Goal: Task Accomplishment & Management: Manage account settings

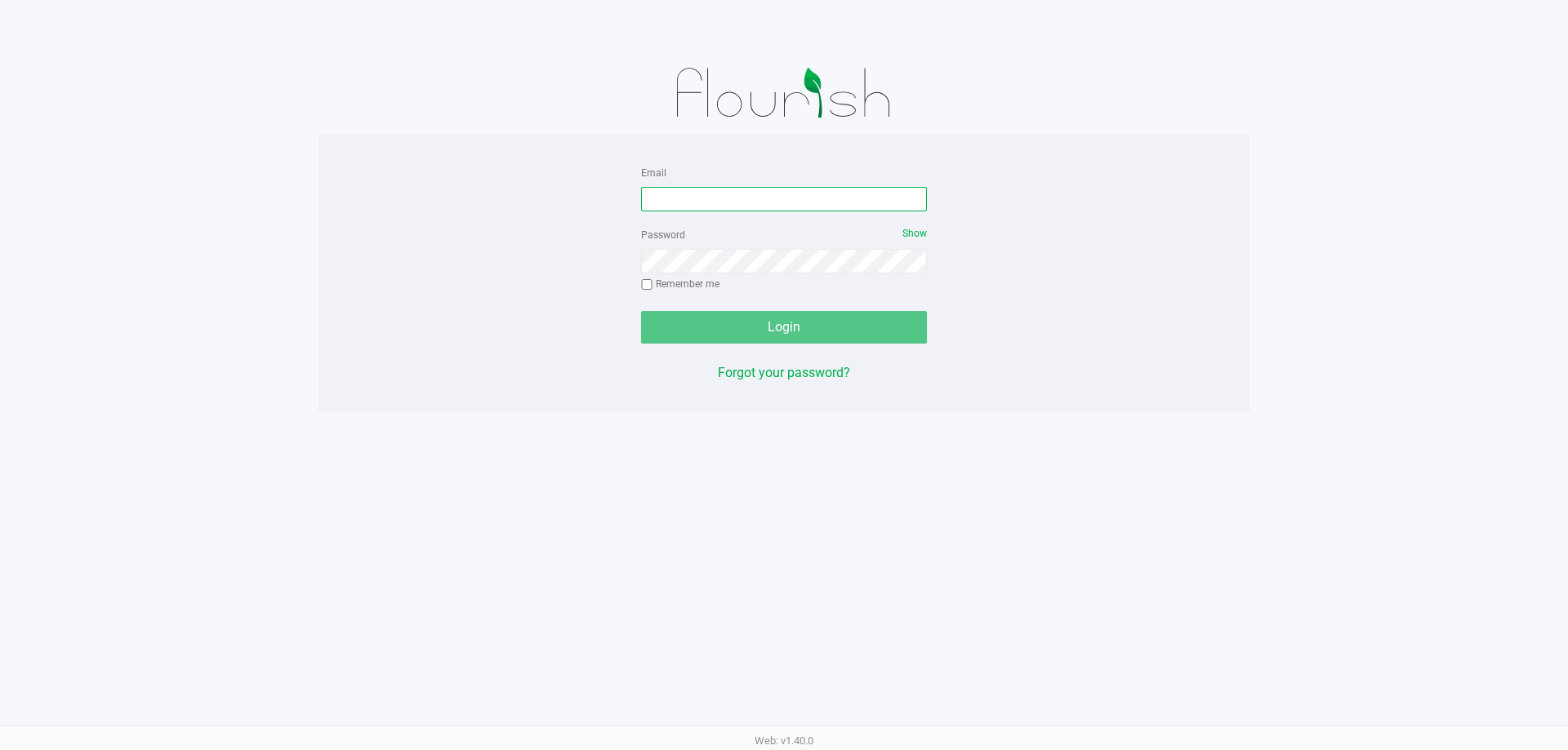
click at [716, 198] on input "Email" at bounding box center [784, 199] width 286 height 24
type input "[EMAIL_ADDRESS][DOMAIN_NAME]"
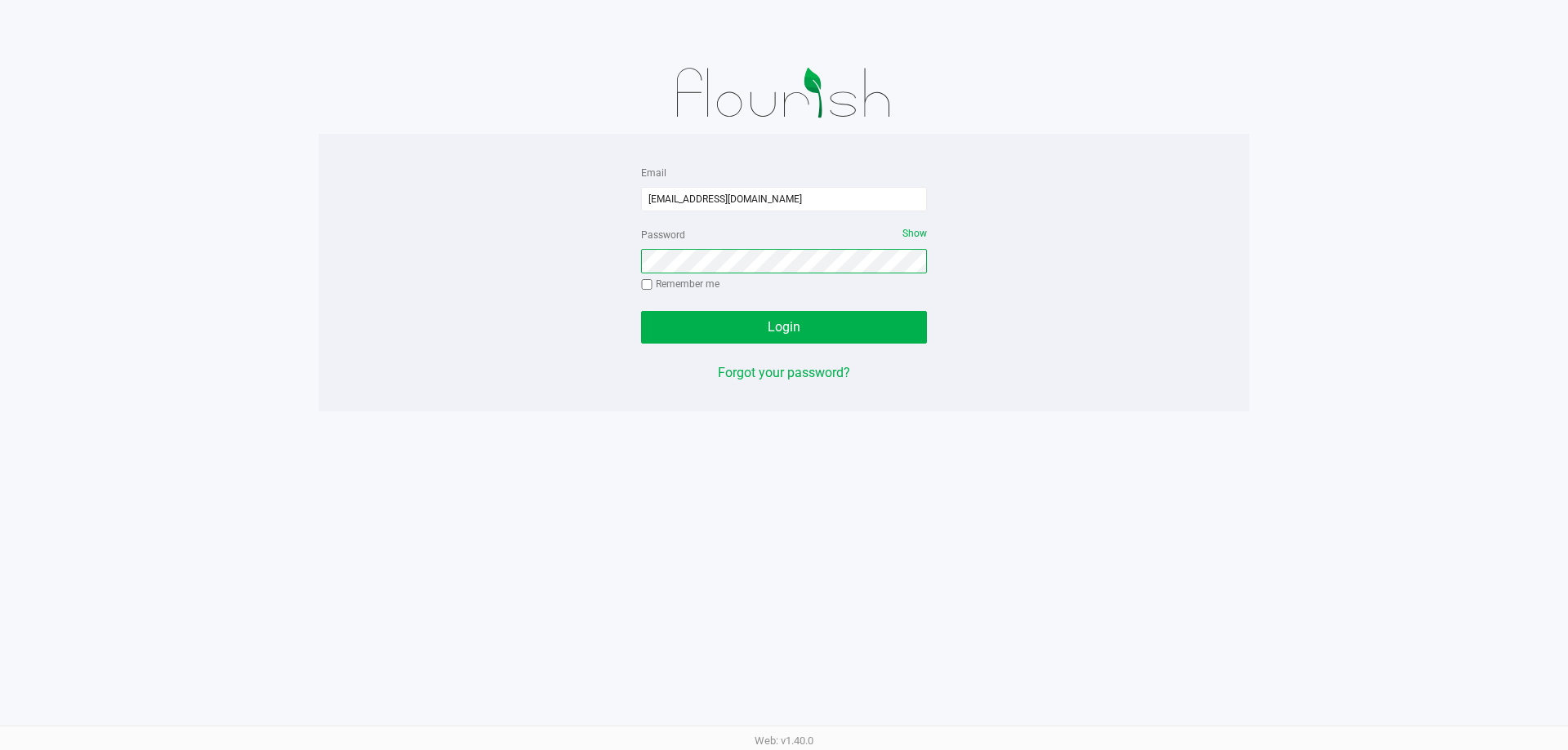
click at [641, 311] on button "Login" at bounding box center [784, 328] width 286 height 33
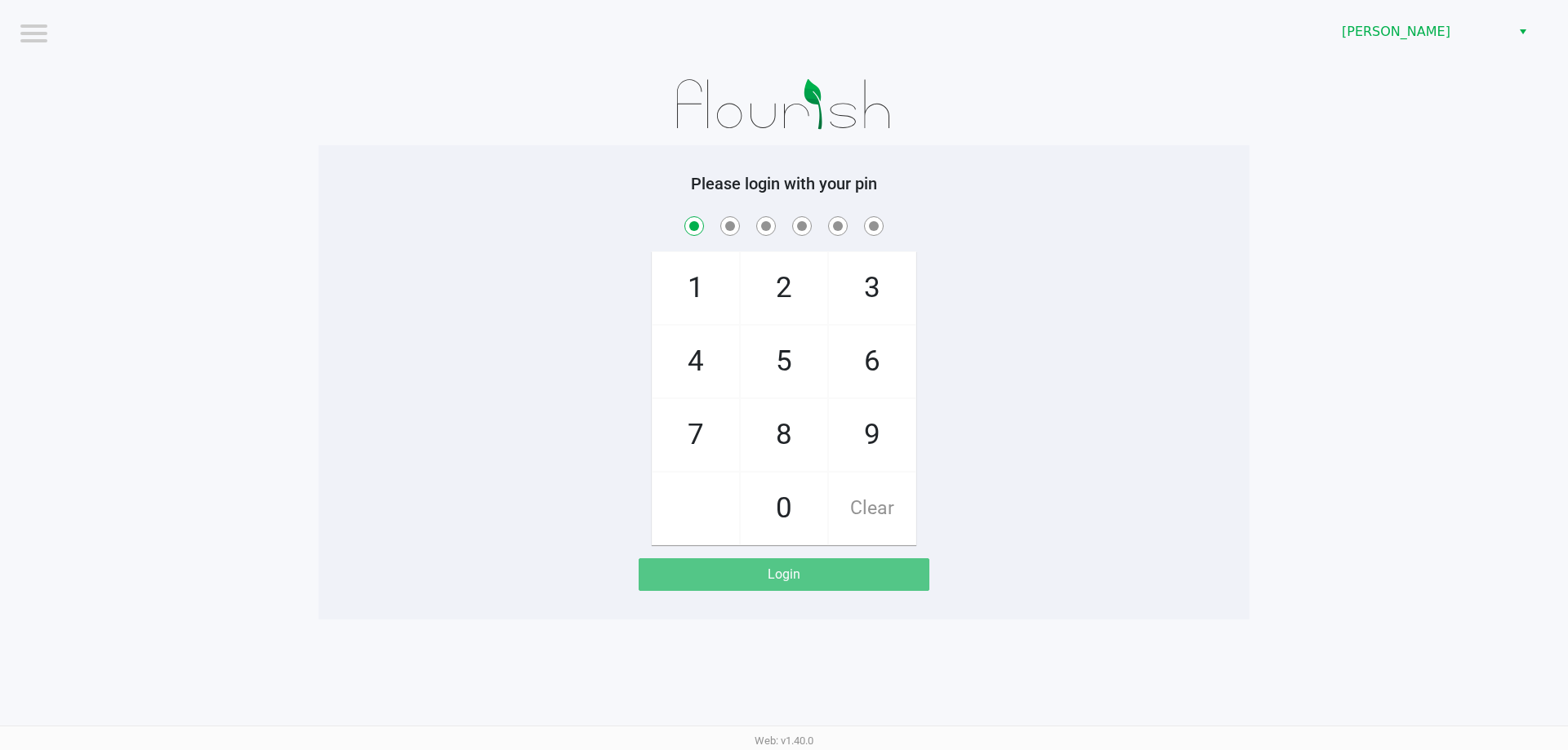
checkbox input "true"
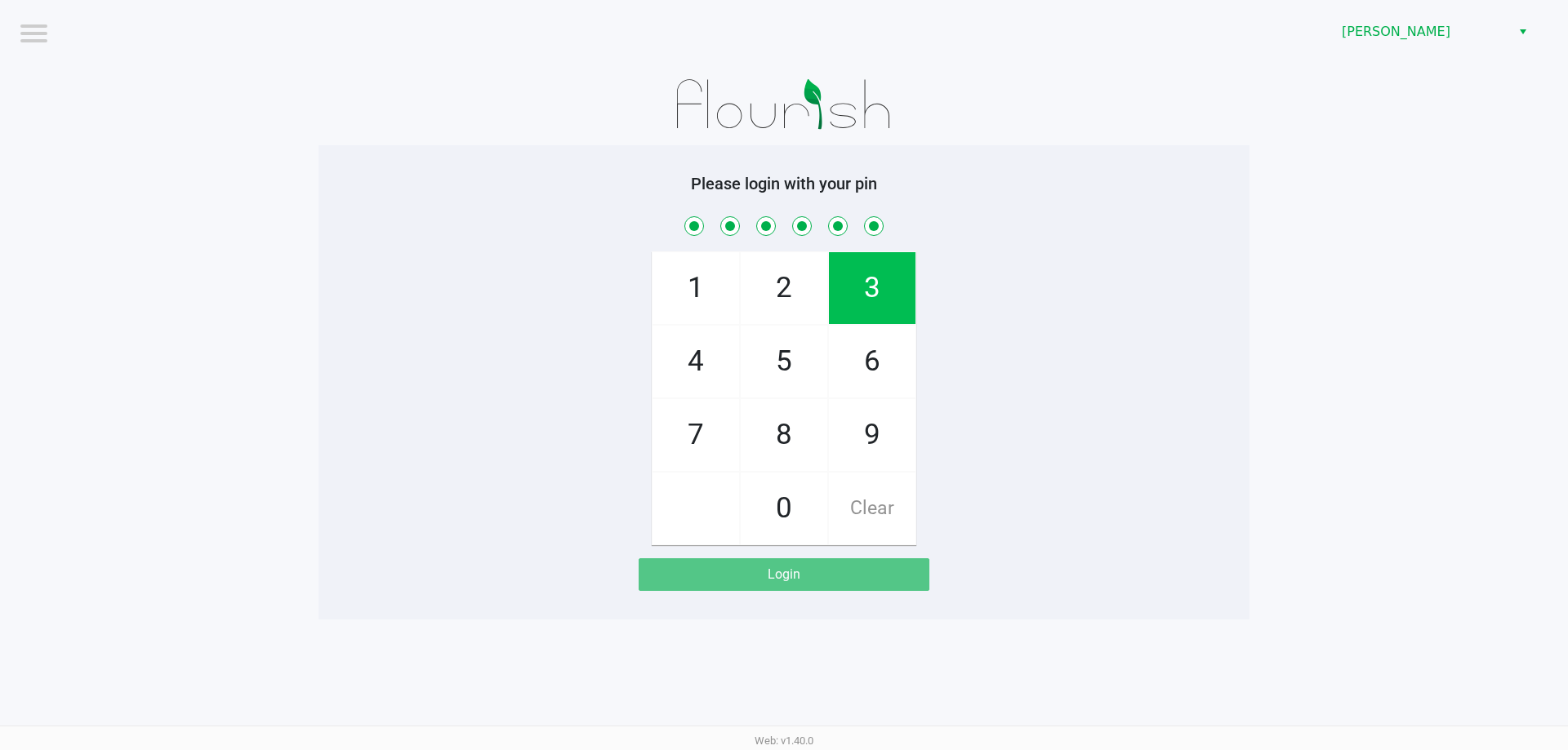
checkbox input "true"
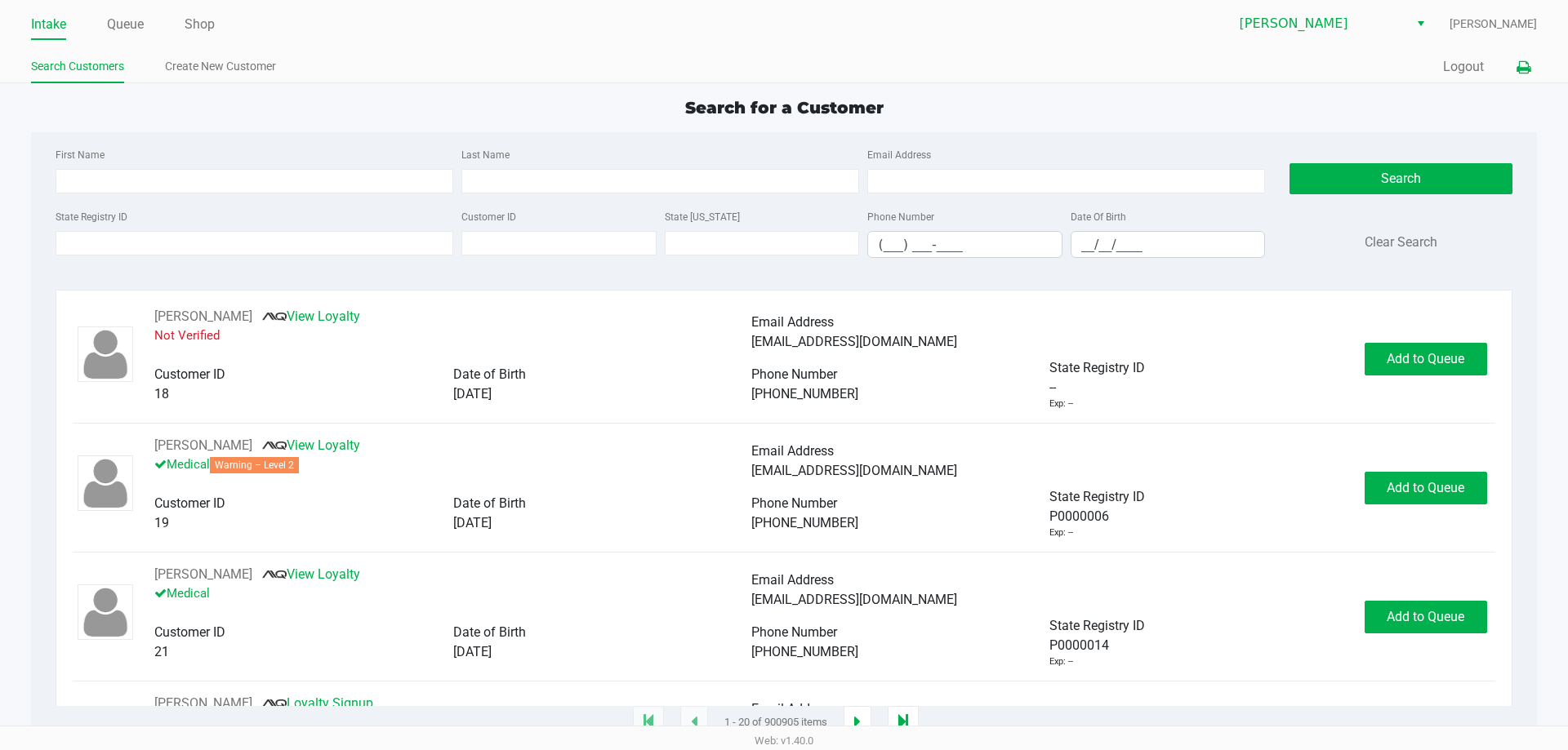
click at [1525, 64] on icon at bounding box center [1523, 68] width 14 height 12
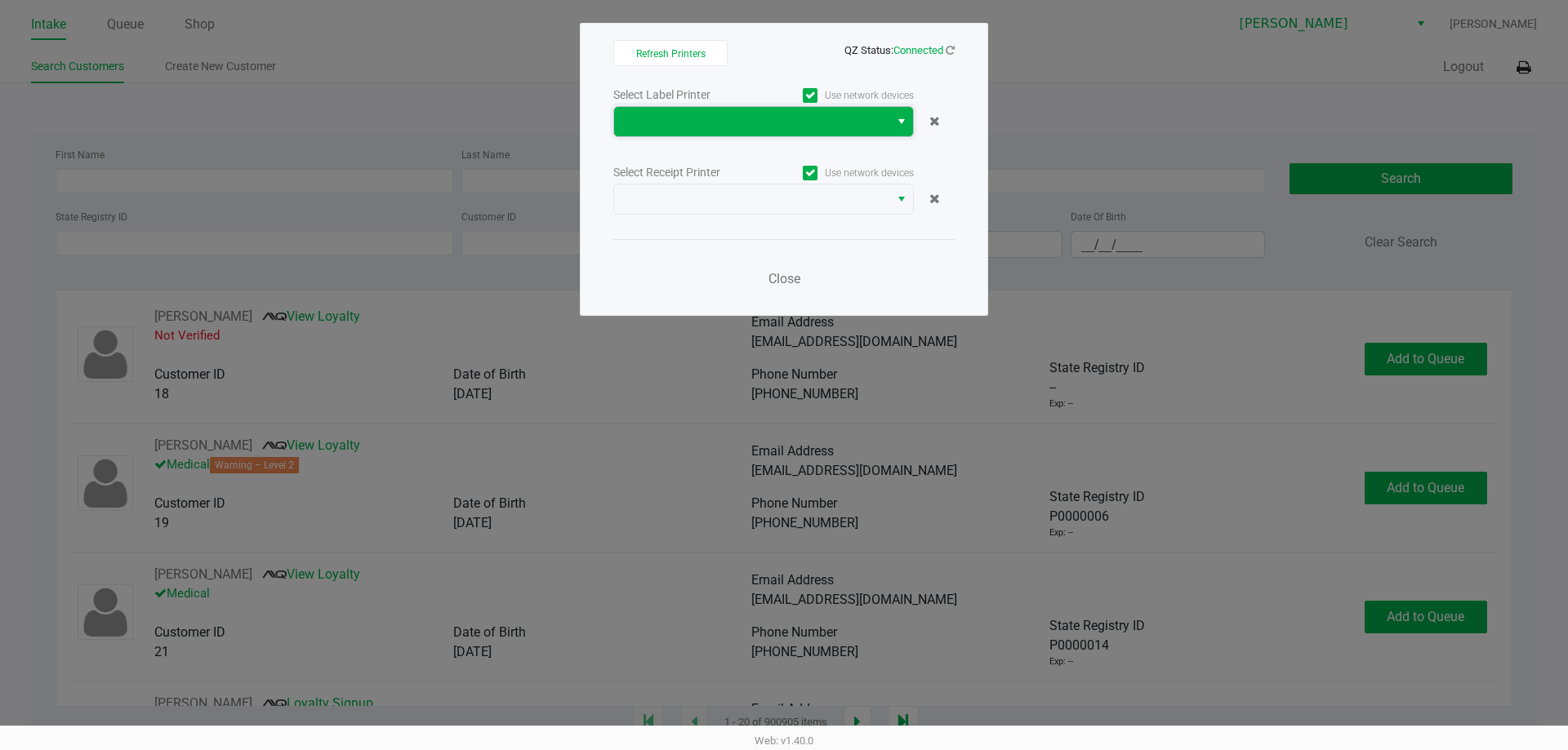
click at [713, 134] on span at bounding box center [752, 121] width 275 height 29
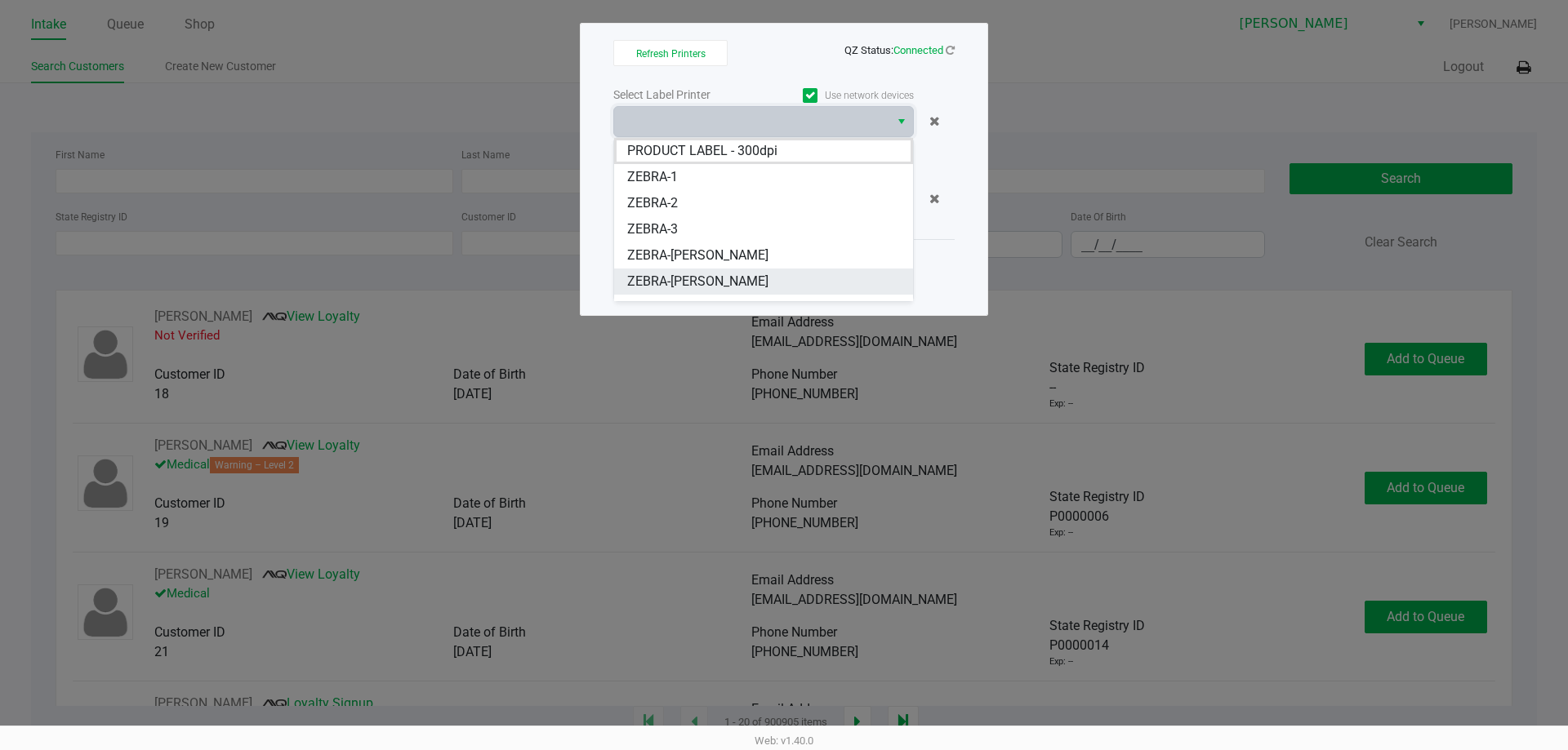
click at [661, 280] on span "ZEBRA-[PERSON_NAME]" at bounding box center [698, 282] width 141 height 20
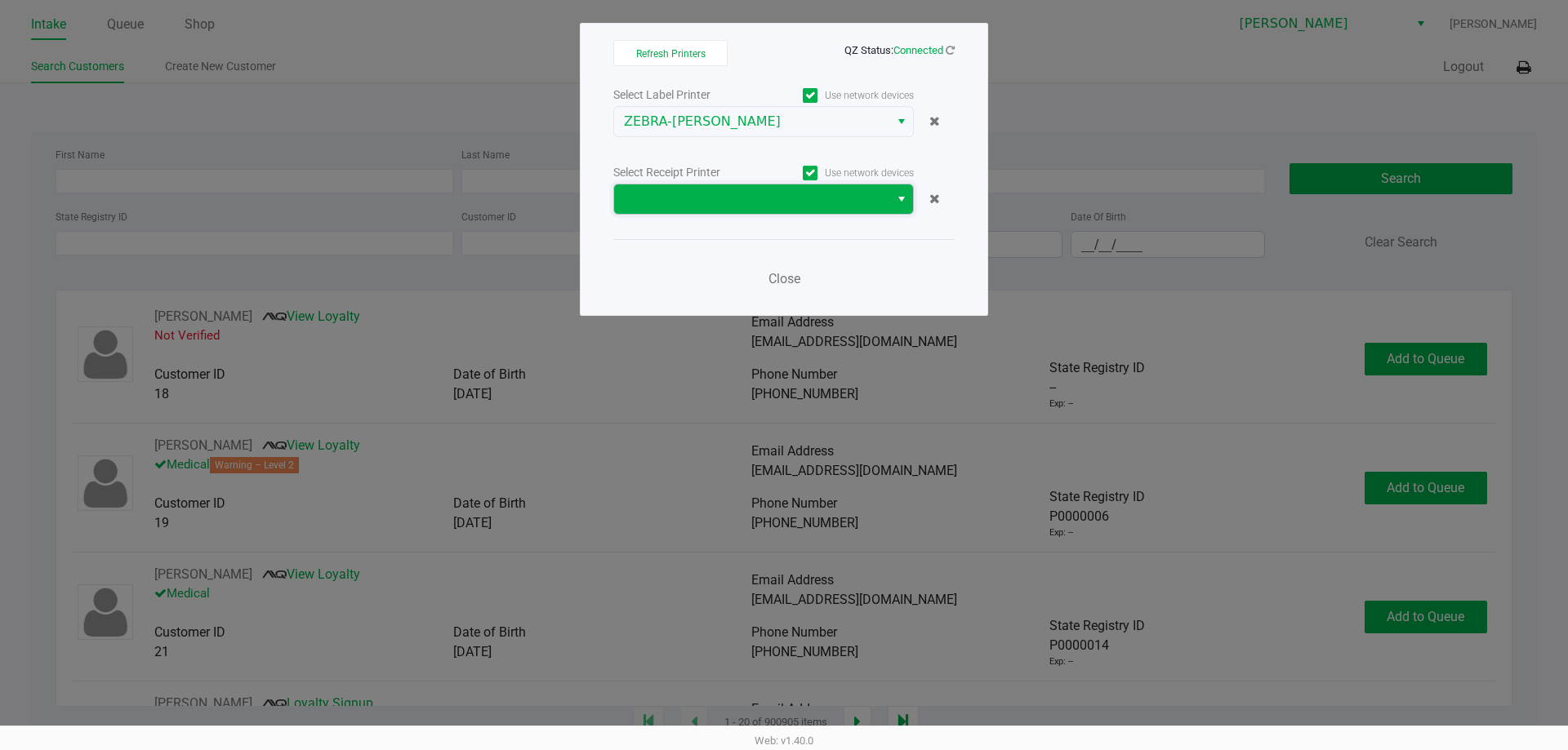
click at [732, 188] on span at bounding box center [752, 199] width 275 height 29
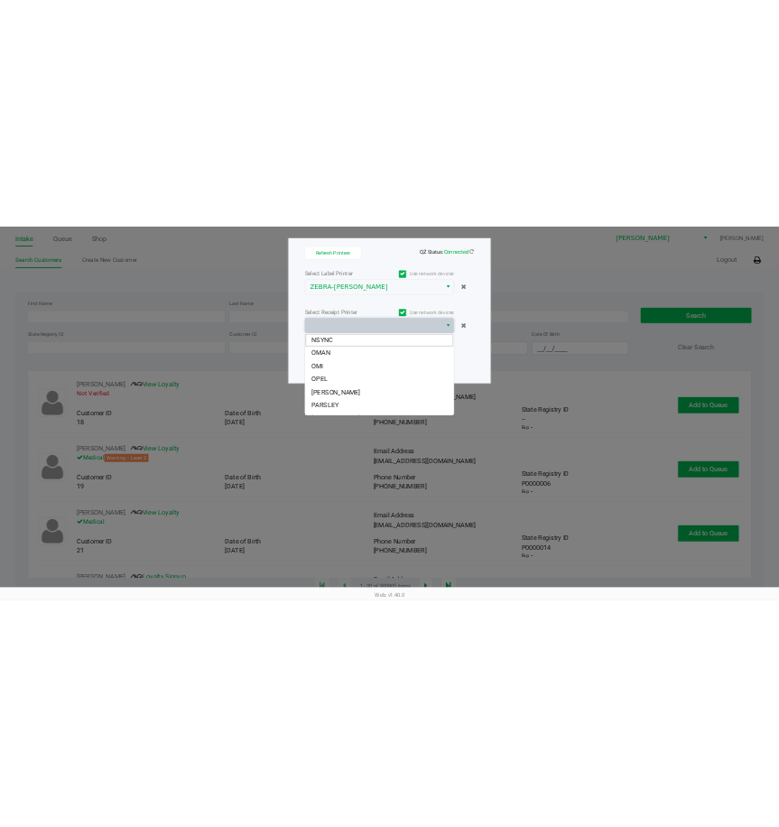
scroll to position [108, 0]
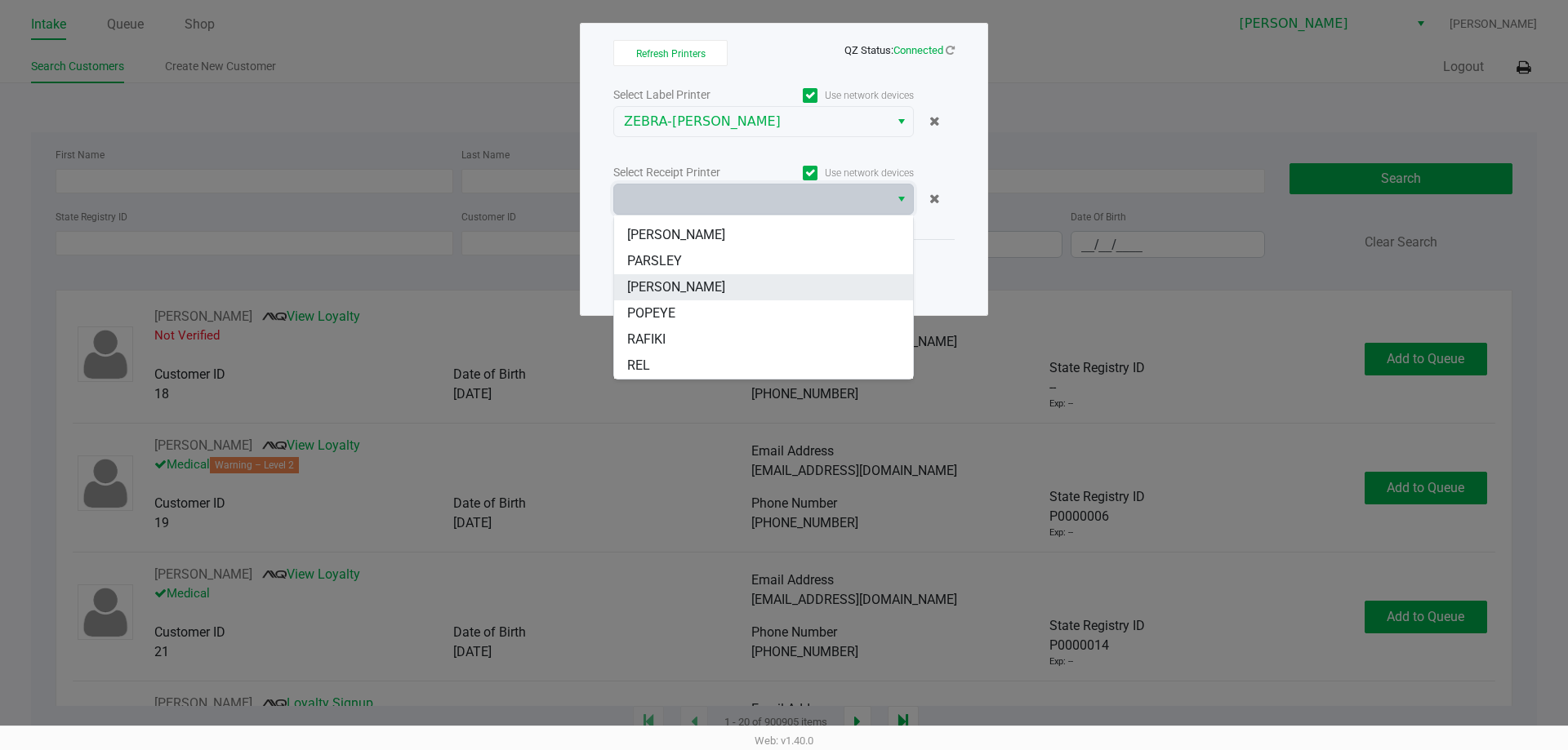
click at [682, 280] on li "[PERSON_NAME]" at bounding box center [764, 287] width 299 height 26
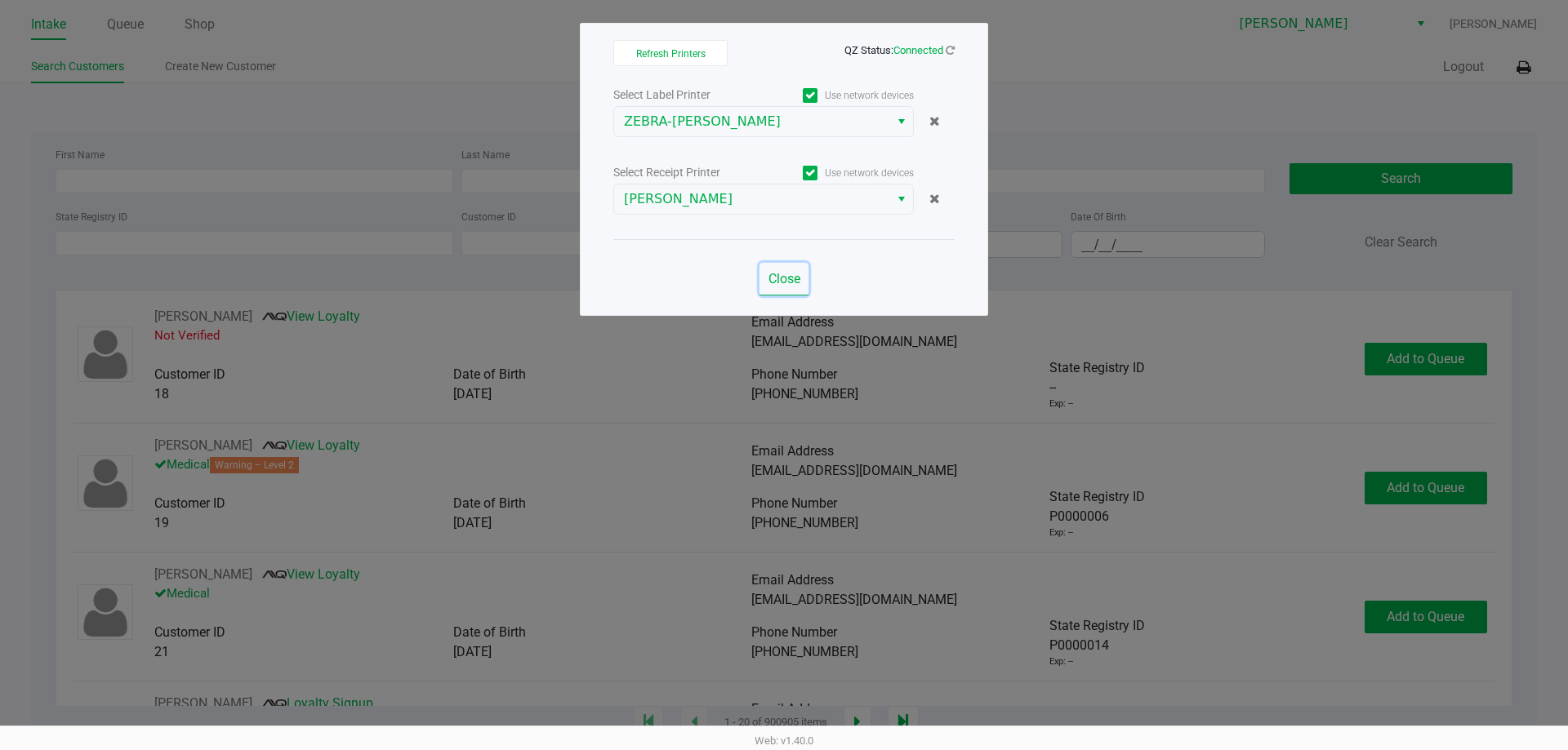
click at [784, 274] on span "Close" at bounding box center [784, 279] width 32 height 15
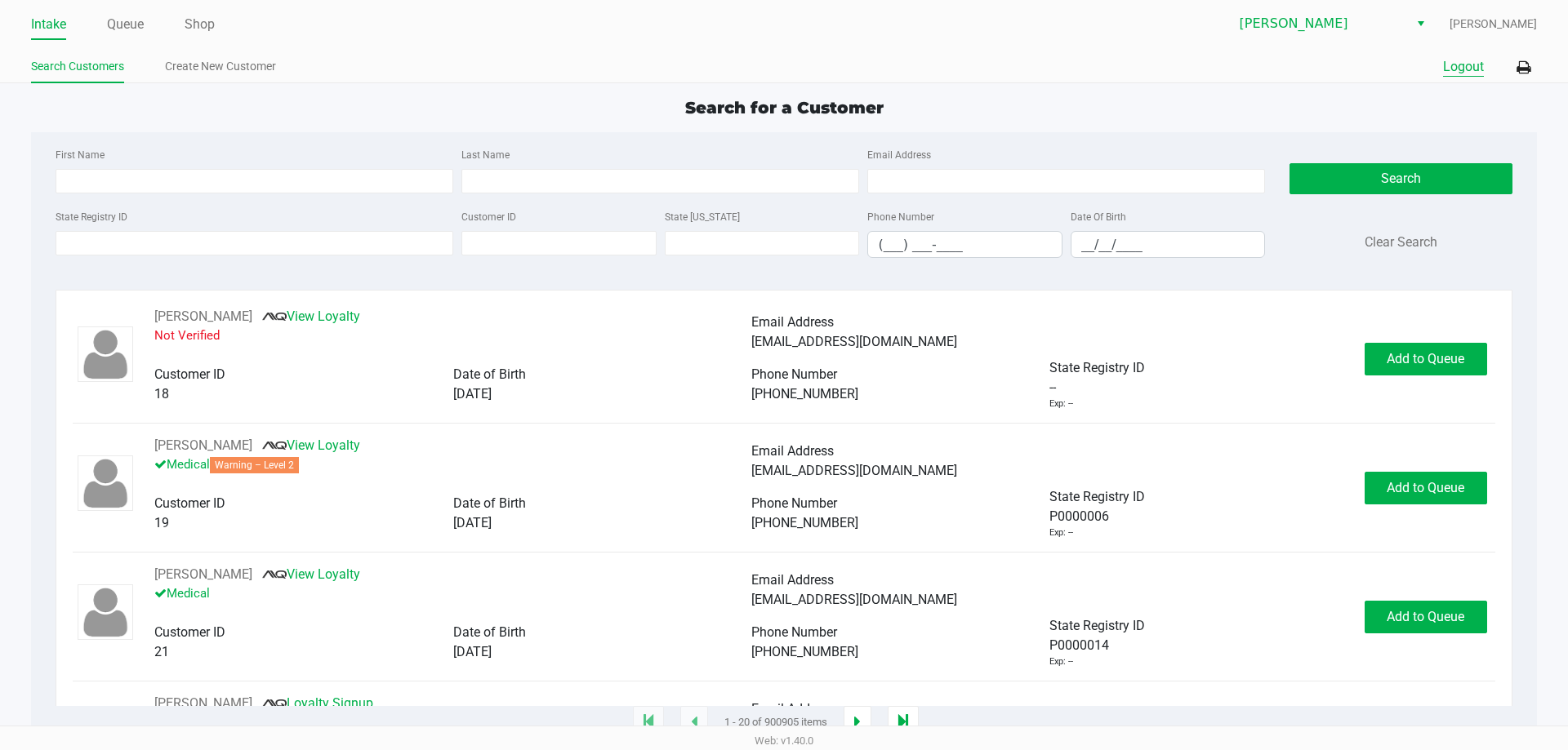
click at [1459, 67] on button "Logout" at bounding box center [1463, 67] width 41 height 20
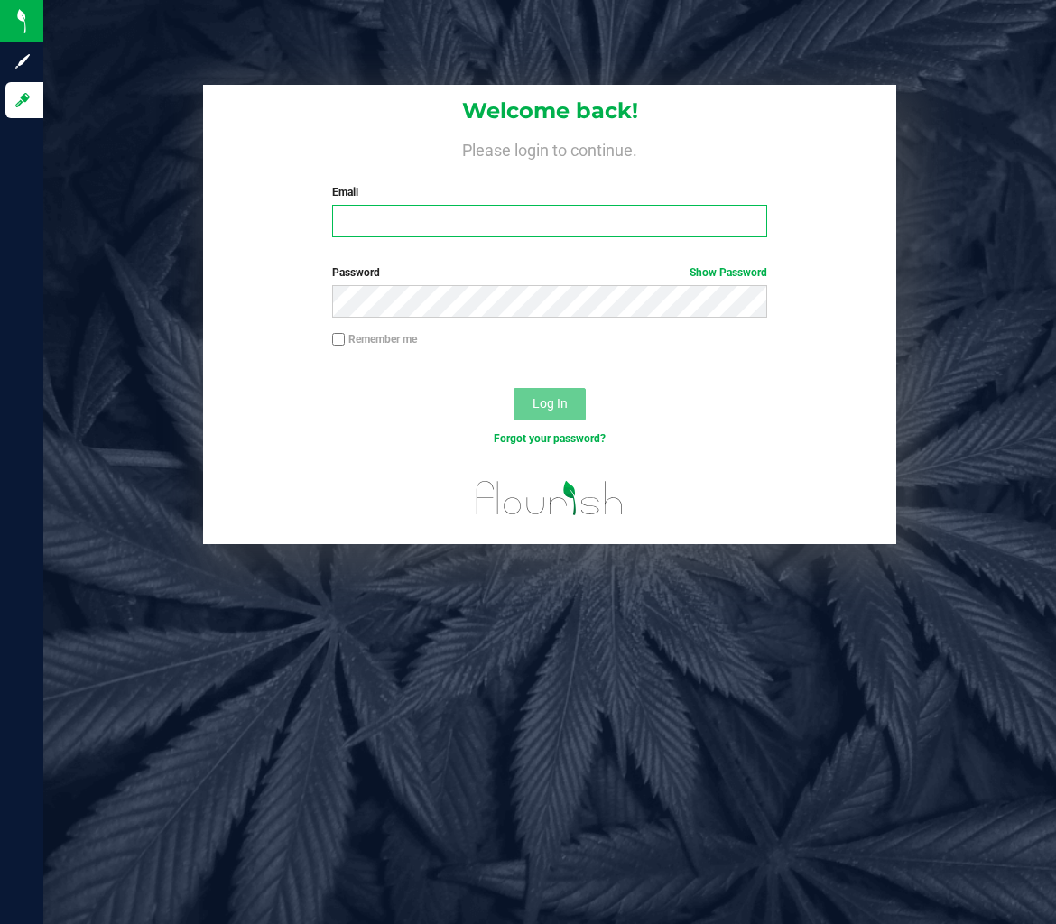
click at [581, 232] on input "Email" at bounding box center [549, 221] width 435 height 32
type input "[EMAIL_ADDRESS][DOMAIN_NAME]"
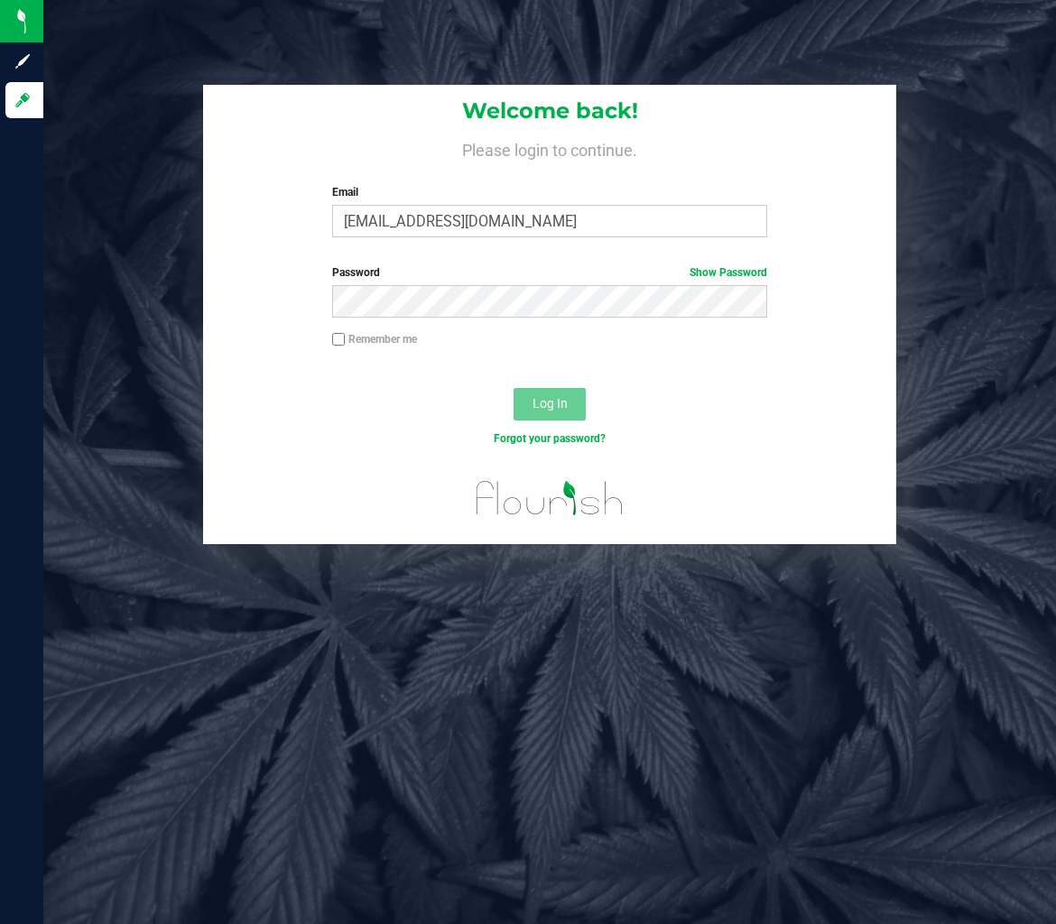
click at [517, 319] on div "Password Show Password" at bounding box center [549, 297] width 693 height 67
click at [513, 388] on button "Log In" at bounding box center [549, 404] width 72 height 32
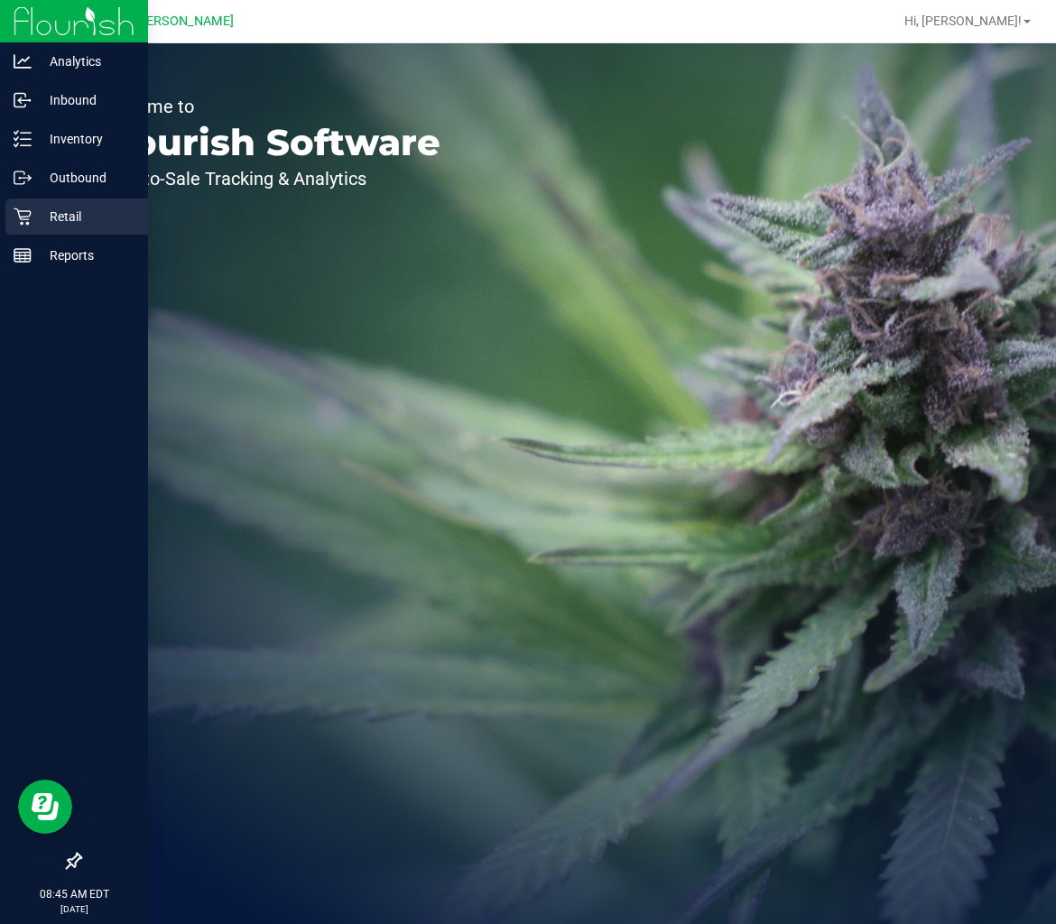
click at [30, 213] on icon at bounding box center [22, 216] width 17 height 17
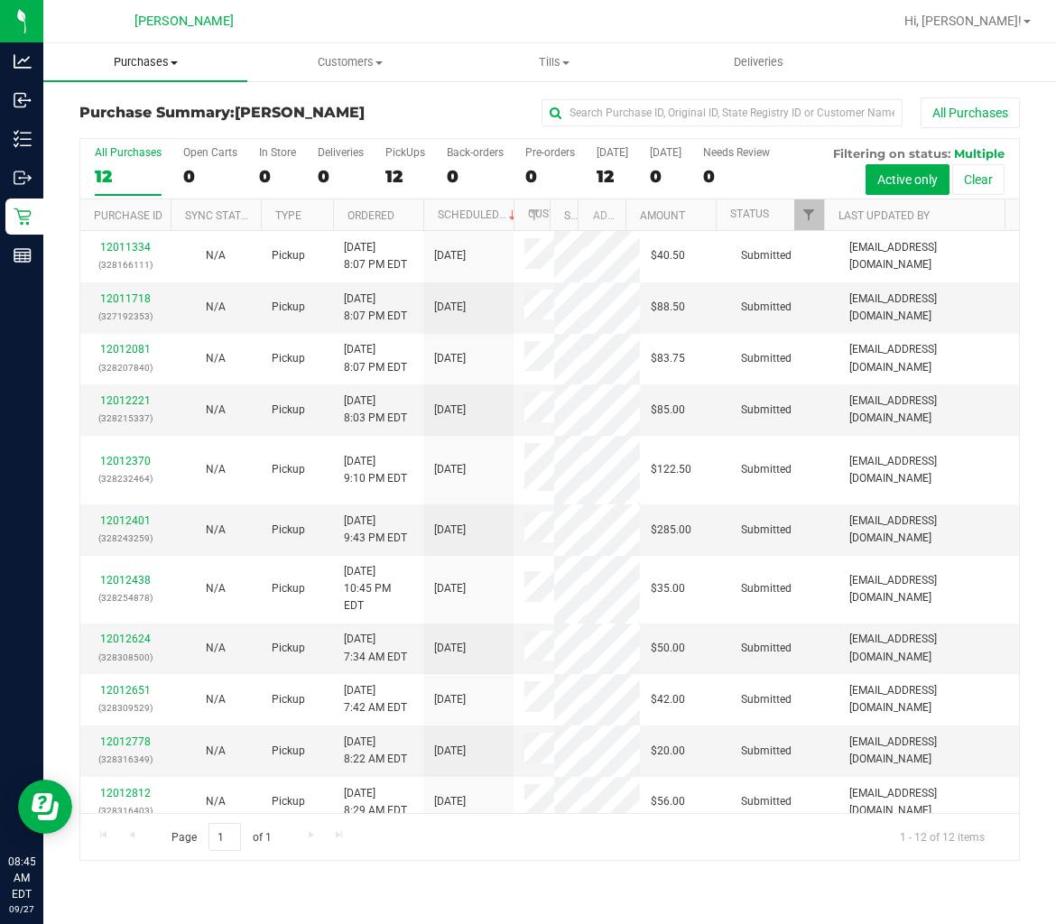
click at [146, 66] on span "Purchases" at bounding box center [145, 62] width 204 height 16
click at [128, 130] on span "Fulfillment" at bounding box center [99, 130] width 112 height 15
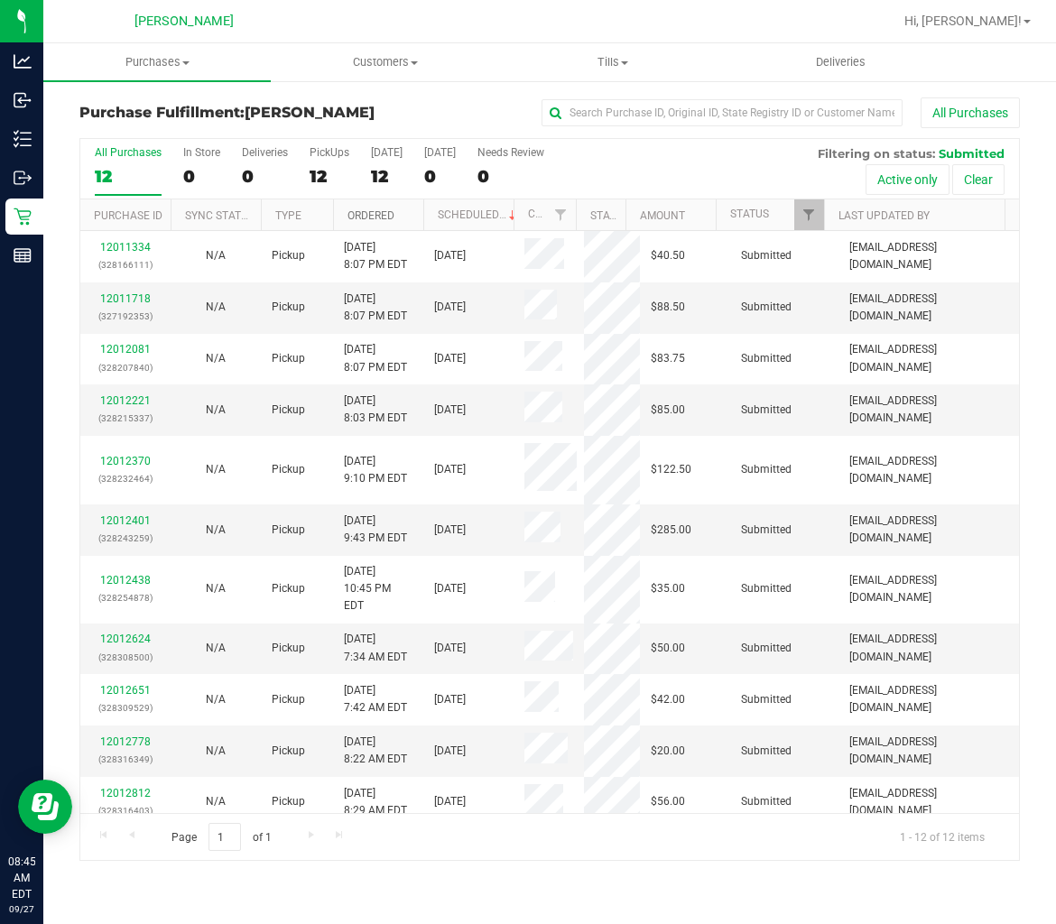
click at [375, 214] on link "Ordered" at bounding box center [370, 215] width 47 height 13
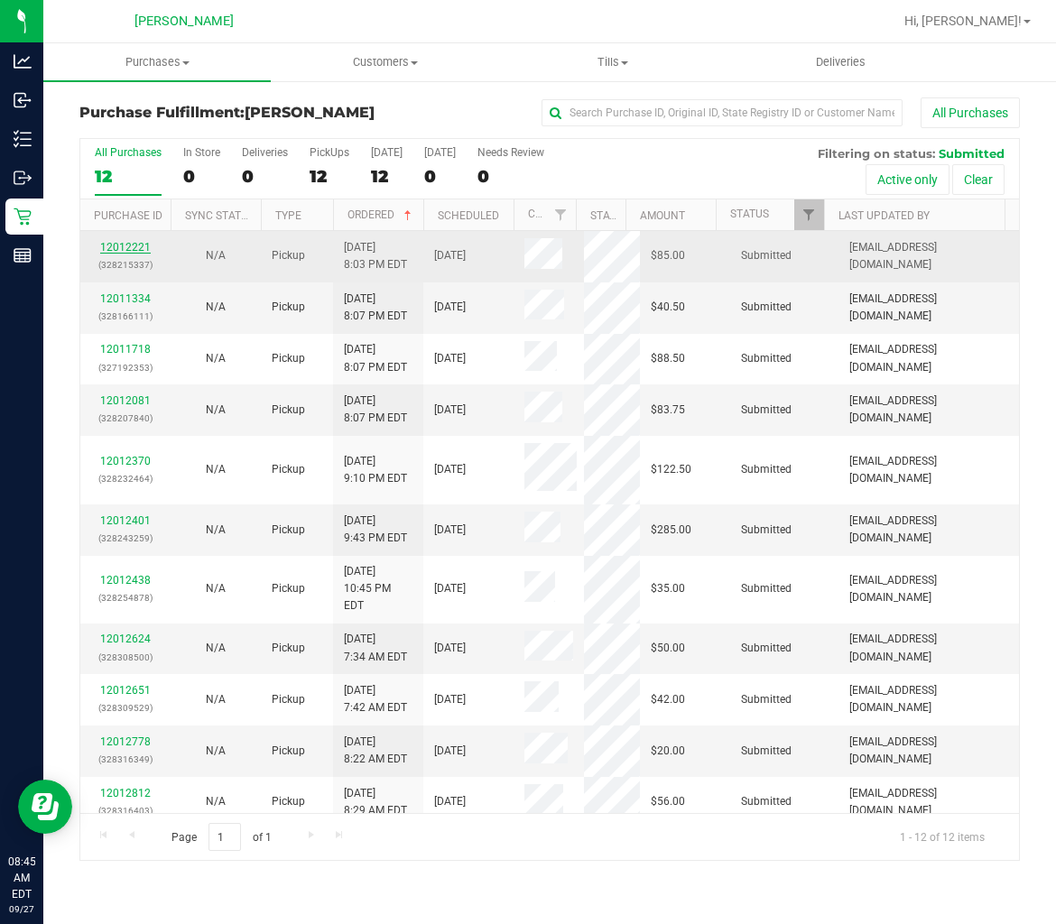
click at [143, 249] on link "12012221" at bounding box center [125, 247] width 51 height 13
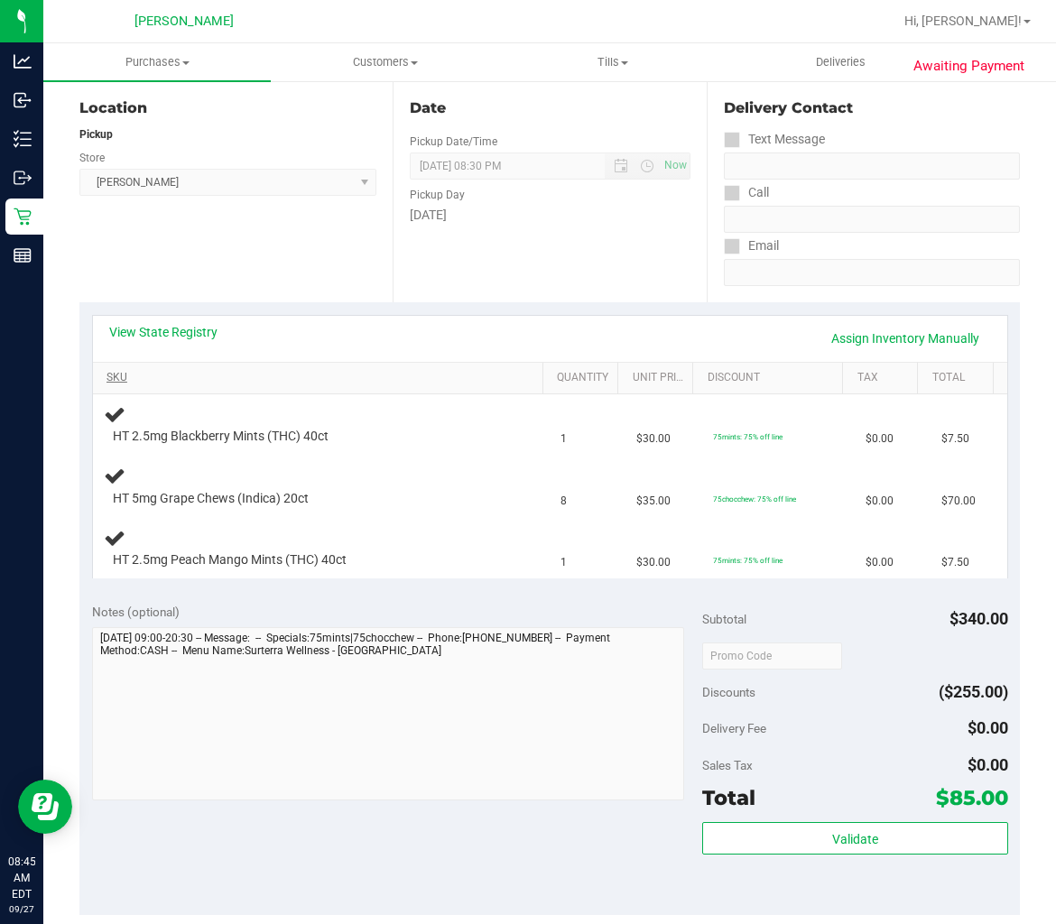
scroll to position [301, 0]
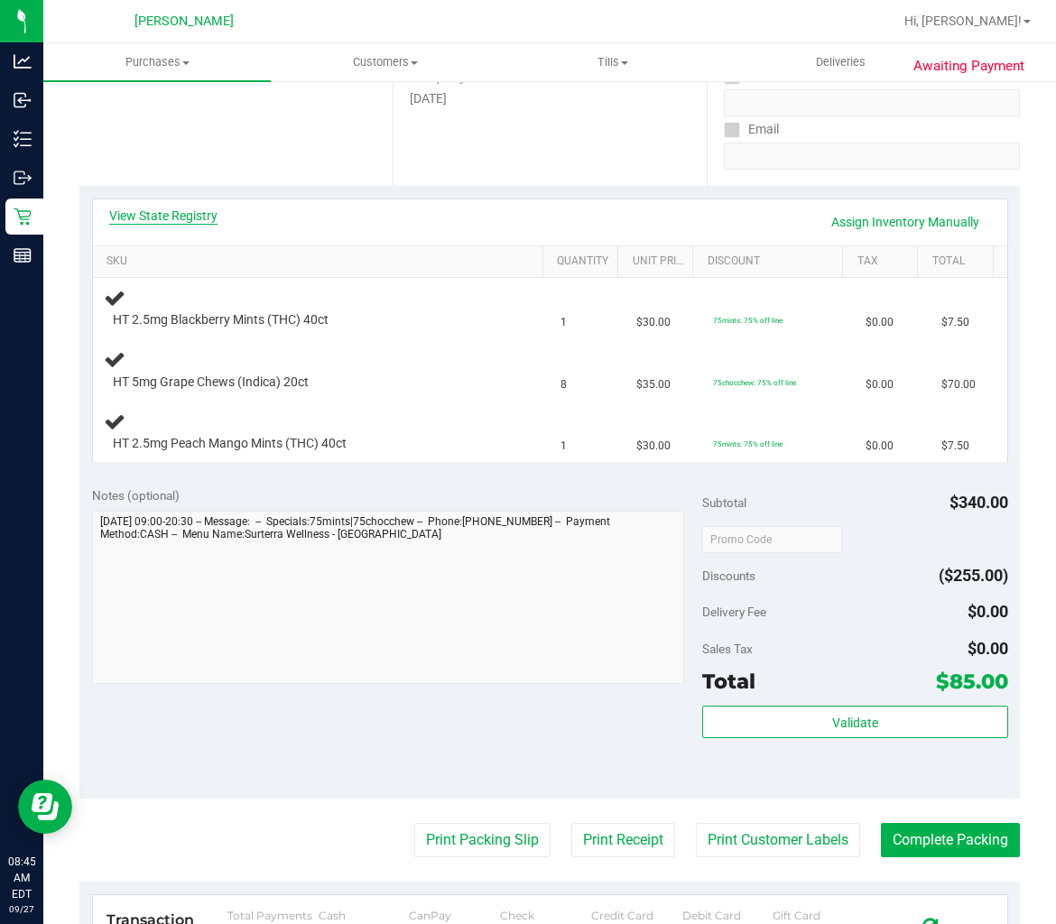
click at [177, 217] on link "View State Registry" at bounding box center [163, 216] width 108 height 18
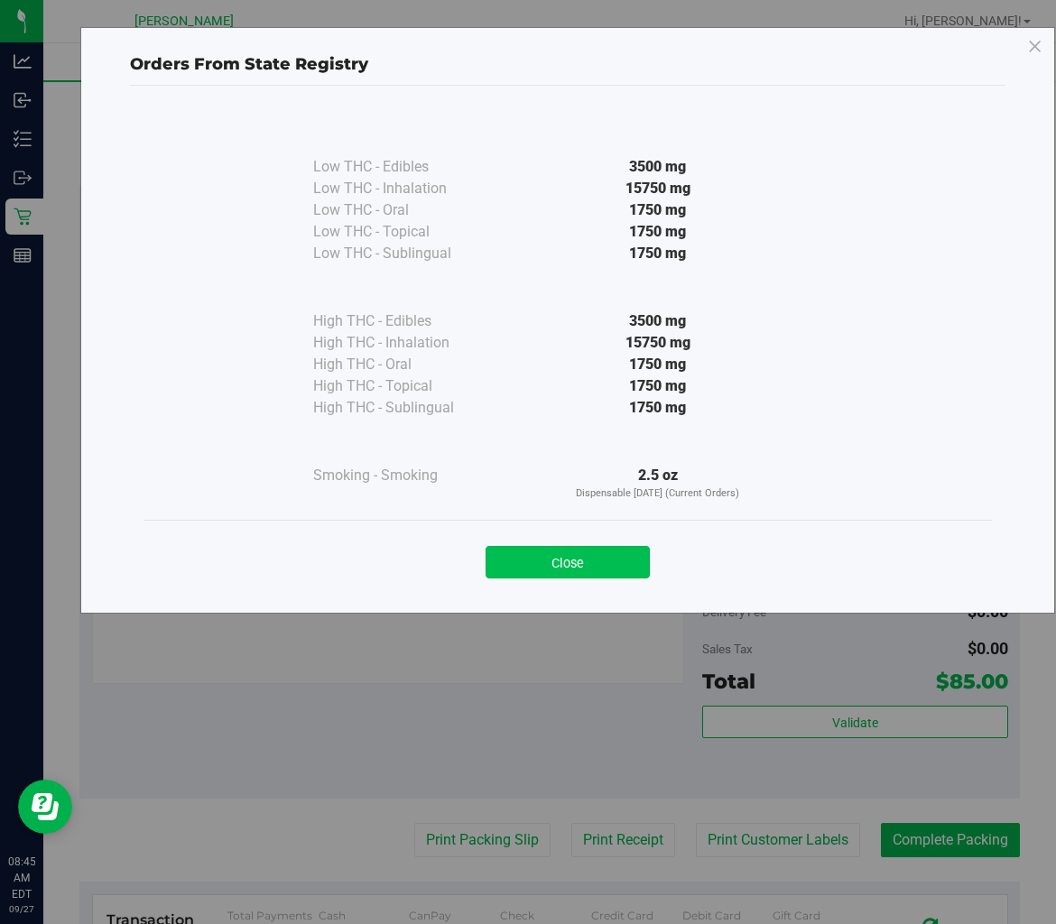
click at [632, 564] on button "Close" at bounding box center [567, 562] width 164 height 32
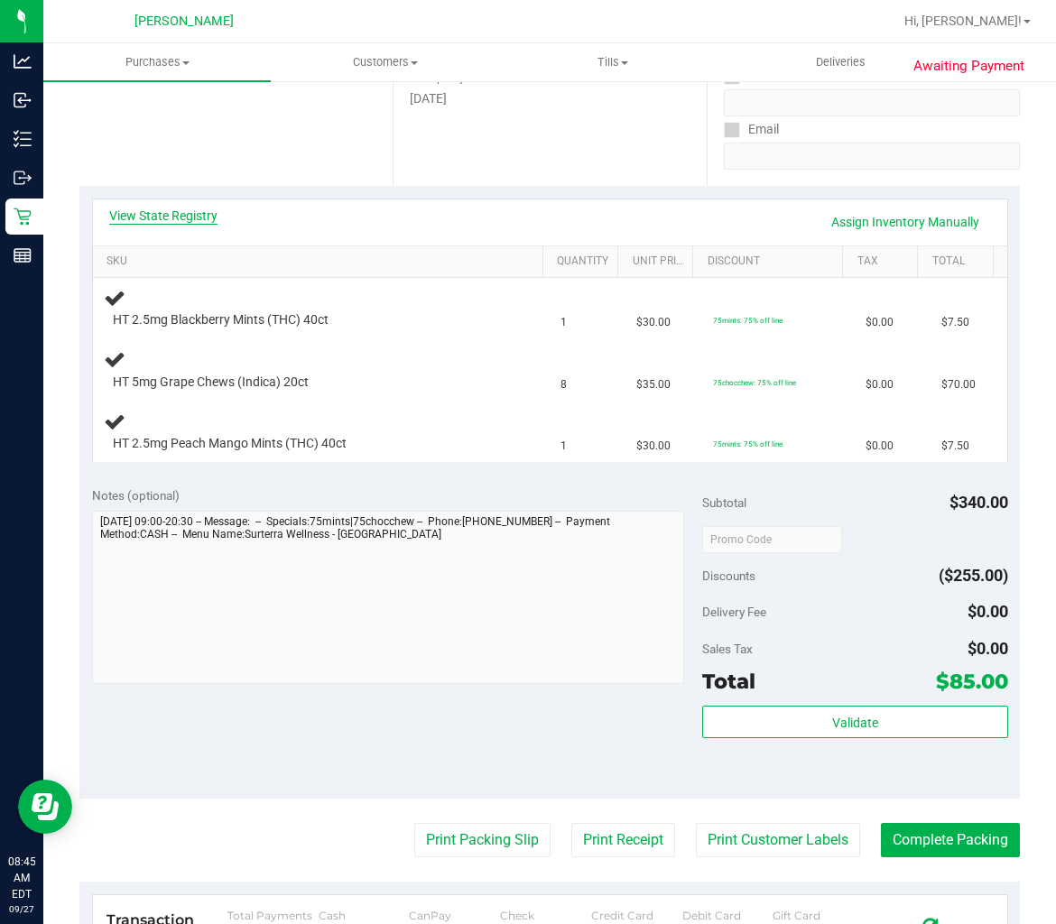
click at [172, 208] on link "View State Registry" at bounding box center [163, 216] width 108 height 18
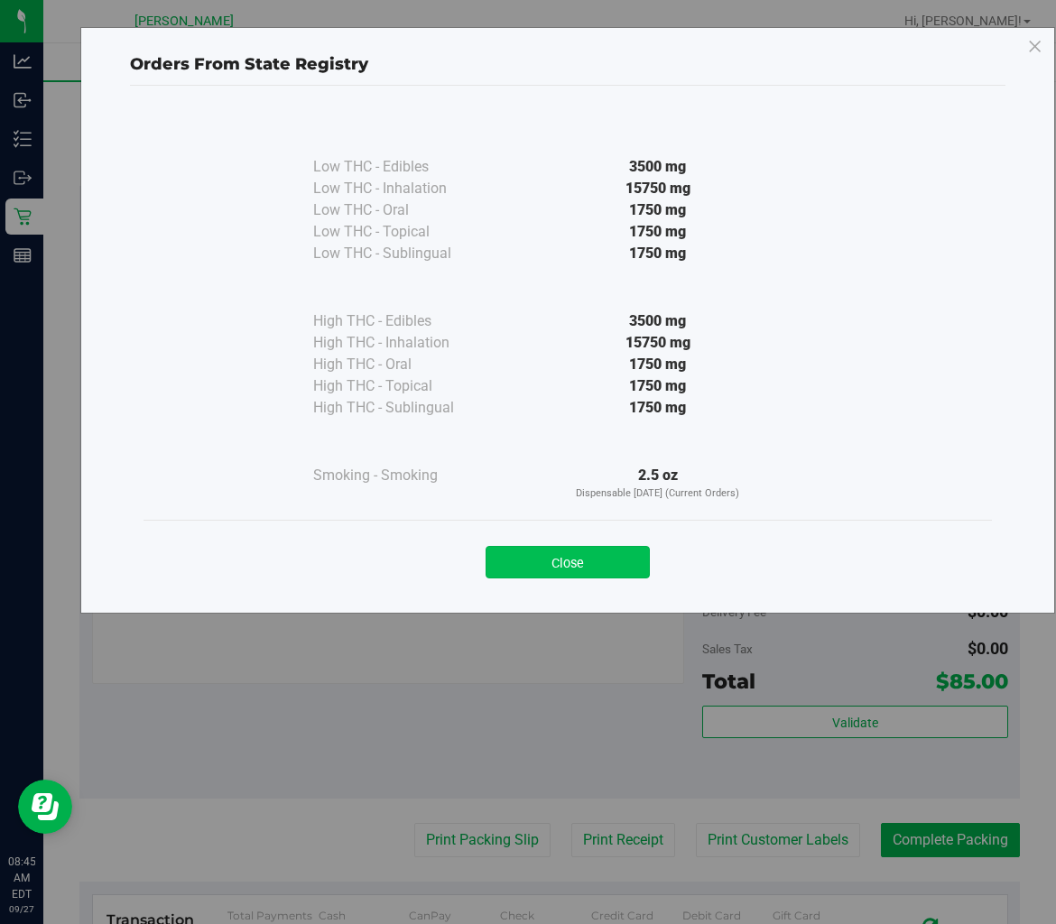
click at [547, 560] on button "Close" at bounding box center [567, 562] width 164 height 32
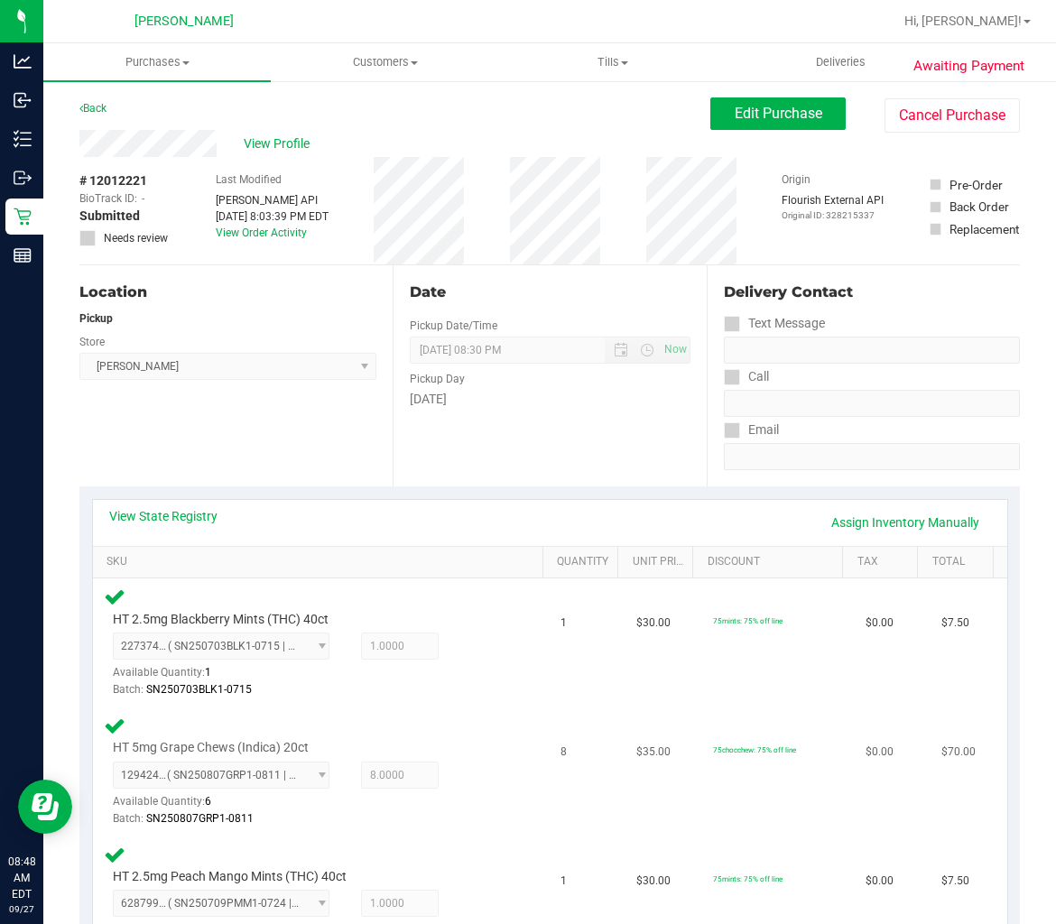
scroll to position [601, 0]
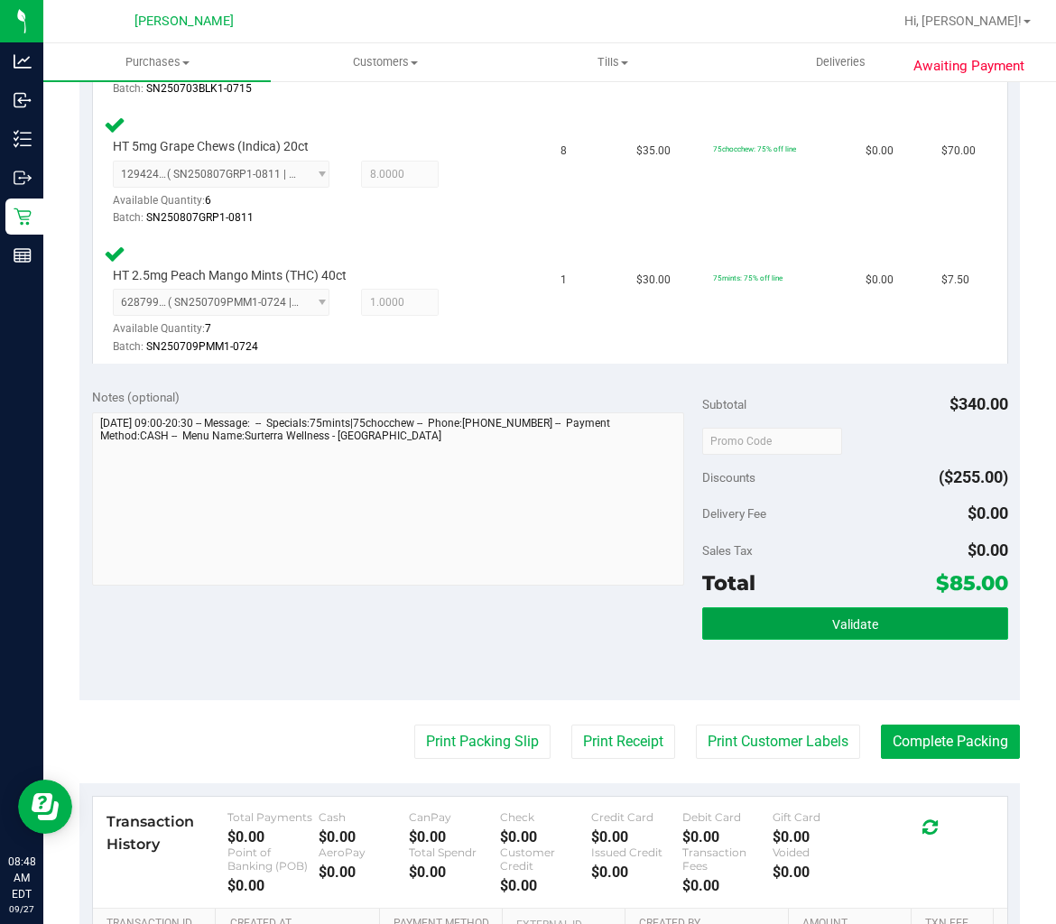
click at [832, 617] on span "Validate" at bounding box center [855, 624] width 46 height 14
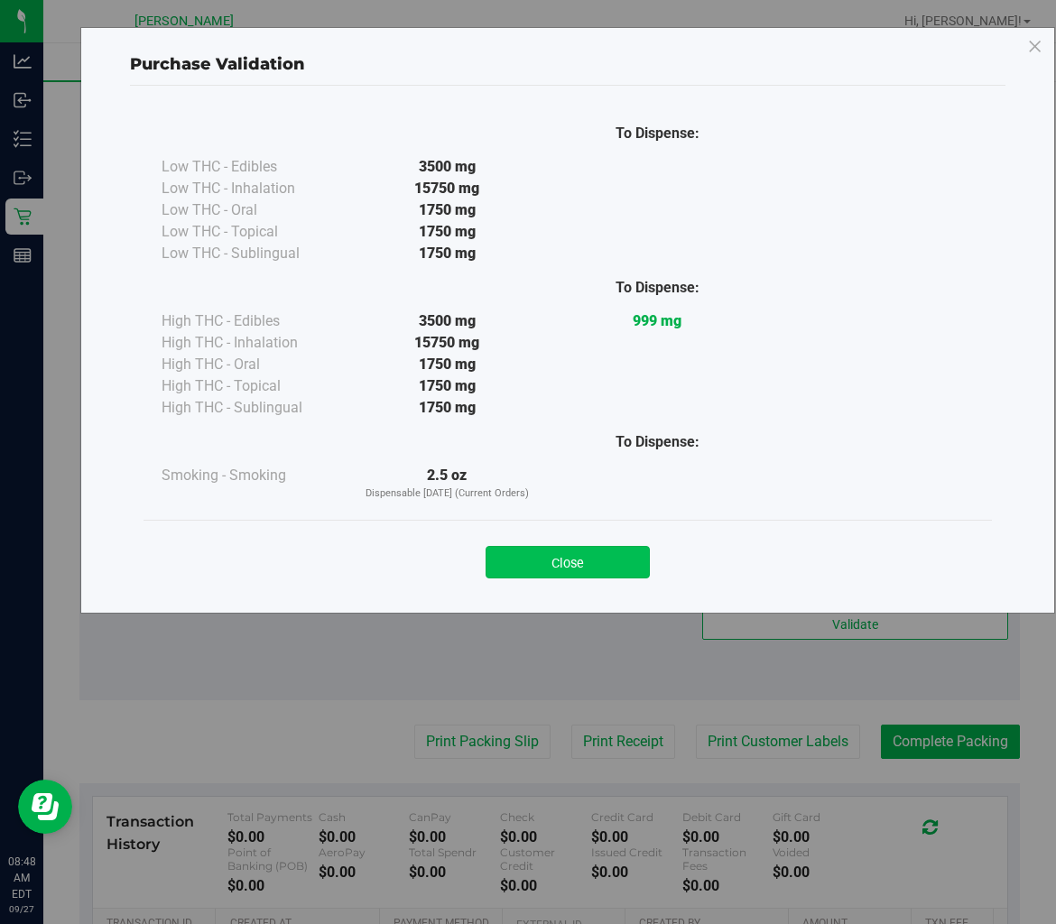
click at [524, 557] on button "Close" at bounding box center [567, 562] width 164 height 32
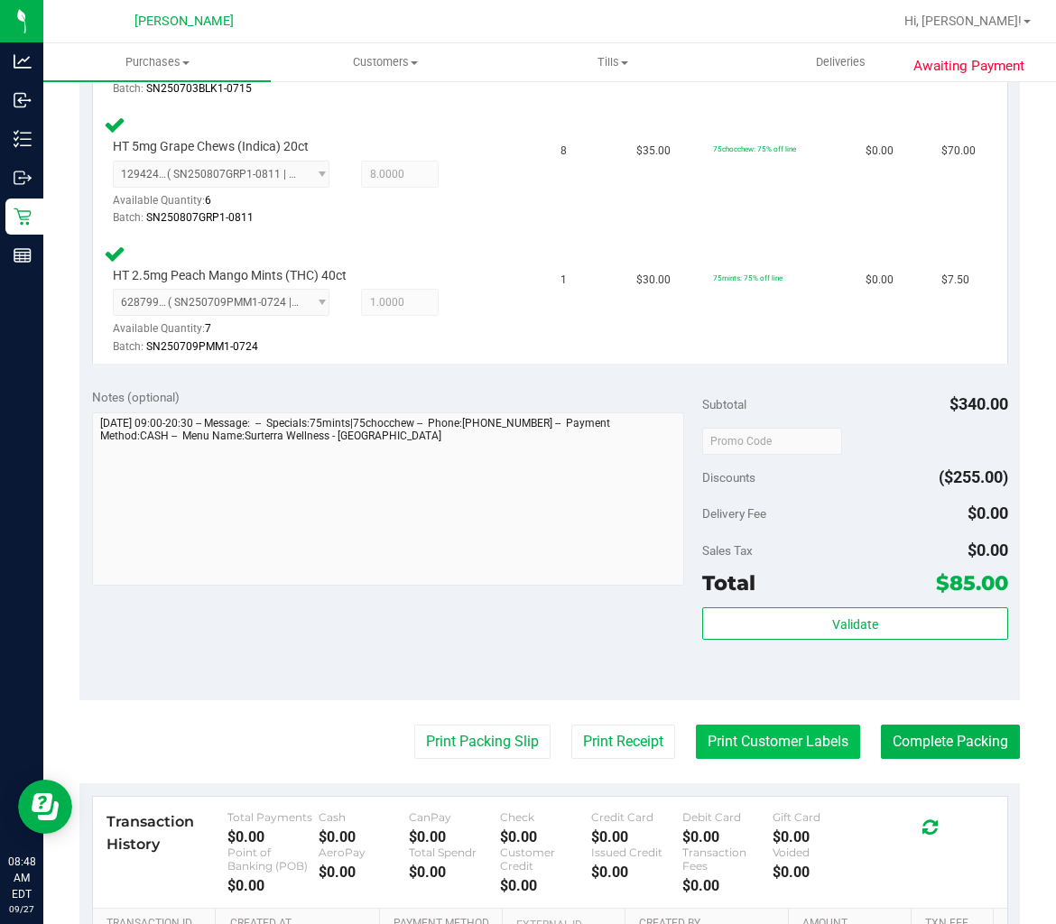
click at [824, 743] on button "Print Customer Labels" at bounding box center [778, 742] width 164 height 34
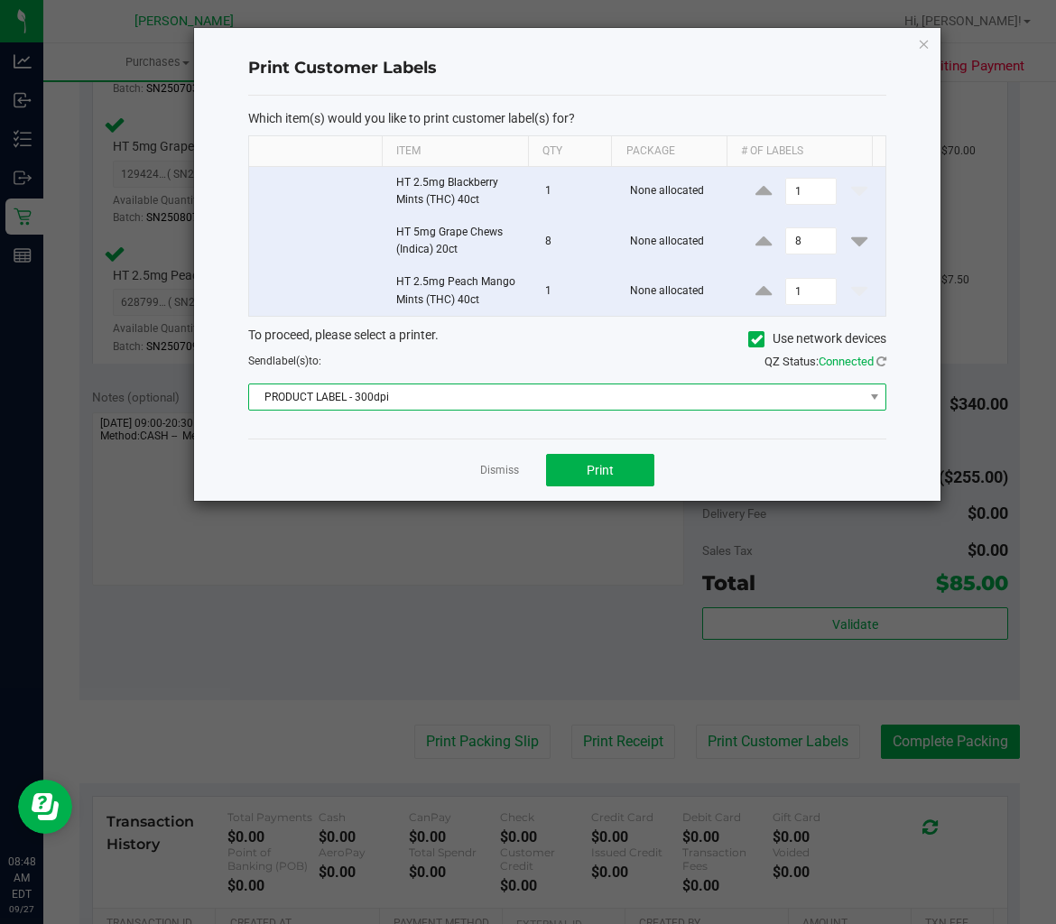
click at [576, 391] on span "PRODUCT LABEL - 300dpi" at bounding box center [556, 396] width 615 height 25
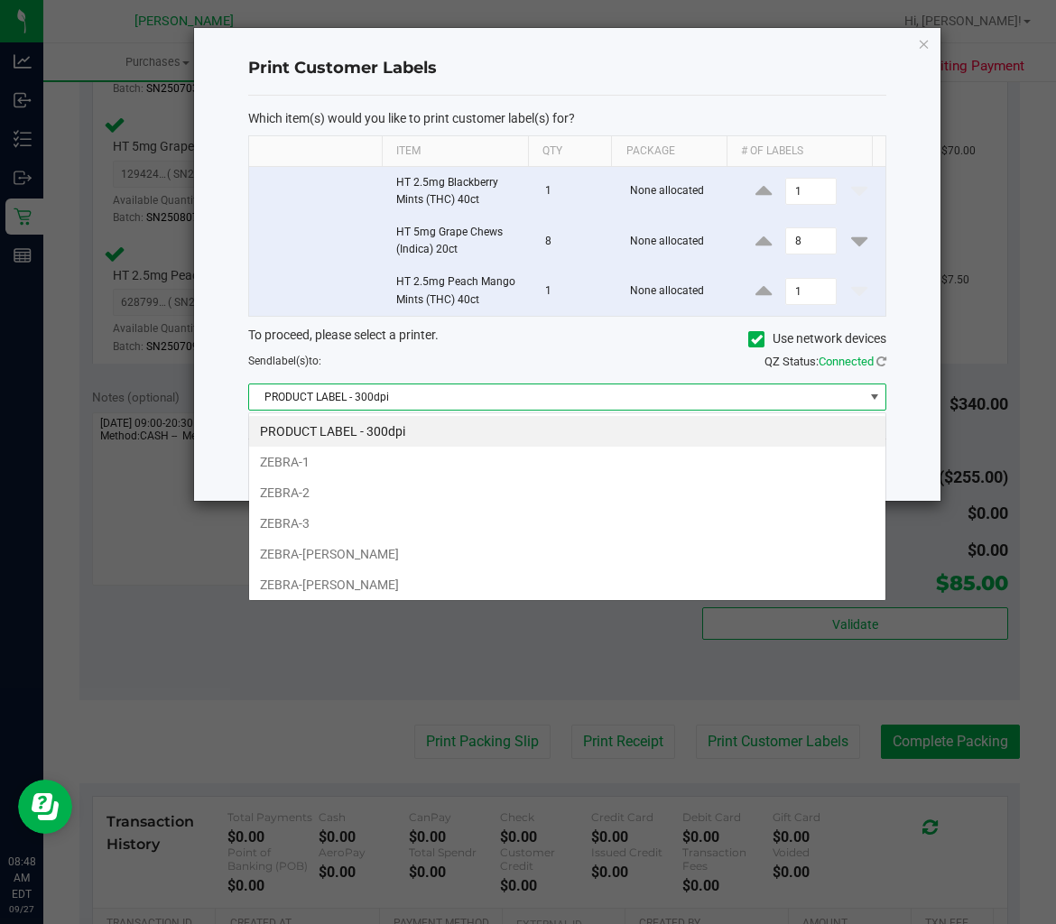
scroll to position [27, 637]
click at [381, 596] on li "ZEBRA-[PERSON_NAME]" at bounding box center [567, 584] width 636 height 31
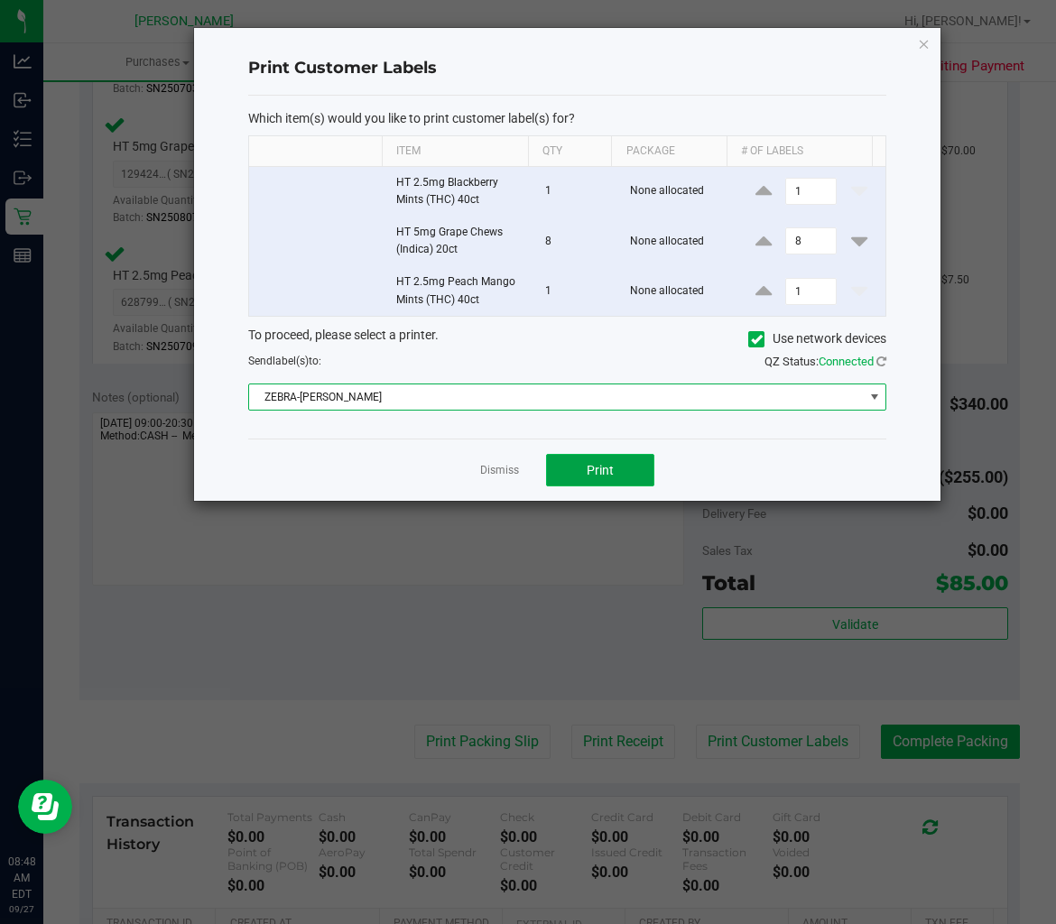
click at [594, 476] on span "Print" at bounding box center [600, 470] width 27 height 14
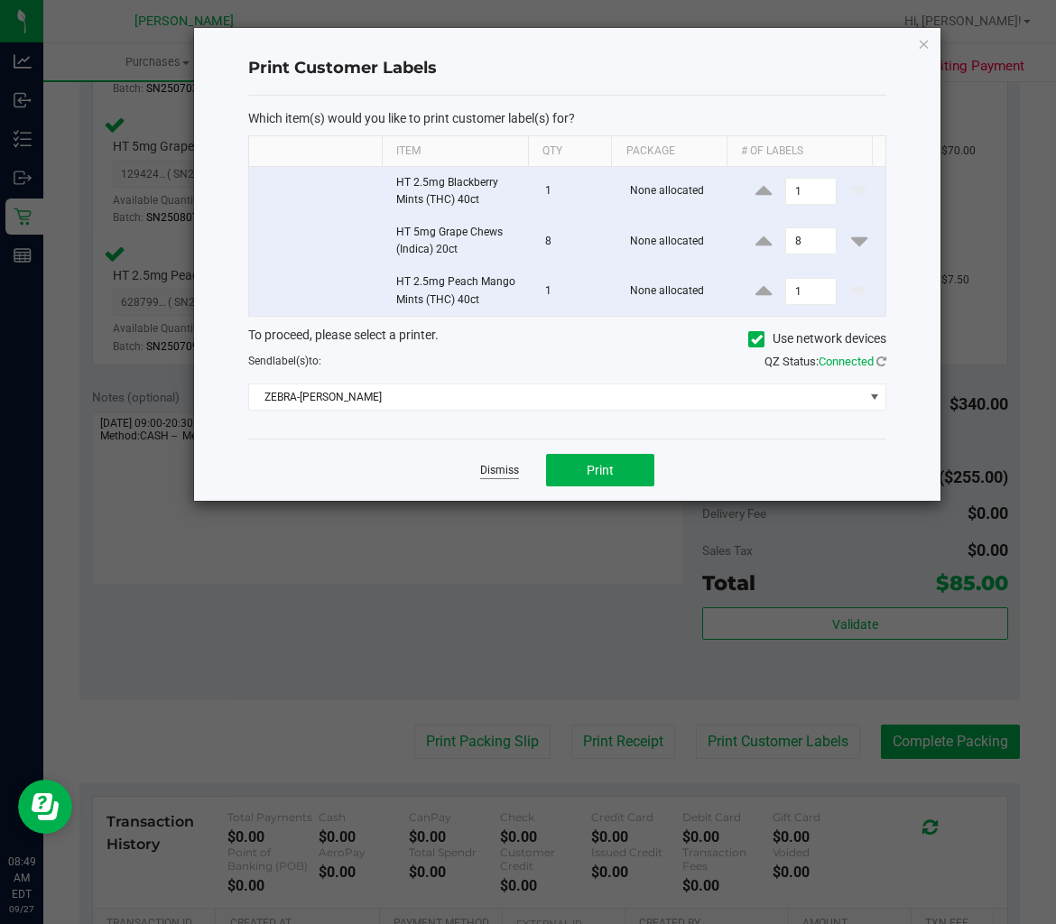
click at [508, 475] on link "Dismiss" at bounding box center [499, 470] width 39 height 15
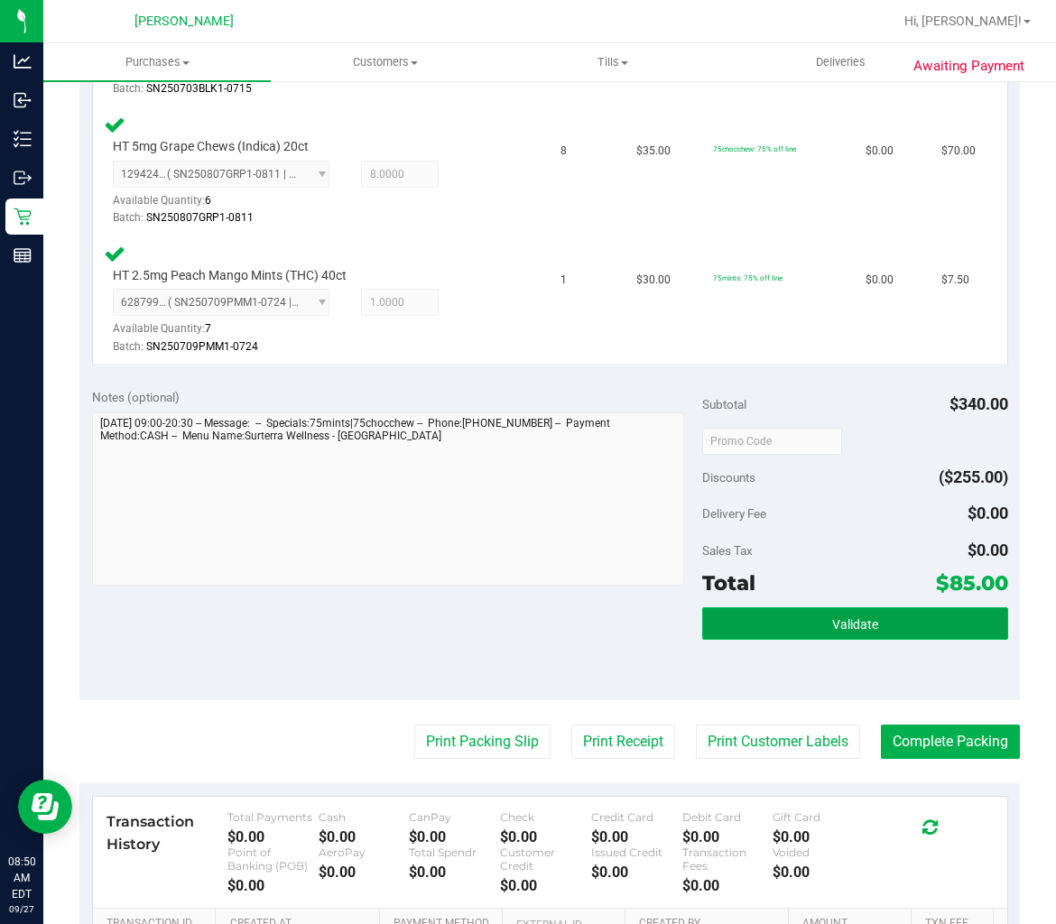
click at [865, 625] on button "Validate" at bounding box center [854, 623] width 305 height 32
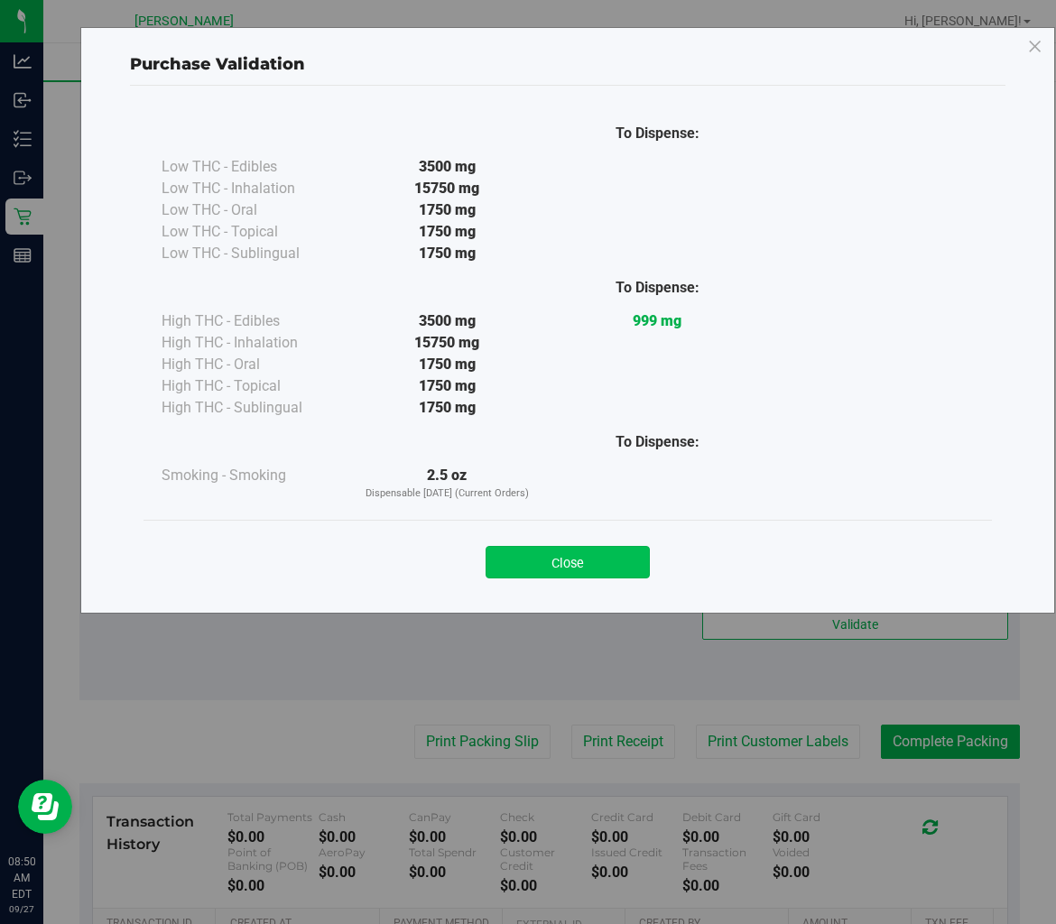
click at [600, 557] on button "Close" at bounding box center [567, 562] width 164 height 32
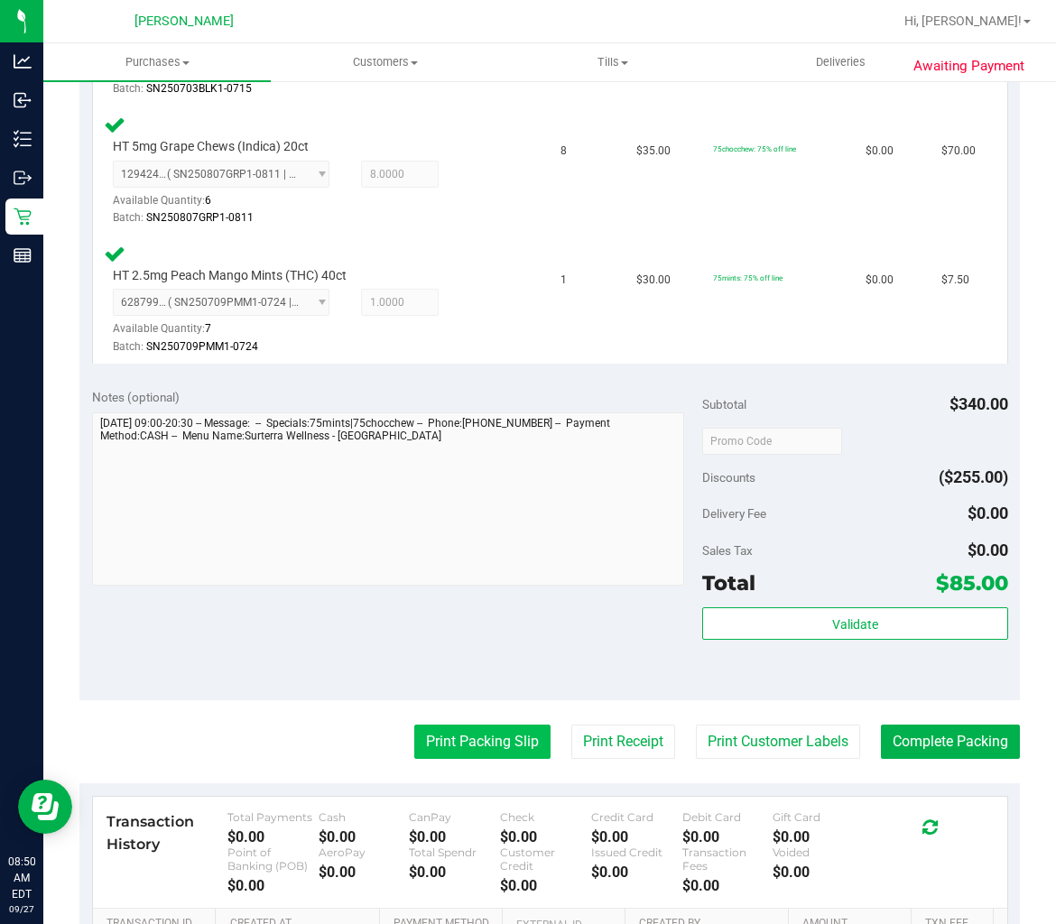
click at [476, 732] on button "Print Packing Slip" at bounding box center [482, 742] width 136 height 34
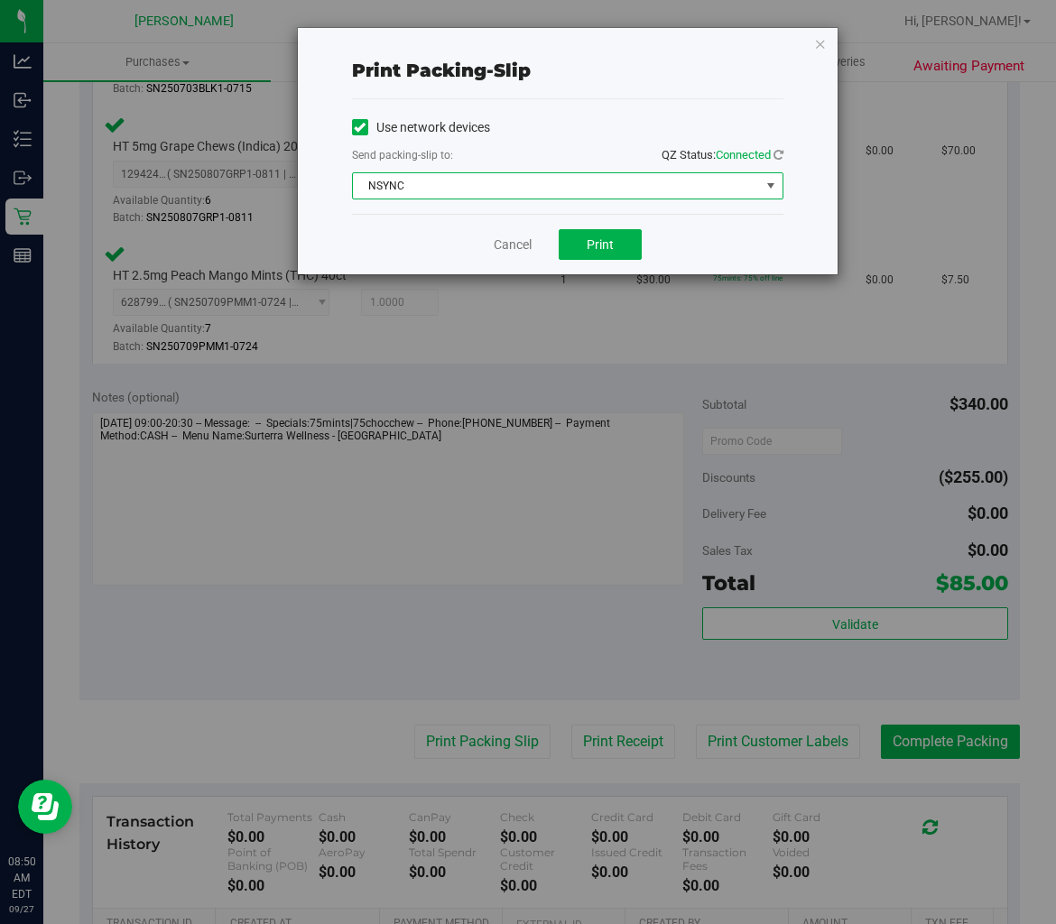
click at [614, 174] on span "NSYNC" at bounding box center [556, 185] width 407 height 25
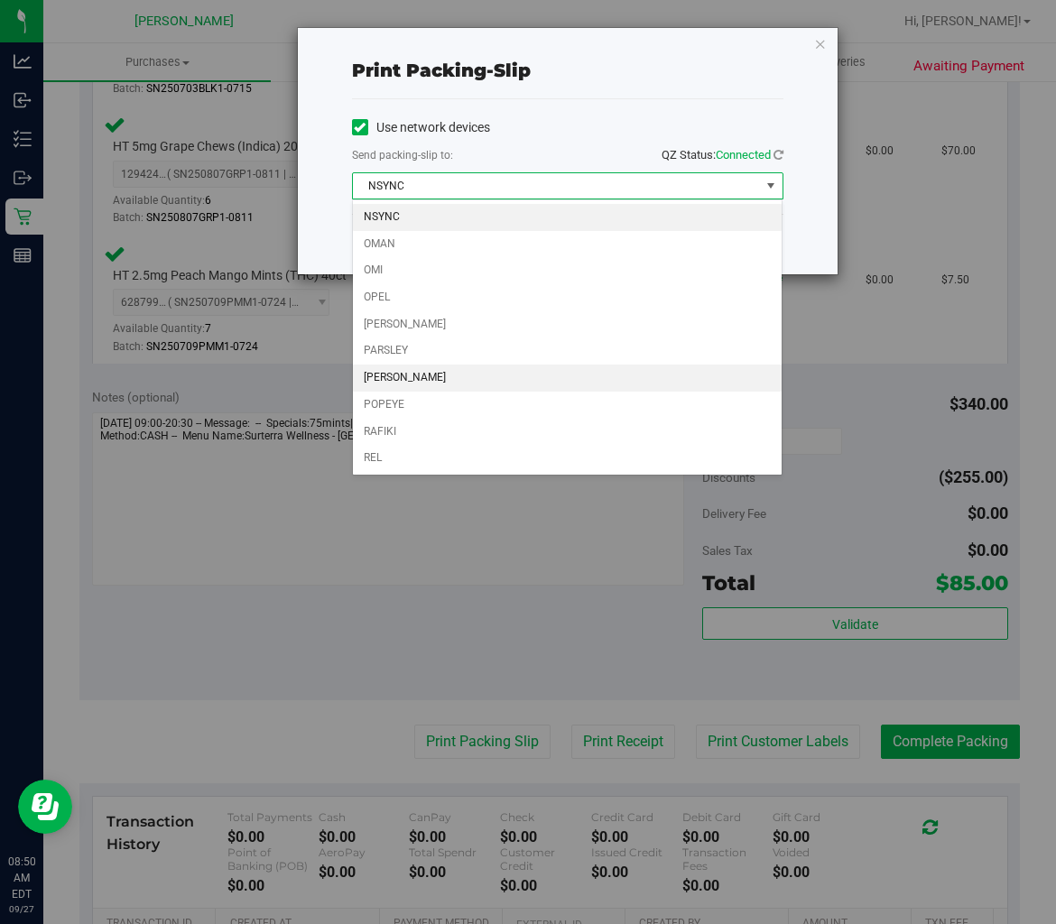
click at [481, 384] on li "[PERSON_NAME]" at bounding box center [568, 378] width 430 height 27
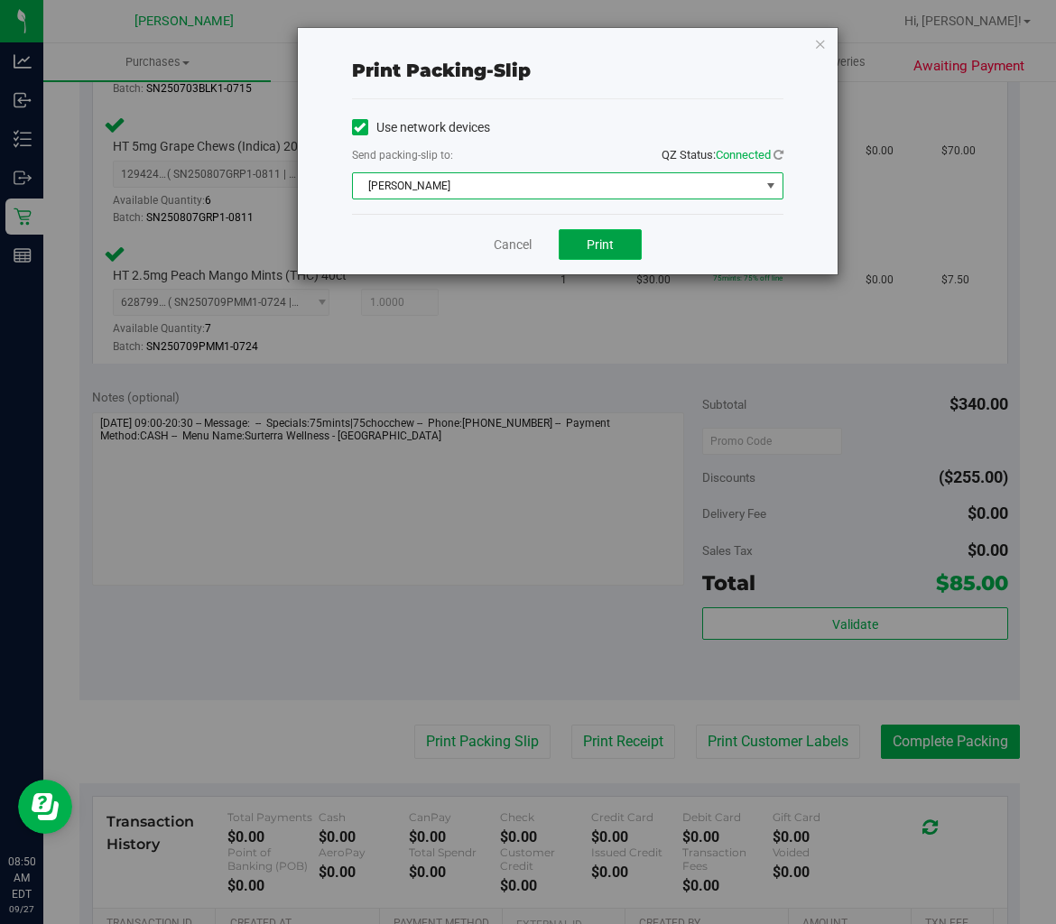
click at [602, 245] on span "Print" at bounding box center [600, 244] width 27 height 14
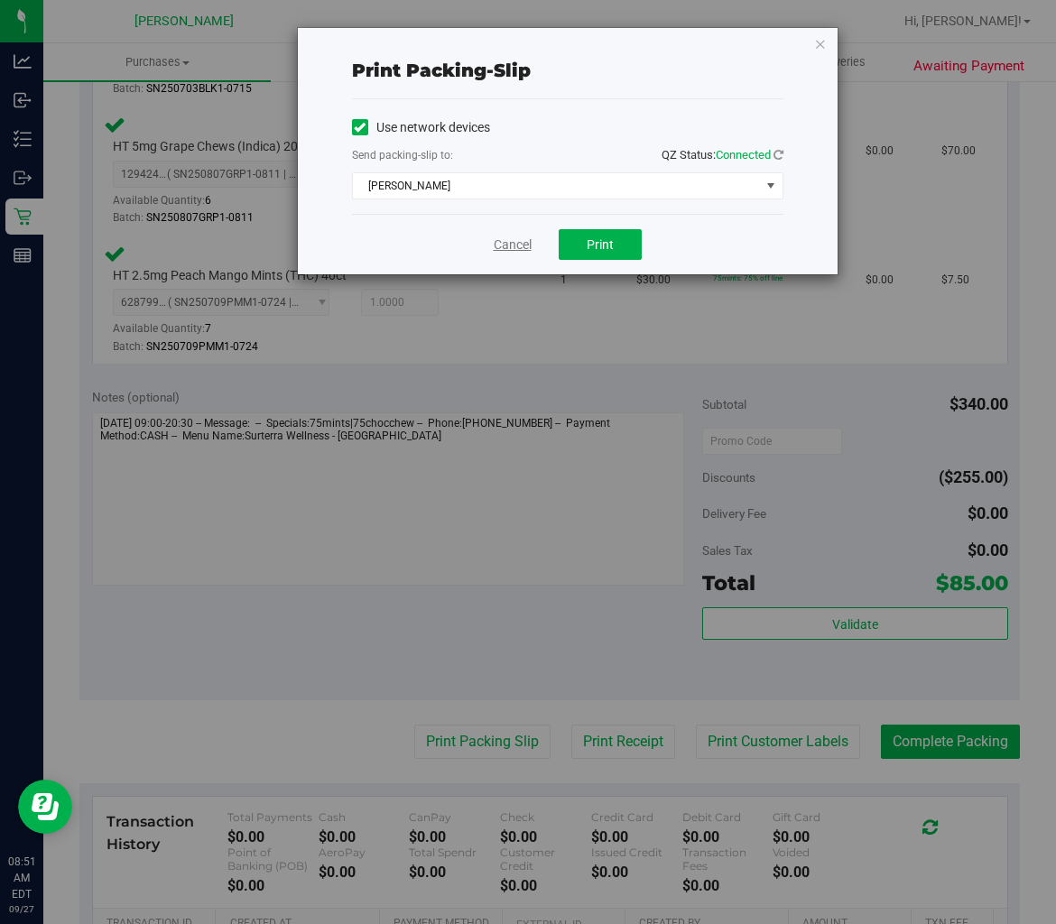
click at [517, 244] on link "Cancel" at bounding box center [513, 245] width 38 height 19
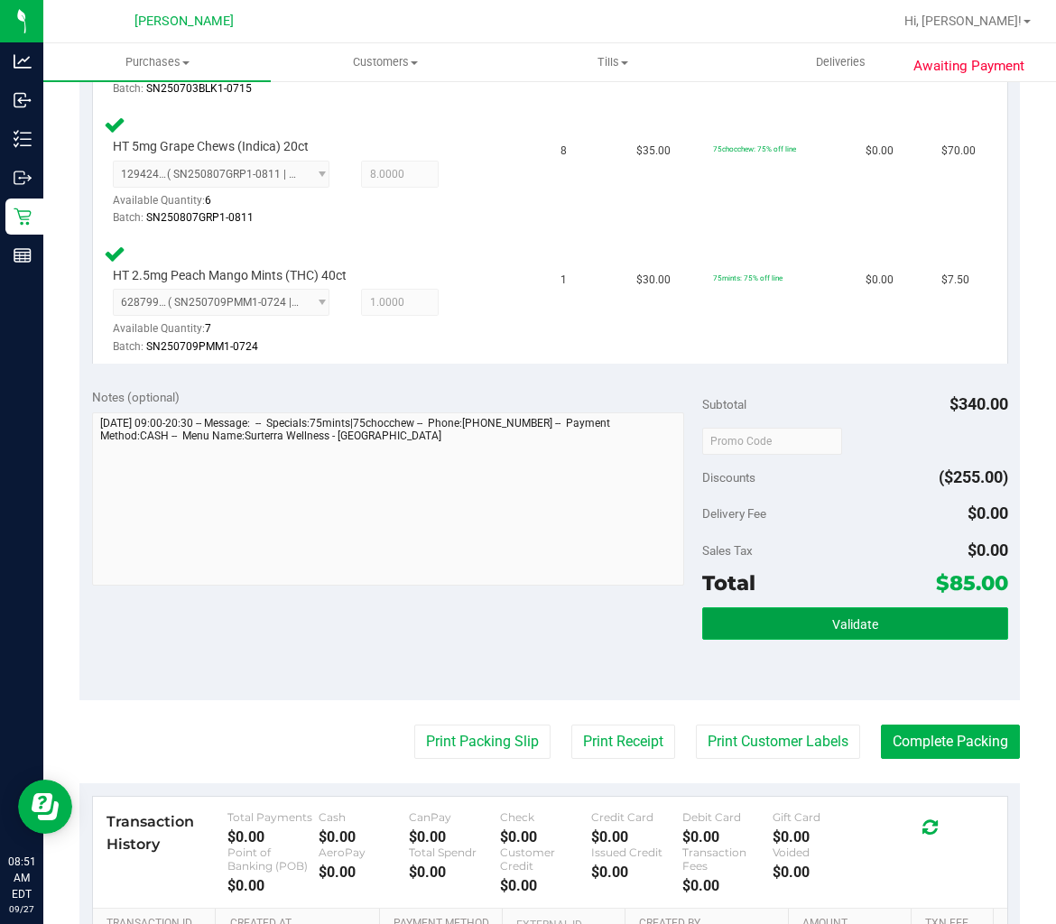
click at [806, 623] on button "Validate" at bounding box center [854, 623] width 305 height 32
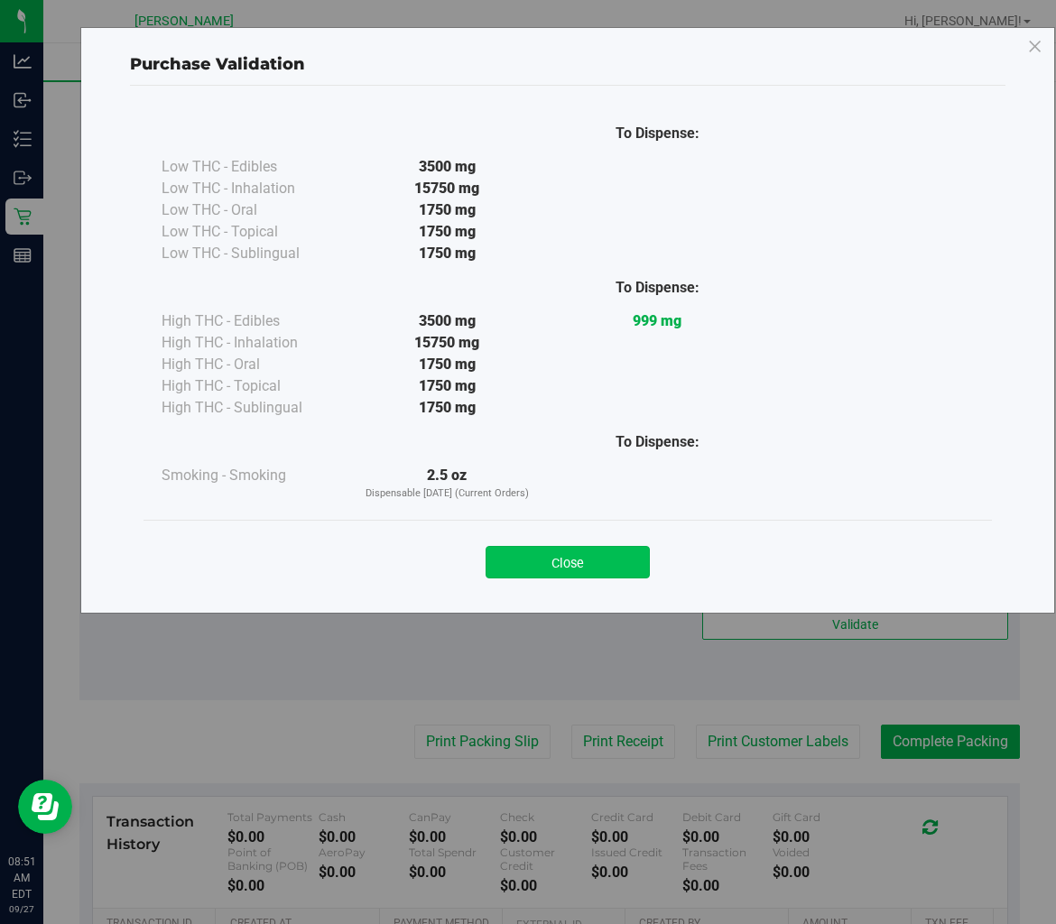
click at [609, 559] on button "Close" at bounding box center [567, 562] width 164 height 32
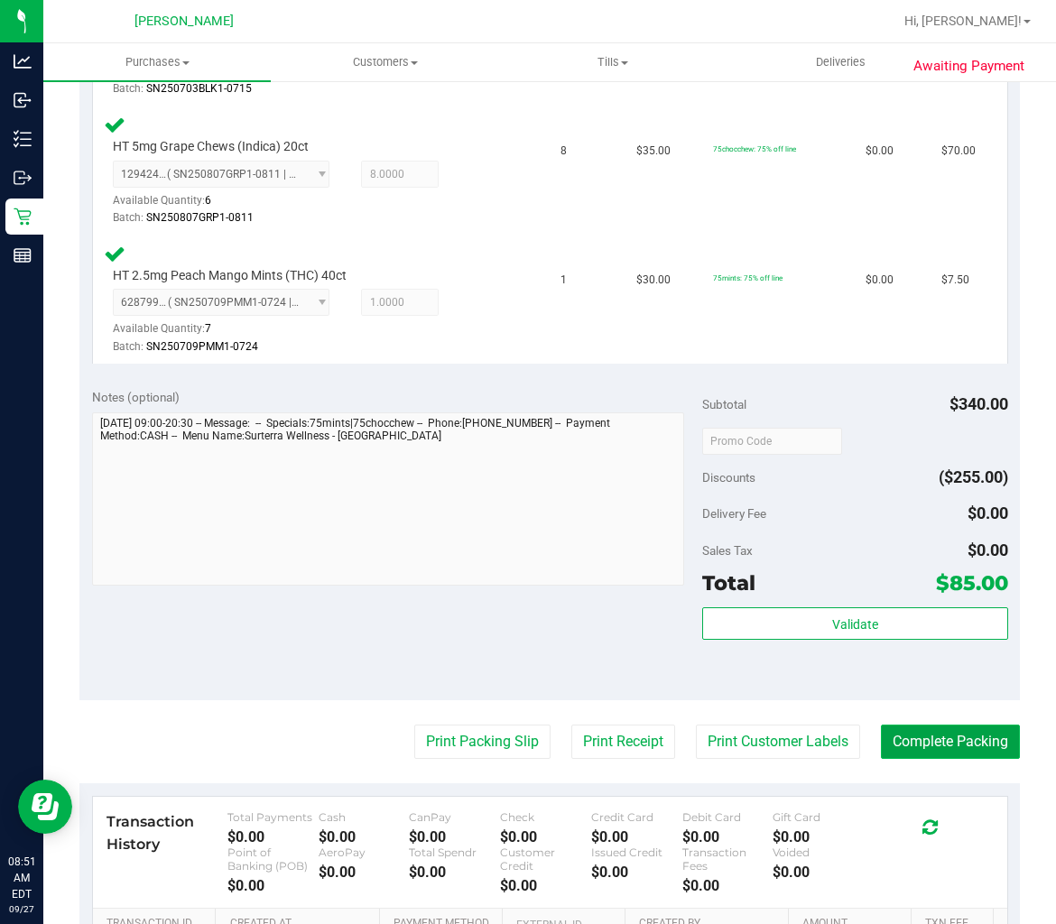
click at [909, 743] on button "Complete Packing" at bounding box center [950, 742] width 139 height 34
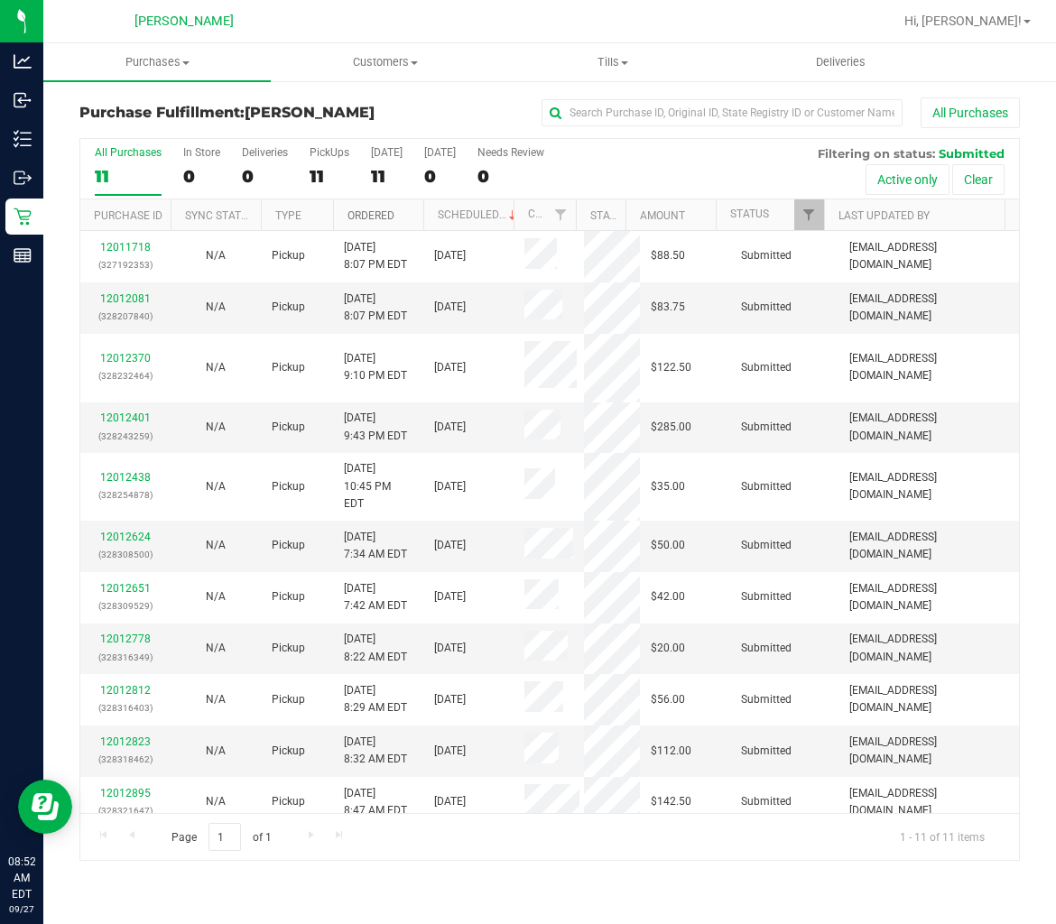
click at [373, 212] on link "Ordered" at bounding box center [370, 215] width 47 height 13
click at [129, 299] on link "12012081" at bounding box center [125, 298] width 51 height 13
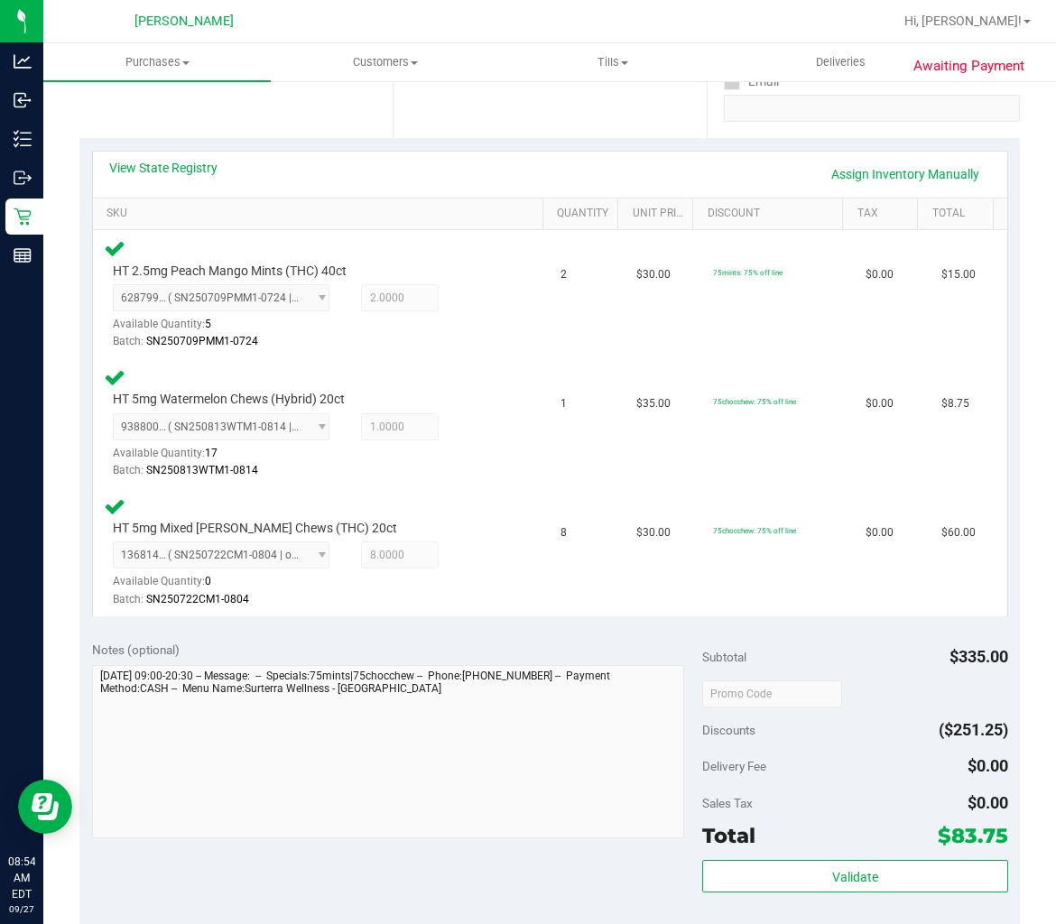
scroll to position [501, 0]
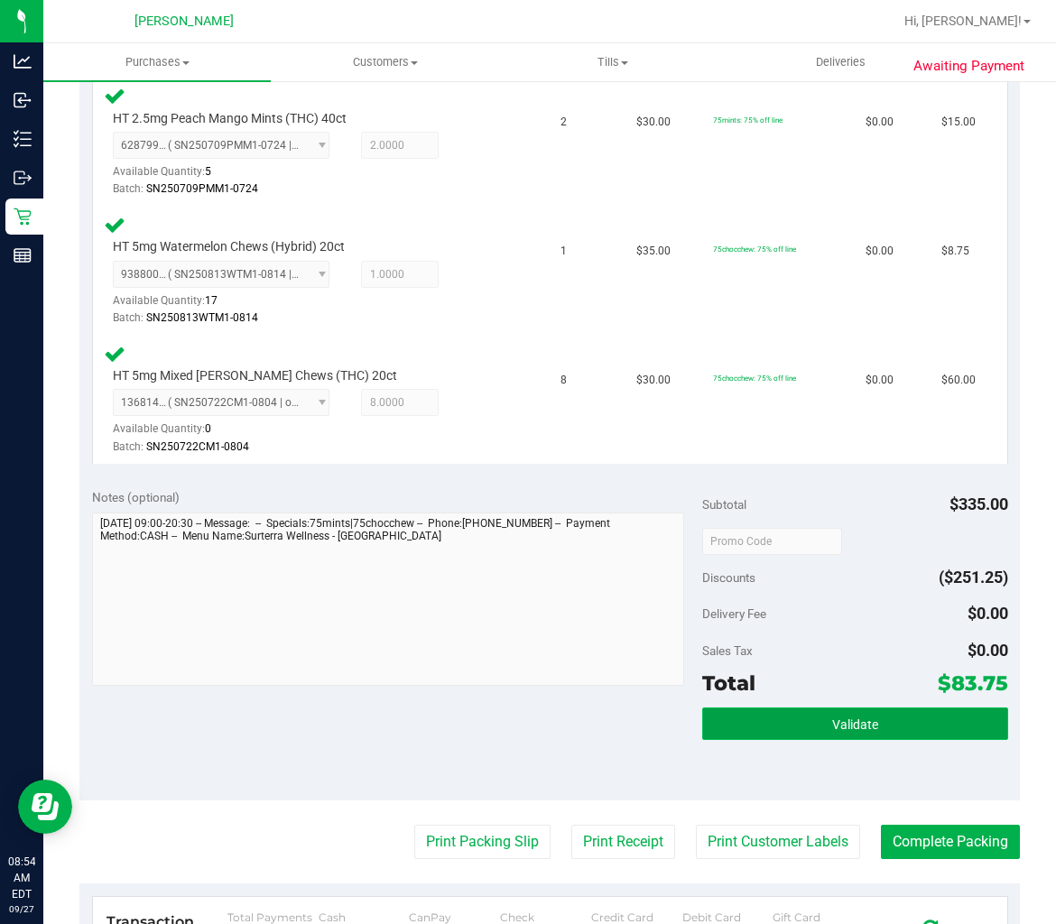
click at [716, 726] on button "Validate" at bounding box center [854, 723] width 305 height 32
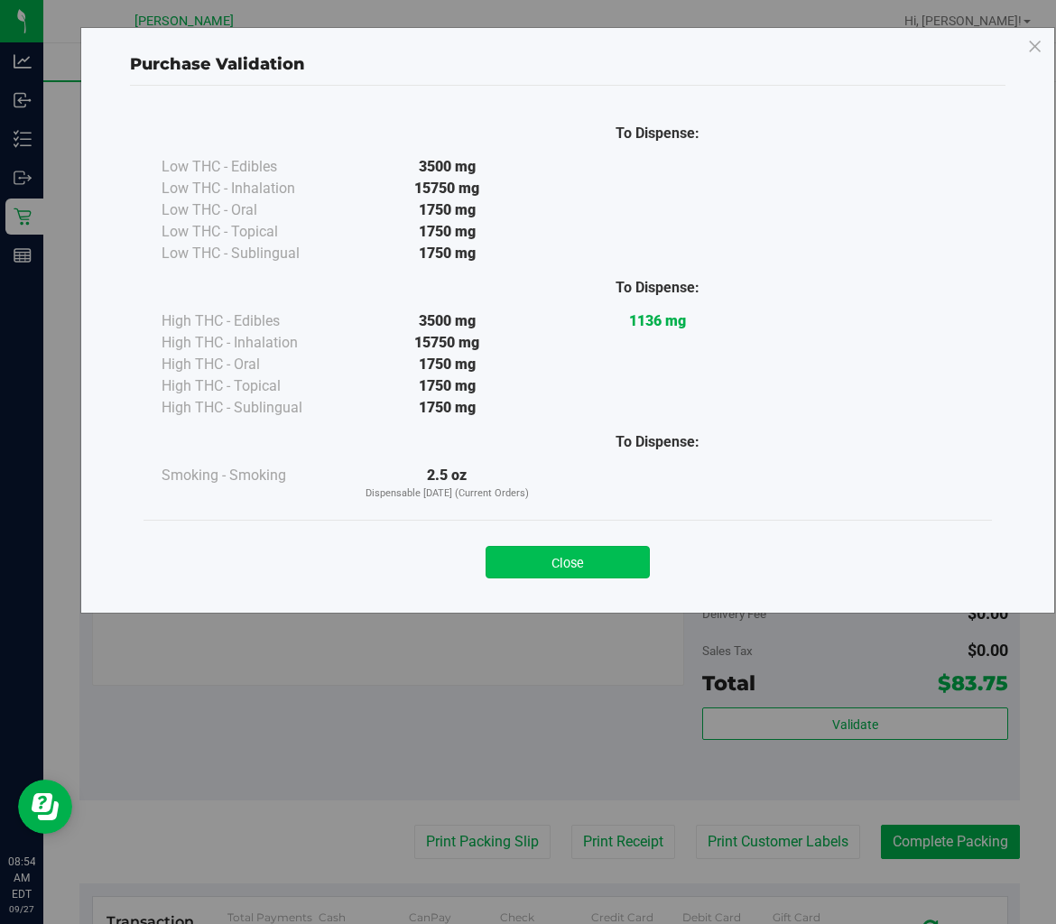
click at [566, 569] on button "Close" at bounding box center [567, 562] width 164 height 32
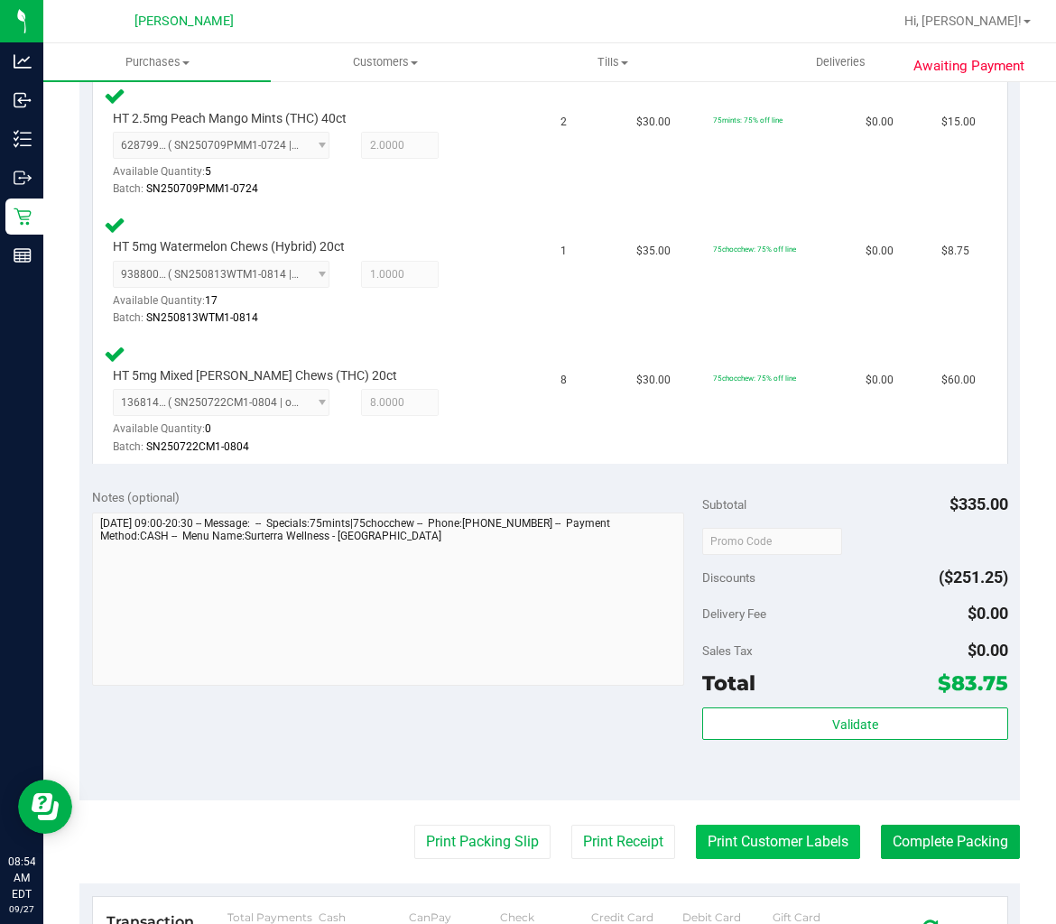
click at [785, 844] on button "Print Customer Labels" at bounding box center [778, 842] width 164 height 34
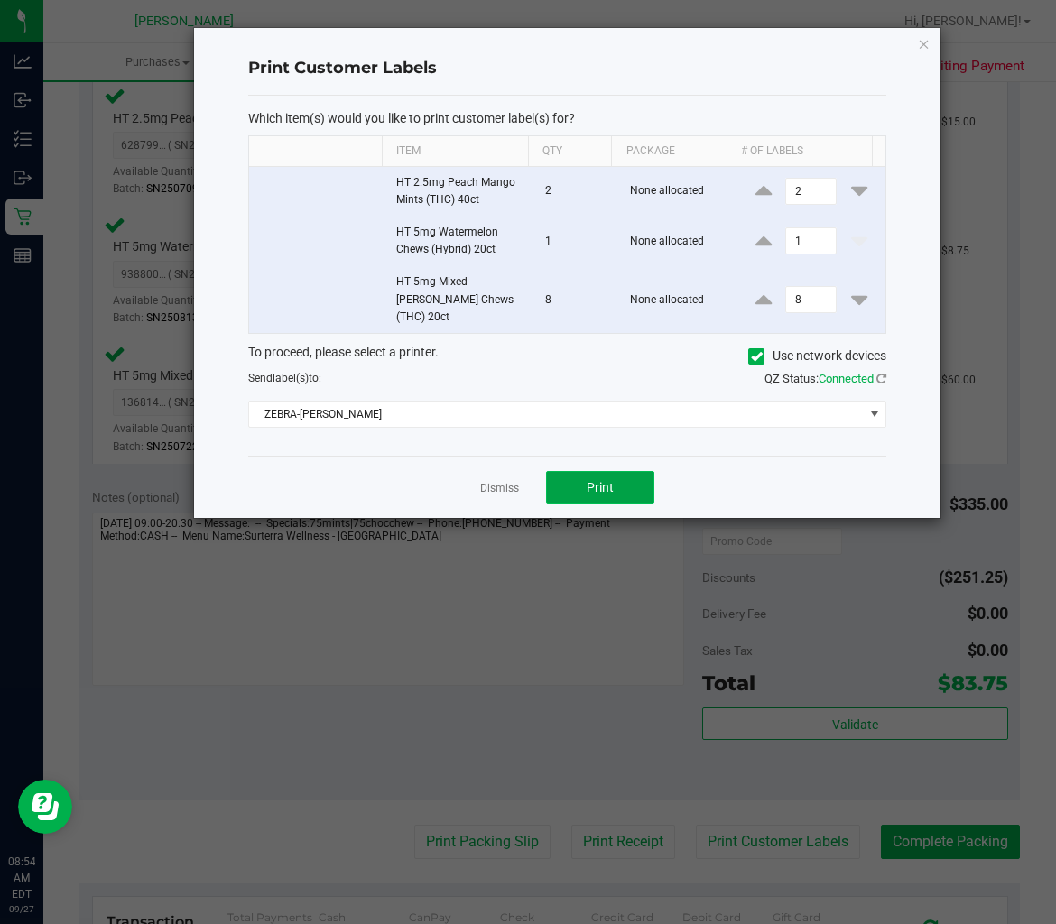
click at [608, 480] on span "Print" at bounding box center [600, 487] width 27 height 14
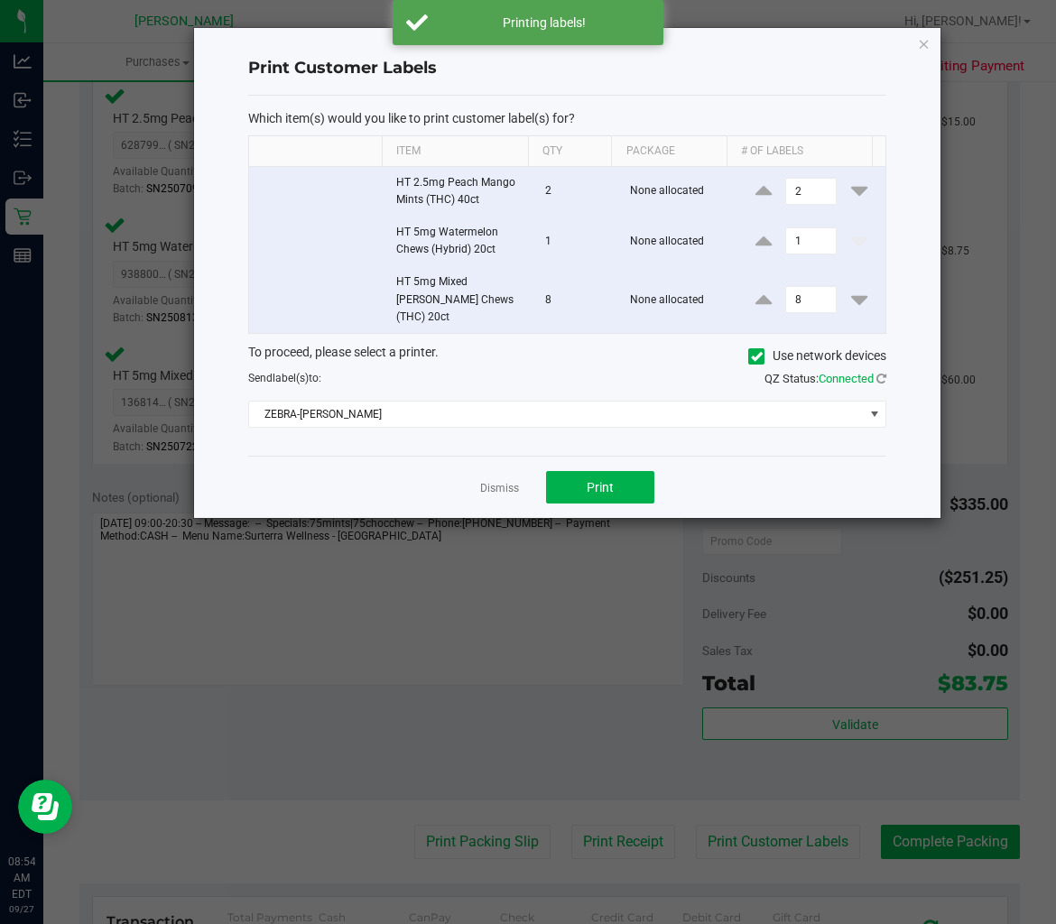
click at [501, 481] on link "Dismiss" at bounding box center [499, 488] width 39 height 15
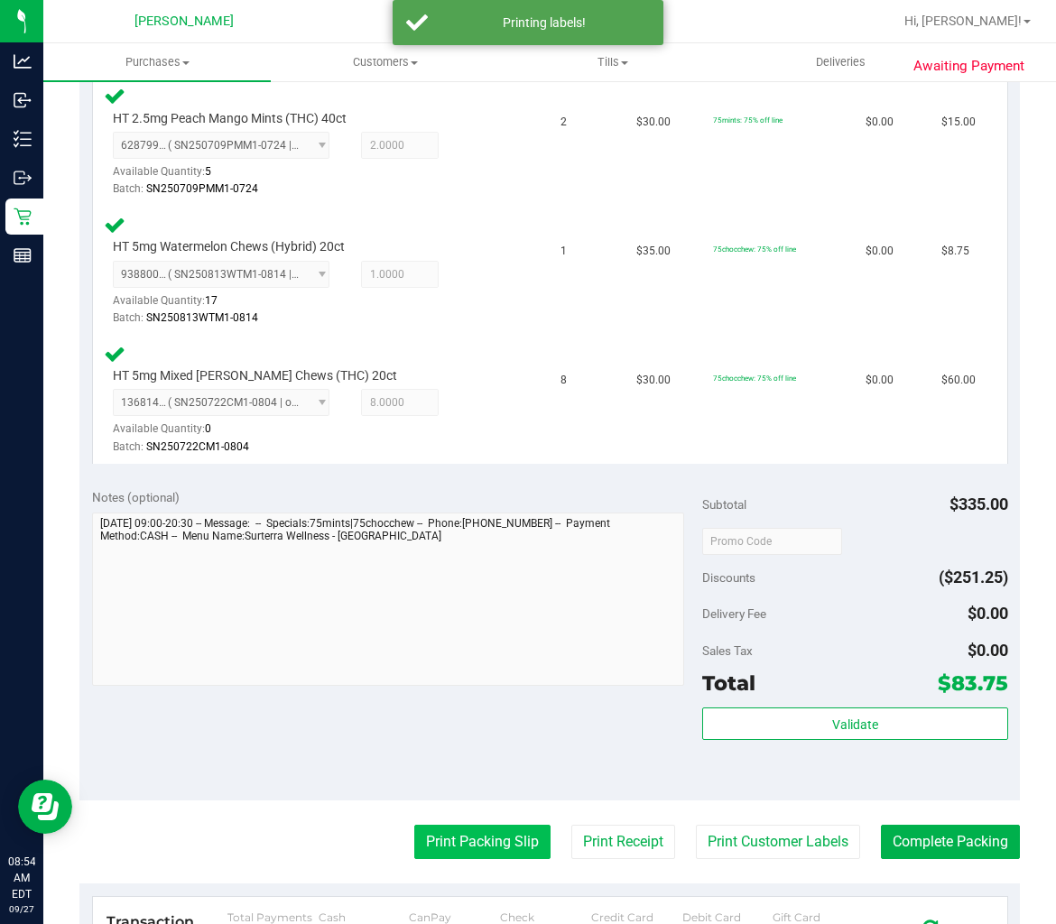
click at [462, 846] on button "Print Packing Slip" at bounding box center [482, 842] width 136 height 34
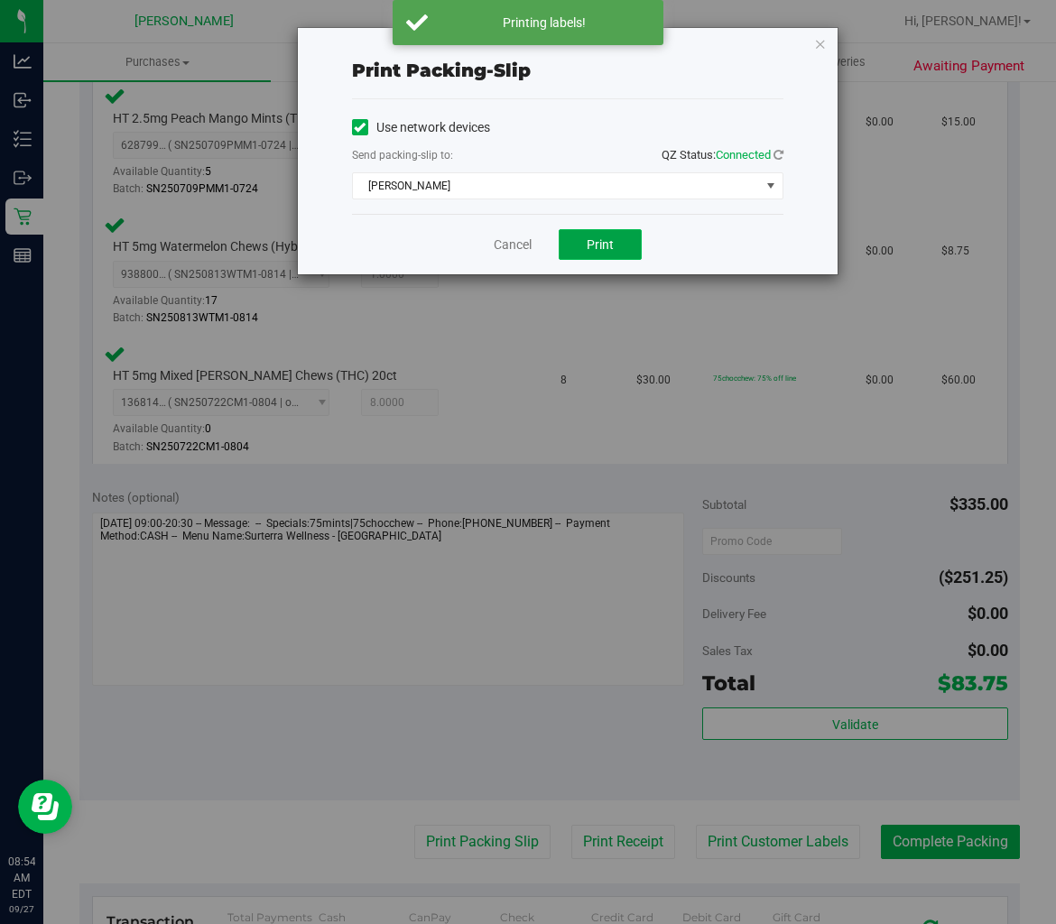
click at [609, 244] on span "Print" at bounding box center [600, 244] width 27 height 14
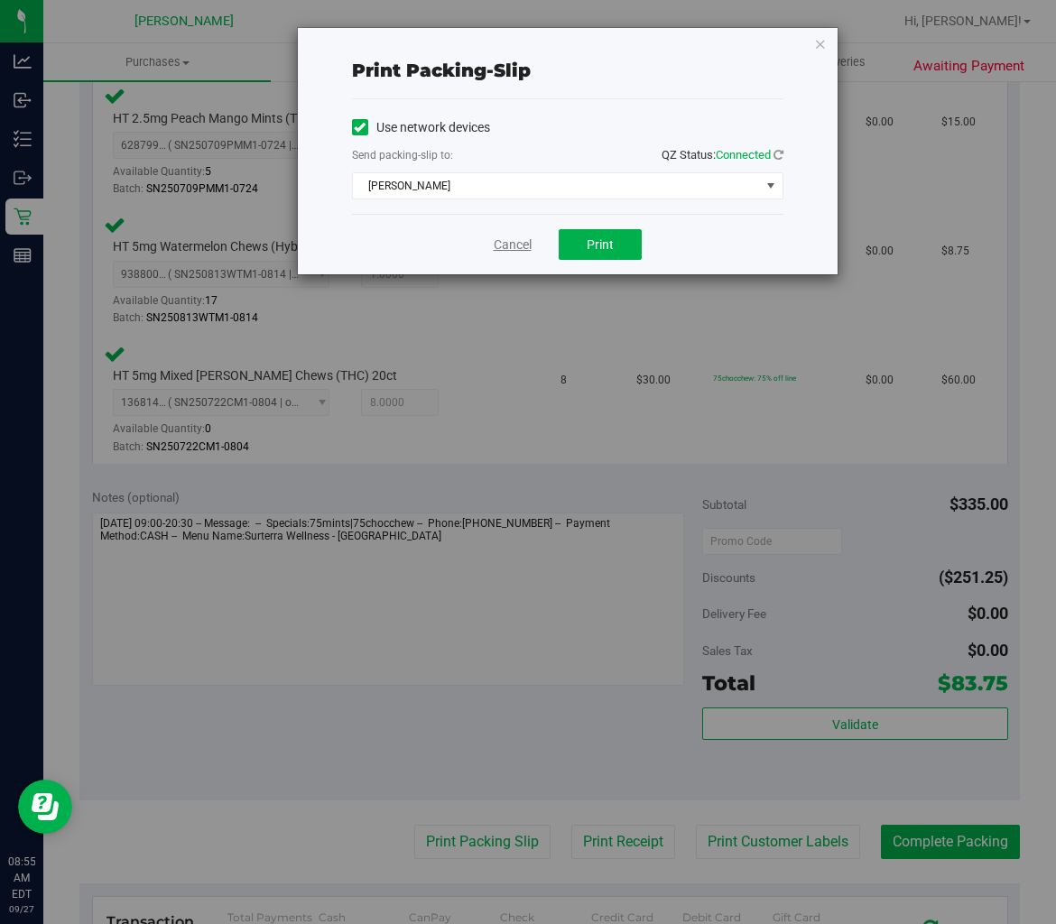
click at [508, 240] on link "Cancel" at bounding box center [513, 245] width 38 height 19
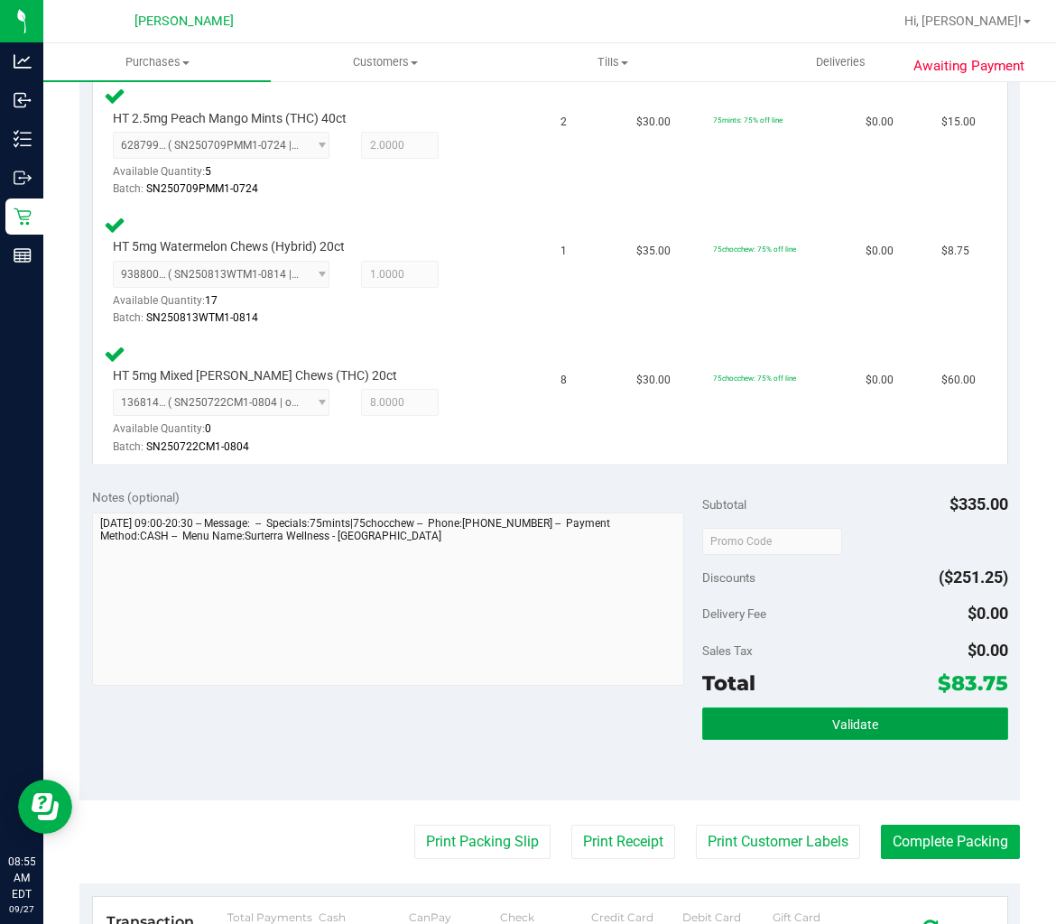
click at [851, 707] on button "Validate" at bounding box center [854, 723] width 305 height 32
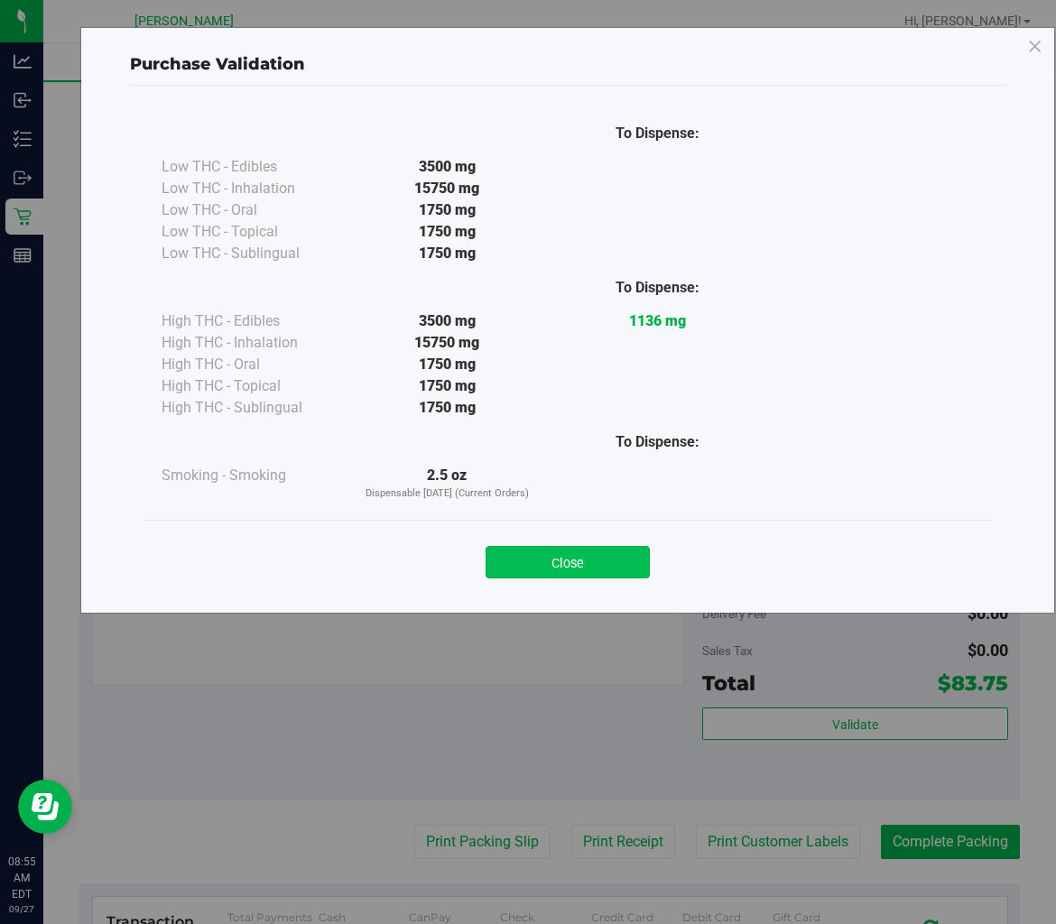
click at [605, 554] on button "Close" at bounding box center [567, 562] width 164 height 32
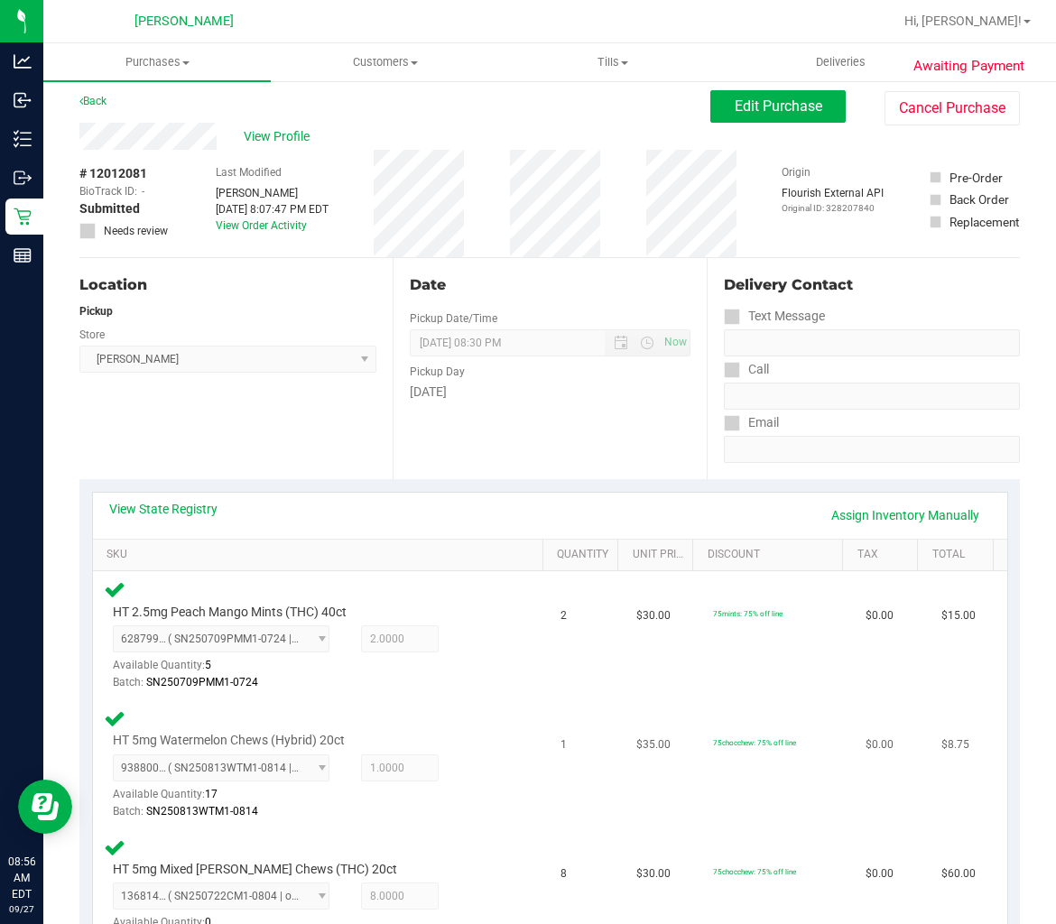
scroll to position [0, 0]
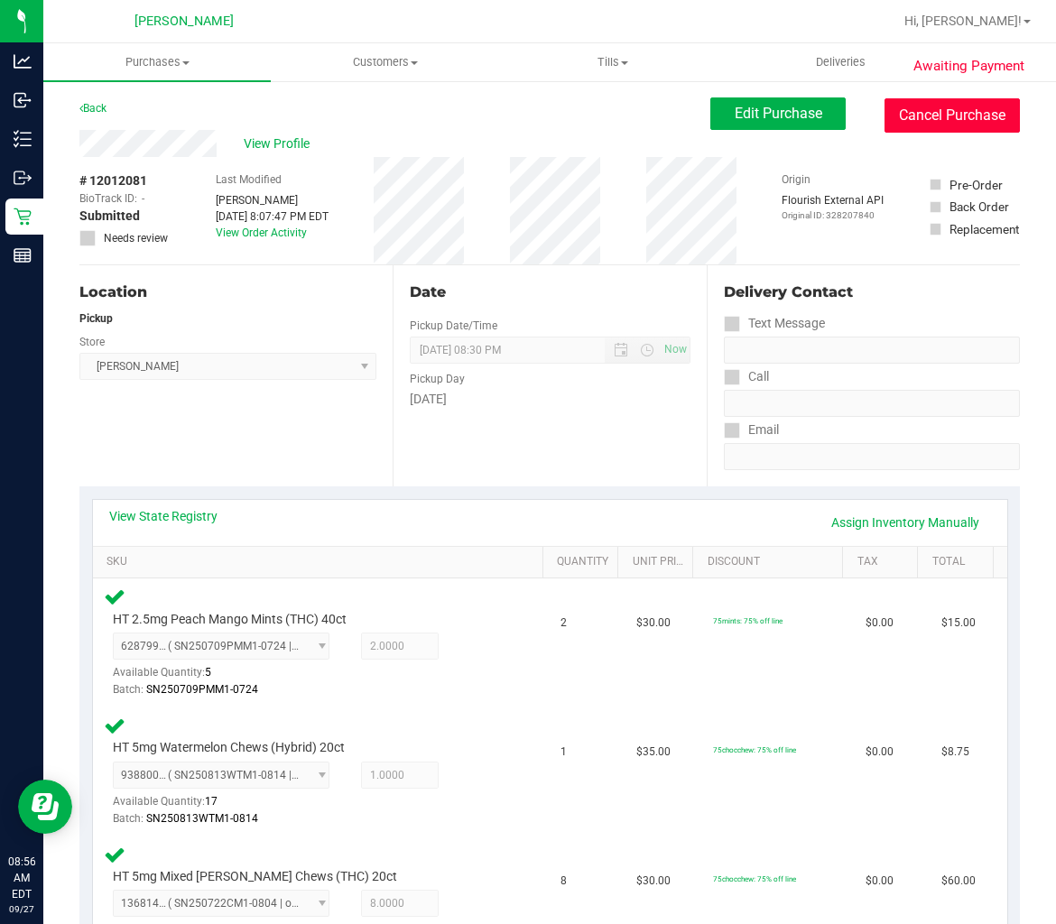
click at [903, 106] on button "Cancel Purchase" at bounding box center [951, 115] width 135 height 34
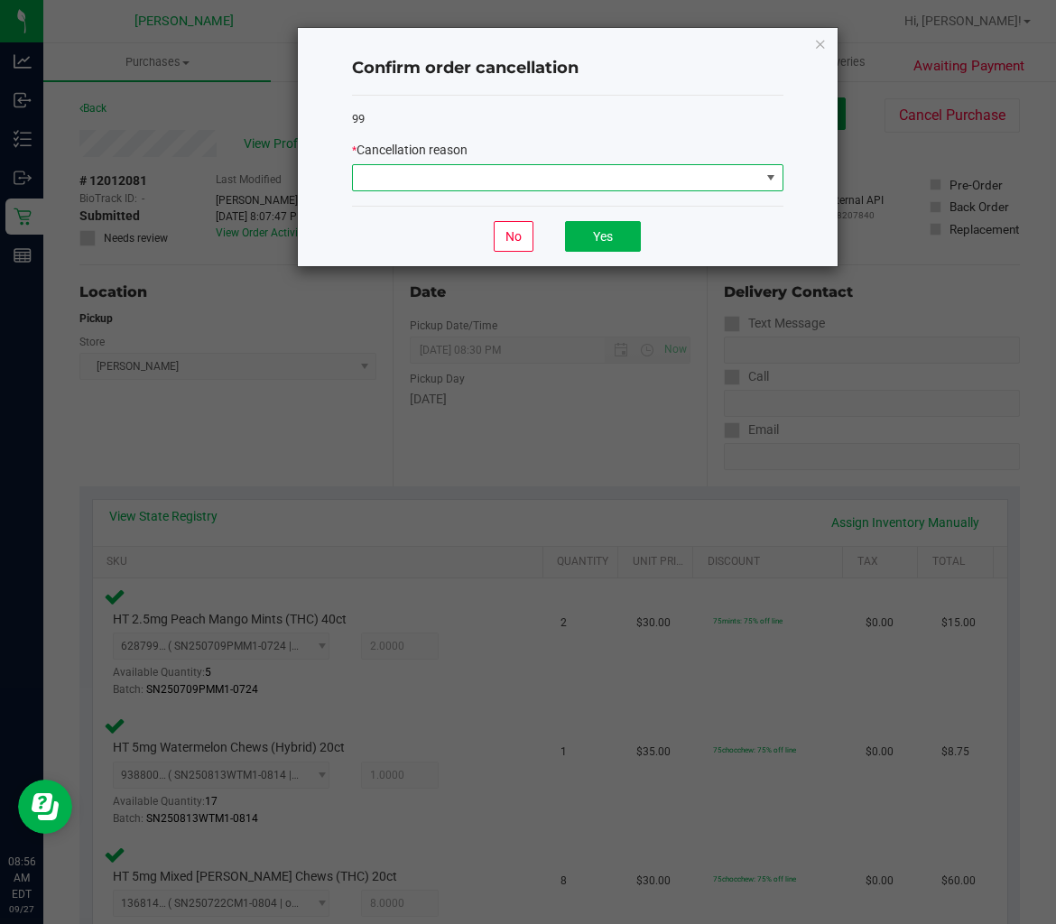
click at [744, 179] on span at bounding box center [556, 177] width 407 height 25
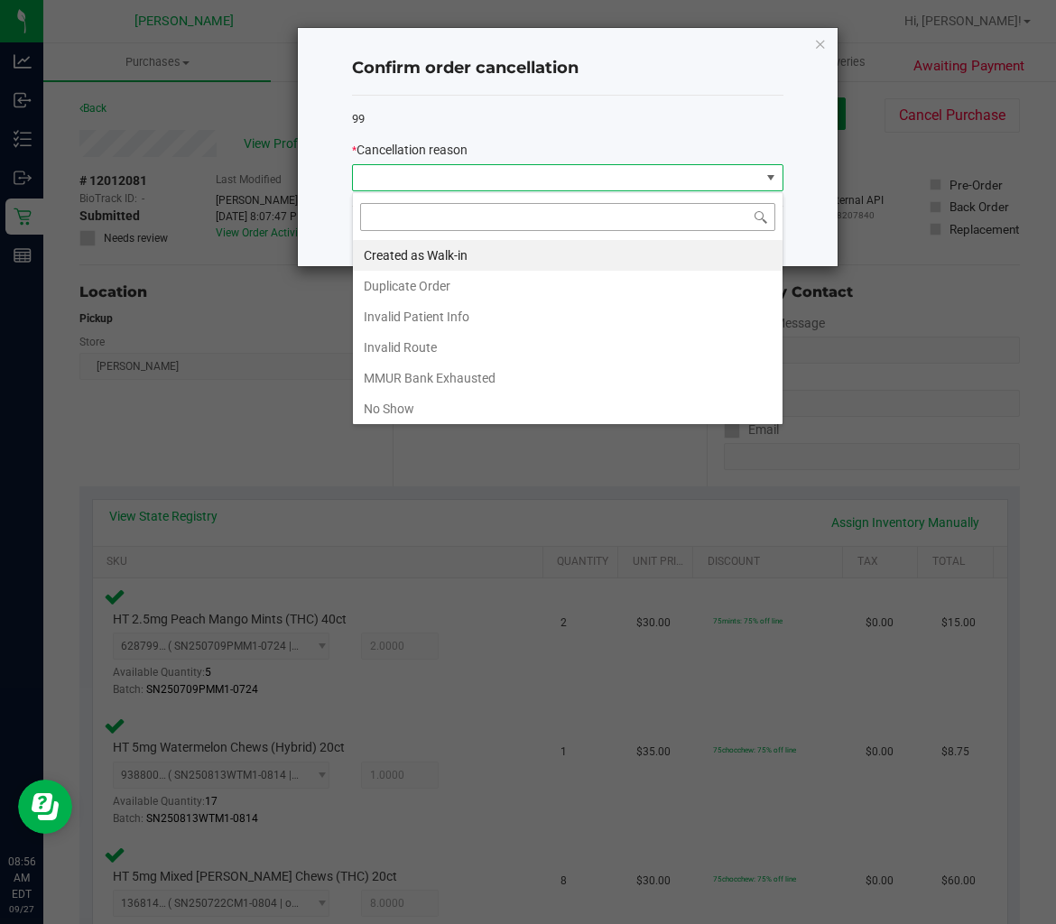
scroll to position [27, 430]
click at [393, 291] on li "Duplicate Order" at bounding box center [568, 286] width 430 height 31
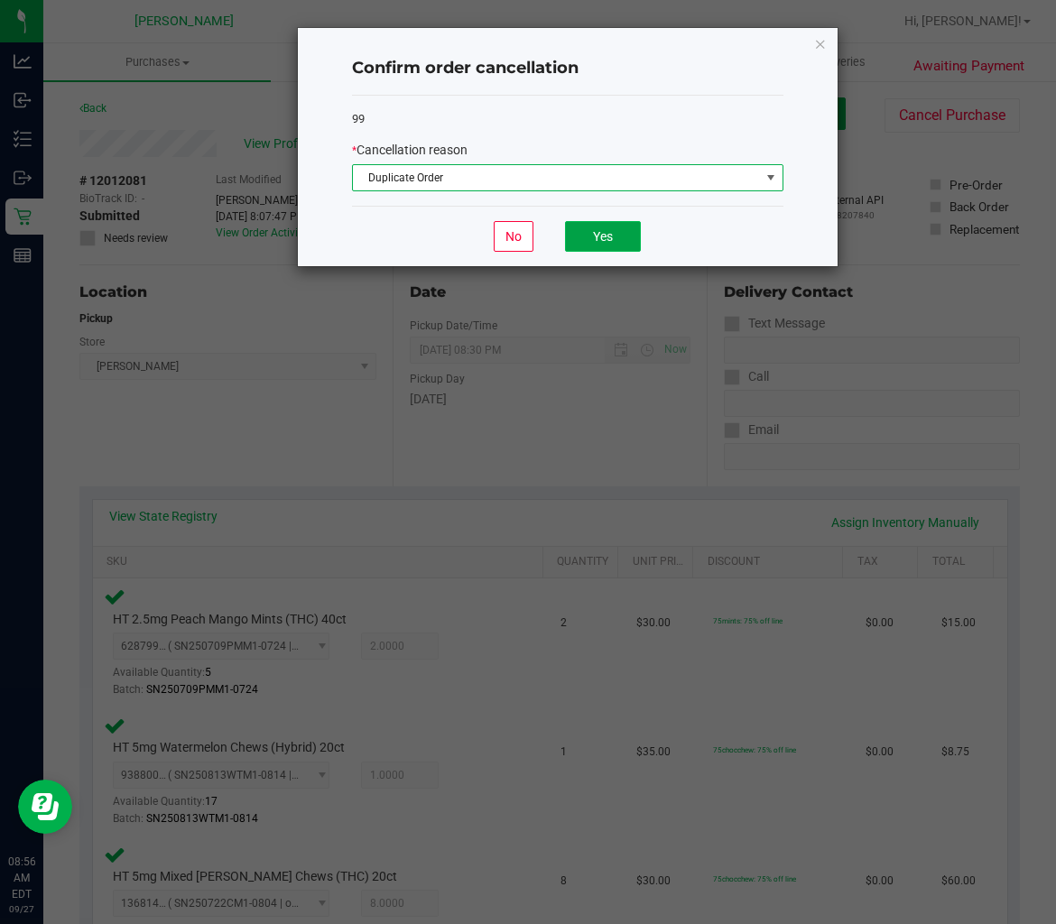
click at [612, 241] on button "Yes" at bounding box center [603, 236] width 76 height 31
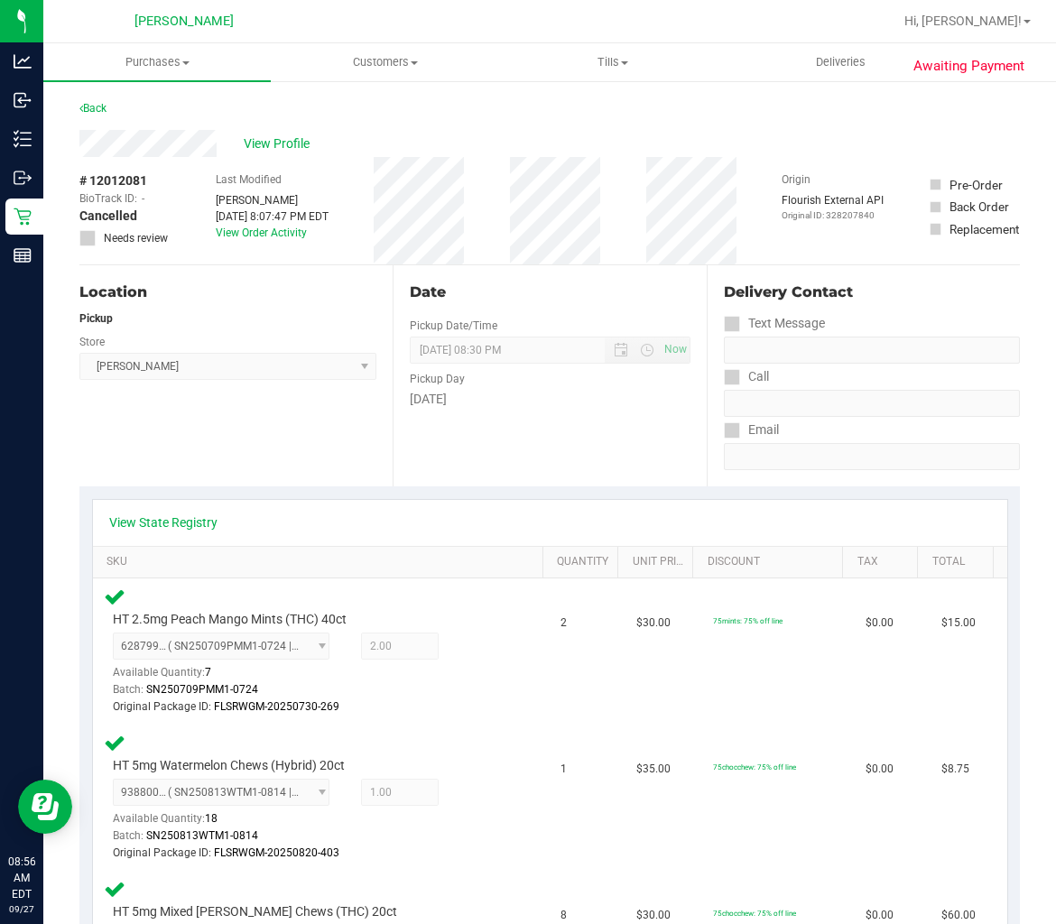
click at [90, 99] on div "Back" at bounding box center [92, 108] width 27 height 22
click at [90, 109] on link "Back" at bounding box center [92, 108] width 27 height 13
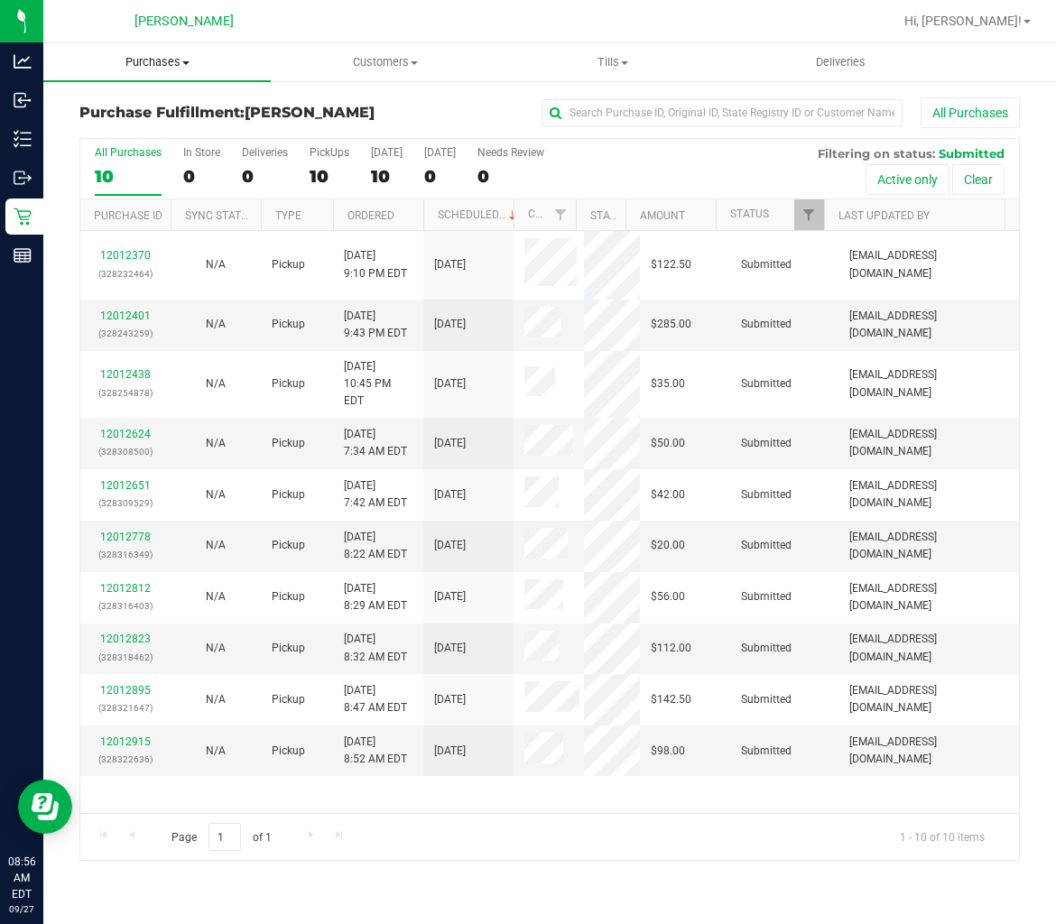
click at [145, 60] on span "Purchases" at bounding box center [156, 62] width 227 height 16
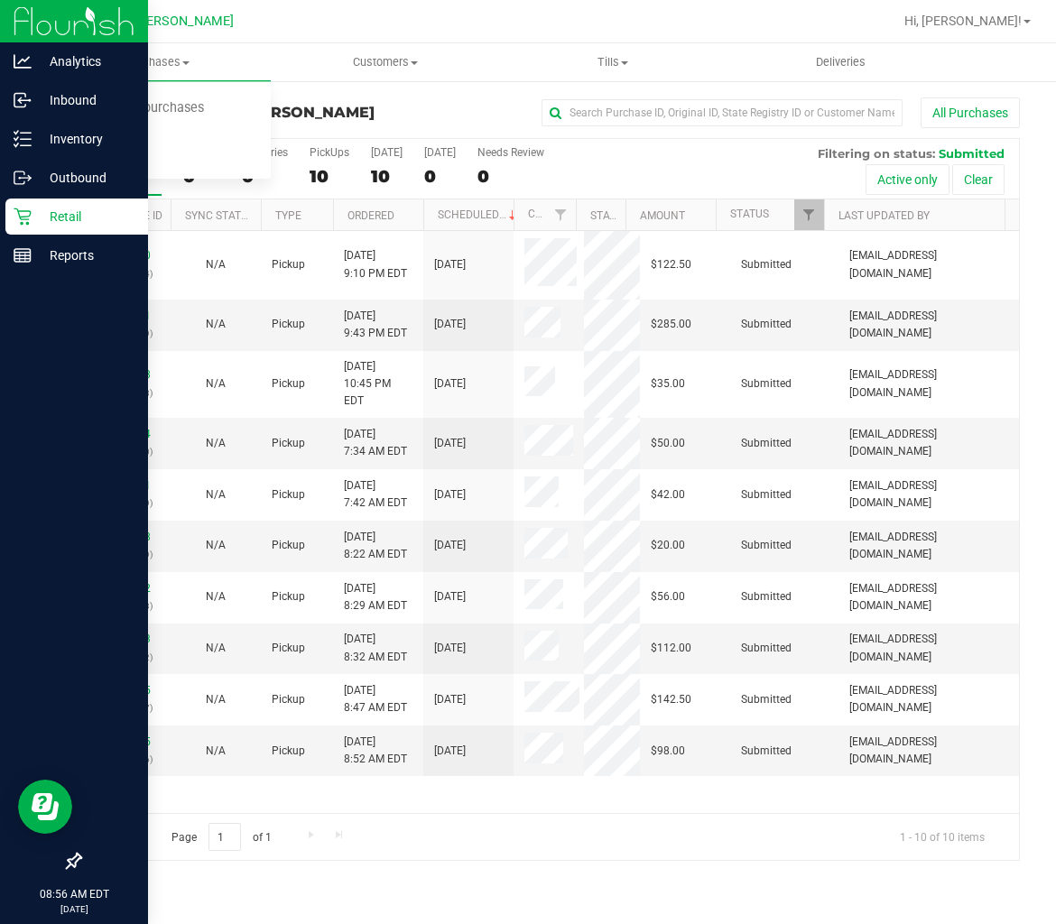
click at [29, 218] on icon at bounding box center [23, 217] width 18 height 18
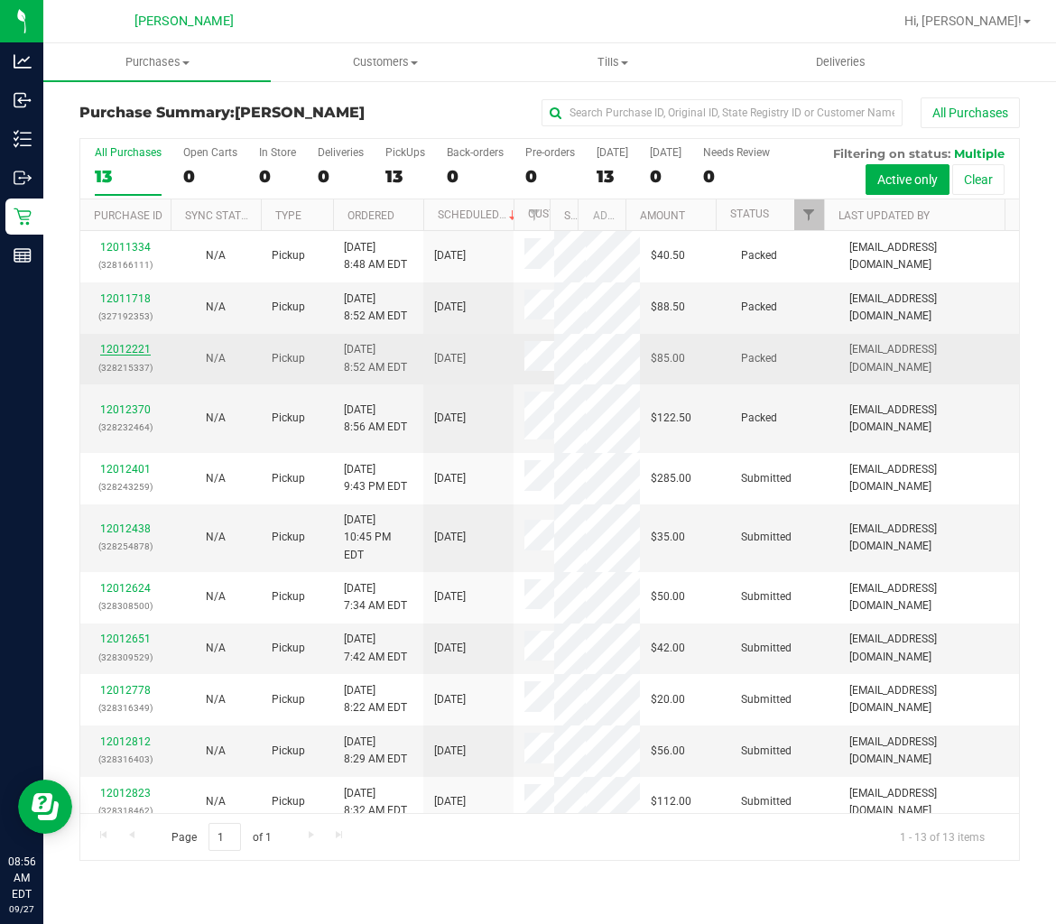
click at [125, 356] on link "12012221" at bounding box center [125, 349] width 51 height 13
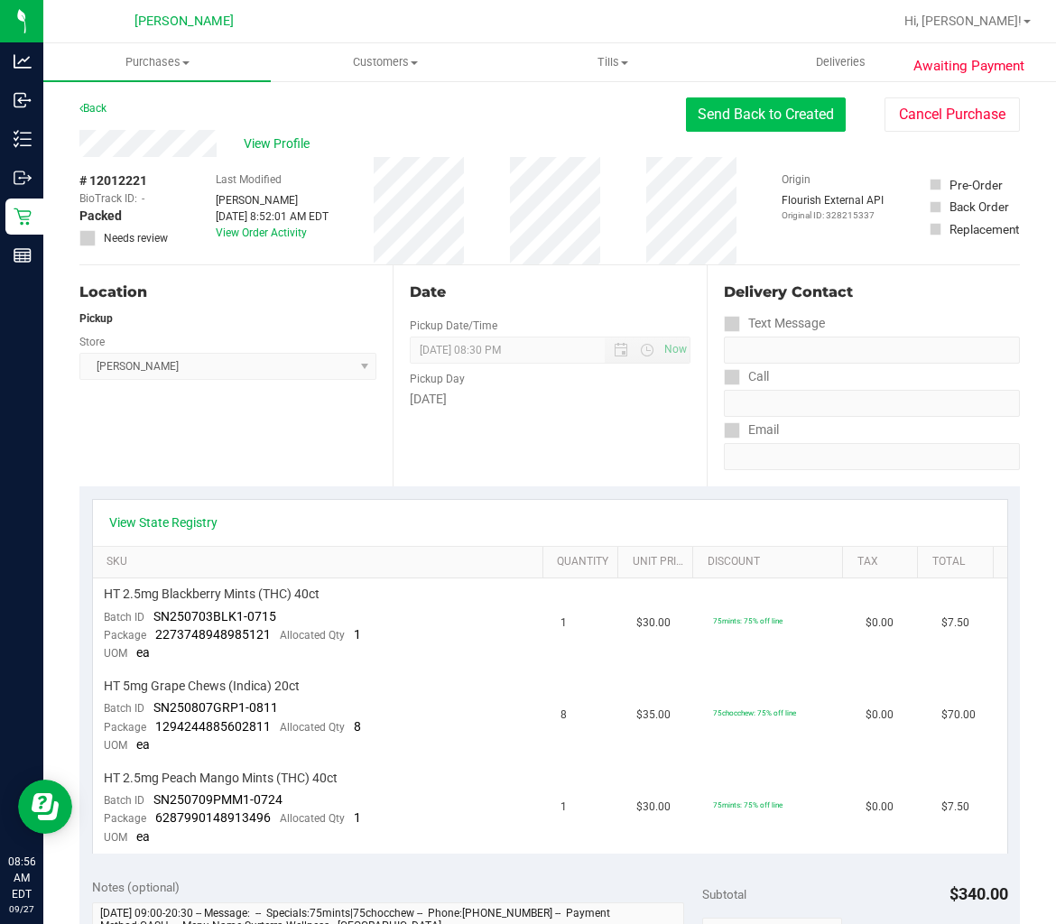
click at [769, 118] on button "Send Back to Created" at bounding box center [766, 114] width 160 height 34
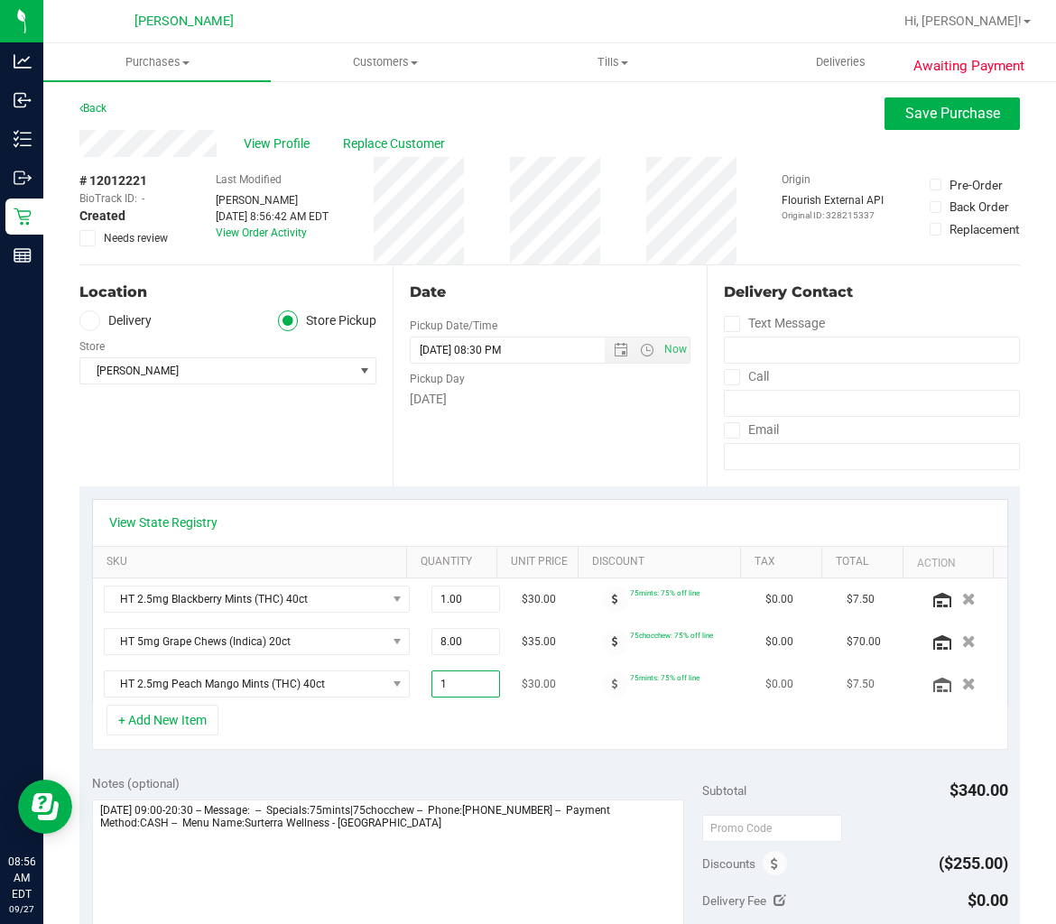
click at [452, 690] on span "1.00 1" at bounding box center [465, 683] width 69 height 27
click at [452, 690] on input "1" at bounding box center [465, 683] width 67 height 25
type input "3"
type input "3.00"
click at [451, 770] on div "Notes (optional) Subtotal $340.00 Discounts ($255.00) Delivery Fee $0.00 Sales …" at bounding box center [549, 925] width 940 height 325
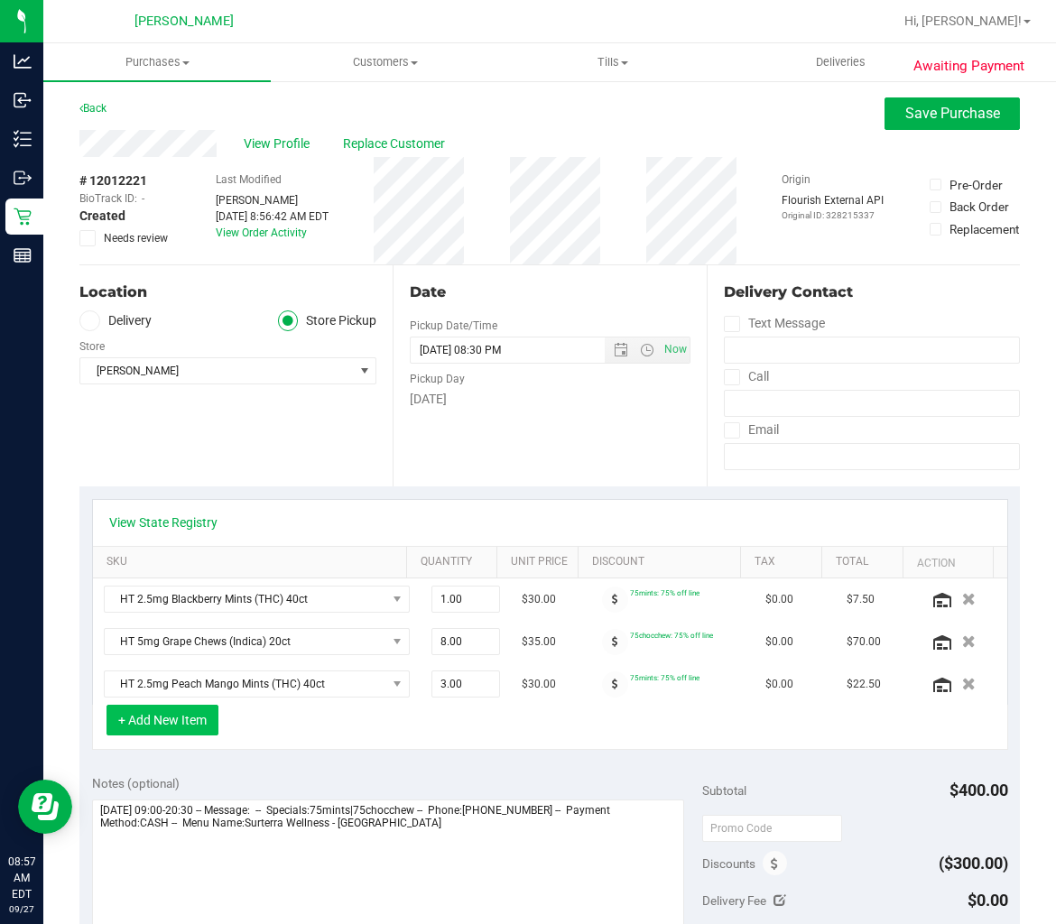
click at [150, 719] on button "+ Add New Item" at bounding box center [162, 720] width 112 height 31
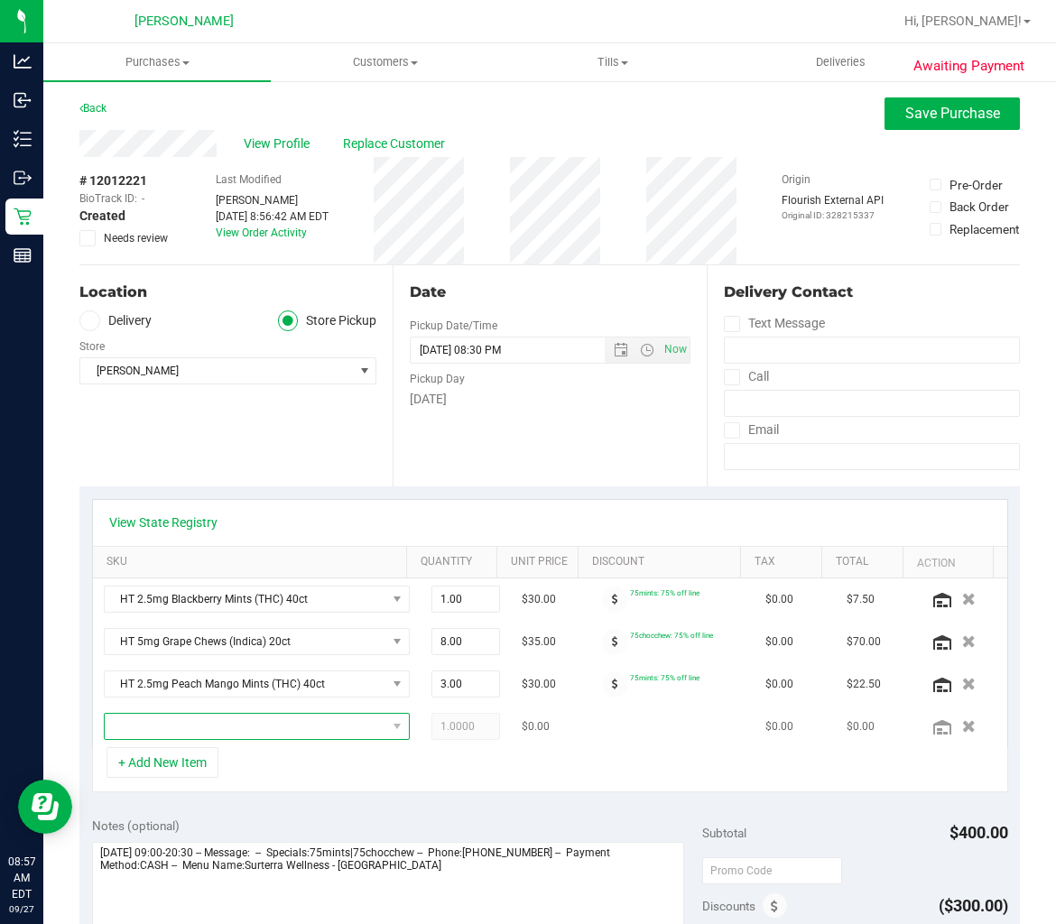
click at [222, 735] on span "NO DATA FOUND" at bounding box center [246, 726] width 282 height 25
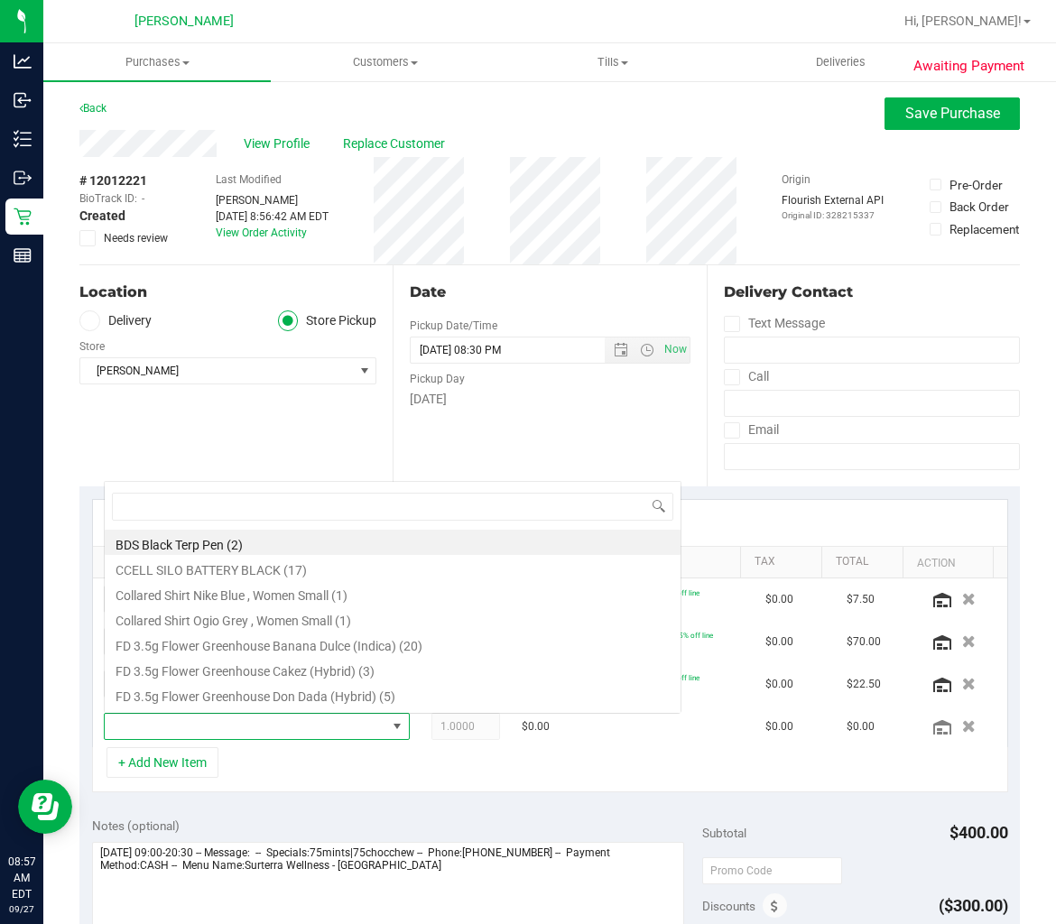
scroll to position [27, 260]
type input "watermelon"
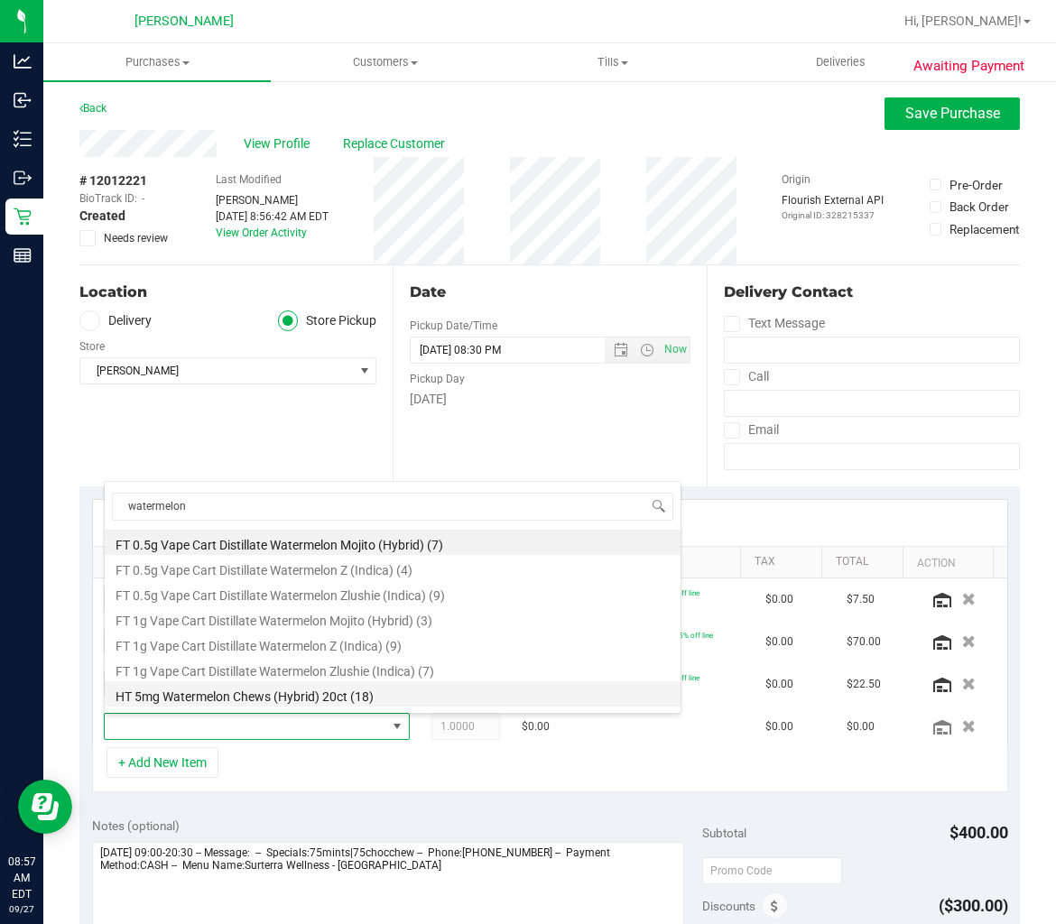
click at [345, 697] on li "HT 5mg Watermelon Chews (Hybrid) 20ct (18)" at bounding box center [393, 693] width 576 height 25
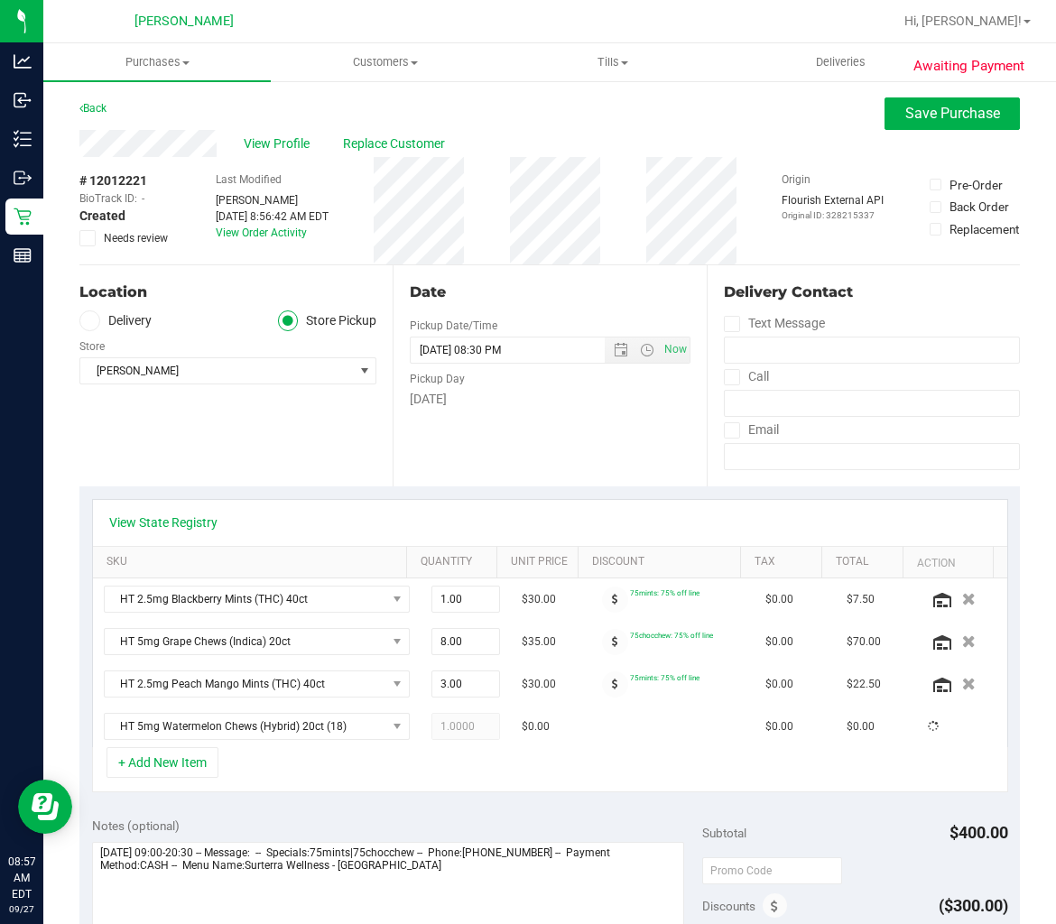
click at [487, 772] on div "+ Add New Item" at bounding box center [550, 769] width 916 height 45
click at [185, 756] on button "+ Add New Item" at bounding box center [162, 762] width 112 height 31
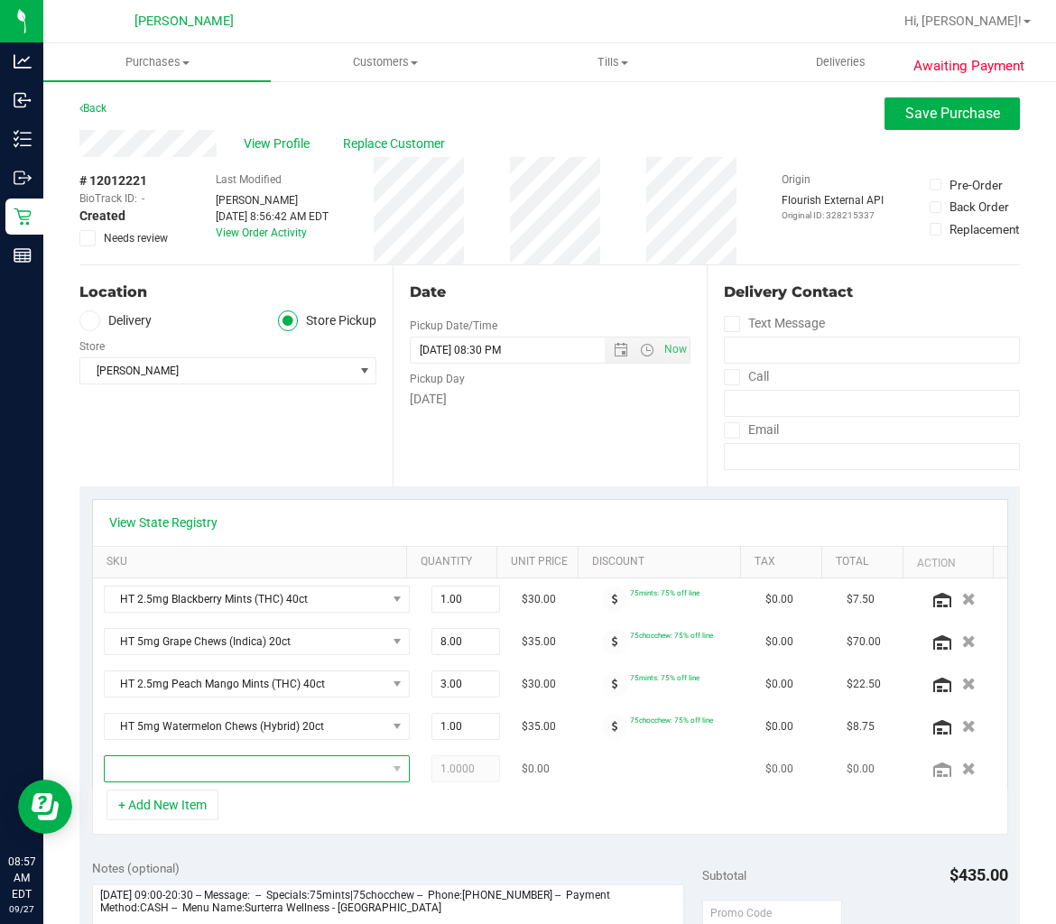
click at [170, 776] on span "NO DATA FOUND" at bounding box center [246, 768] width 282 height 25
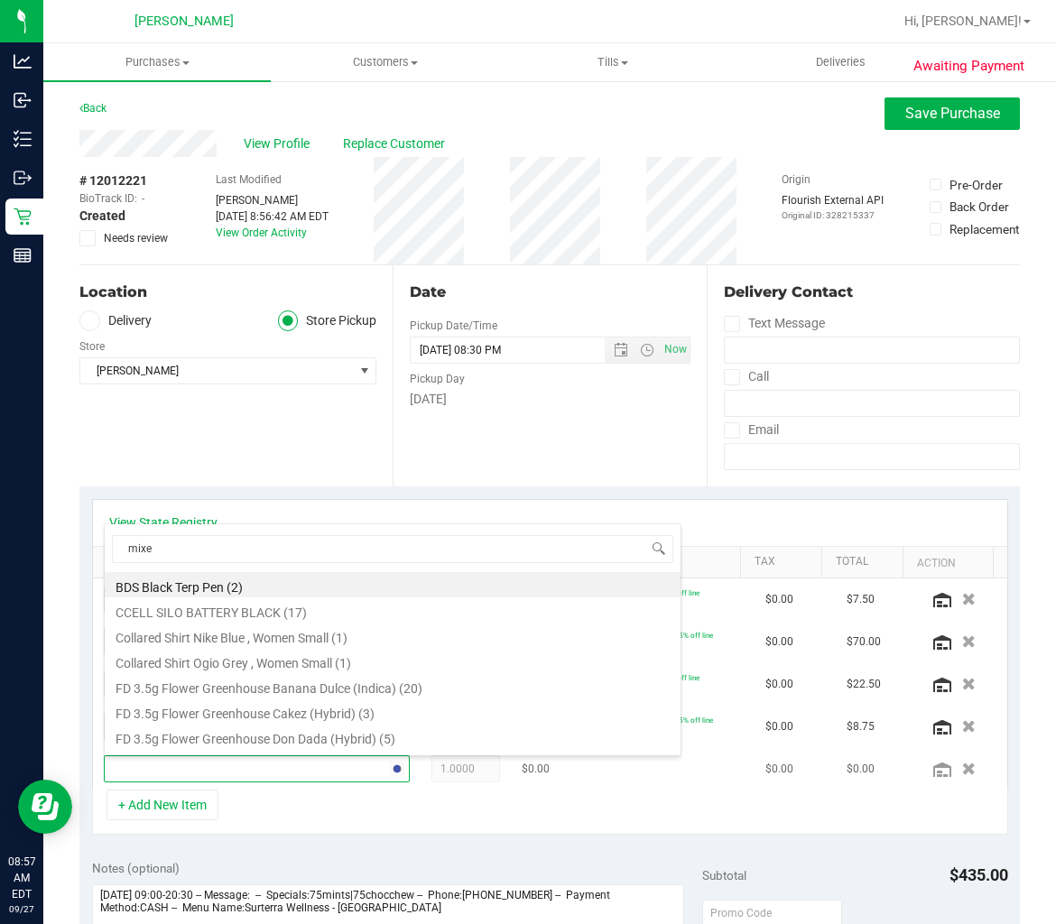
type input "mixed"
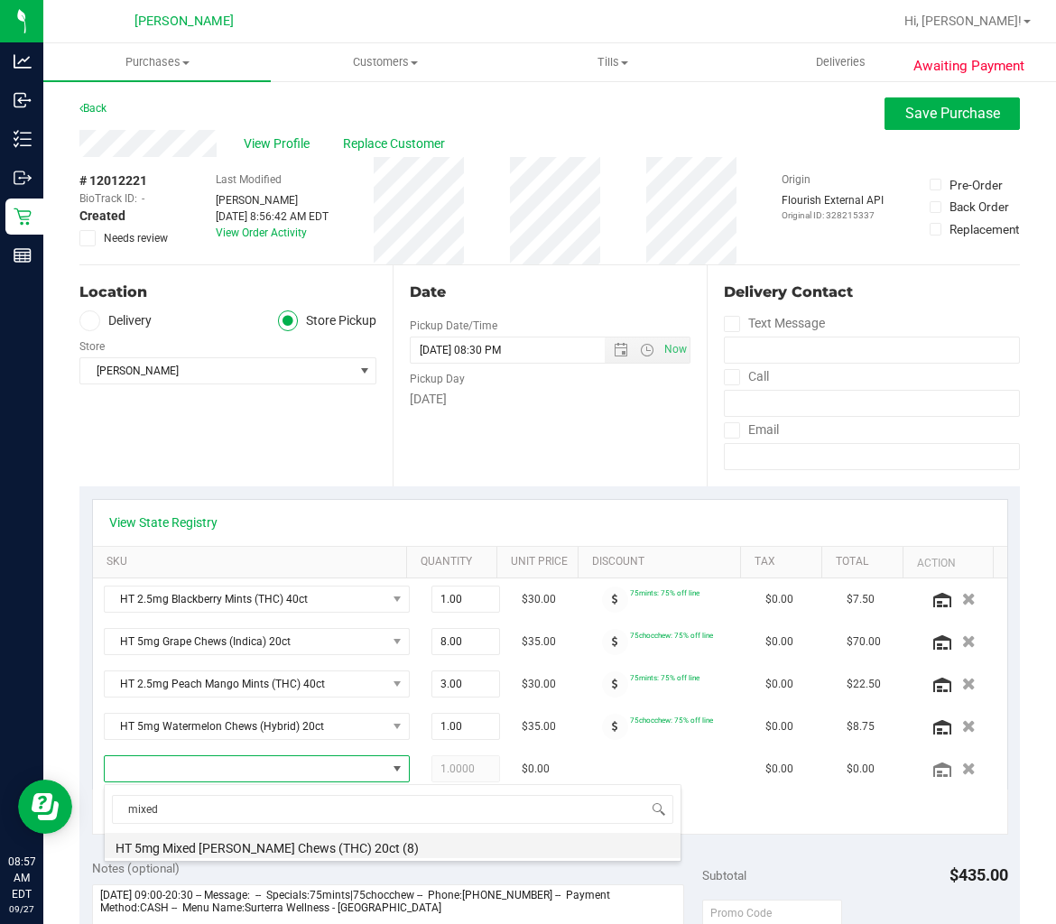
click at [232, 854] on li "HT 5mg Mixed [PERSON_NAME] Chews (THC) 20ct (8)" at bounding box center [393, 845] width 576 height 25
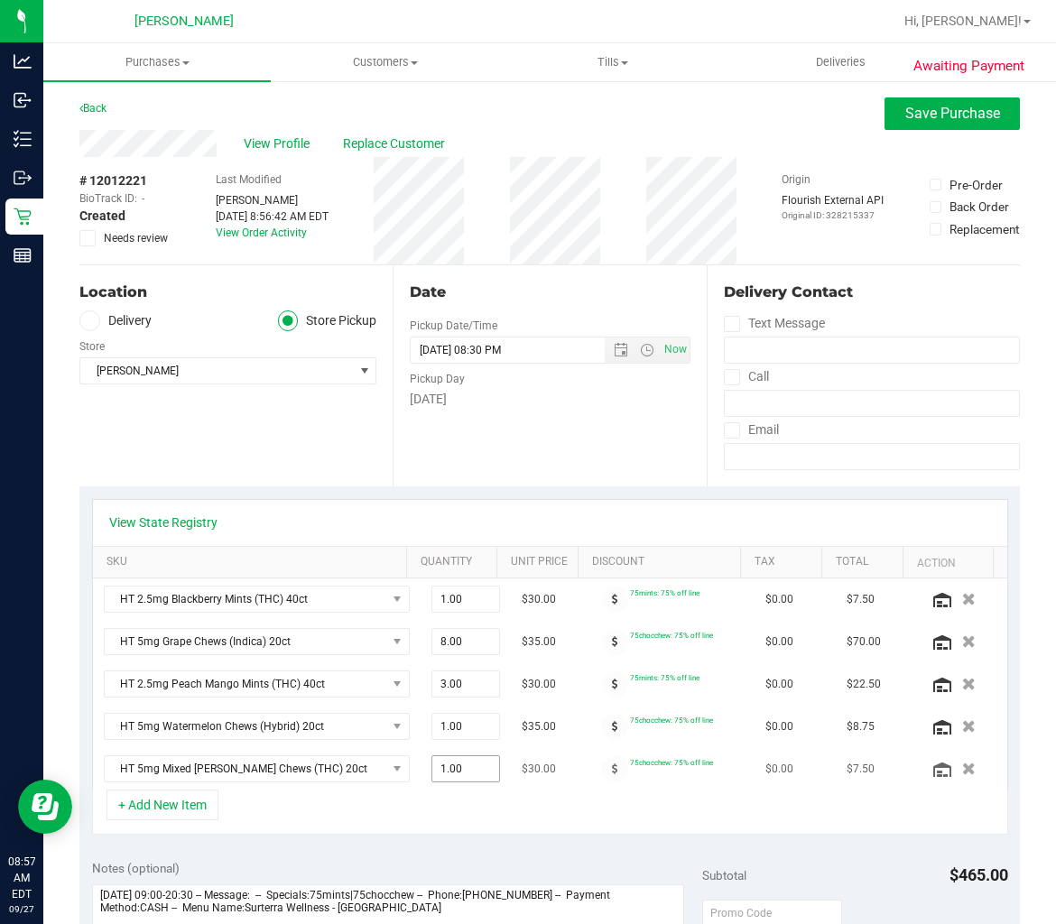
click at [436, 772] on span "1.00 1" at bounding box center [465, 768] width 69 height 27
click at [436, 772] on input "1" at bounding box center [465, 768] width 67 height 25
type input "8"
type input "8.00"
click at [467, 846] on div "View State Registry SKU Quantity Unit Price Discount Tax Total Action HT 2.5mg …" at bounding box center [549, 666] width 940 height 361
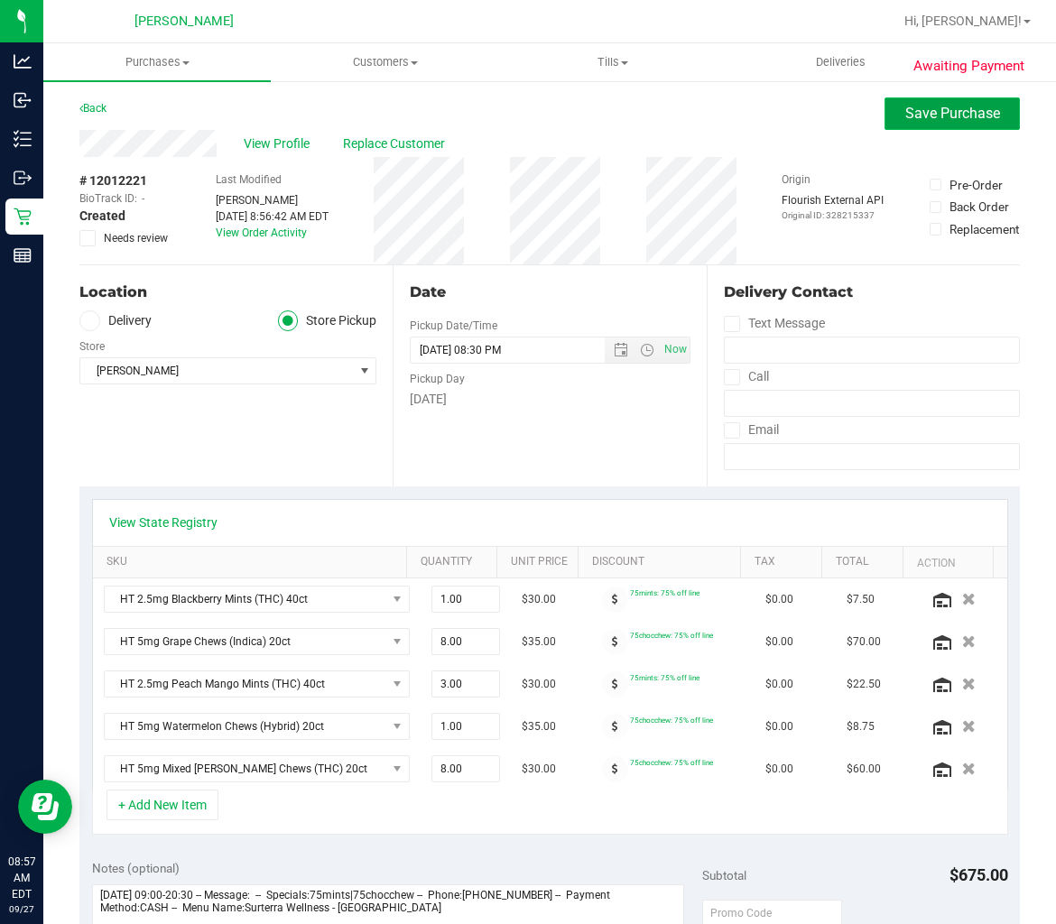
click at [908, 109] on span "Save Purchase" at bounding box center [952, 113] width 95 height 17
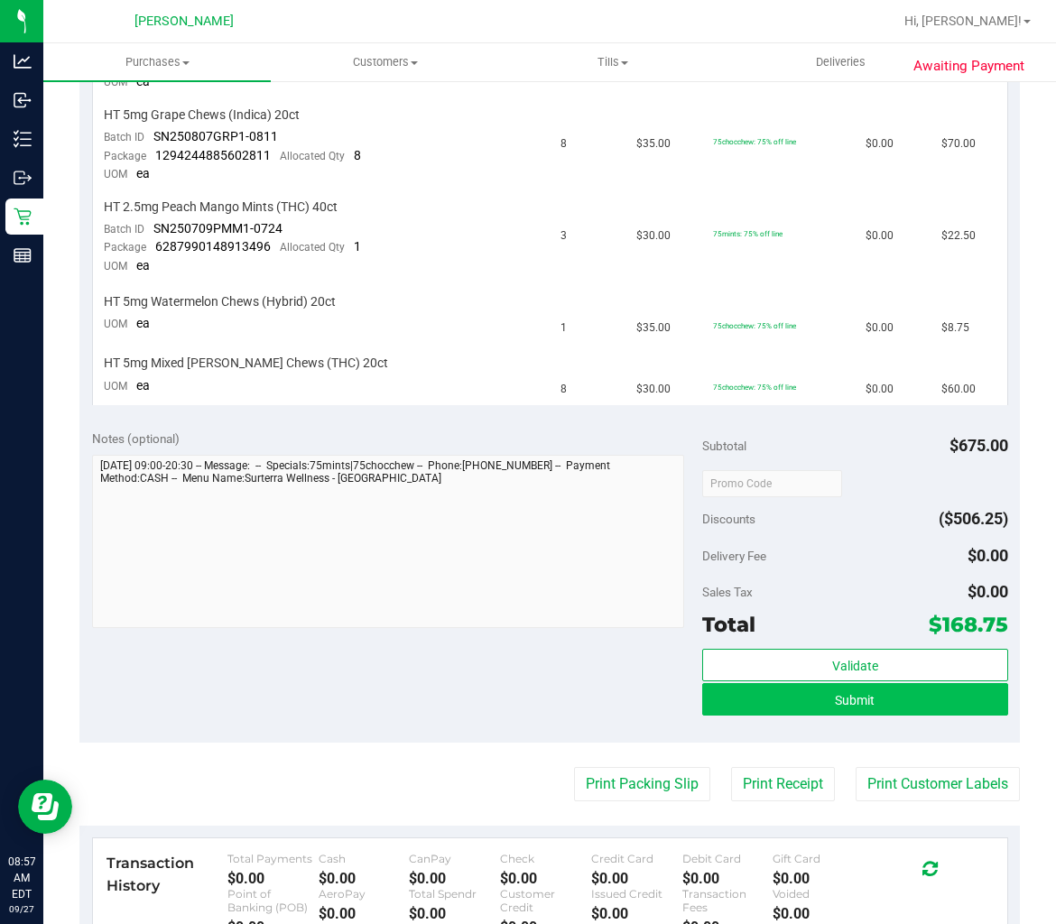
scroll to position [601, 0]
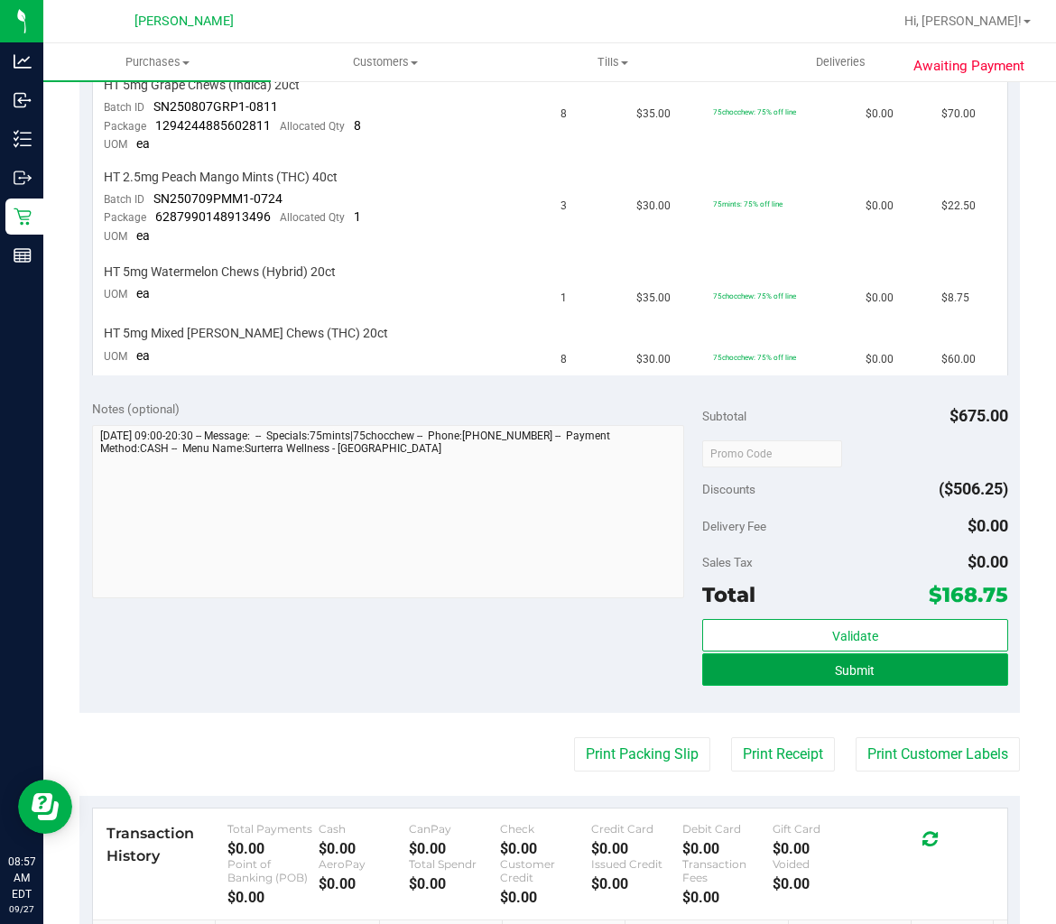
click at [835, 666] on span "Submit" at bounding box center [855, 670] width 40 height 14
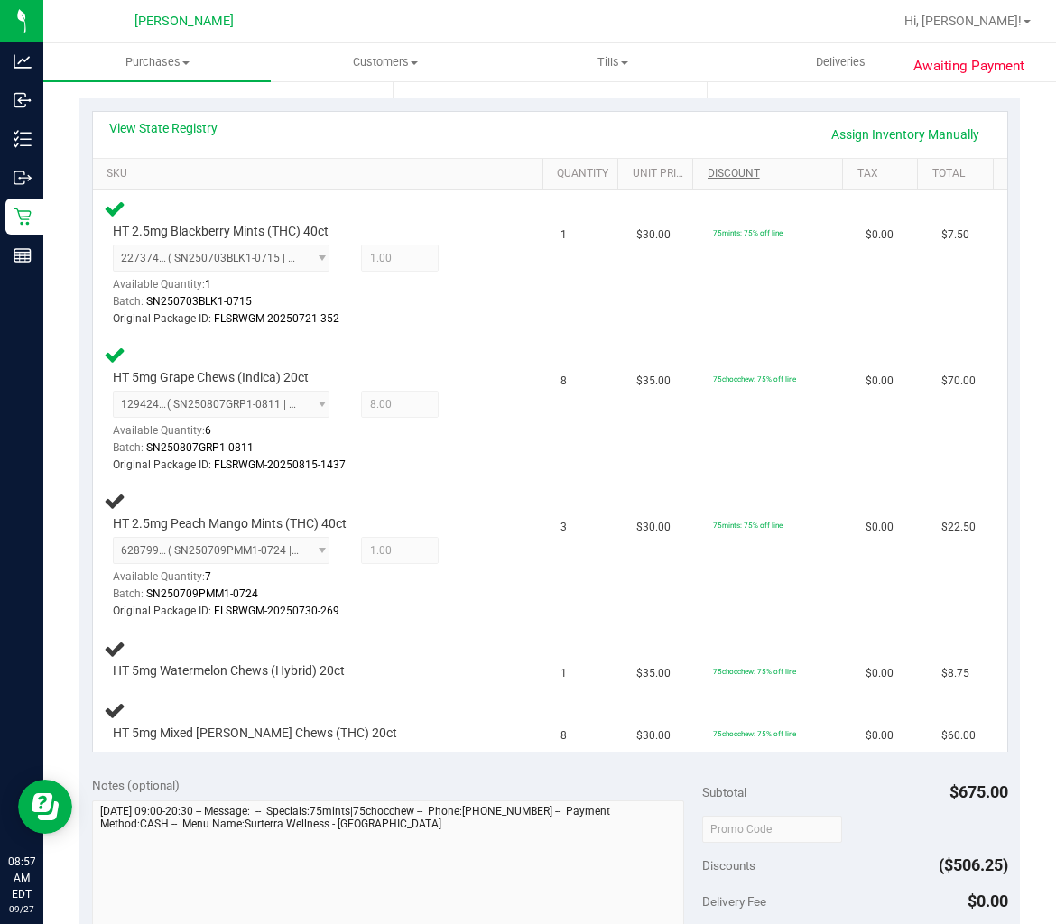
scroll to position [245, 0]
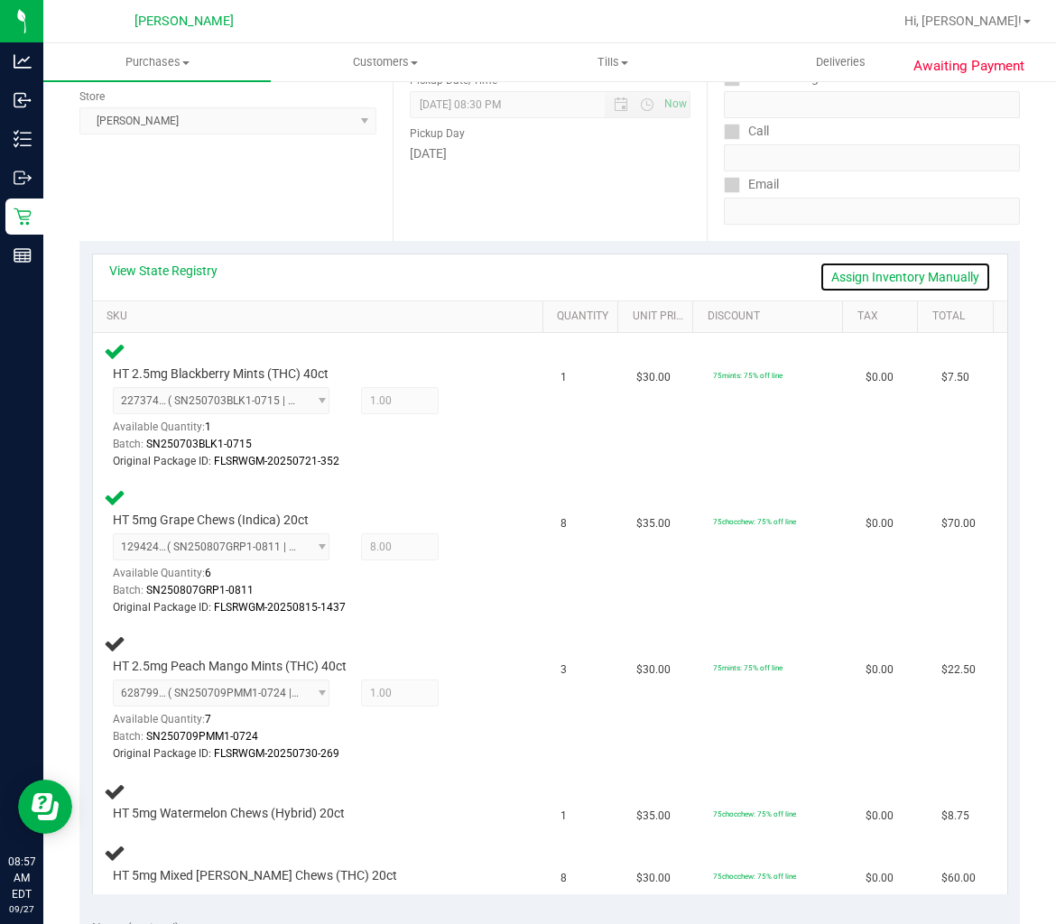
click at [881, 269] on link "Assign Inventory Manually" at bounding box center [904, 277] width 171 height 31
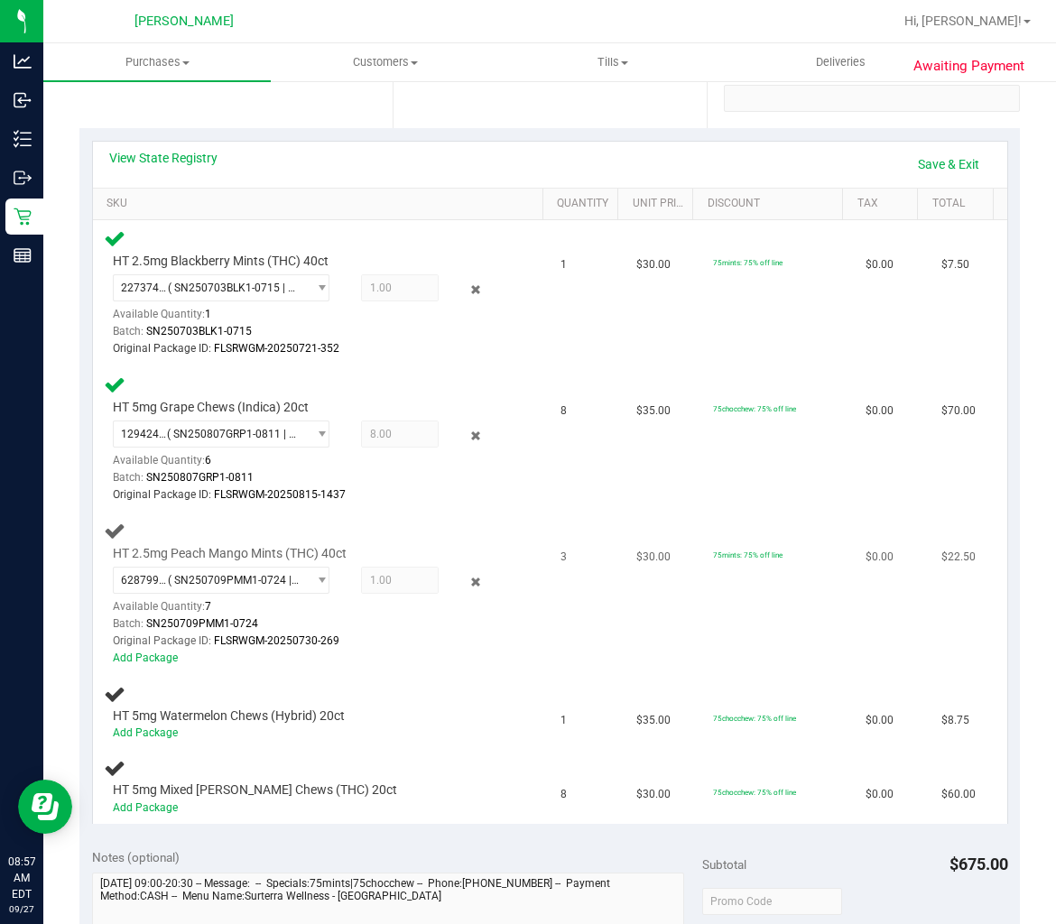
scroll to position [446, 0]
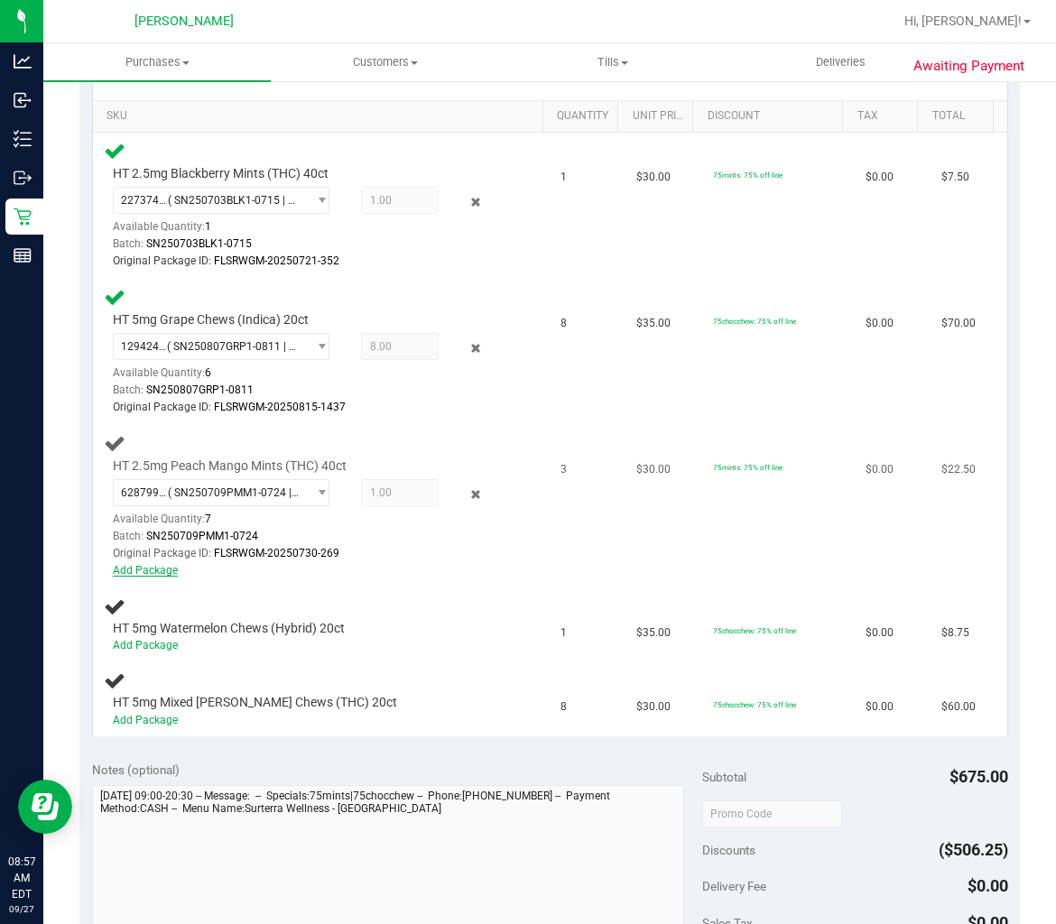
click at [174, 564] on link "Add Package" at bounding box center [145, 570] width 65 height 13
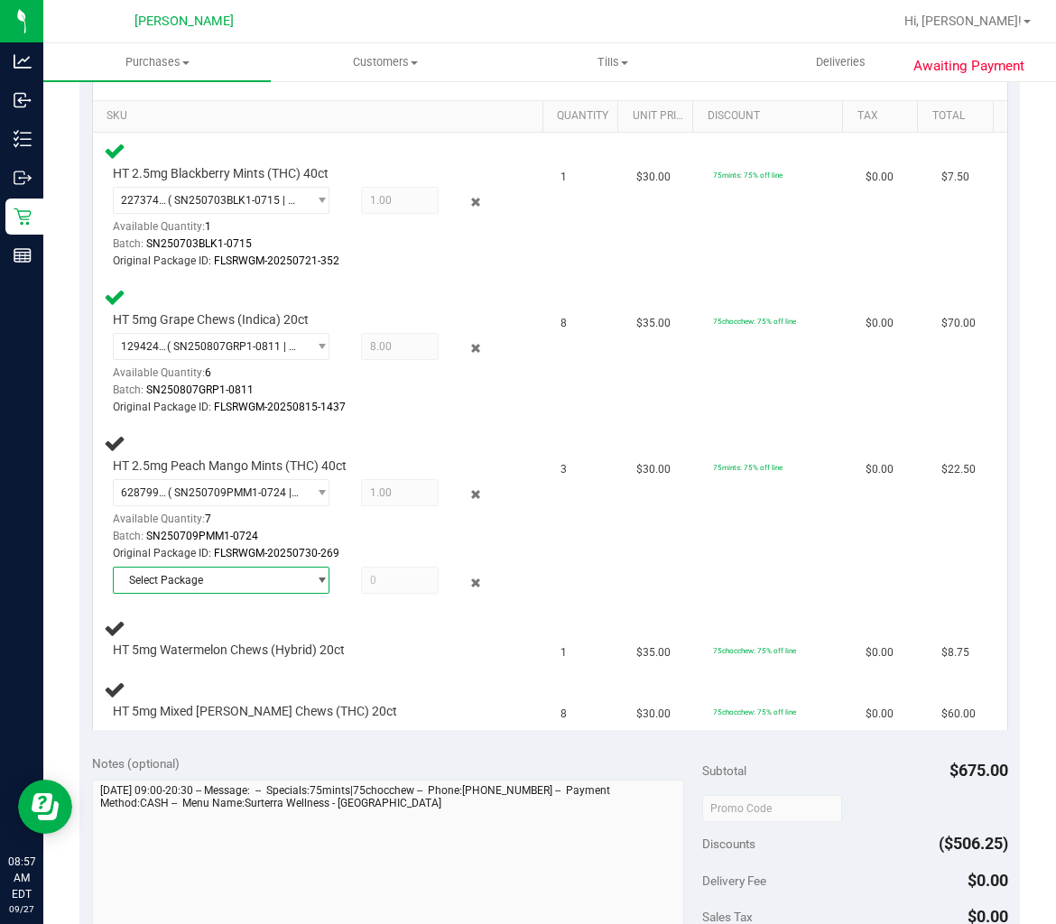
click at [290, 583] on span "Select Package" at bounding box center [210, 580] width 193 height 25
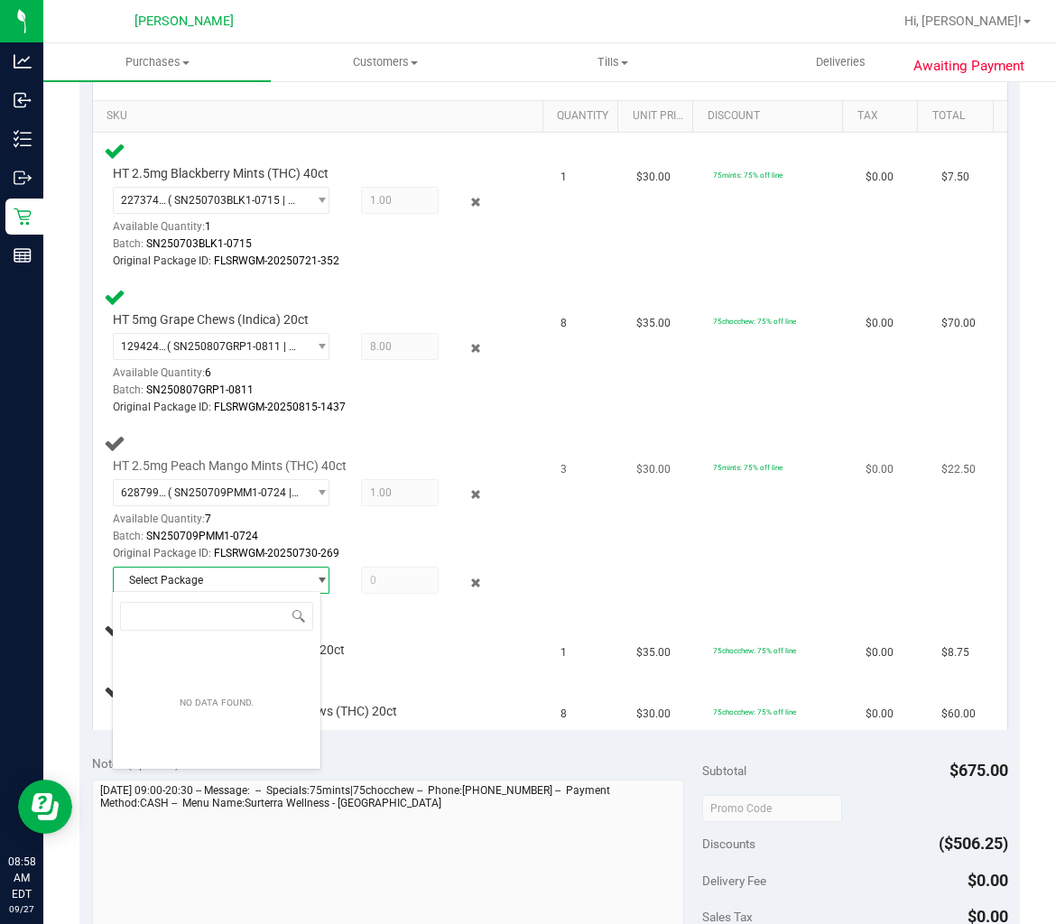
click at [310, 568] on span "select" at bounding box center [317, 580] width 23 height 25
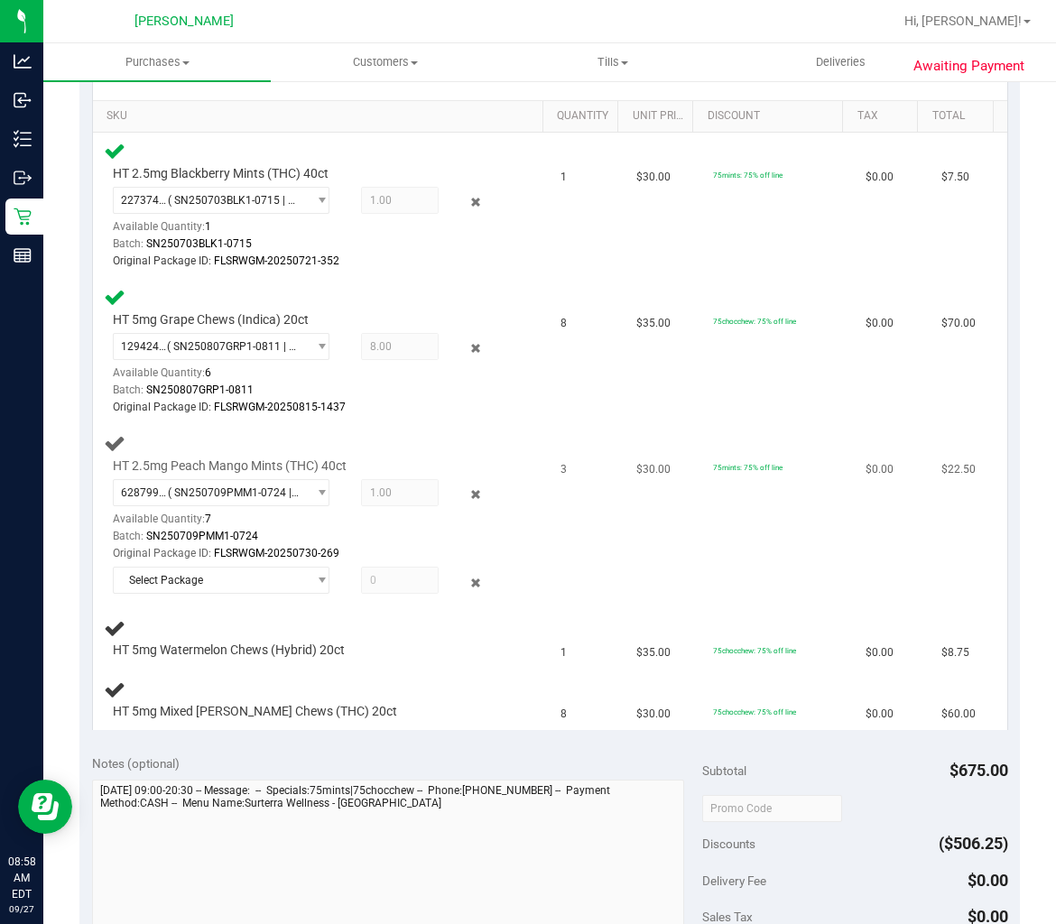
click at [356, 533] on div "Batch: SN250709PMM1-0724" at bounding box center [309, 536] width 392 height 17
click at [466, 574] on icon at bounding box center [475, 582] width 19 height 21
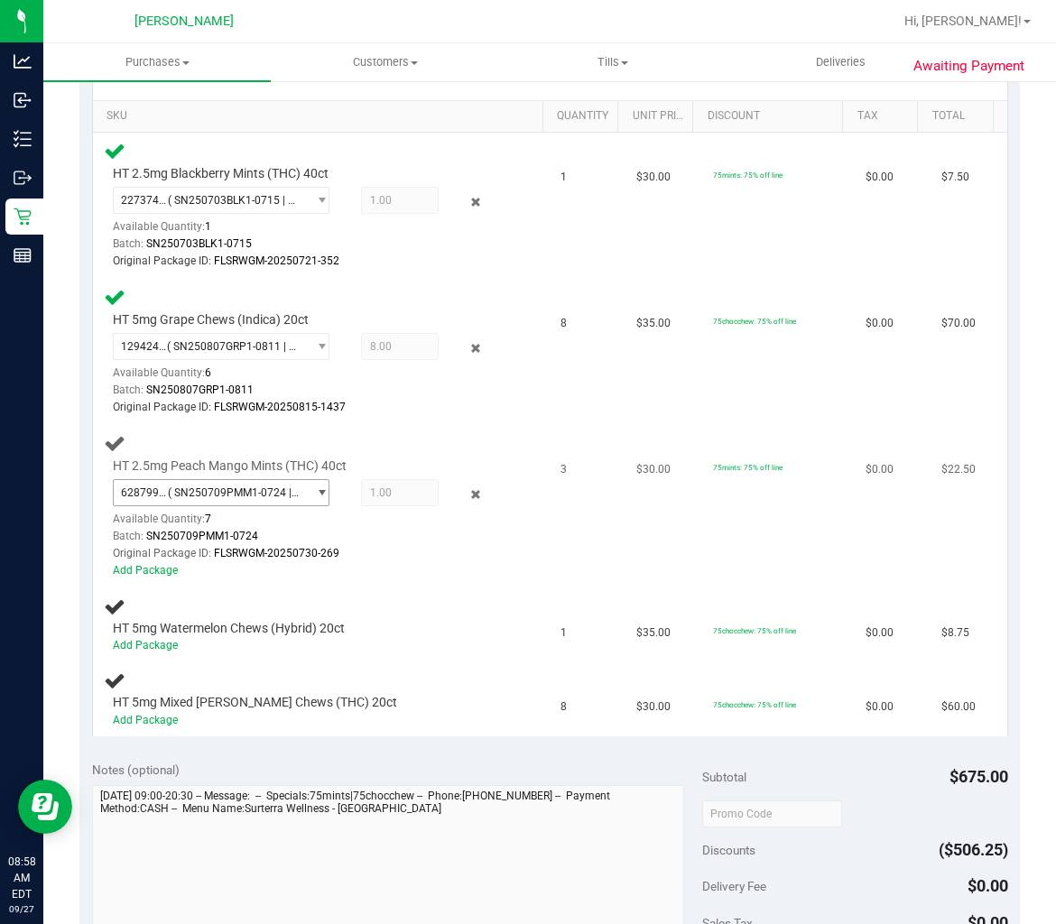
click at [306, 496] on span "select" at bounding box center [317, 492] width 23 height 25
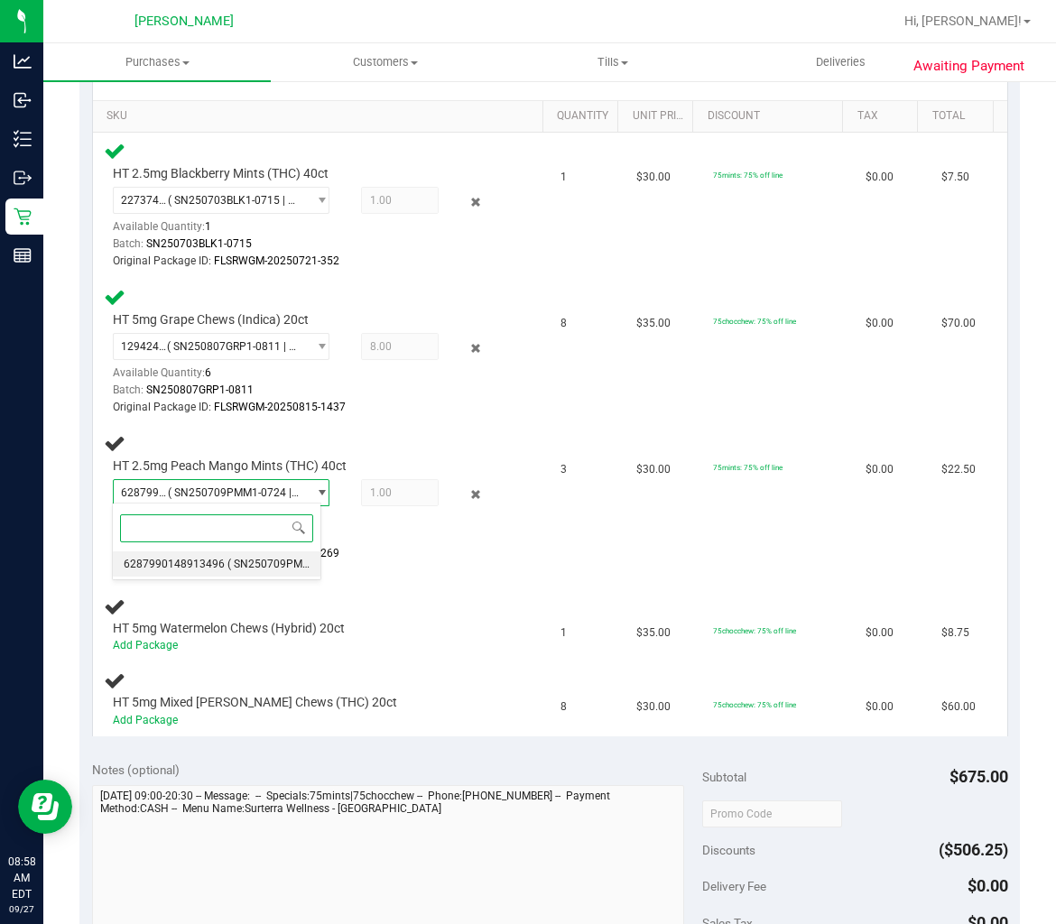
click at [236, 578] on div "Select Package 6287990148913496 ( SN250709PMM1-0724 | orig: FLSRWGM-20250730-26…" at bounding box center [216, 542] width 209 height 78
click at [246, 565] on span "( SN250709PMM1-0724 | orig: FLSRWGM-20250730-269 )" at bounding box center [368, 564] width 282 height 13
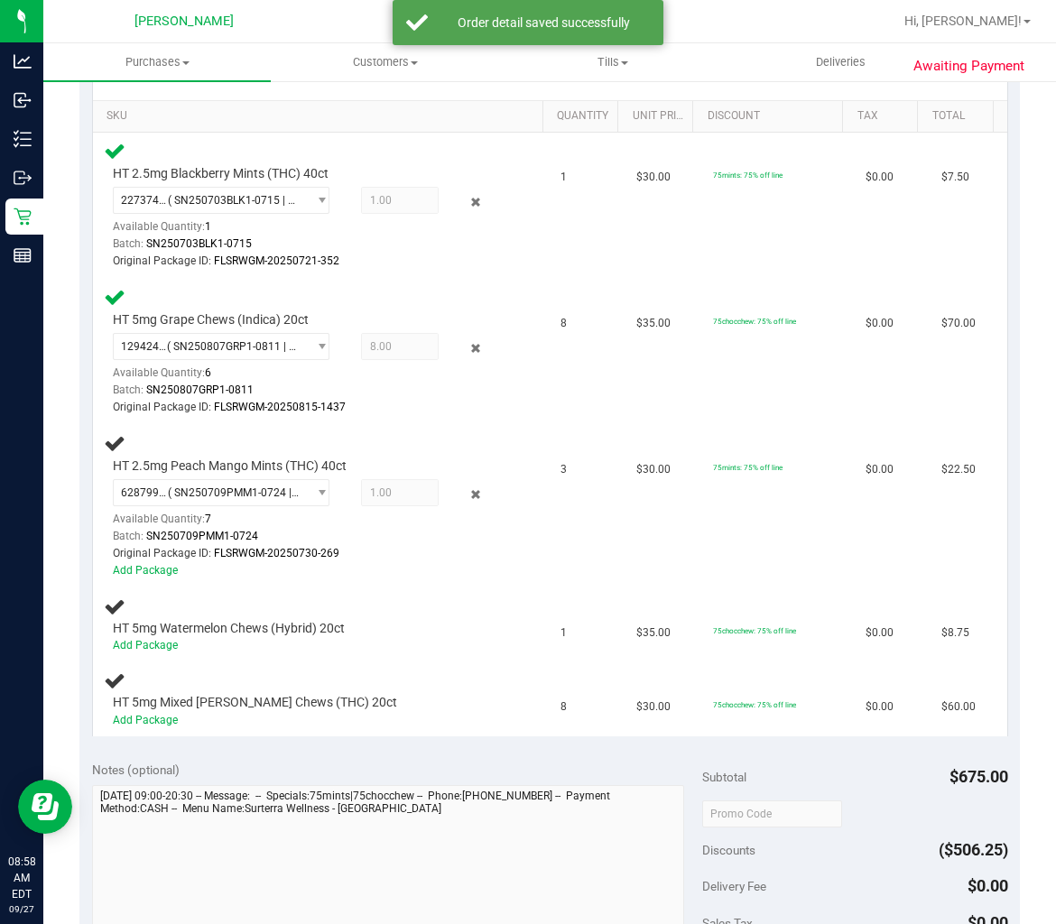
click at [382, 487] on span "1.00 1" at bounding box center [400, 492] width 79 height 27
click at [444, 548] on div "Original Package ID: FLSRWGM-20250730-269" at bounding box center [309, 553] width 392 height 17
click at [269, 492] on span "( SN250709PMM1-0724 | orig: FLSRWGM-20250730-269 )" at bounding box center [234, 492] width 132 height 13
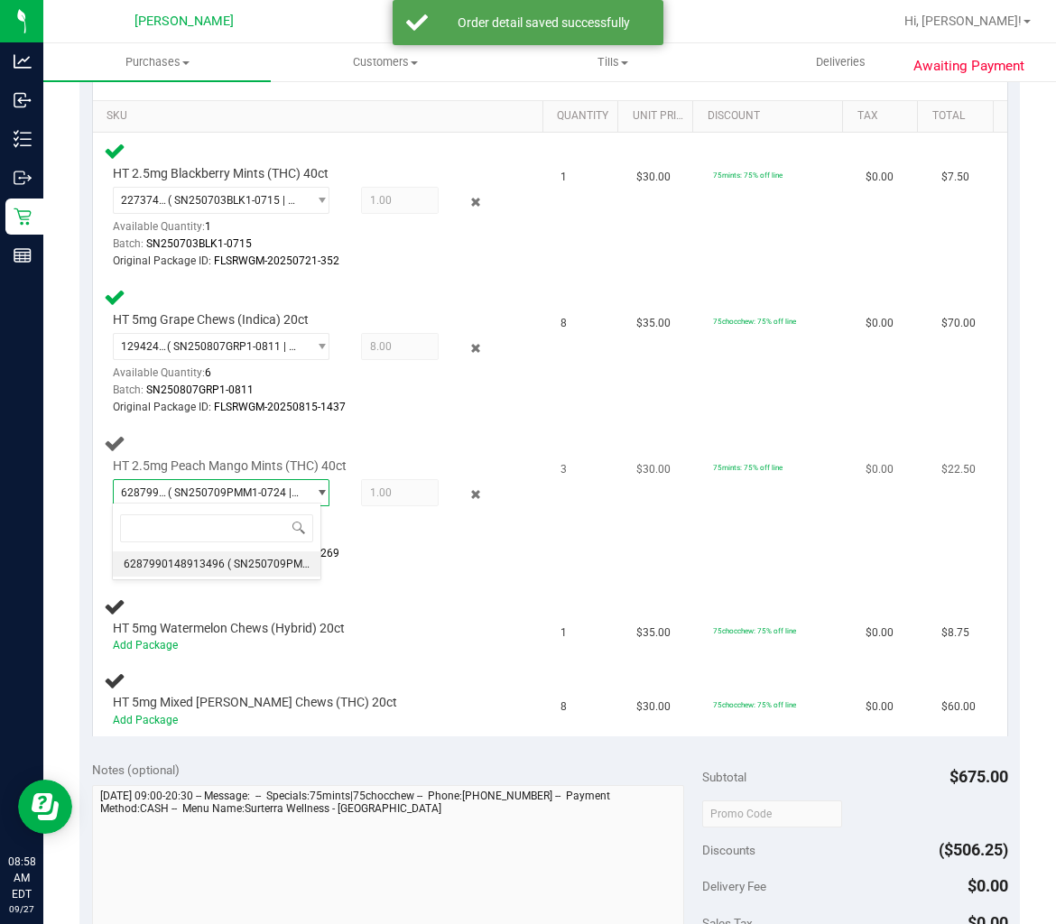
click at [330, 520] on div "Available Quantity: 7" at bounding box center [227, 523] width 228 height 35
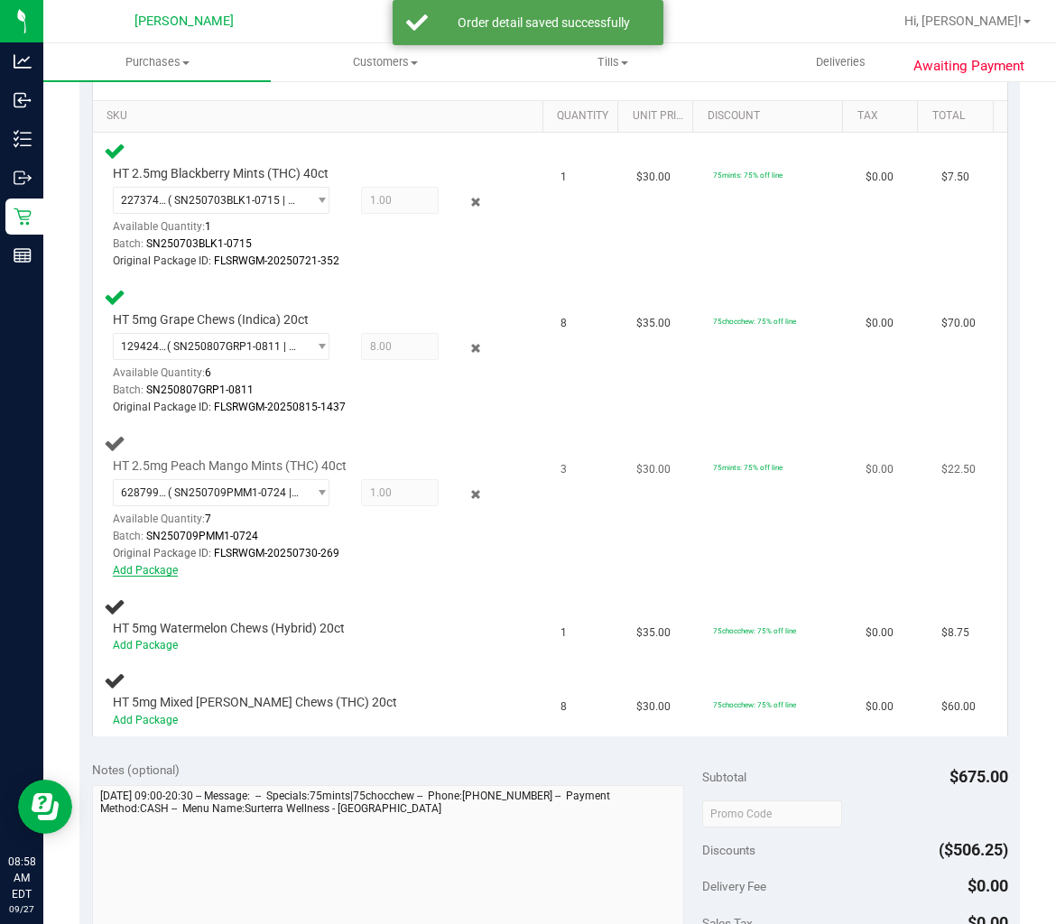
click at [142, 566] on link "Add Package" at bounding box center [145, 570] width 65 height 13
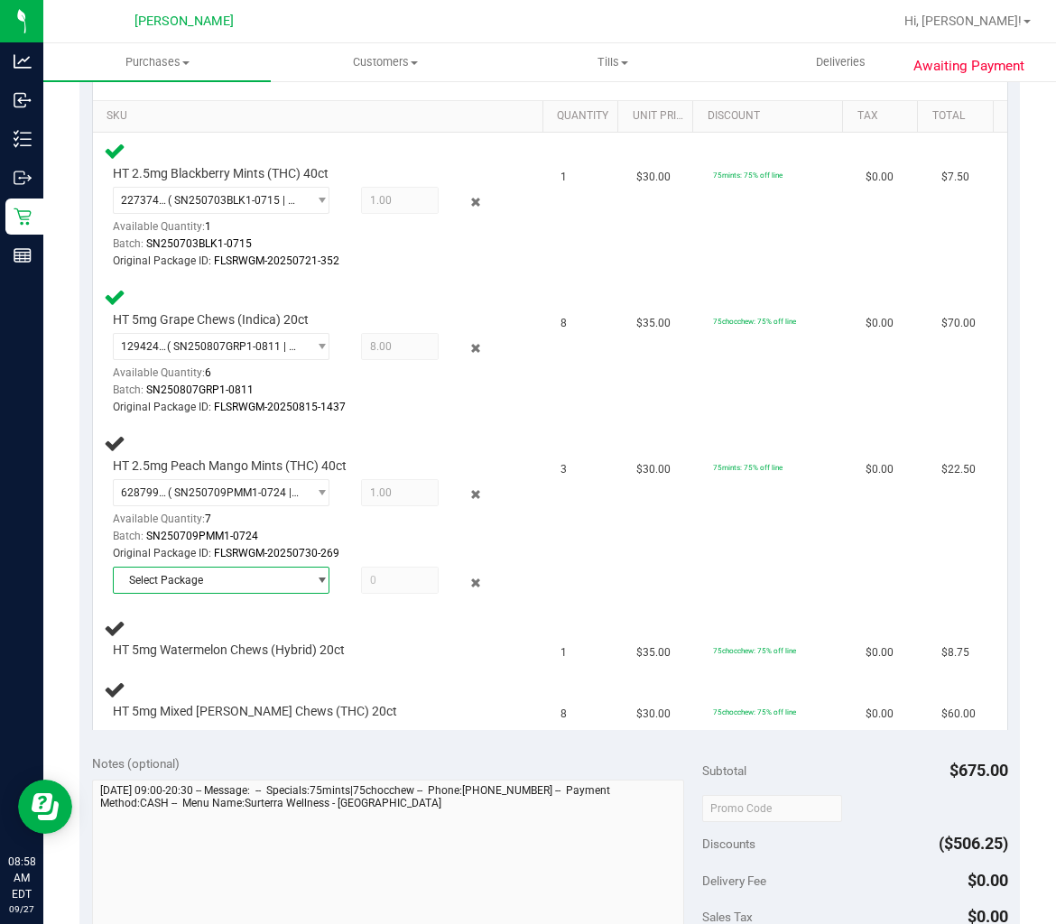
click at [237, 569] on span "Select Package" at bounding box center [210, 580] width 193 height 25
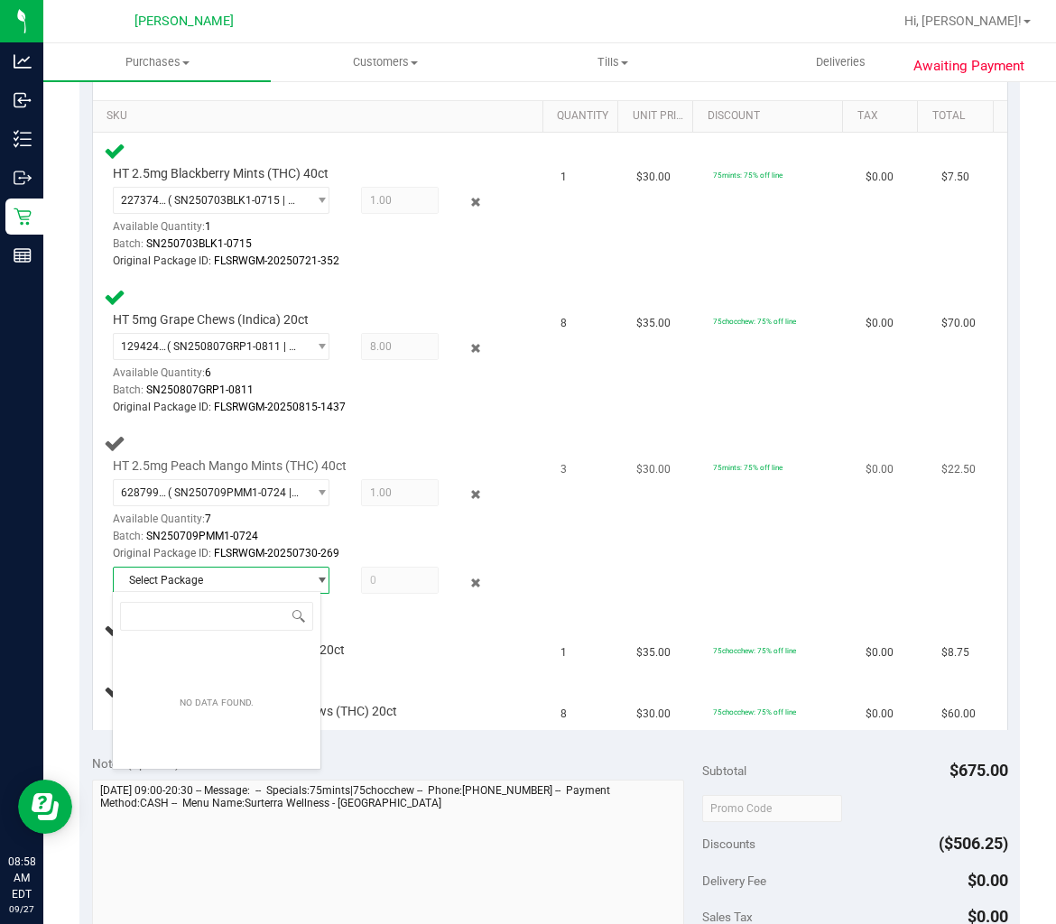
click at [315, 580] on span "select" at bounding box center [322, 580] width 14 height 14
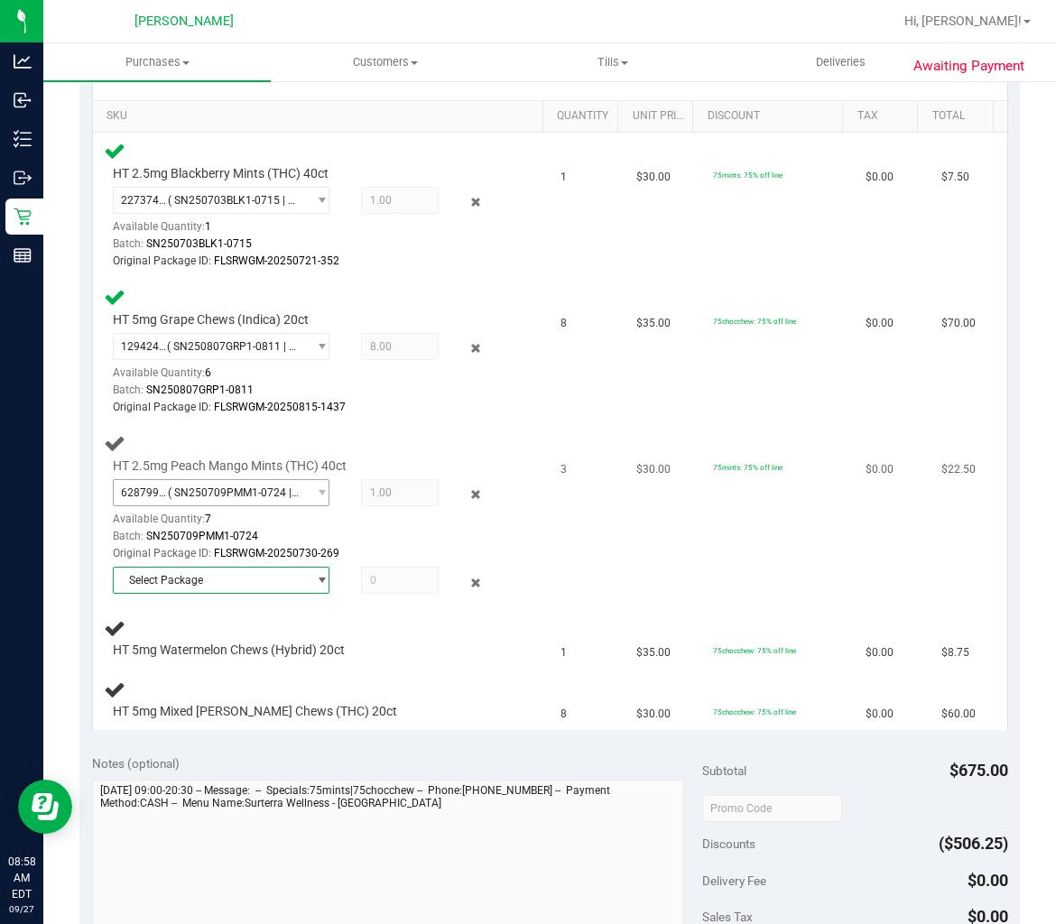
click at [291, 493] on span "6287990148913496 ( SN250709PMM1-0724 | orig: FLSRWGM-20250730-269 )" at bounding box center [210, 492] width 193 height 25
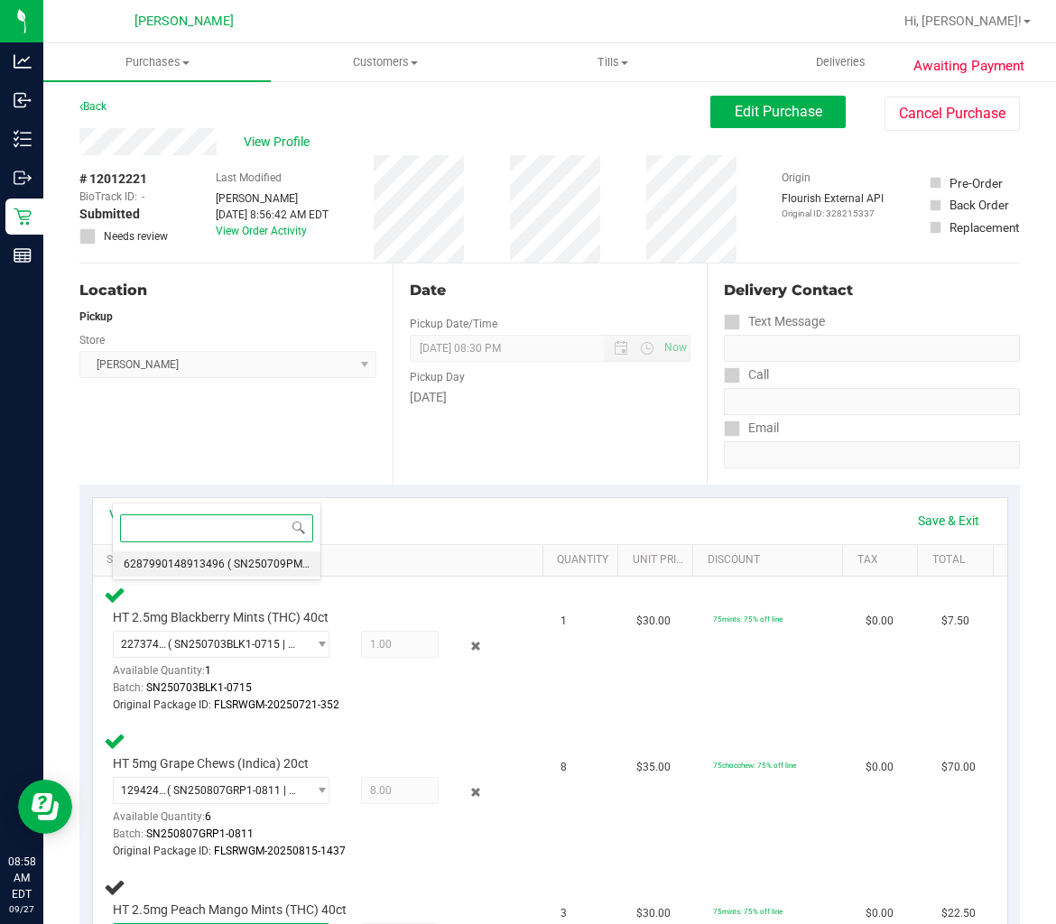
scroll to position [0, 0]
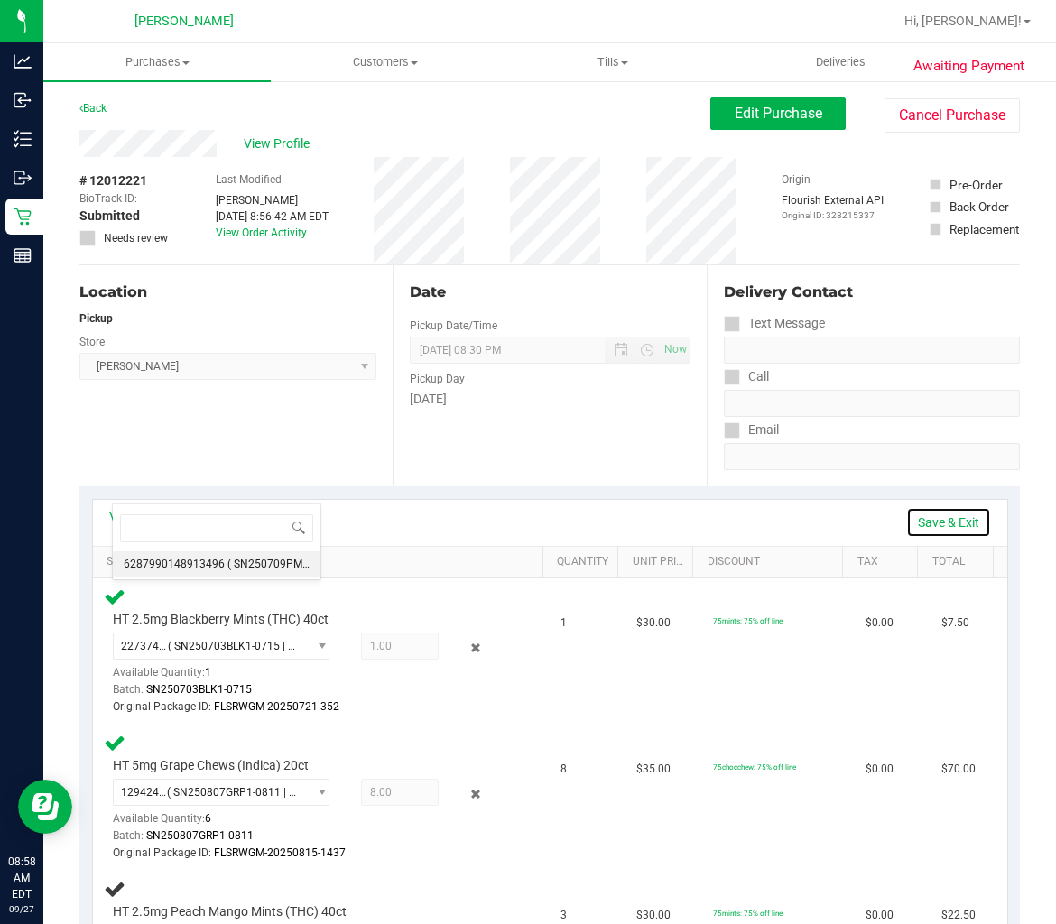
click at [936, 523] on link "Save & Exit" at bounding box center [948, 522] width 85 height 31
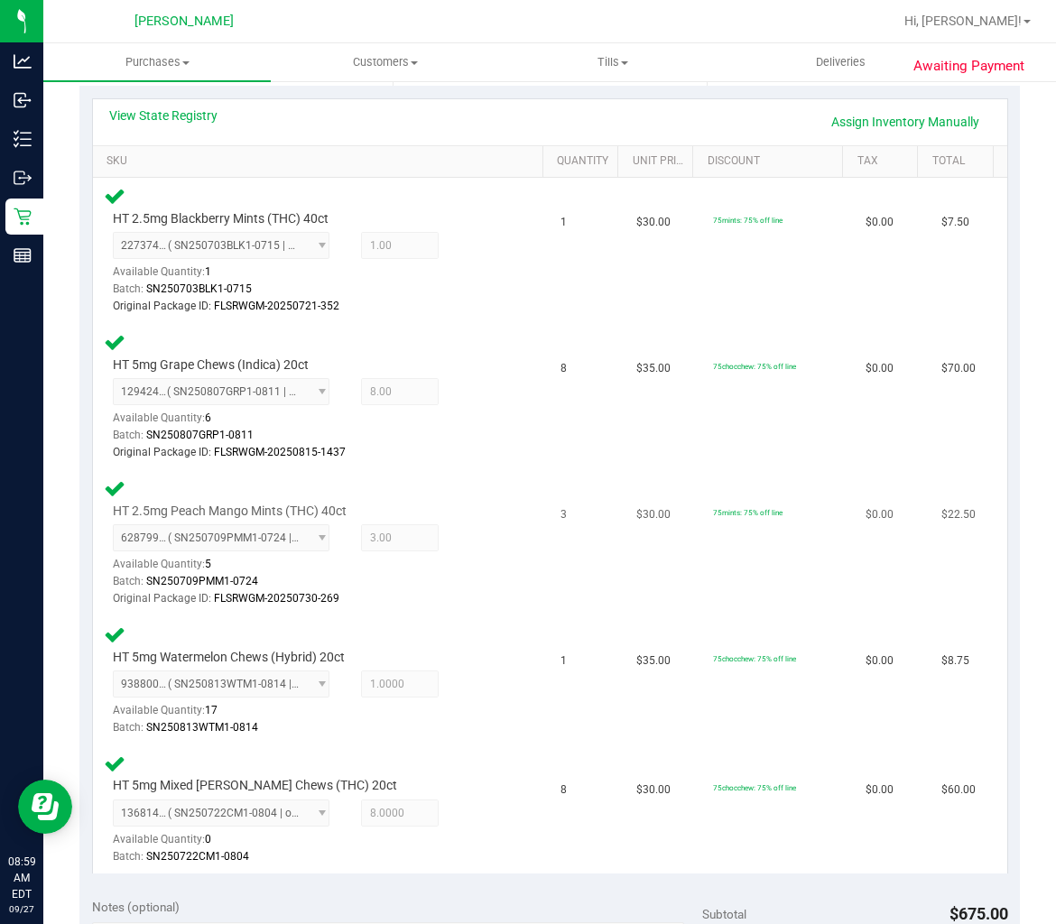
scroll to position [902, 0]
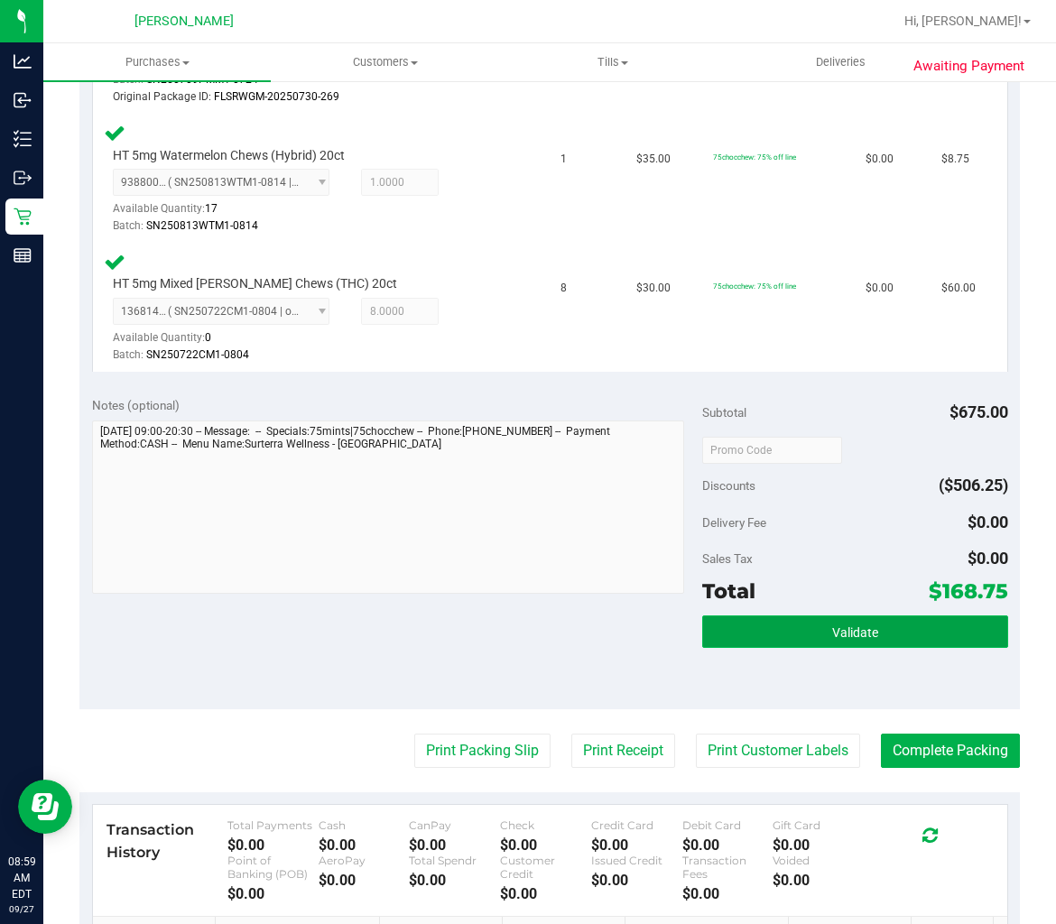
click at [759, 620] on button "Validate" at bounding box center [854, 631] width 305 height 32
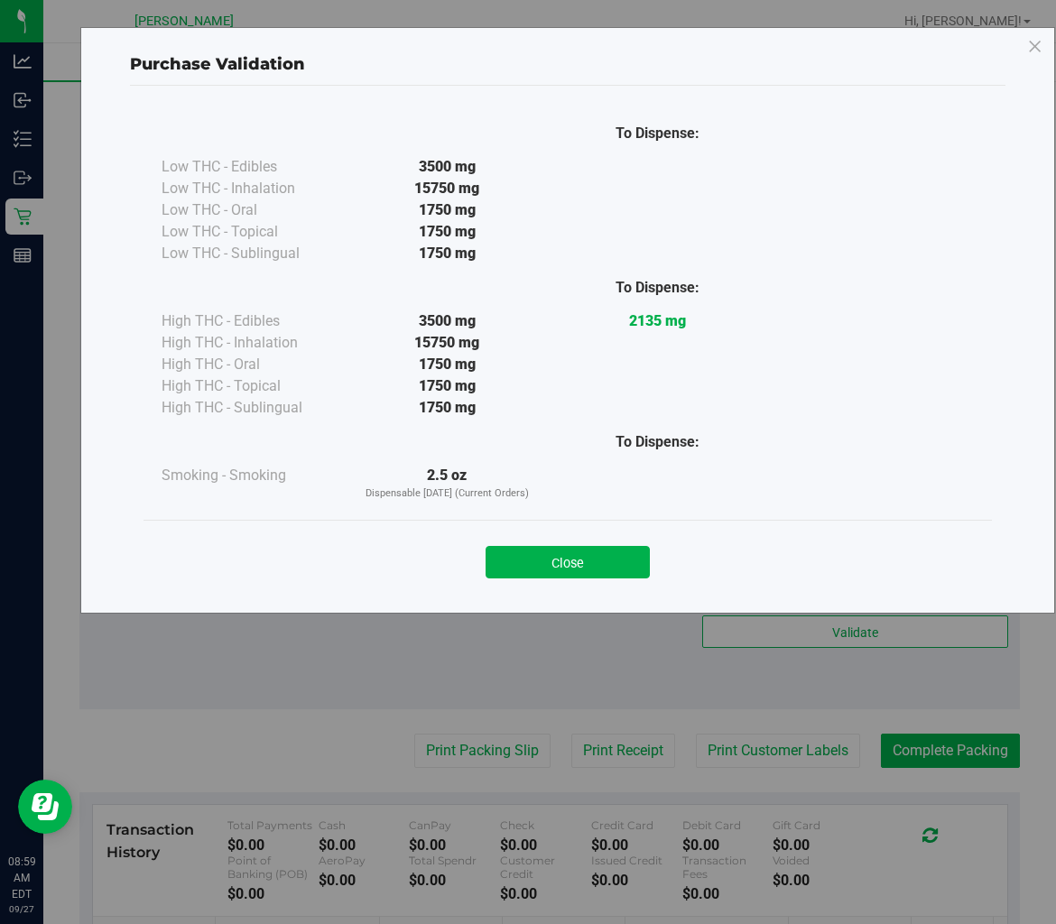
click at [619, 558] on button "Close" at bounding box center [567, 562] width 164 height 32
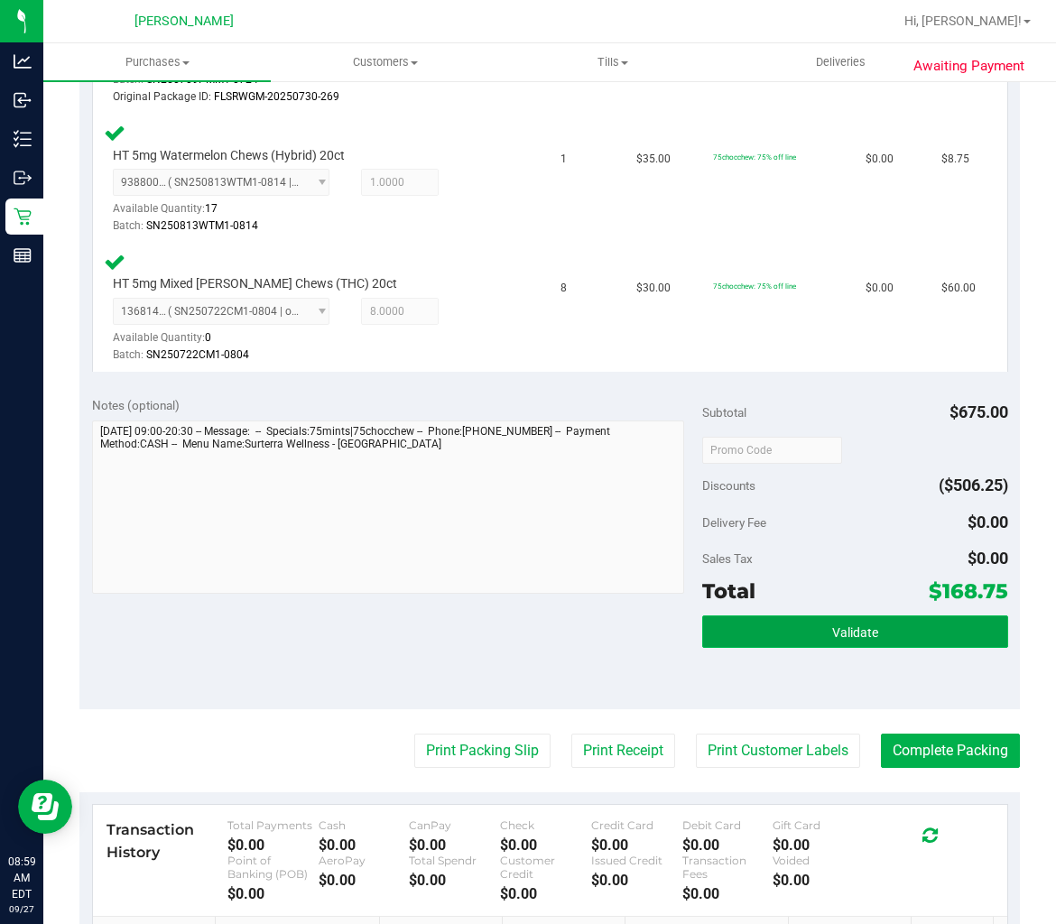
click at [855, 635] on button "Validate" at bounding box center [854, 631] width 305 height 32
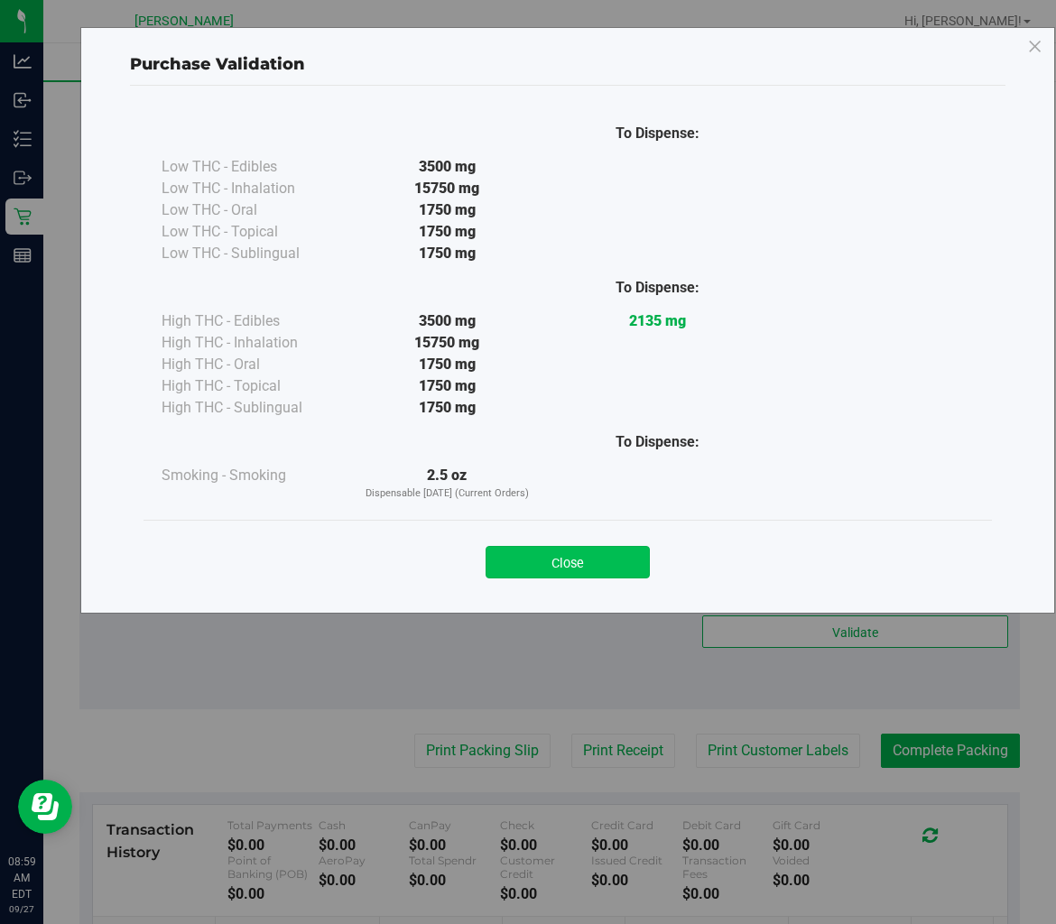
click at [520, 557] on button "Close" at bounding box center [567, 562] width 164 height 32
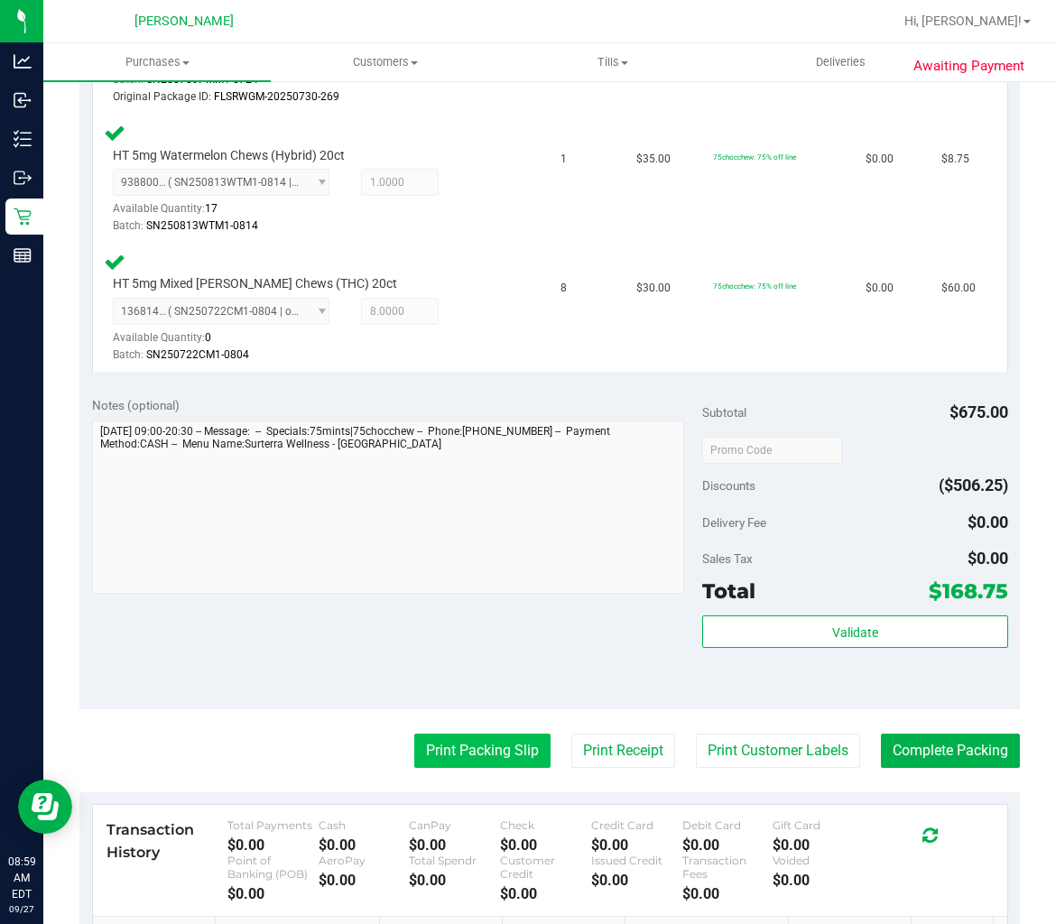
click at [484, 750] on button "Print Packing Slip" at bounding box center [482, 751] width 136 height 34
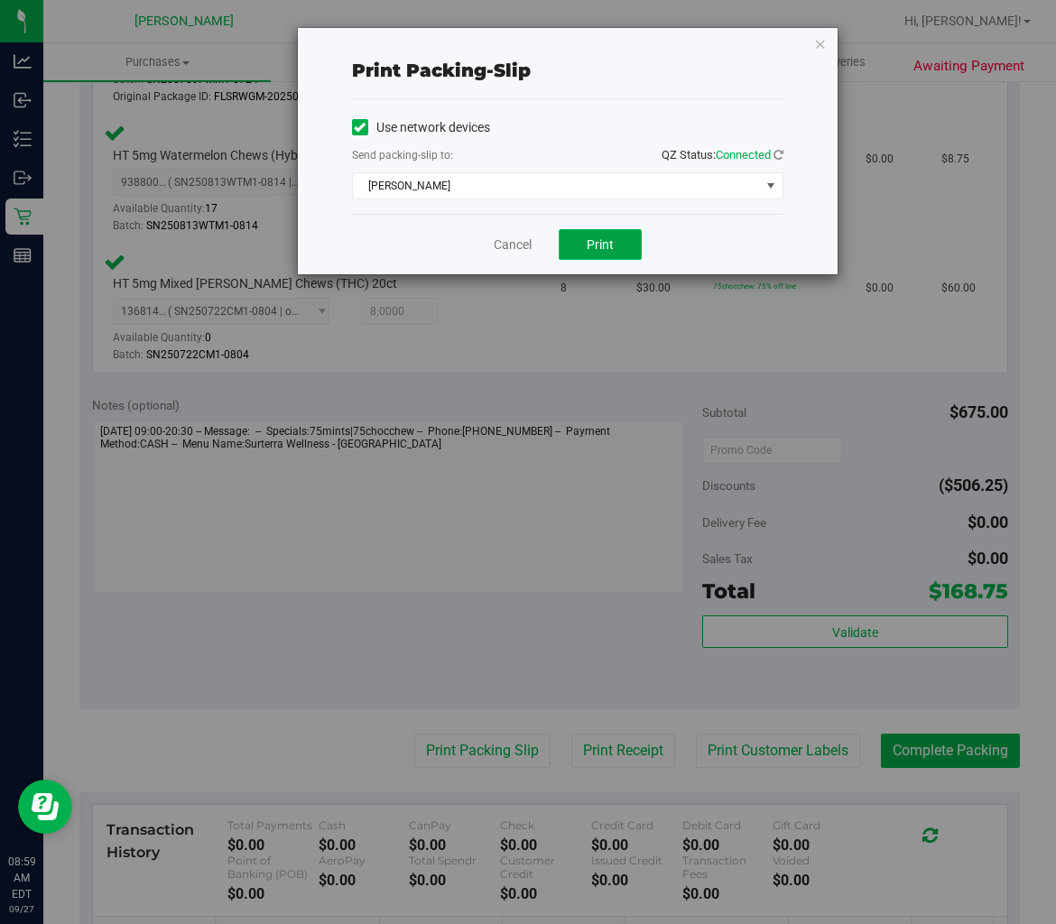
click at [575, 241] on button "Print" at bounding box center [600, 244] width 83 height 31
click at [500, 239] on link "Cancel" at bounding box center [513, 245] width 38 height 19
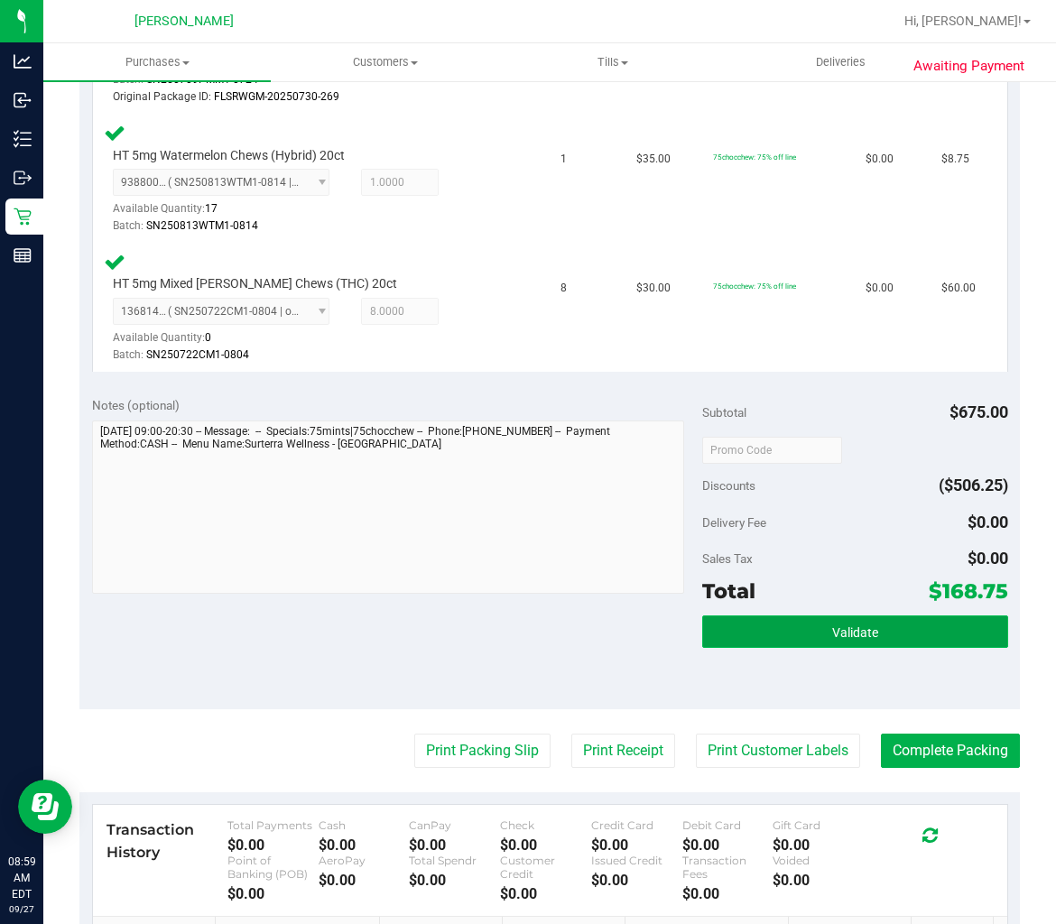
click at [762, 625] on button "Validate" at bounding box center [854, 631] width 305 height 32
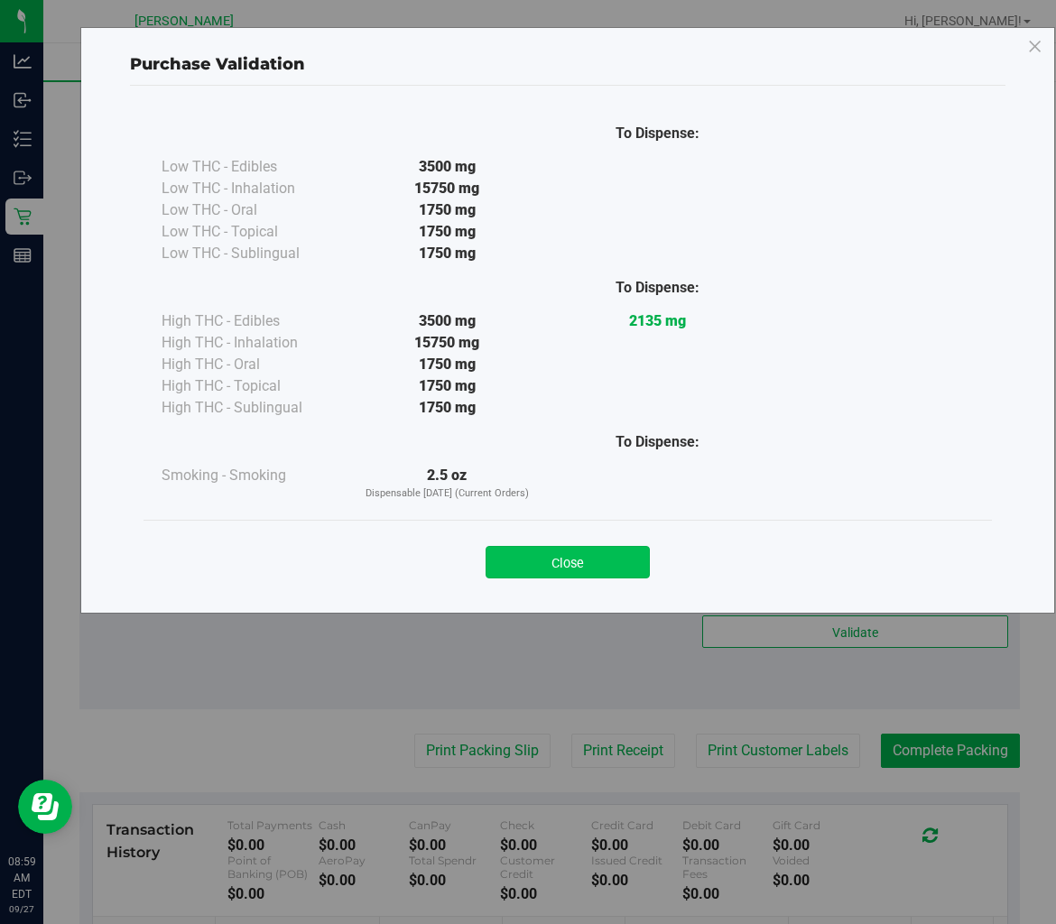
click at [609, 566] on button "Close" at bounding box center [567, 562] width 164 height 32
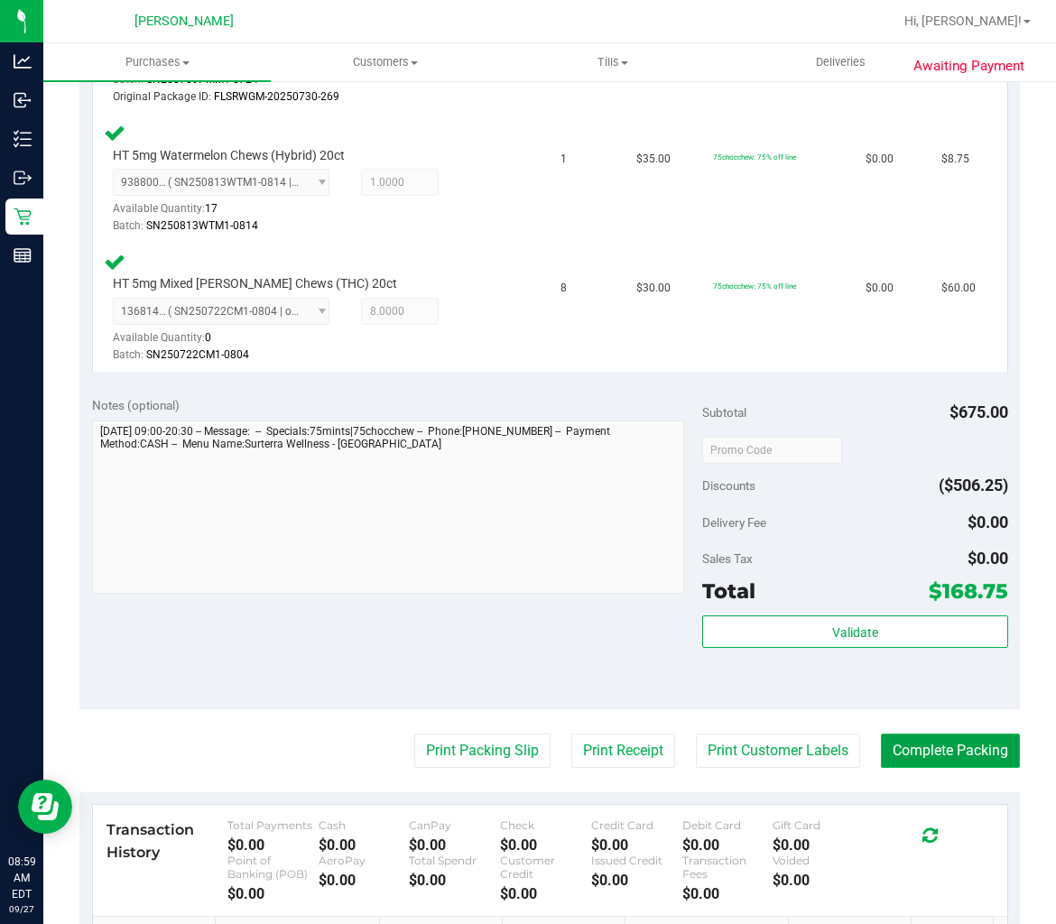
click at [885, 743] on button "Complete Packing" at bounding box center [950, 751] width 139 height 34
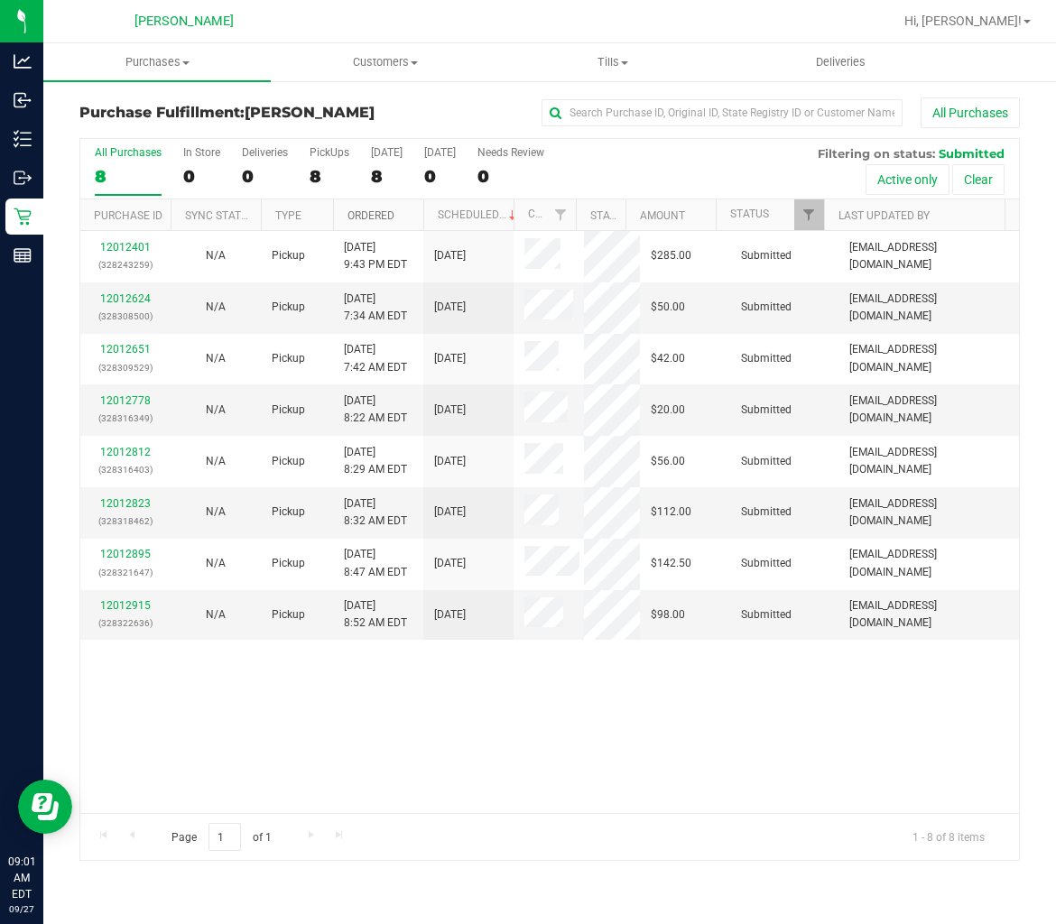
click at [363, 209] on link "Ordered" at bounding box center [370, 215] width 47 height 13
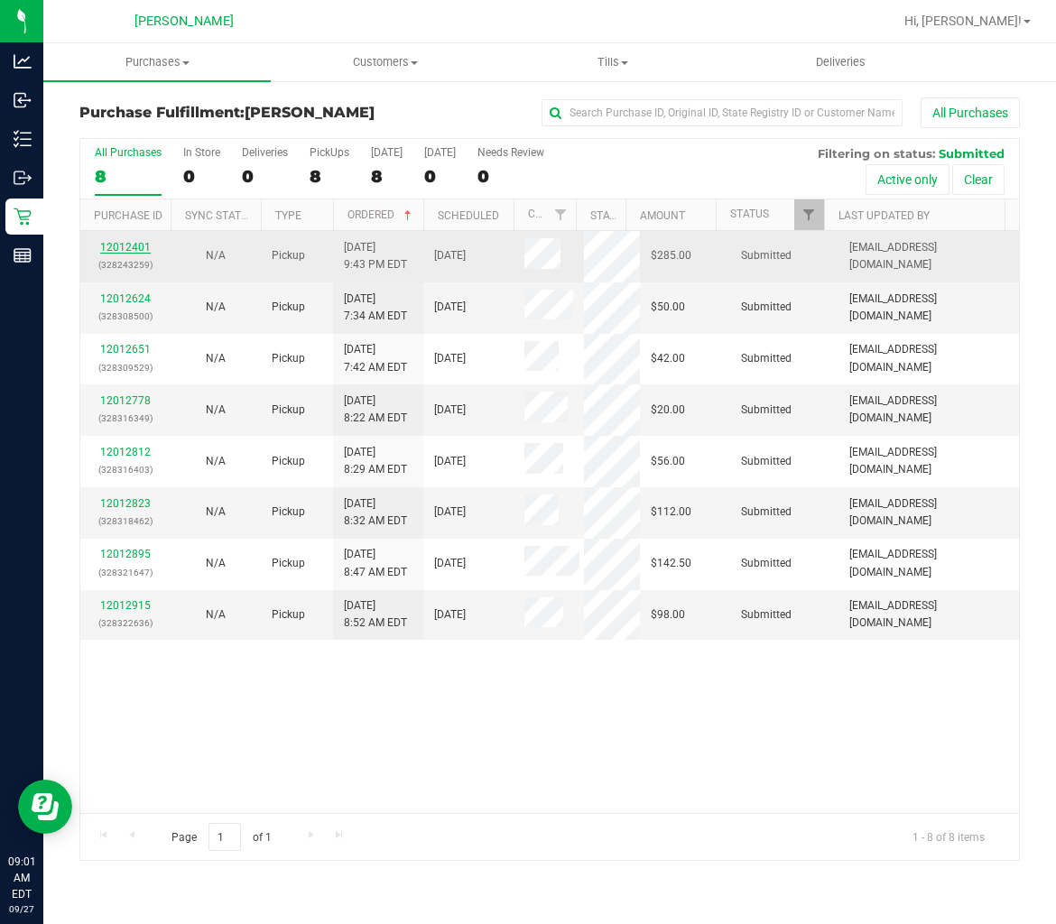
click at [123, 244] on link "12012401" at bounding box center [125, 247] width 51 height 13
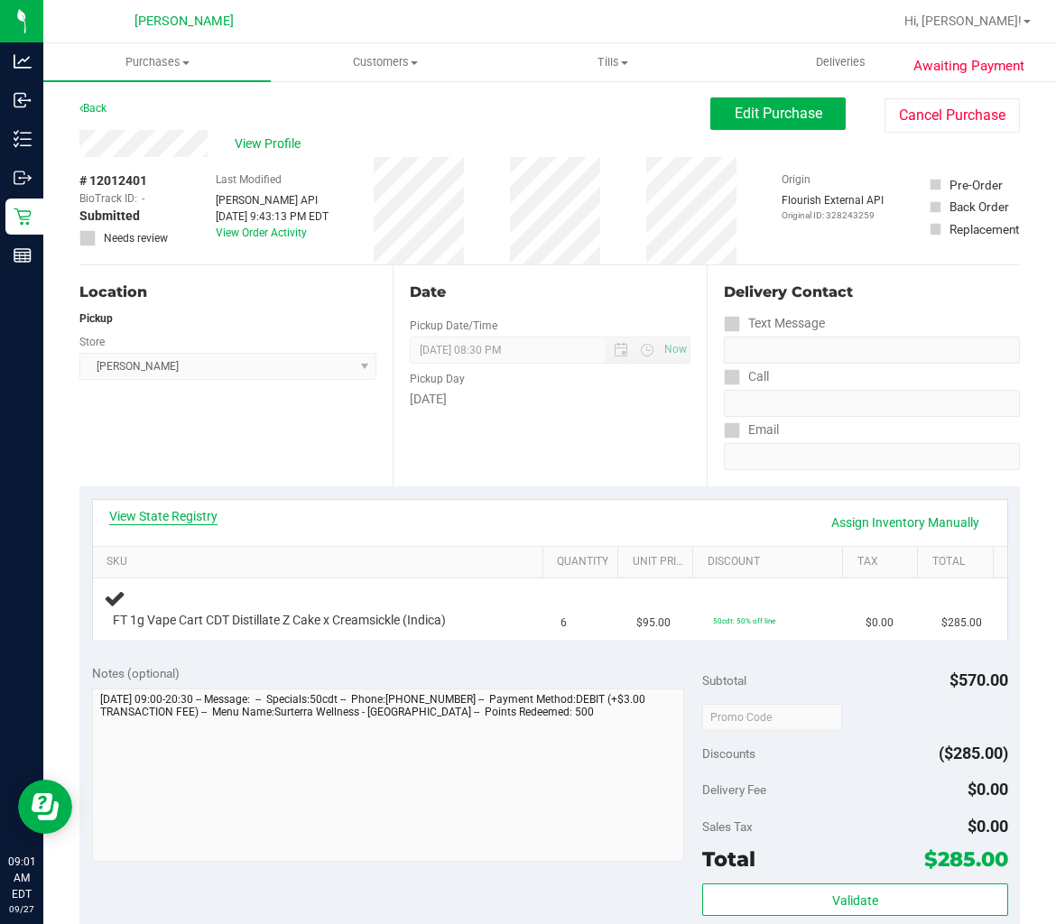
click at [191, 520] on link "View State Registry" at bounding box center [163, 516] width 108 height 18
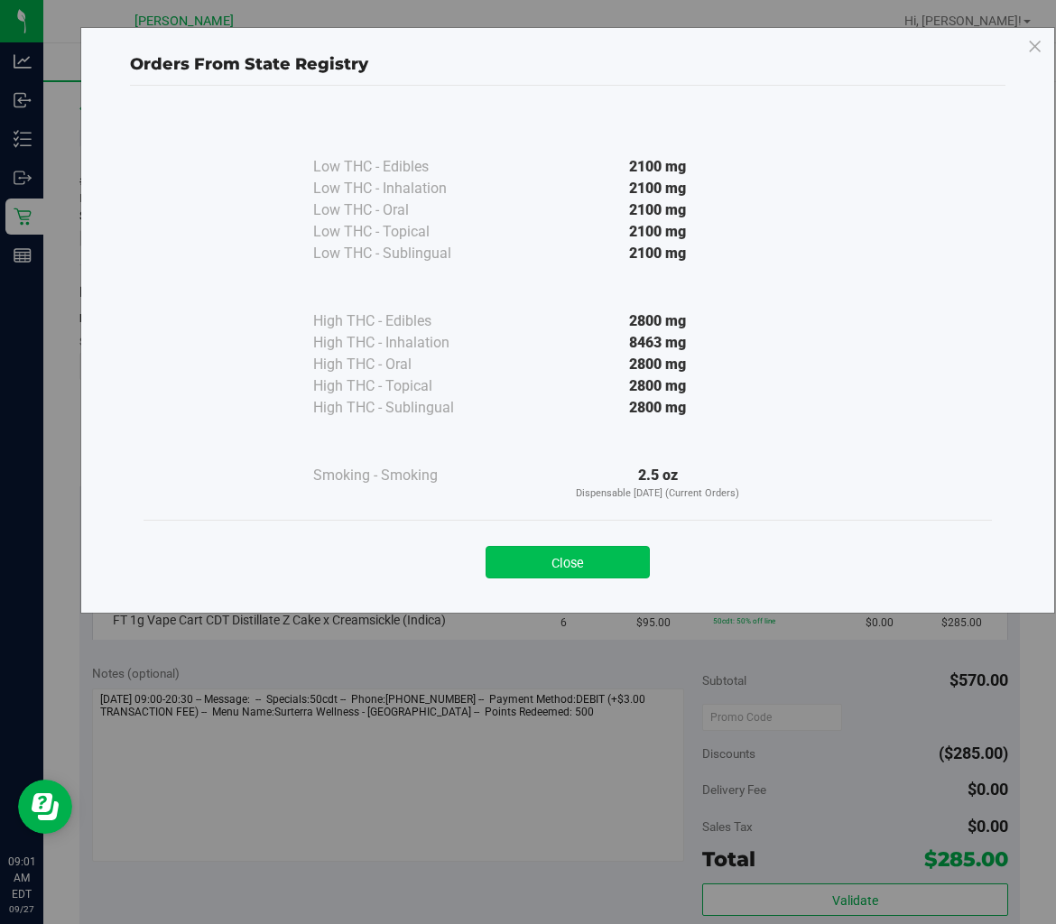
click at [593, 562] on button "Close" at bounding box center [567, 562] width 164 height 32
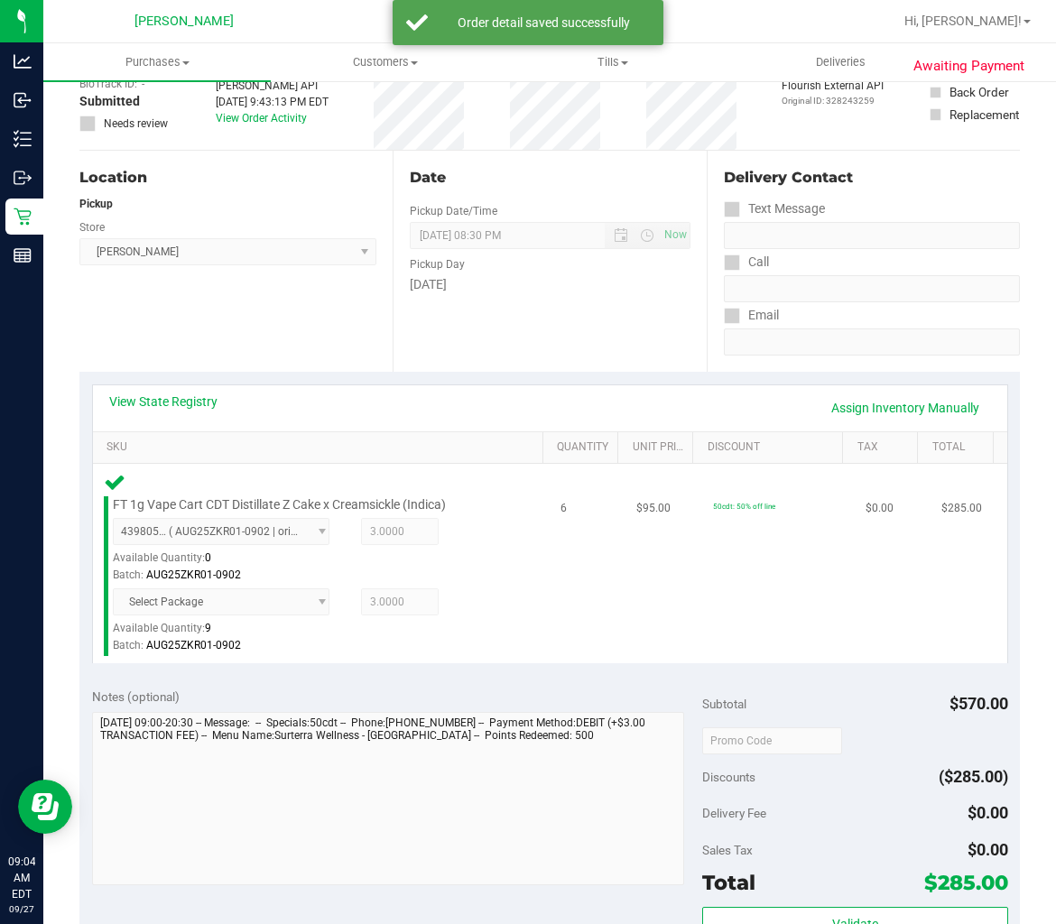
scroll to position [200, 0]
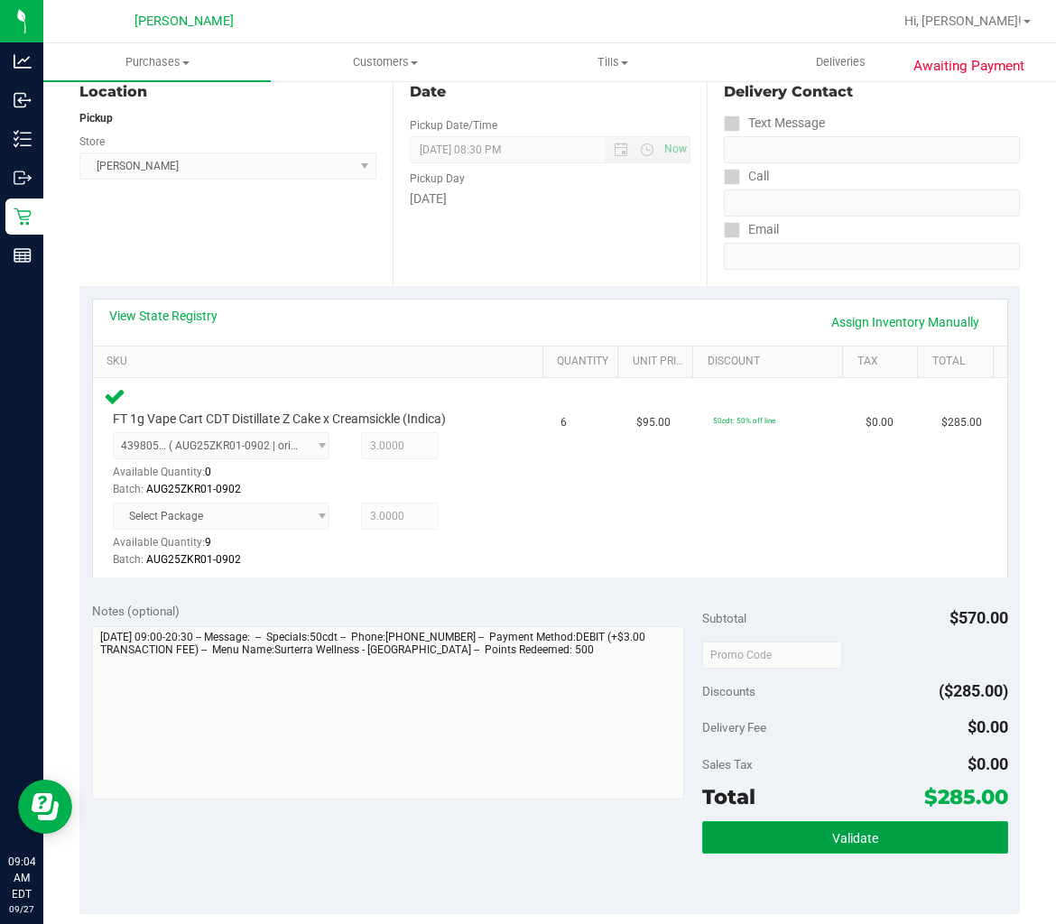
click at [814, 836] on button "Validate" at bounding box center [854, 837] width 305 height 32
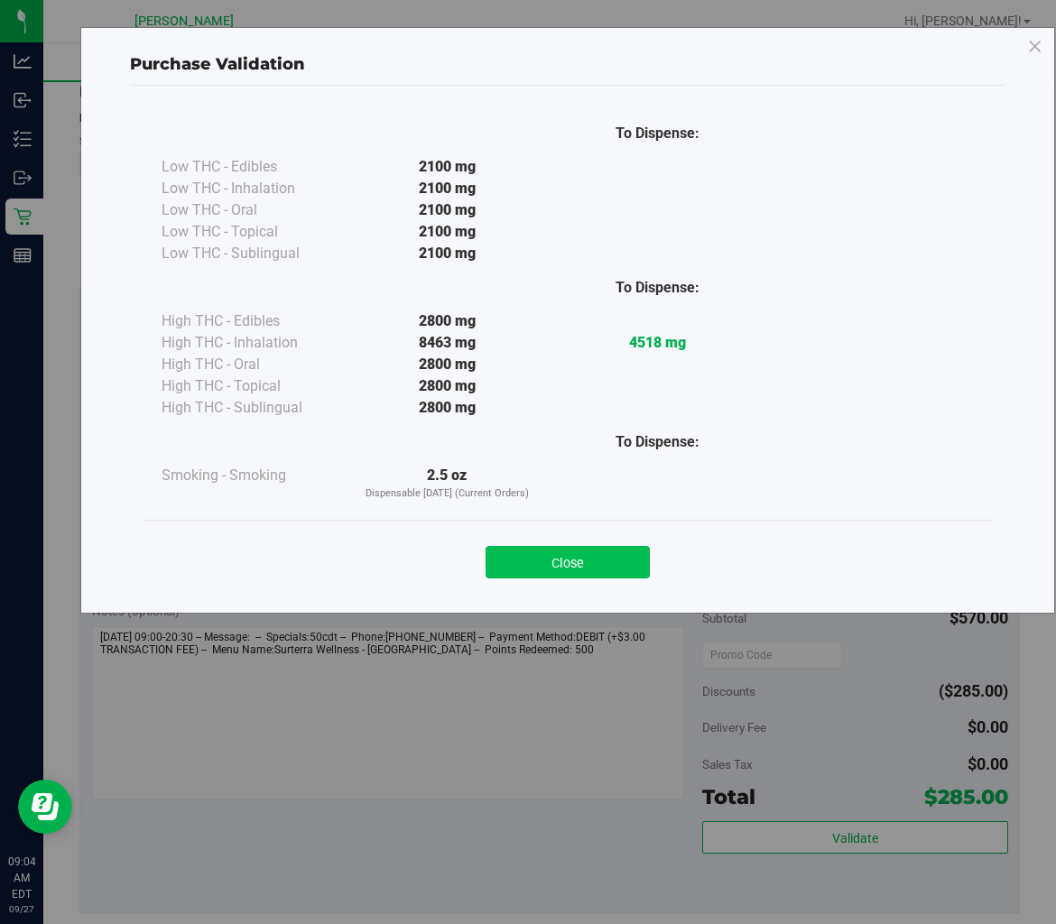
click at [527, 546] on button "Close" at bounding box center [567, 562] width 164 height 32
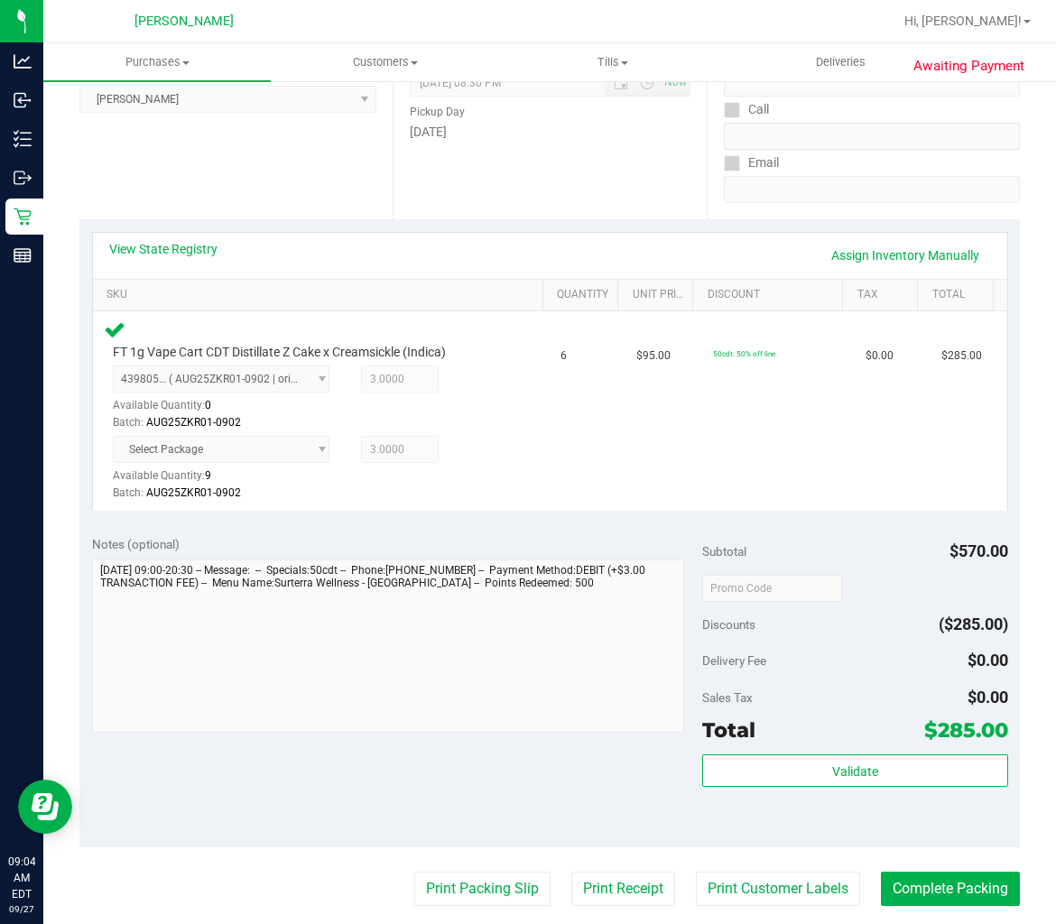
scroll to position [0, 0]
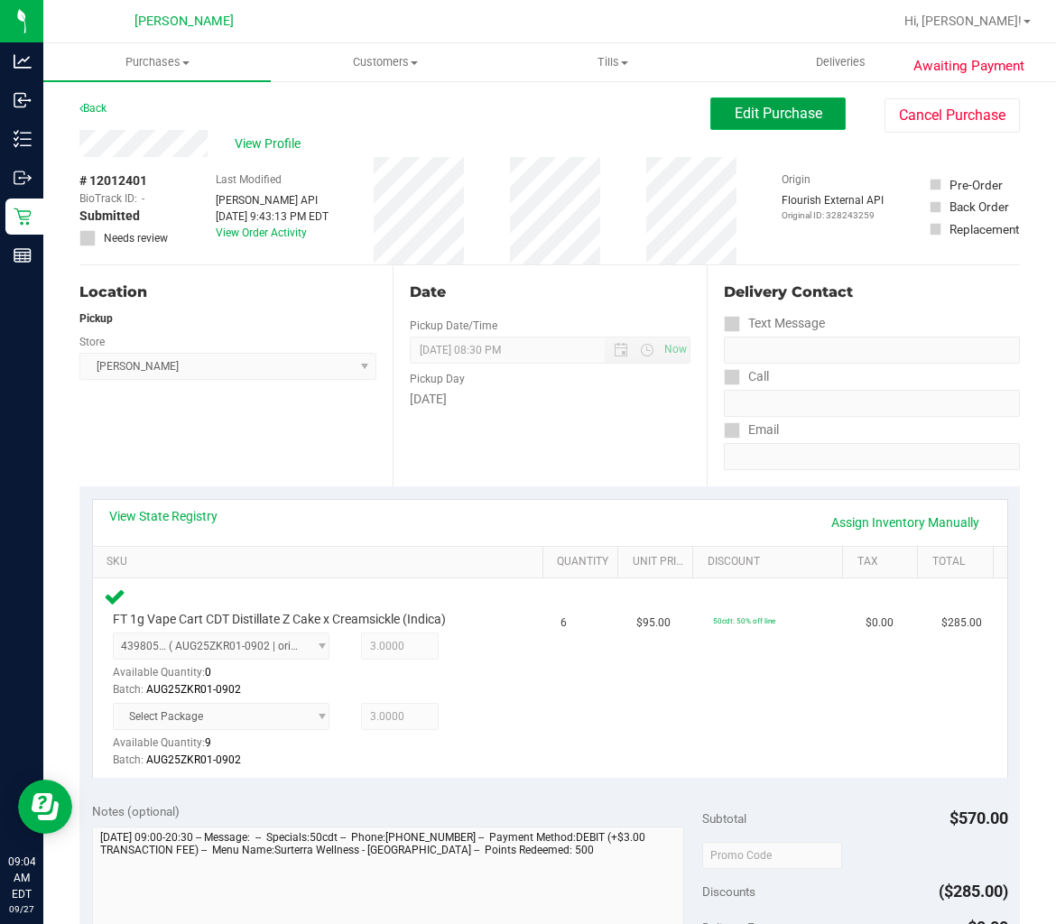
click at [796, 97] on button "Edit Purchase" at bounding box center [777, 113] width 135 height 32
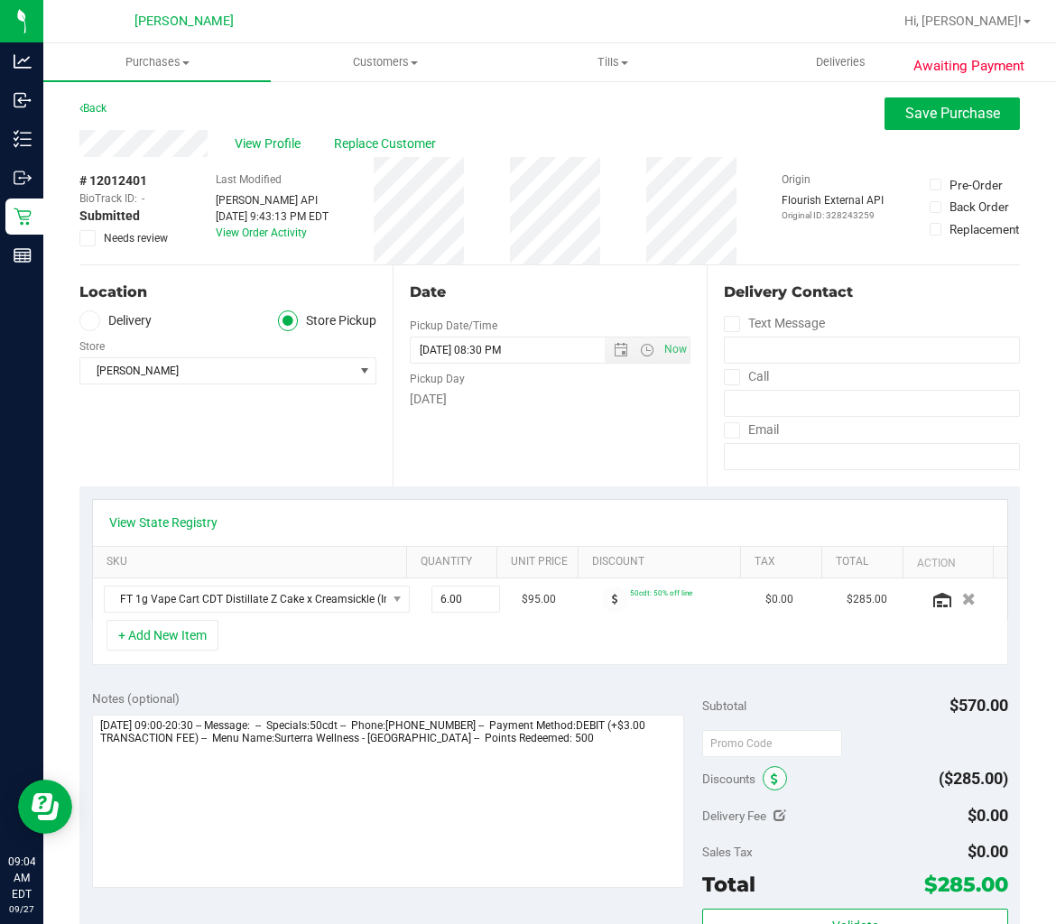
click at [771, 783] on icon at bounding box center [774, 779] width 7 height 13
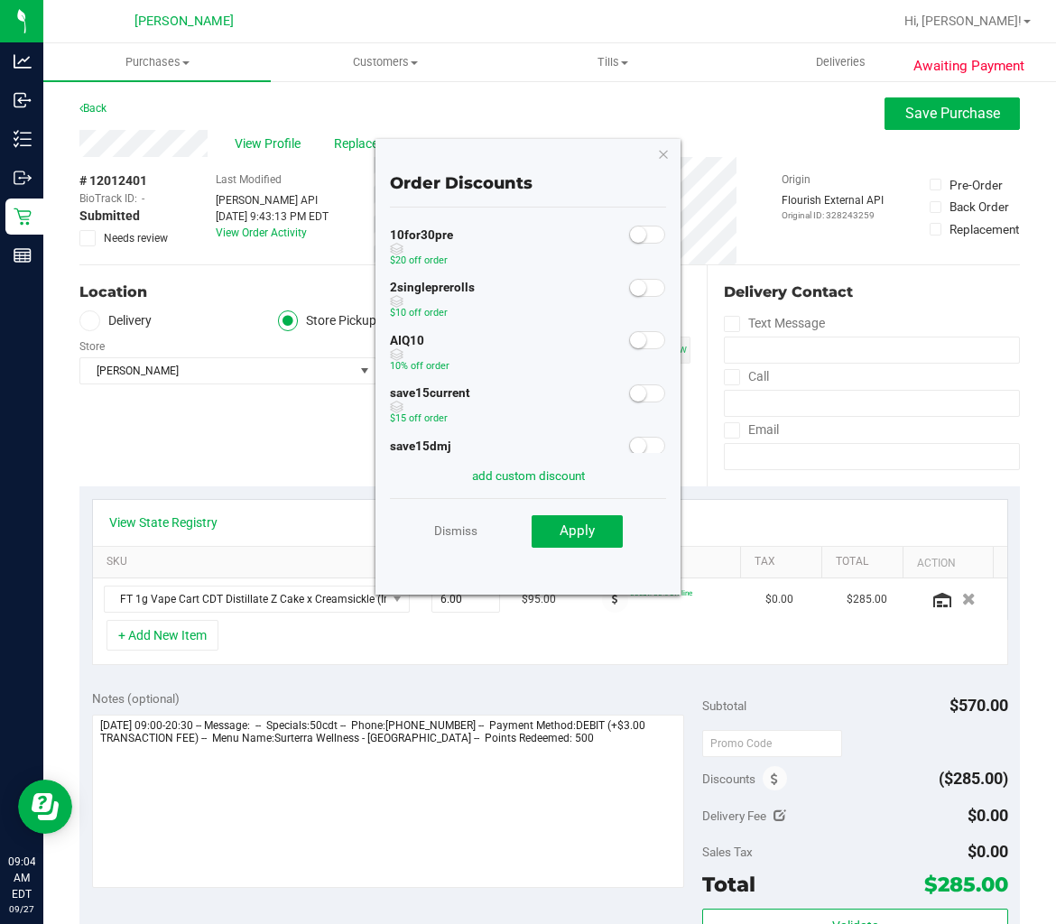
click at [635, 338] on span at bounding box center [647, 340] width 36 height 18
click at [590, 530] on span "Apply" at bounding box center [576, 530] width 35 height 16
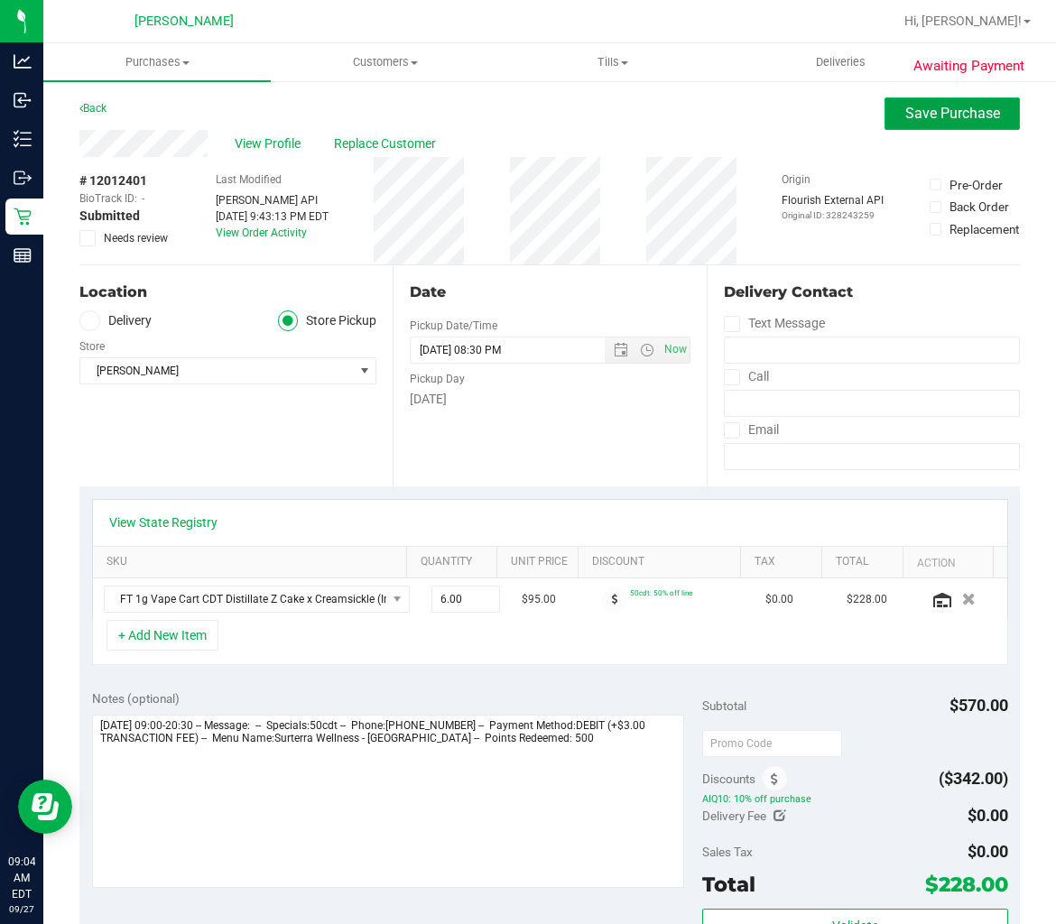
click at [919, 117] on span "Save Purchase" at bounding box center [952, 113] width 95 height 17
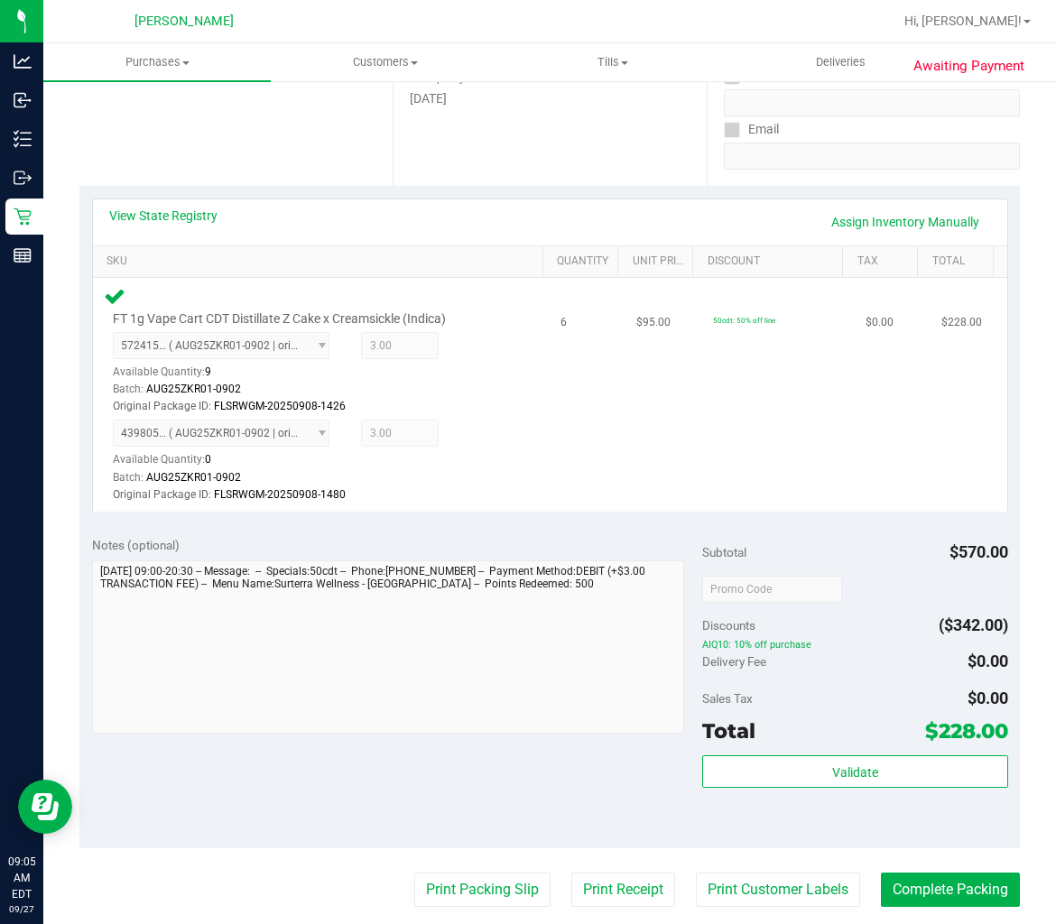
scroll to position [501, 0]
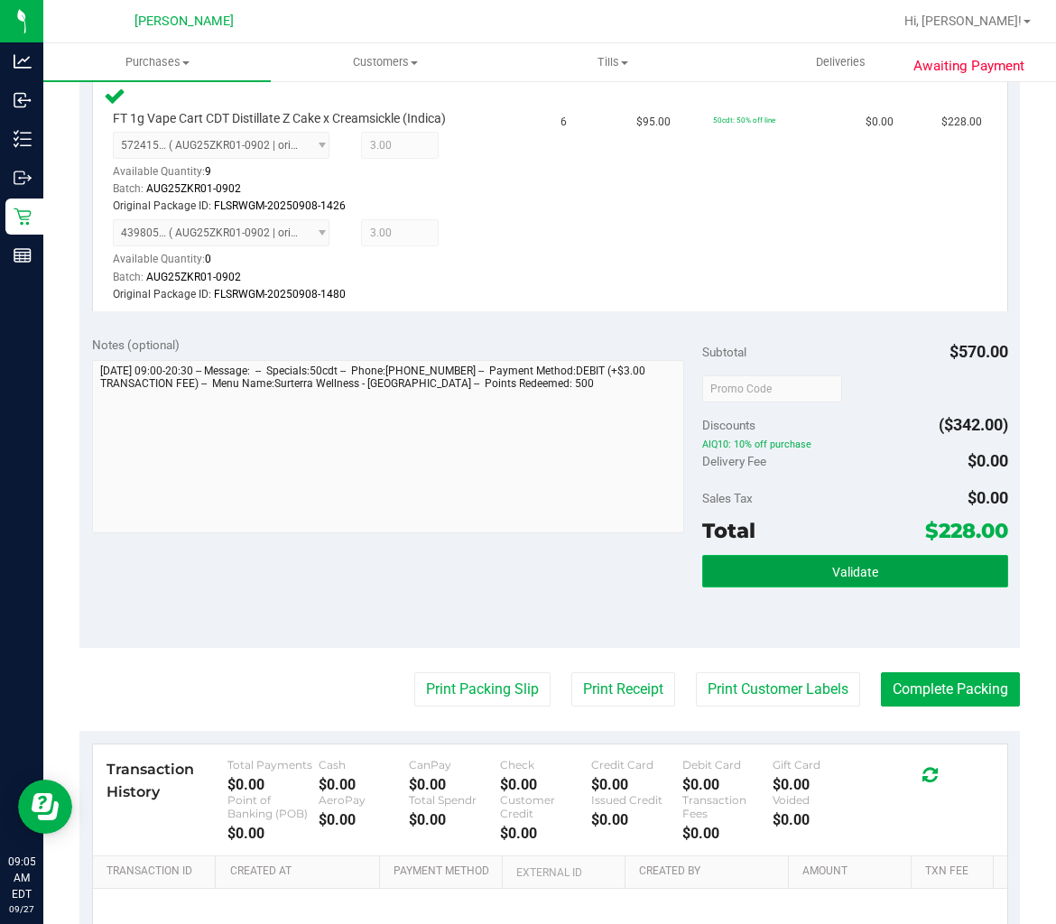
click at [818, 578] on button "Validate" at bounding box center [854, 571] width 305 height 32
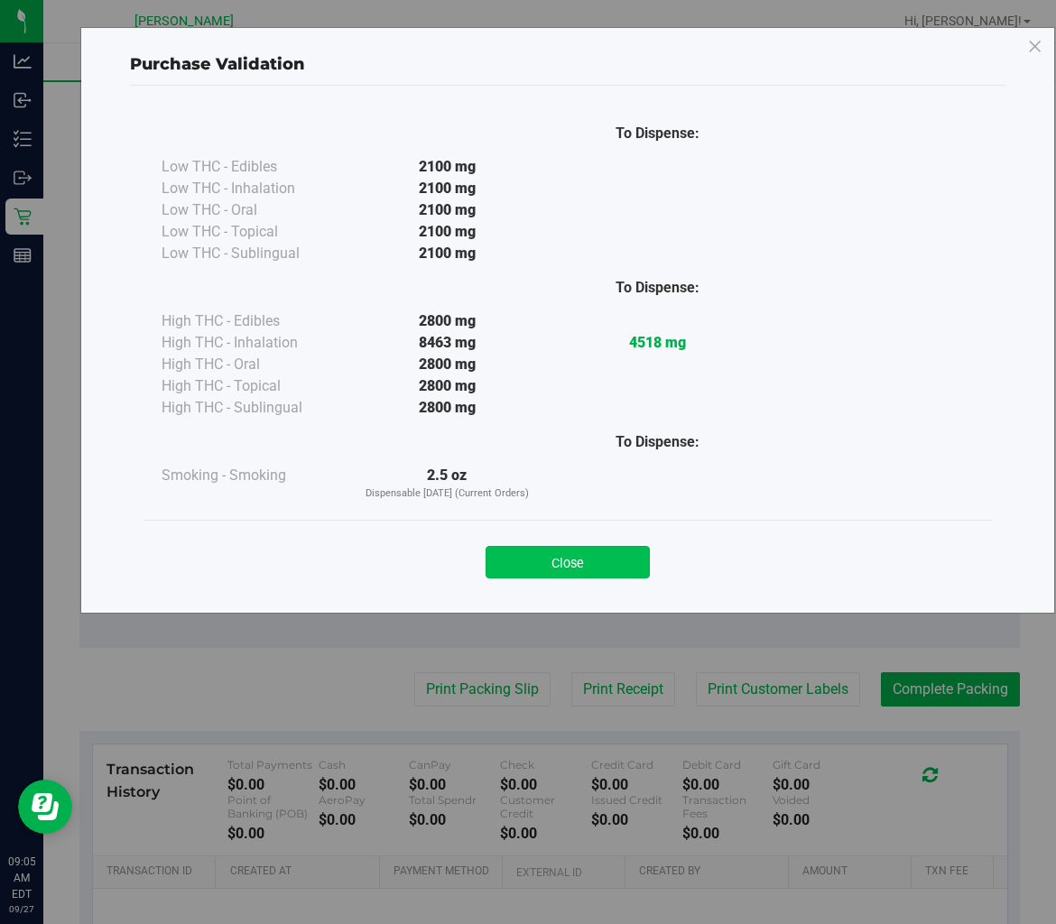
click at [611, 574] on button "Close" at bounding box center [567, 562] width 164 height 32
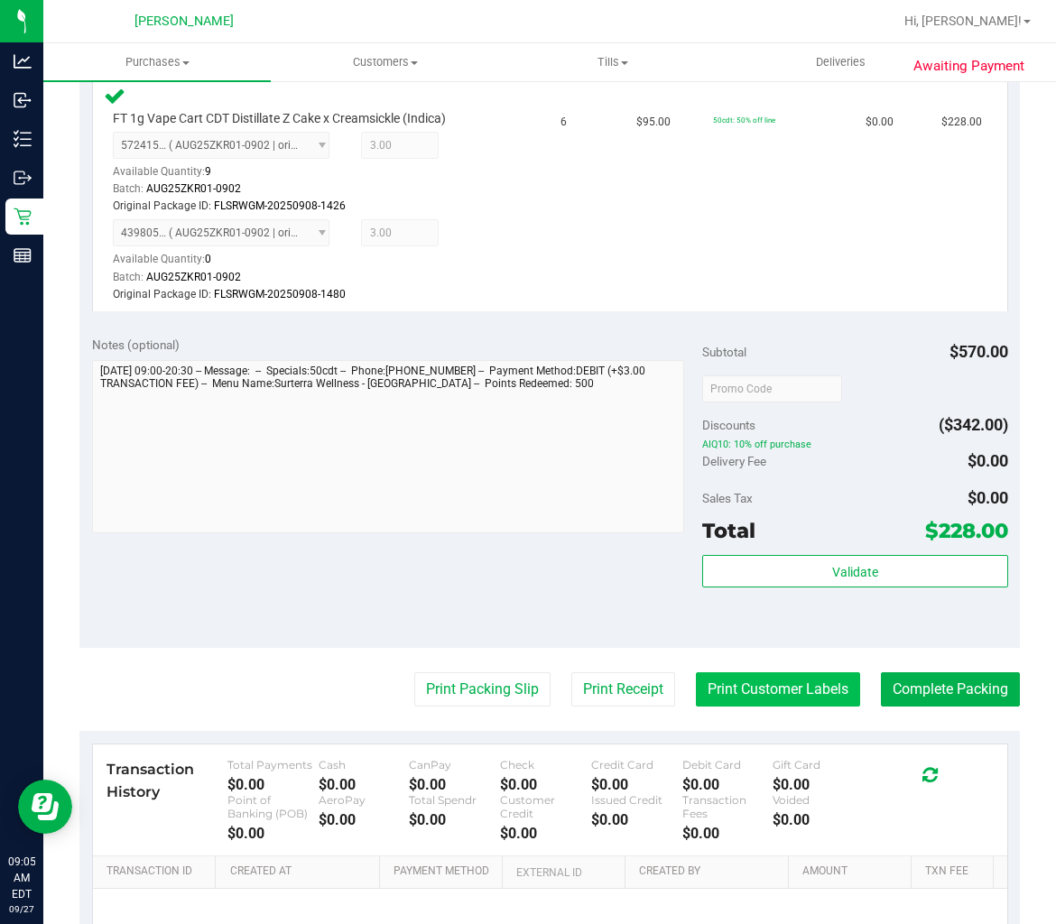
click at [704, 692] on button "Print Customer Labels" at bounding box center [778, 689] width 164 height 34
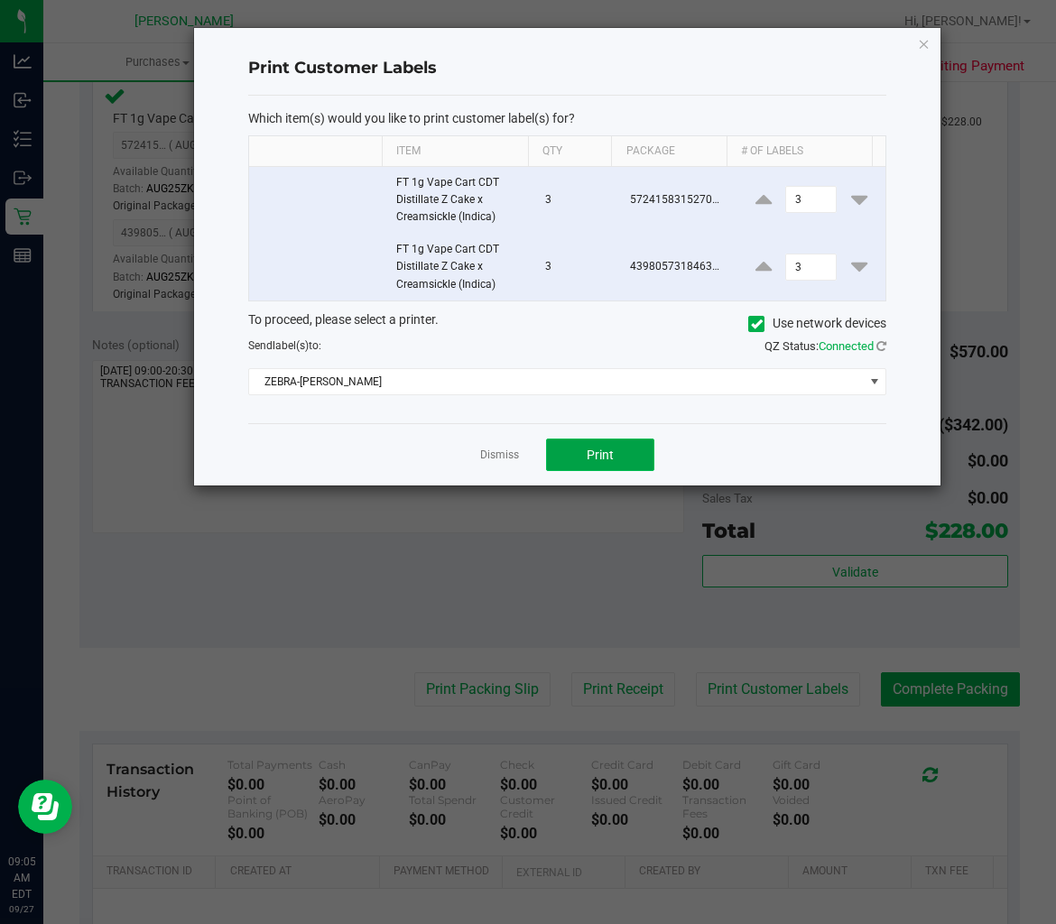
click at [610, 457] on span "Print" at bounding box center [600, 455] width 27 height 14
click at [506, 455] on link "Dismiss" at bounding box center [499, 455] width 39 height 15
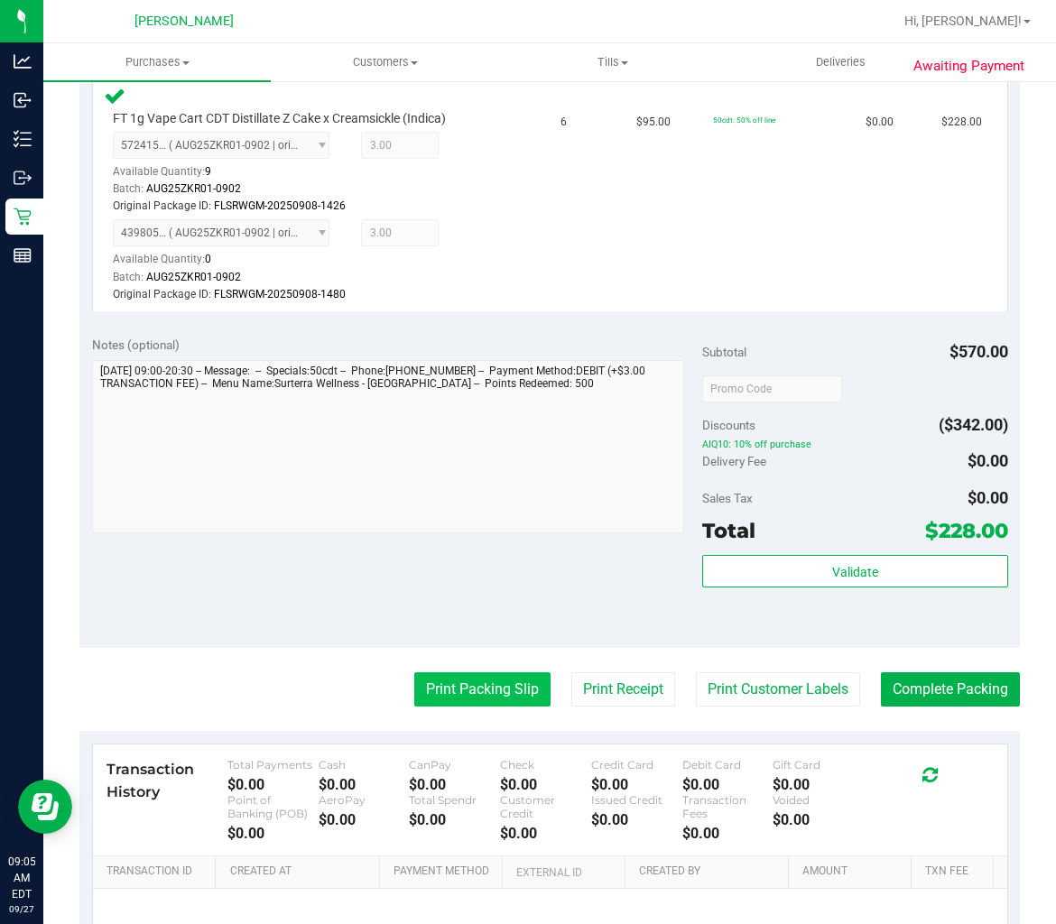
click at [457, 689] on button "Print Packing Slip" at bounding box center [482, 689] width 136 height 34
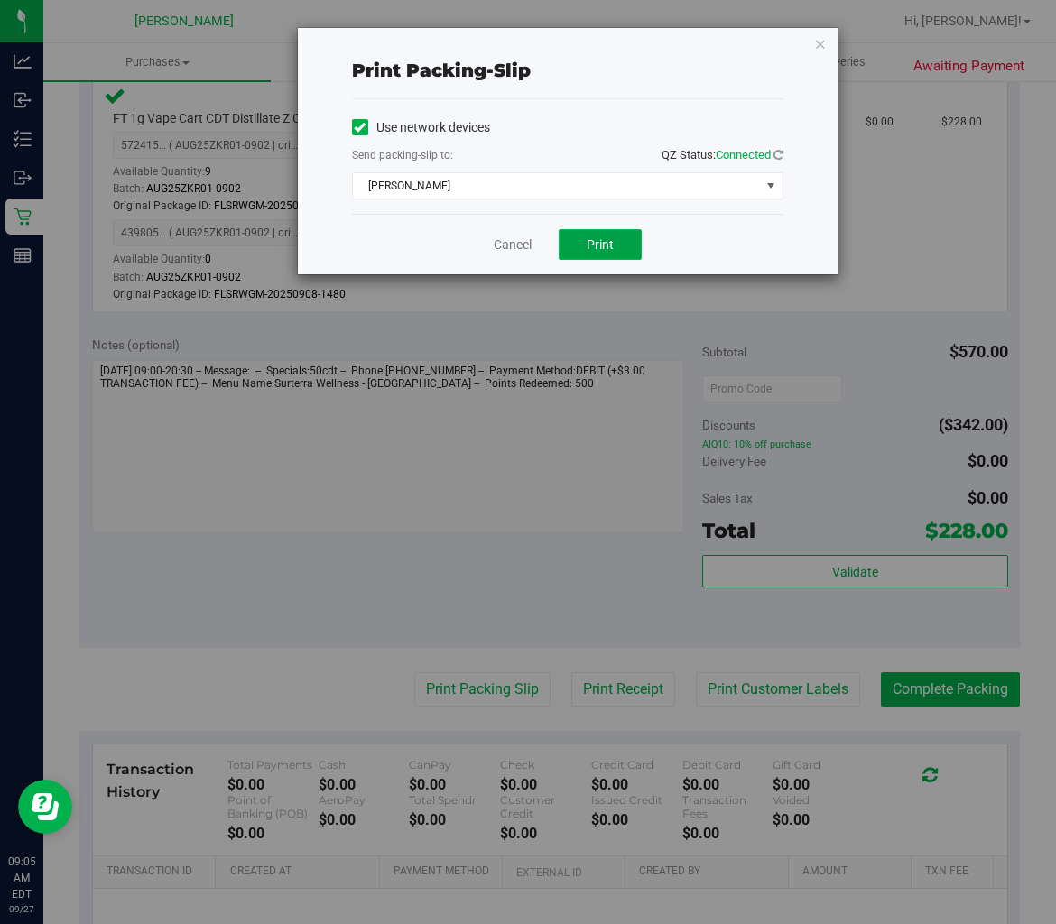
click at [571, 249] on button "Print" at bounding box center [600, 244] width 83 height 31
click at [508, 241] on link "Cancel" at bounding box center [513, 245] width 38 height 19
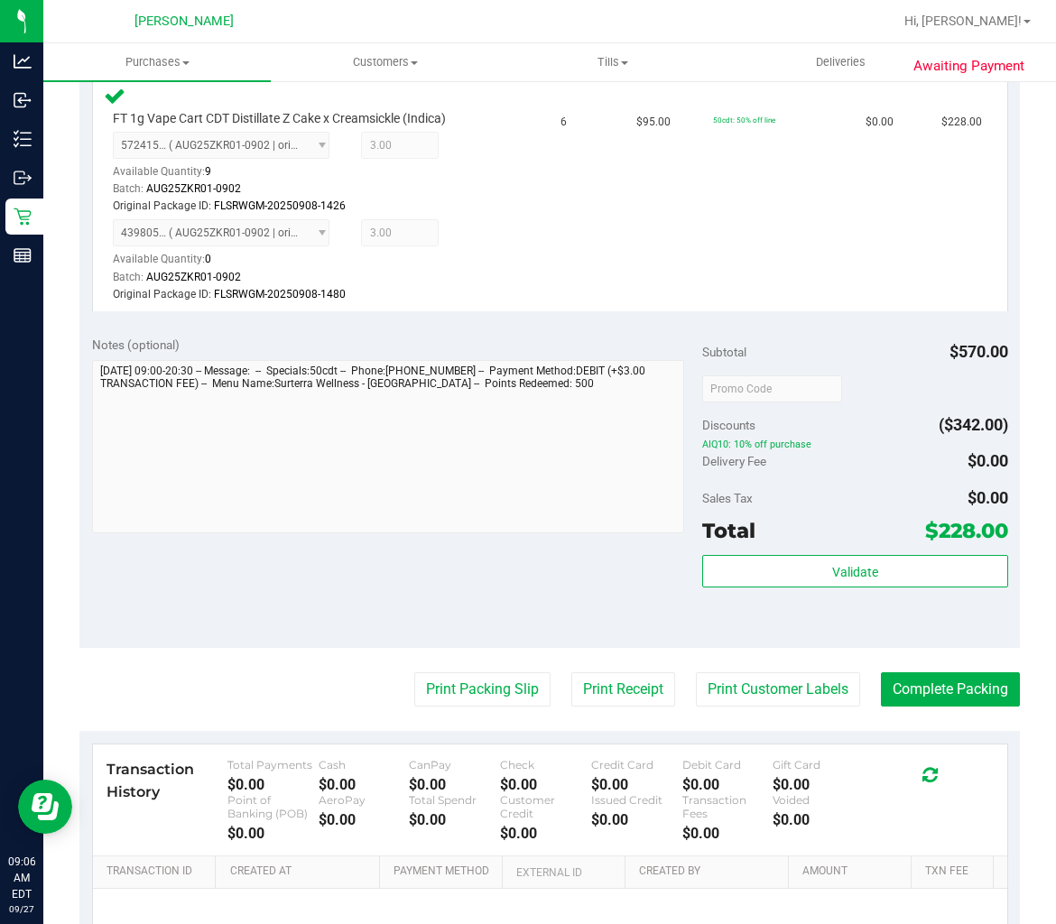
click at [923, 589] on div "Validate" at bounding box center [854, 595] width 305 height 81
click at [921, 574] on button "Validate" at bounding box center [854, 571] width 305 height 32
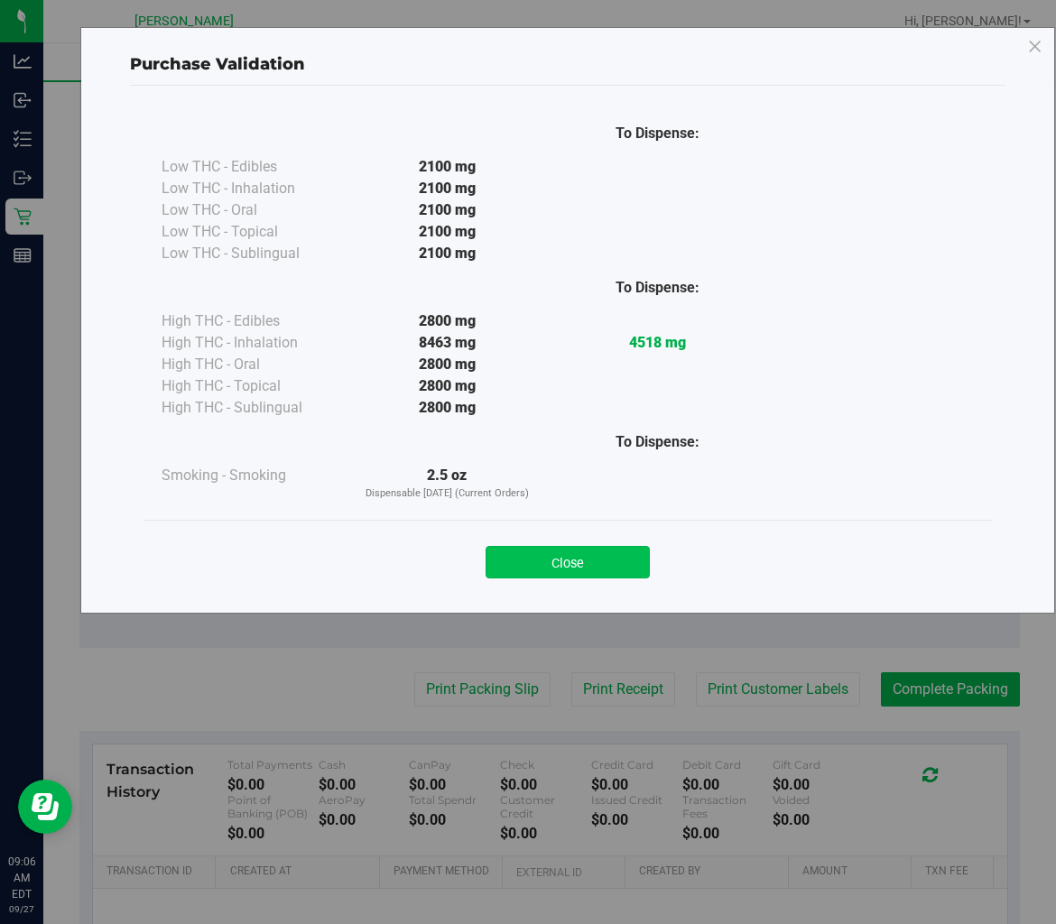
click at [576, 573] on button "Close" at bounding box center [567, 562] width 164 height 32
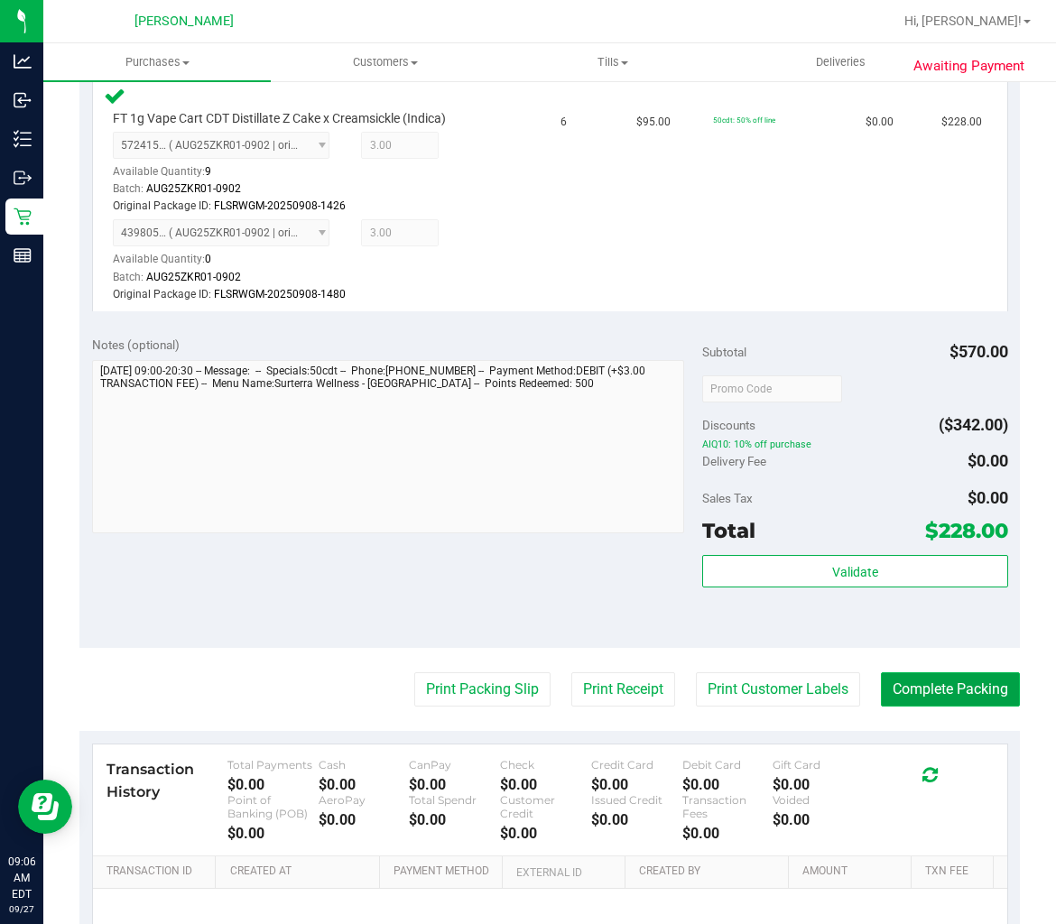
click at [944, 693] on button "Complete Packing" at bounding box center [950, 689] width 139 height 34
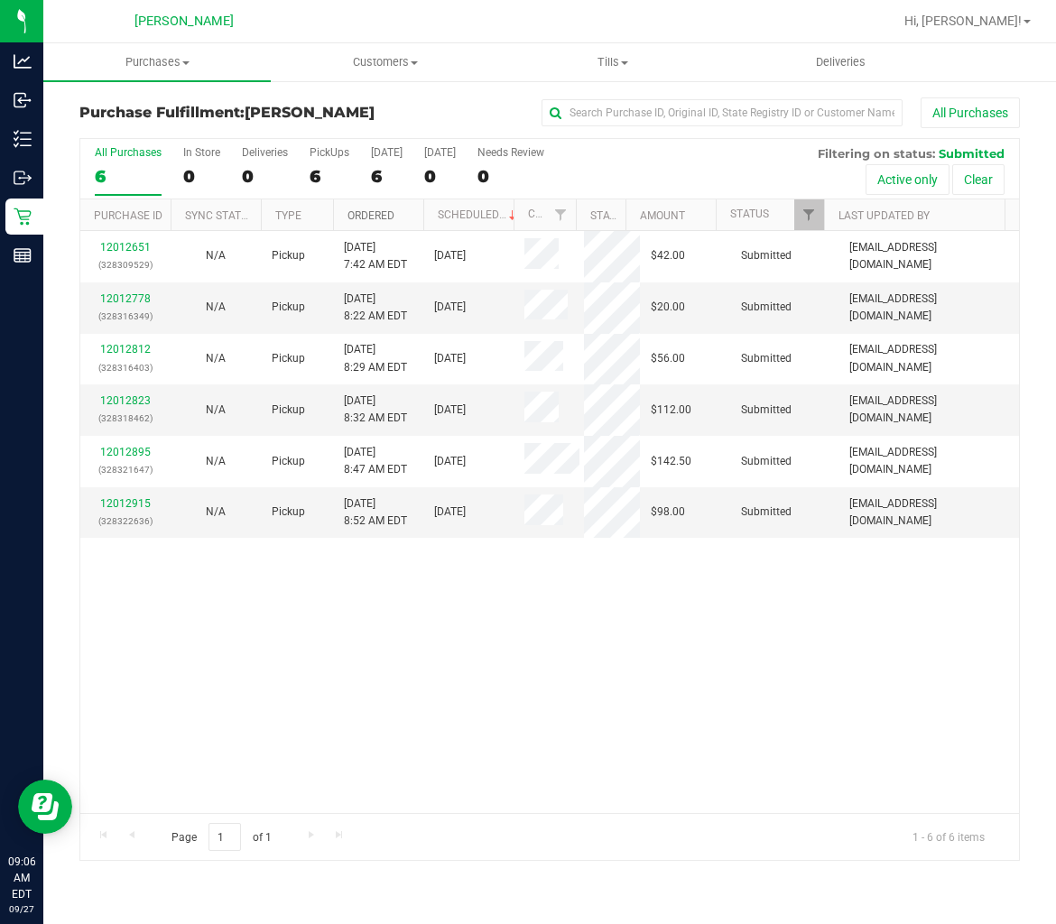
click at [382, 209] on link "Ordered" at bounding box center [370, 215] width 47 height 13
click at [128, 296] on link "12012778" at bounding box center [125, 298] width 51 height 13
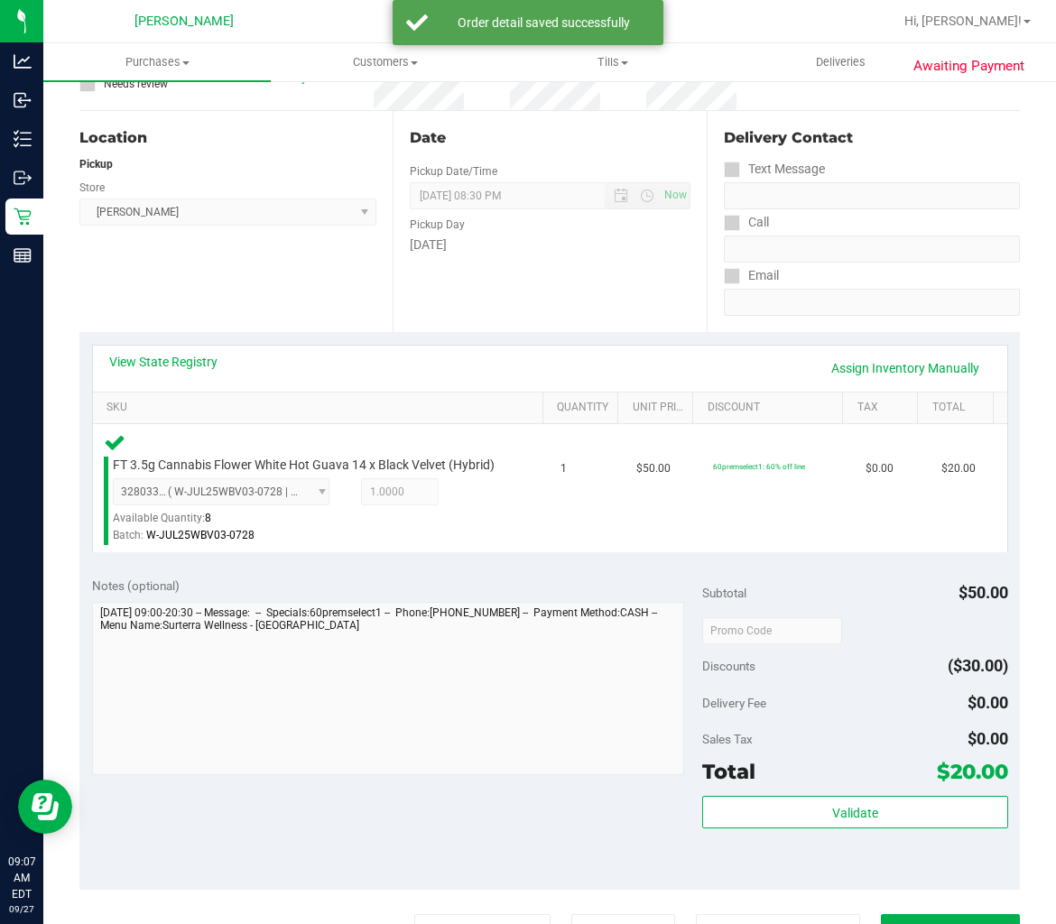
scroll to position [301, 0]
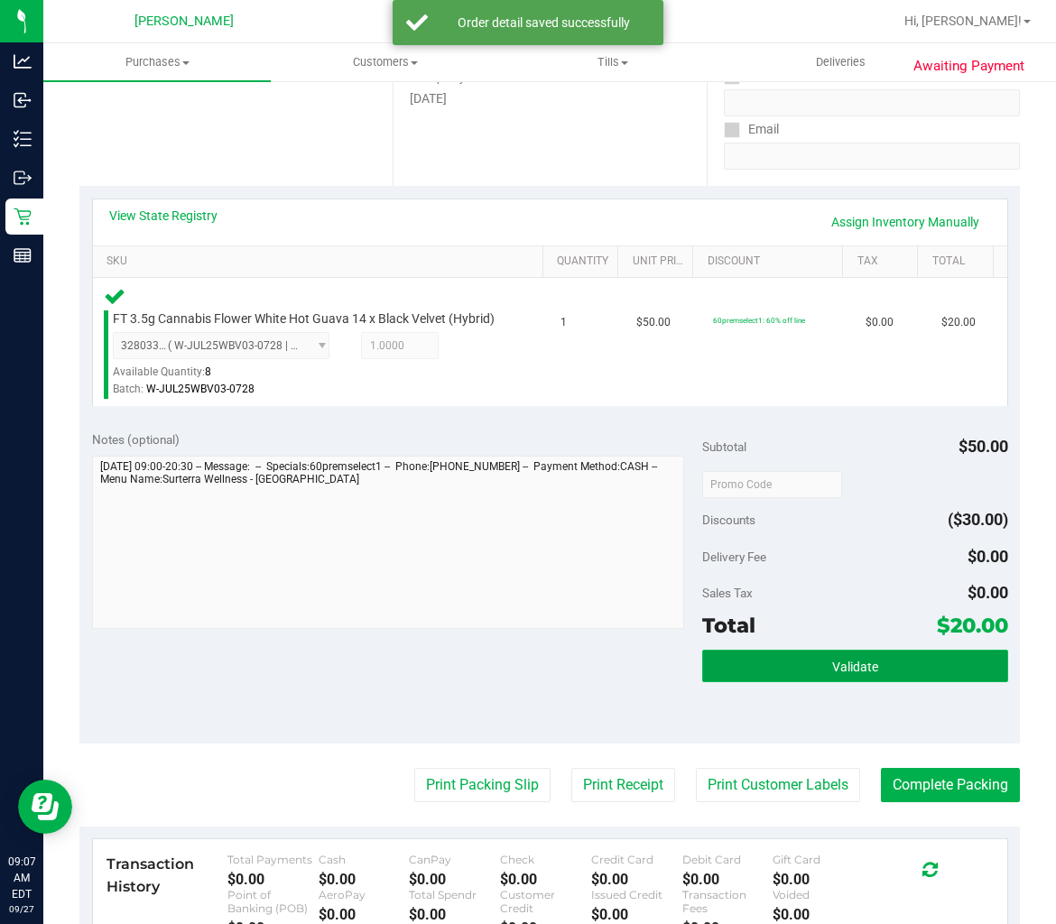
click at [791, 668] on button "Validate" at bounding box center [854, 666] width 305 height 32
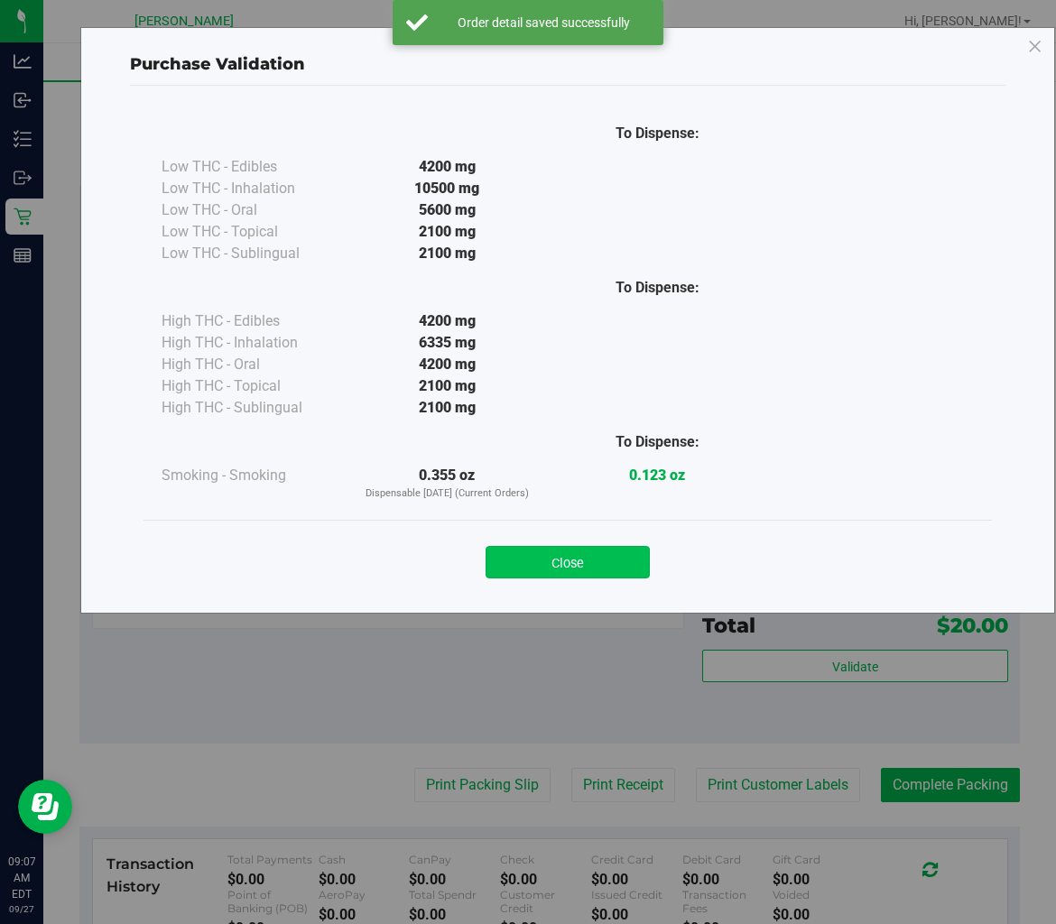
click at [569, 555] on button "Close" at bounding box center [567, 562] width 164 height 32
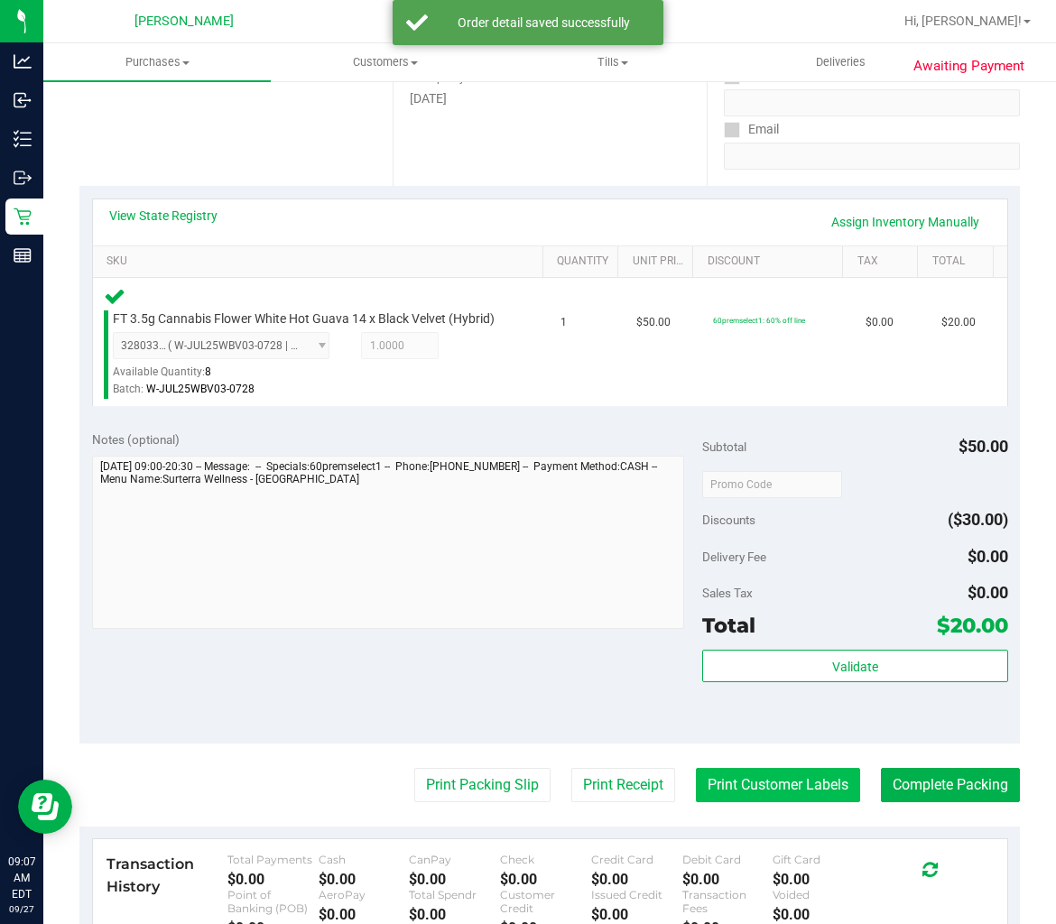
click at [812, 796] on button "Print Customer Labels" at bounding box center [778, 785] width 164 height 34
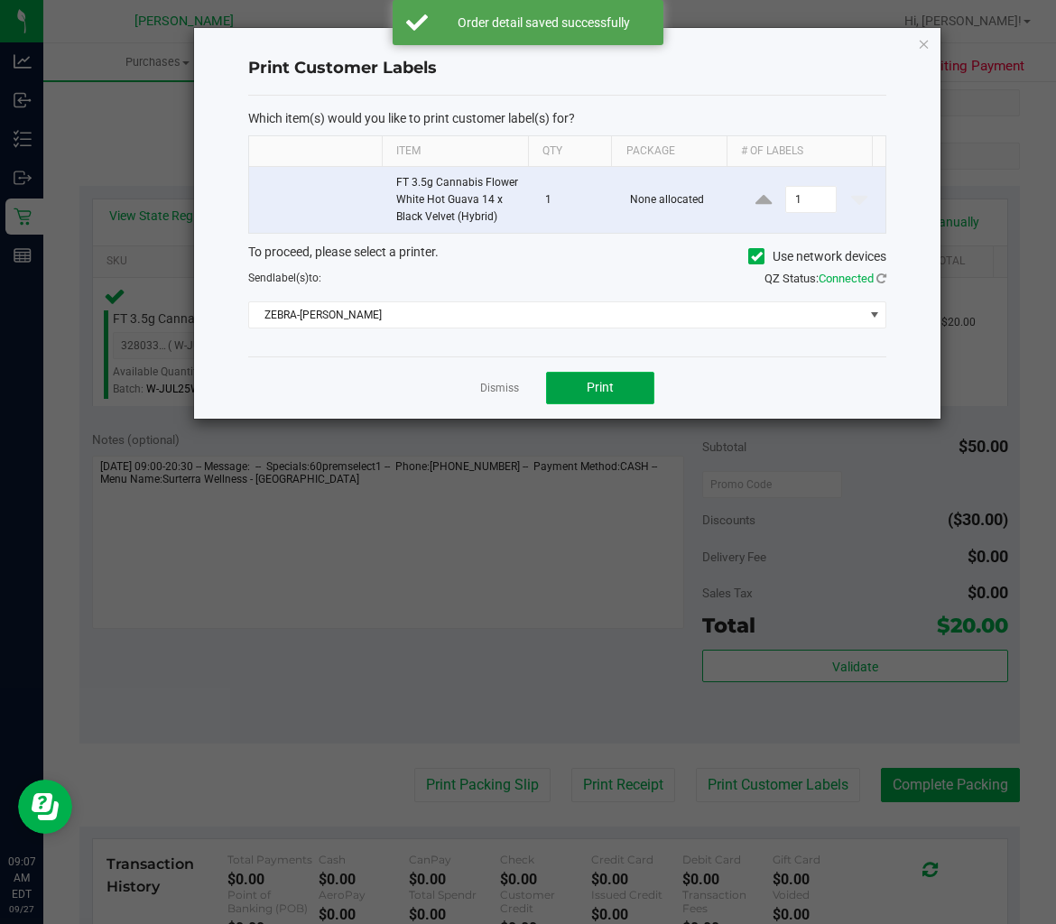
click at [588, 391] on span "Print" at bounding box center [600, 387] width 27 height 14
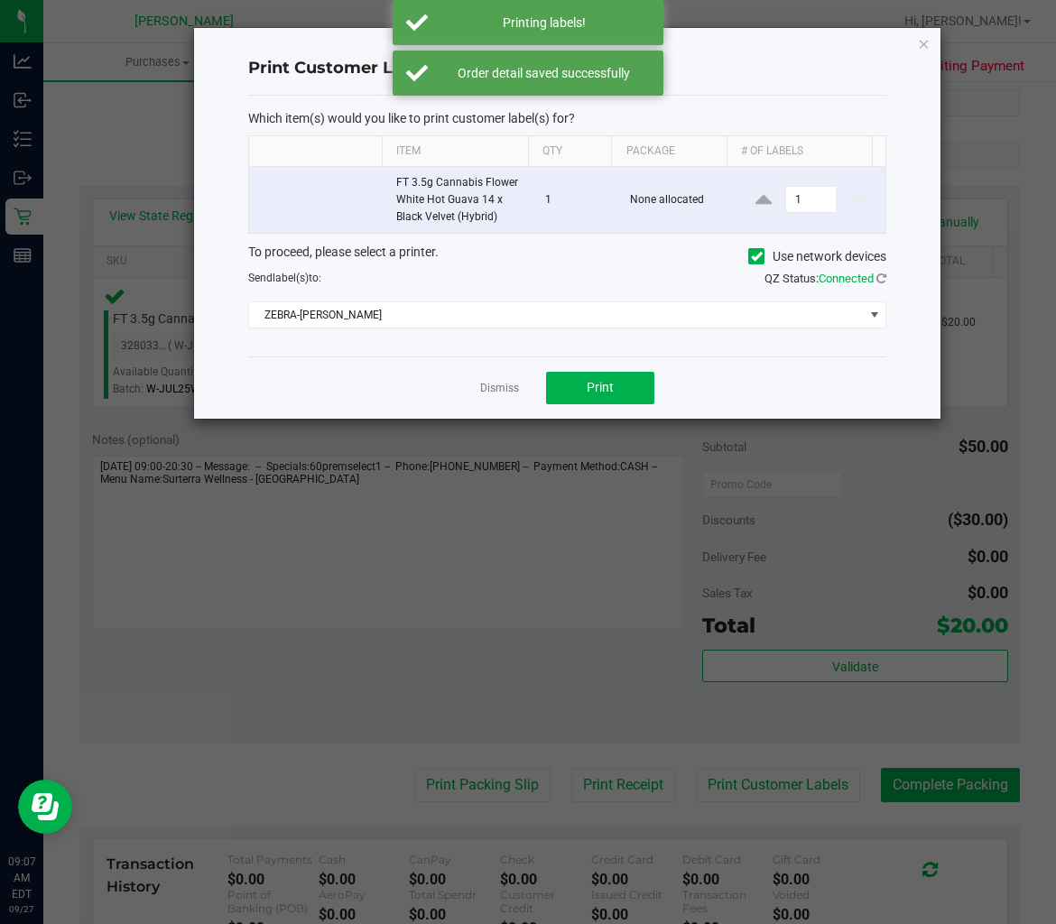
click at [498, 380] on app-cancel-button "Dismiss" at bounding box center [499, 387] width 39 height 19
click at [498, 385] on link "Dismiss" at bounding box center [499, 388] width 39 height 15
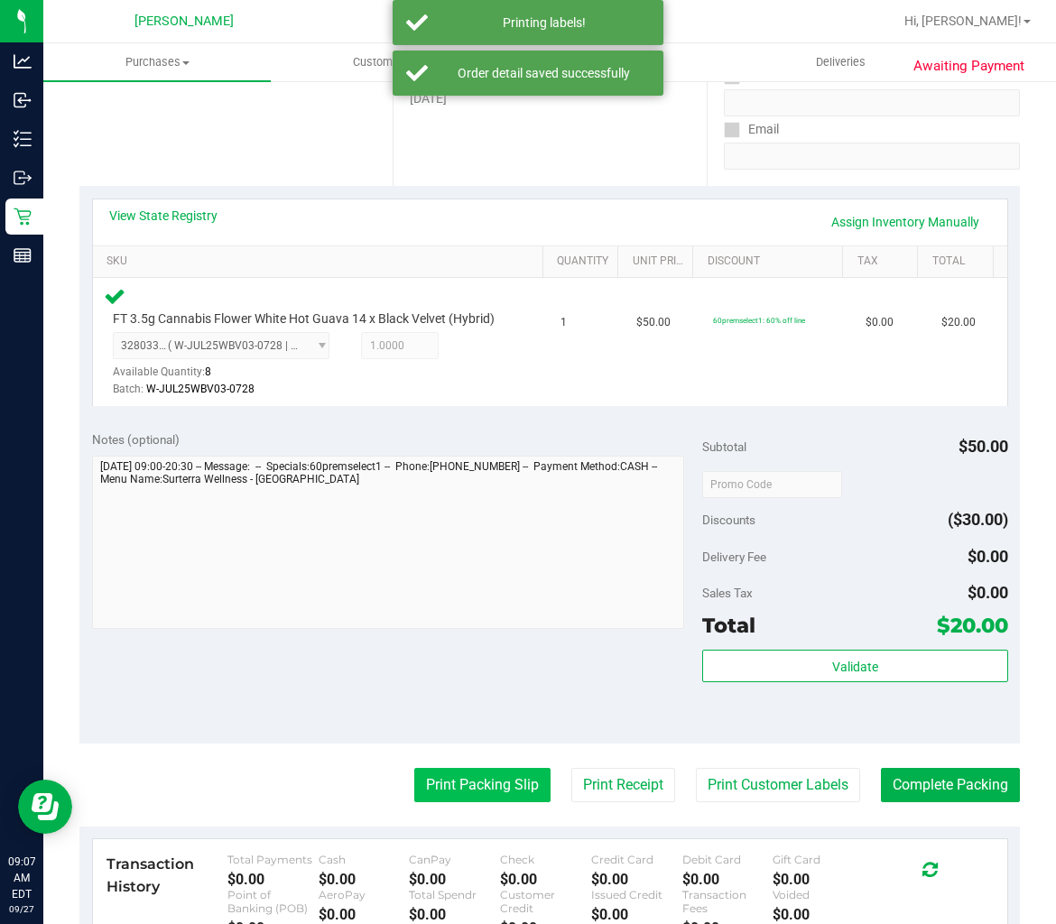
click at [489, 796] on button "Print Packing Slip" at bounding box center [482, 785] width 136 height 34
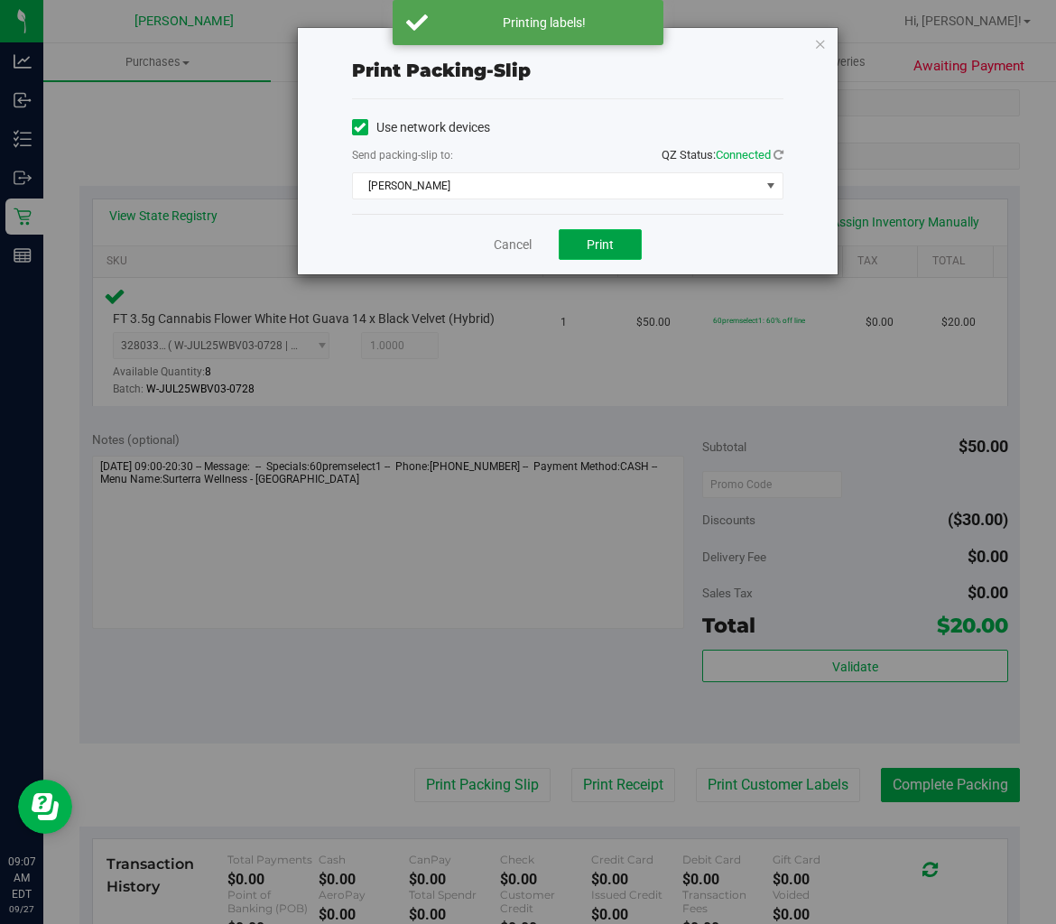
click at [626, 238] on button "Print" at bounding box center [600, 244] width 83 height 31
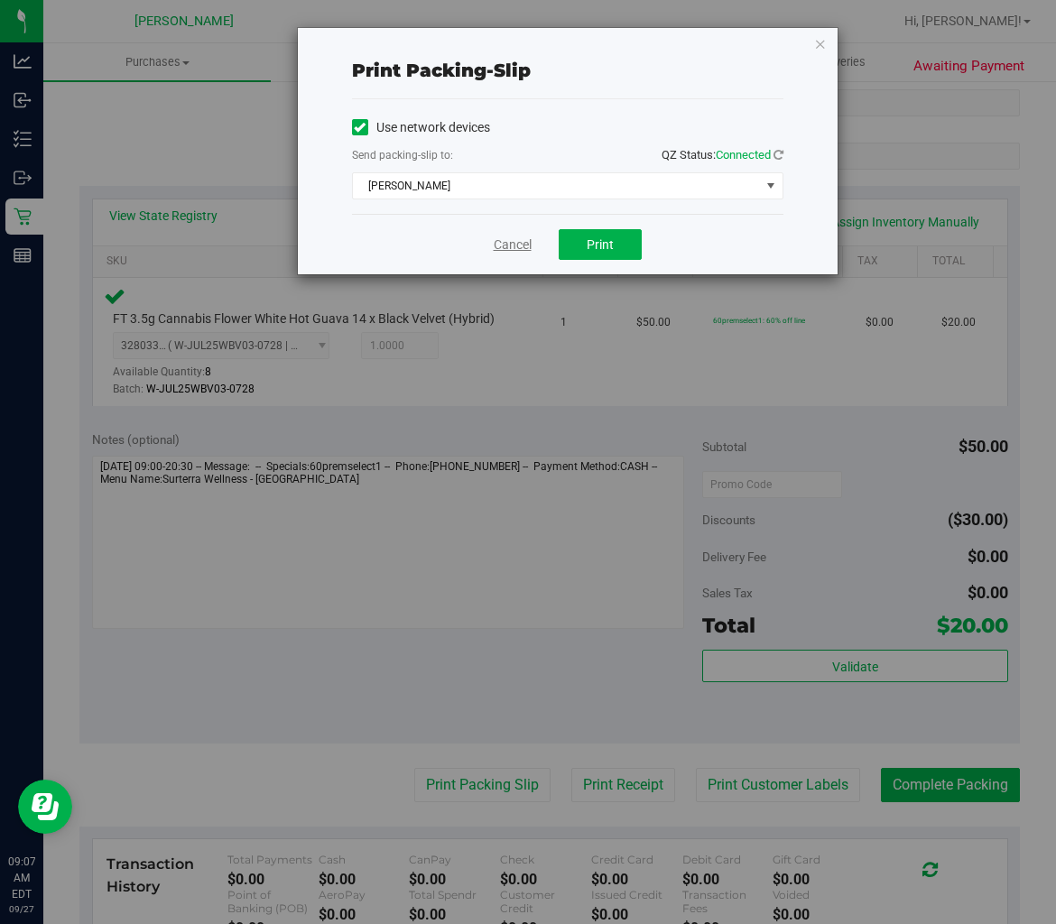
click at [504, 245] on link "Cancel" at bounding box center [513, 245] width 38 height 19
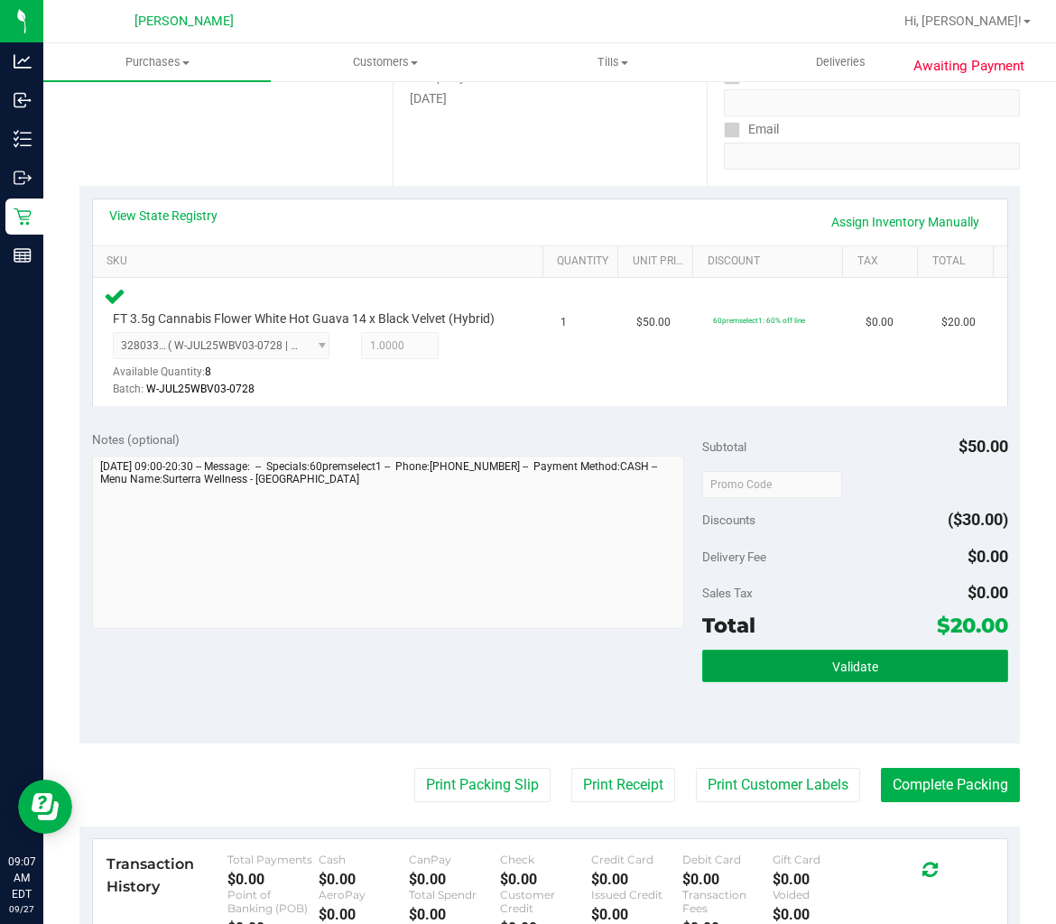
click at [825, 682] on button "Validate" at bounding box center [854, 666] width 305 height 32
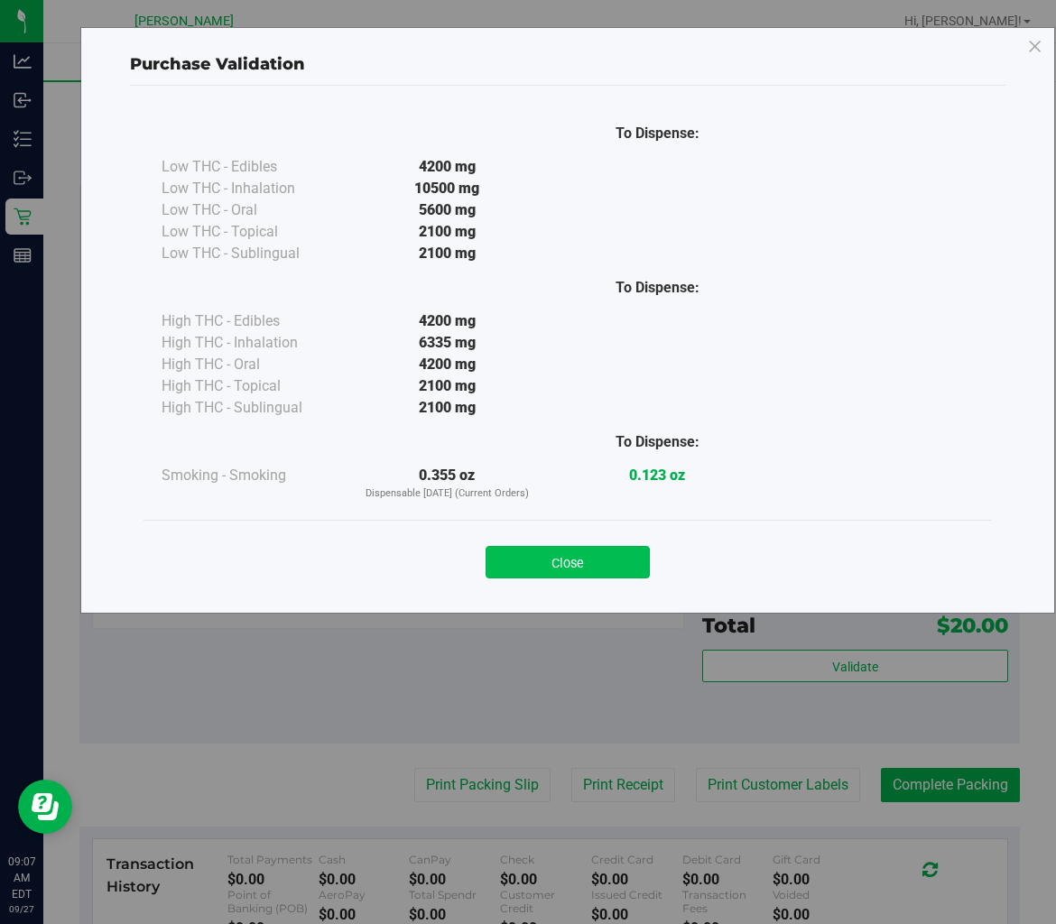
click at [569, 564] on button "Close" at bounding box center [567, 562] width 164 height 32
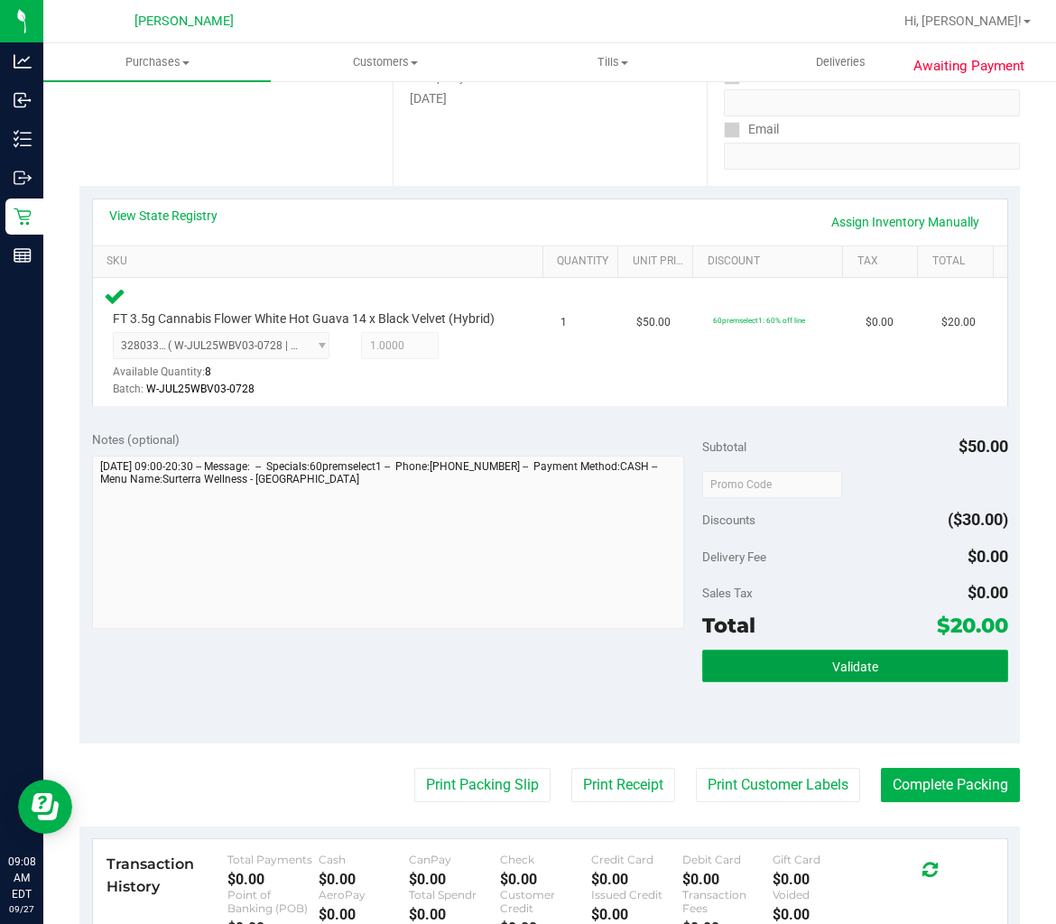
click at [770, 682] on button "Validate" at bounding box center [854, 666] width 305 height 32
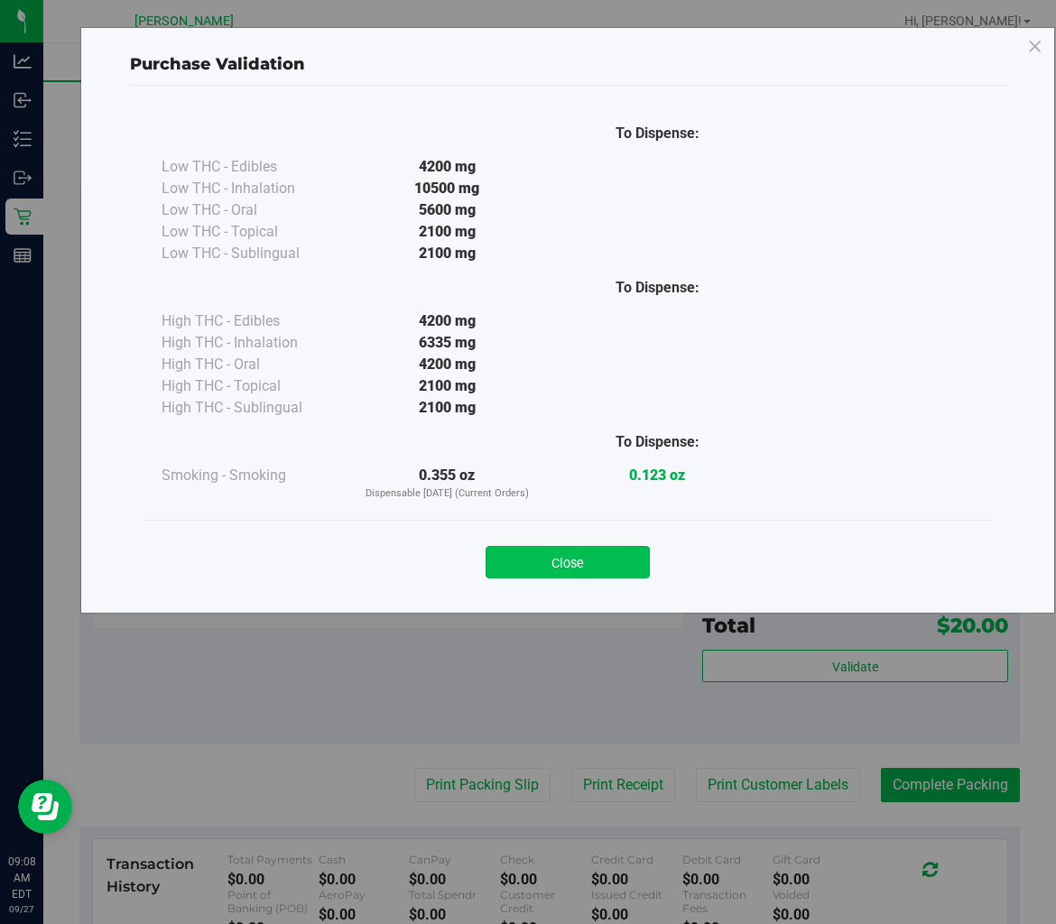
click at [599, 570] on button "Close" at bounding box center [567, 562] width 164 height 32
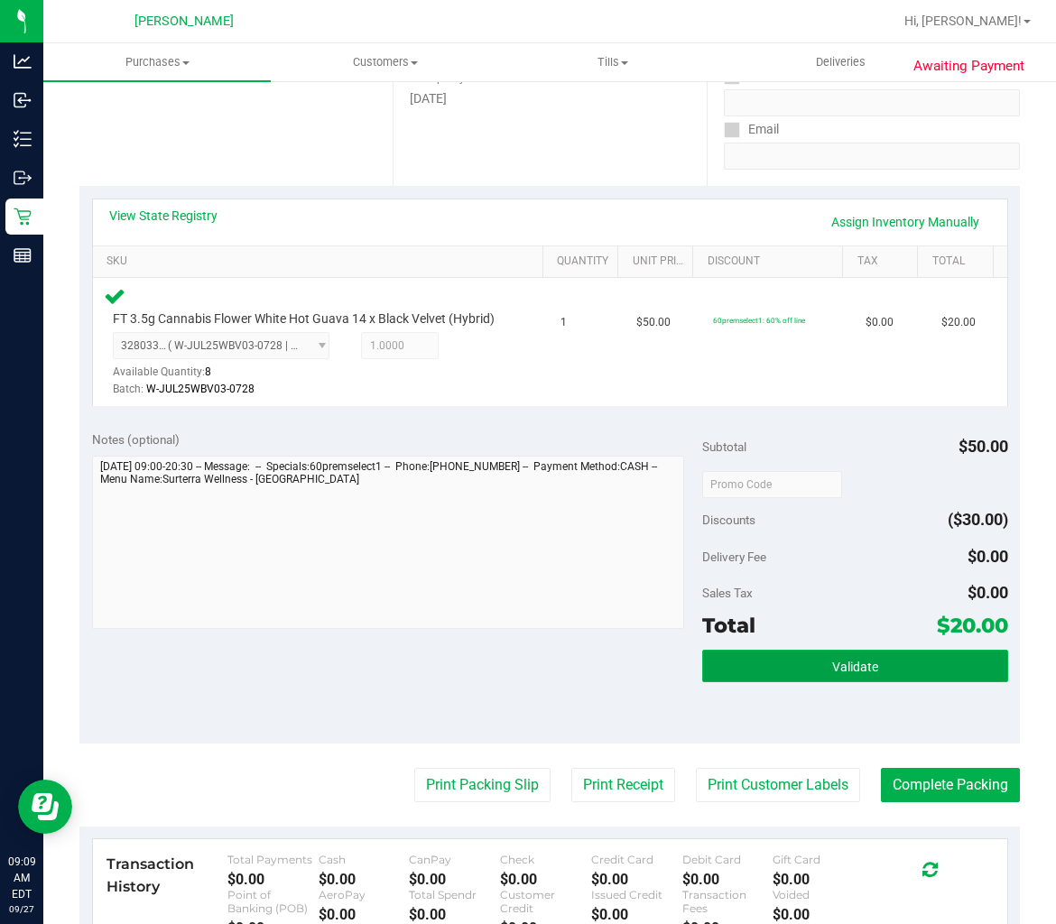
click at [751, 679] on button "Validate" at bounding box center [854, 666] width 305 height 32
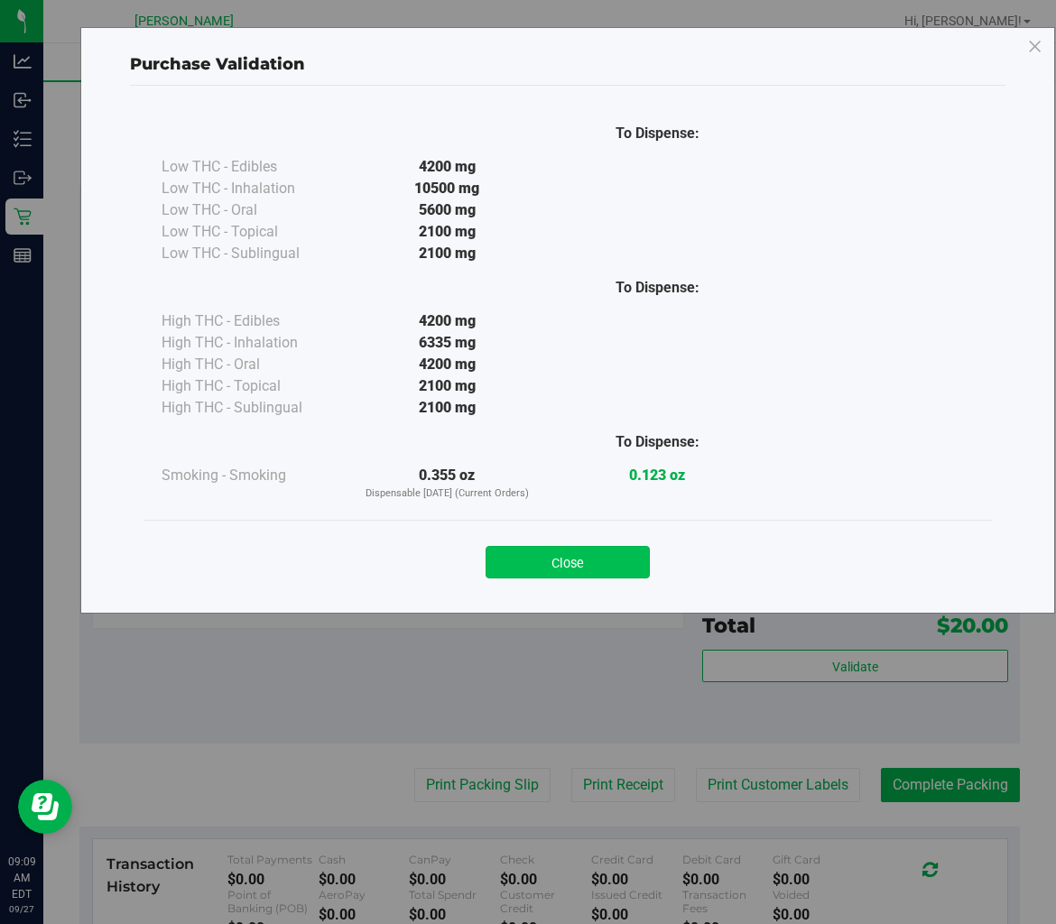
click at [615, 576] on button "Close" at bounding box center [567, 562] width 164 height 32
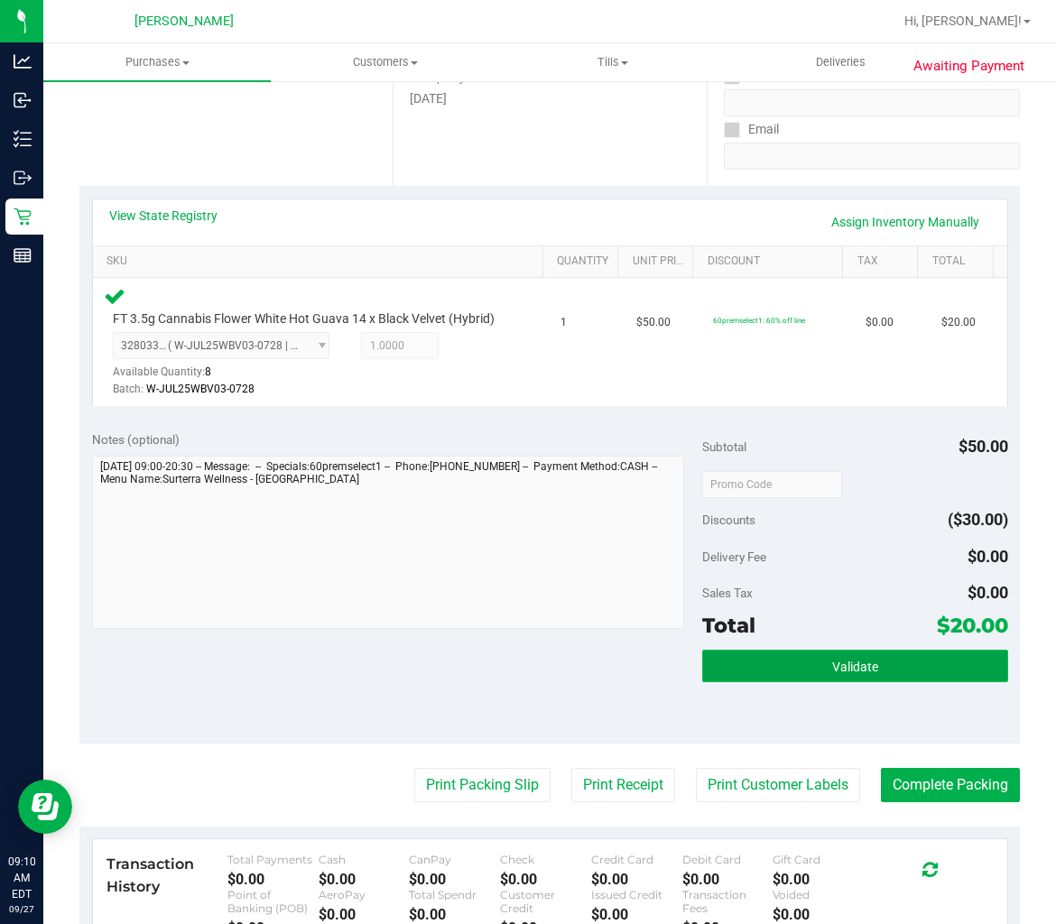
click at [896, 682] on button "Validate" at bounding box center [854, 666] width 305 height 32
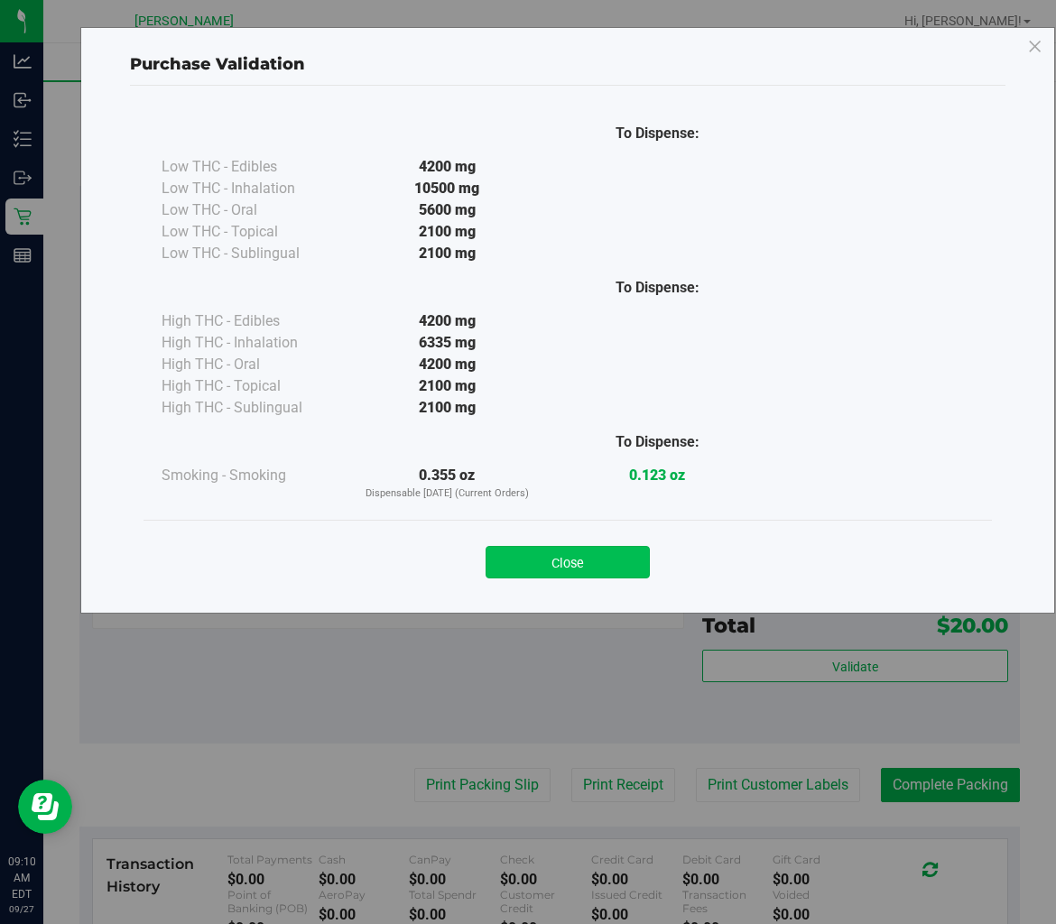
click at [537, 576] on button "Close" at bounding box center [567, 562] width 164 height 32
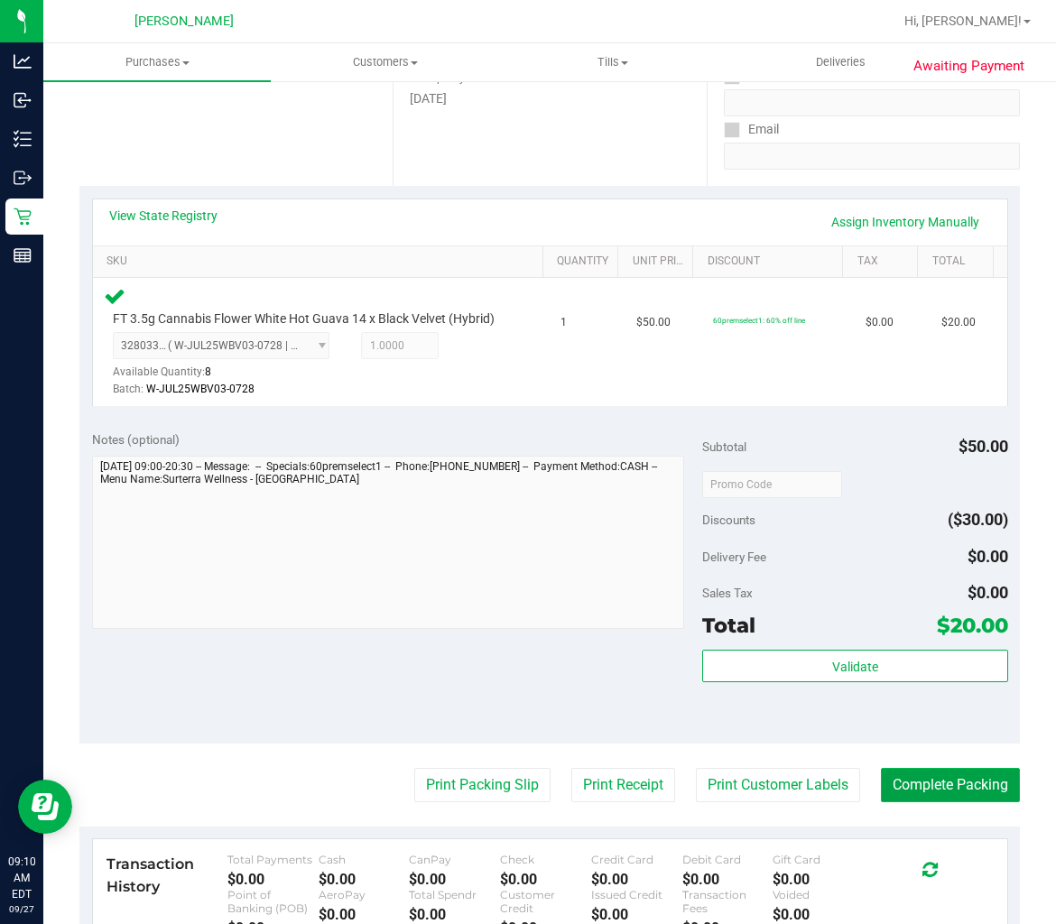
click at [940, 802] on button "Complete Packing" at bounding box center [950, 785] width 139 height 34
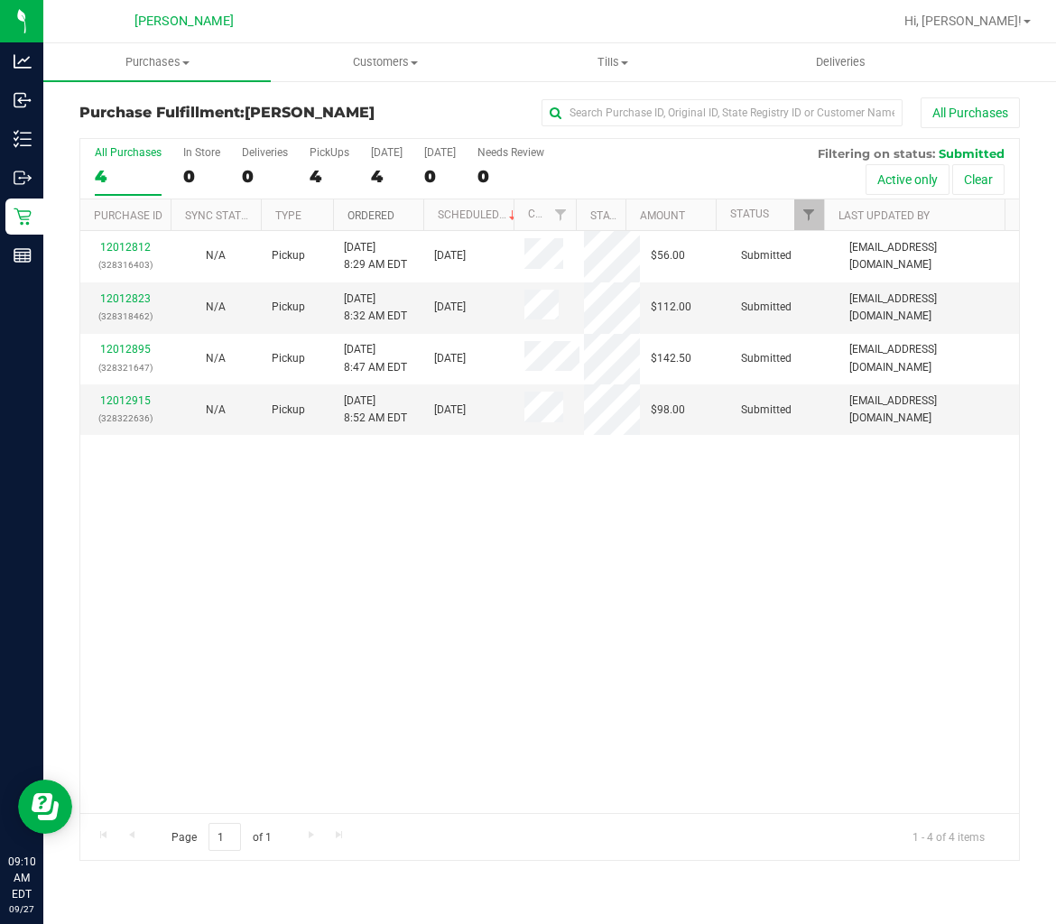
click at [385, 211] on link "Ordered" at bounding box center [370, 215] width 47 height 13
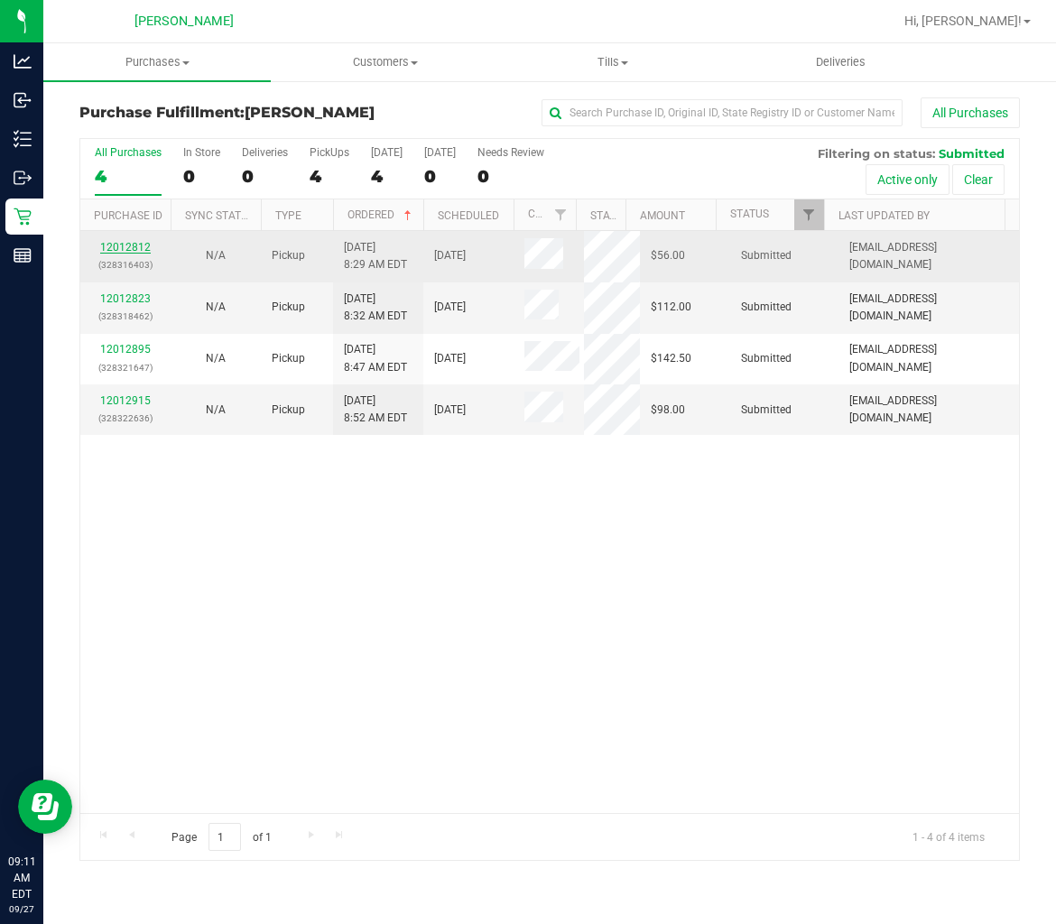
click at [124, 250] on link "12012812" at bounding box center [125, 247] width 51 height 13
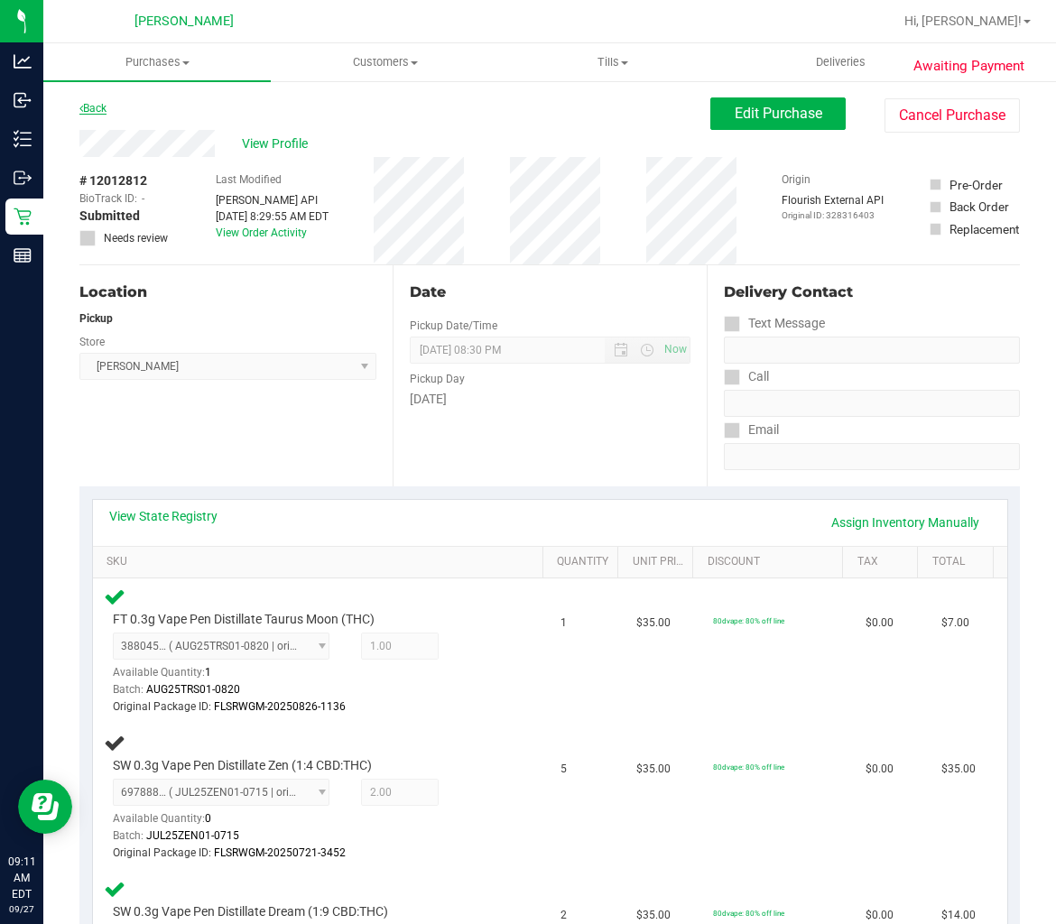
click at [96, 103] on link "Back" at bounding box center [92, 108] width 27 height 13
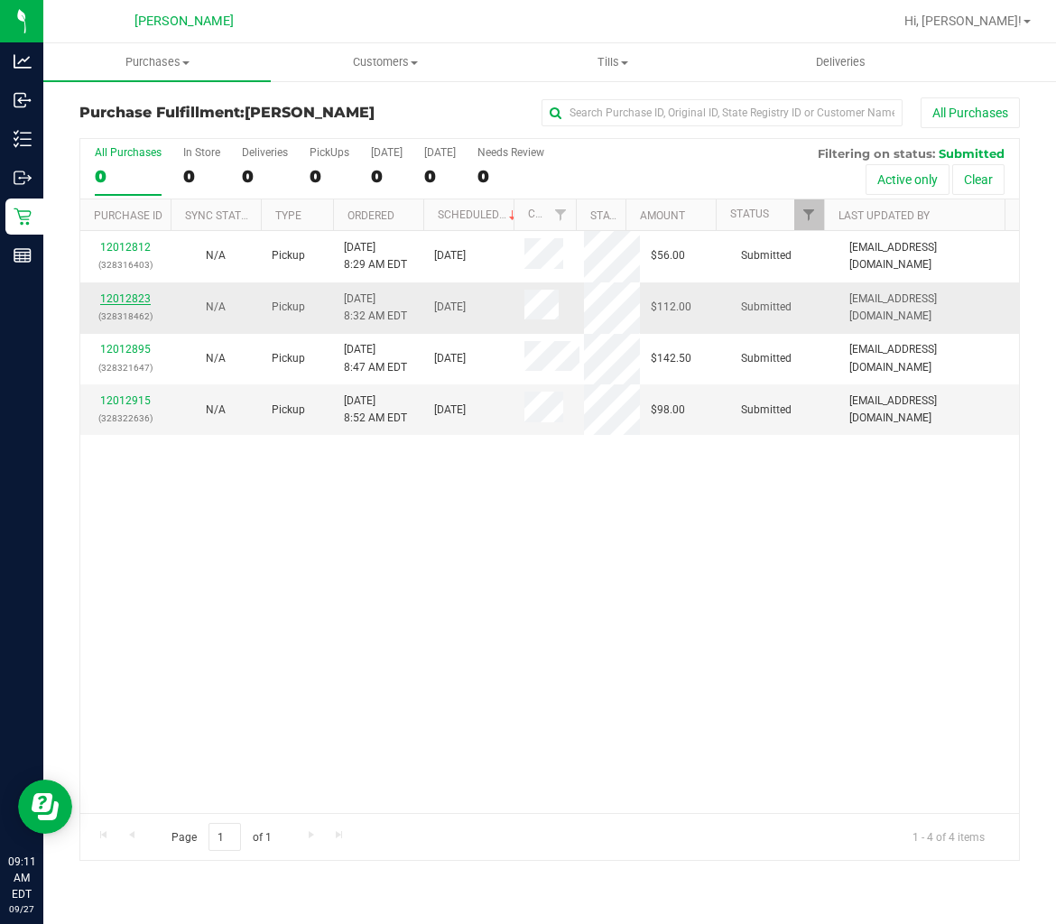
click at [127, 292] on link "12012823" at bounding box center [125, 298] width 51 height 13
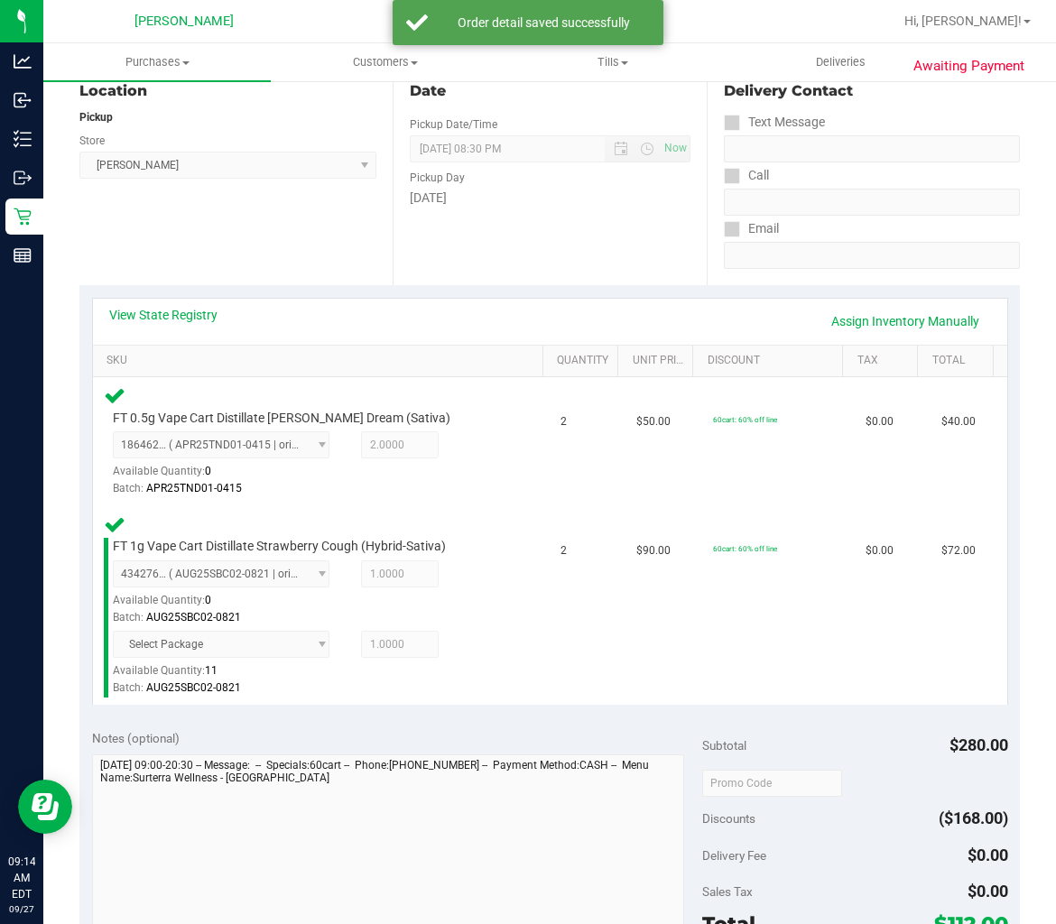
scroll to position [401, 0]
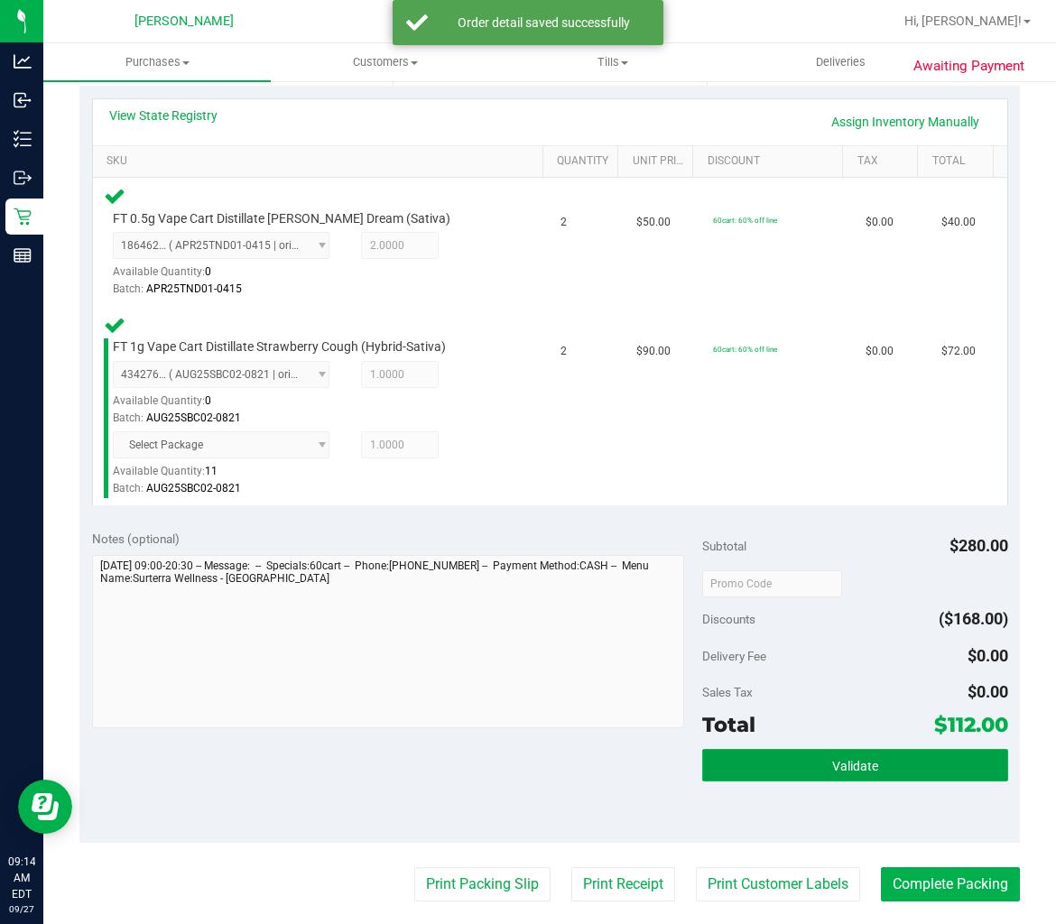
click at [843, 754] on button "Validate" at bounding box center [854, 765] width 305 height 32
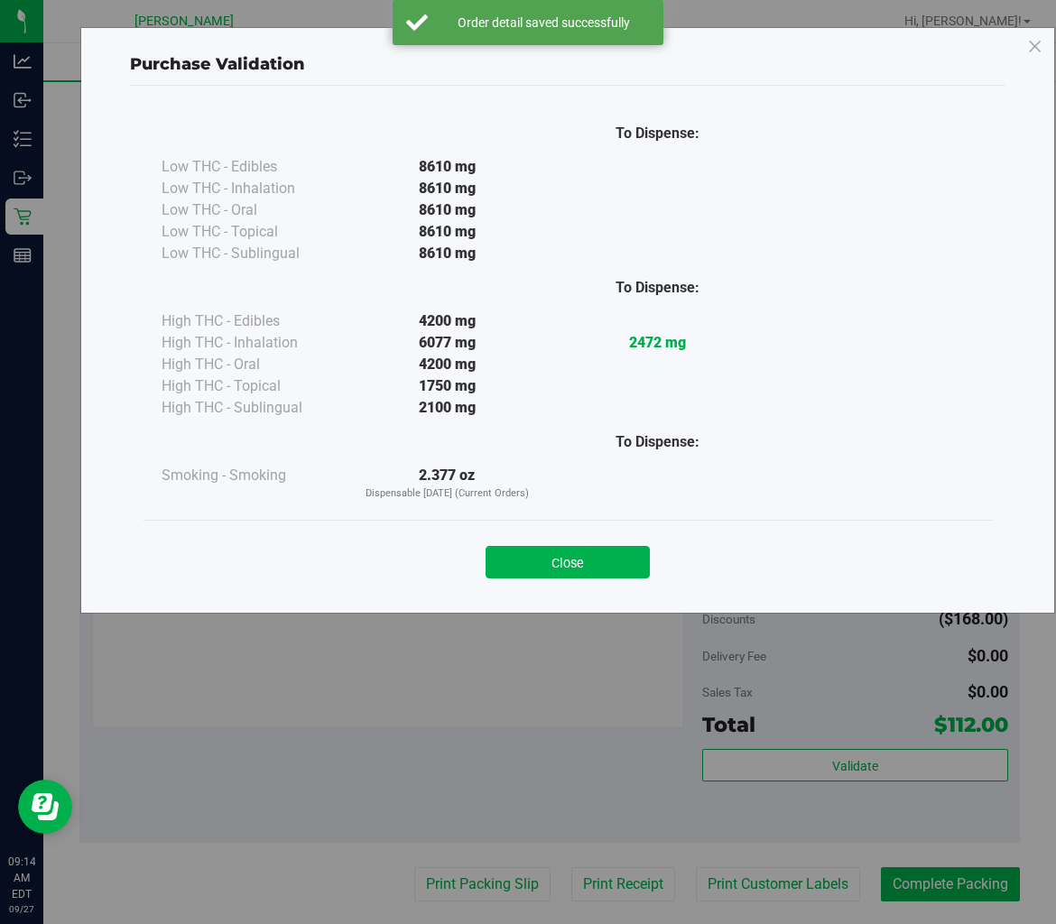
click at [524, 584] on div "Close" at bounding box center [567, 556] width 848 height 73
click at [585, 579] on div "Close" at bounding box center [567, 556] width 848 height 73
click at [587, 564] on button "Close" at bounding box center [567, 562] width 164 height 32
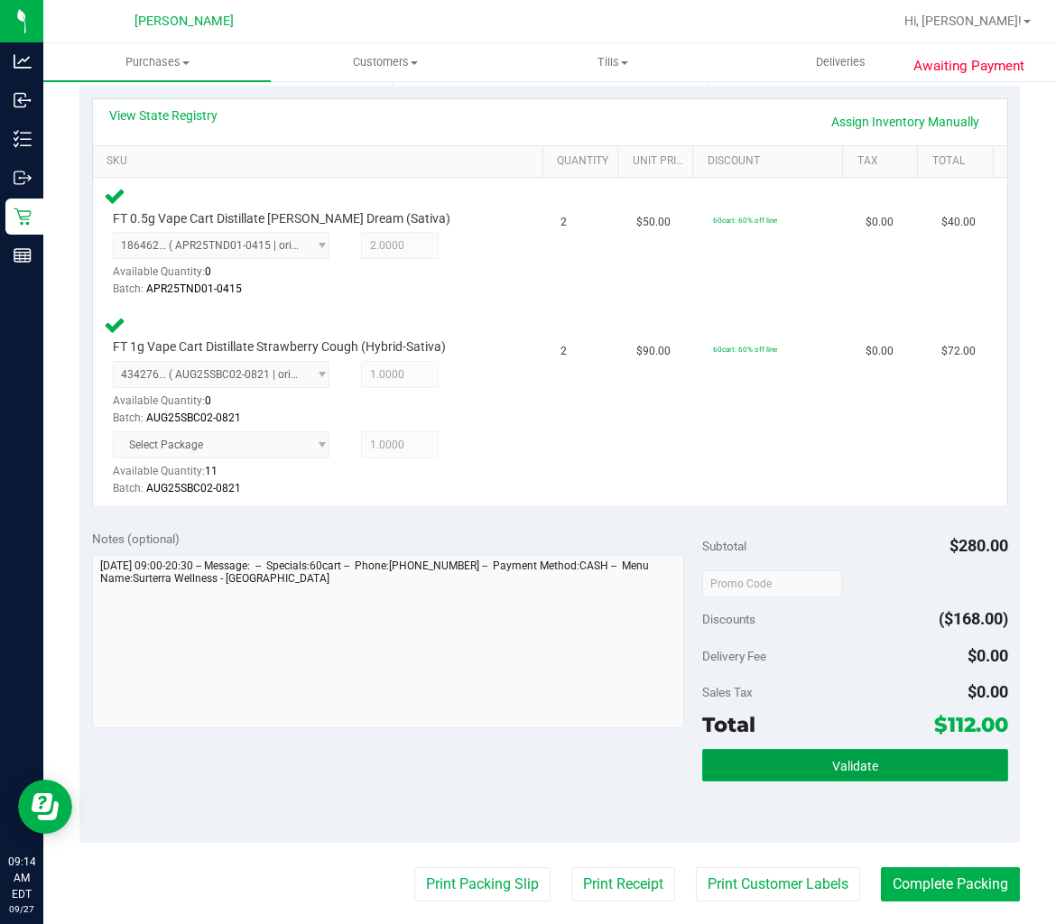
click at [771, 756] on button "Validate" at bounding box center [854, 765] width 305 height 32
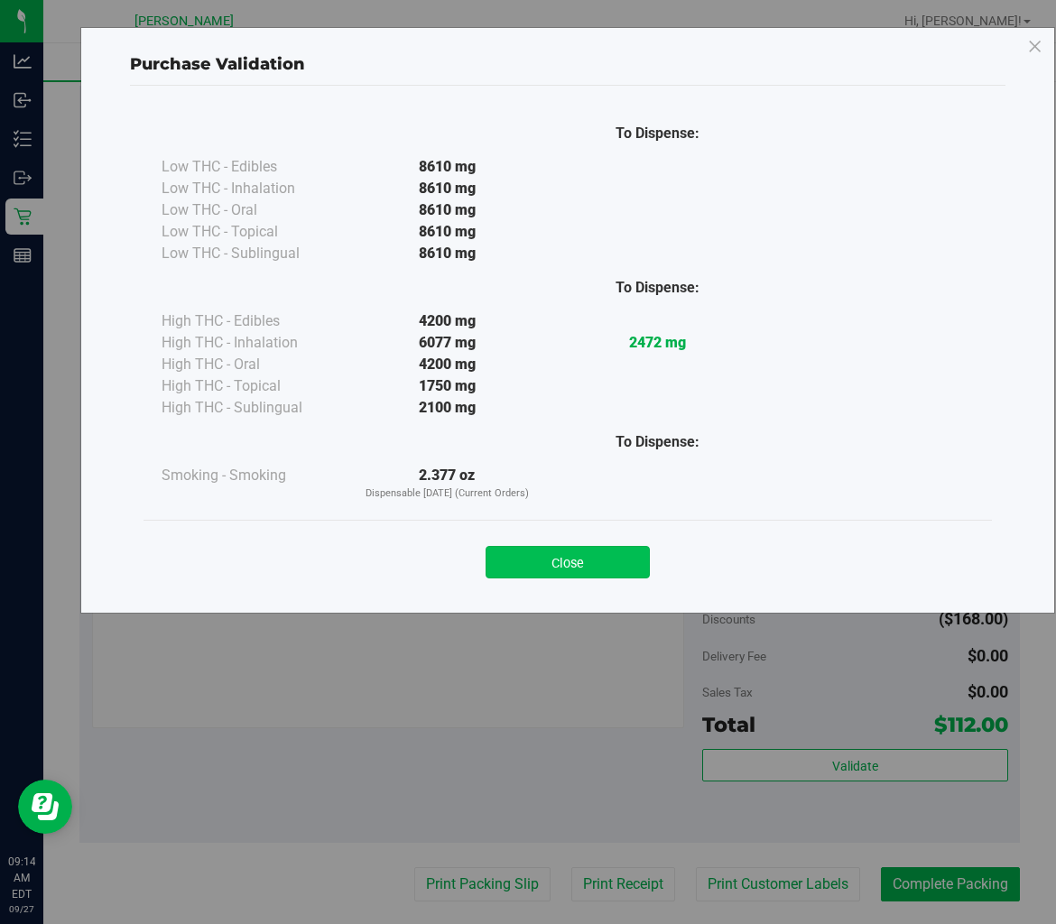
click at [643, 562] on button "Close" at bounding box center [567, 562] width 164 height 32
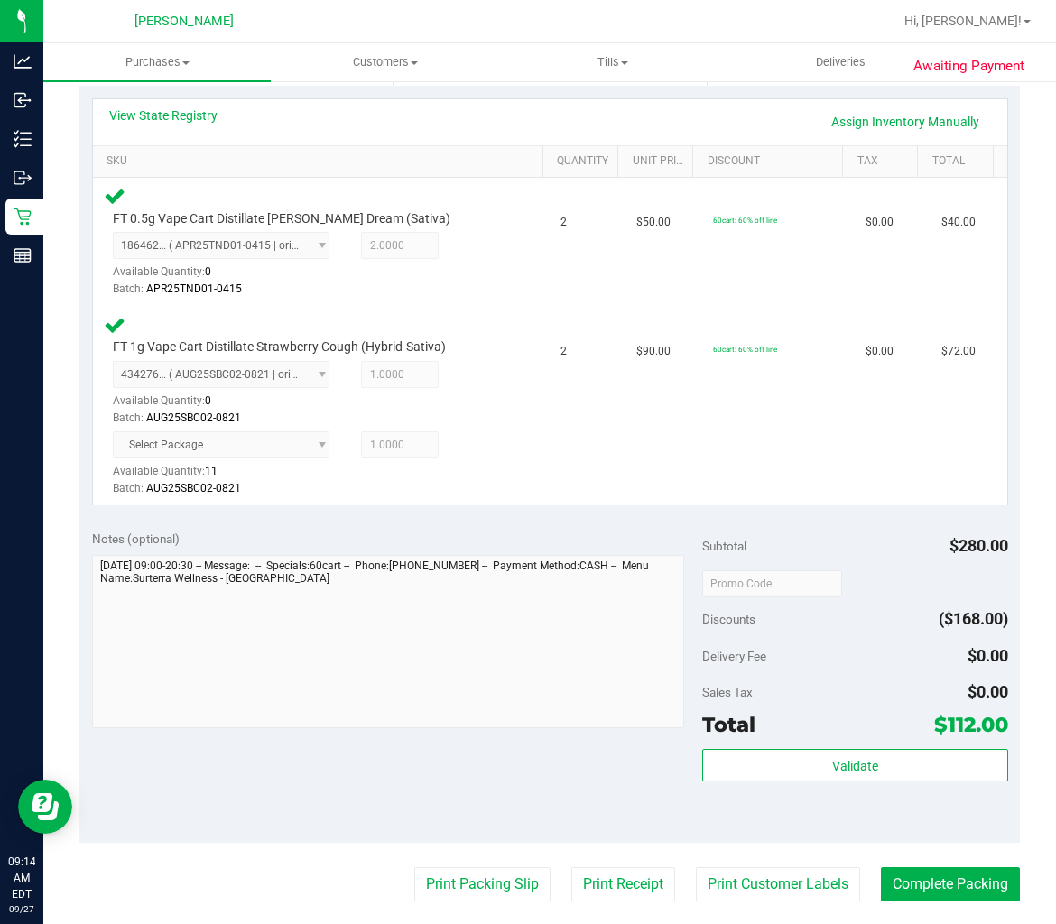
click at [765, 862] on purchase-details "Back Edit Purchase Cancel Purchase View Profile # 12012823 BioTrack ID: - Submi…" at bounding box center [549, 487] width 940 height 1580
click at [767, 871] on button "Print Customer Labels" at bounding box center [778, 884] width 164 height 34
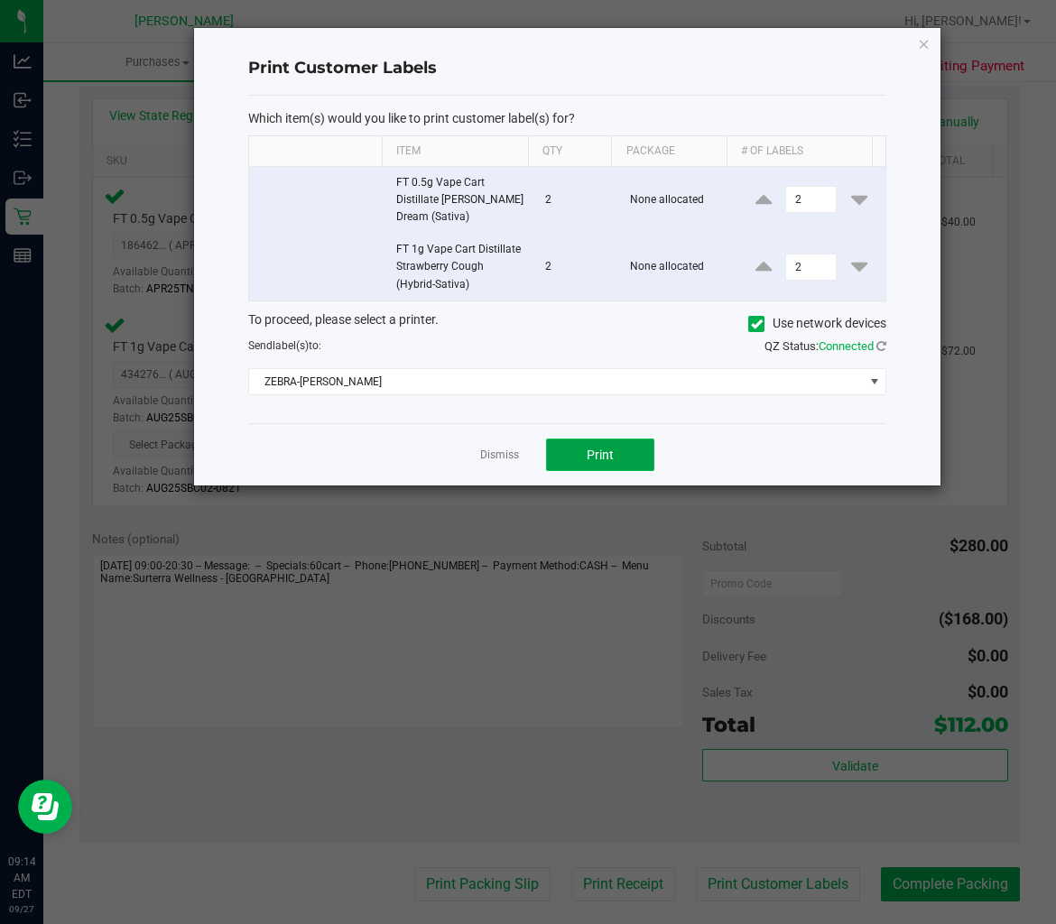
click at [580, 455] on button "Print" at bounding box center [600, 455] width 108 height 32
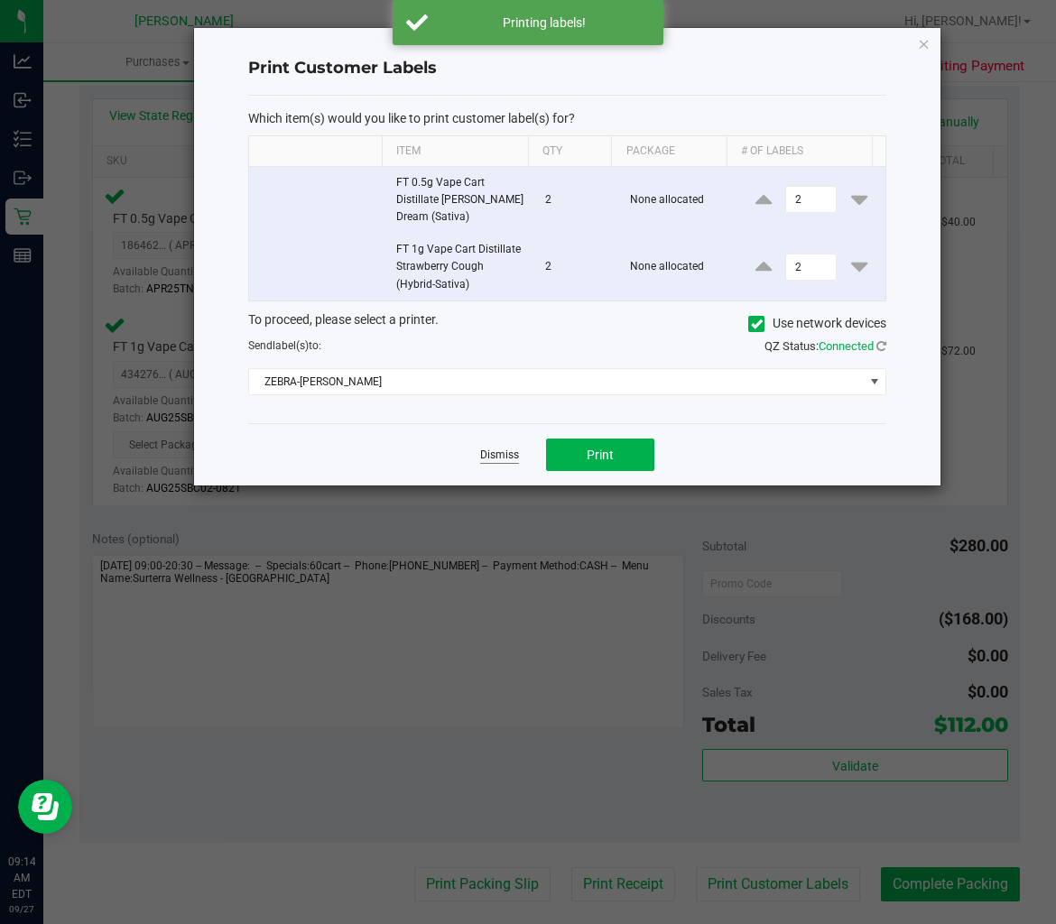
click at [507, 458] on link "Dismiss" at bounding box center [499, 455] width 39 height 15
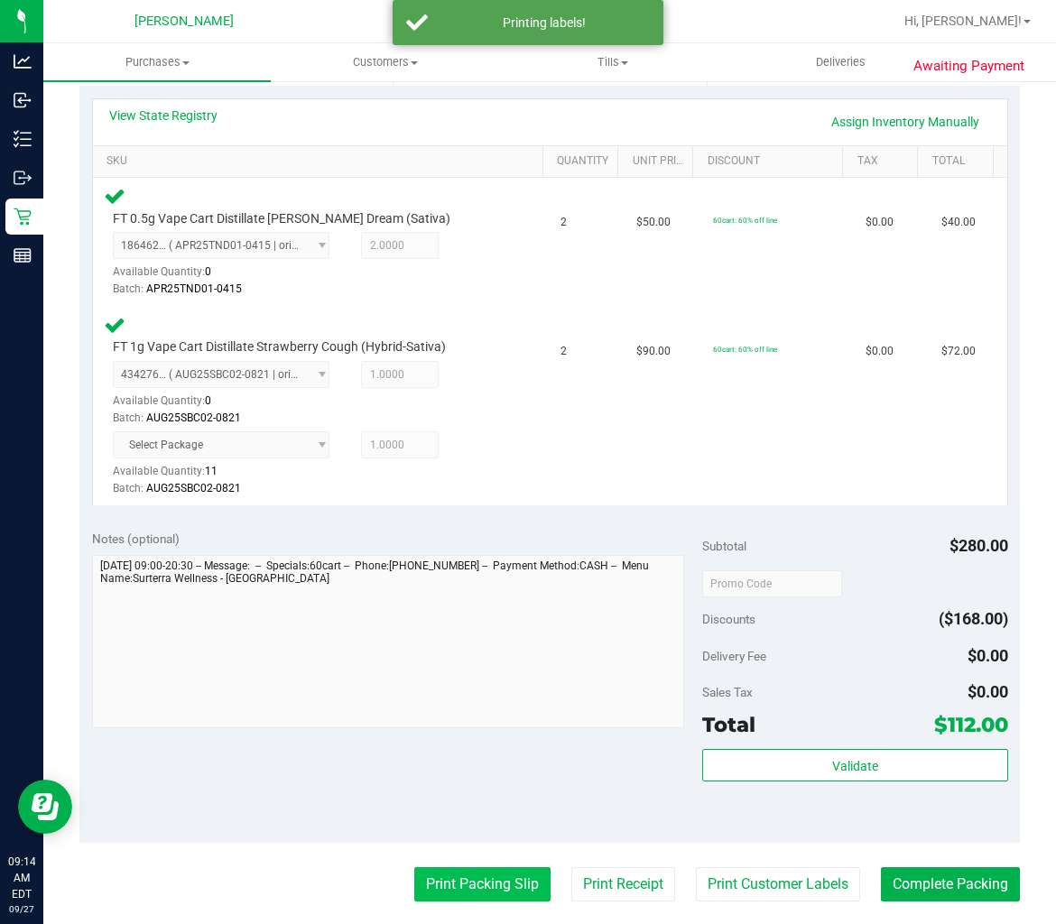
click at [457, 881] on button "Print Packing Slip" at bounding box center [482, 884] width 136 height 34
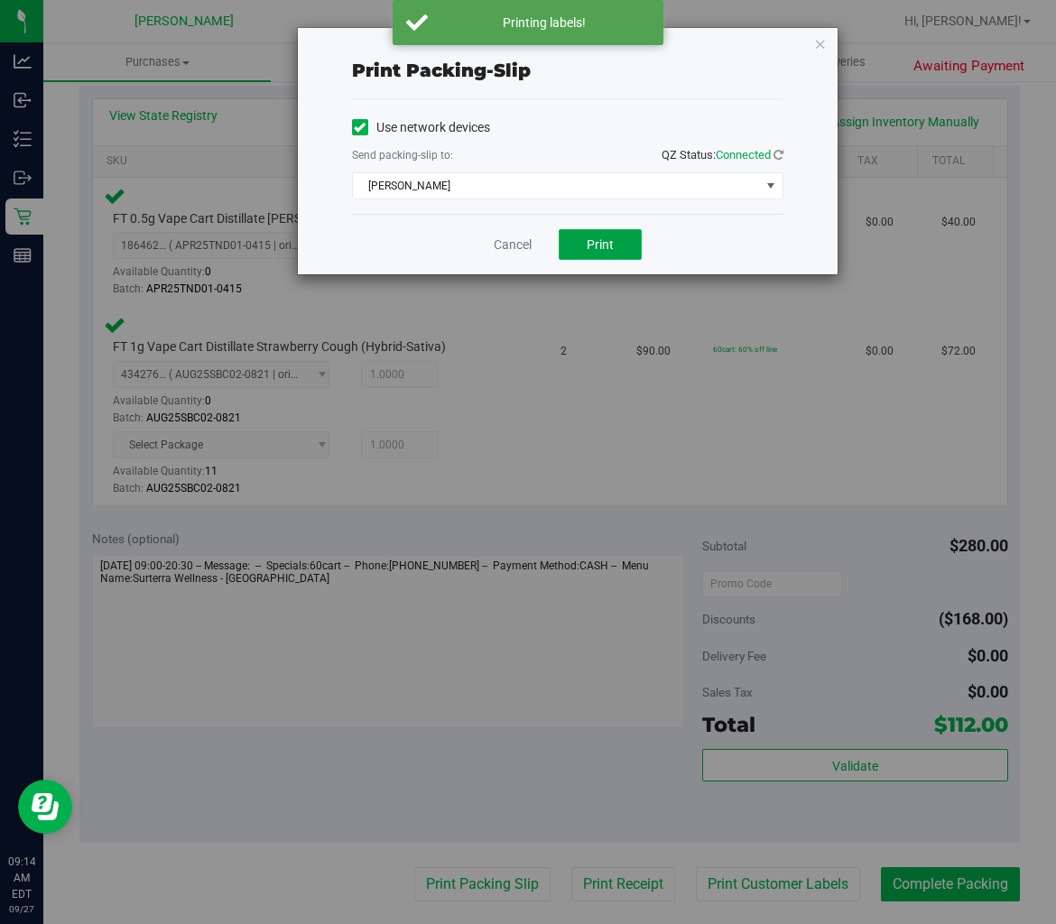
click at [619, 245] on button "Print" at bounding box center [600, 244] width 83 height 31
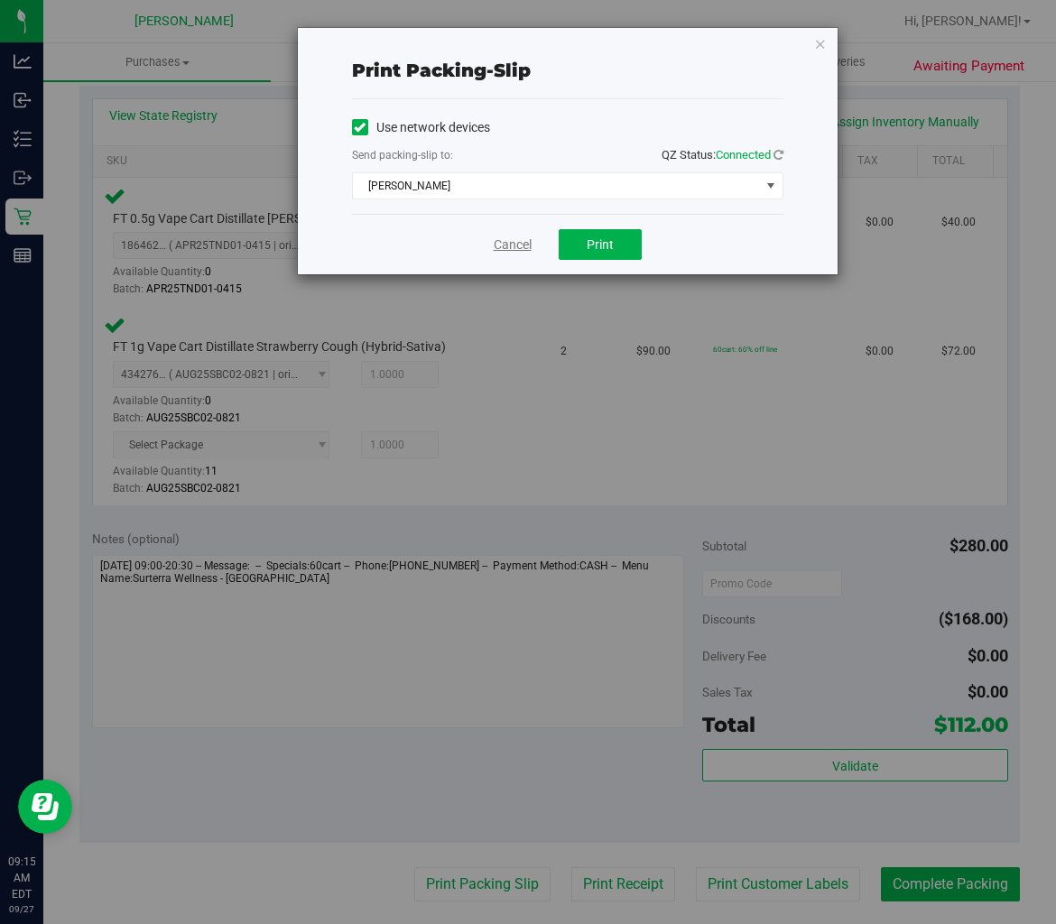
click at [517, 245] on link "Cancel" at bounding box center [513, 245] width 38 height 19
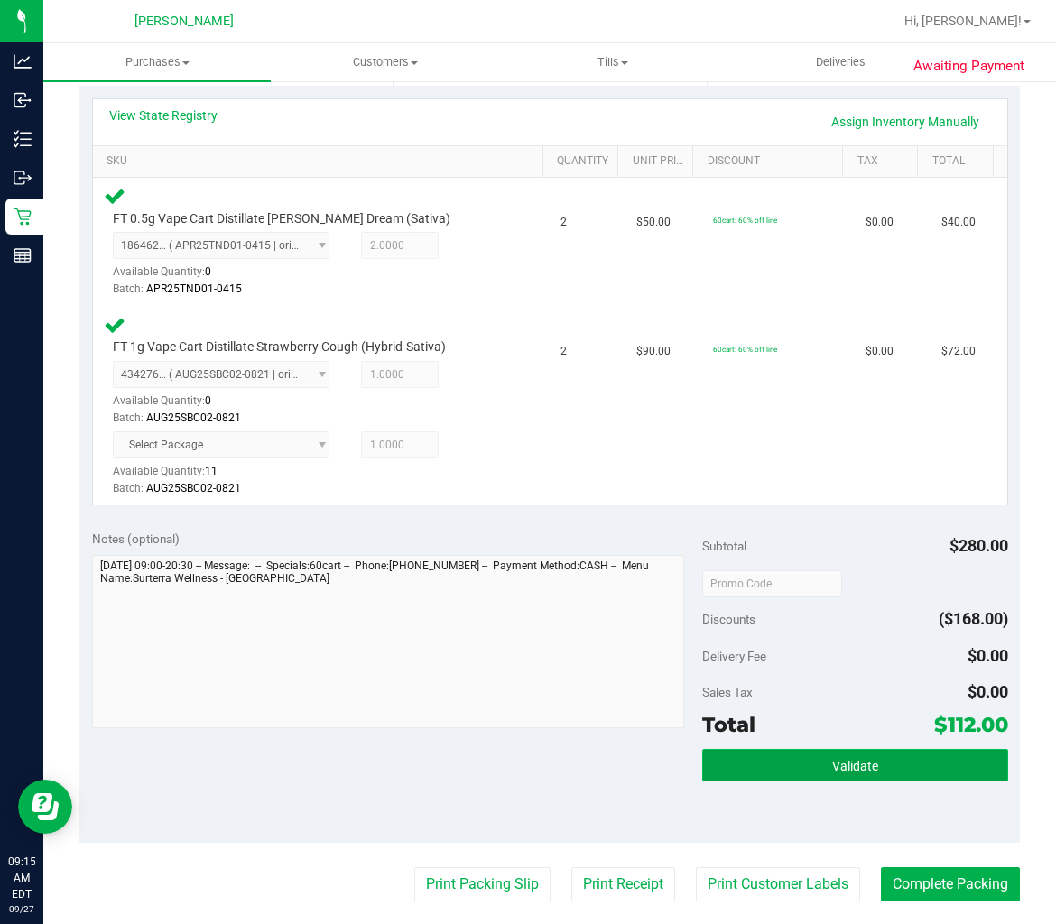
click at [968, 749] on button "Validate" at bounding box center [854, 765] width 305 height 32
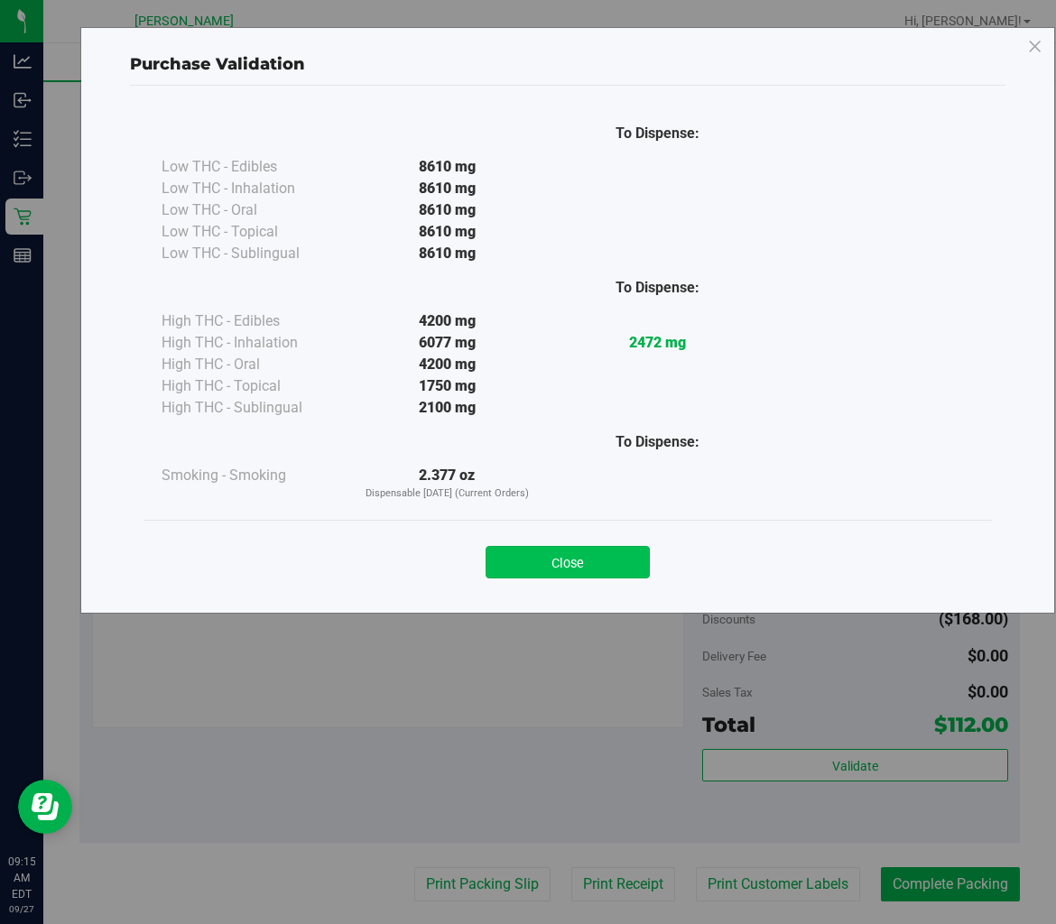
click at [626, 574] on button "Close" at bounding box center [567, 562] width 164 height 32
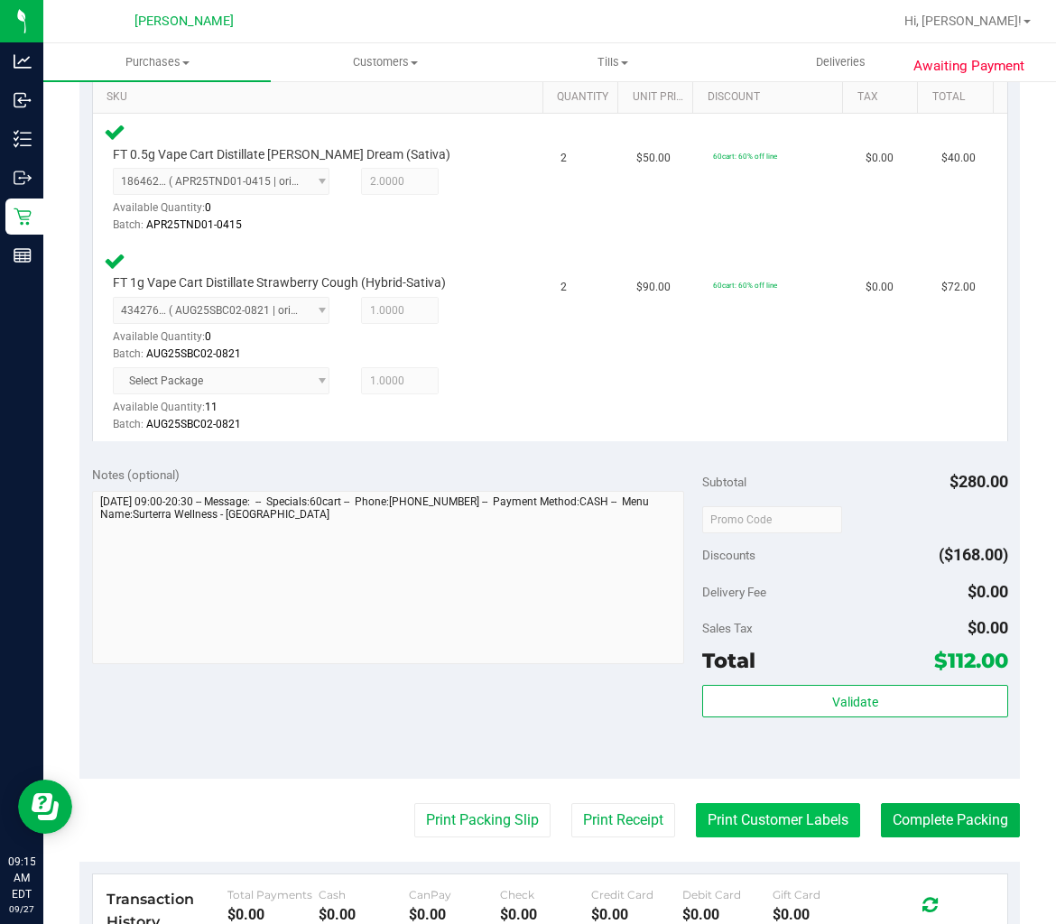
scroll to position [501, 0]
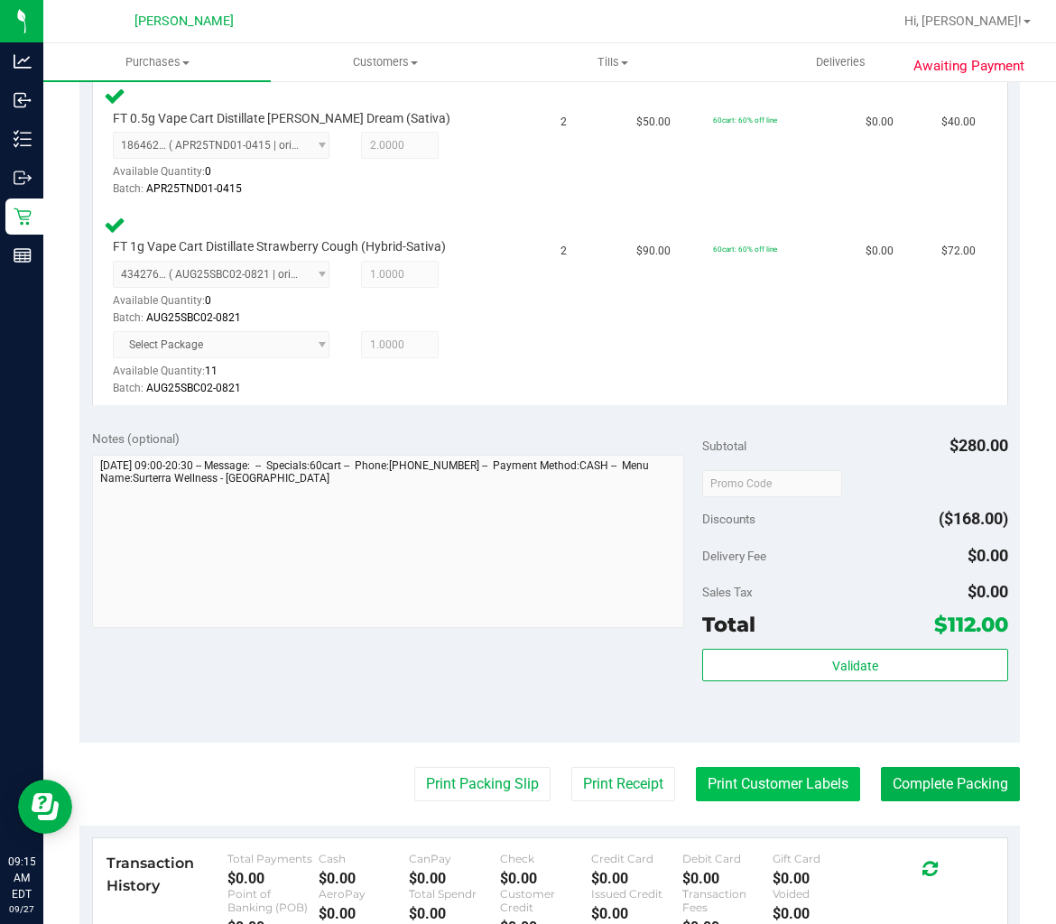
click at [772, 778] on button "Print Customer Labels" at bounding box center [778, 784] width 164 height 34
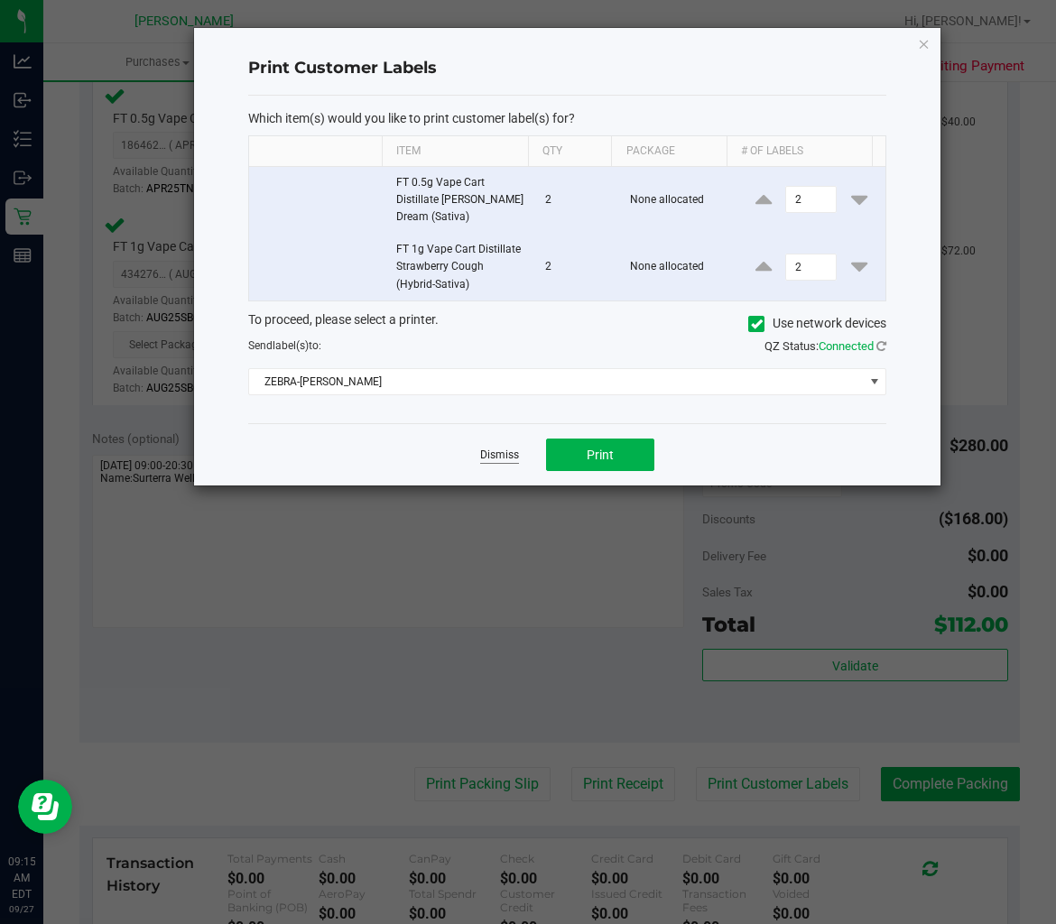
click at [497, 456] on link "Dismiss" at bounding box center [499, 455] width 39 height 15
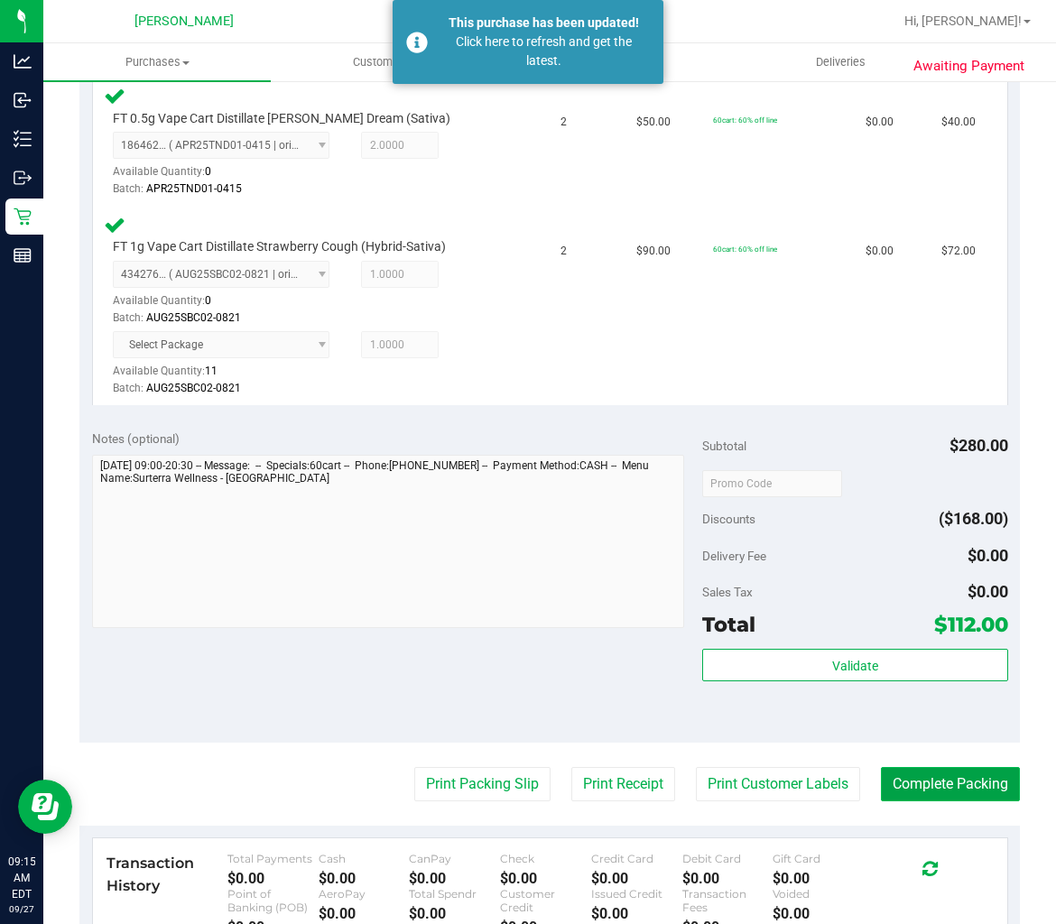
click at [917, 788] on button "Complete Packing" at bounding box center [950, 784] width 139 height 34
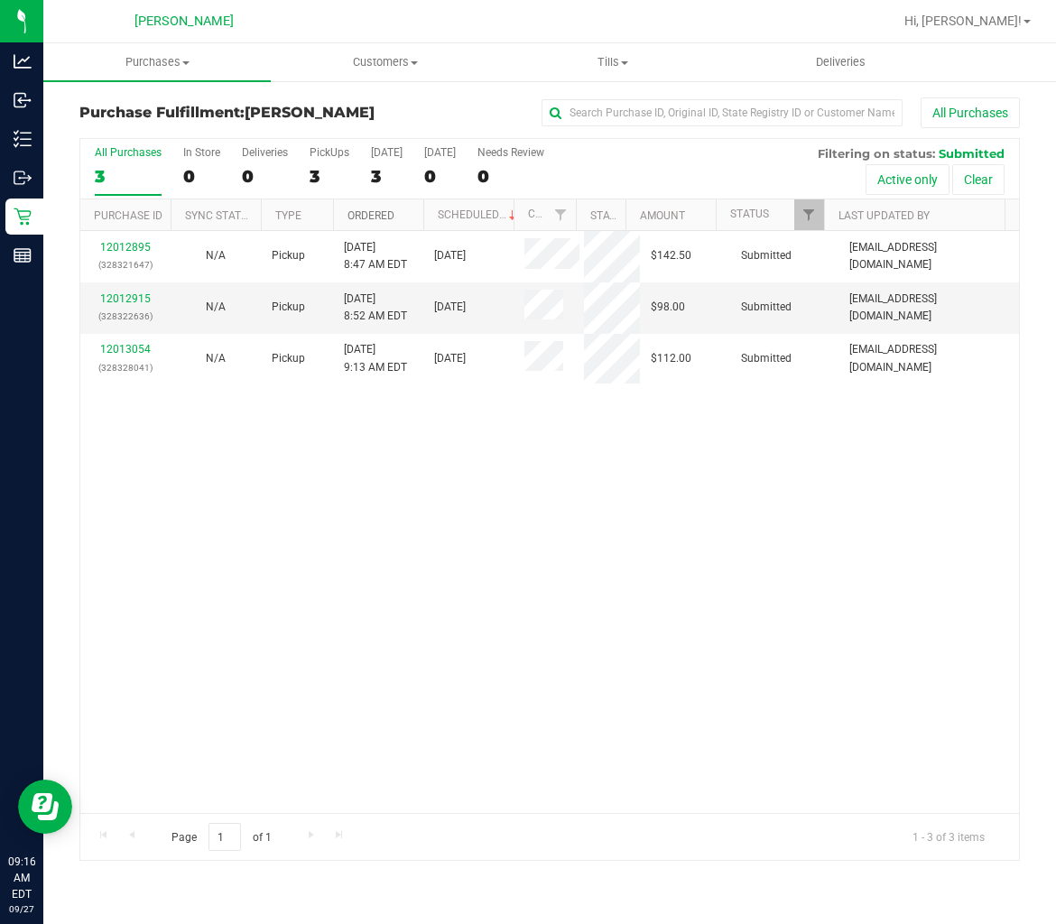
click at [353, 212] on link "Ordered" at bounding box center [370, 215] width 47 height 13
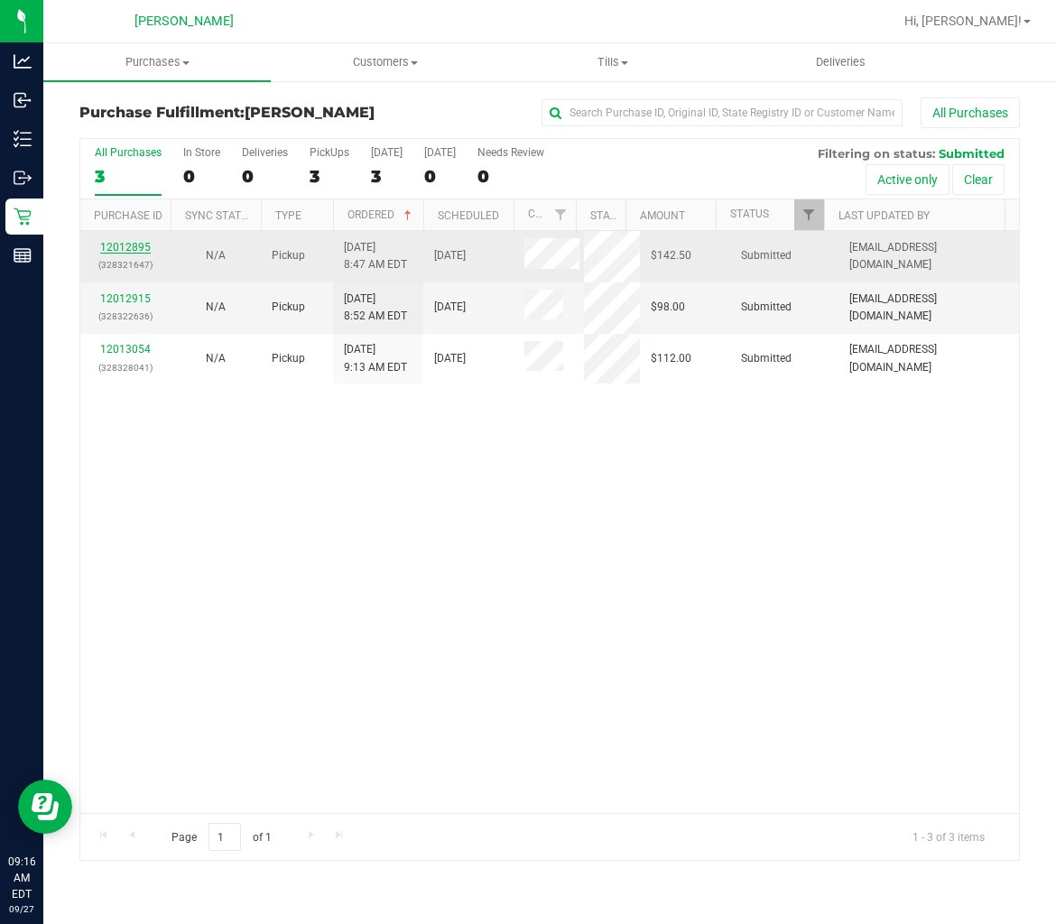
click at [122, 251] on link "12012895" at bounding box center [125, 247] width 51 height 13
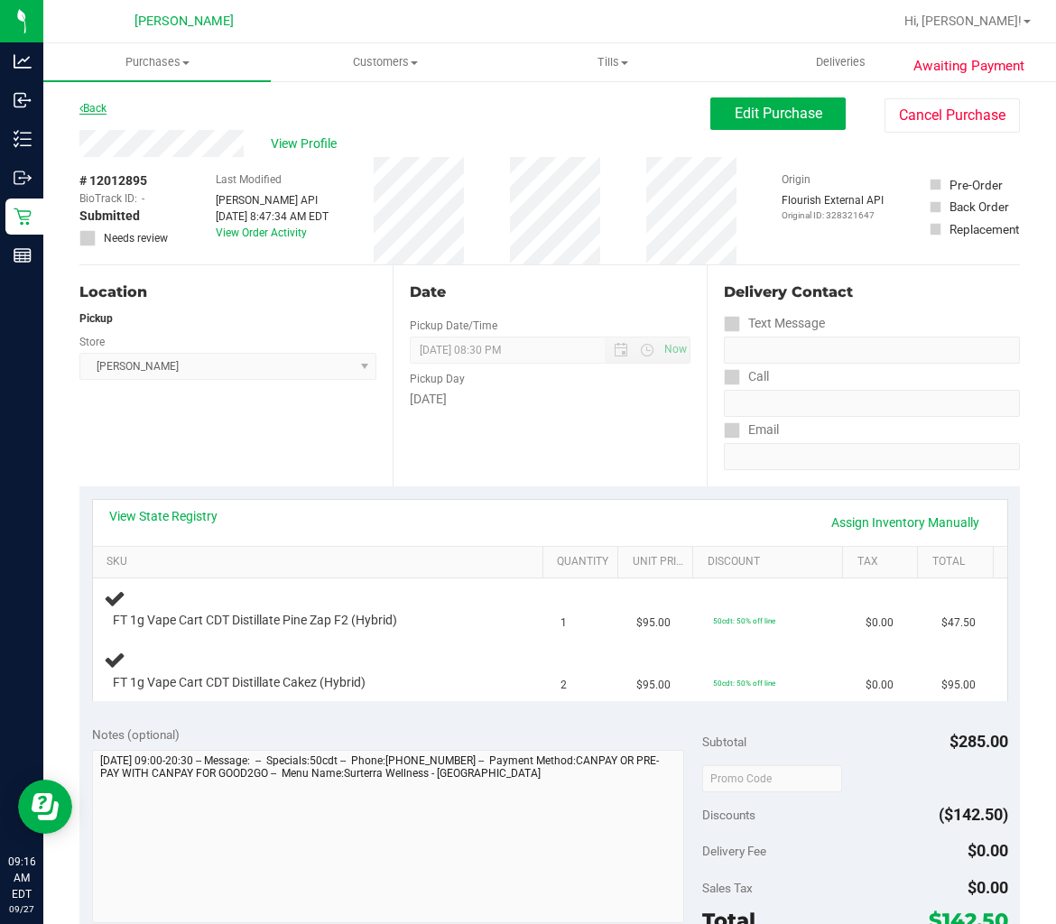
click at [101, 111] on link "Back" at bounding box center [92, 108] width 27 height 13
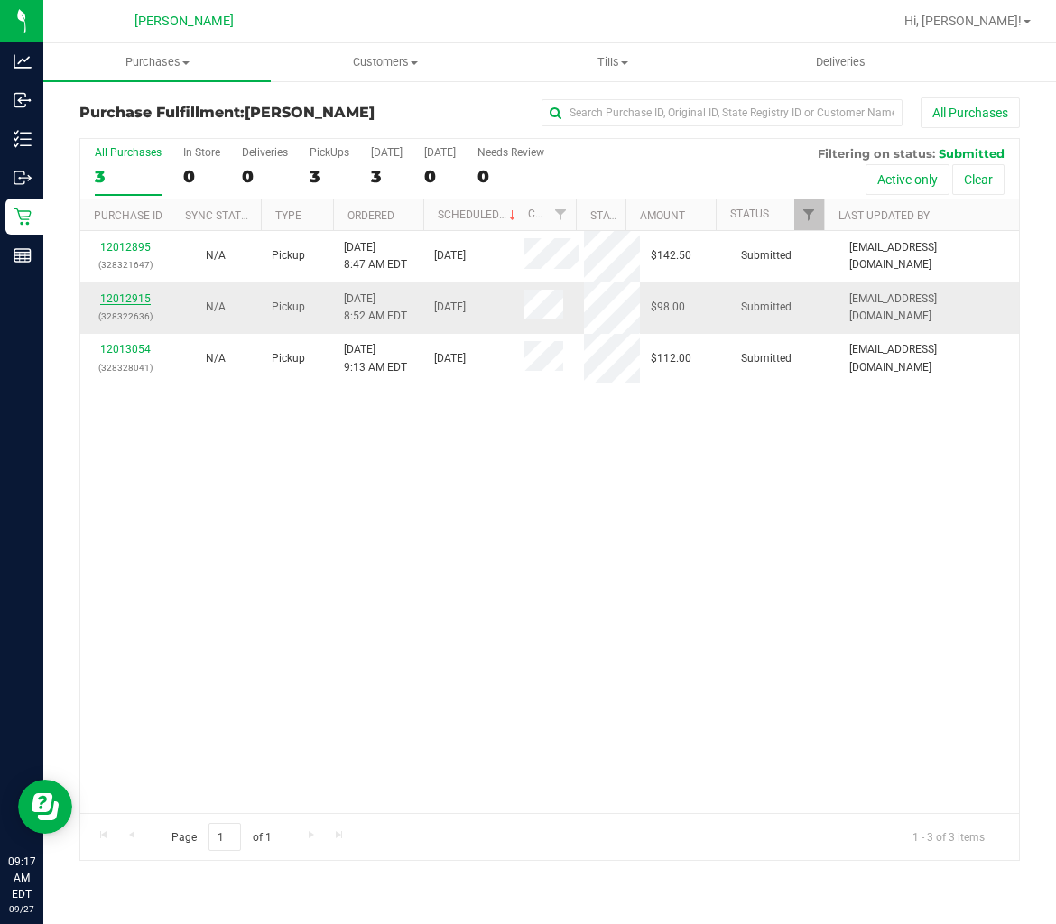
click at [127, 298] on link "12012915" at bounding box center [125, 298] width 51 height 13
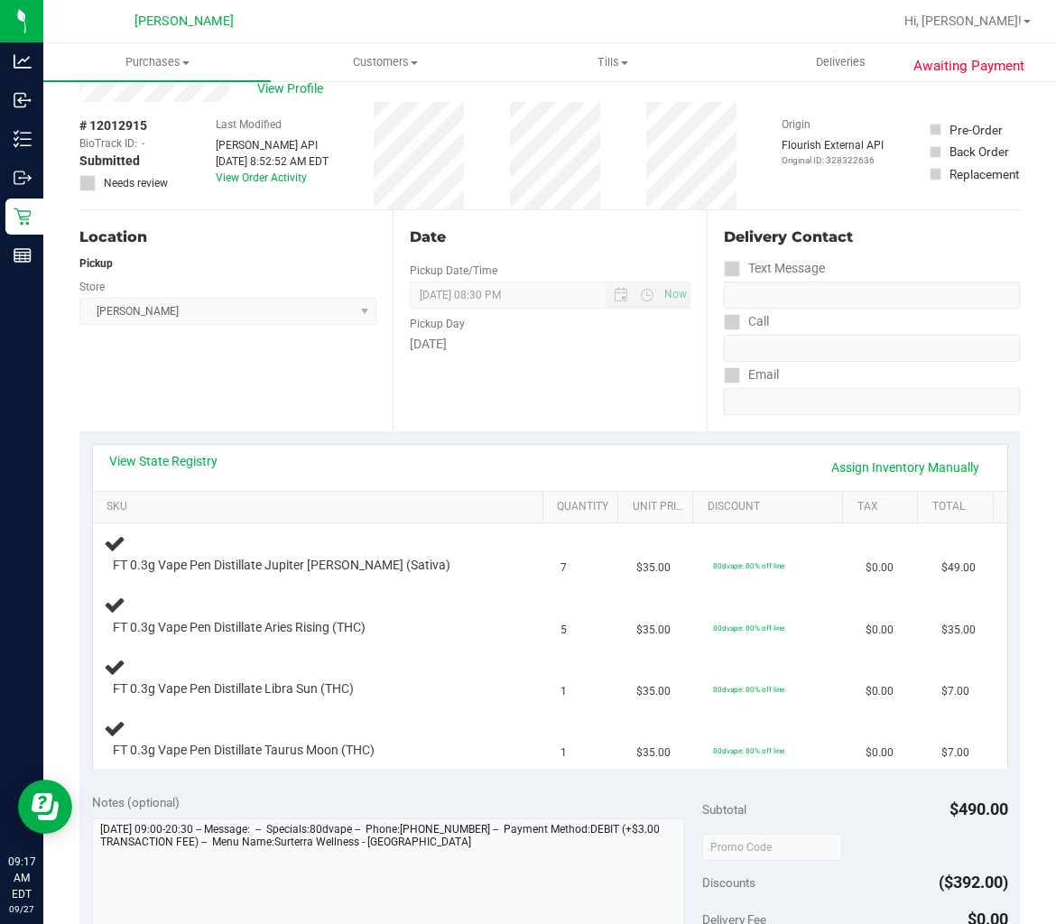
scroll to position [100, 0]
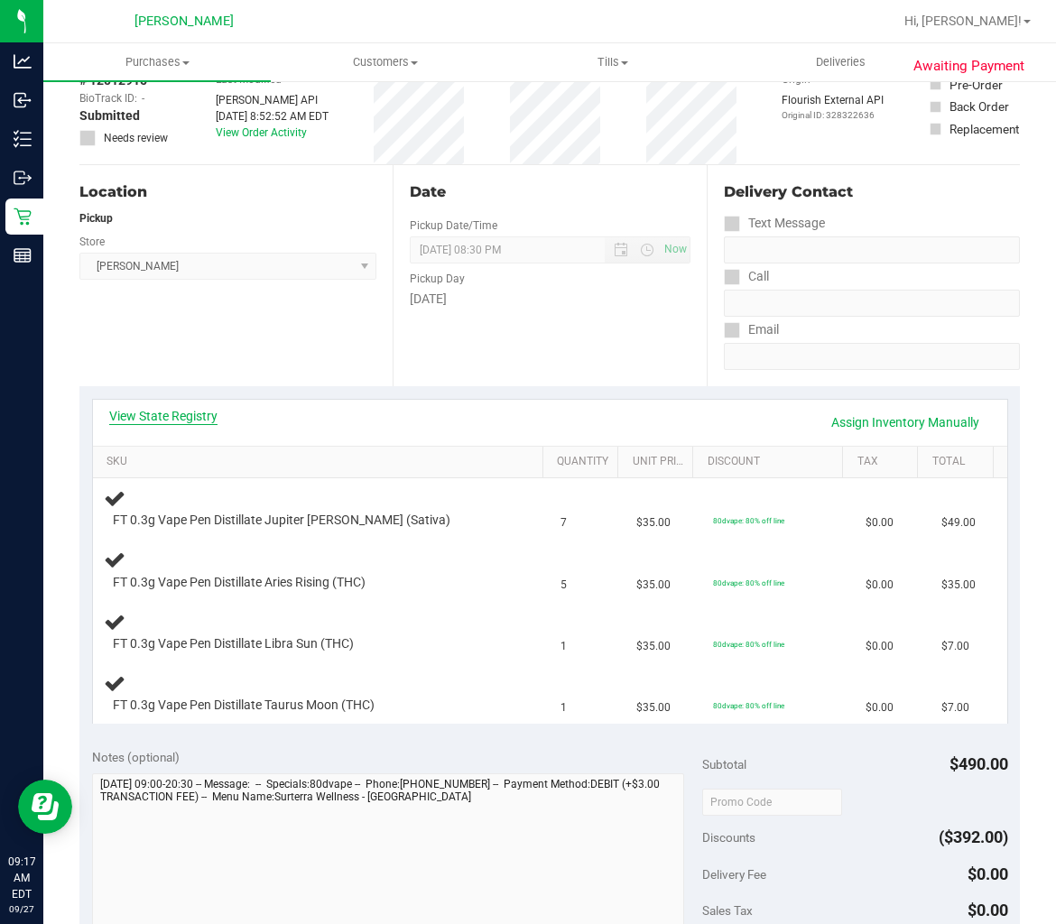
click at [184, 416] on link "View State Registry" at bounding box center [163, 416] width 108 height 18
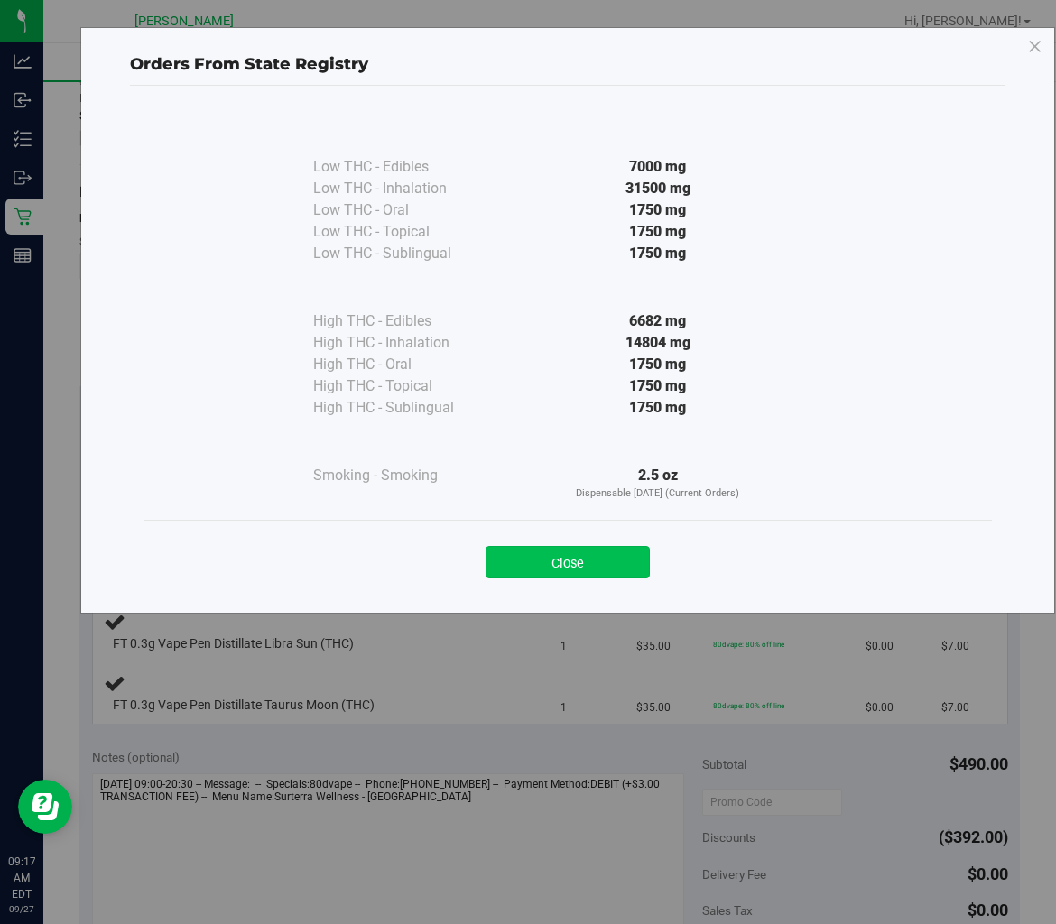
click at [581, 557] on button "Close" at bounding box center [567, 562] width 164 height 32
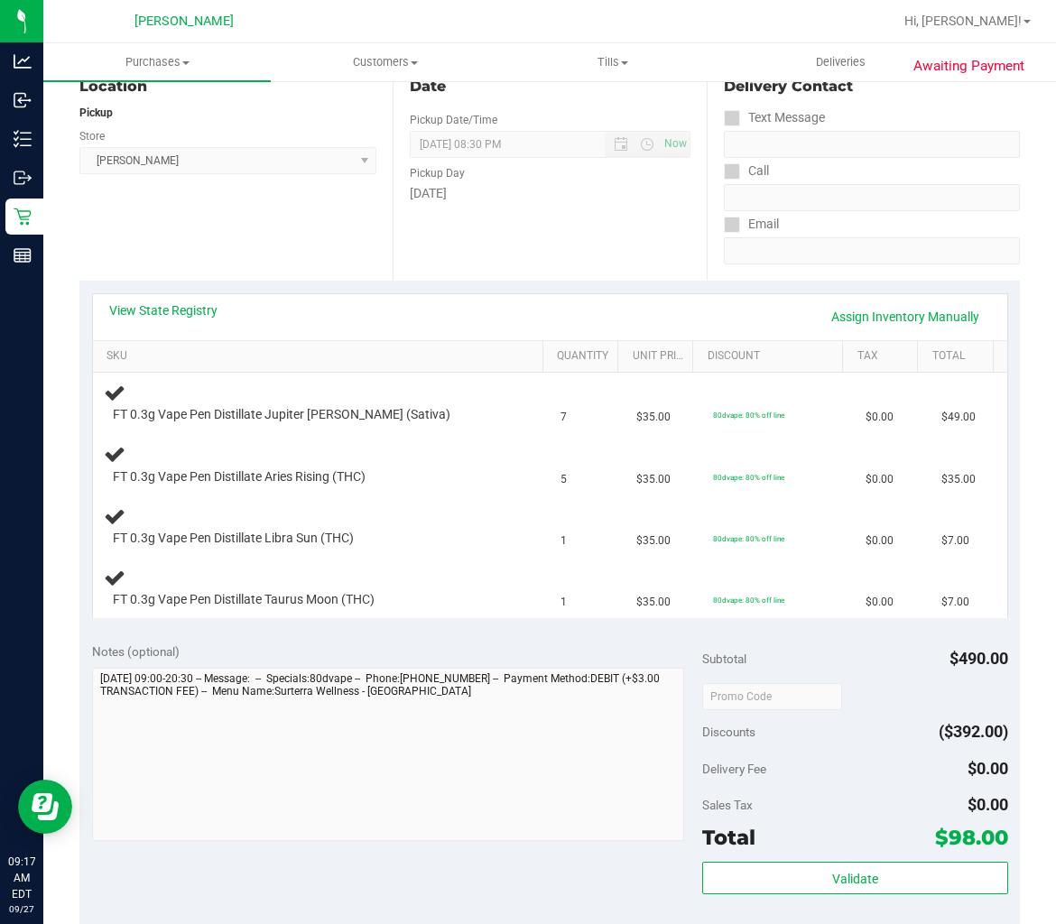
scroll to position [301, 0]
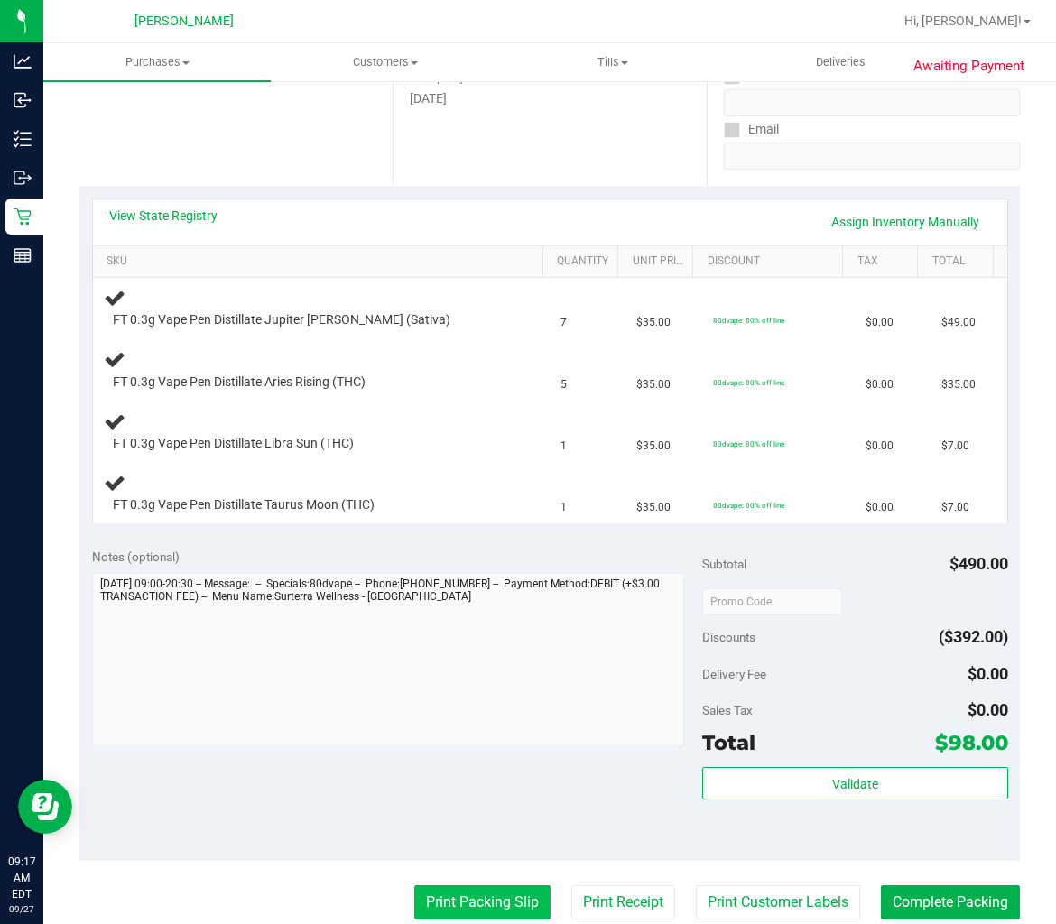
click at [439, 900] on button "Print Packing Slip" at bounding box center [482, 902] width 136 height 34
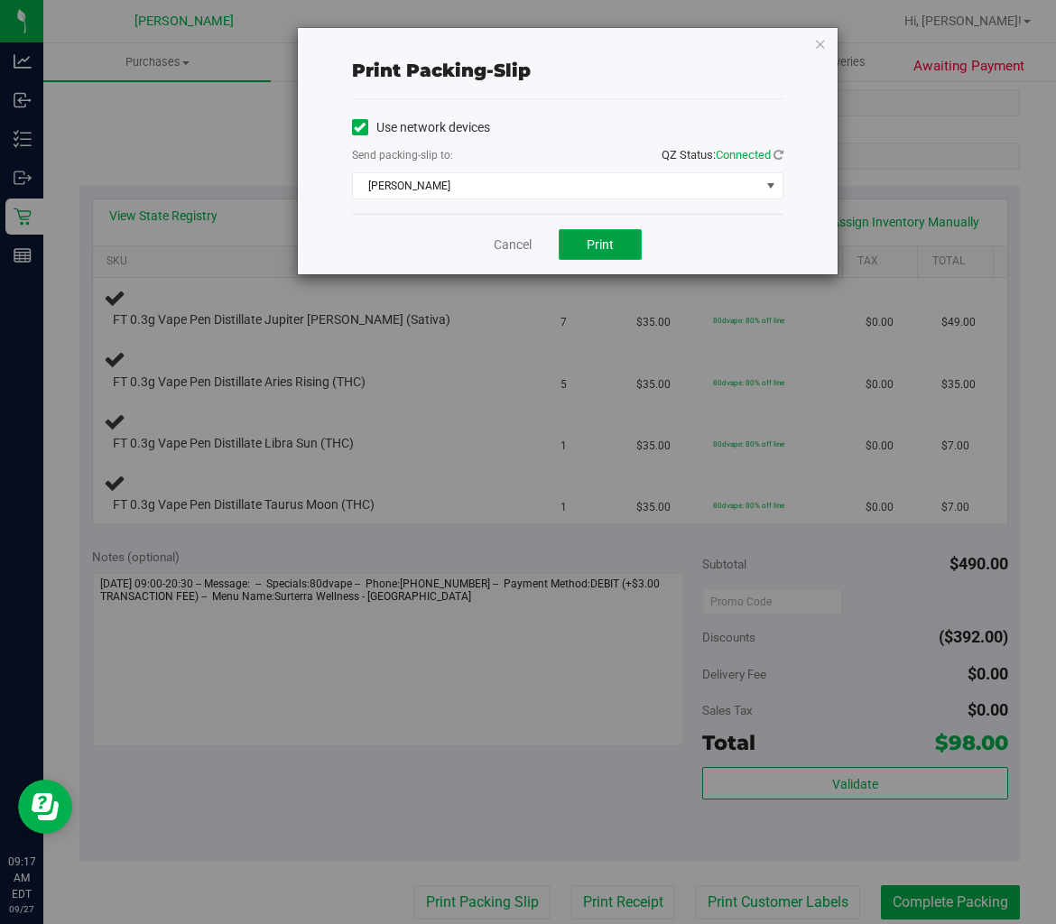
click at [585, 245] on button "Print" at bounding box center [600, 244] width 83 height 31
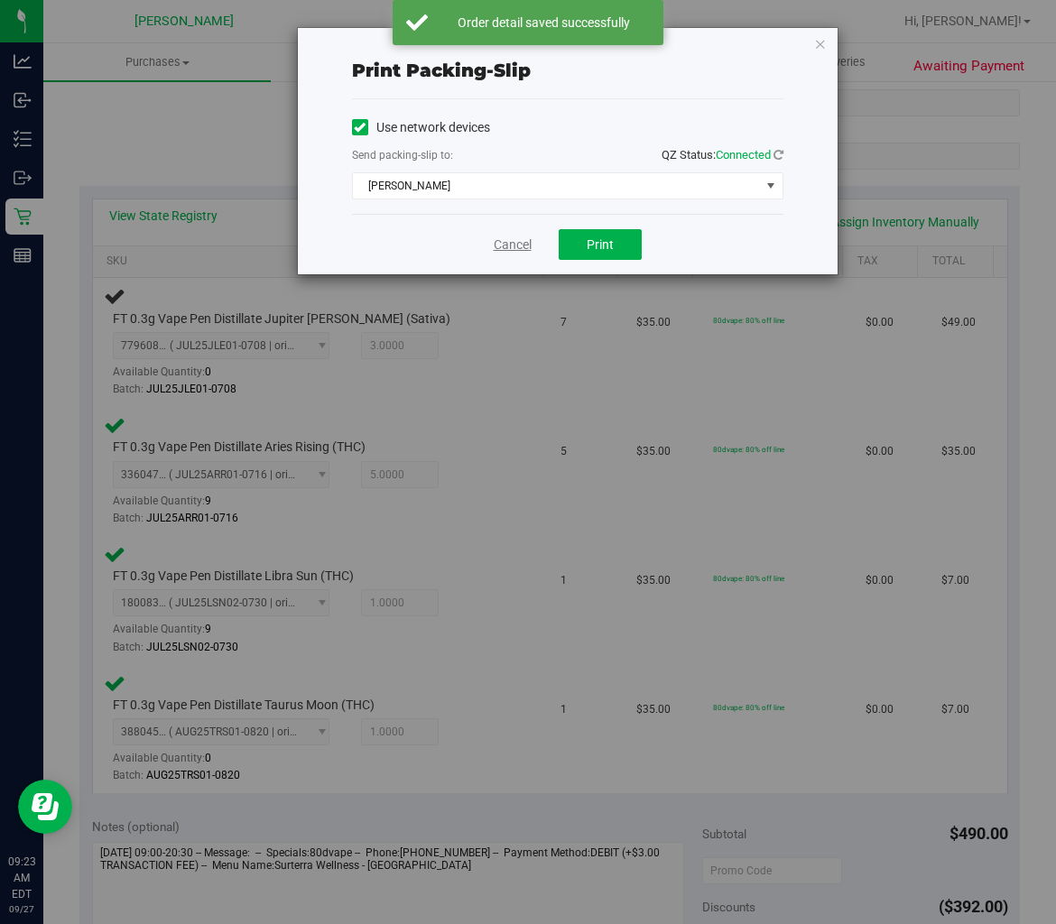
click at [509, 244] on link "Cancel" at bounding box center [513, 245] width 38 height 19
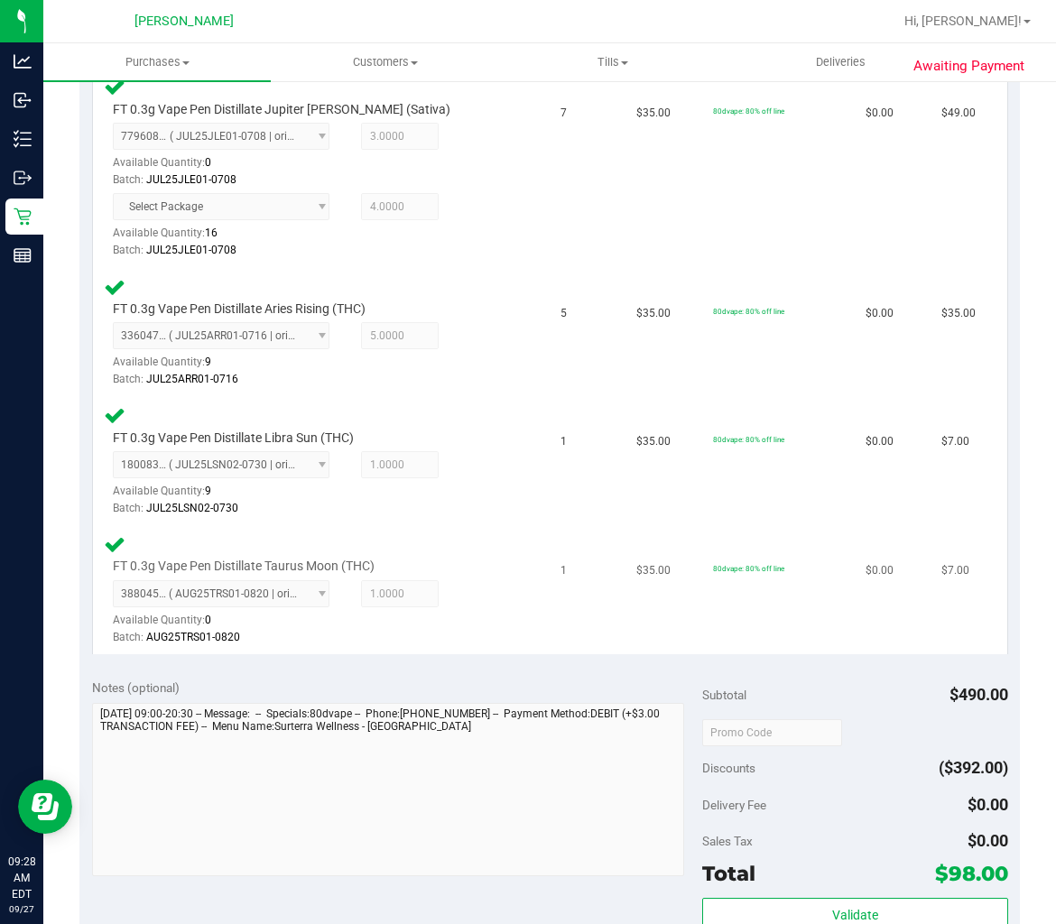
scroll to position [571, 0]
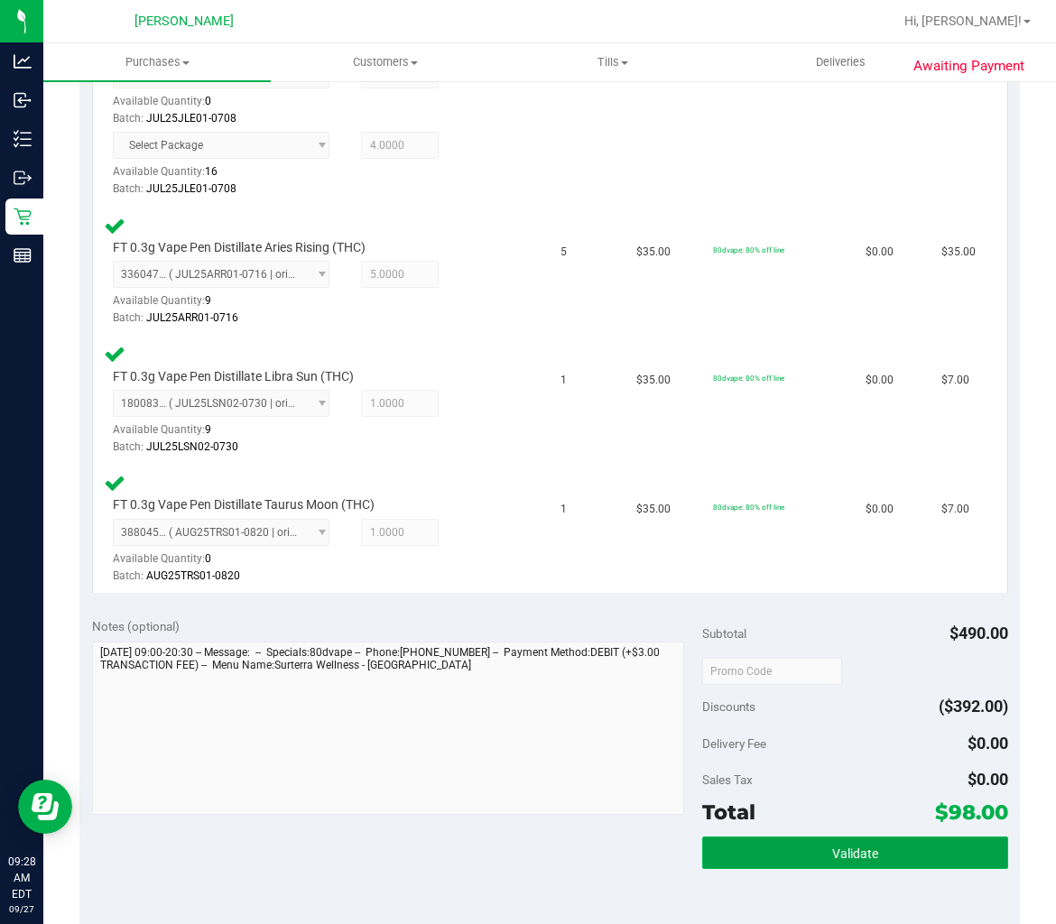
click at [815, 840] on button "Validate" at bounding box center [854, 853] width 305 height 32
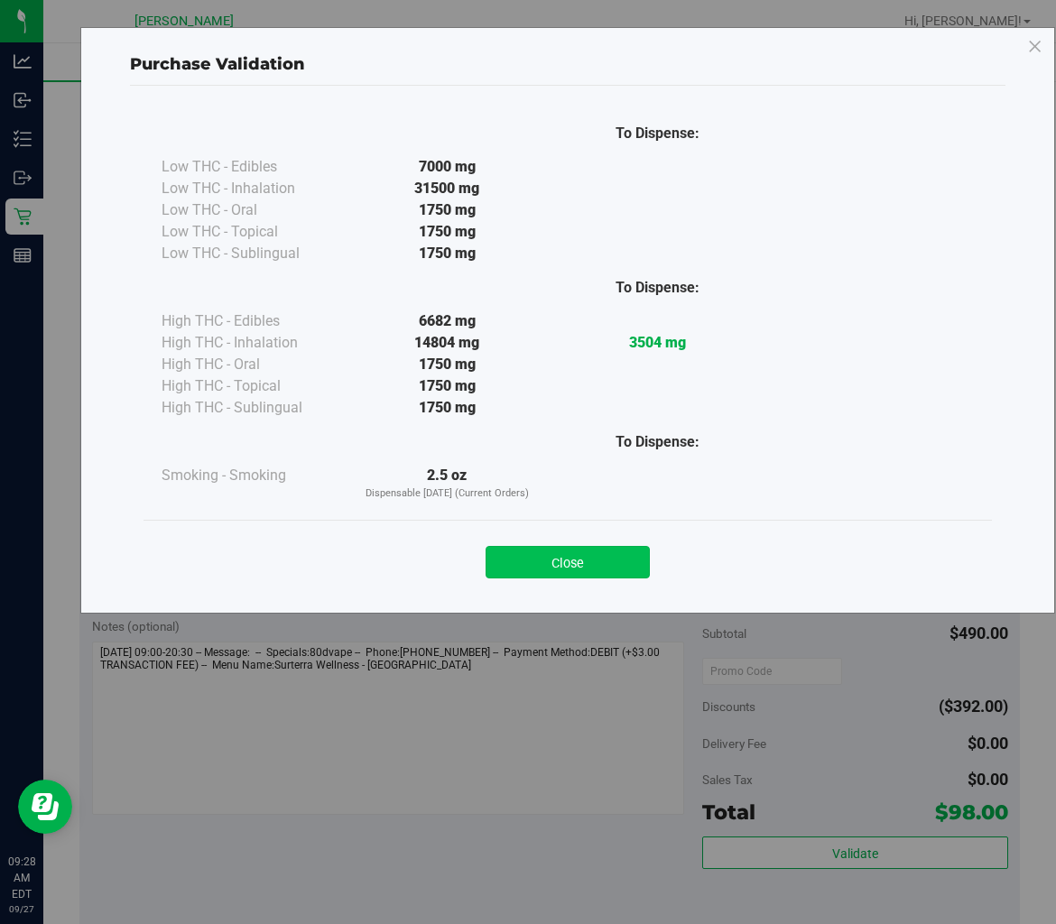
click at [523, 558] on button "Close" at bounding box center [567, 562] width 164 height 32
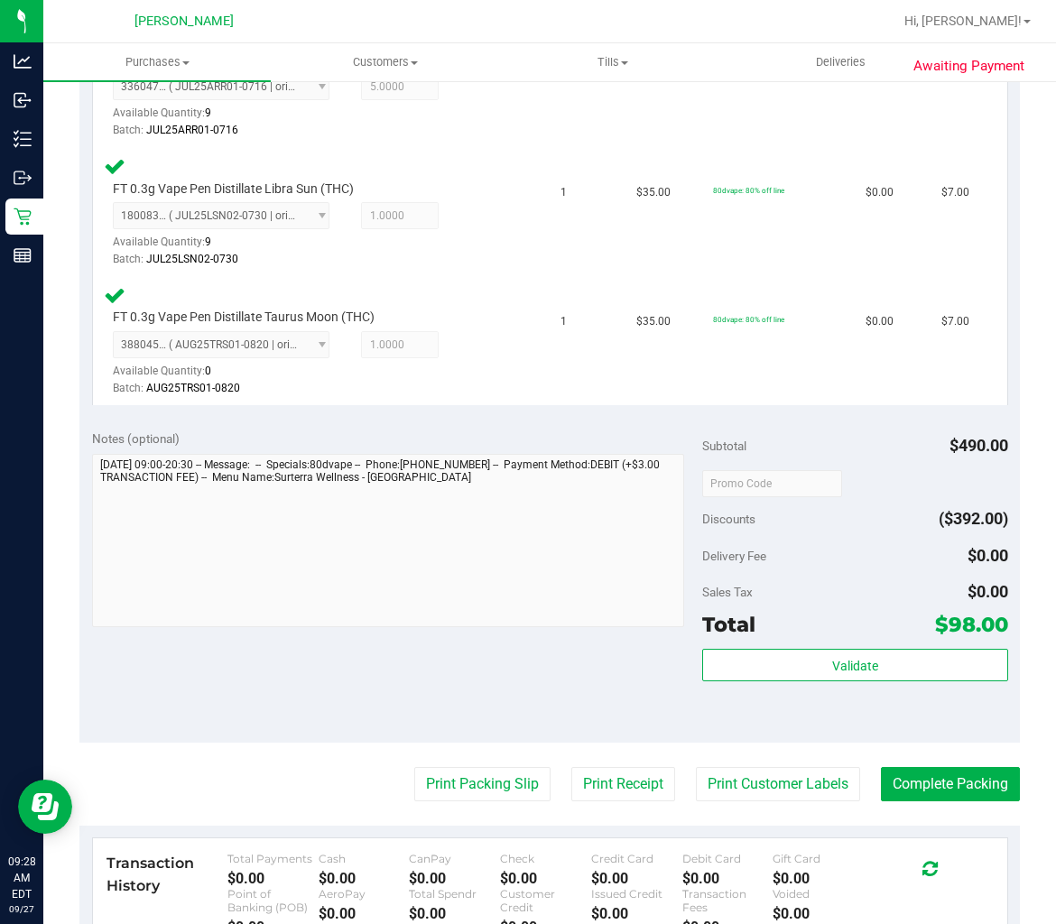
scroll to position [972, 0]
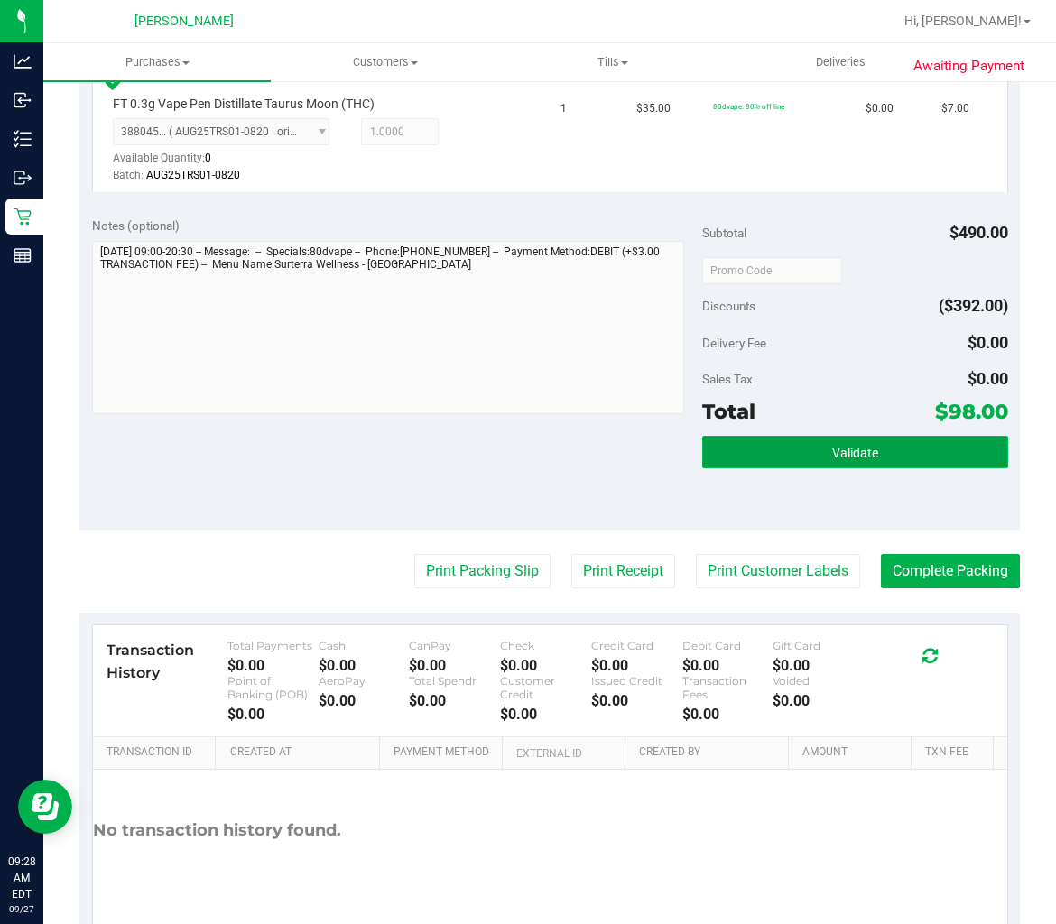
click at [815, 462] on button "Validate" at bounding box center [854, 452] width 305 height 32
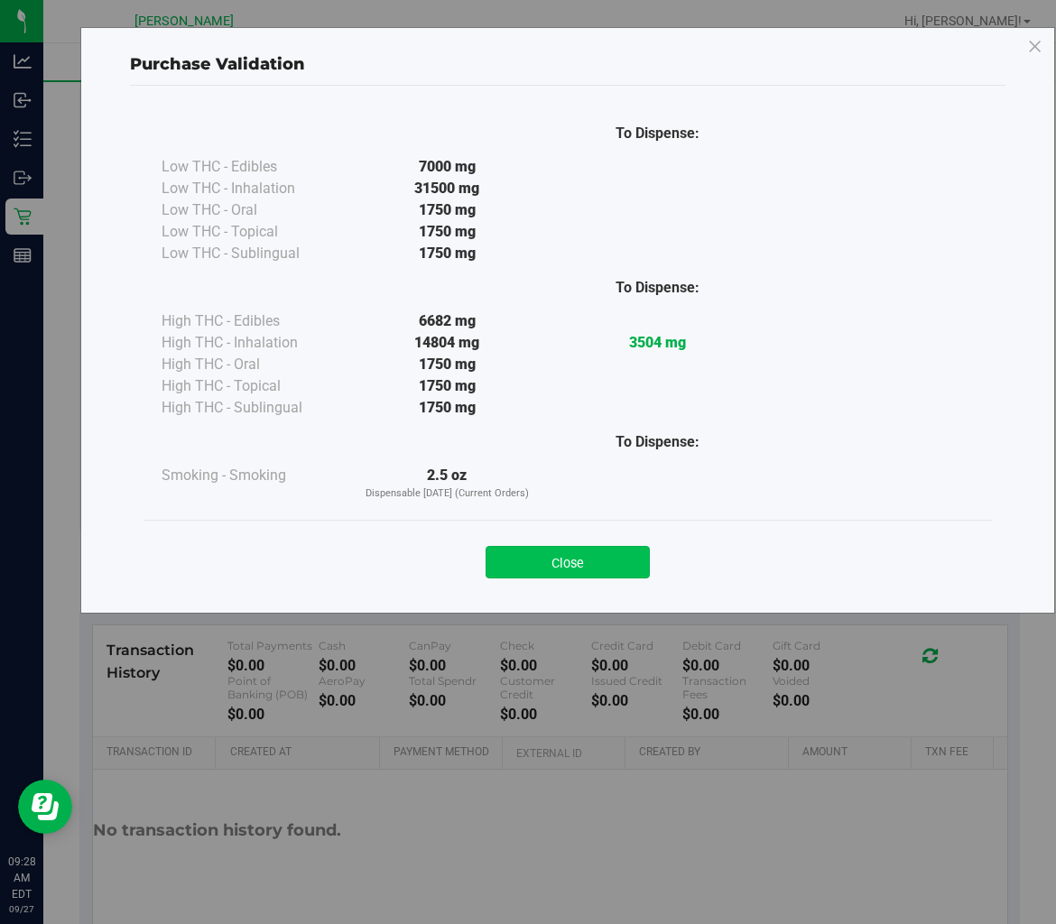
click at [598, 565] on button "Close" at bounding box center [567, 562] width 164 height 32
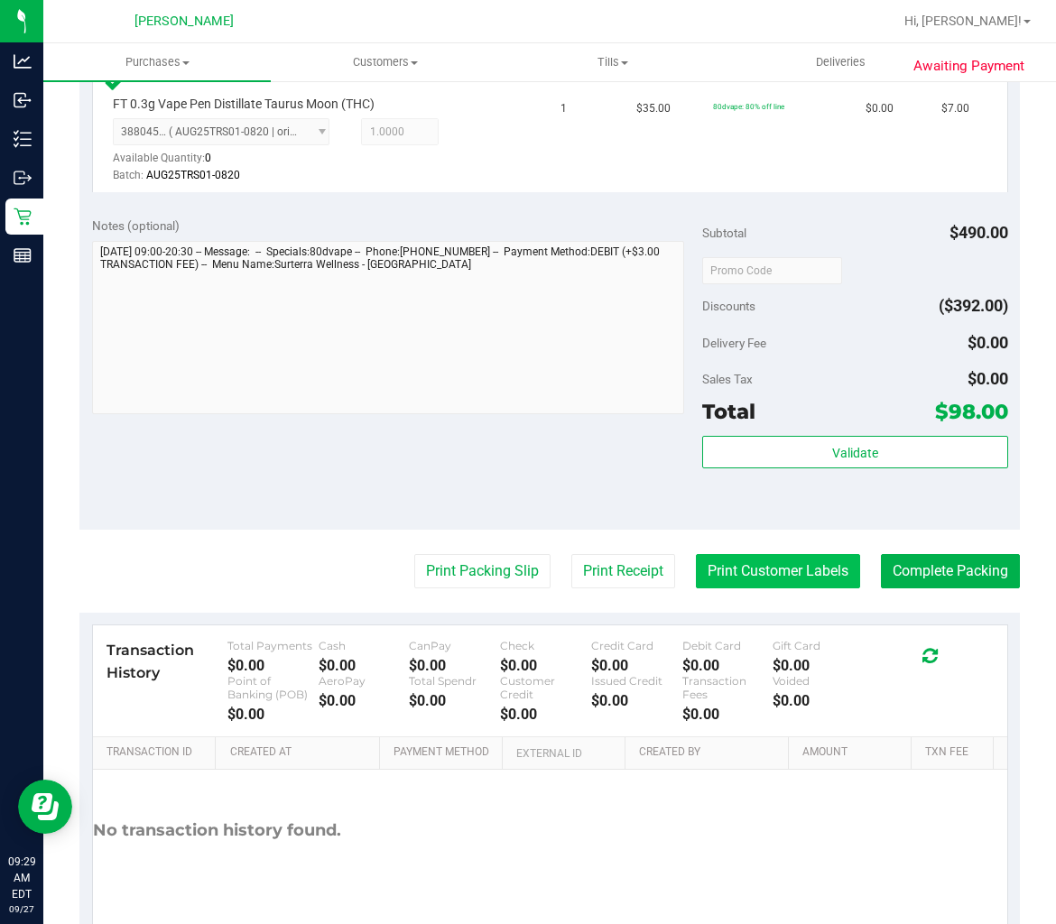
click at [740, 559] on button "Print Customer Labels" at bounding box center [778, 571] width 164 height 34
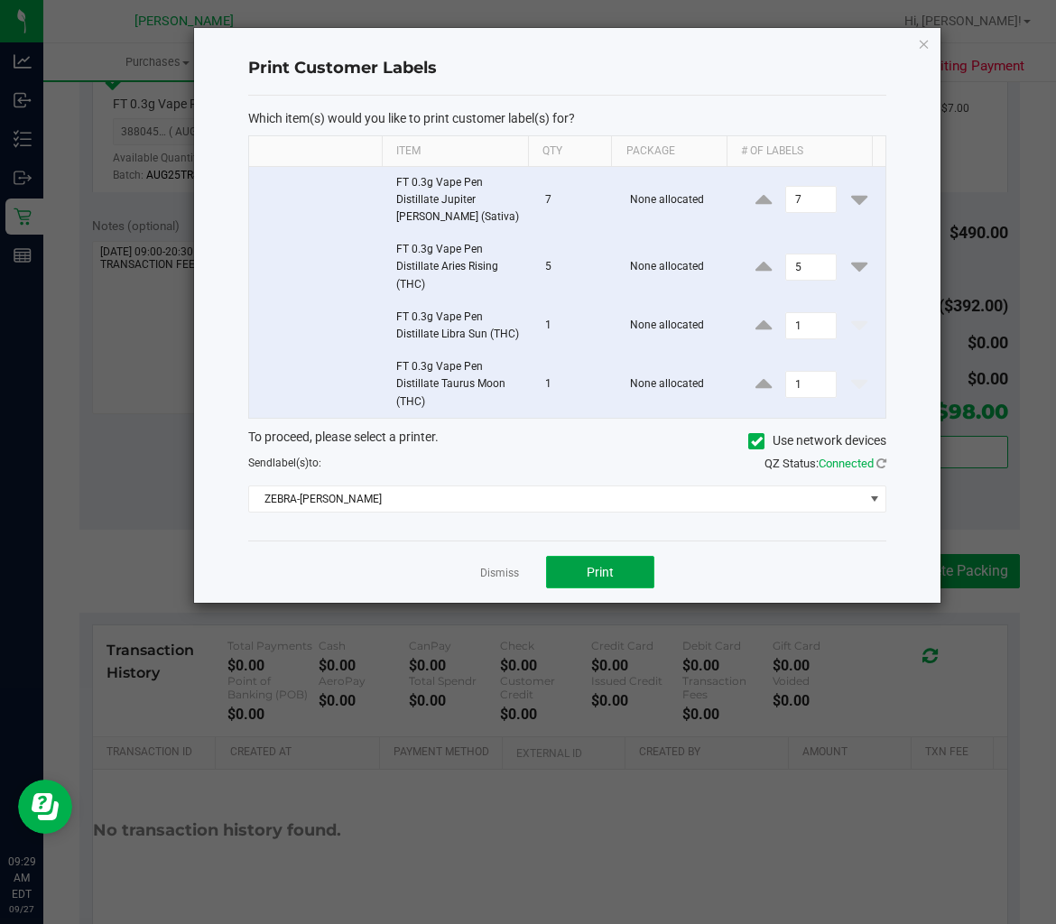
click at [611, 583] on button "Print" at bounding box center [600, 572] width 108 height 32
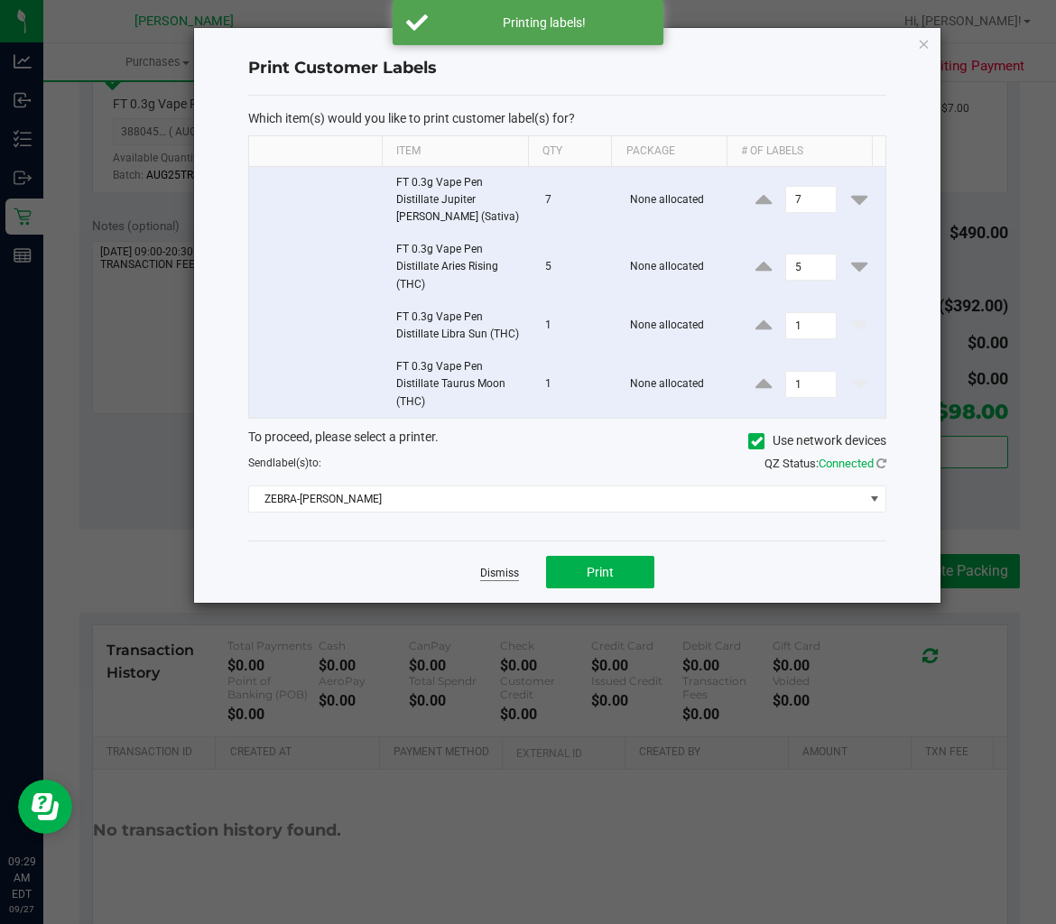
click at [501, 571] on link "Dismiss" at bounding box center [499, 573] width 39 height 15
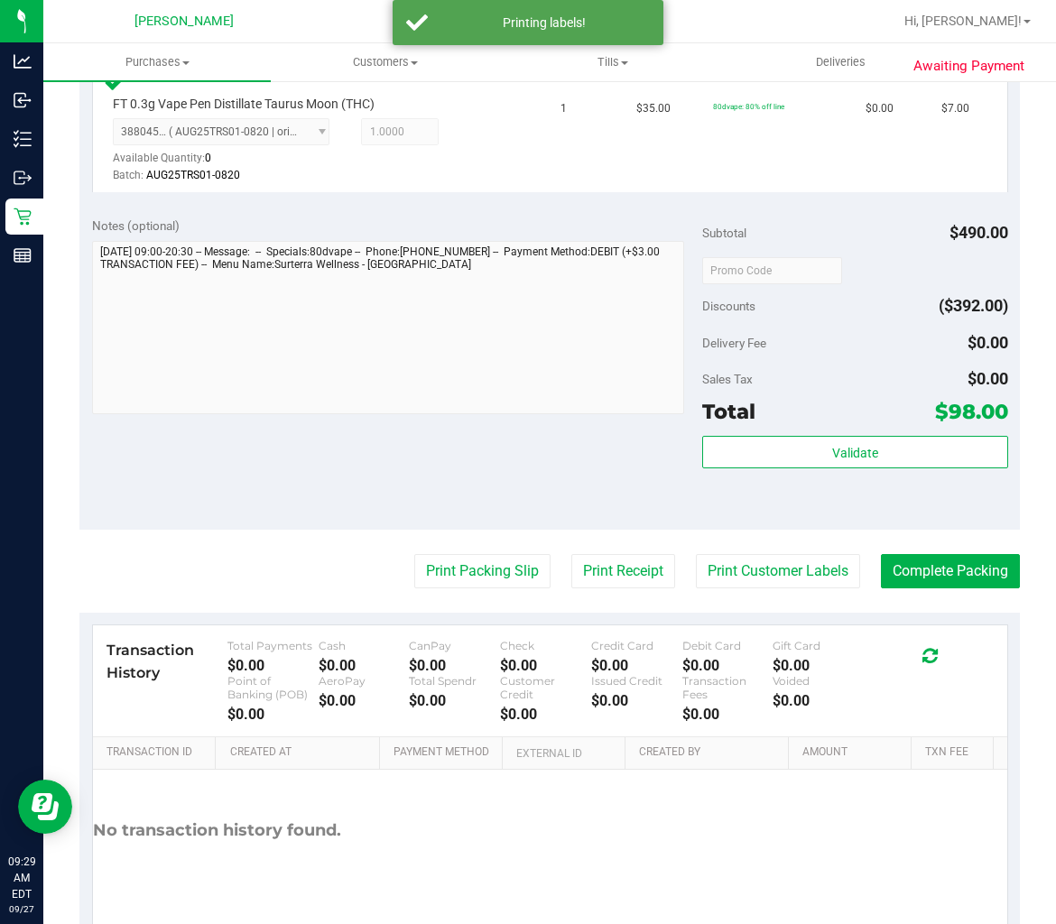
click at [501, 571] on button "Print Packing Slip" at bounding box center [482, 571] width 136 height 34
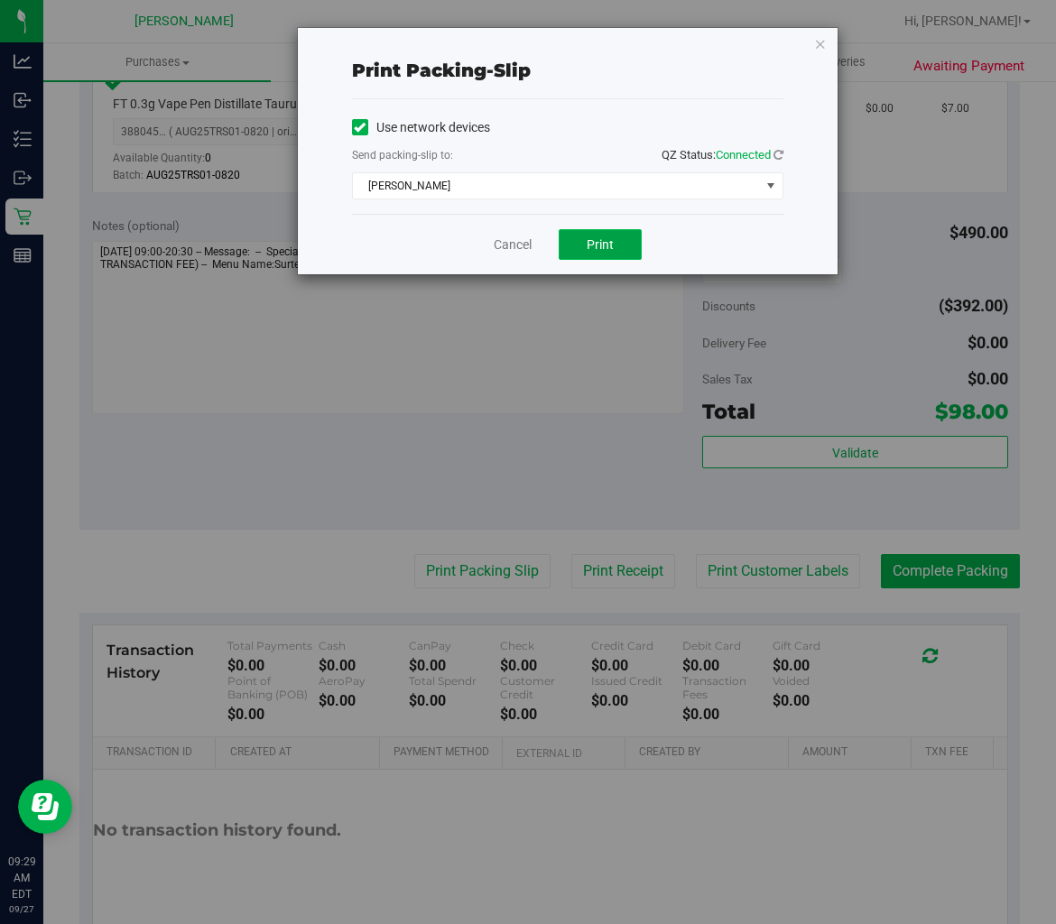
click at [609, 245] on span "Print" at bounding box center [600, 244] width 27 height 14
click at [510, 254] on link "Cancel" at bounding box center [513, 245] width 38 height 19
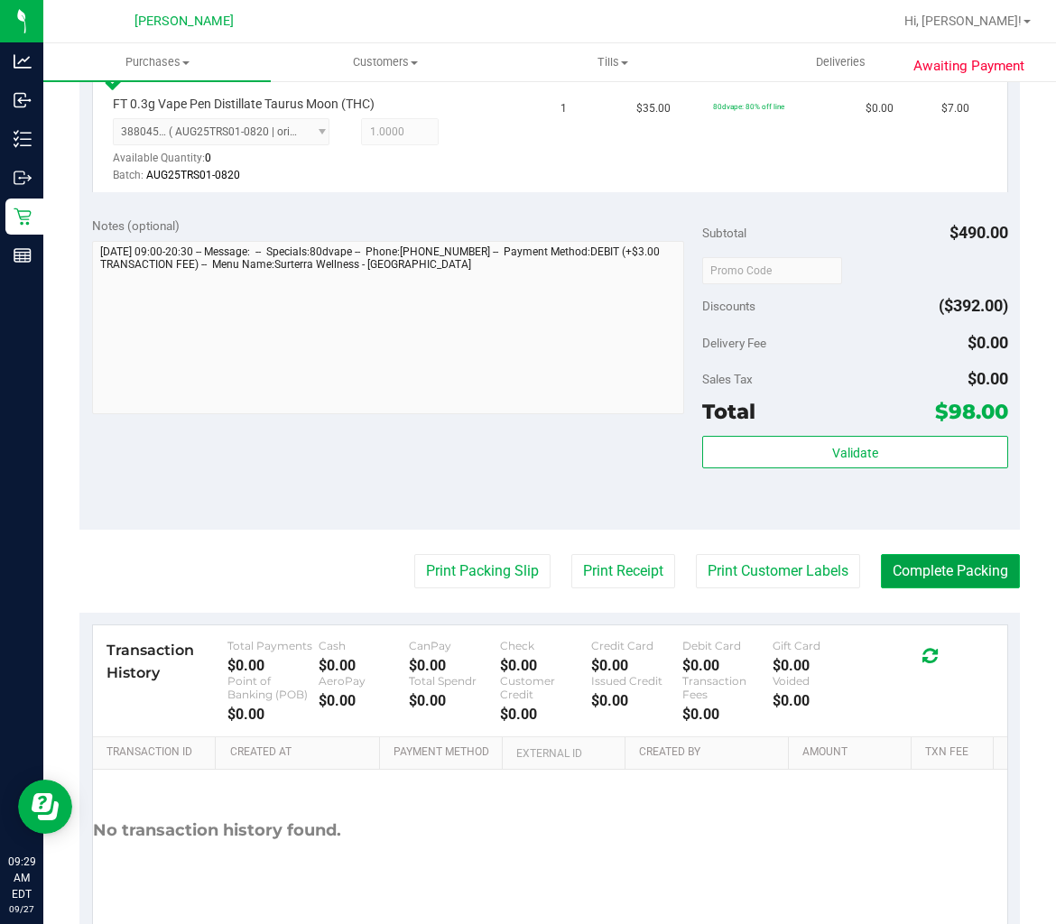
click at [913, 554] on button "Complete Packing" at bounding box center [950, 571] width 139 height 34
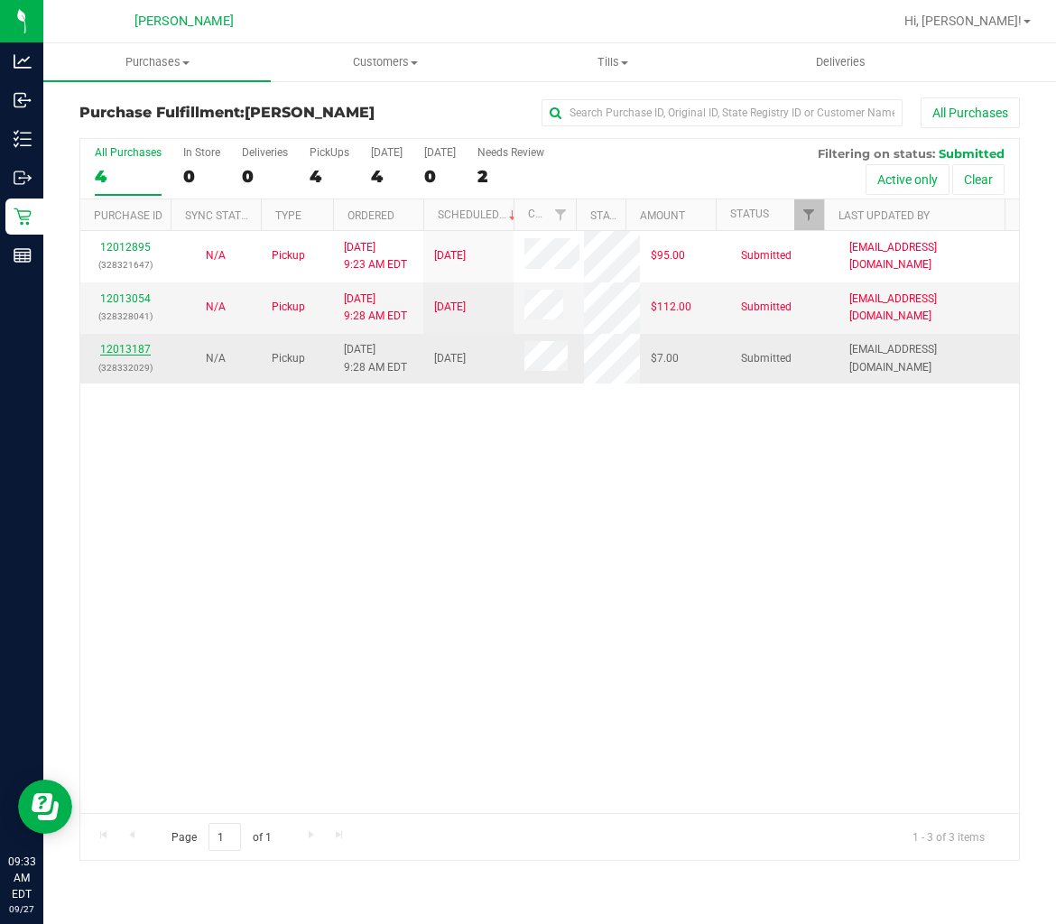
click at [112, 349] on link "12013187" at bounding box center [125, 349] width 51 height 13
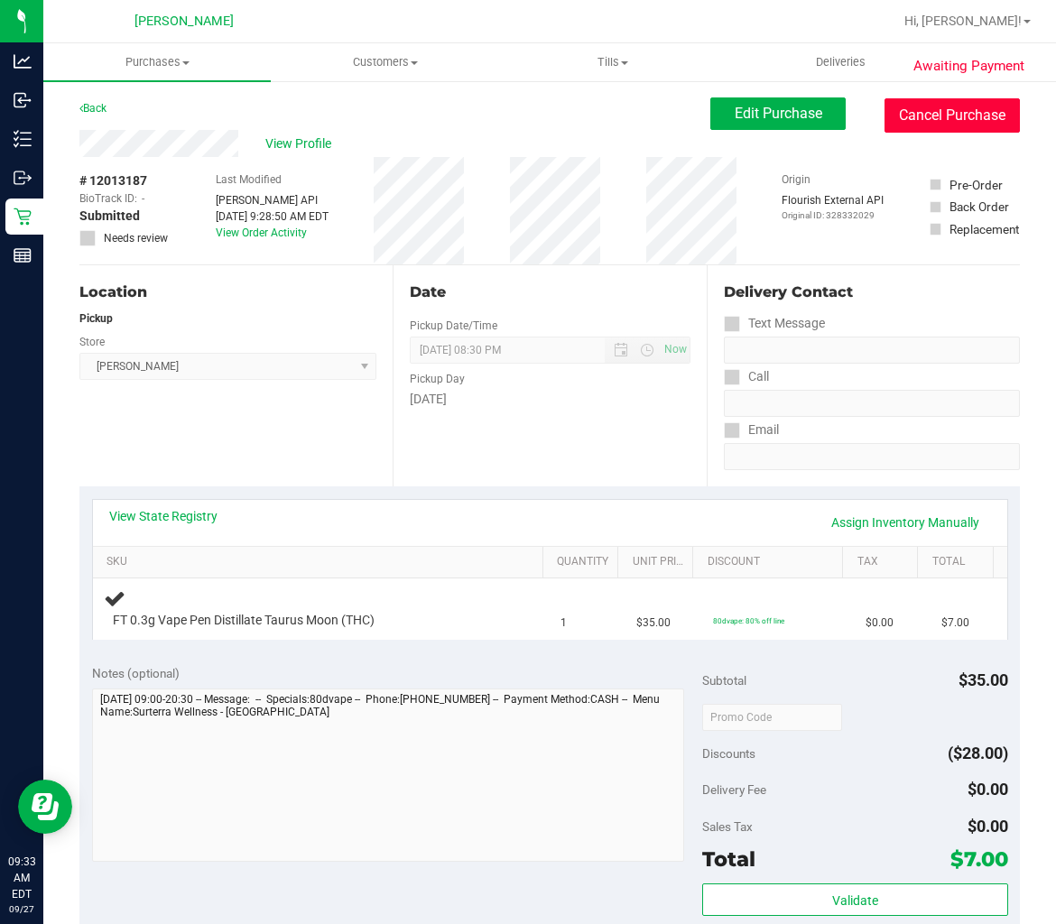
click at [957, 110] on button "Cancel Purchase" at bounding box center [951, 115] width 135 height 34
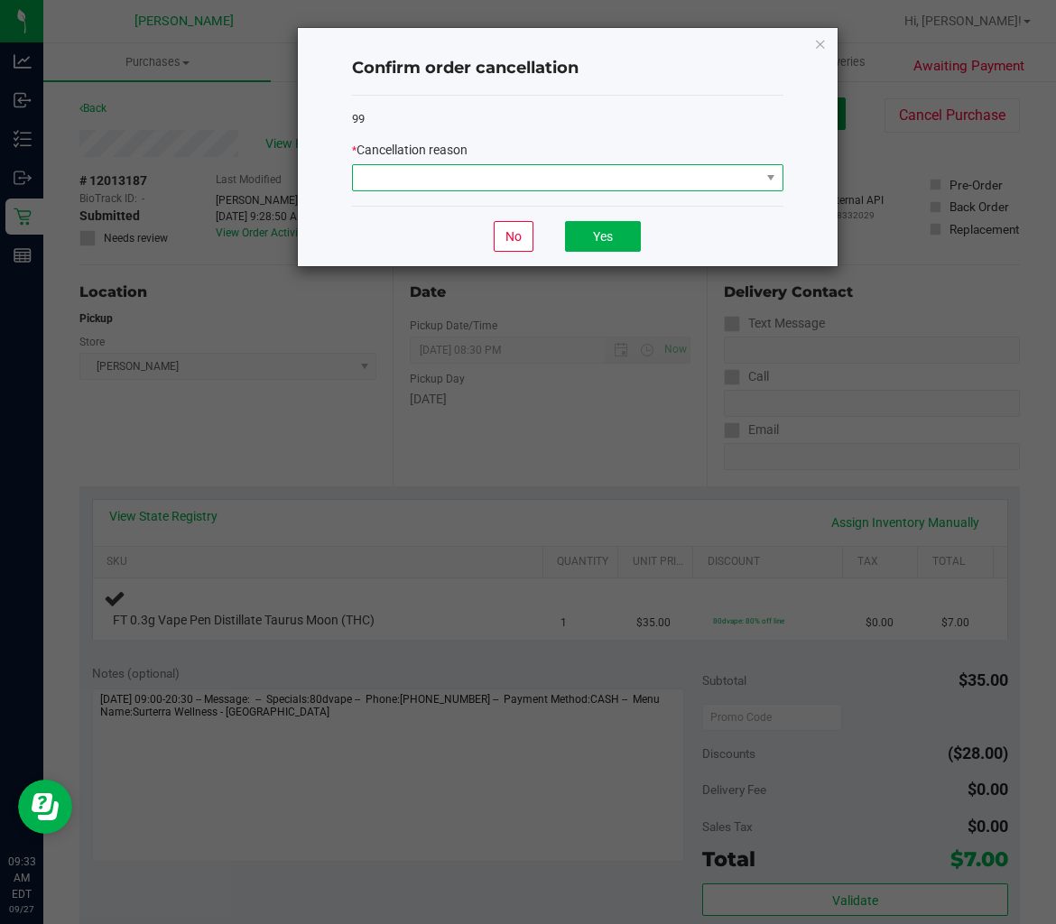
click at [602, 171] on span at bounding box center [556, 177] width 407 height 25
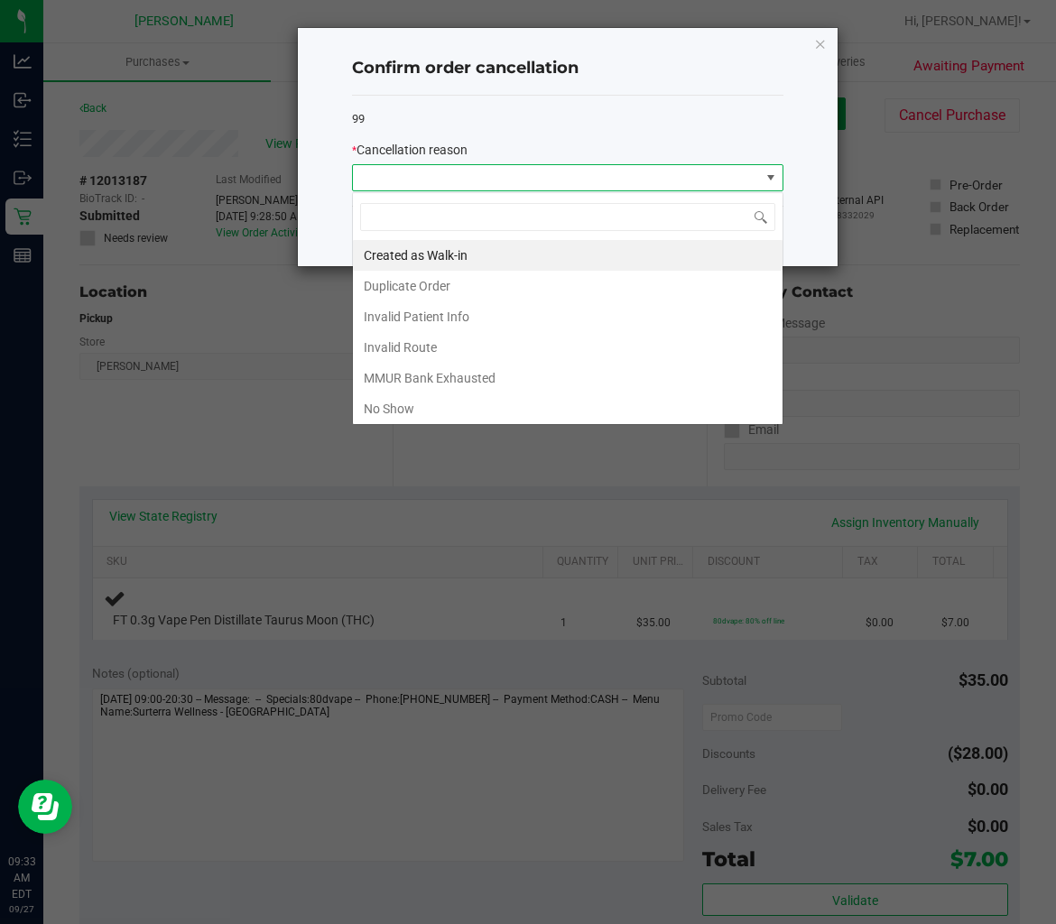
scroll to position [27, 430]
click at [461, 291] on li "Duplicate Order" at bounding box center [568, 286] width 430 height 31
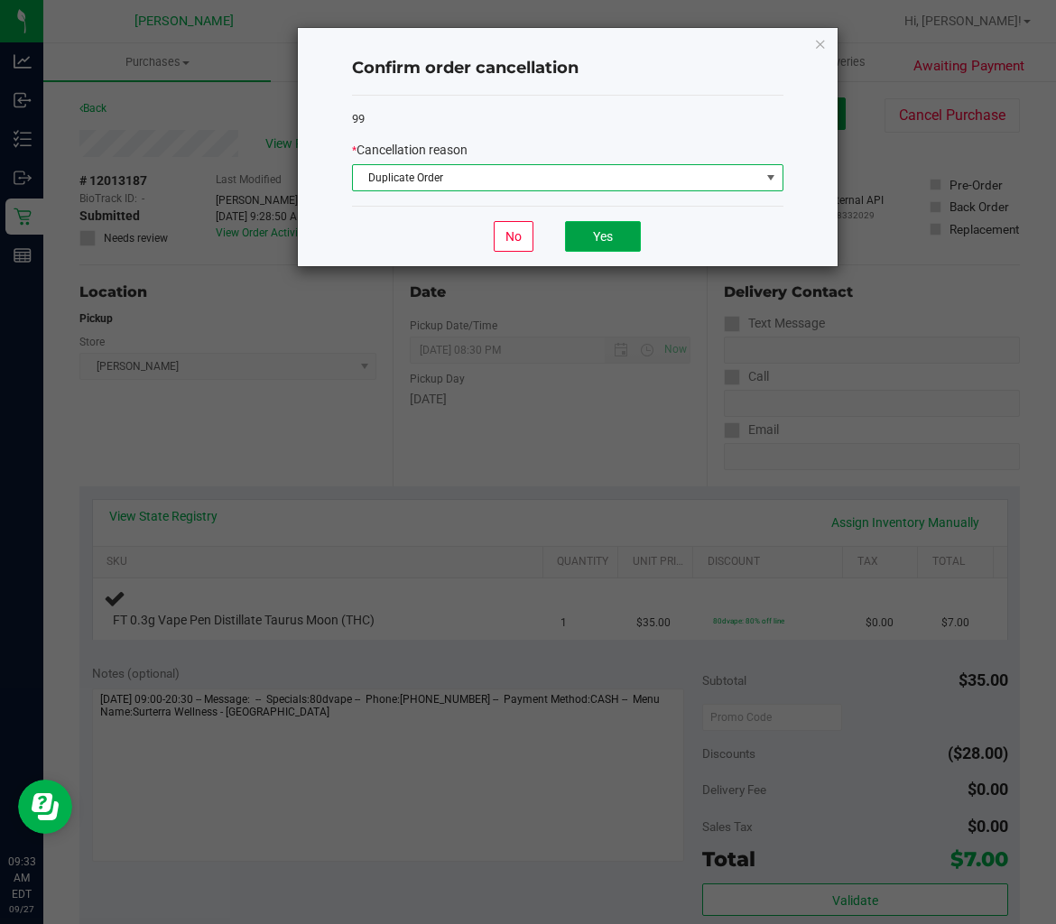
click at [580, 245] on button "Yes" at bounding box center [603, 236] width 76 height 31
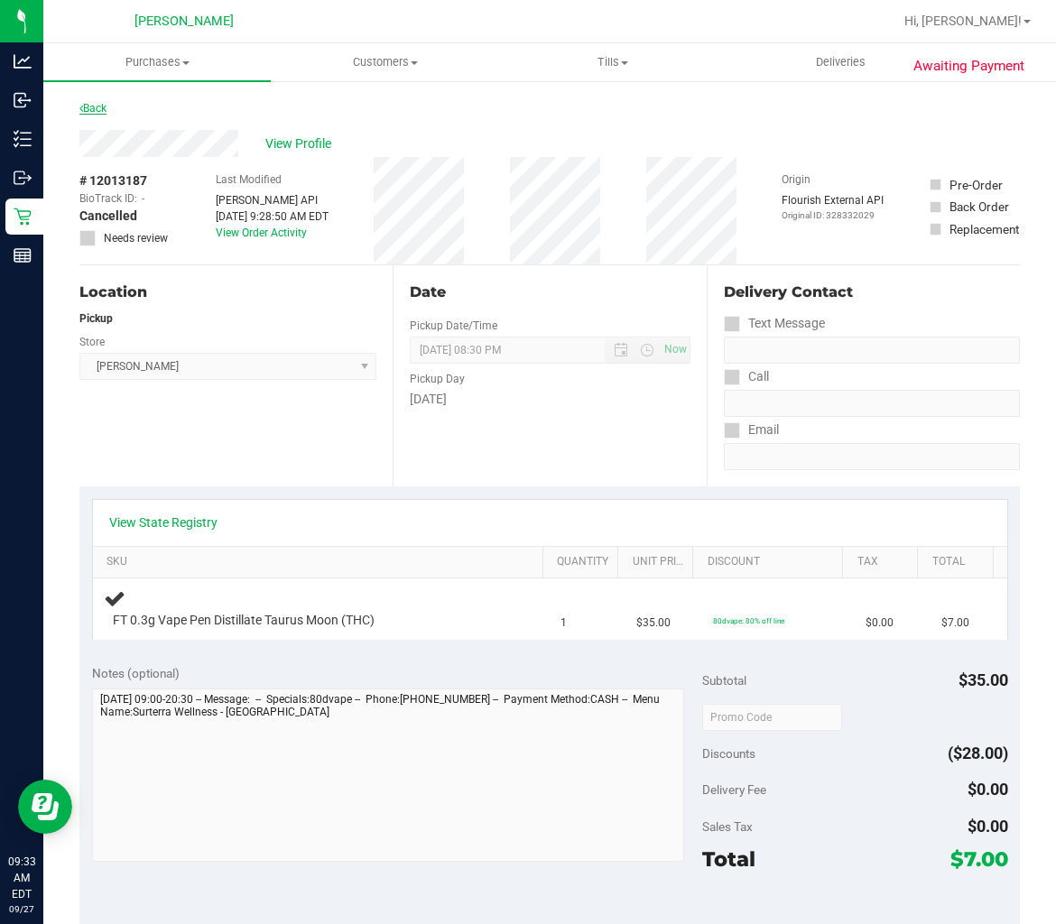
click at [90, 102] on link "Back" at bounding box center [92, 108] width 27 height 13
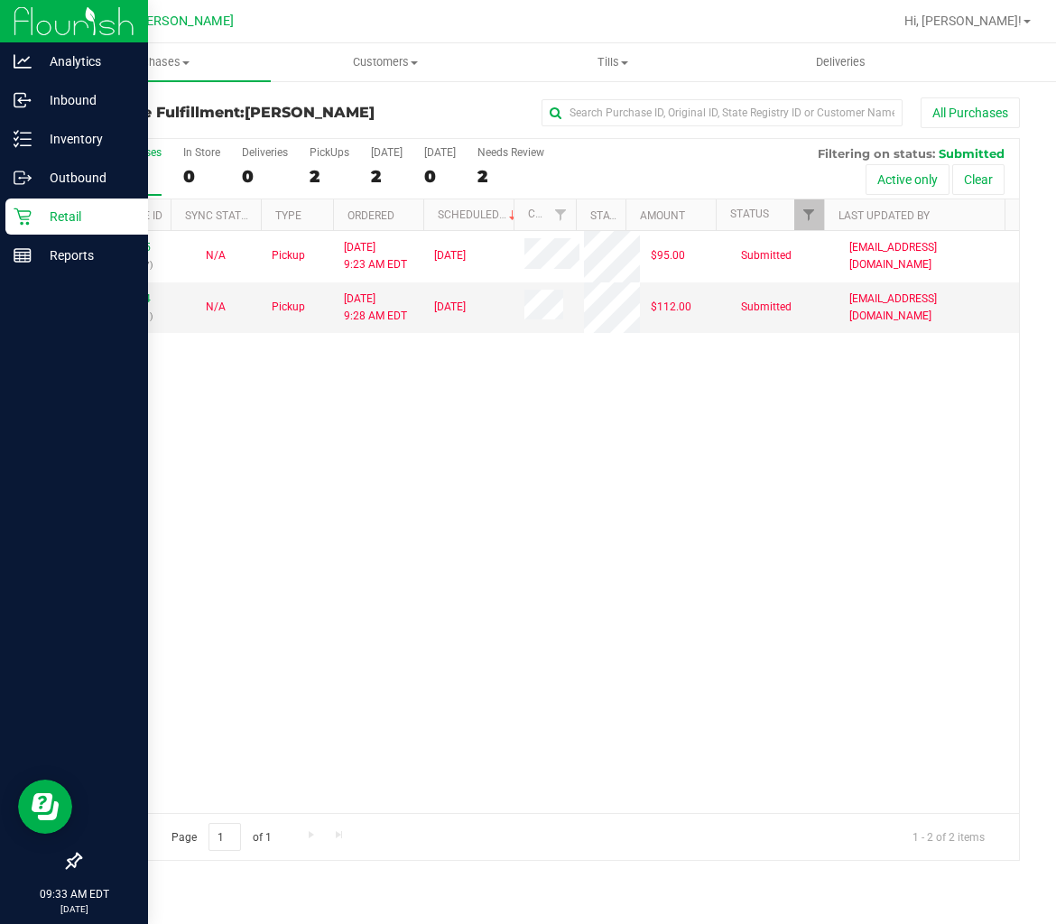
click at [38, 212] on p "Retail" at bounding box center [86, 217] width 108 height 22
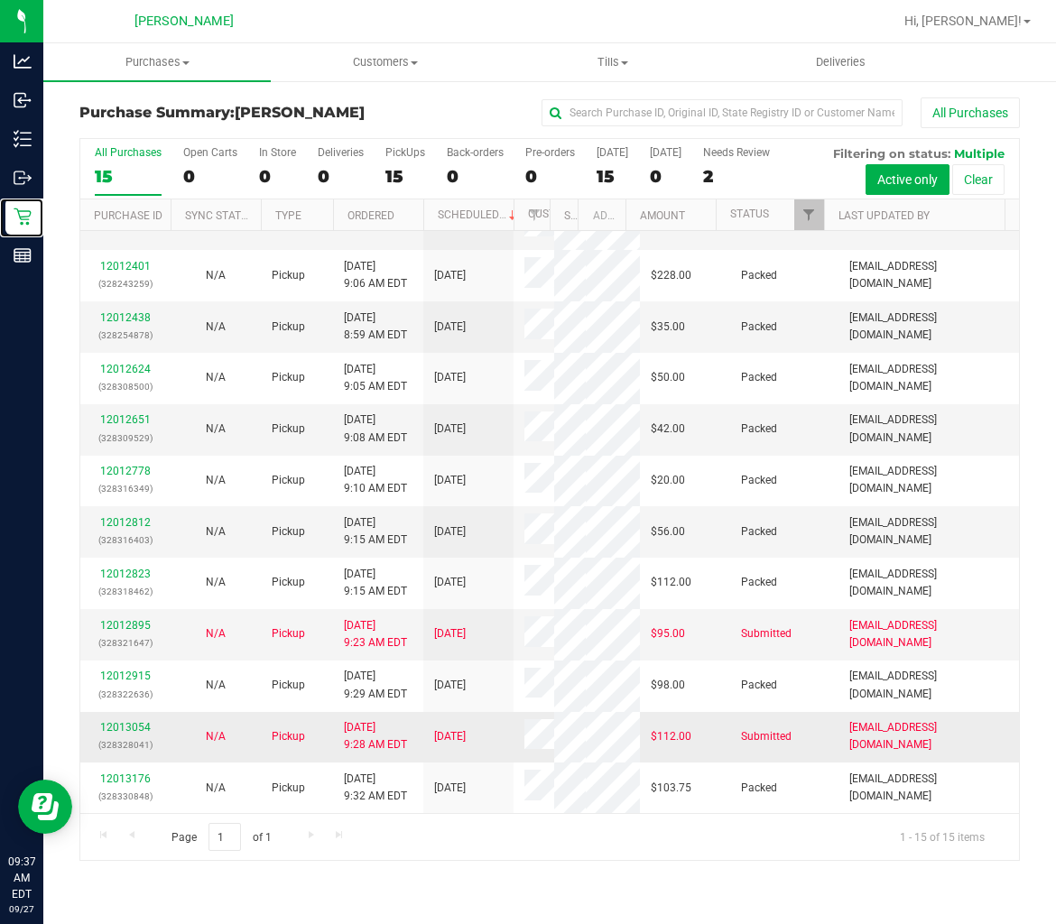
scroll to position [227, 0]
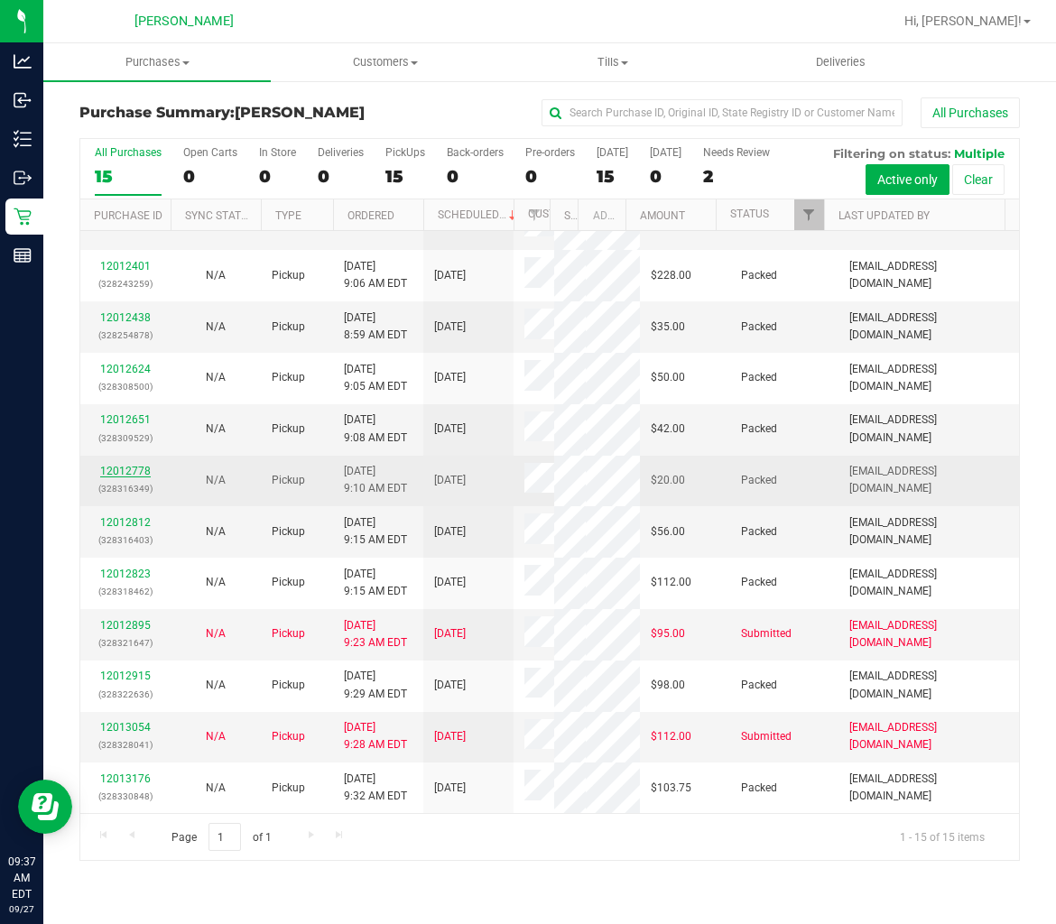
click at [139, 477] on link "12012778" at bounding box center [125, 471] width 51 height 13
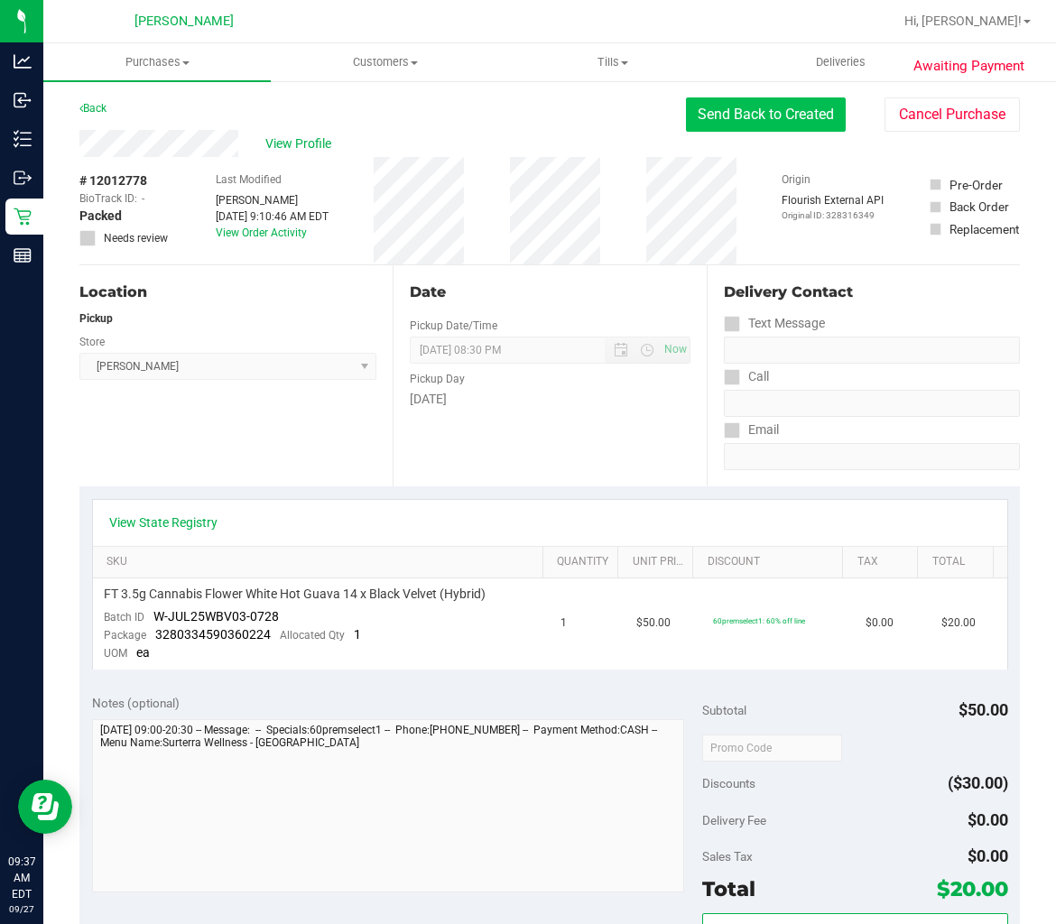
click at [805, 111] on button "Send Back to Created" at bounding box center [766, 114] width 160 height 34
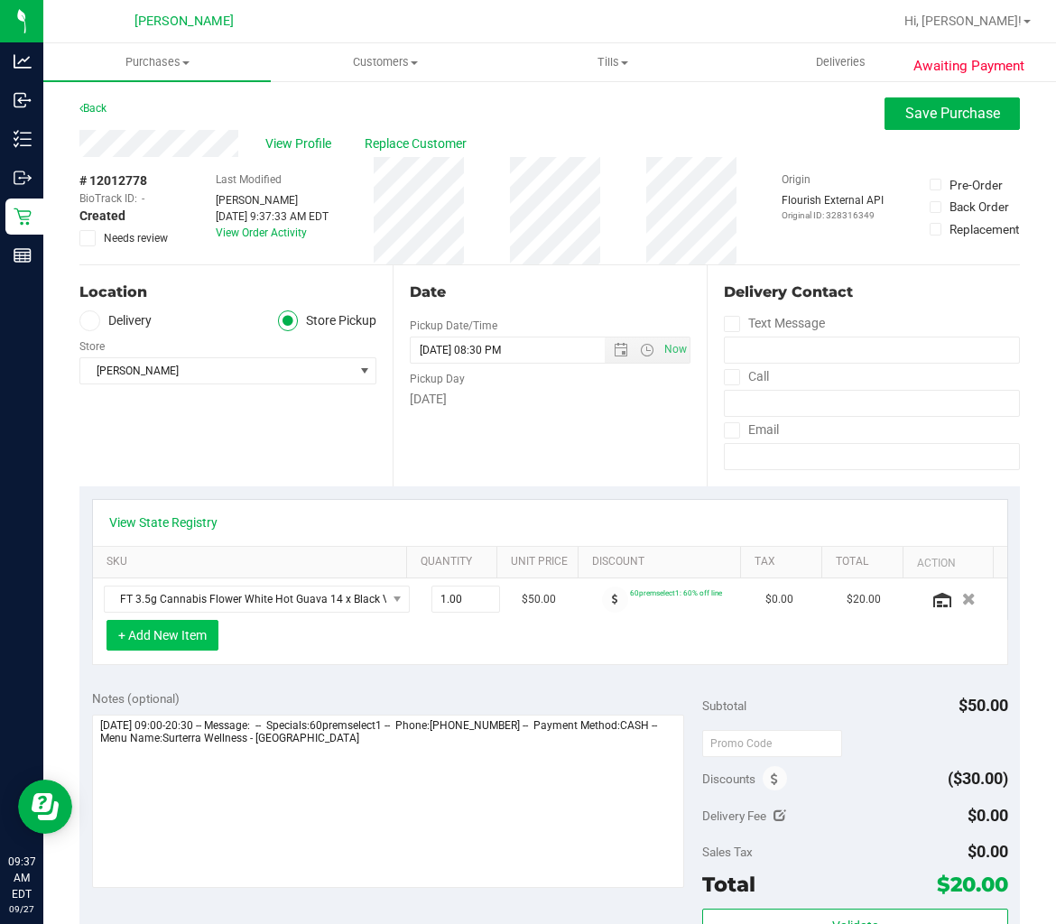
click at [195, 627] on button "+ Add New Item" at bounding box center [162, 635] width 112 height 31
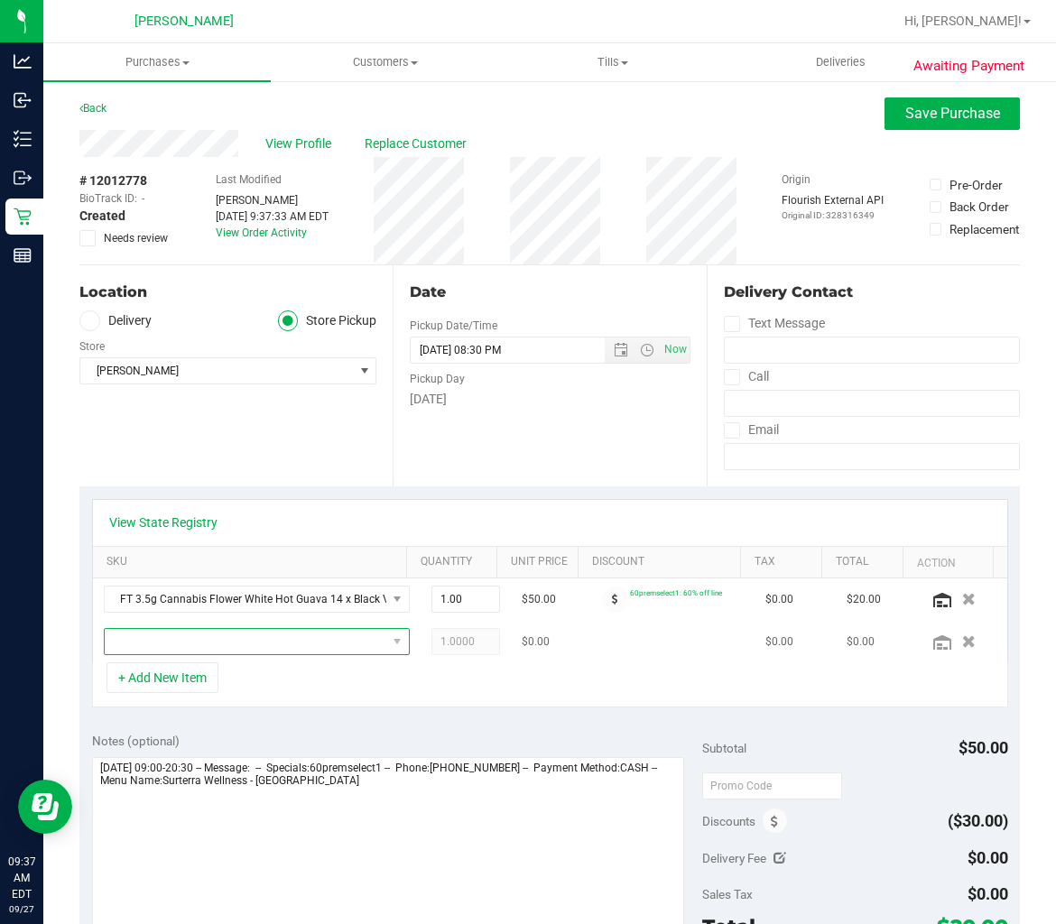
click at [294, 648] on span "NO DATA FOUND" at bounding box center [246, 641] width 282 height 25
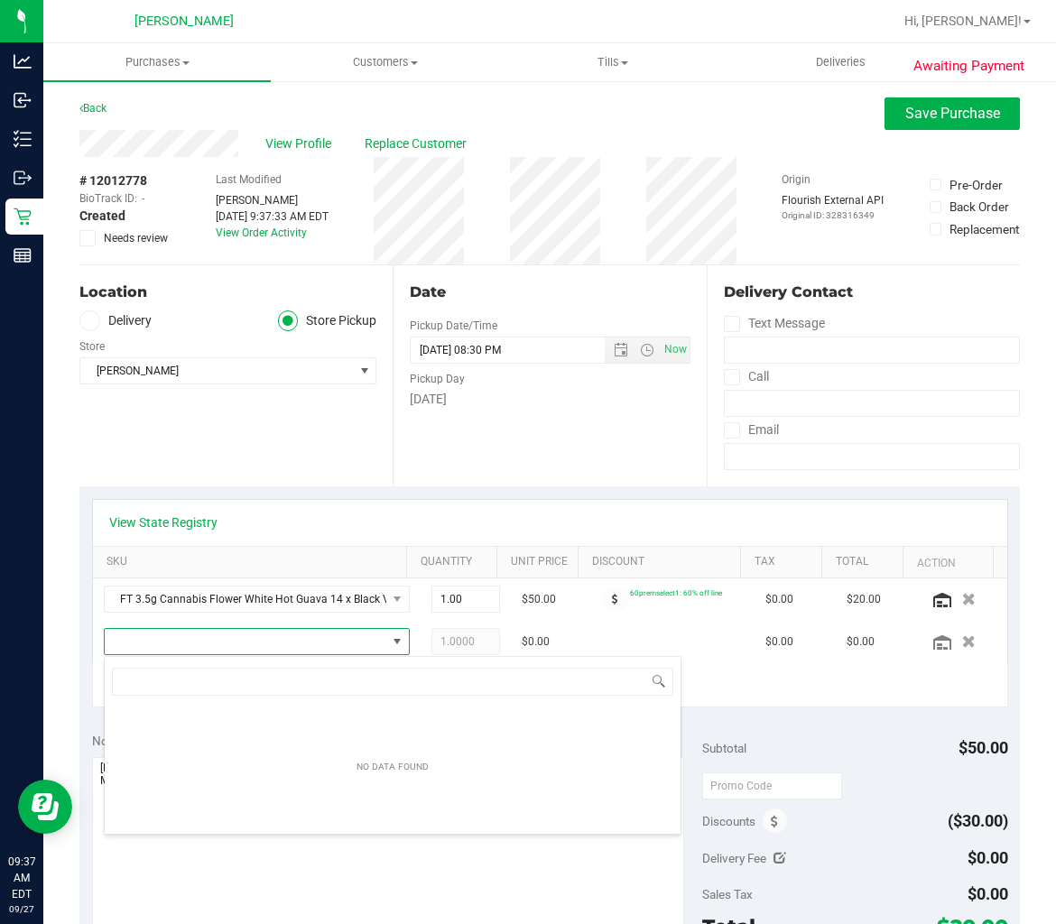
scroll to position [27, 260]
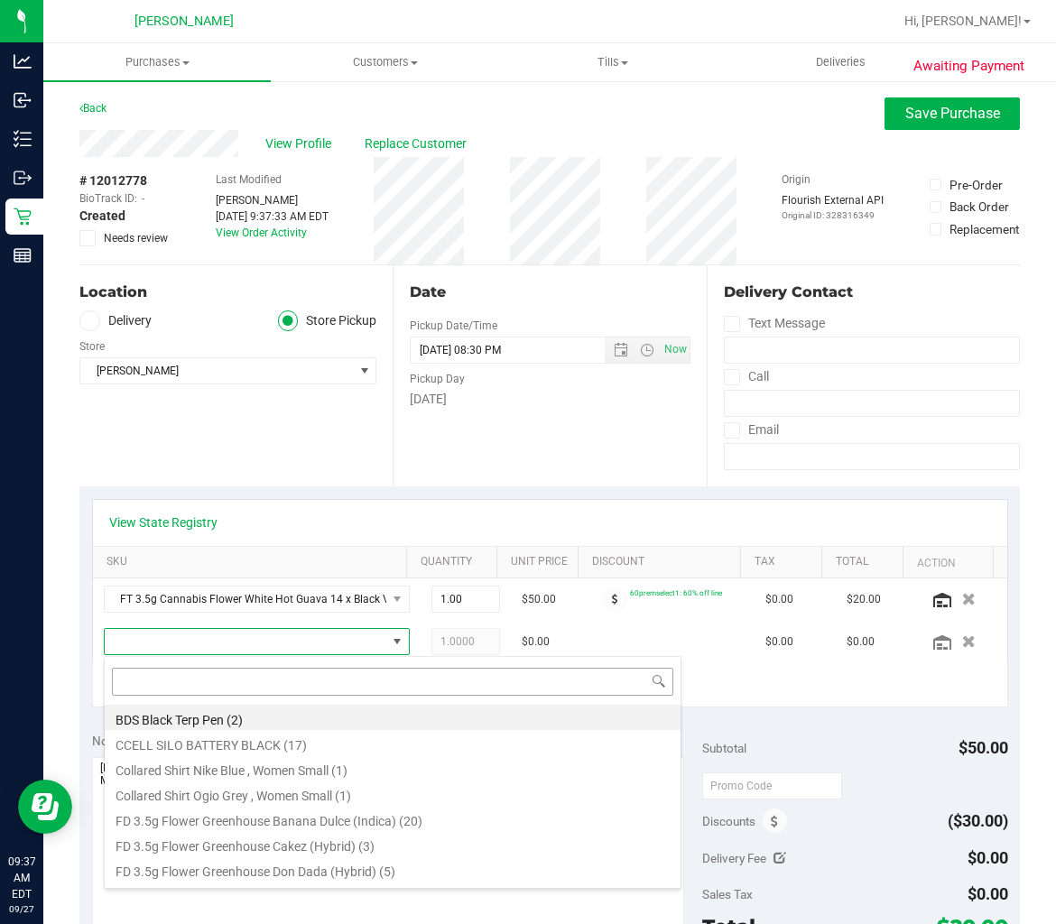
click at [272, 688] on input at bounding box center [392, 682] width 561 height 28
type input "taur"
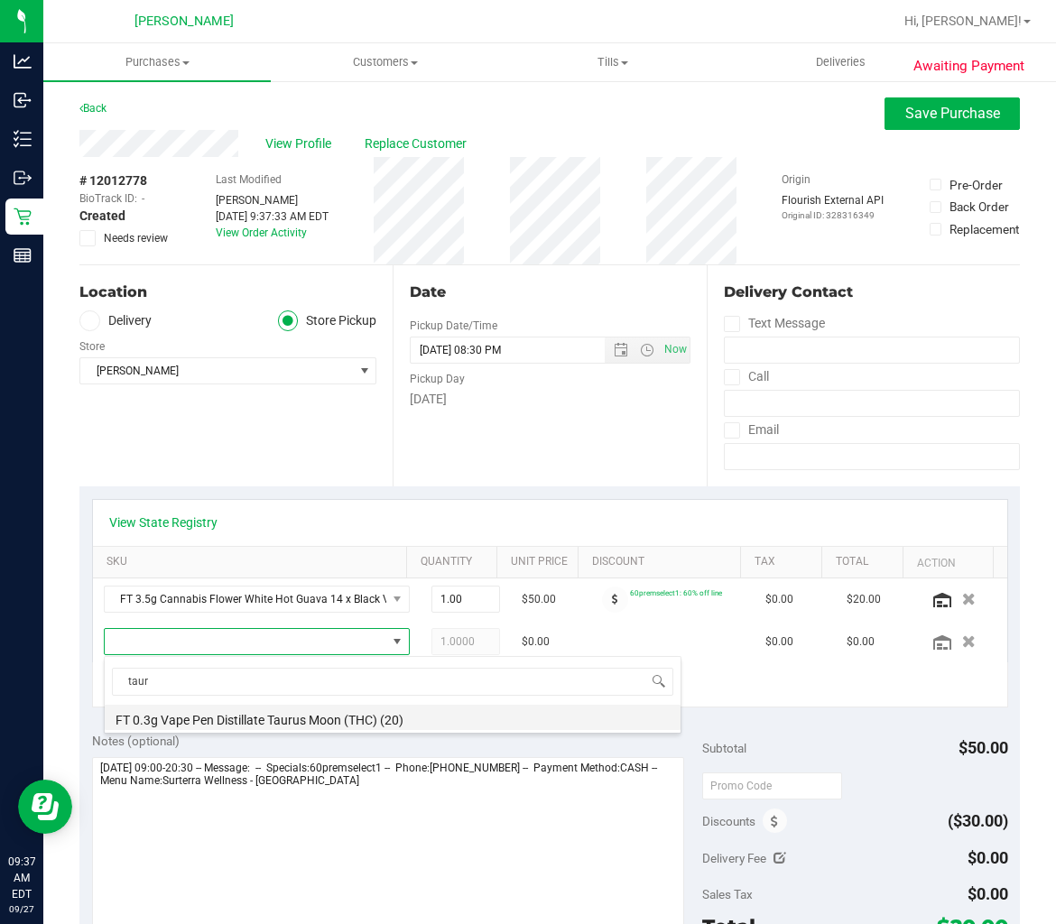
click at [402, 714] on li "FT 0.3g Vape Pen Distillate Taurus Moon (THC) (20)" at bounding box center [393, 717] width 576 height 25
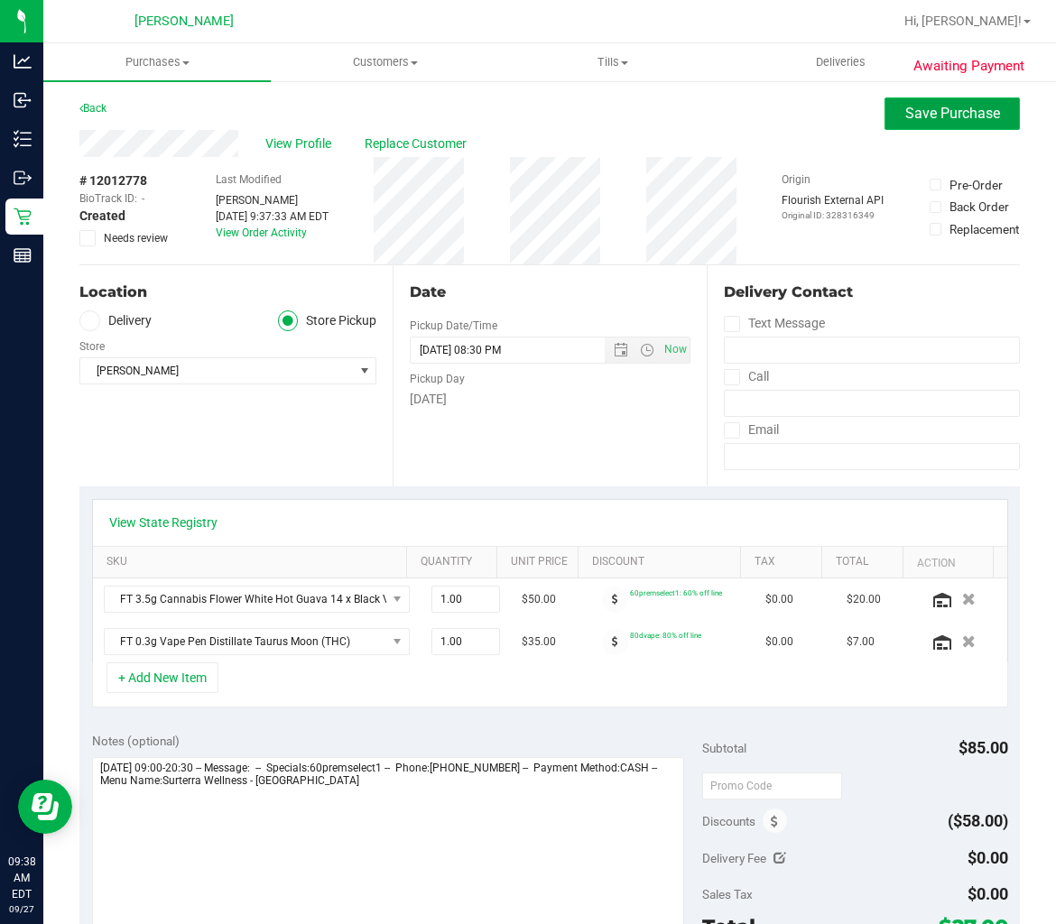
click at [905, 106] on span "Save Purchase" at bounding box center [952, 113] width 95 height 17
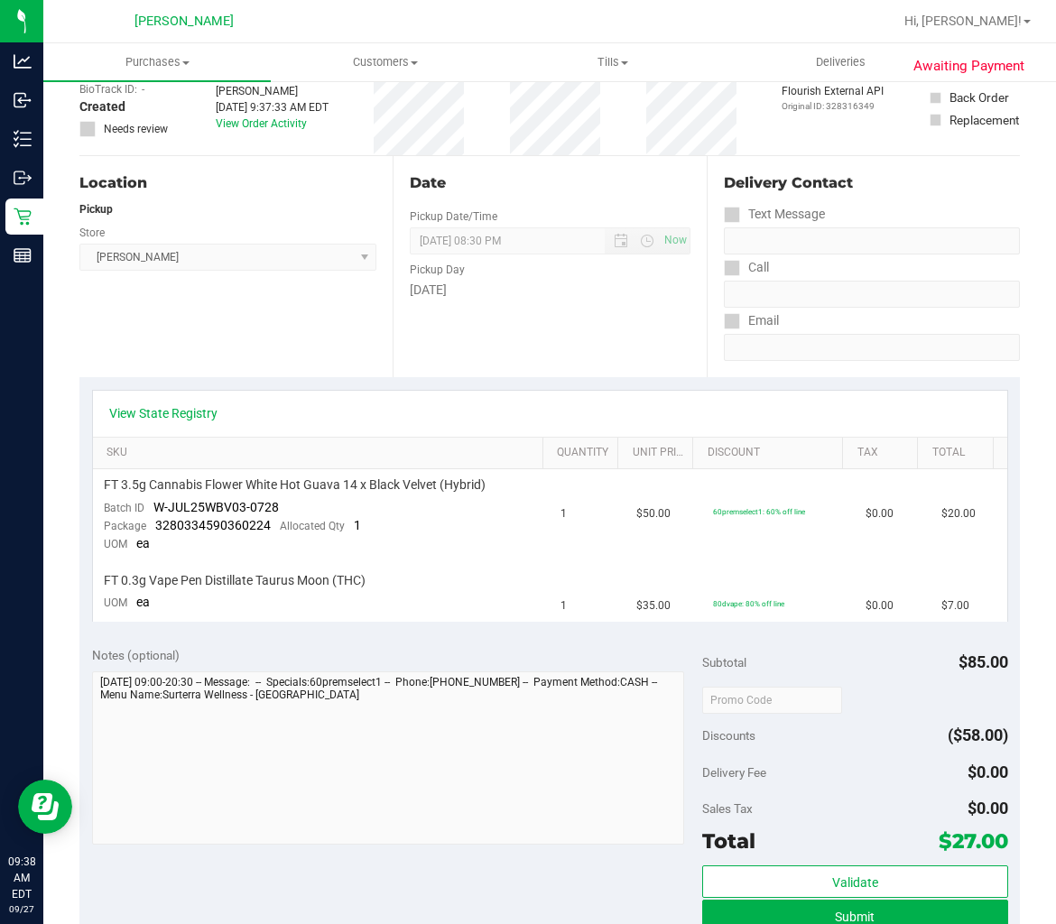
scroll to position [301, 0]
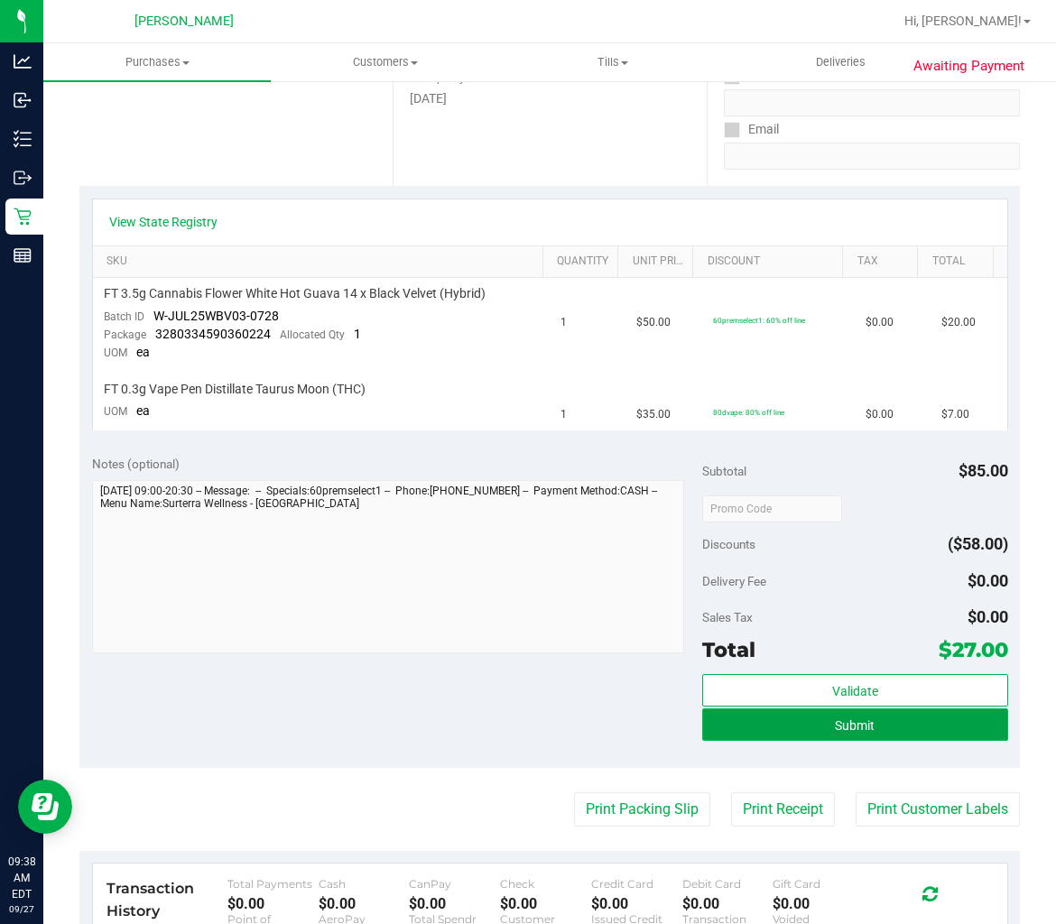
click at [835, 726] on span "Submit" at bounding box center [855, 725] width 40 height 14
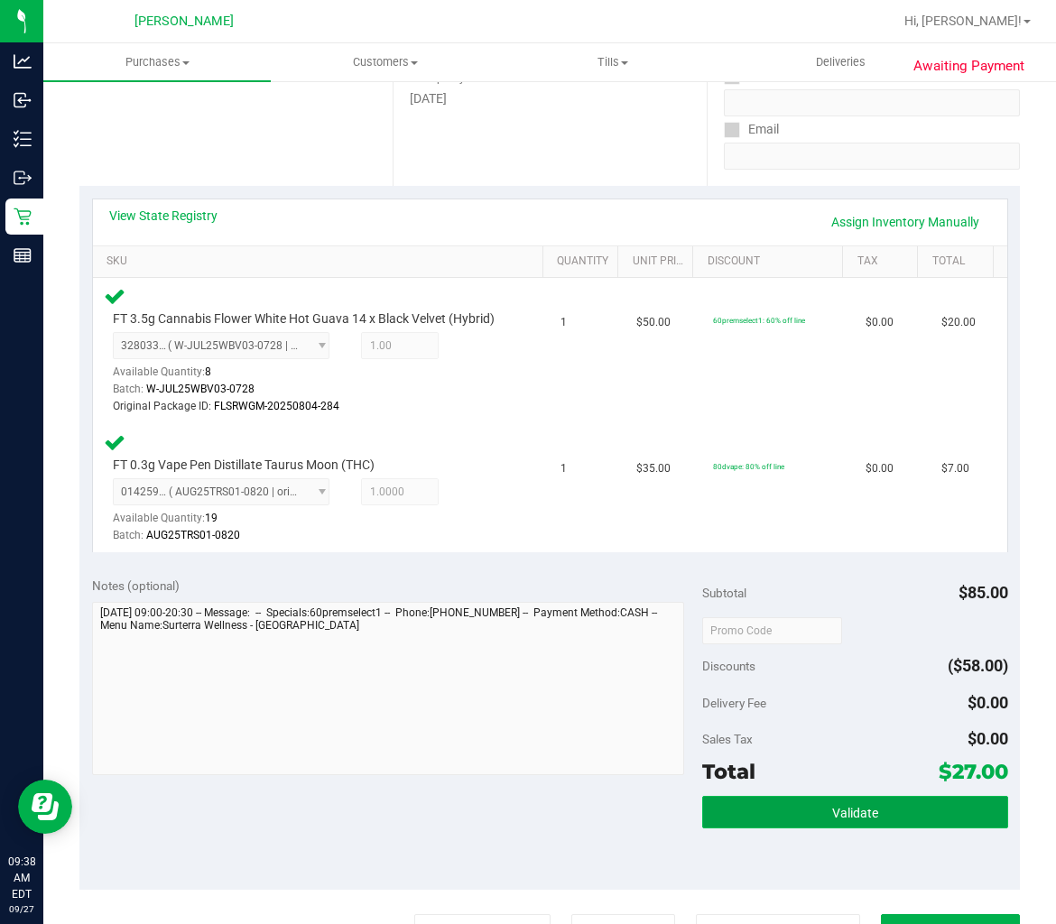
click at [769, 814] on button "Validate" at bounding box center [854, 812] width 305 height 32
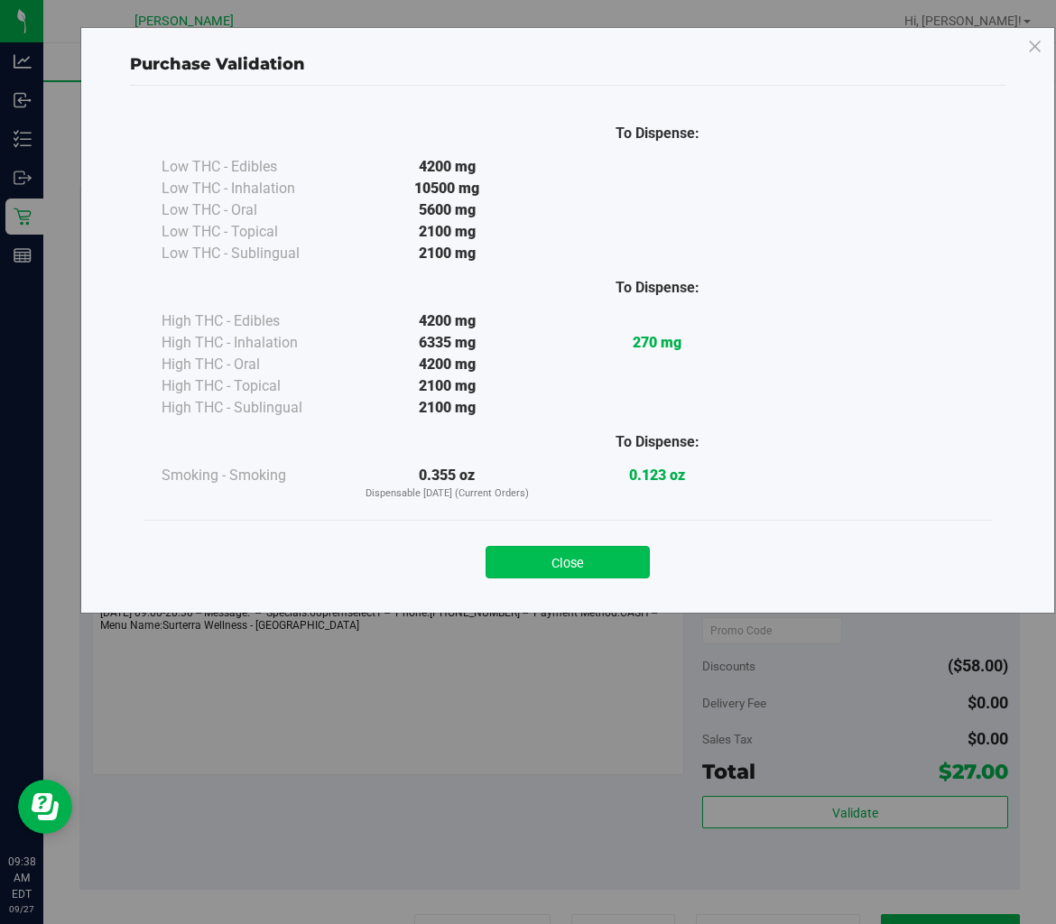
click at [529, 565] on button "Close" at bounding box center [567, 562] width 164 height 32
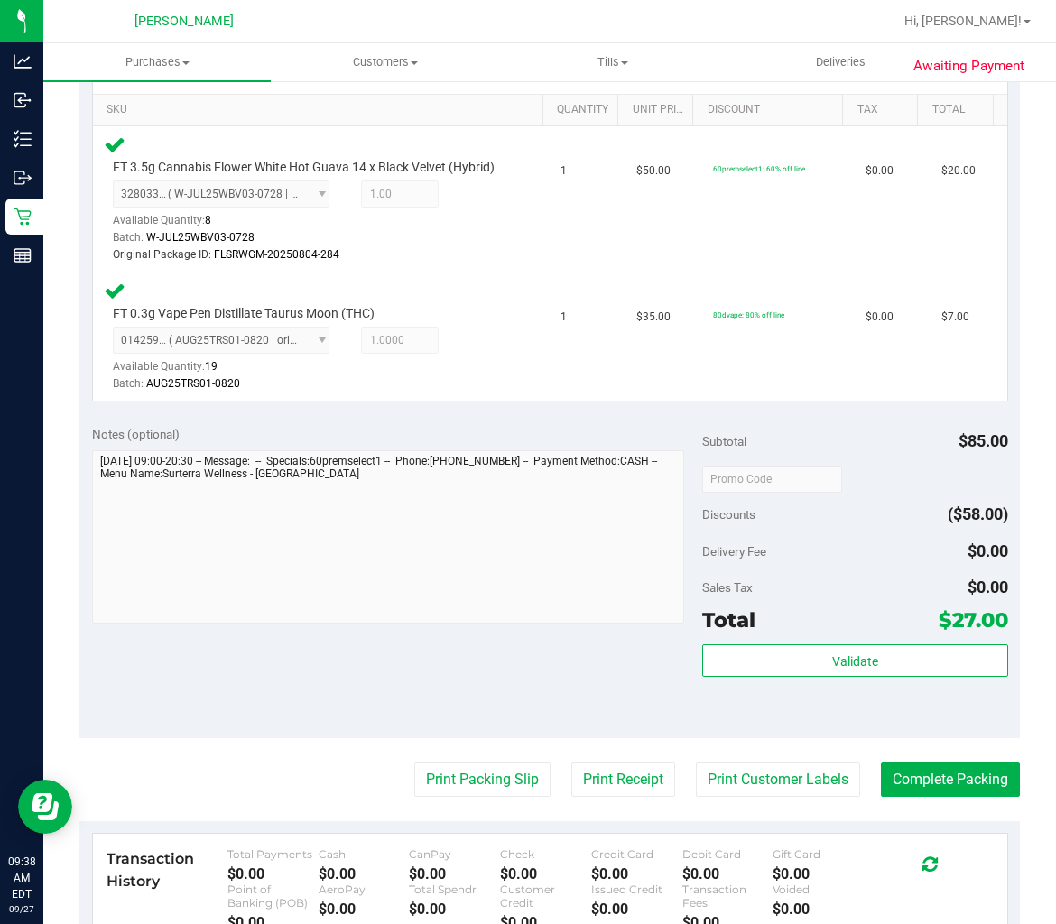
scroll to position [501, 0]
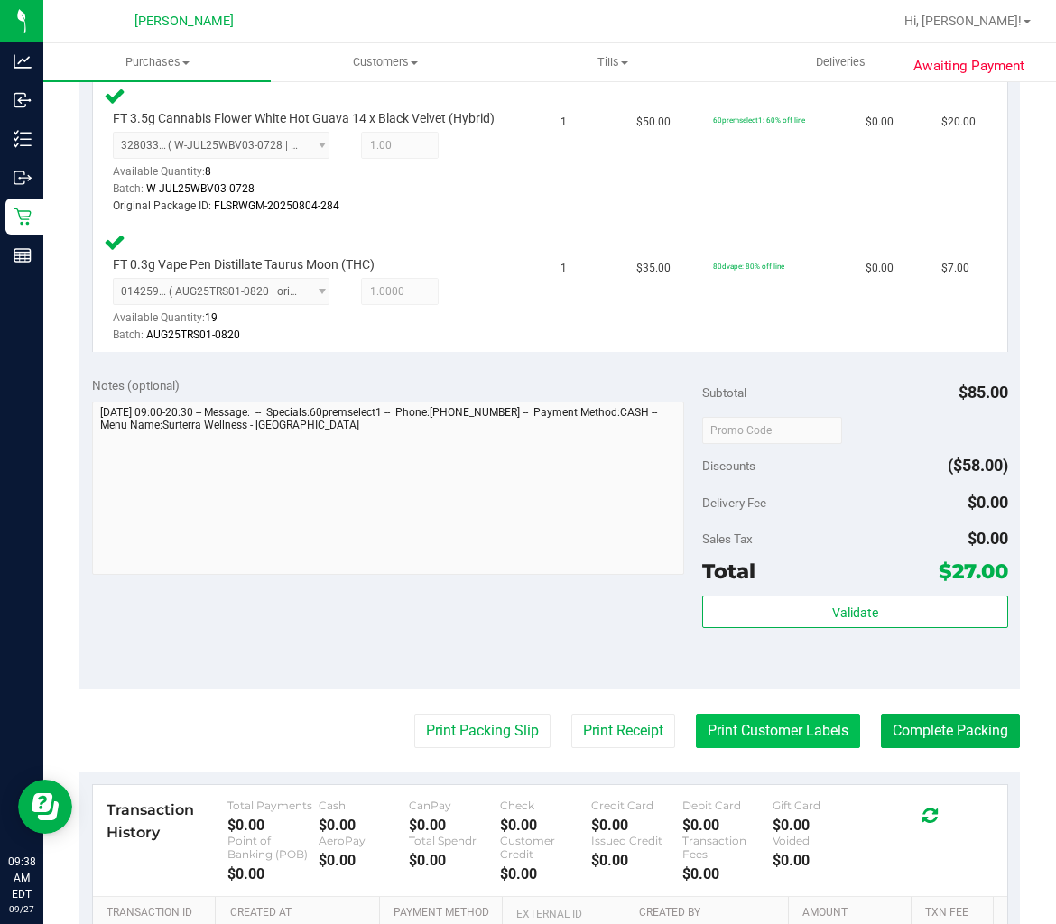
click at [731, 748] on button "Print Customer Labels" at bounding box center [778, 731] width 164 height 34
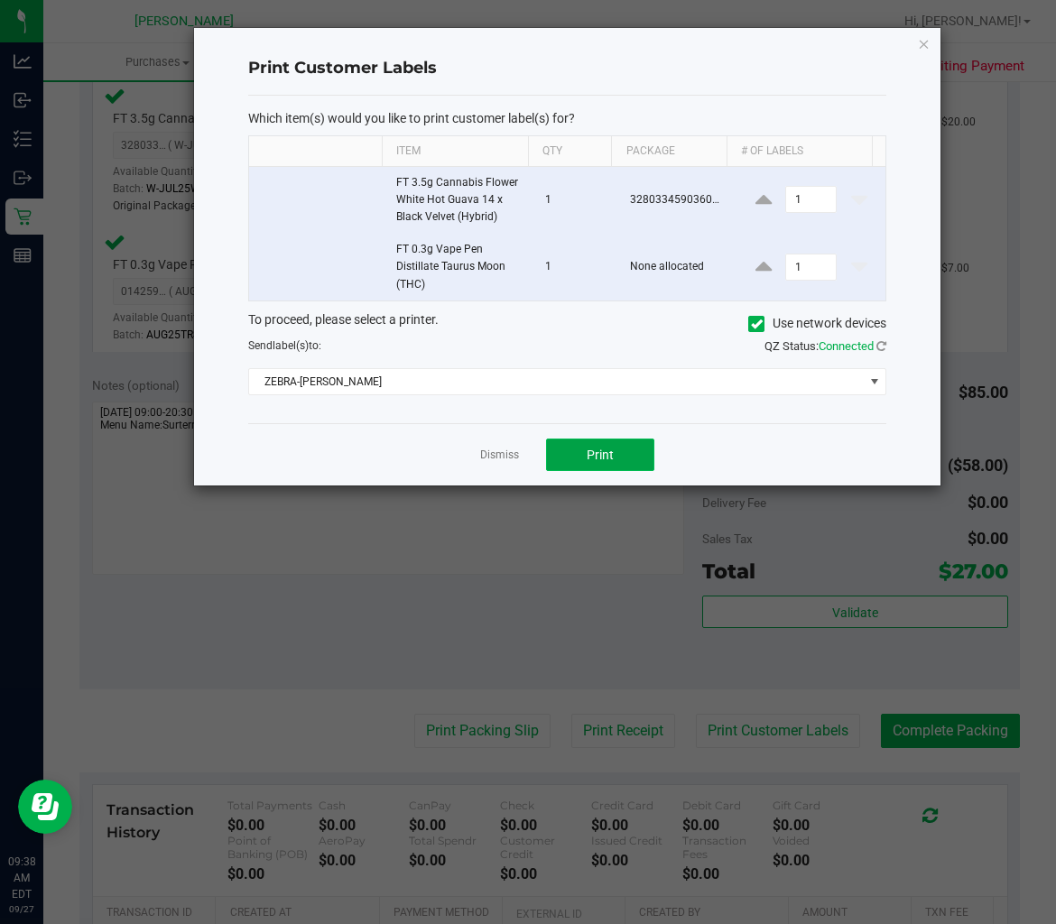
click at [606, 442] on button "Print" at bounding box center [600, 455] width 108 height 32
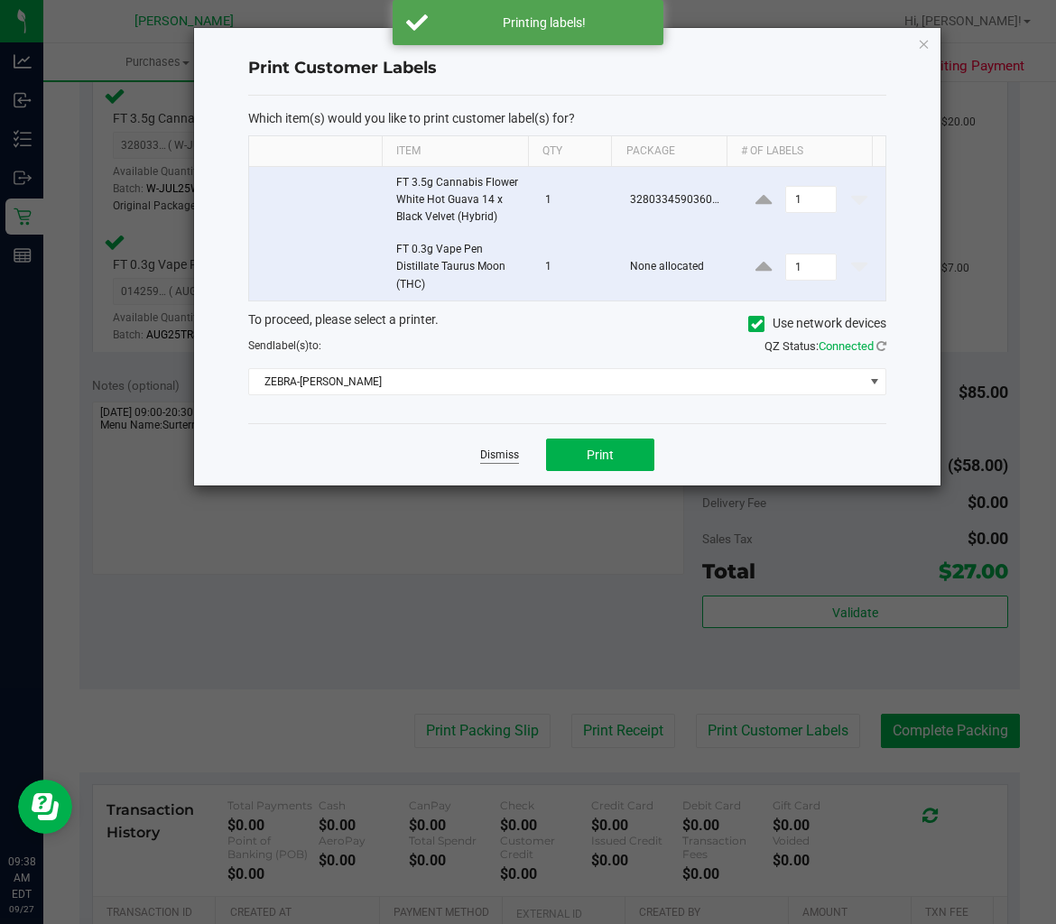
click at [509, 456] on link "Dismiss" at bounding box center [499, 455] width 39 height 15
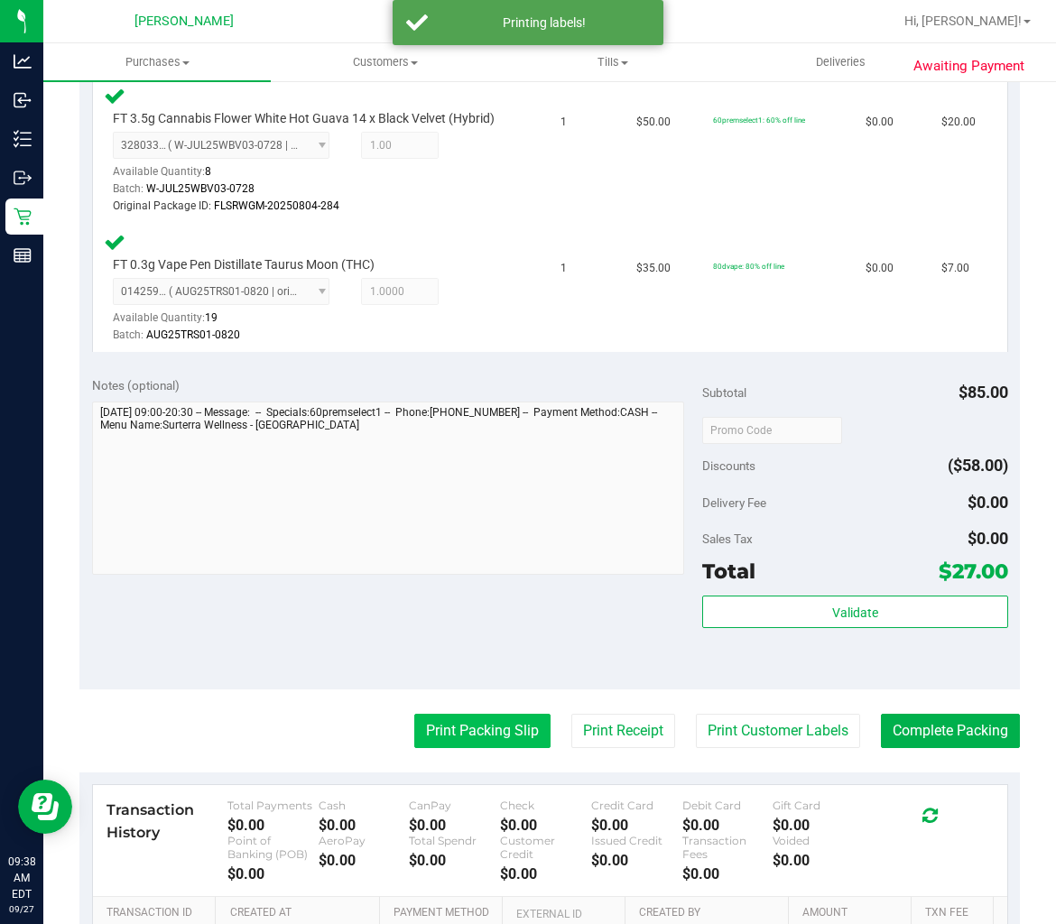
click at [483, 745] on button "Print Packing Slip" at bounding box center [482, 731] width 136 height 34
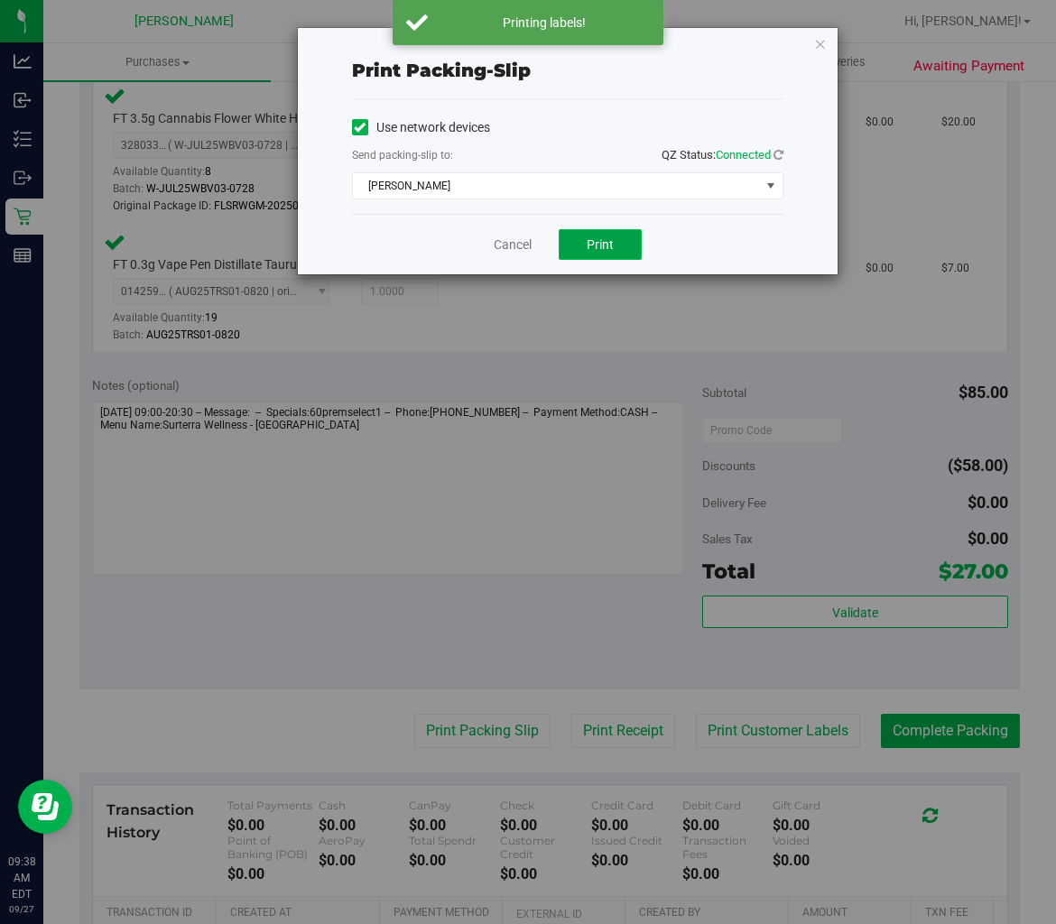
click at [594, 245] on span "Print" at bounding box center [600, 244] width 27 height 14
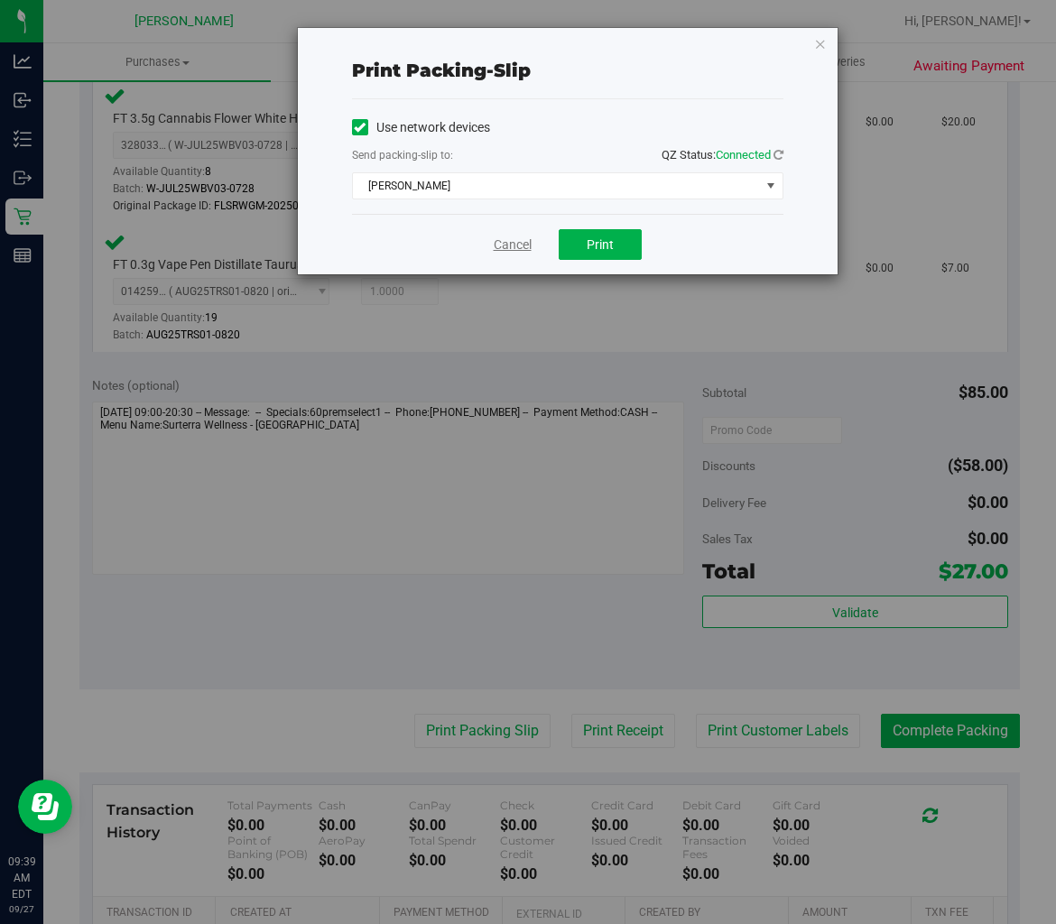
click at [509, 245] on link "Cancel" at bounding box center [513, 245] width 38 height 19
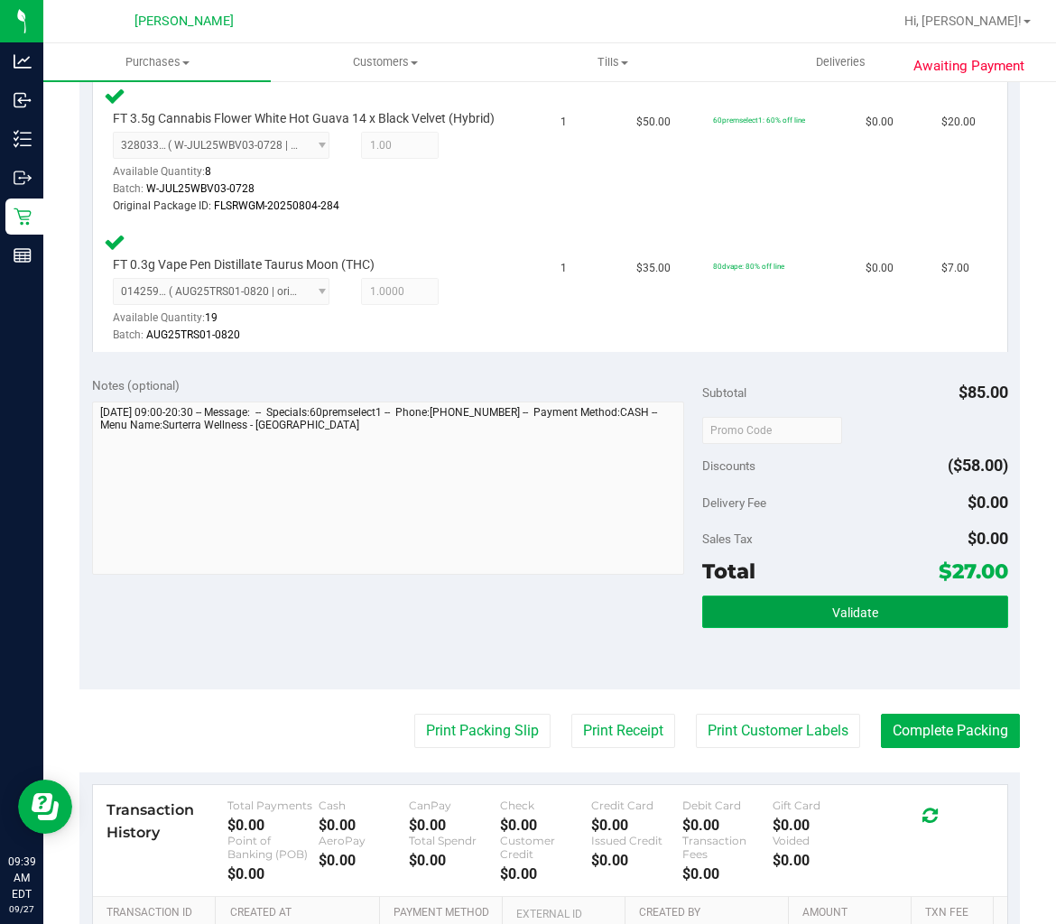
click at [818, 628] on button "Validate" at bounding box center [854, 612] width 305 height 32
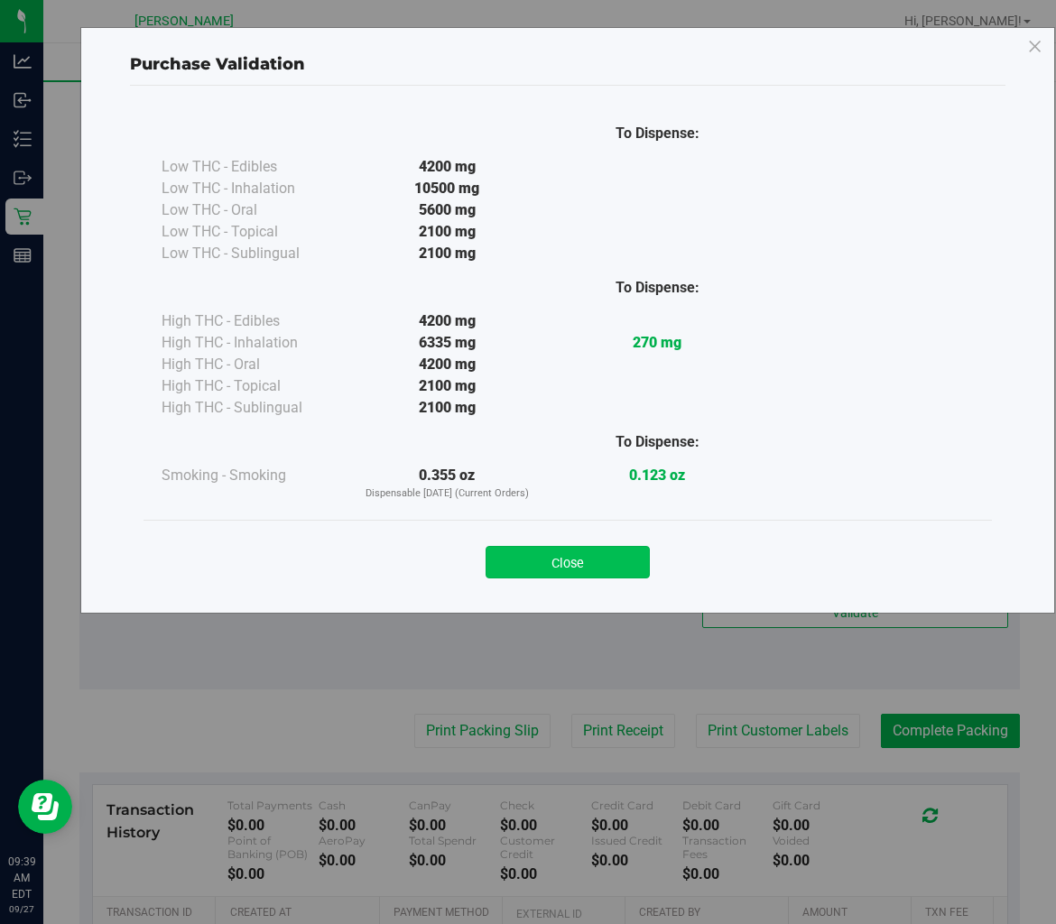
click at [569, 567] on button "Close" at bounding box center [567, 562] width 164 height 32
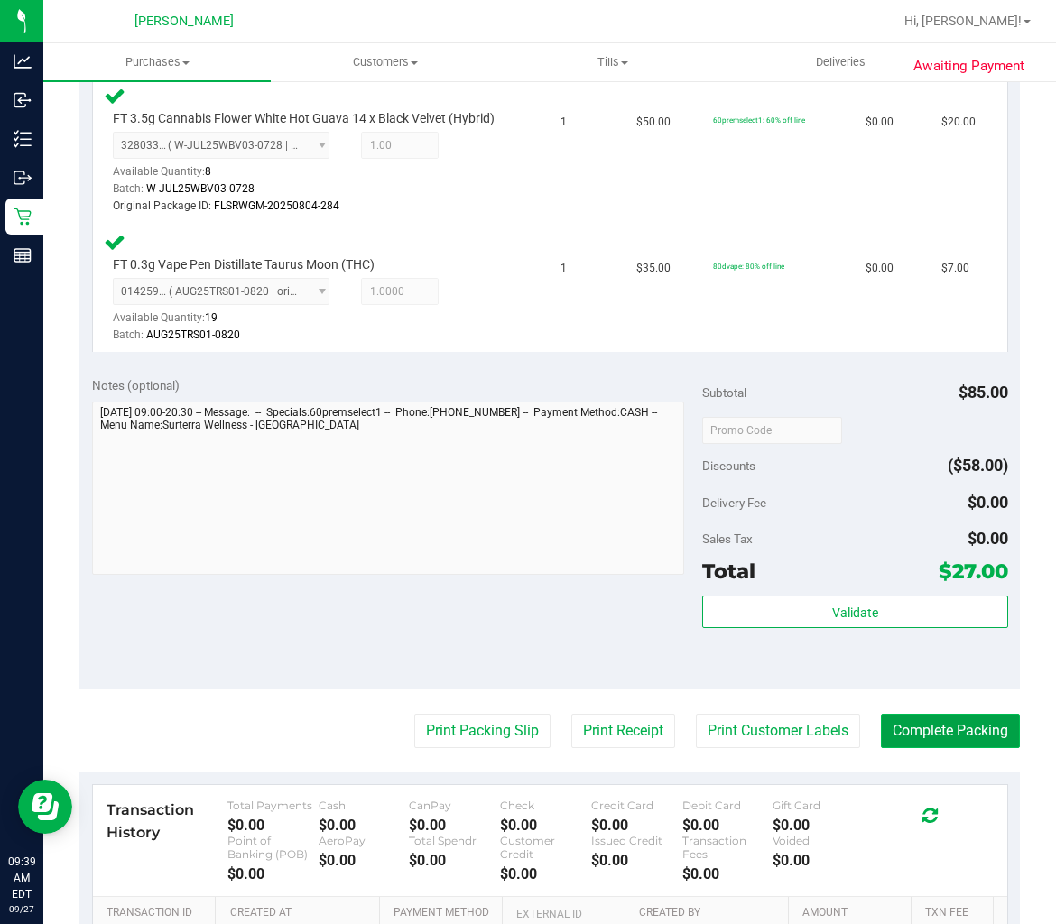
click at [941, 735] on button "Complete Packing" at bounding box center [950, 731] width 139 height 34
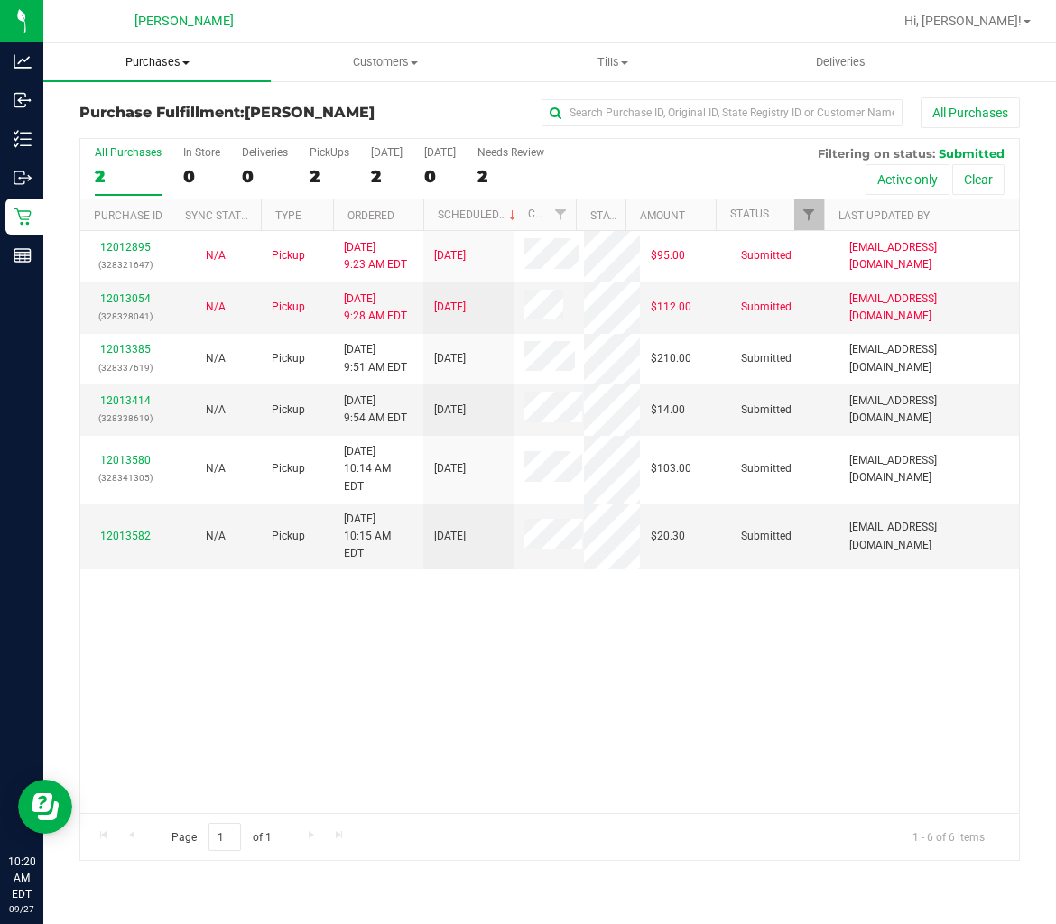
click at [178, 60] on span "Purchases" at bounding box center [156, 62] width 227 height 16
click at [105, 116] on li "Summary of purchases" at bounding box center [156, 109] width 227 height 22
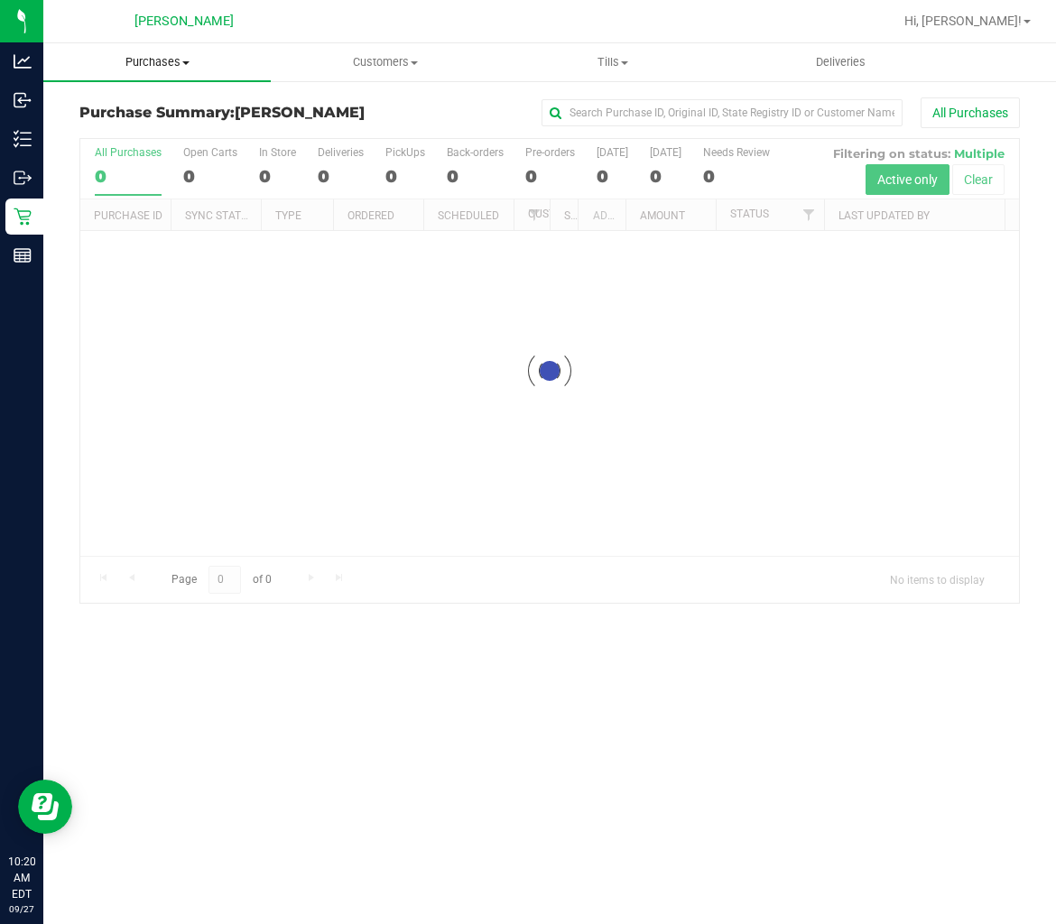
click at [156, 64] on span "Purchases" at bounding box center [156, 62] width 227 height 16
click at [126, 124] on span "Fulfillment" at bounding box center [99, 130] width 112 height 15
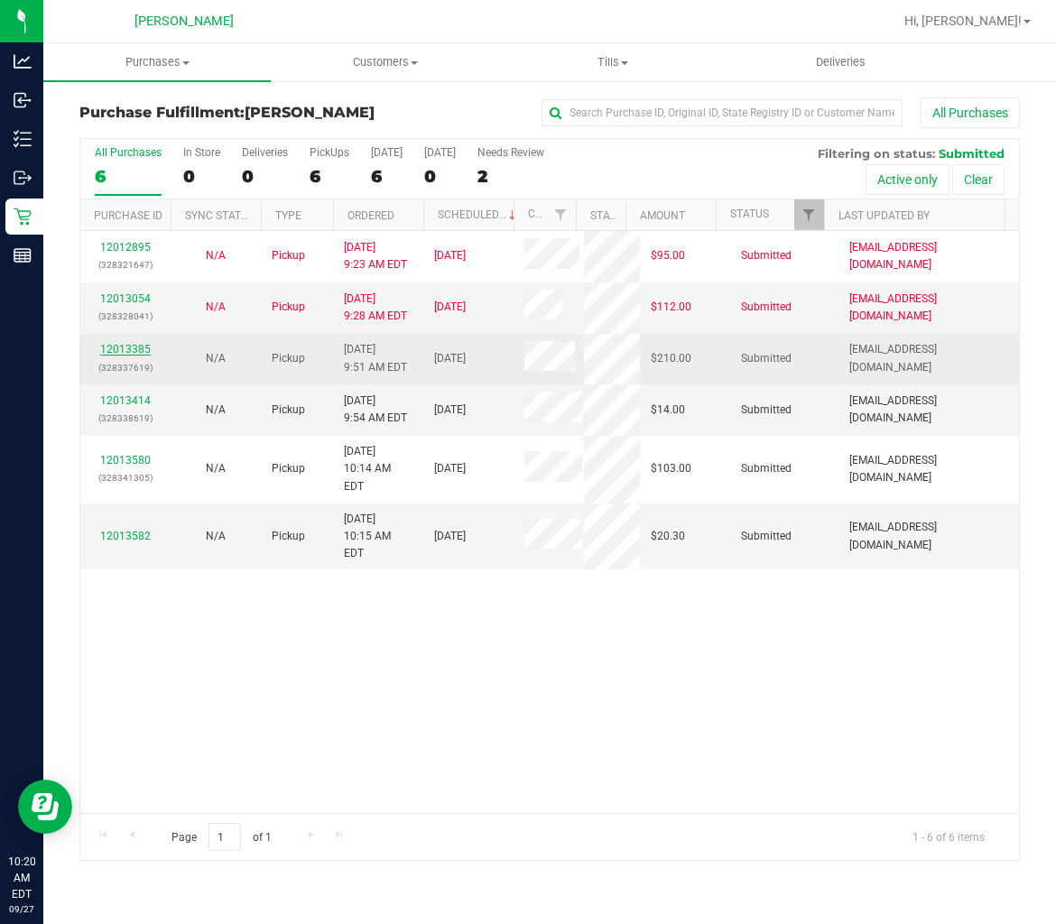
click at [114, 353] on link "12013385" at bounding box center [125, 349] width 51 height 13
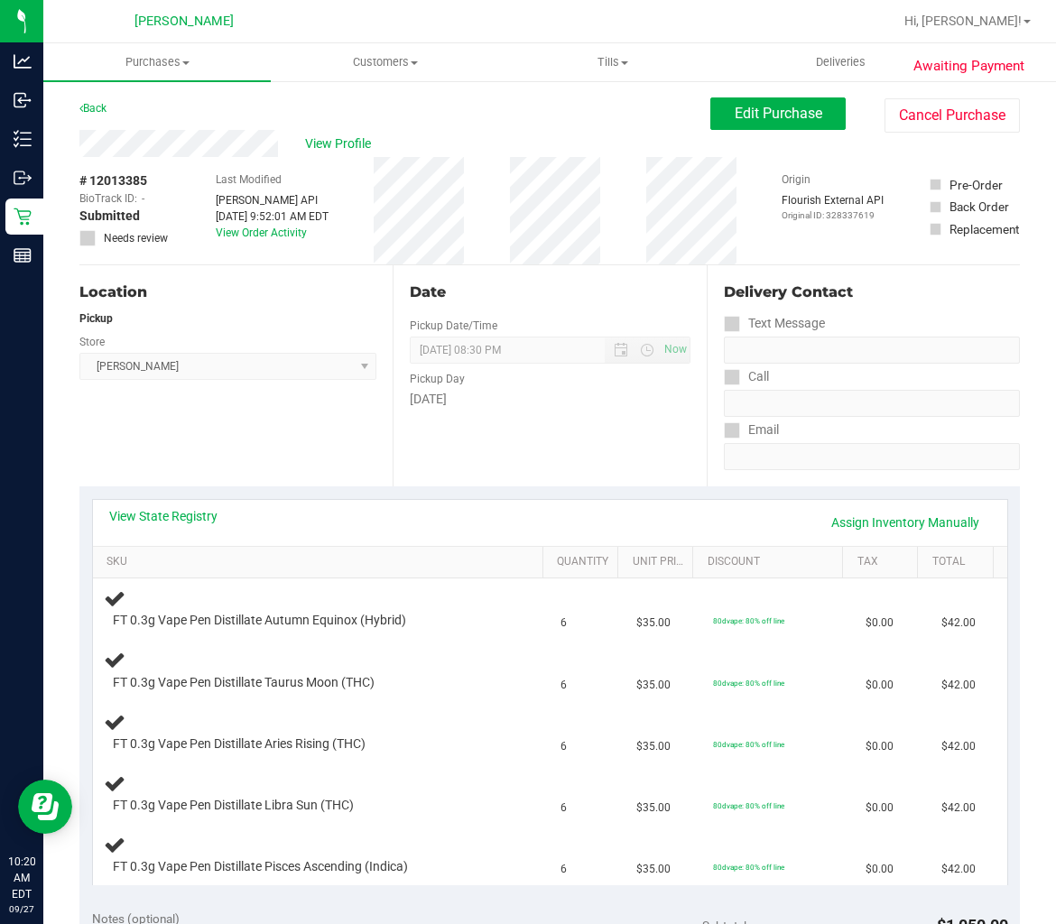
scroll to position [200, 0]
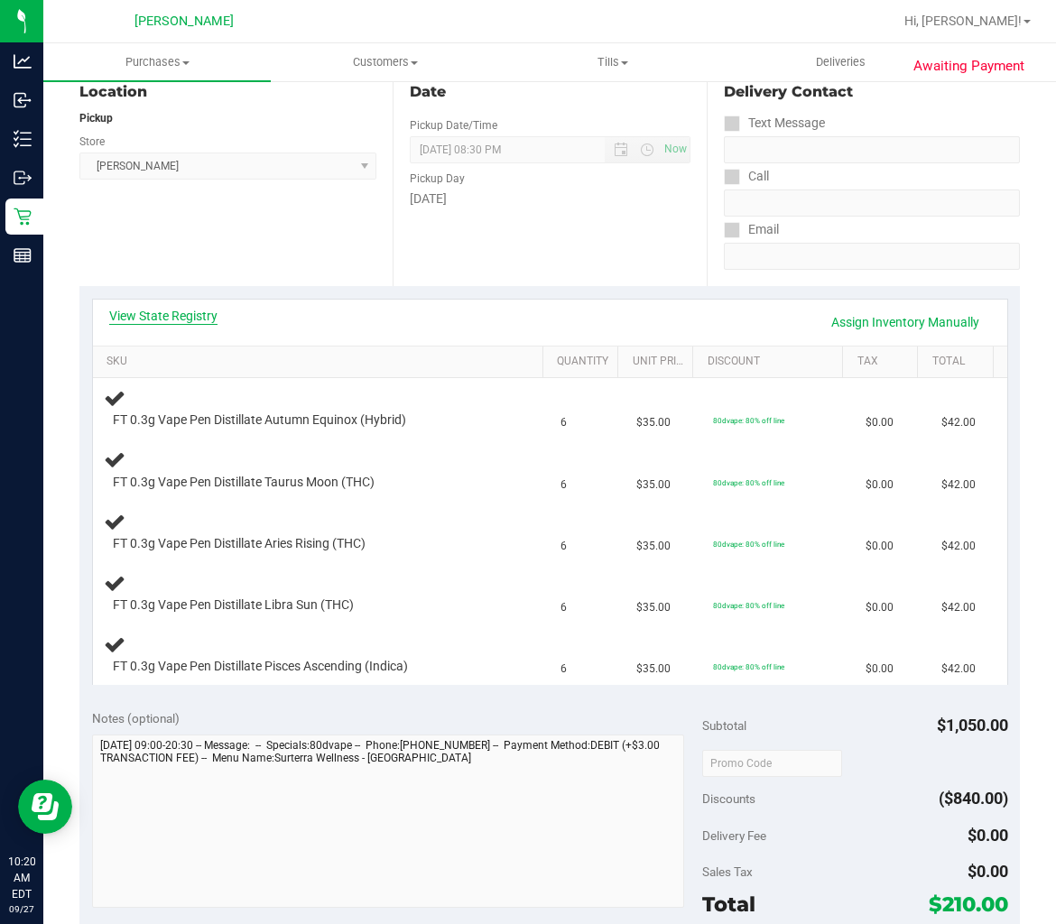
click at [184, 310] on link "View State Registry" at bounding box center [163, 316] width 108 height 18
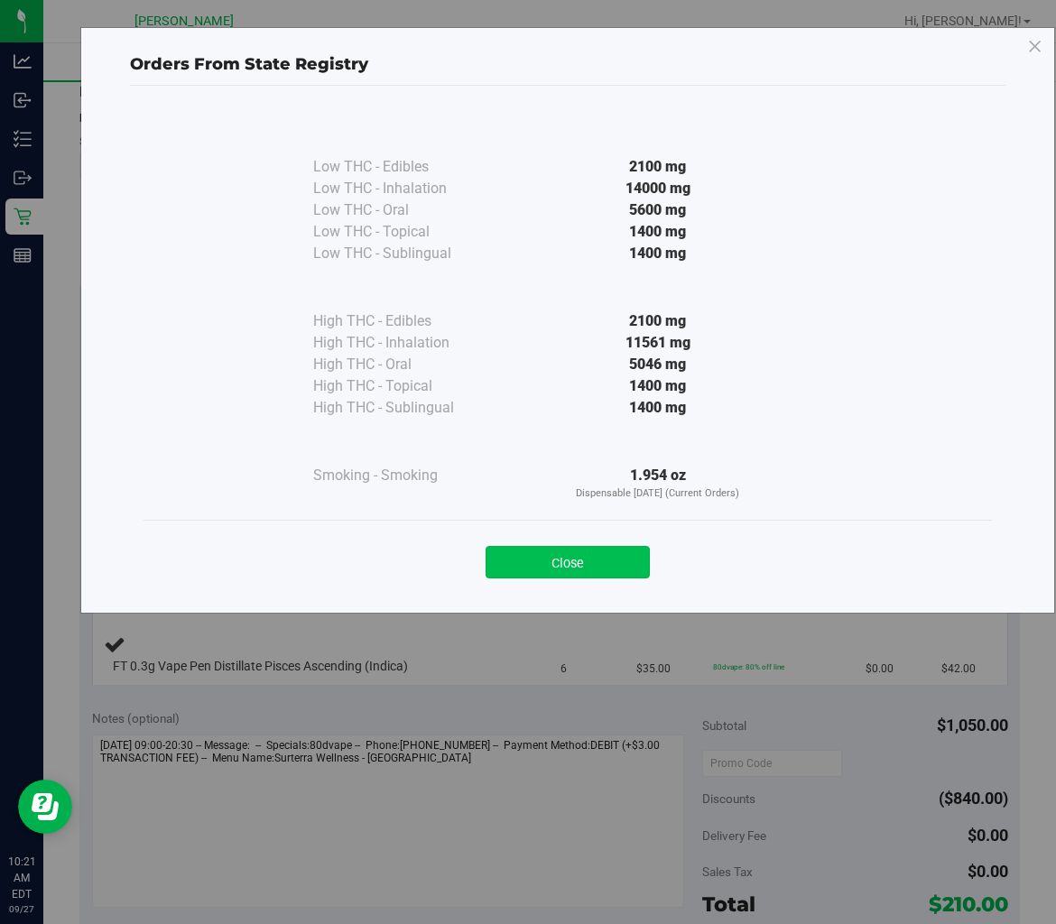
click at [599, 562] on button "Close" at bounding box center [567, 562] width 164 height 32
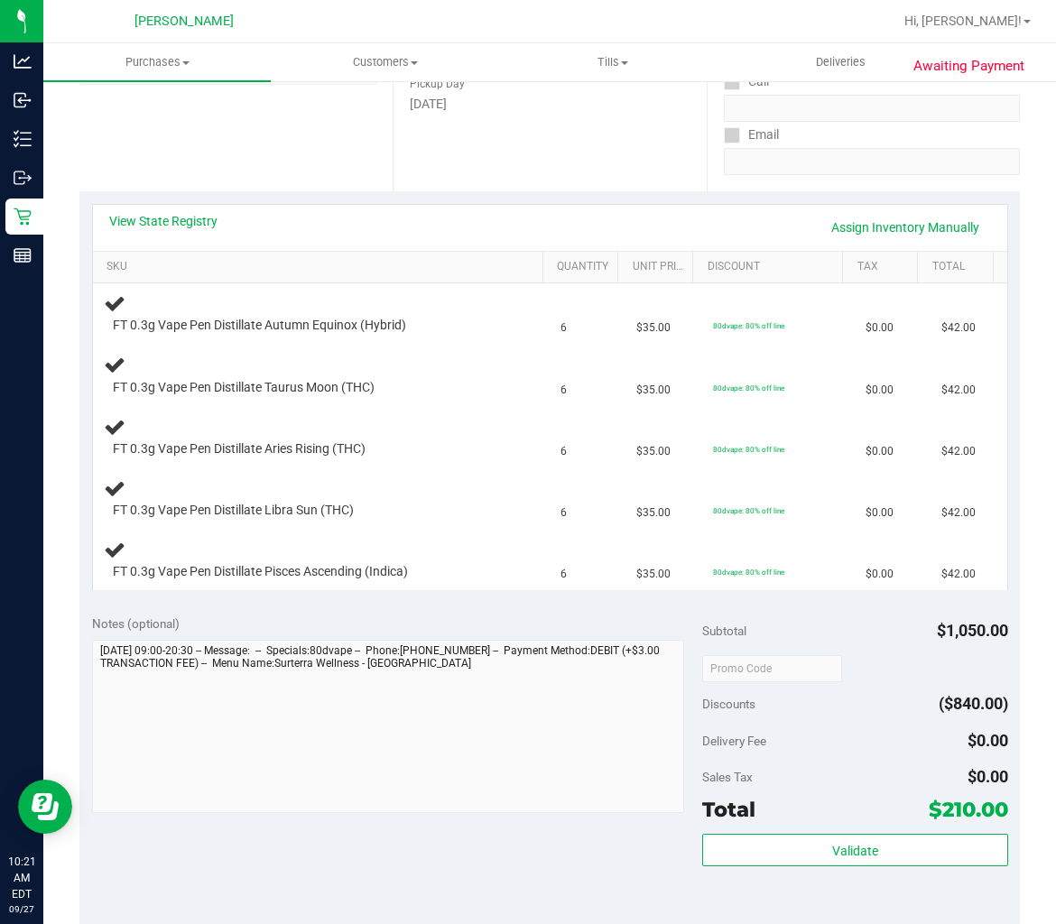
scroll to position [401, 0]
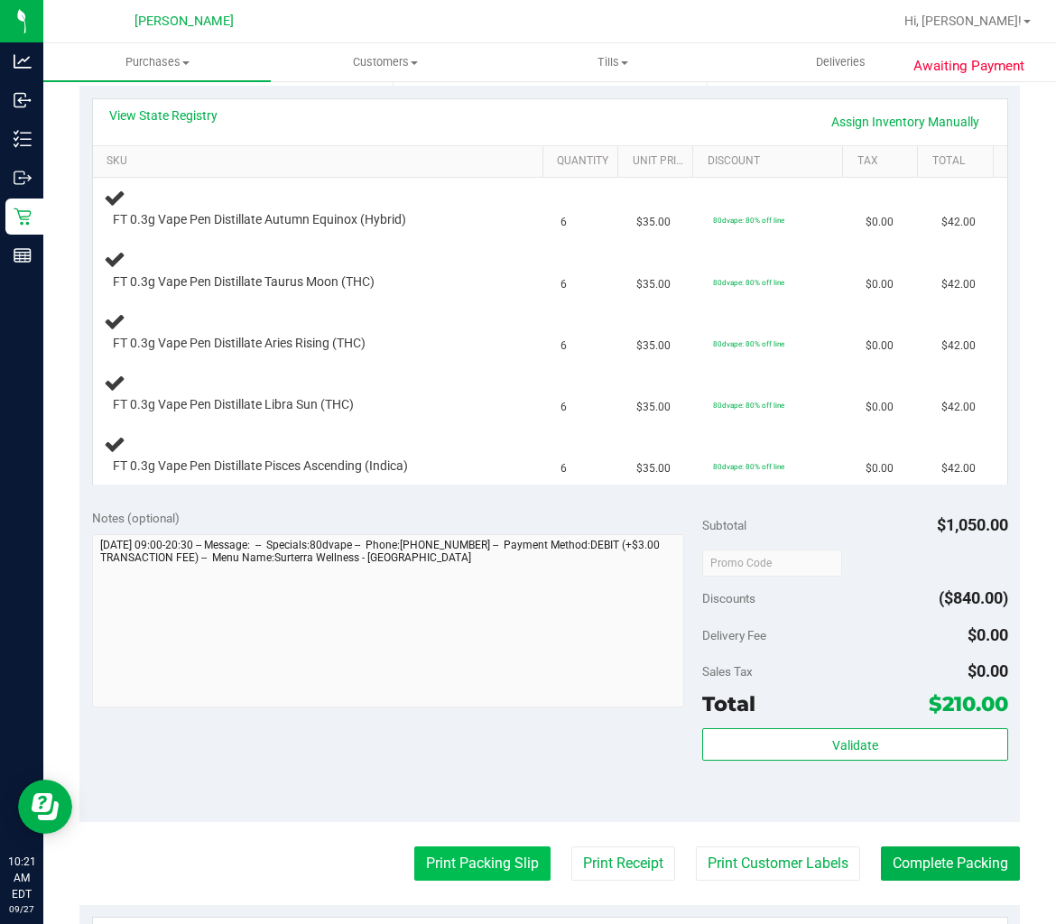
click at [471, 854] on button "Print Packing Slip" at bounding box center [482, 863] width 136 height 34
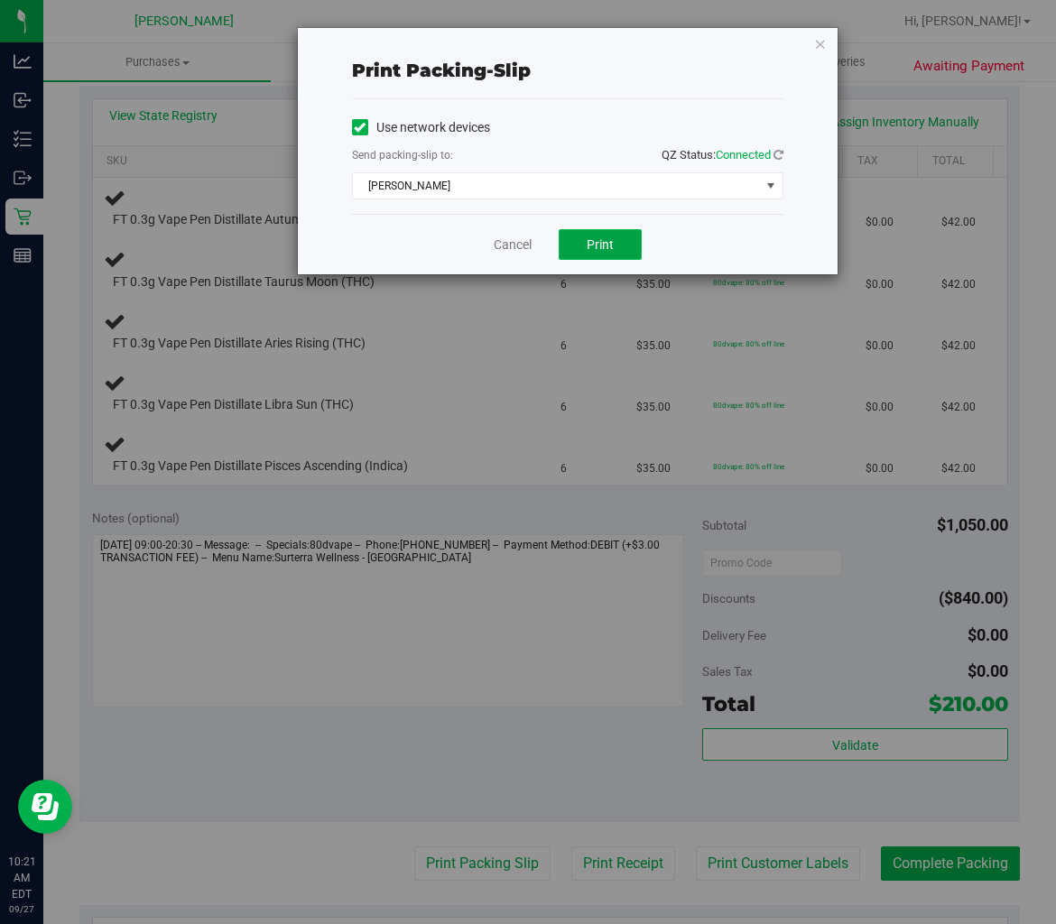
click at [589, 248] on span "Print" at bounding box center [600, 244] width 27 height 14
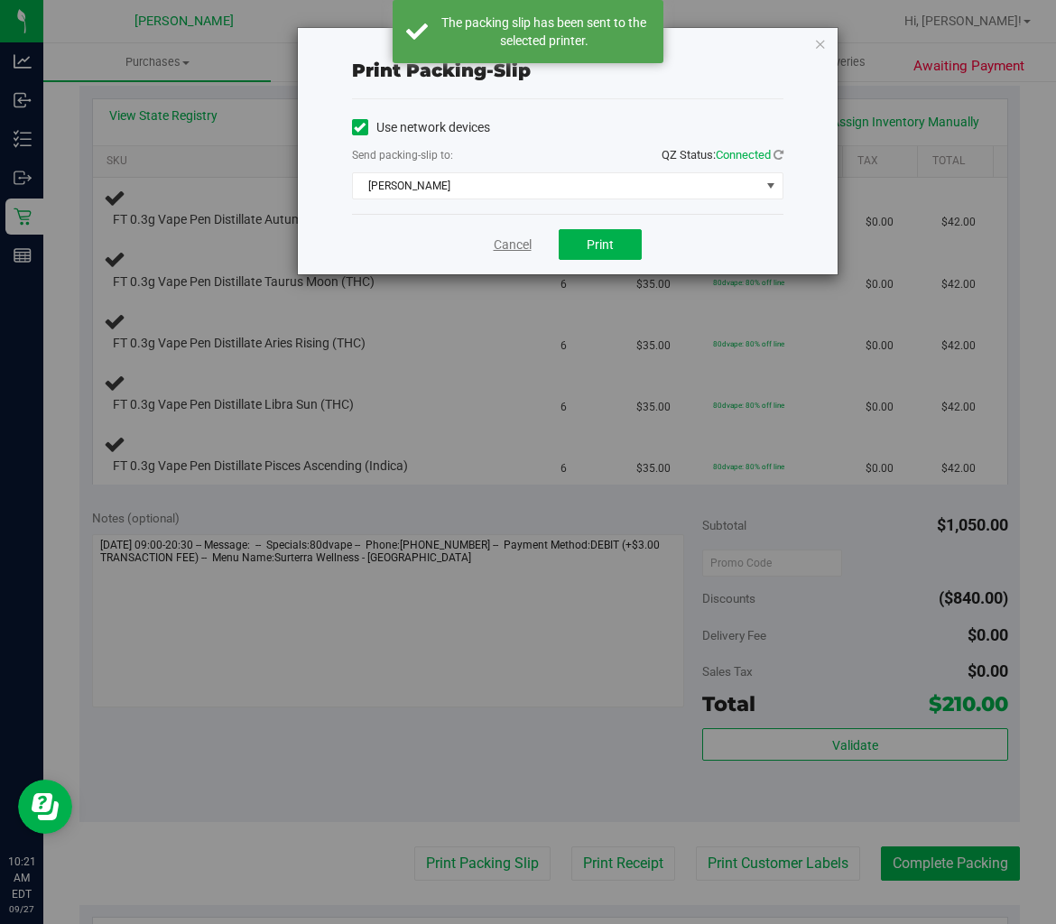
click at [520, 242] on link "Cancel" at bounding box center [513, 245] width 38 height 19
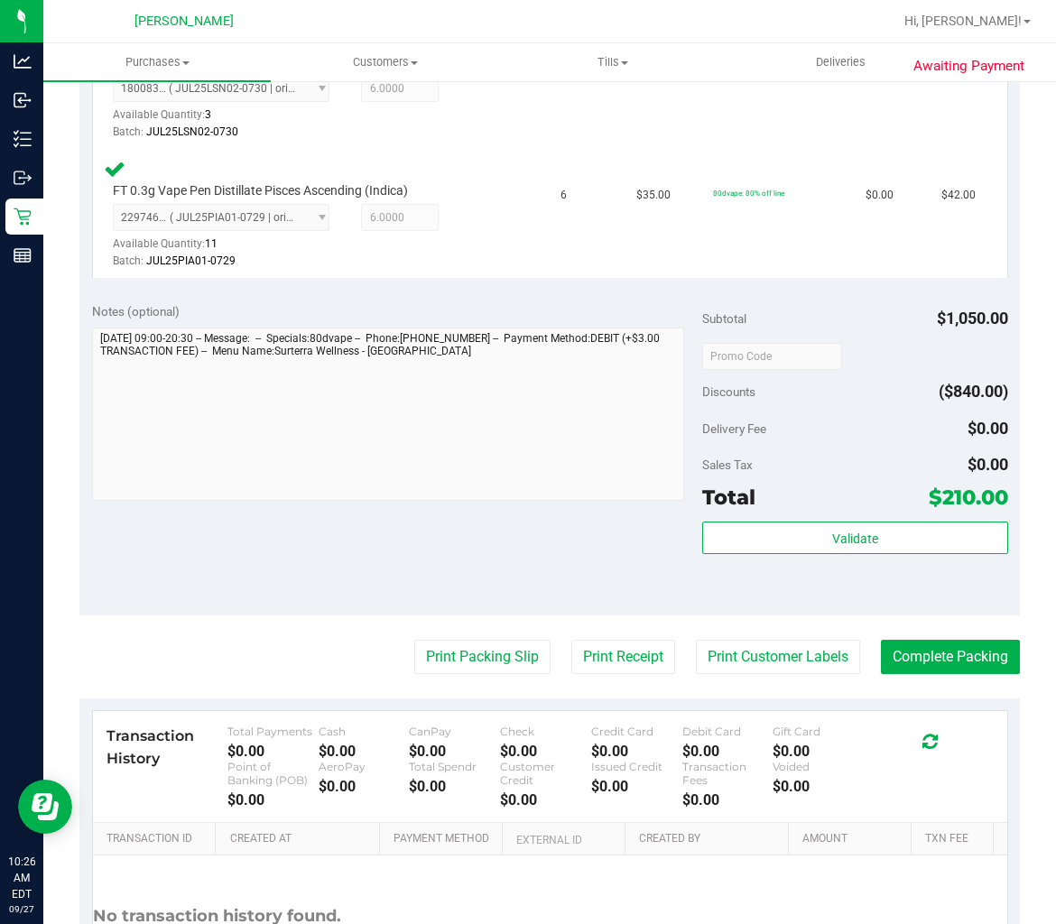
scroll to position [1101, 0]
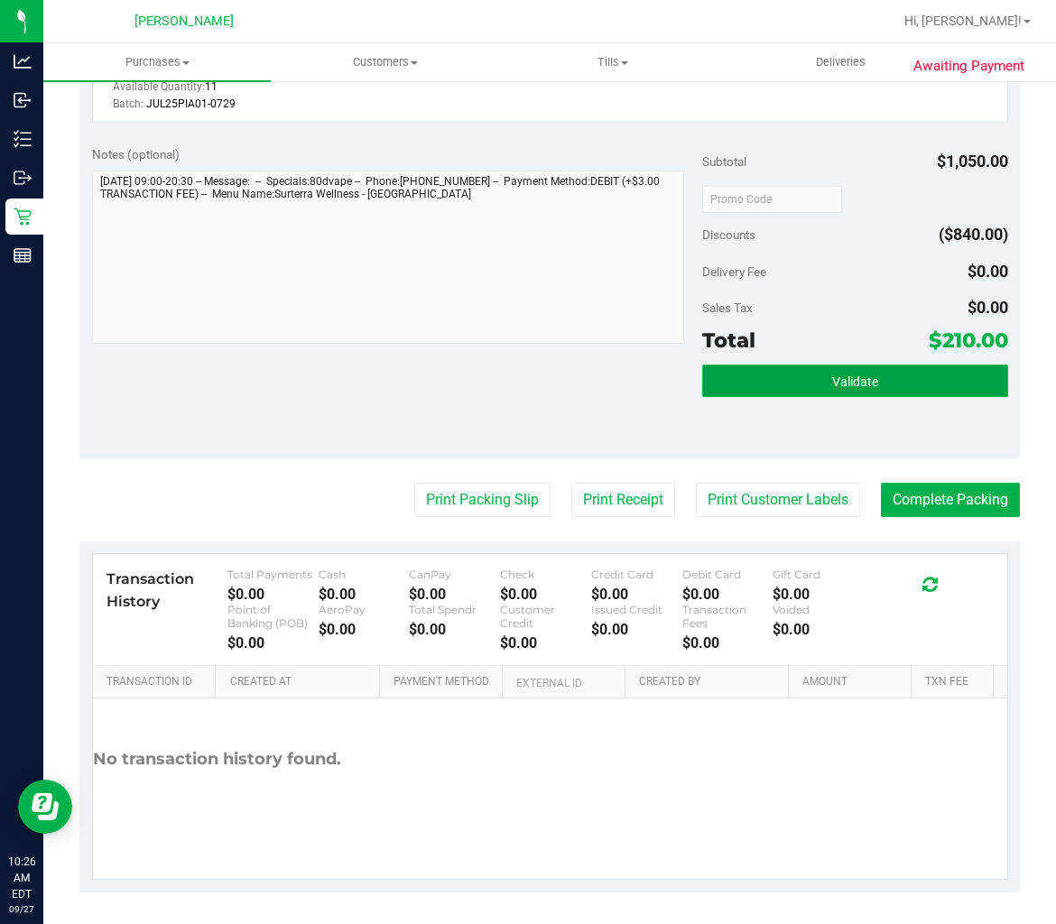
click at [798, 390] on button "Validate" at bounding box center [854, 381] width 305 height 32
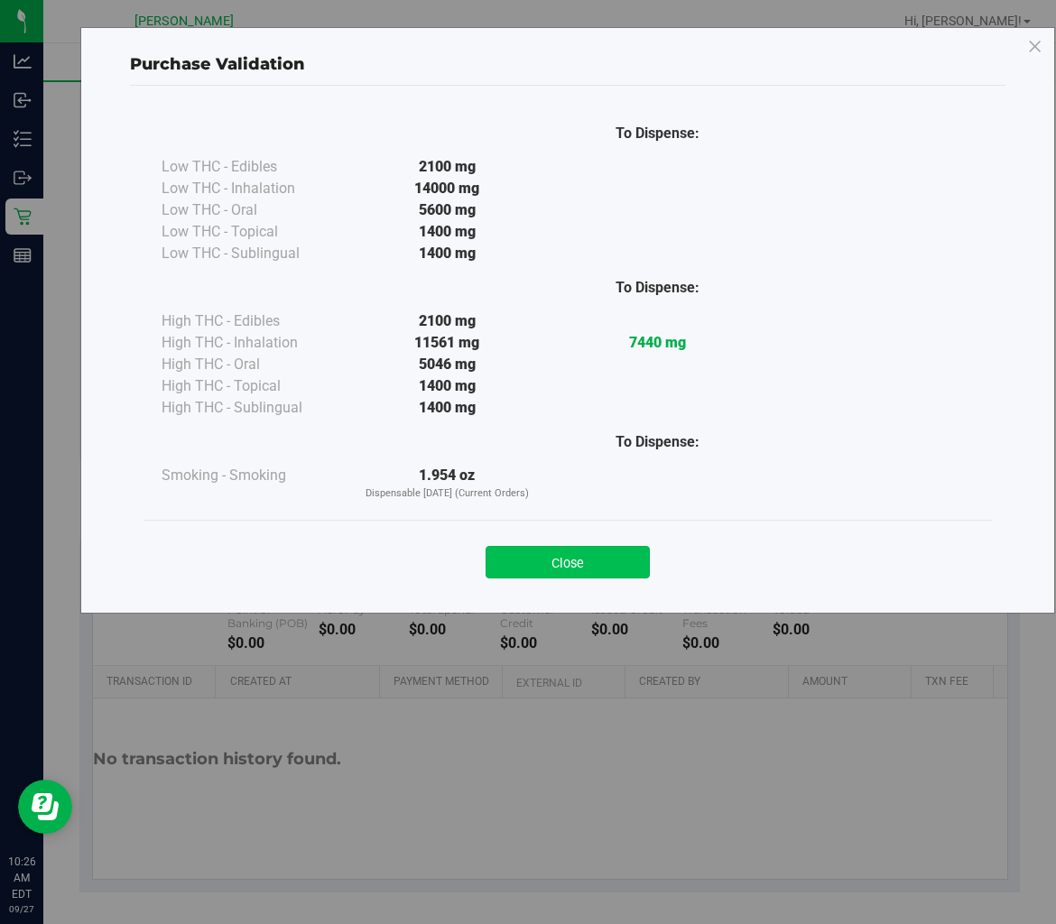
click at [590, 553] on button "Close" at bounding box center [567, 562] width 164 height 32
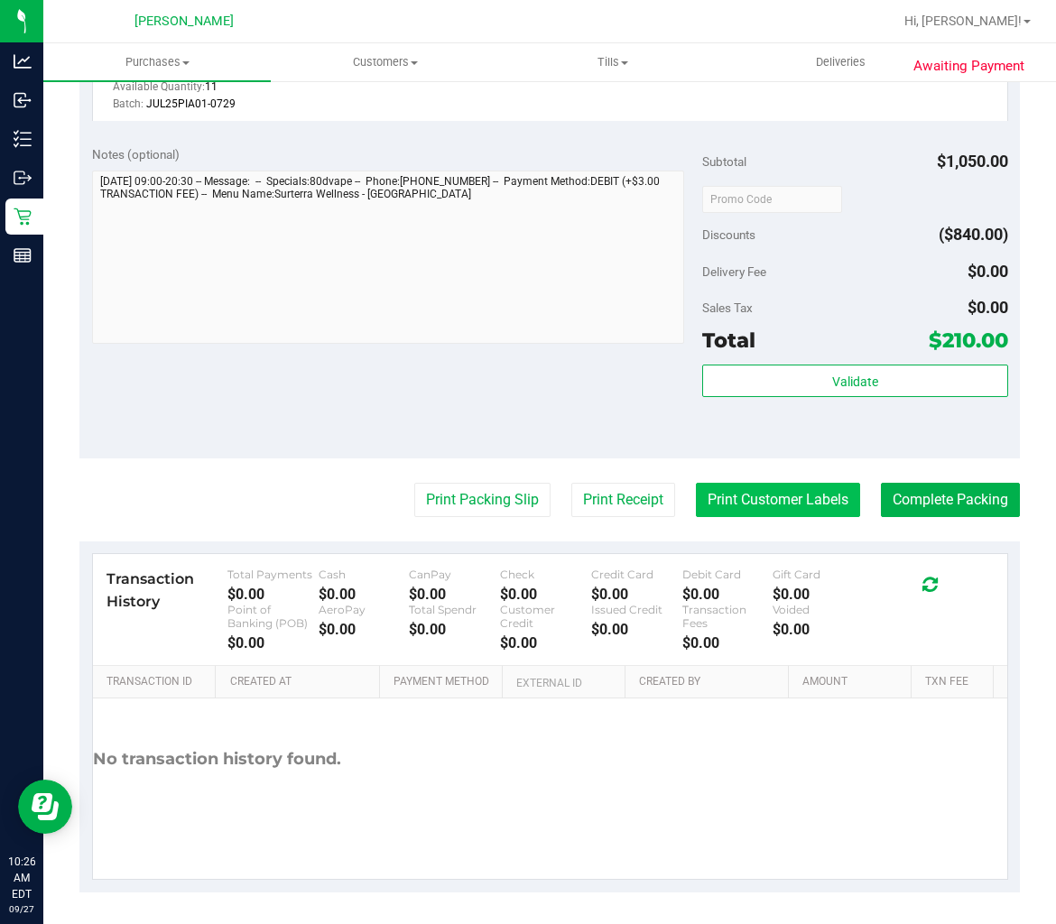
click at [772, 504] on button "Print Customer Labels" at bounding box center [778, 500] width 164 height 34
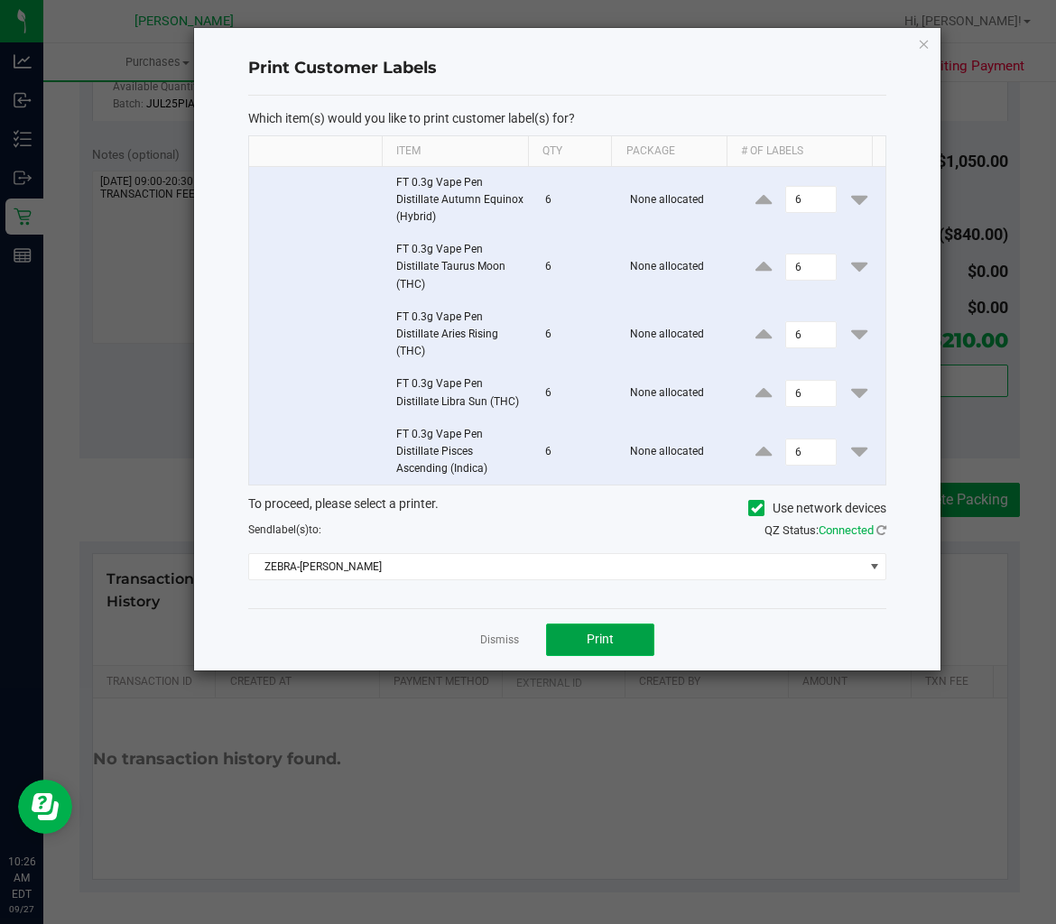
click at [612, 634] on span "Print" at bounding box center [600, 639] width 27 height 14
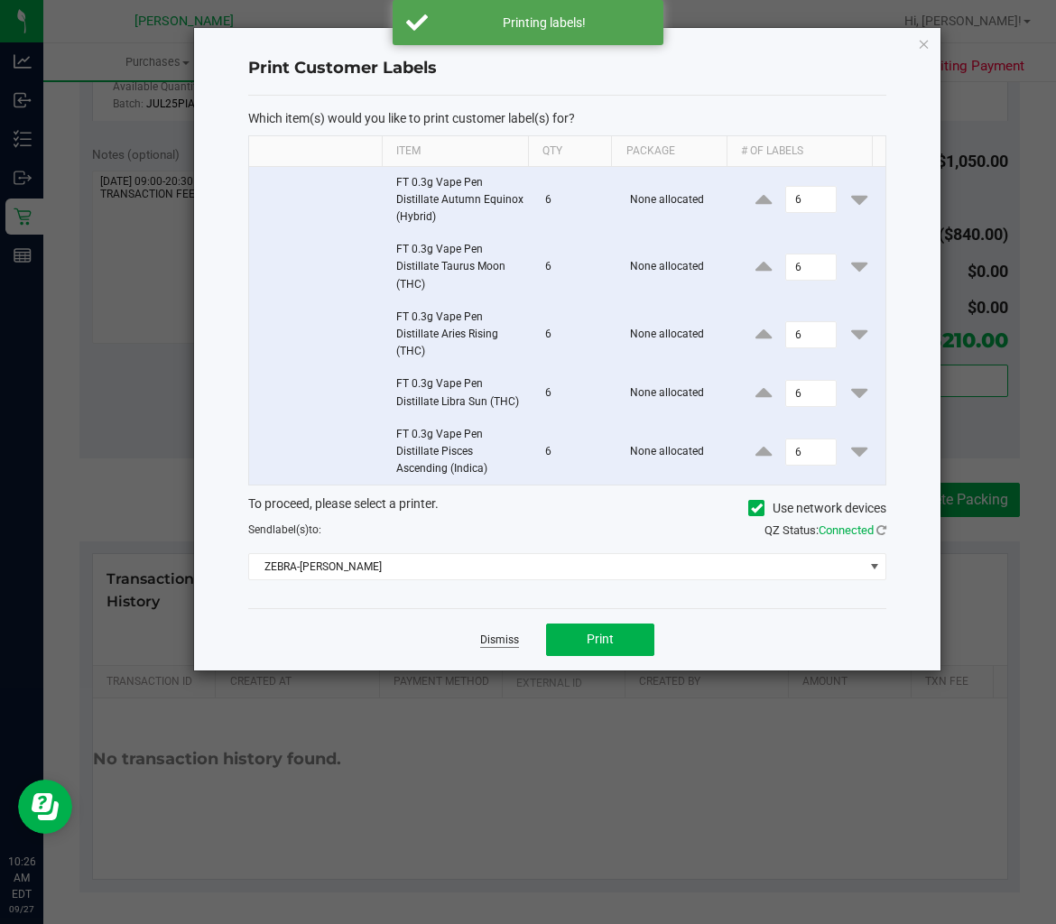
click at [497, 639] on link "Dismiss" at bounding box center [499, 640] width 39 height 15
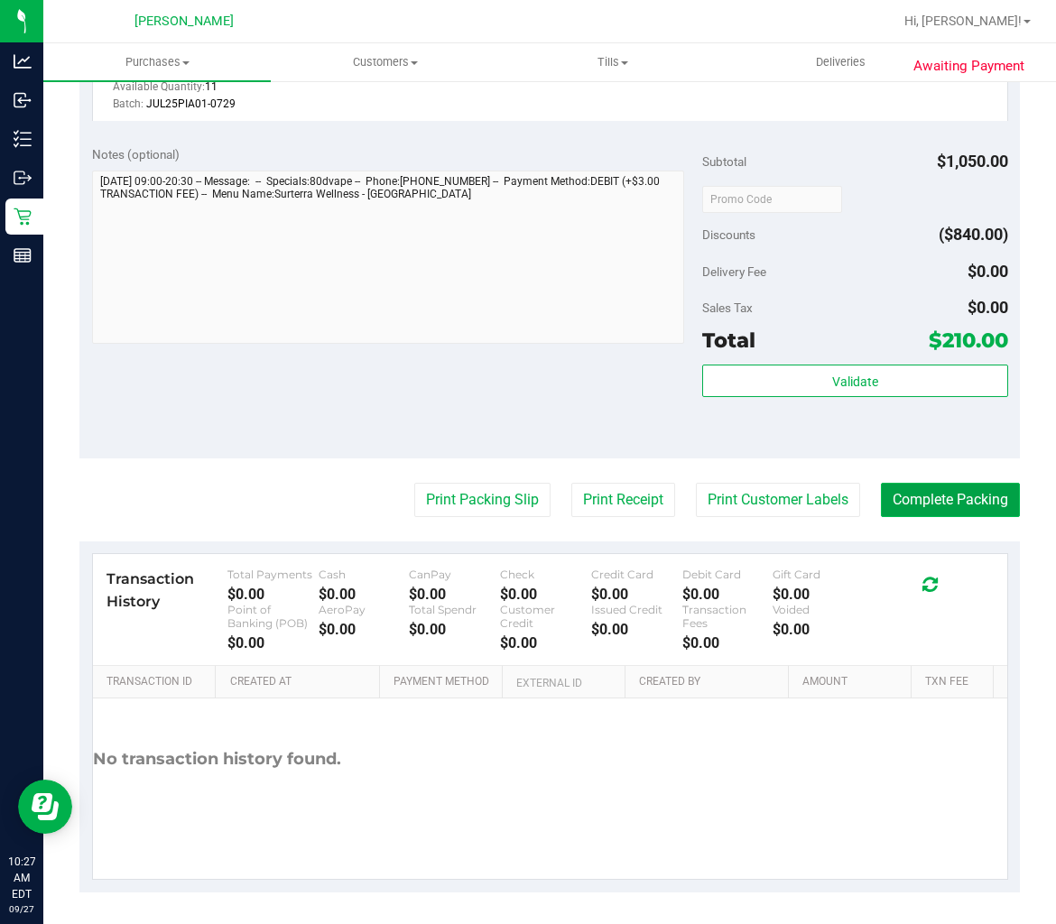
click at [953, 504] on button "Complete Packing" at bounding box center [950, 500] width 139 height 34
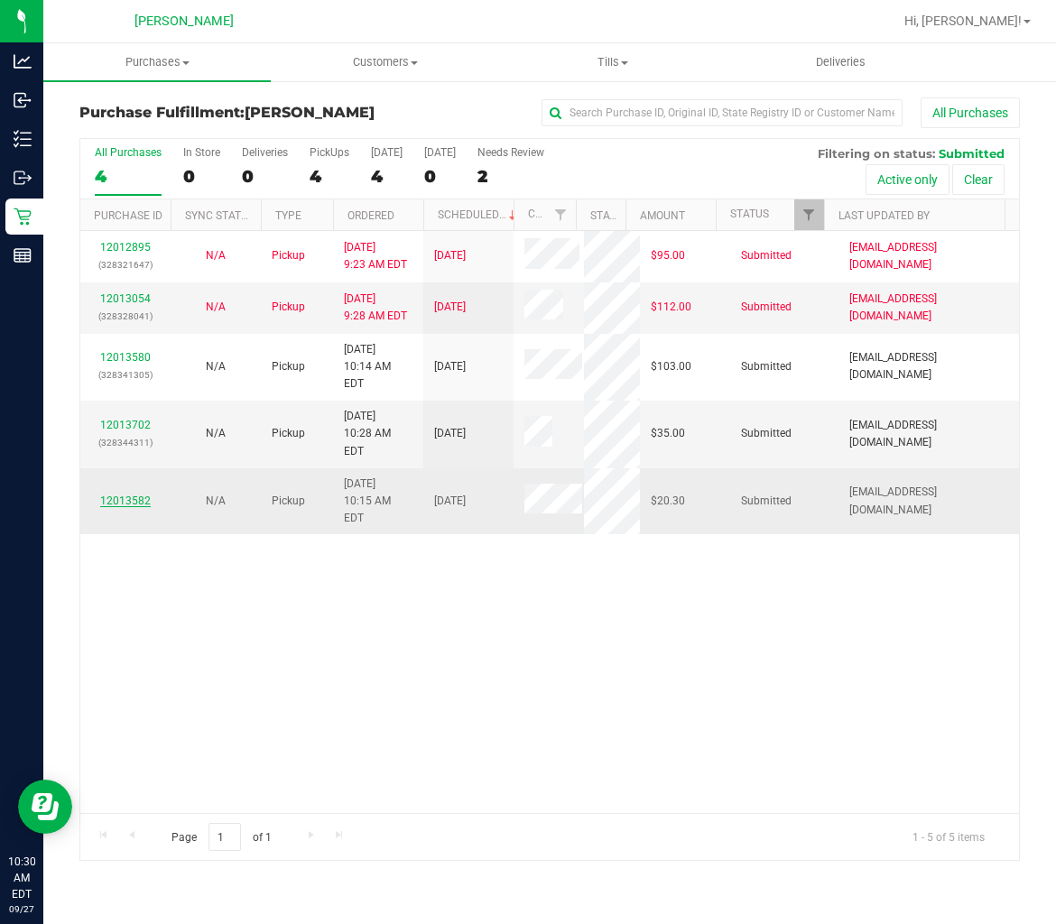
click at [115, 495] on link "12013582" at bounding box center [125, 501] width 51 height 13
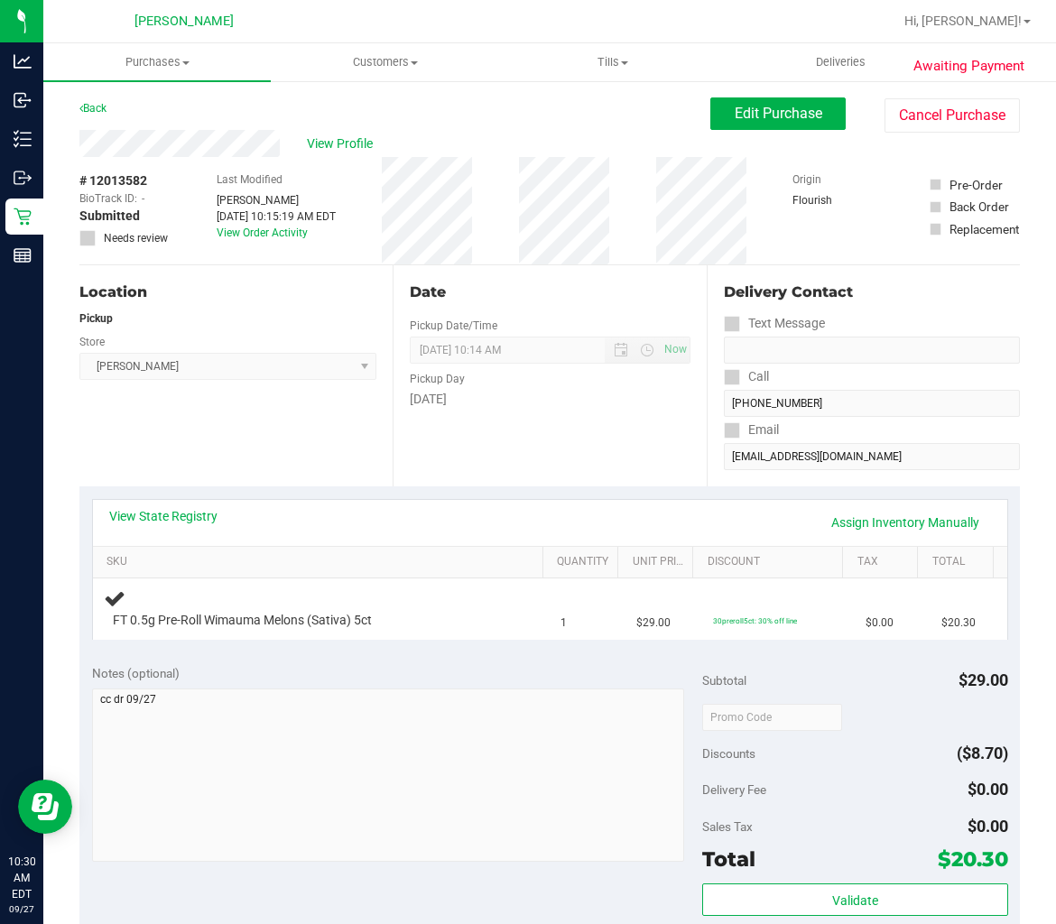
click at [287, 484] on div "Location Pickup Store [GEOGRAPHIC_DATA][PERSON_NAME] Select Store [PERSON_NAME]…" at bounding box center [235, 375] width 313 height 221
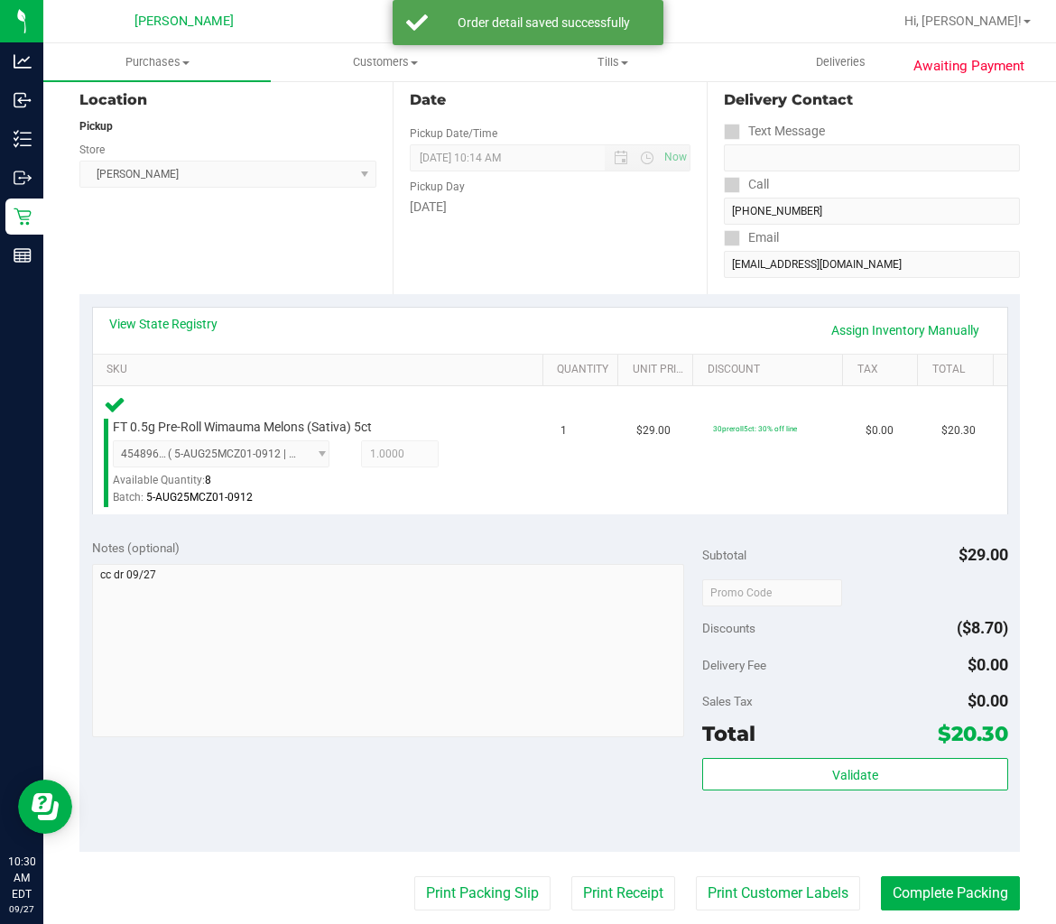
scroll to position [200, 0]
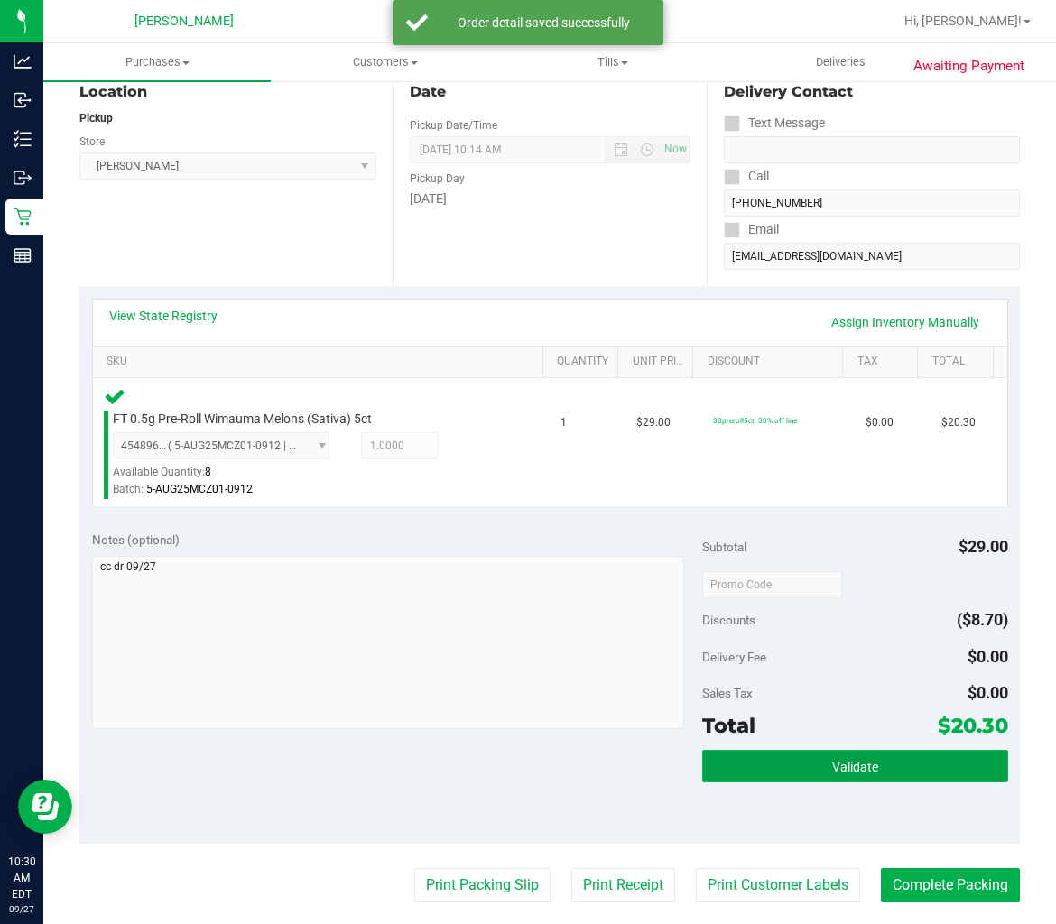
click at [896, 760] on button "Validate" at bounding box center [854, 766] width 305 height 32
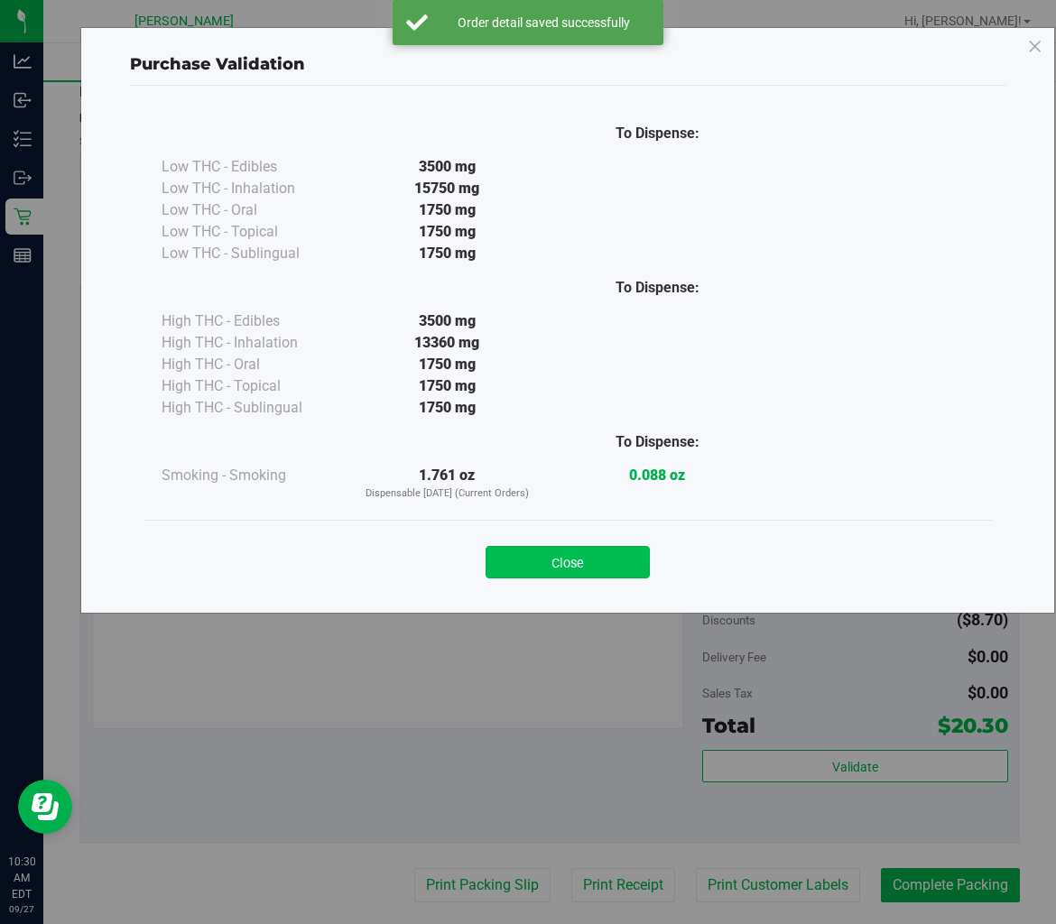
click at [544, 558] on button "Close" at bounding box center [567, 562] width 164 height 32
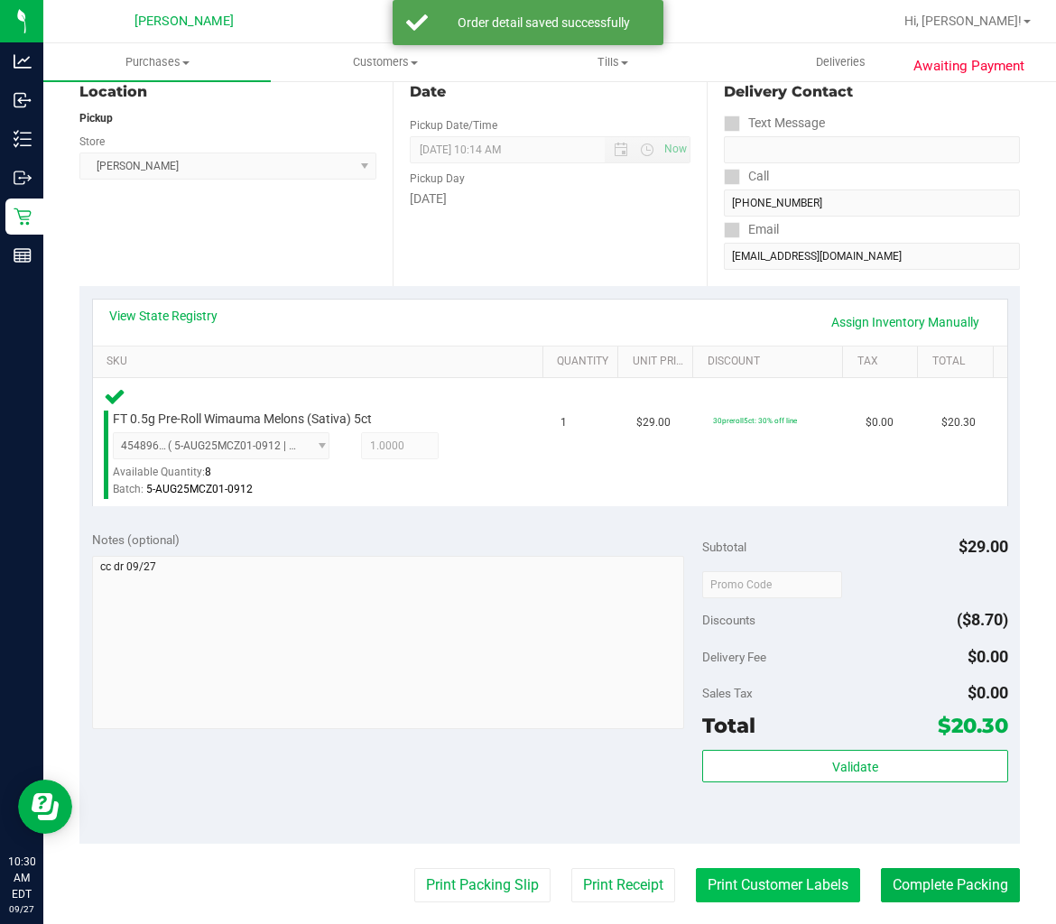
click at [768, 878] on button "Print Customer Labels" at bounding box center [778, 885] width 164 height 34
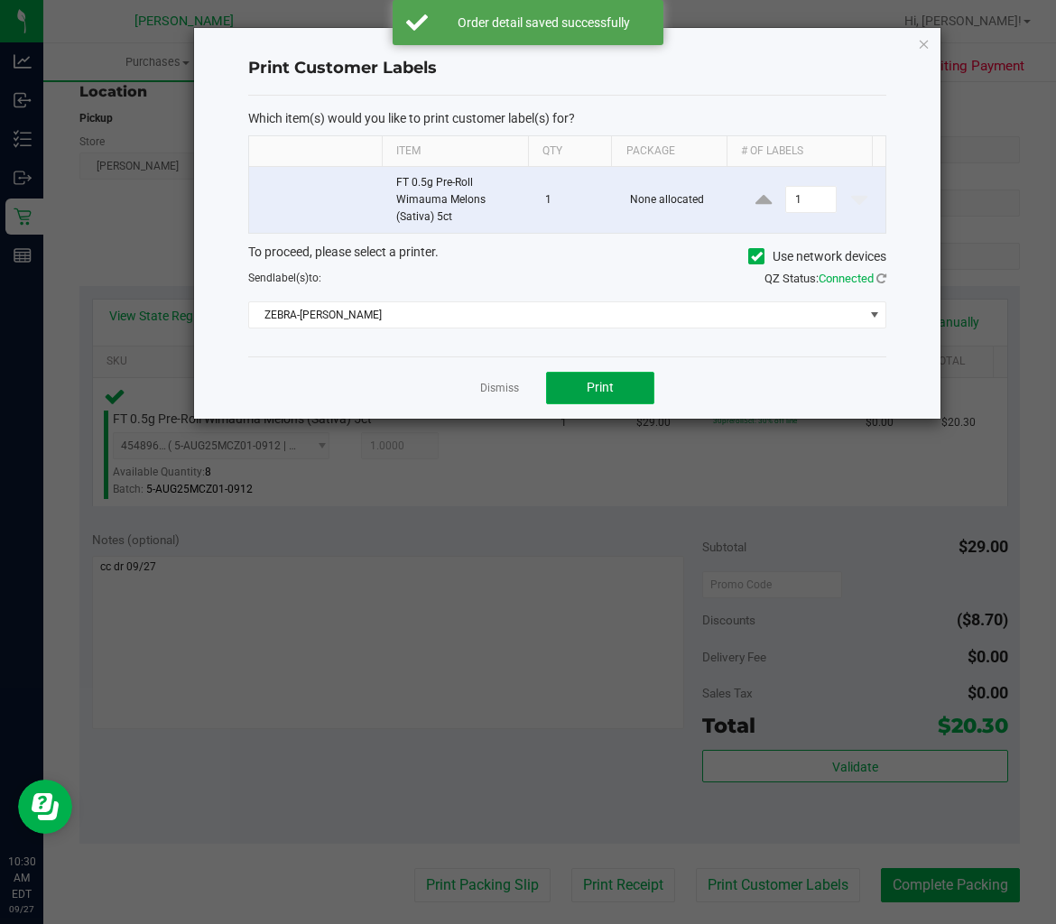
click at [606, 397] on button "Print" at bounding box center [600, 388] width 108 height 32
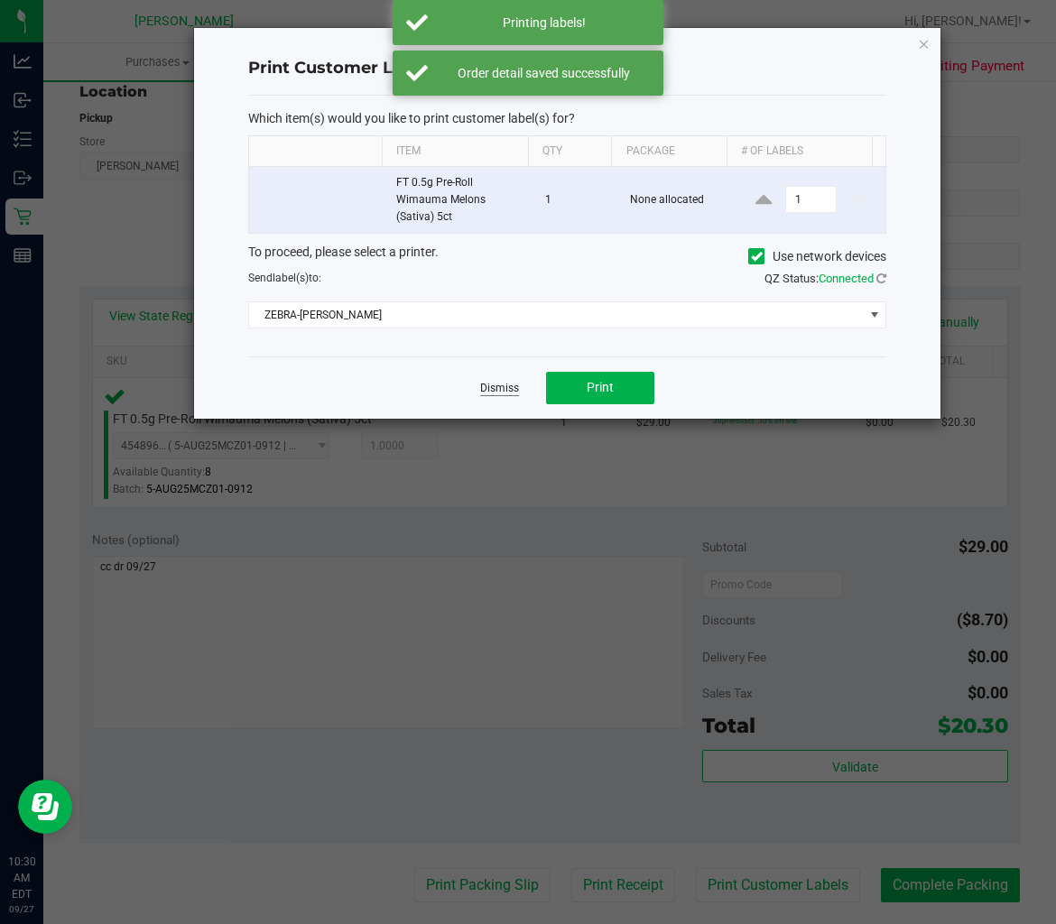
click at [501, 384] on link "Dismiss" at bounding box center [499, 388] width 39 height 15
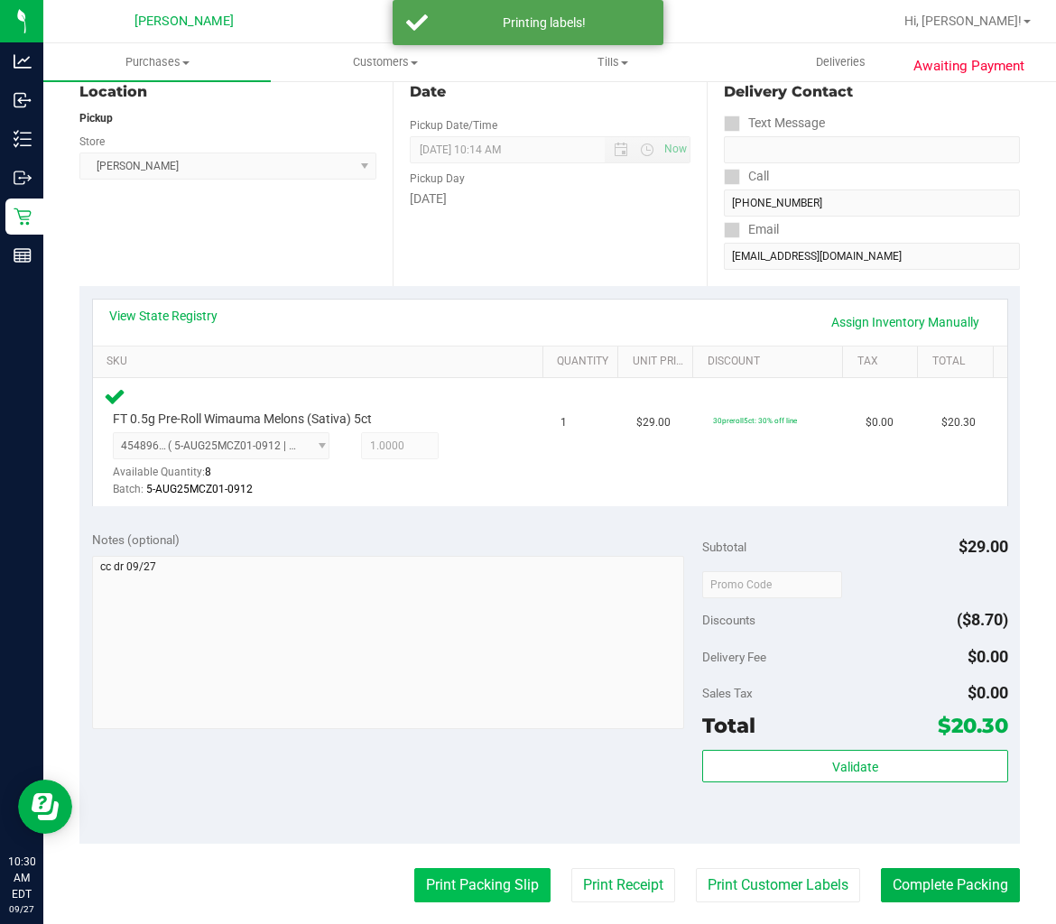
click at [448, 884] on button "Print Packing Slip" at bounding box center [482, 885] width 136 height 34
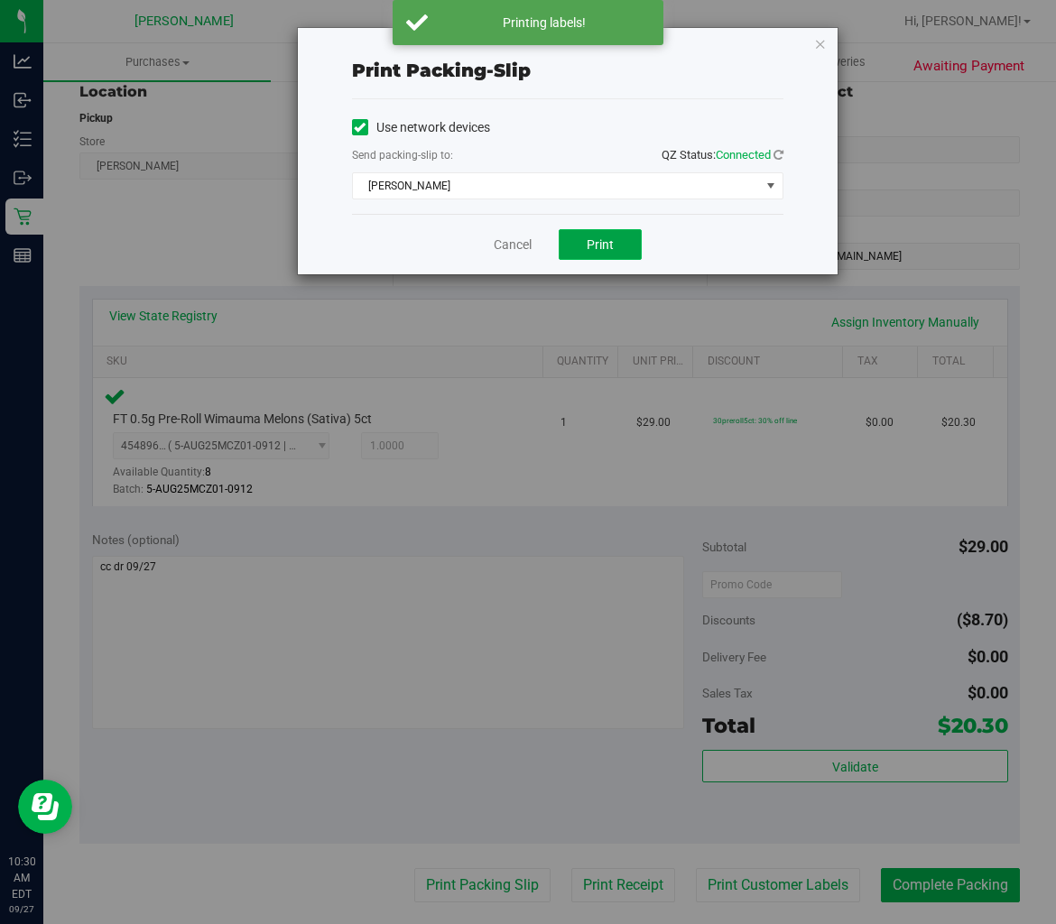
click at [632, 251] on button "Print" at bounding box center [600, 244] width 83 height 31
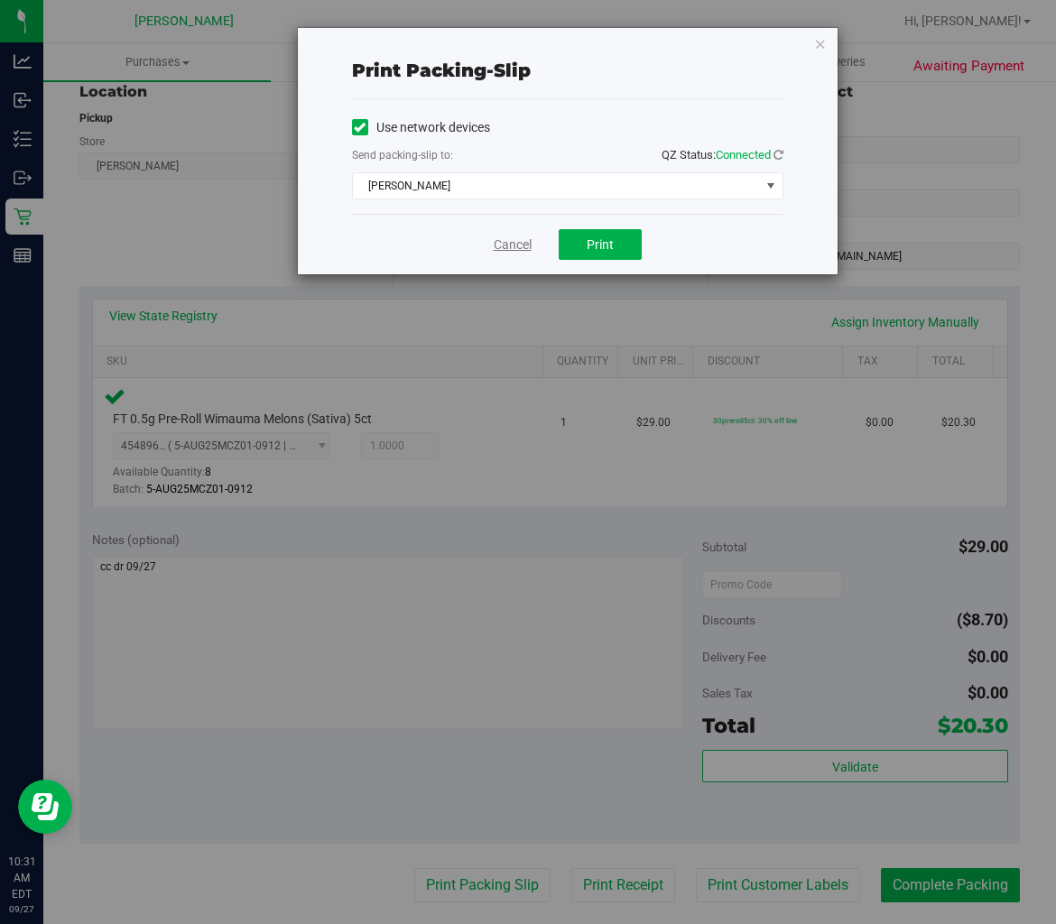
click at [504, 245] on link "Cancel" at bounding box center [513, 245] width 38 height 19
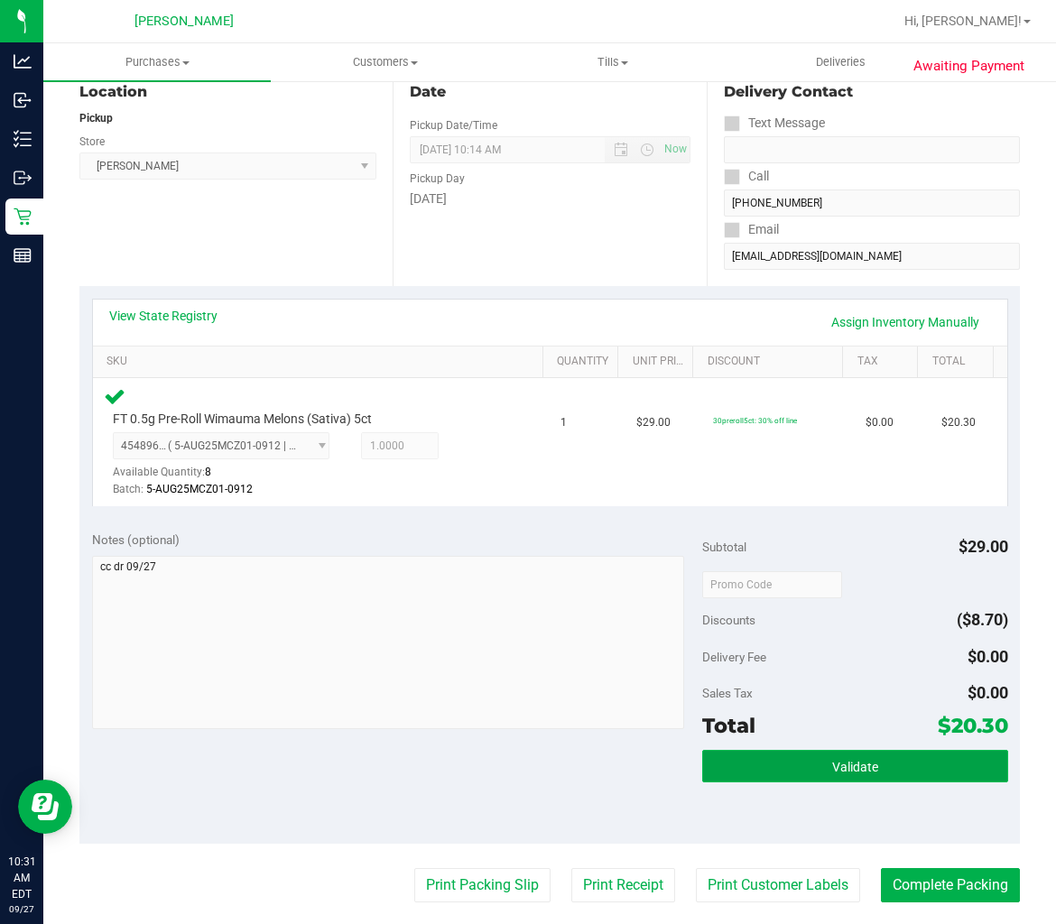
click at [846, 765] on span "Validate" at bounding box center [855, 767] width 46 height 14
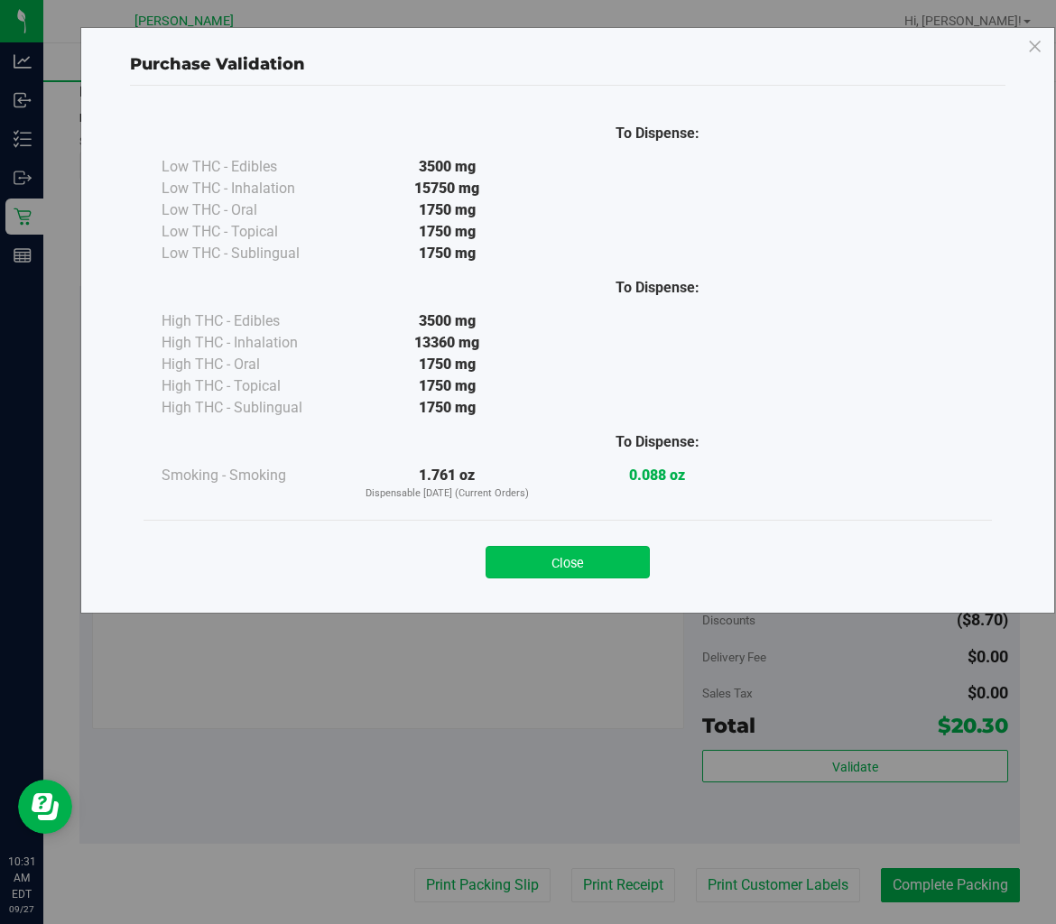
click at [616, 567] on button "Close" at bounding box center [567, 562] width 164 height 32
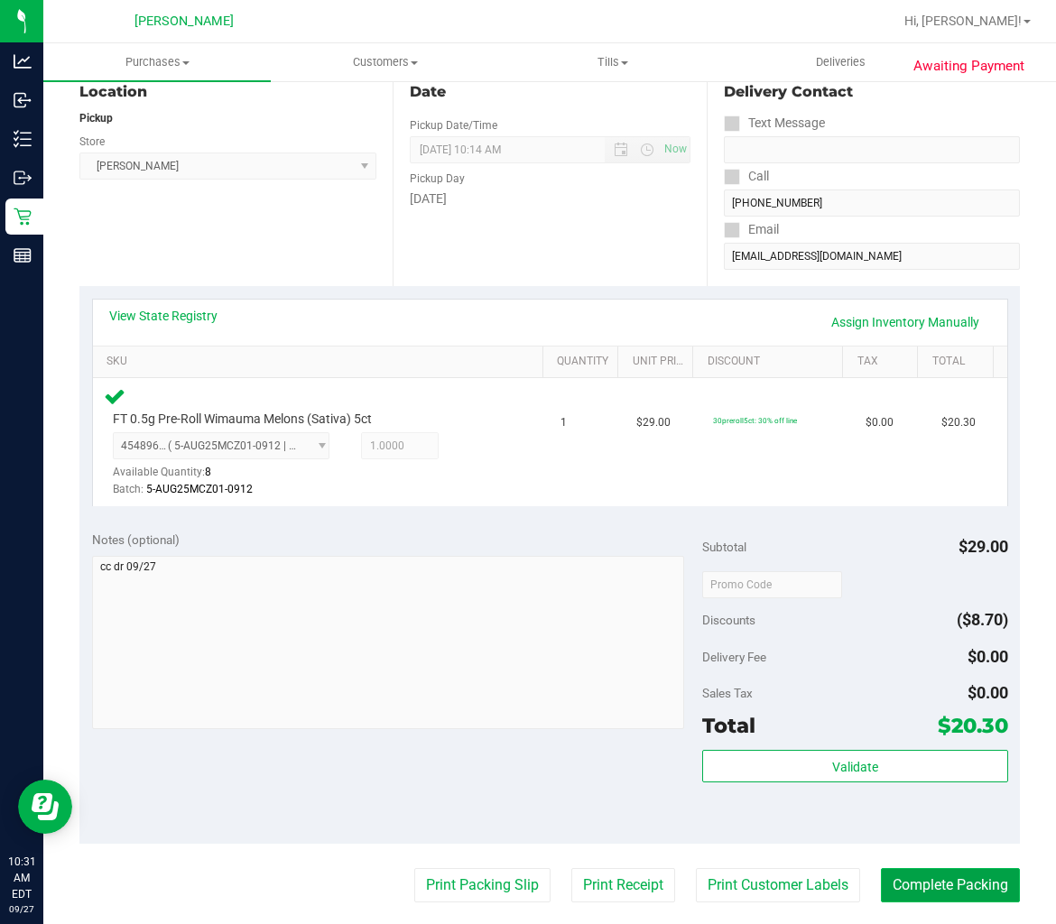
click at [881, 877] on button "Complete Packing" at bounding box center [950, 885] width 139 height 34
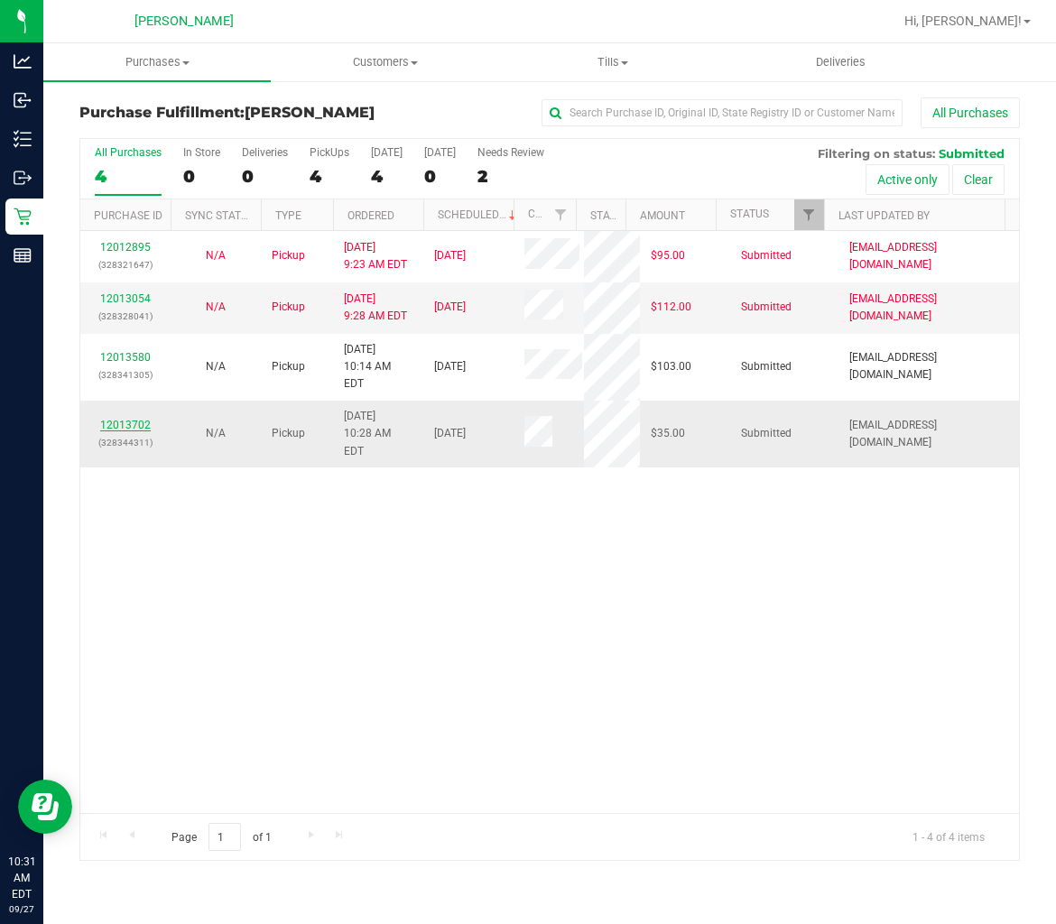
click at [118, 419] on link "12013702" at bounding box center [125, 425] width 51 height 13
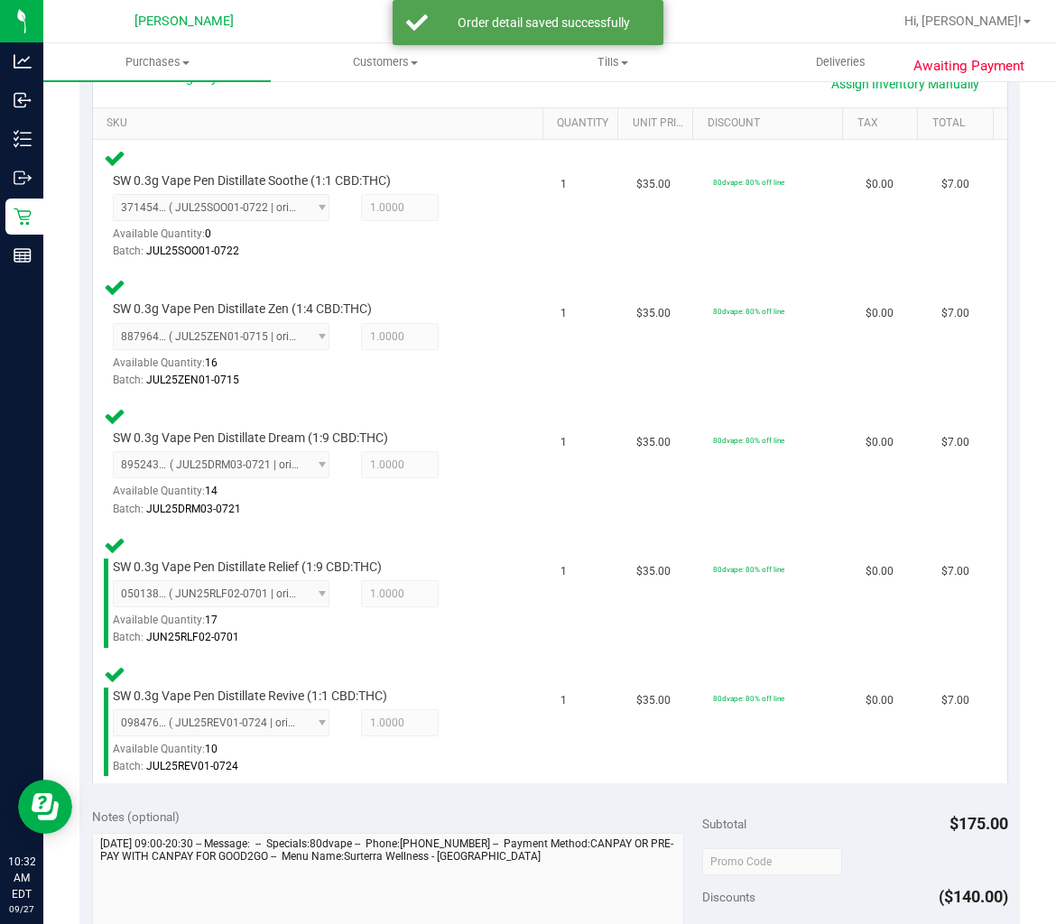
scroll to position [801, 0]
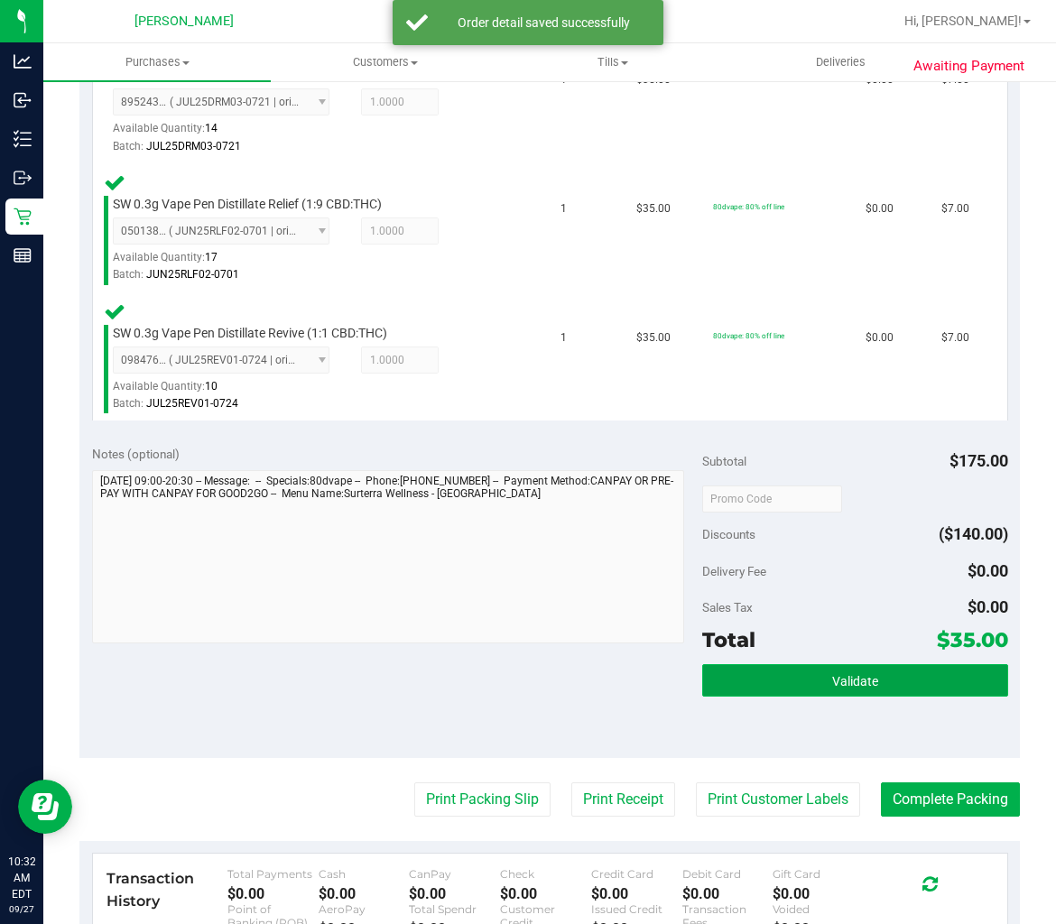
click at [773, 672] on button "Validate" at bounding box center [854, 680] width 305 height 32
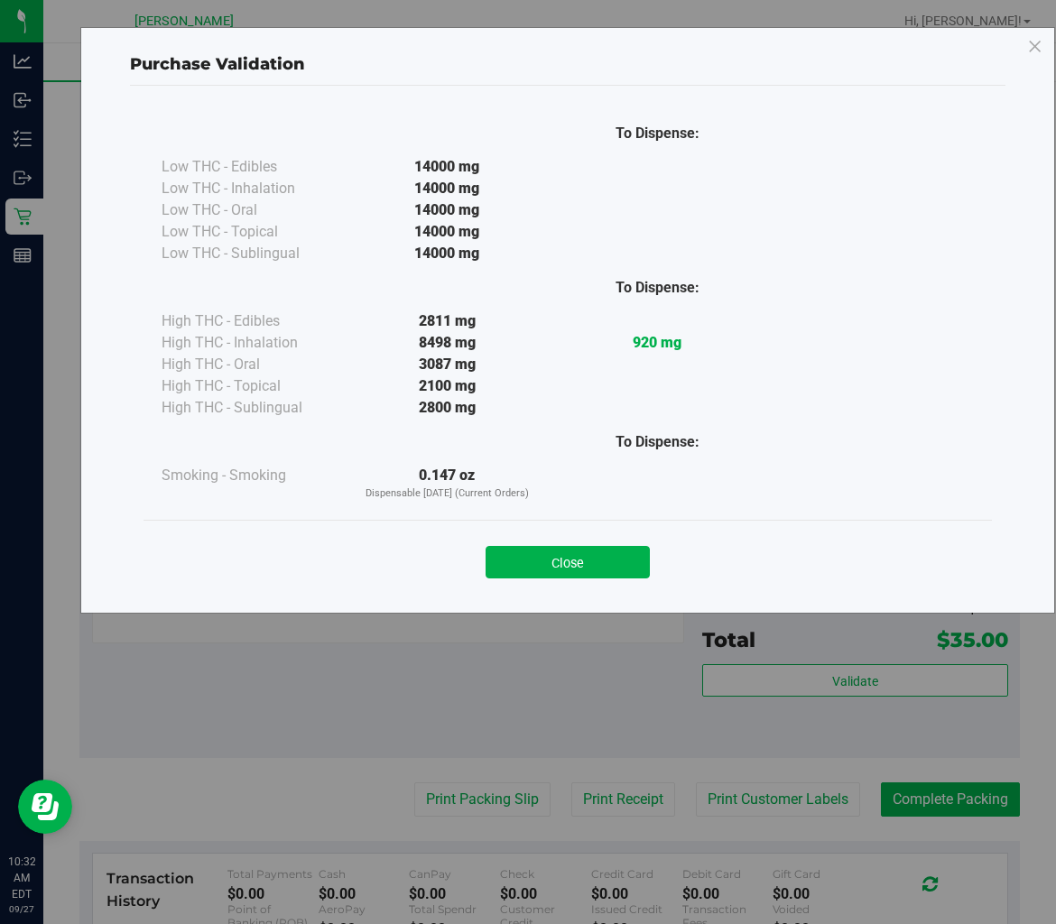
click at [578, 528] on div "Close" at bounding box center [567, 556] width 848 height 73
click at [561, 566] on button "Close" at bounding box center [567, 562] width 164 height 32
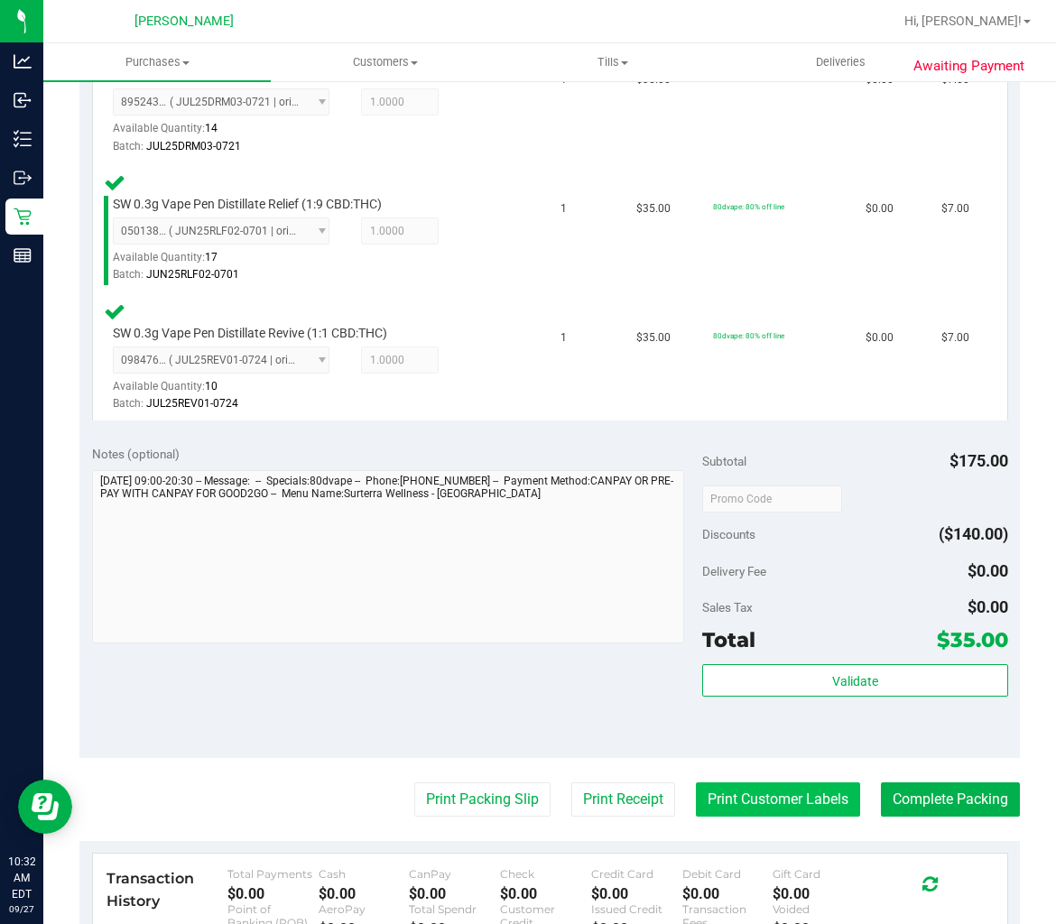
click at [715, 786] on button "Print Customer Labels" at bounding box center [778, 799] width 164 height 34
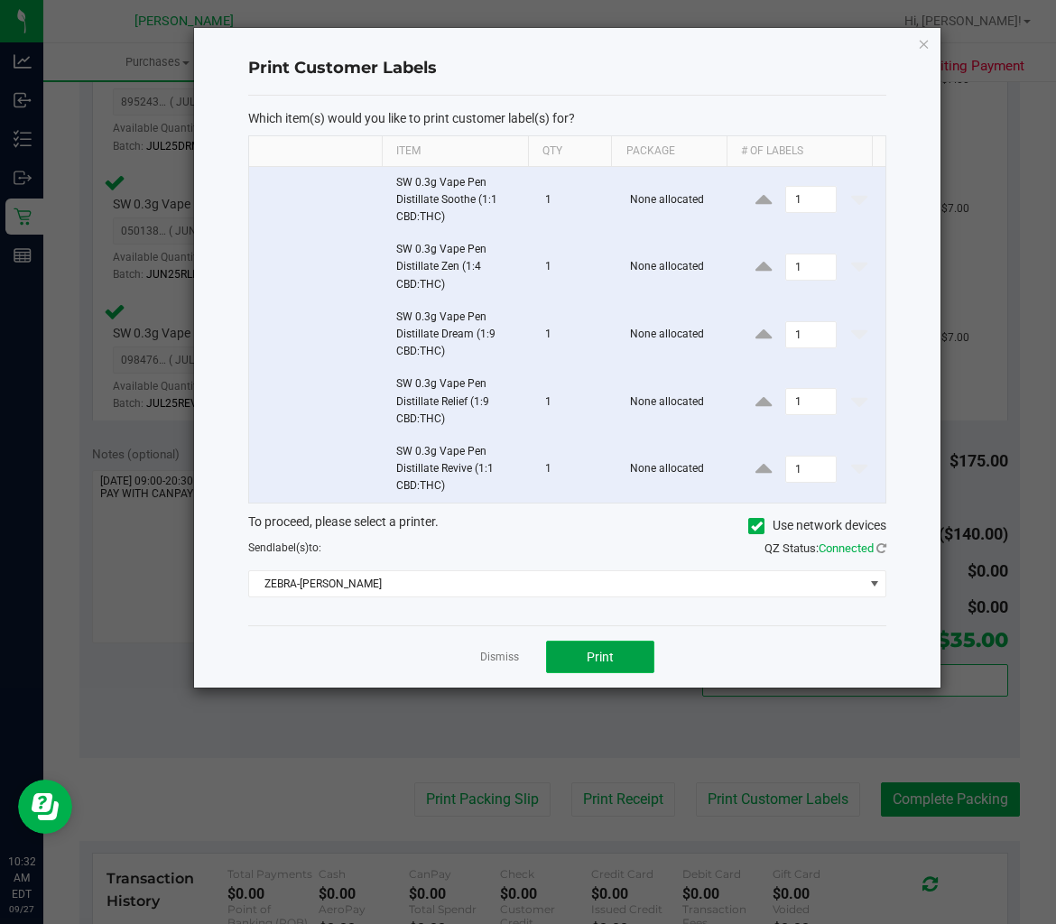
click at [600, 666] on button "Print" at bounding box center [600, 657] width 108 height 32
click at [507, 659] on link "Dismiss" at bounding box center [499, 657] width 39 height 15
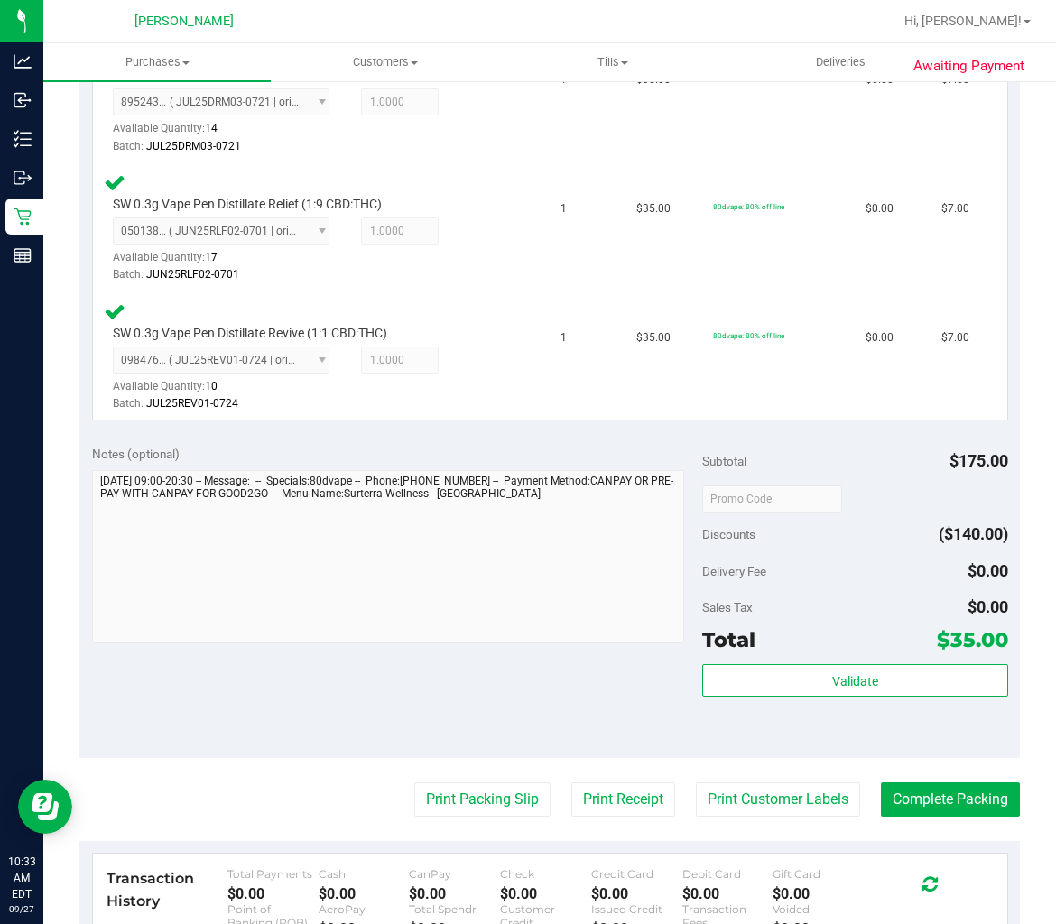
click at [476, 753] on purchase-details "Back Edit Purchase Cancel Purchase View Profile # 12013702 BioTrack ID: - Submi…" at bounding box center [549, 244] width 940 height 1896
click at [478, 785] on button "Print Packing Slip" at bounding box center [482, 799] width 136 height 34
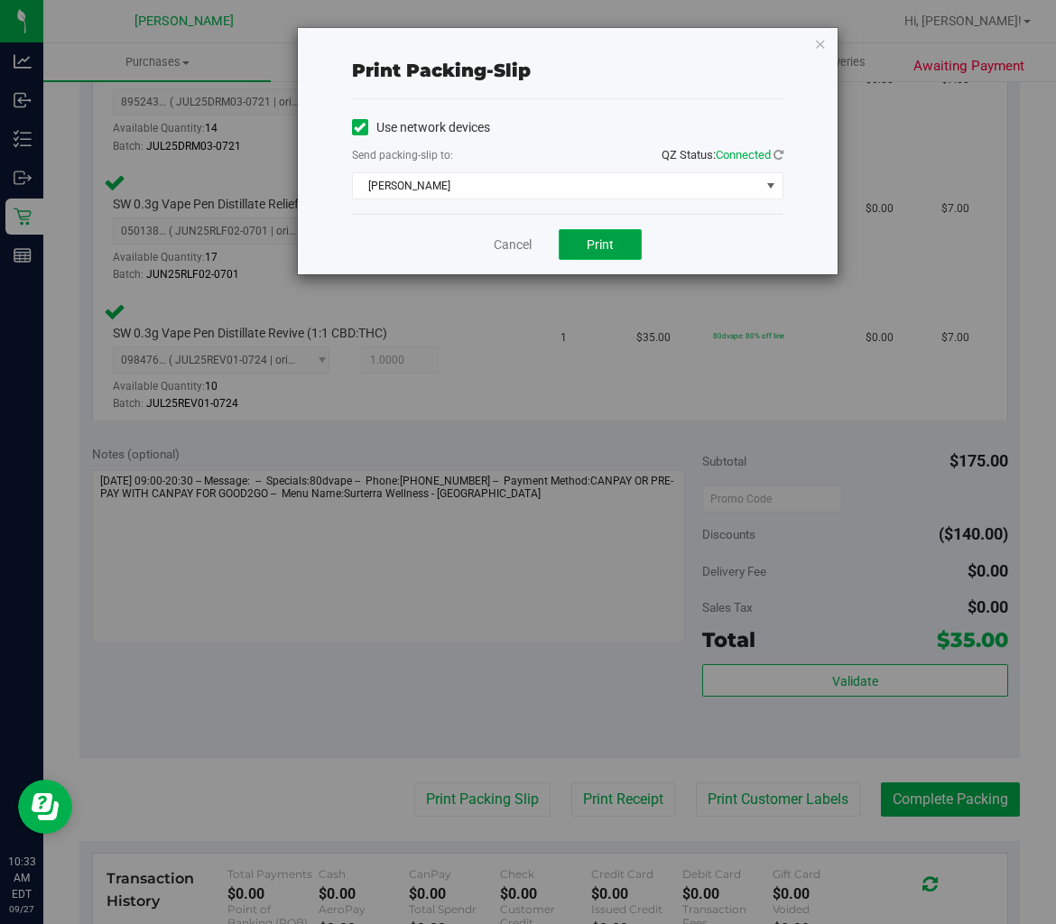
click at [581, 249] on button "Print" at bounding box center [600, 244] width 83 height 31
click at [515, 242] on link "Cancel" at bounding box center [513, 245] width 38 height 19
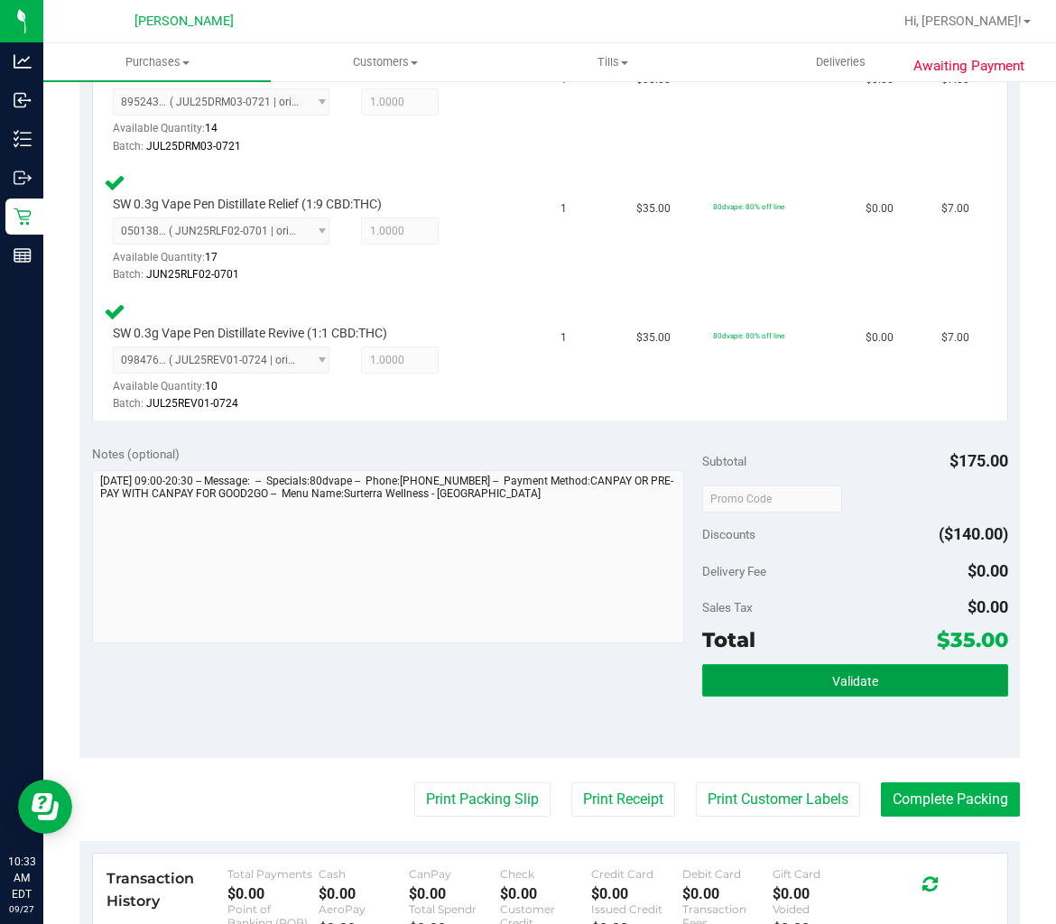
click at [803, 679] on button "Validate" at bounding box center [854, 680] width 305 height 32
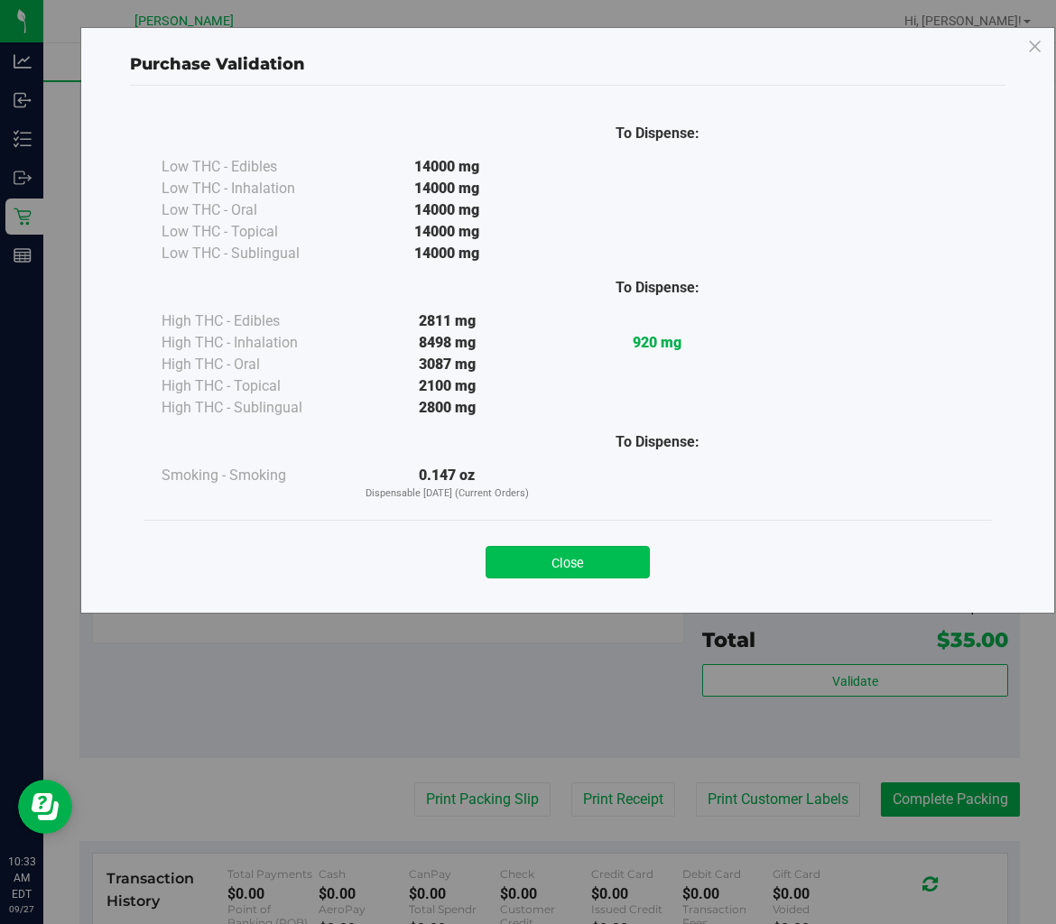
click at [578, 576] on button "Close" at bounding box center [567, 562] width 164 height 32
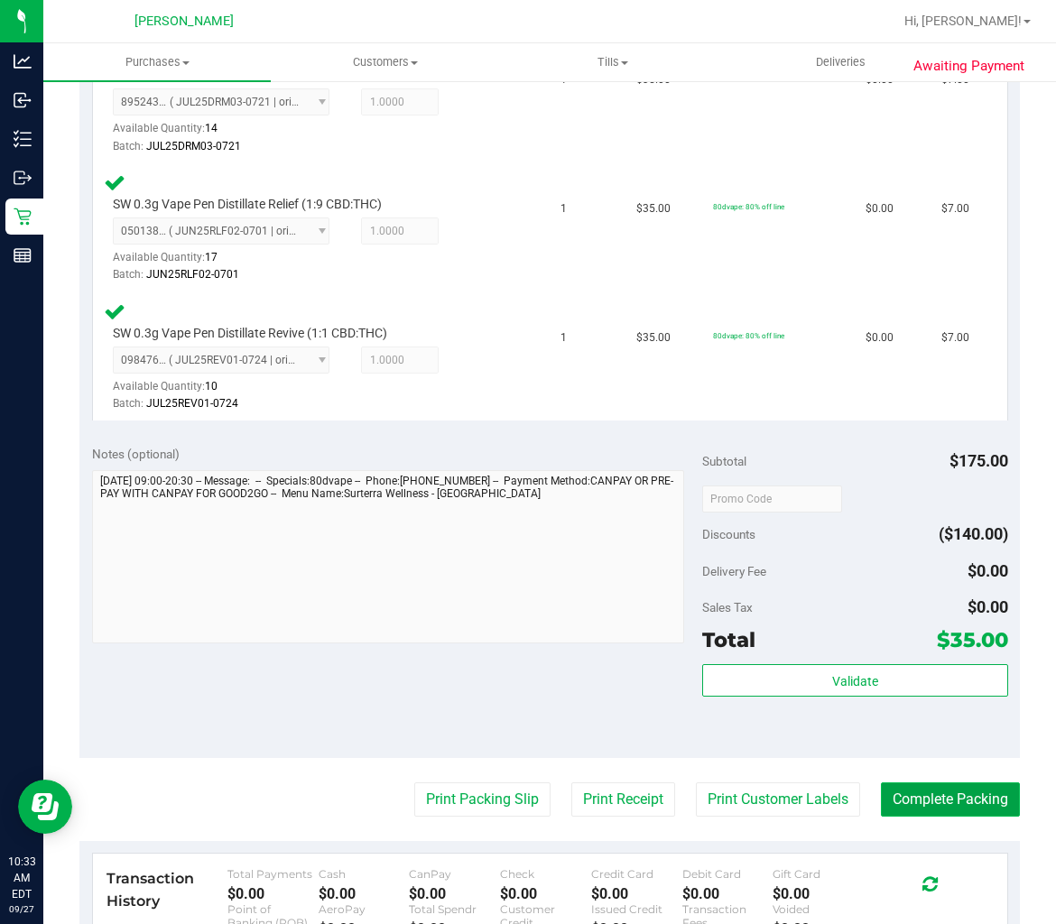
click at [922, 786] on button "Complete Packing" at bounding box center [950, 799] width 139 height 34
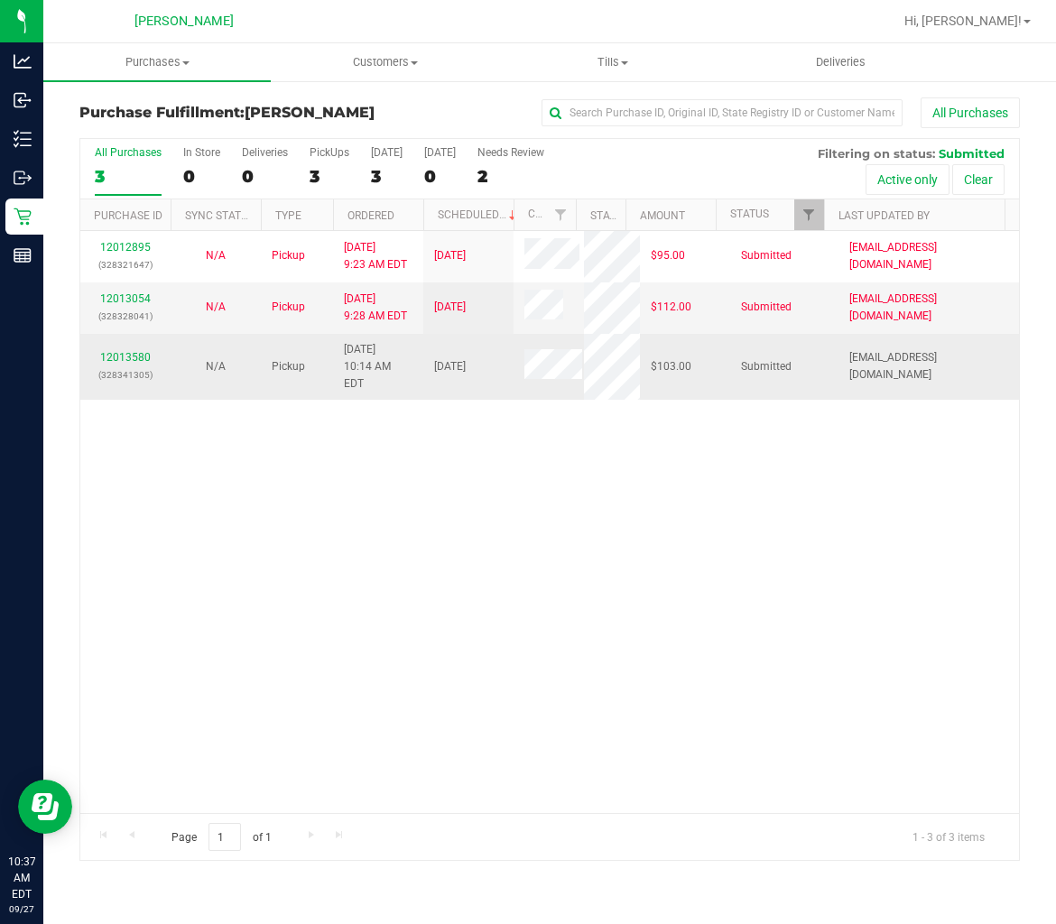
click at [115, 336] on td "12013580 (328341305)" at bounding box center [125, 367] width 90 height 67
click at [116, 351] on link "12013580" at bounding box center [125, 357] width 51 height 13
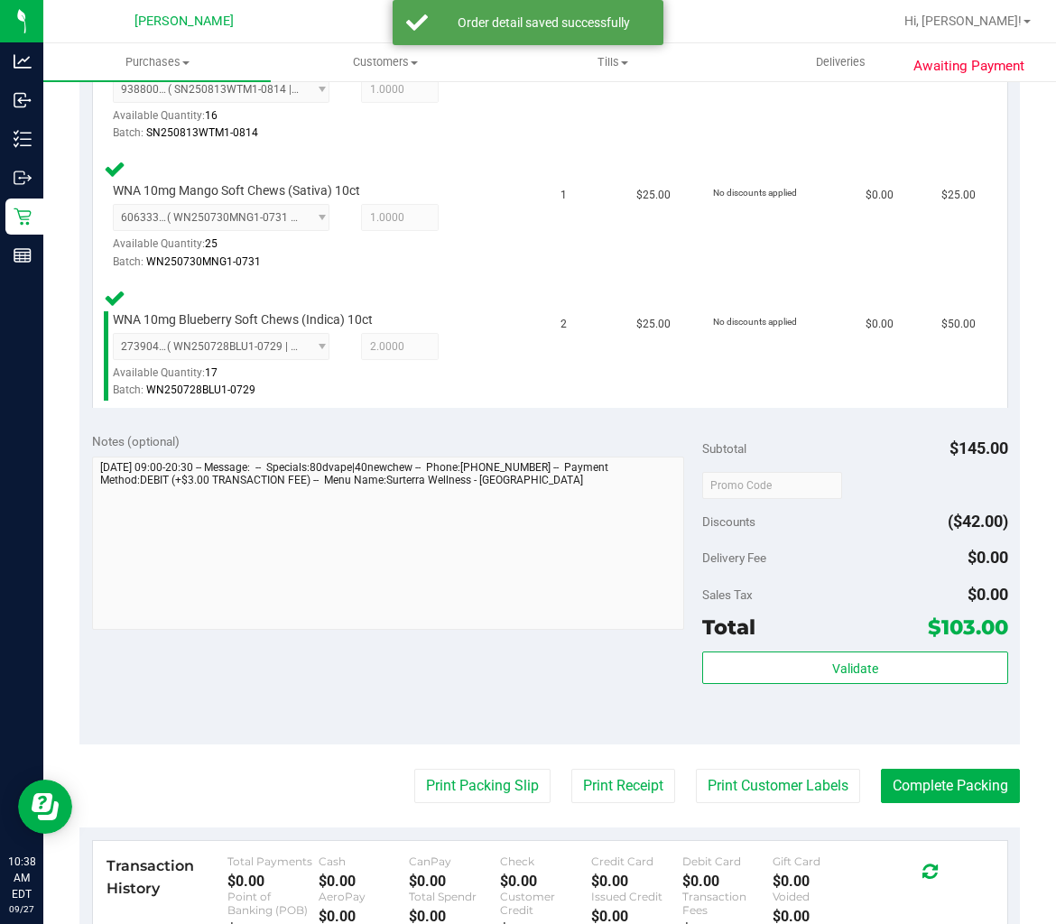
scroll to position [902, 0]
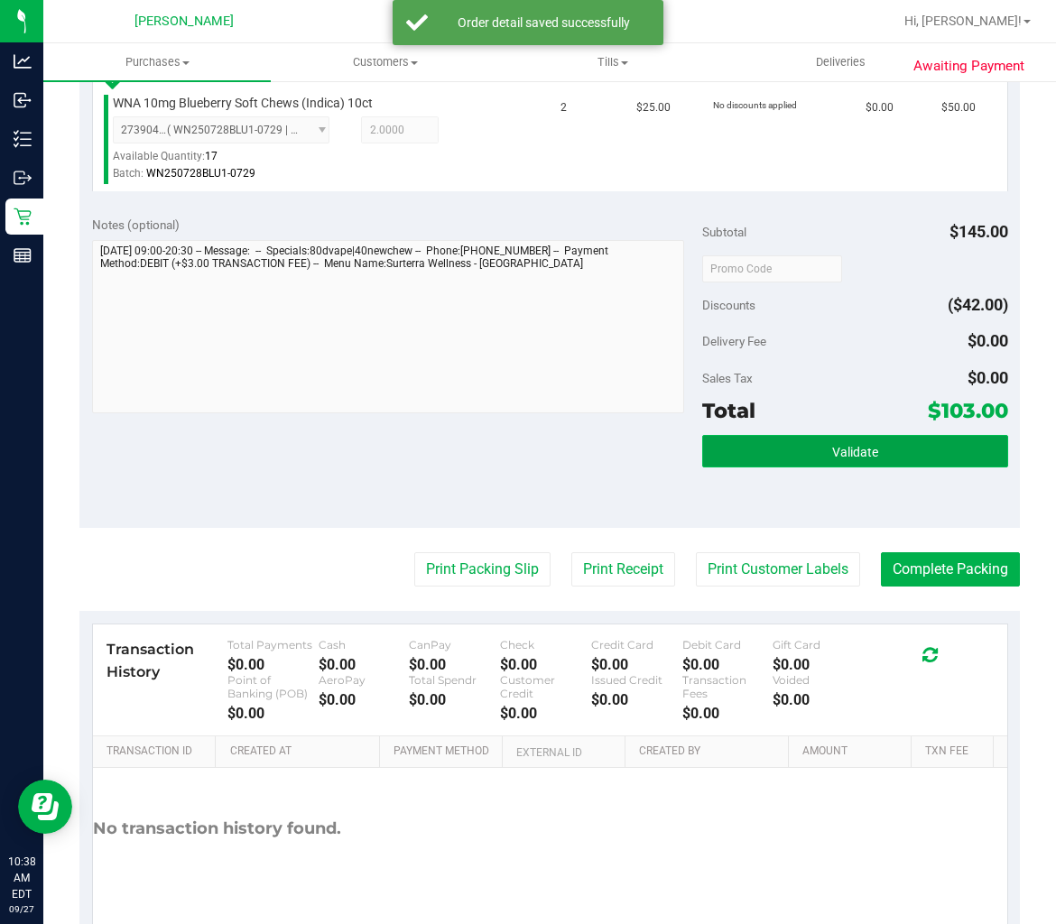
click at [935, 458] on button "Validate" at bounding box center [854, 451] width 305 height 32
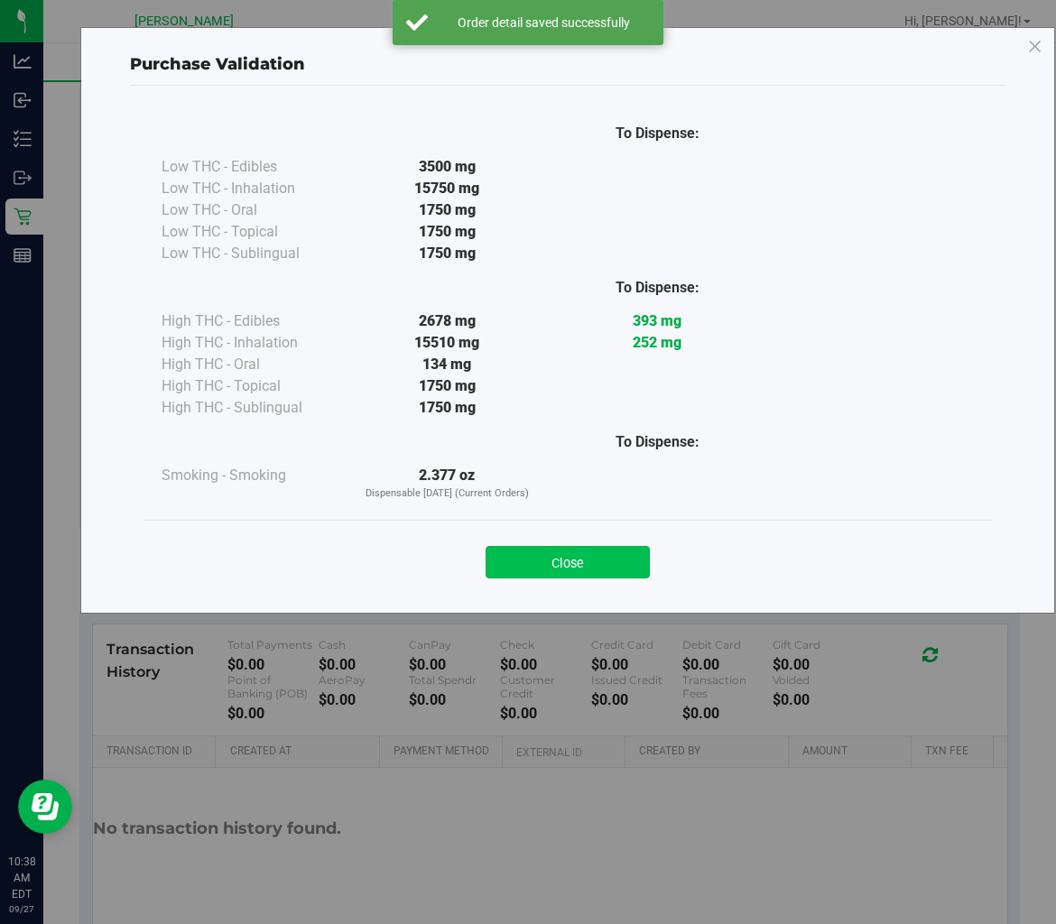
click at [633, 557] on button "Close" at bounding box center [567, 562] width 164 height 32
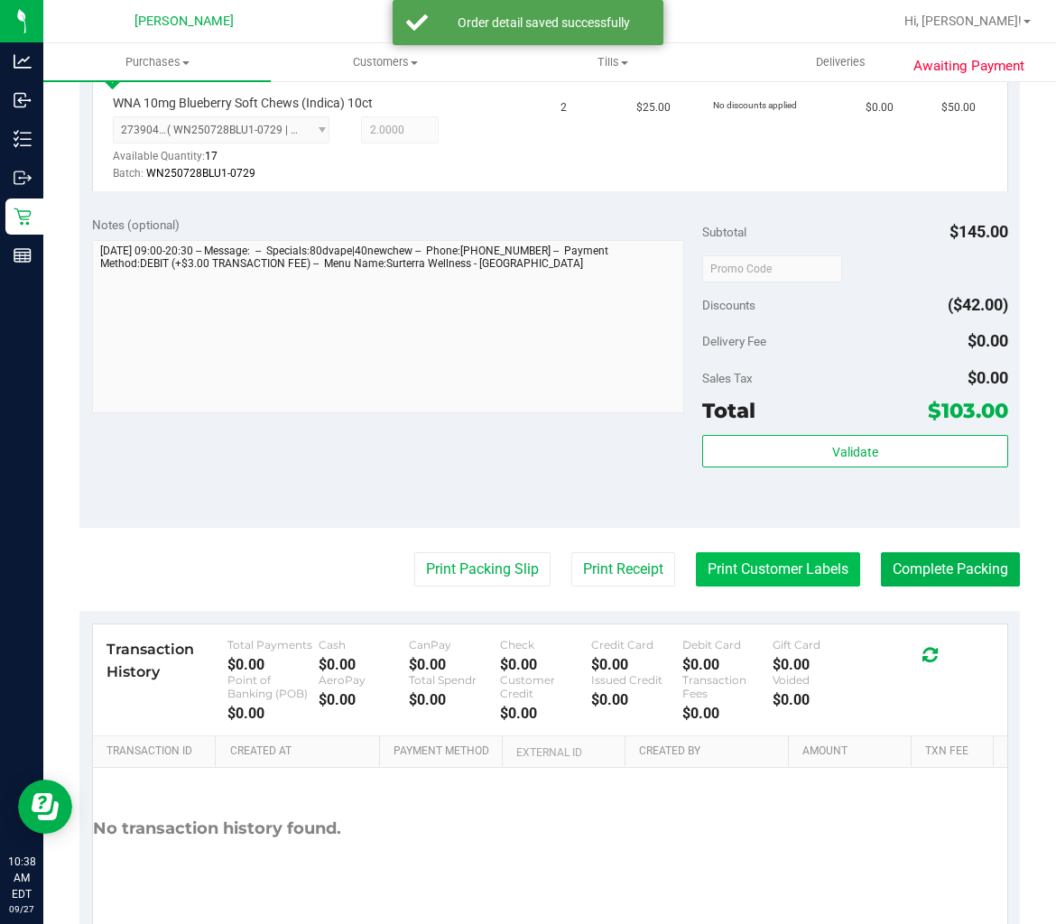
click at [761, 558] on button "Print Customer Labels" at bounding box center [778, 569] width 164 height 34
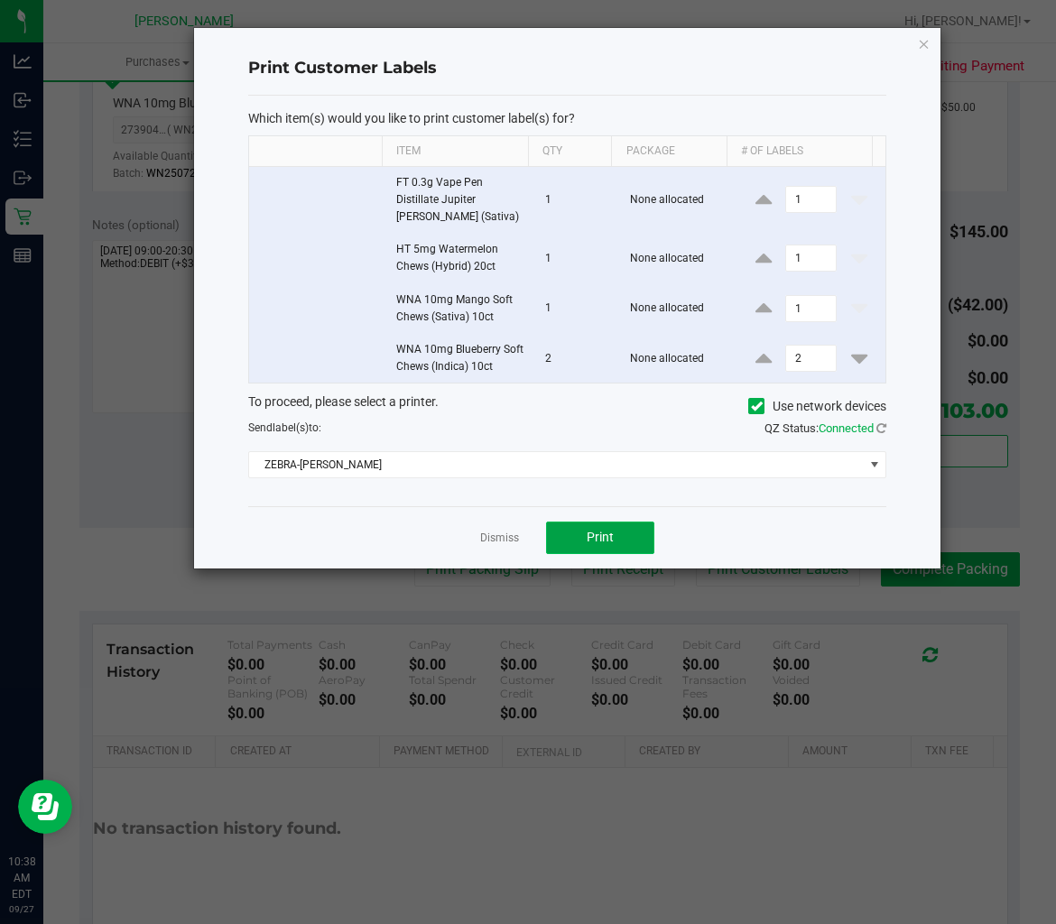
click at [602, 539] on span "Print" at bounding box center [600, 537] width 27 height 14
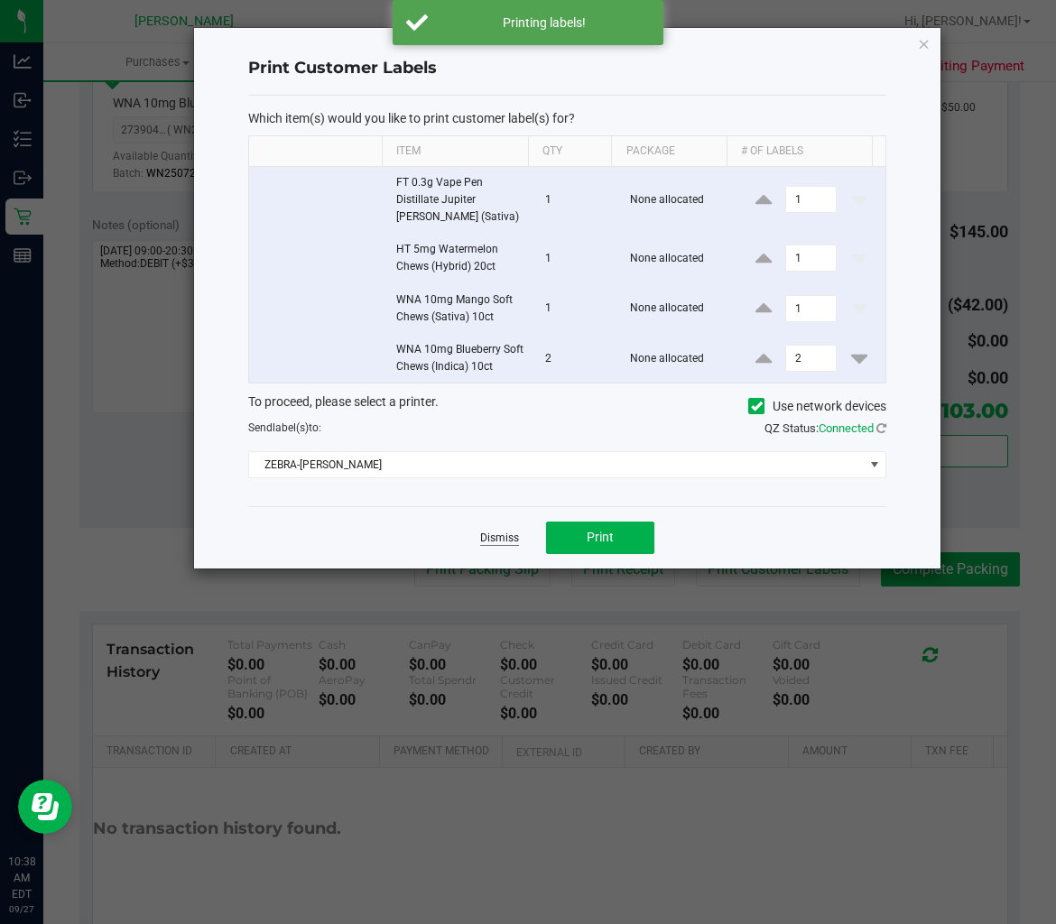
click at [493, 533] on link "Dismiss" at bounding box center [499, 538] width 39 height 15
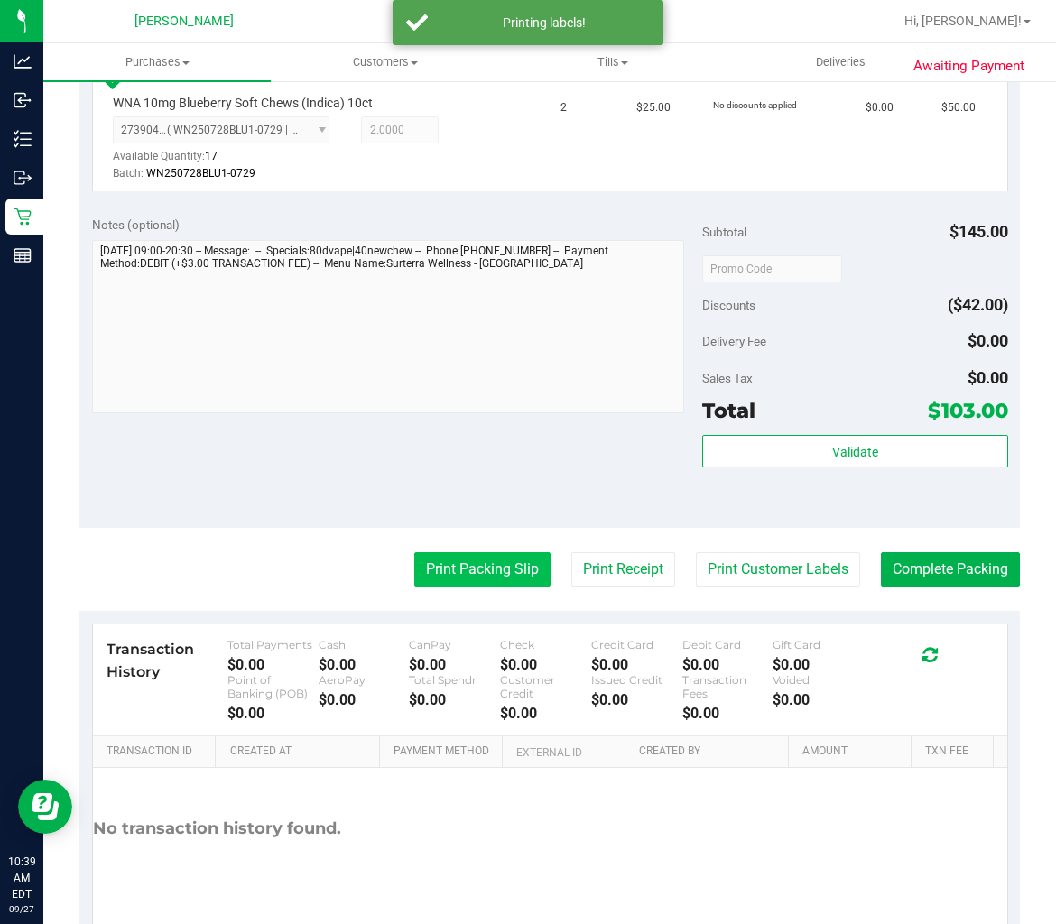
click at [482, 562] on button "Print Packing Slip" at bounding box center [482, 569] width 136 height 34
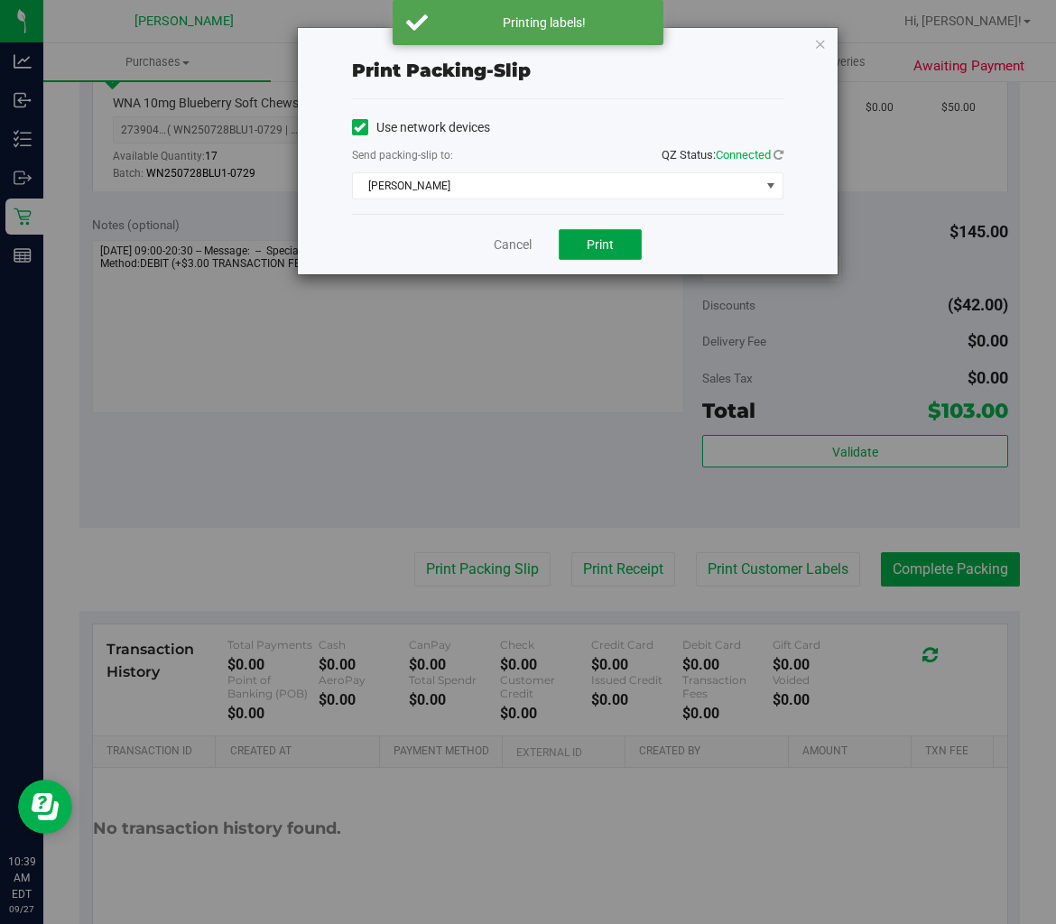
click at [589, 250] on span "Print" at bounding box center [600, 244] width 27 height 14
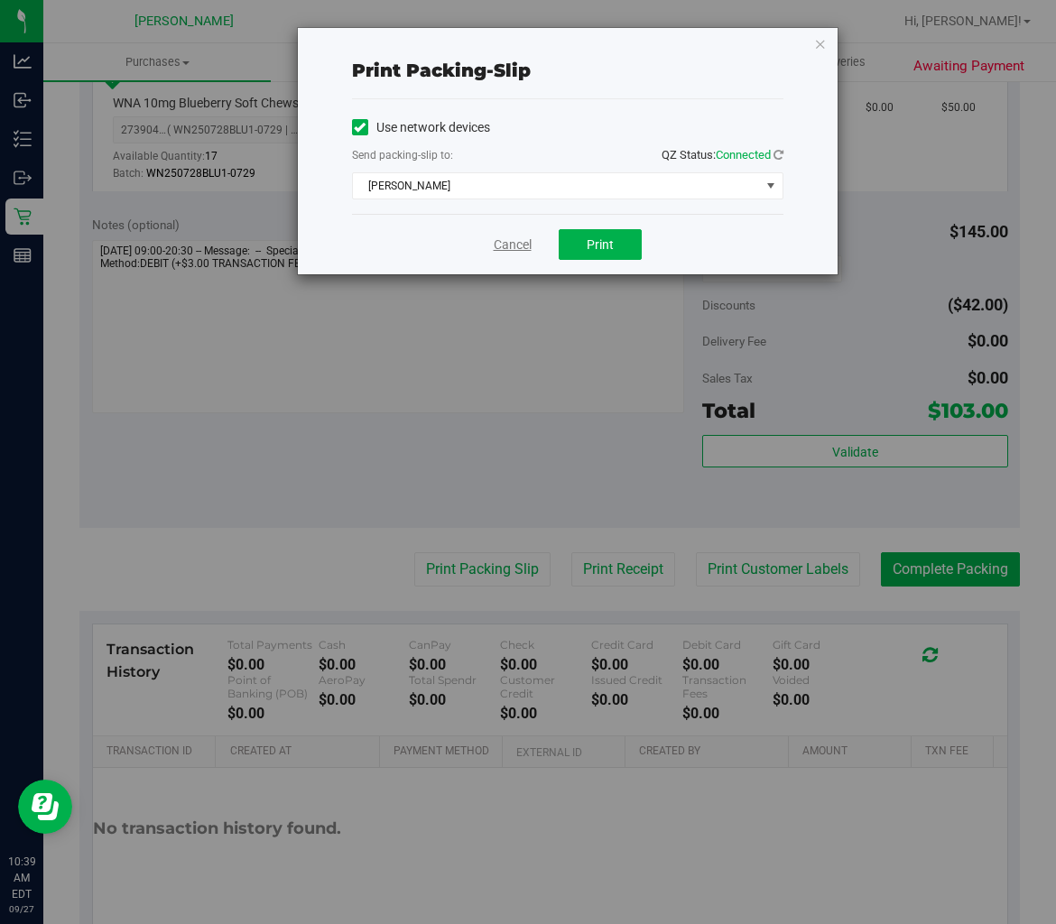
click at [513, 242] on link "Cancel" at bounding box center [513, 245] width 38 height 19
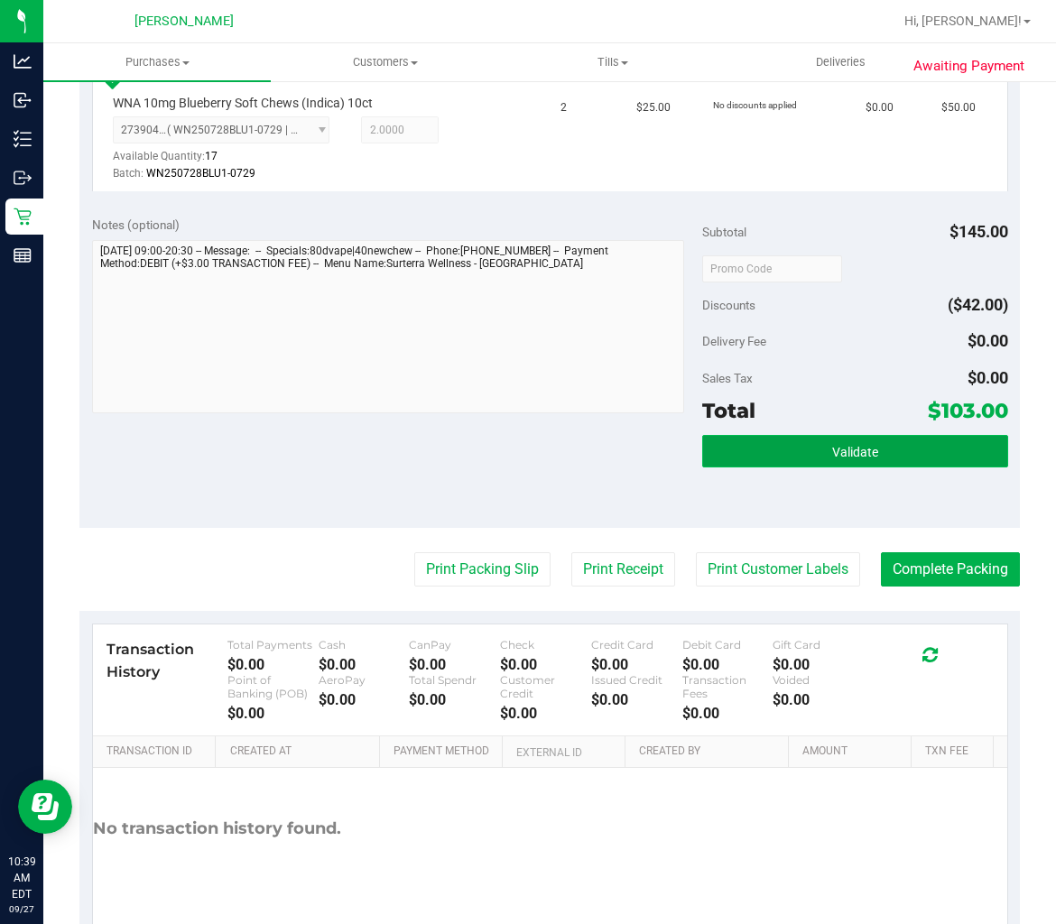
click at [870, 439] on button "Validate" at bounding box center [854, 451] width 305 height 32
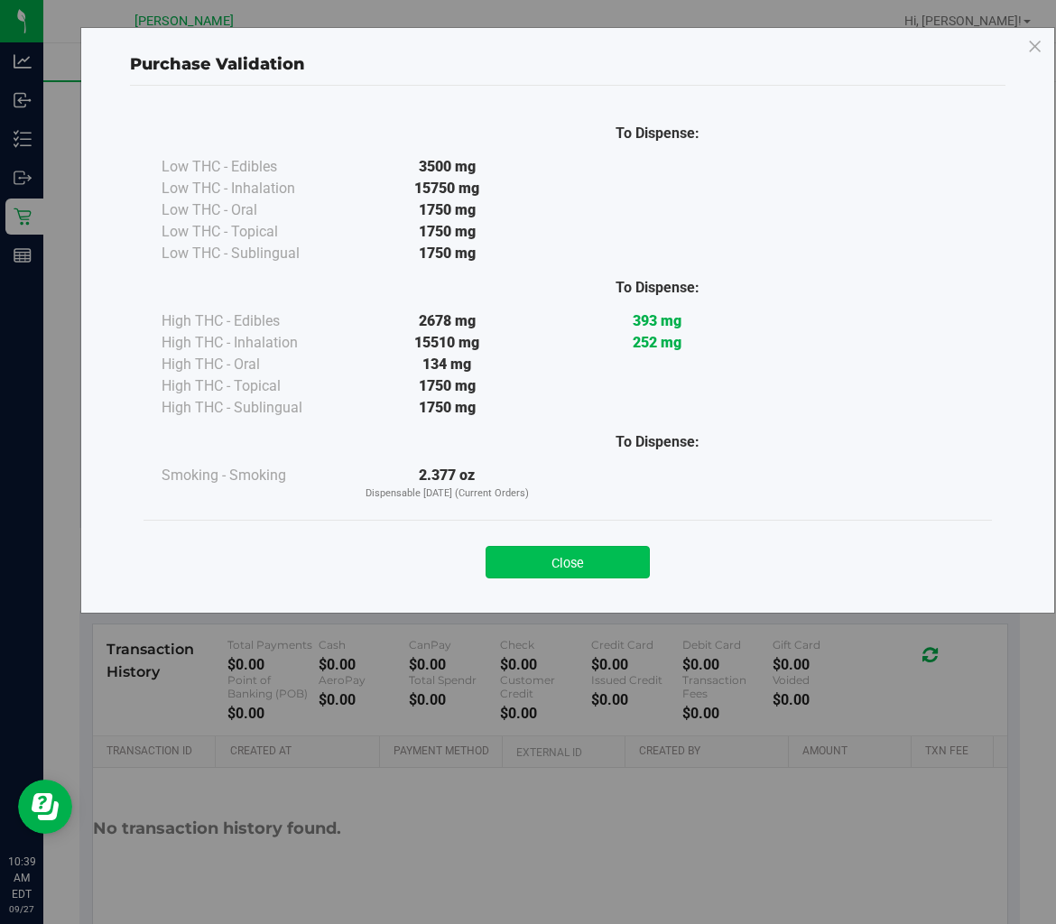
click at [632, 548] on button "Close" at bounding box center [567, 562] width 164 height 32
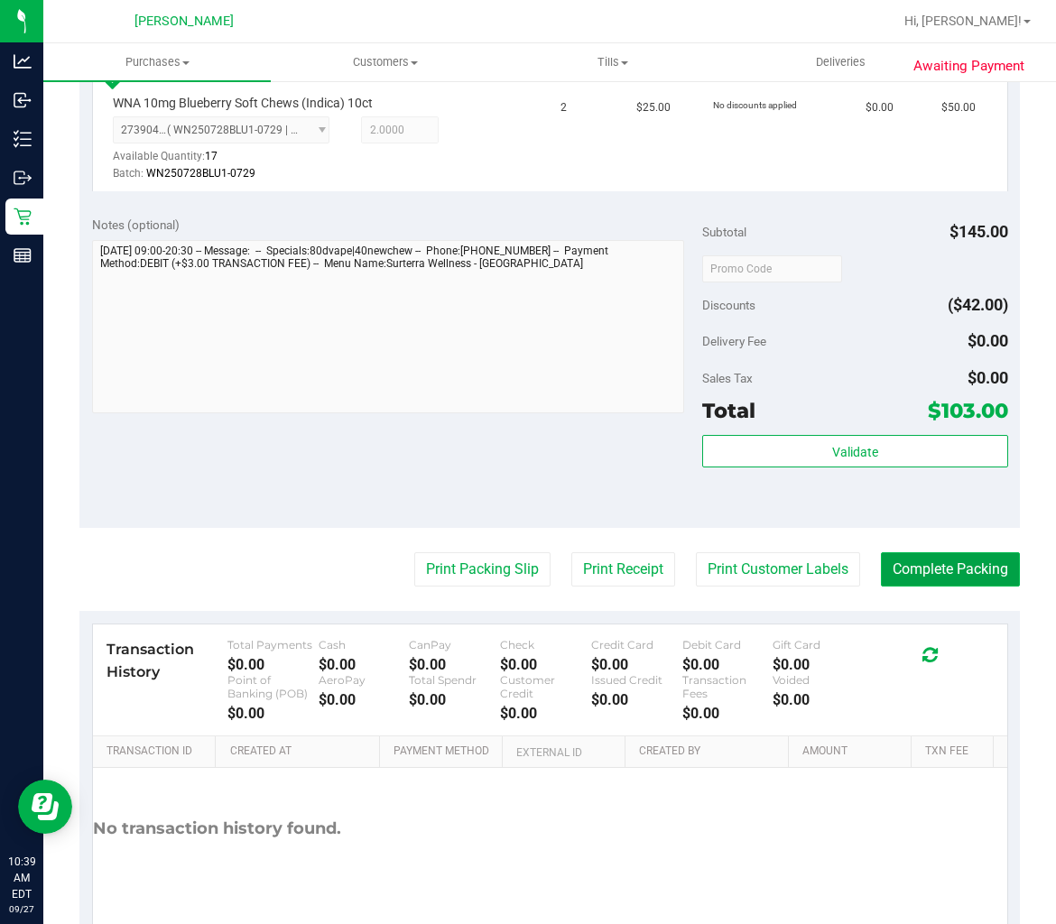
click at [931, 552] on button "Complete Packing" at bounding box center [950, 569] width 139 height 34
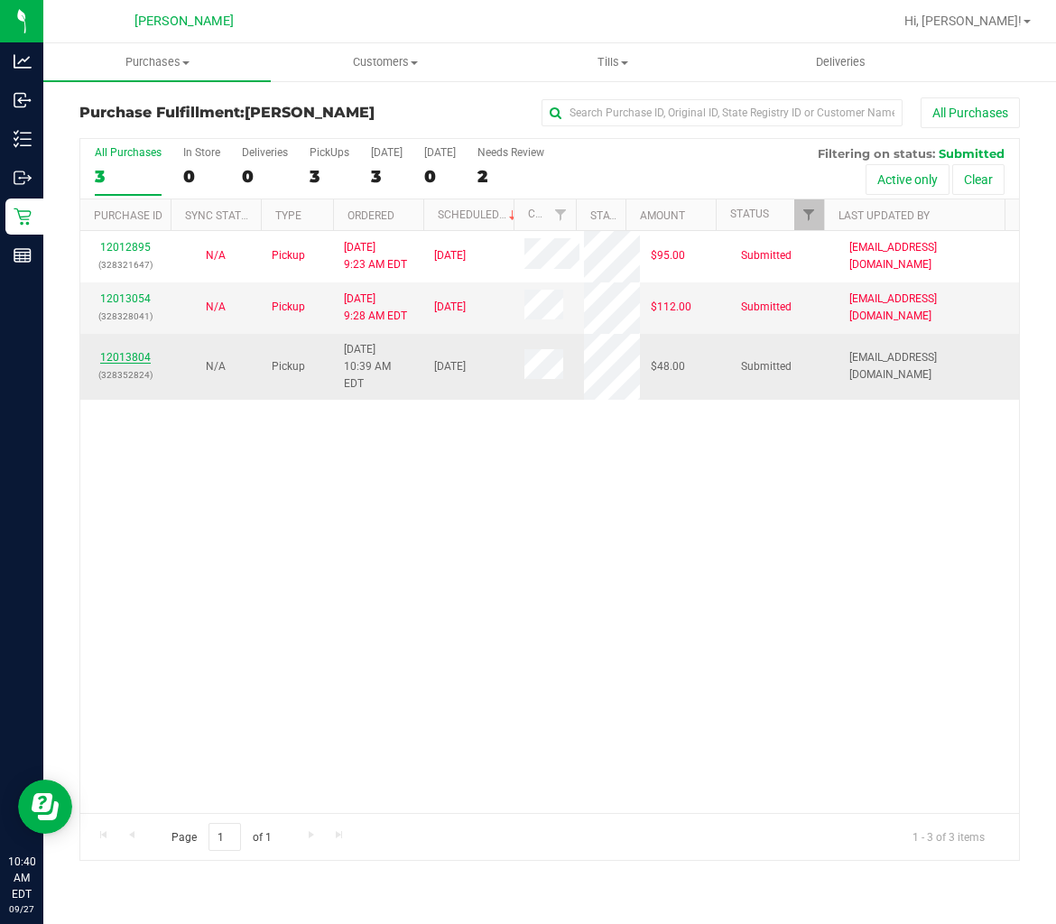
click at [125, 351] on link "12013804" at bounding box center [125, 357] width 51 height 13
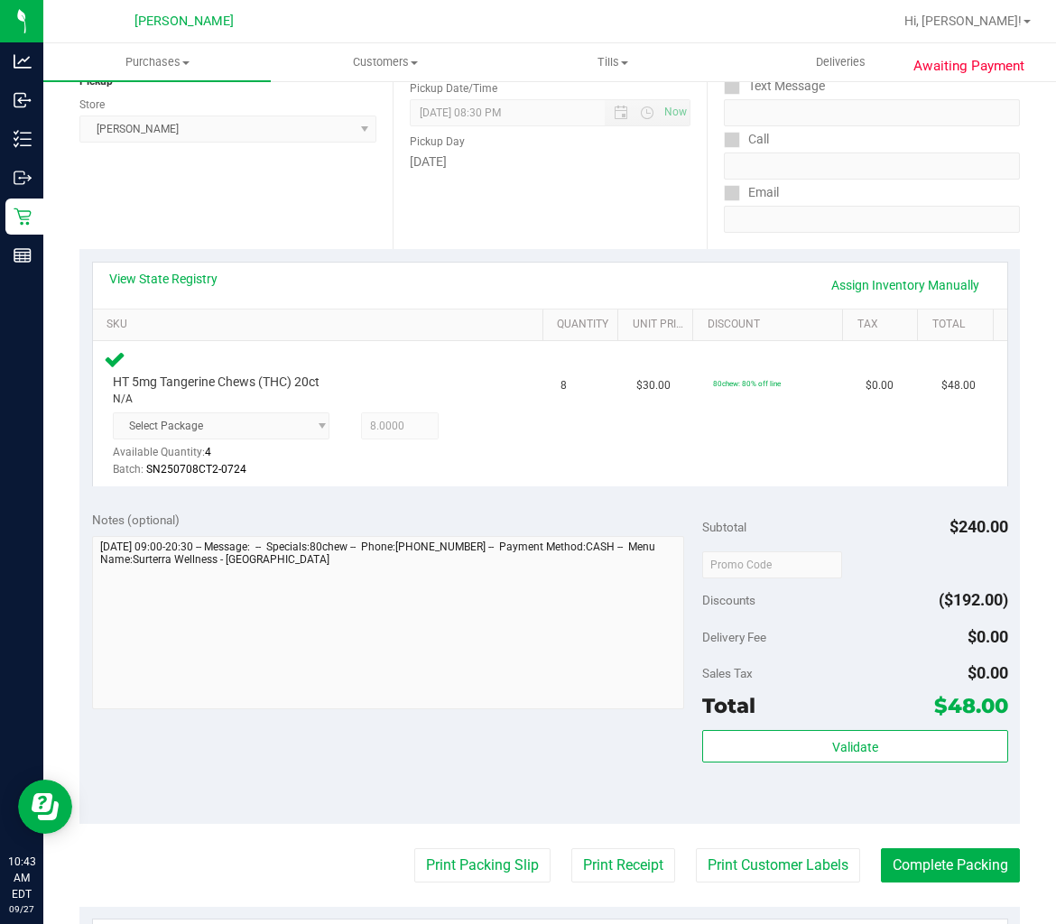
scroll to position [301, 0]
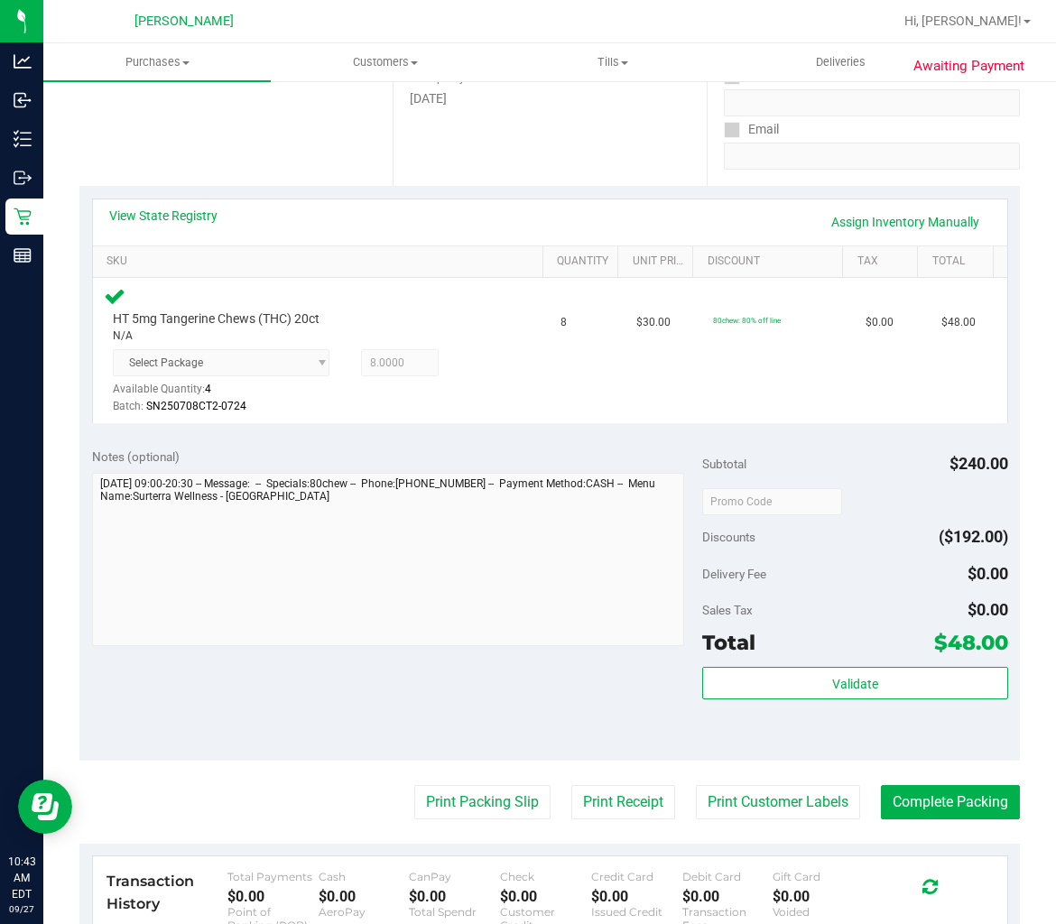
click at [810, 699] on div "Validate" at bounding box center [854, 684] width 305 height 34
click at [814, 687] on button "Validate" at bounding box center [854, 683] width 305 height 32
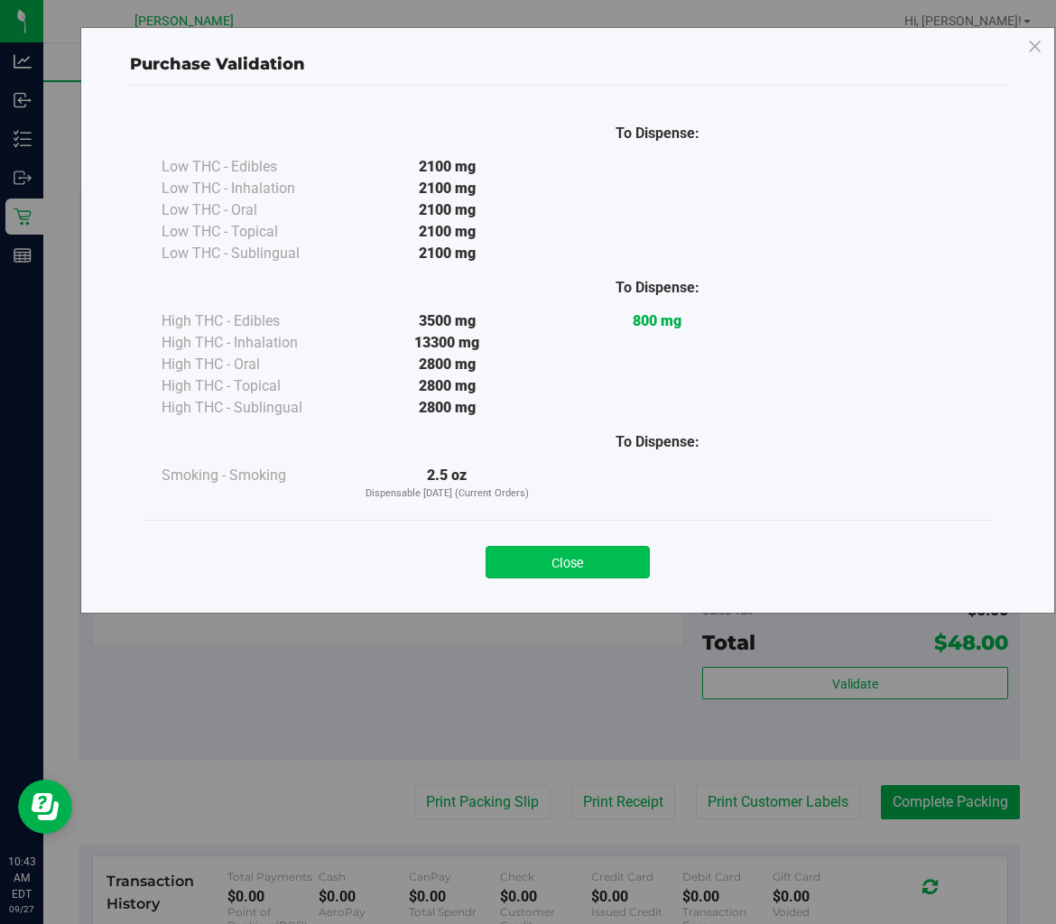
click at [621, 558] on button "Close" at bounding box center [567, 562] width 164 height 32
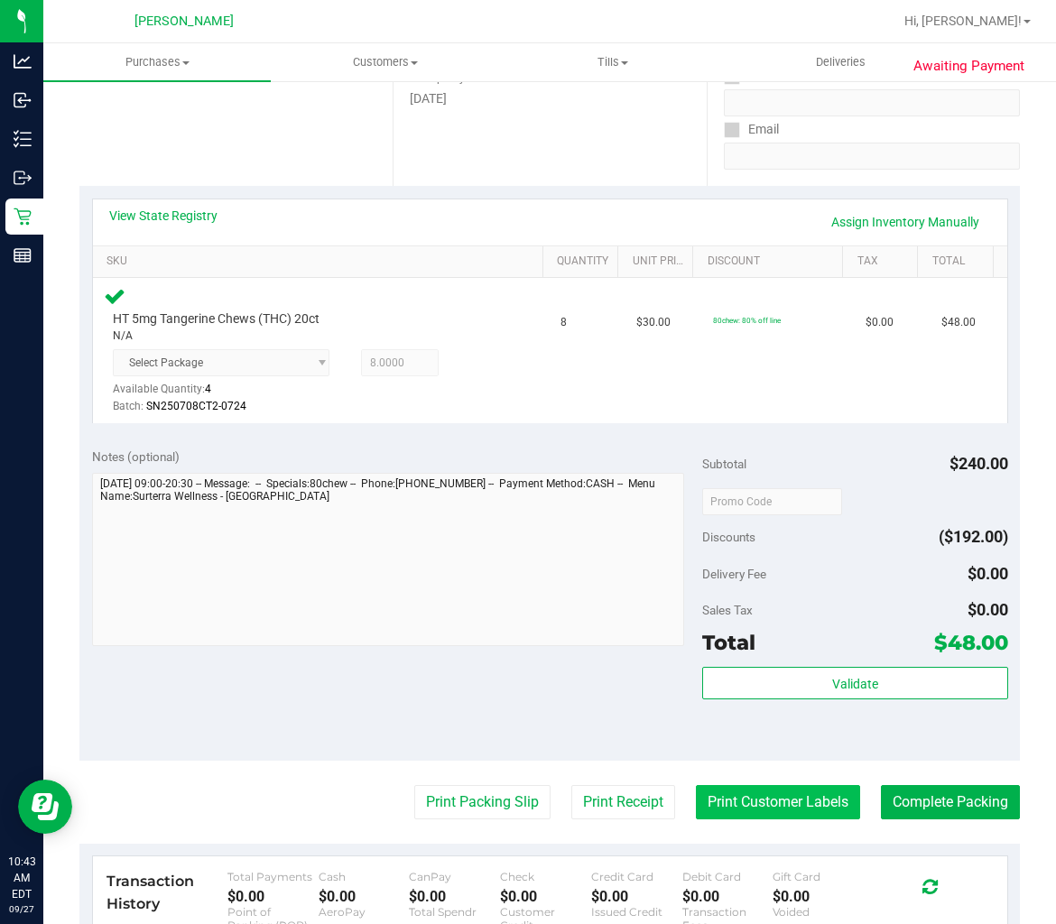
click at [767, 797] on button "Print Customer Labels" at bounding box center [778, 802] width 164 height 34
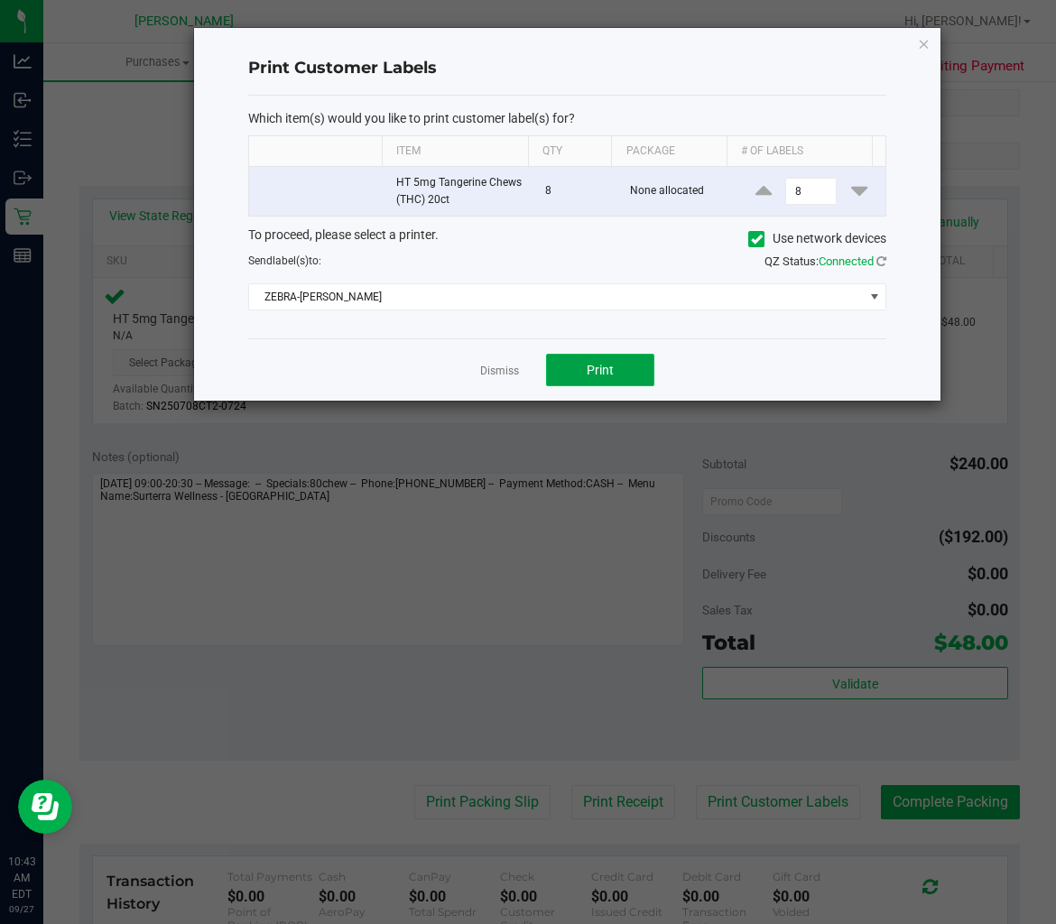
click at [612, 364] on span "Print" at bounding box center [600, 370] width 27 height 14
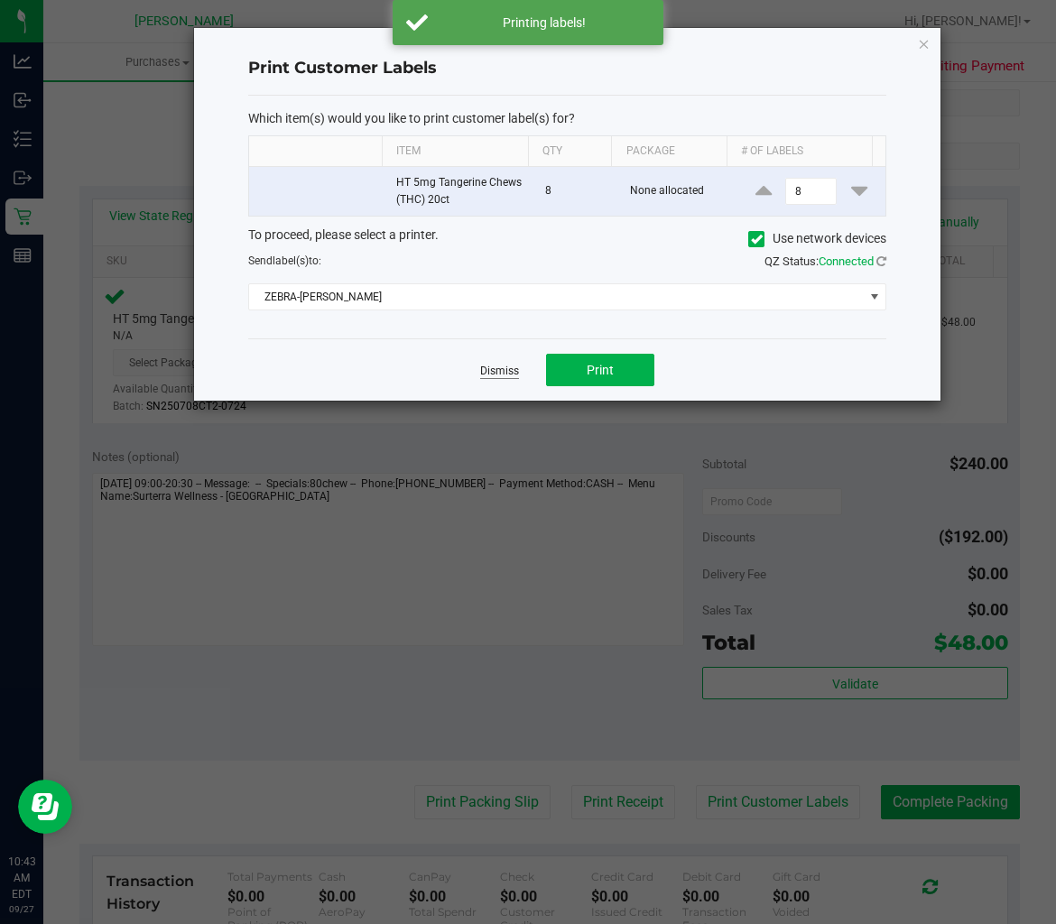
click at [500, 370] on link "Dismiss" at bounding box center [499, 371] width 39 height 15
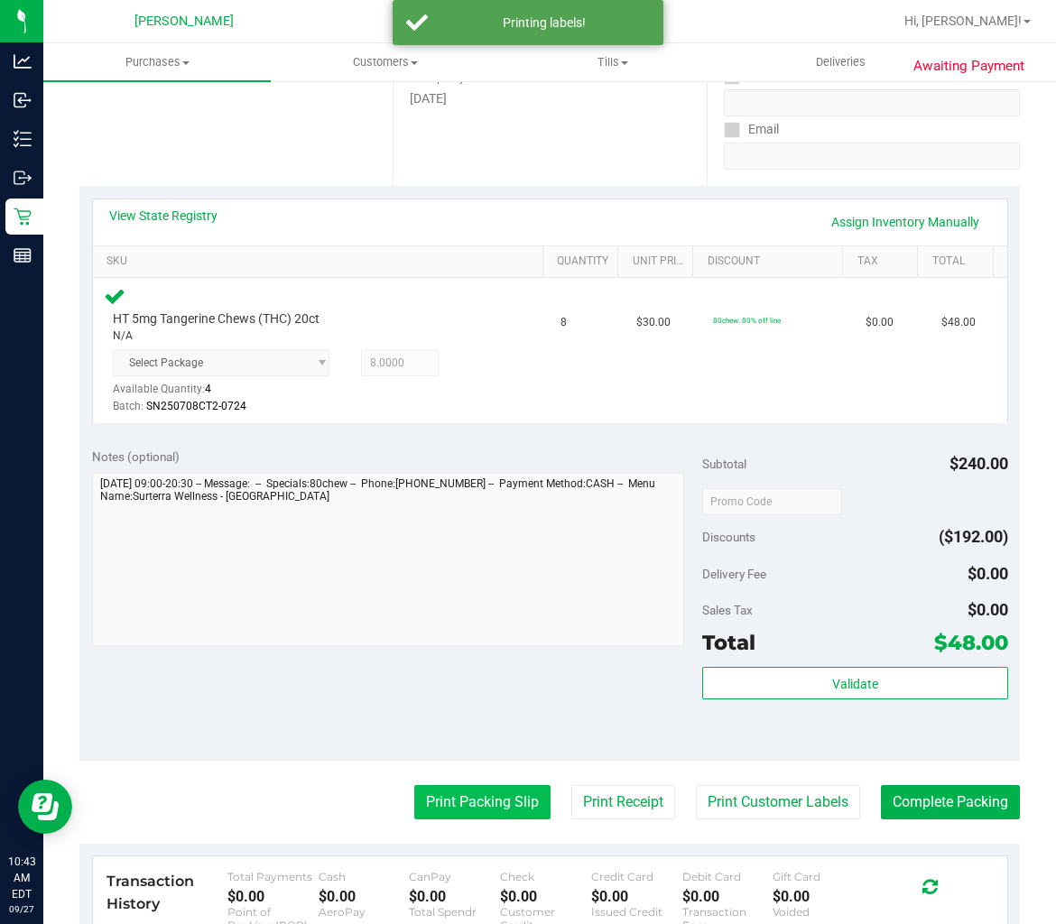
click at [481, 791] on button "Print Packing Slip" at bounding box center [482, 802] width 136 height 34
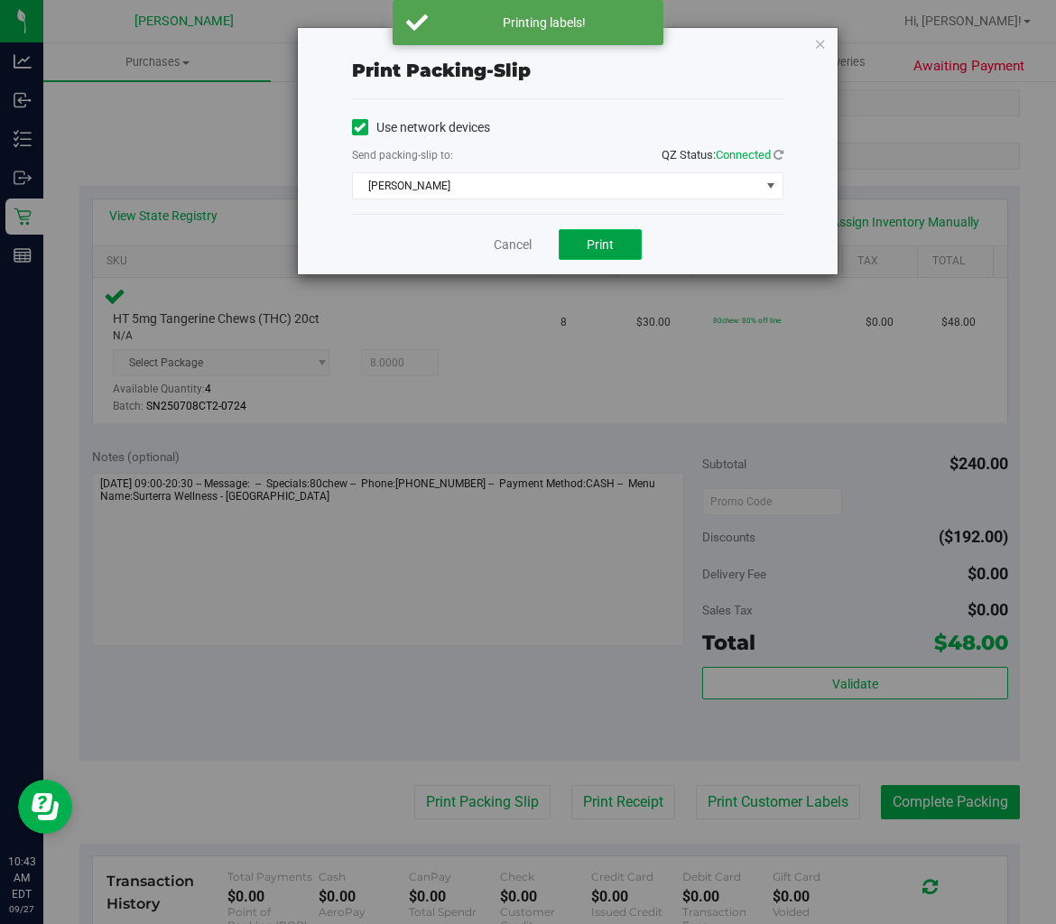
click at [632, 246] on button "Print" at bounding box center [600, 244] width 83 height 31
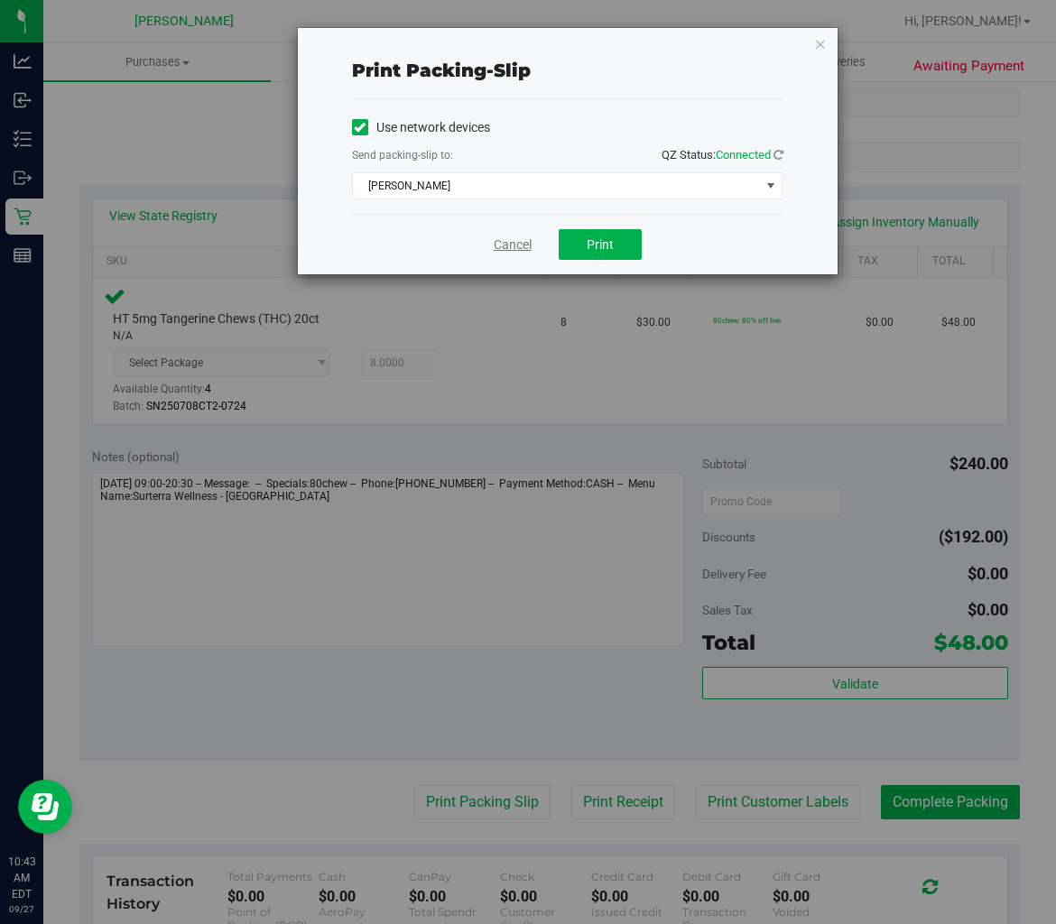
click at [509, 236] on link "Cancel" at bounding box center [513, 245] width 38 height 19
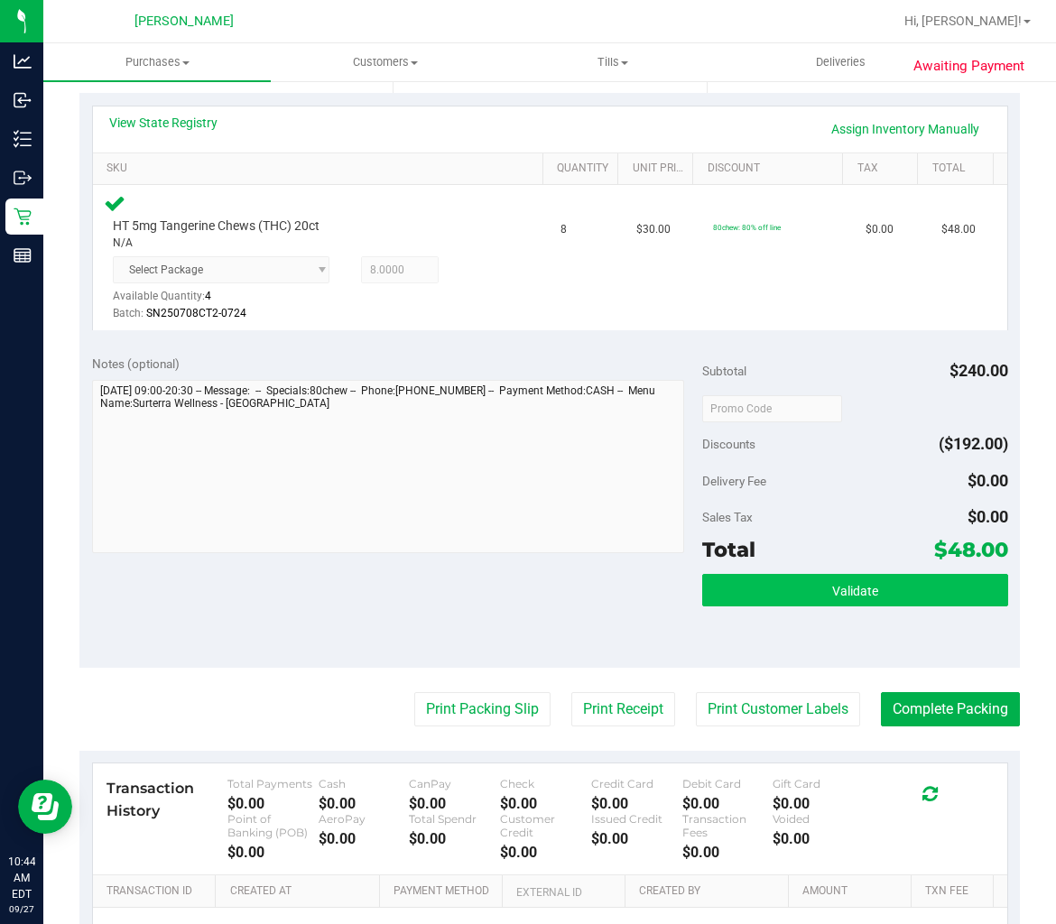
scroll to position [501, 0]
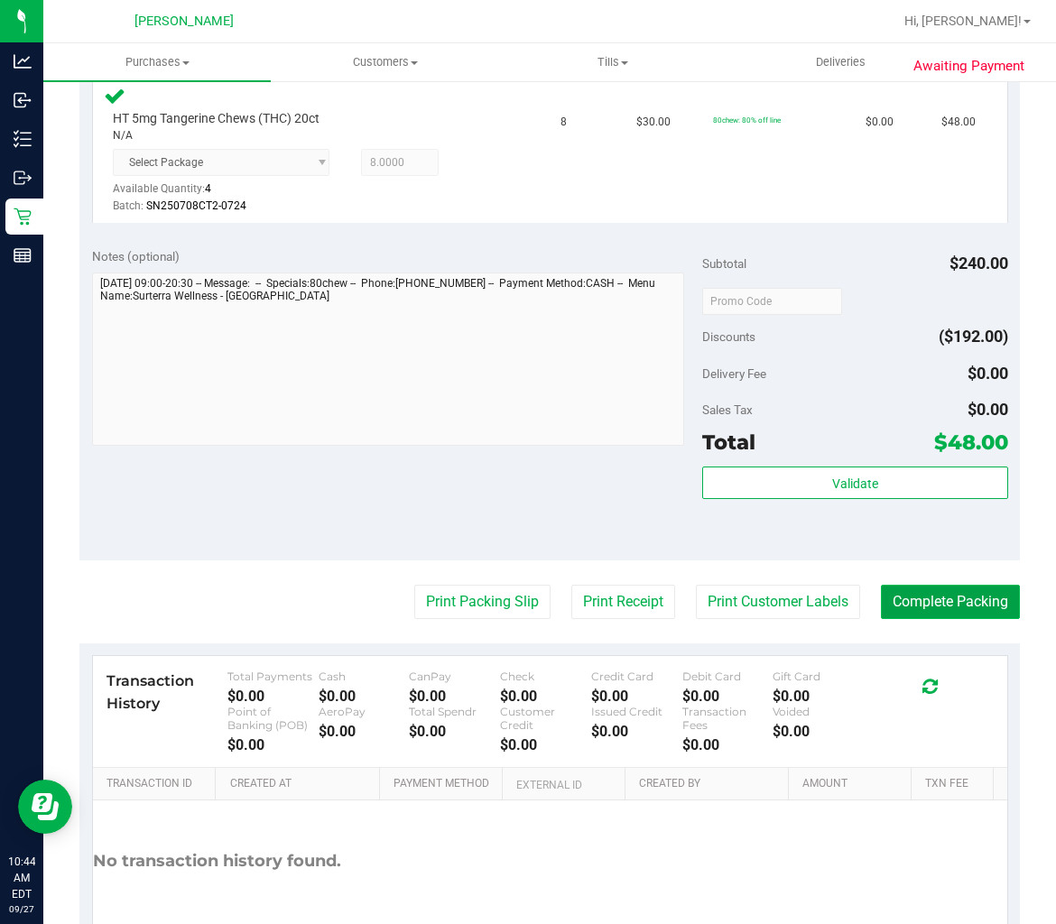
click at [939, 609] on button "Complete Packing" at bounding box center [950, 602] width 139 height 34
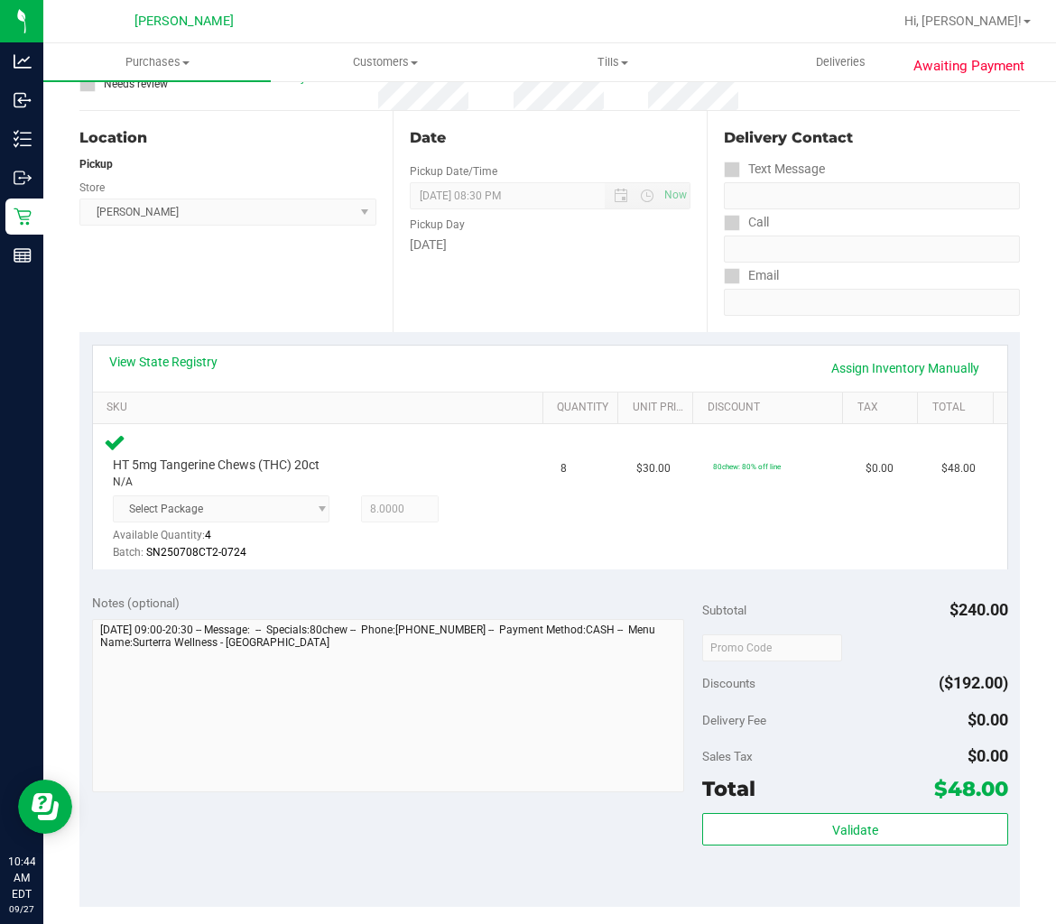
scroll to position [0, 0]
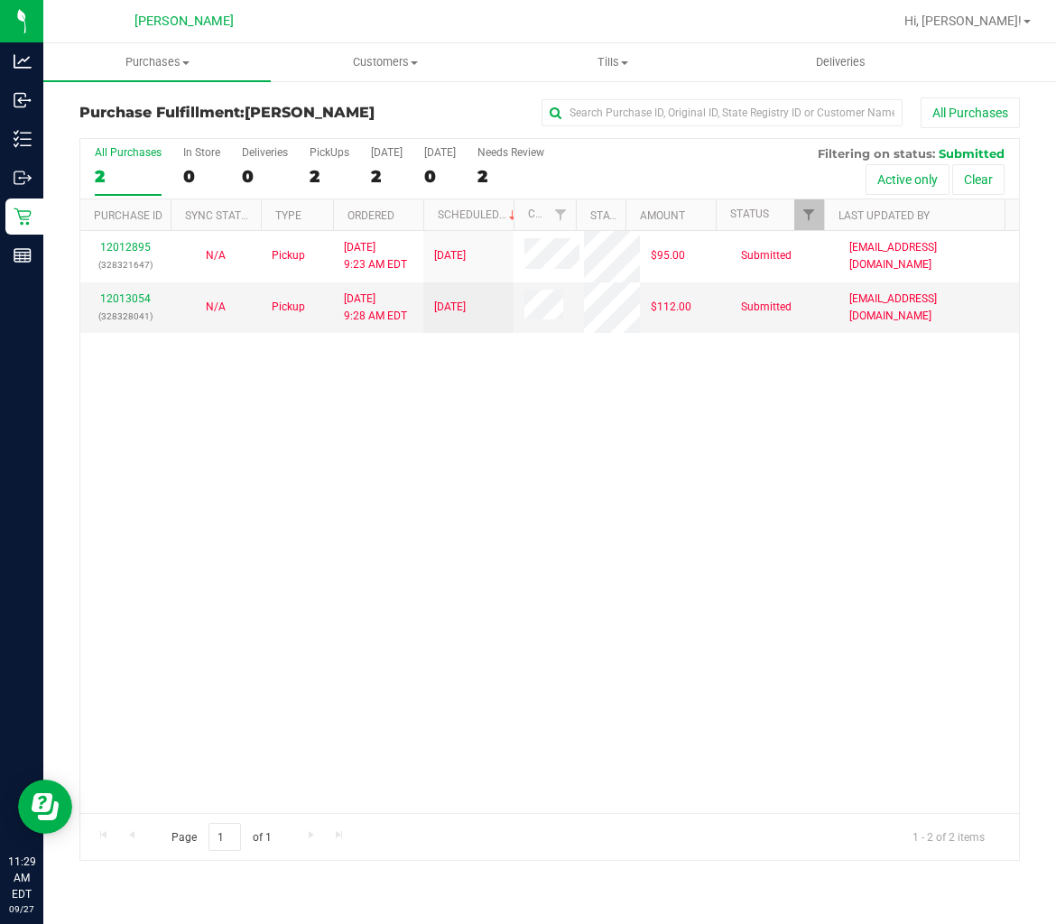
click at [356, 448] on div "12012895 (328321647) N/A Pickup [DATE] 9:23 AM EDT 9/27/2025 $95.00 Submitted […" at bounding box center [549, 522] width 939 height 582
click at [133, 291] on div "12013054 (328328041)" at bounding box center [125, 308] width 69 height 34
click at [132, 295] on link "12013054" at bounding box center [125, 298] width 51 height 13
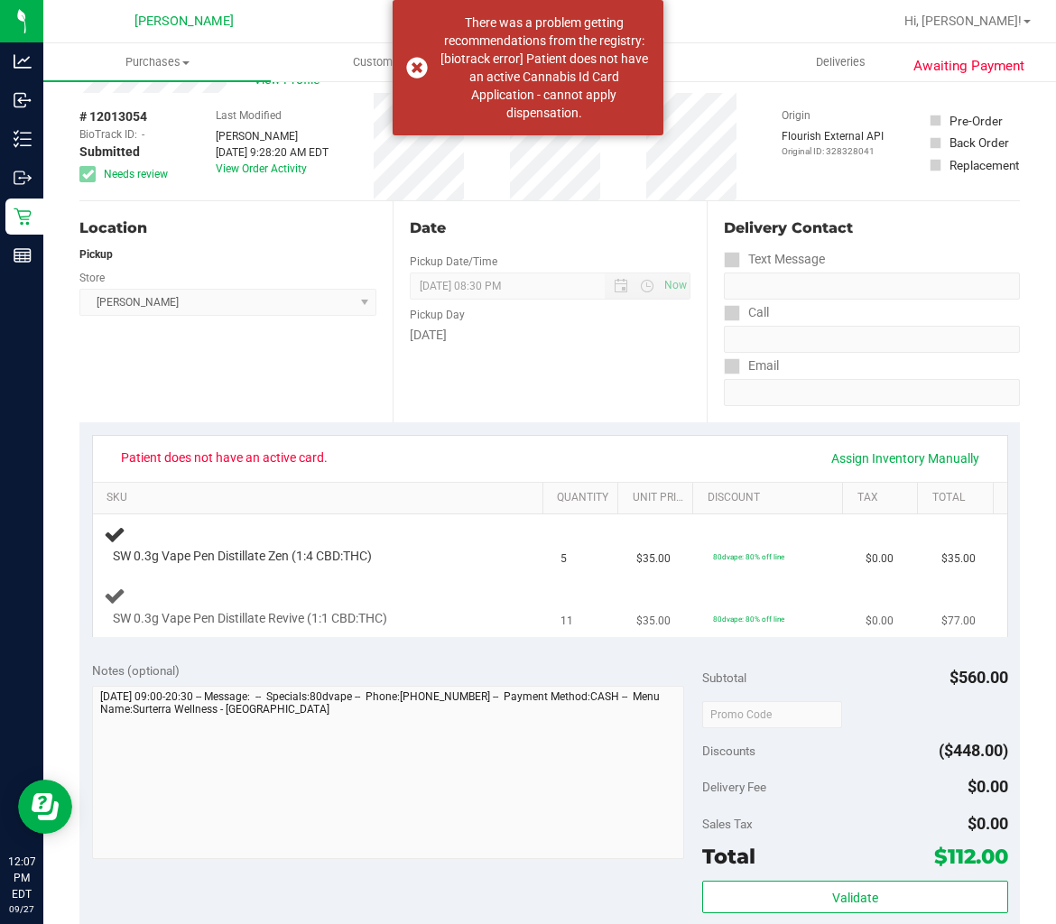
scroll to position [100, 0]
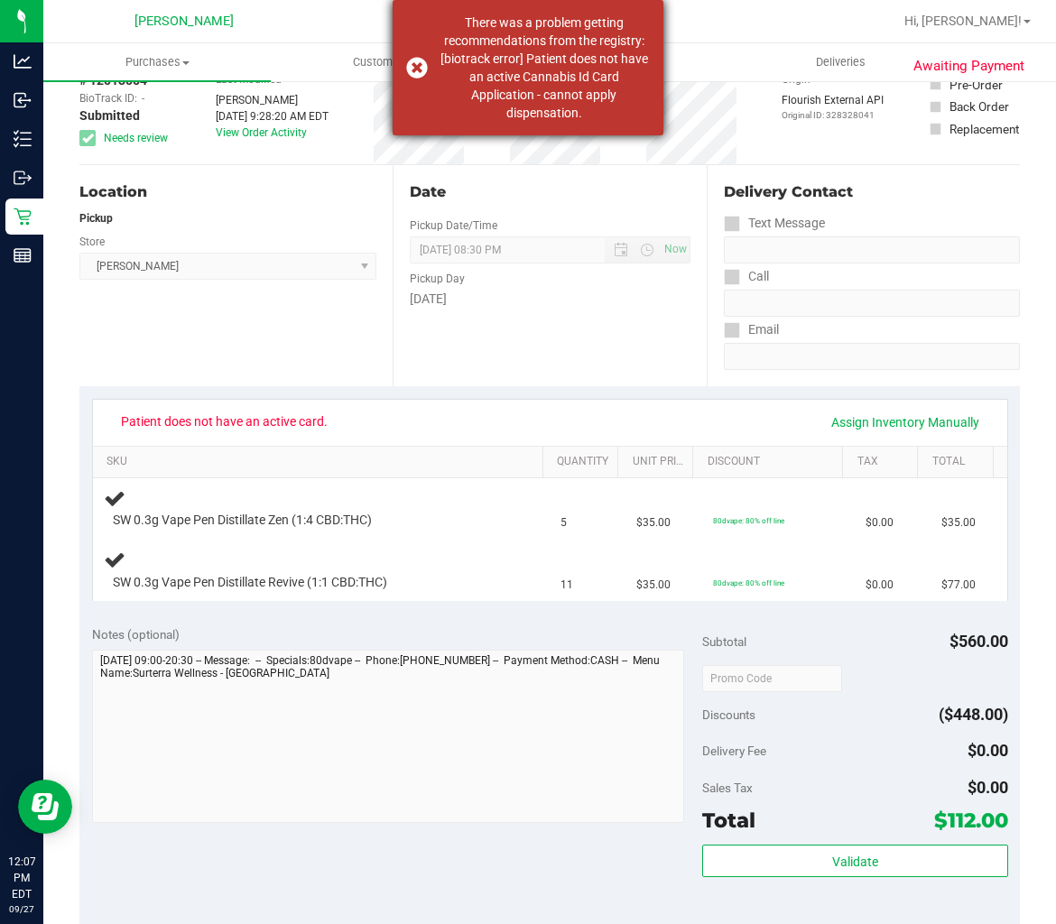
click at [425, 74] on div "There was a problem getting recommendations from the registry: [biotrack error]…" at bounding box center [528, 67] width 271 height 135
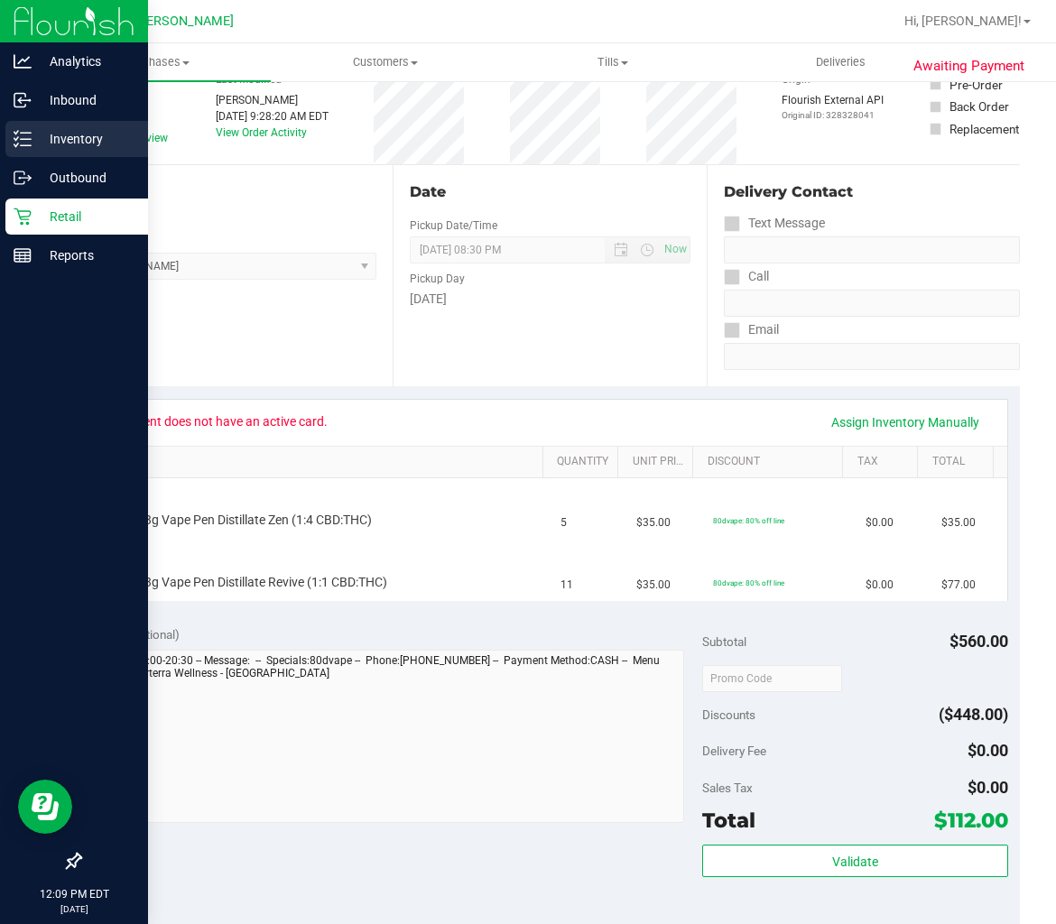
click at [69, 129] on p "Inventory" at bounding box center [86, 139] width 108 height 22
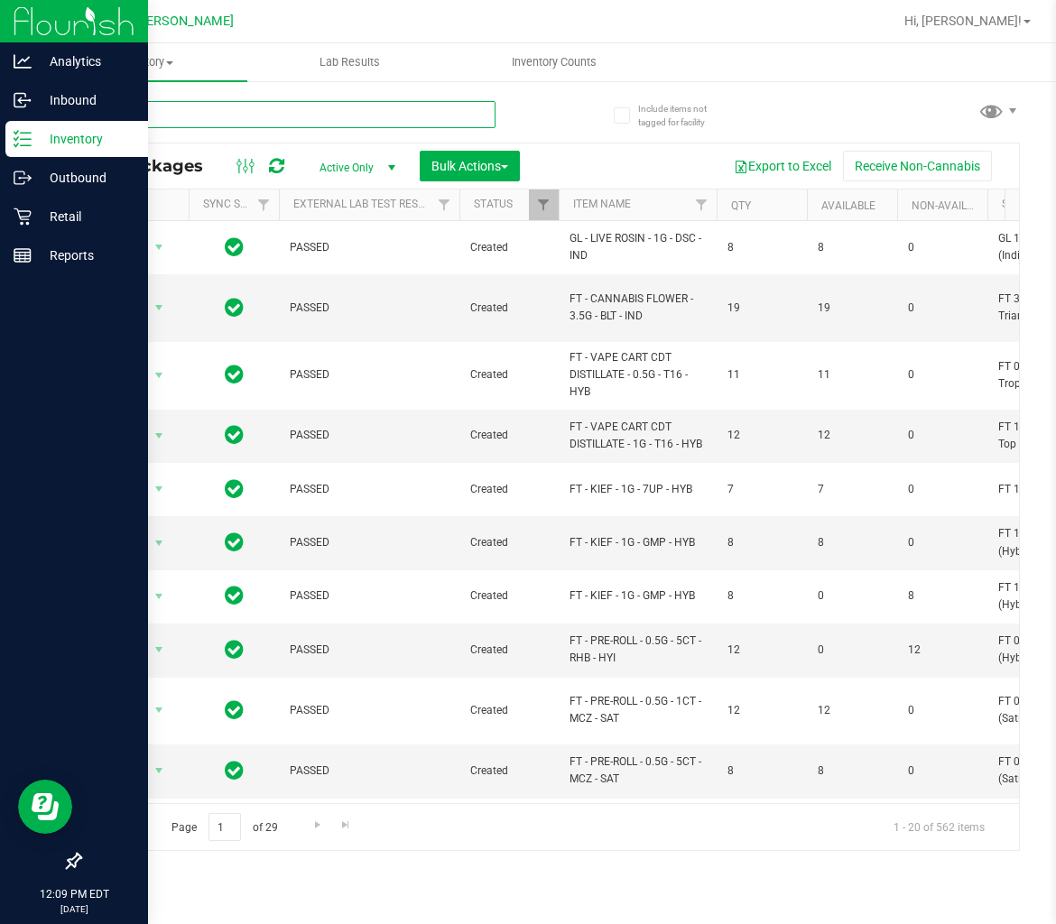
click at [218, 110] on input "text" at bounding box center [287, 114] width 416 height 27
type input "revive"
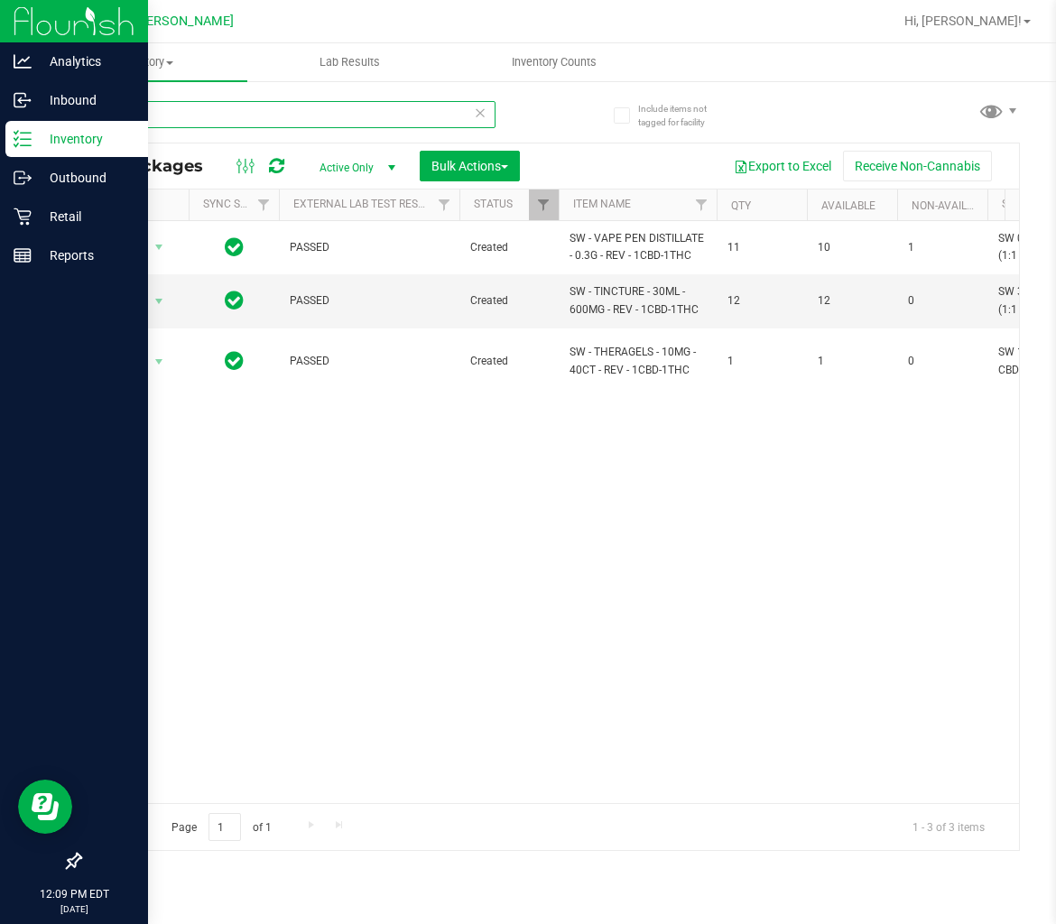
click at [143, 122] on input "revive" at bounding box center [287, 114] width 416 height 27
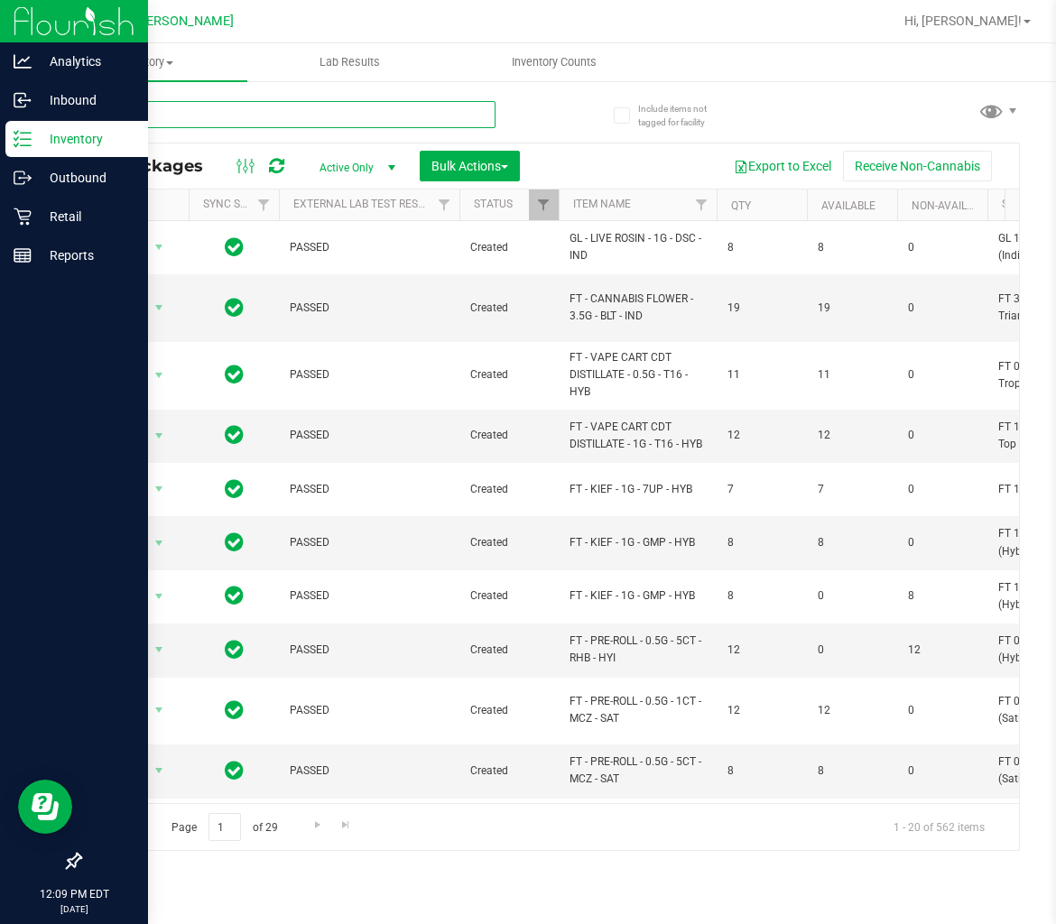
type input "[DATE]"
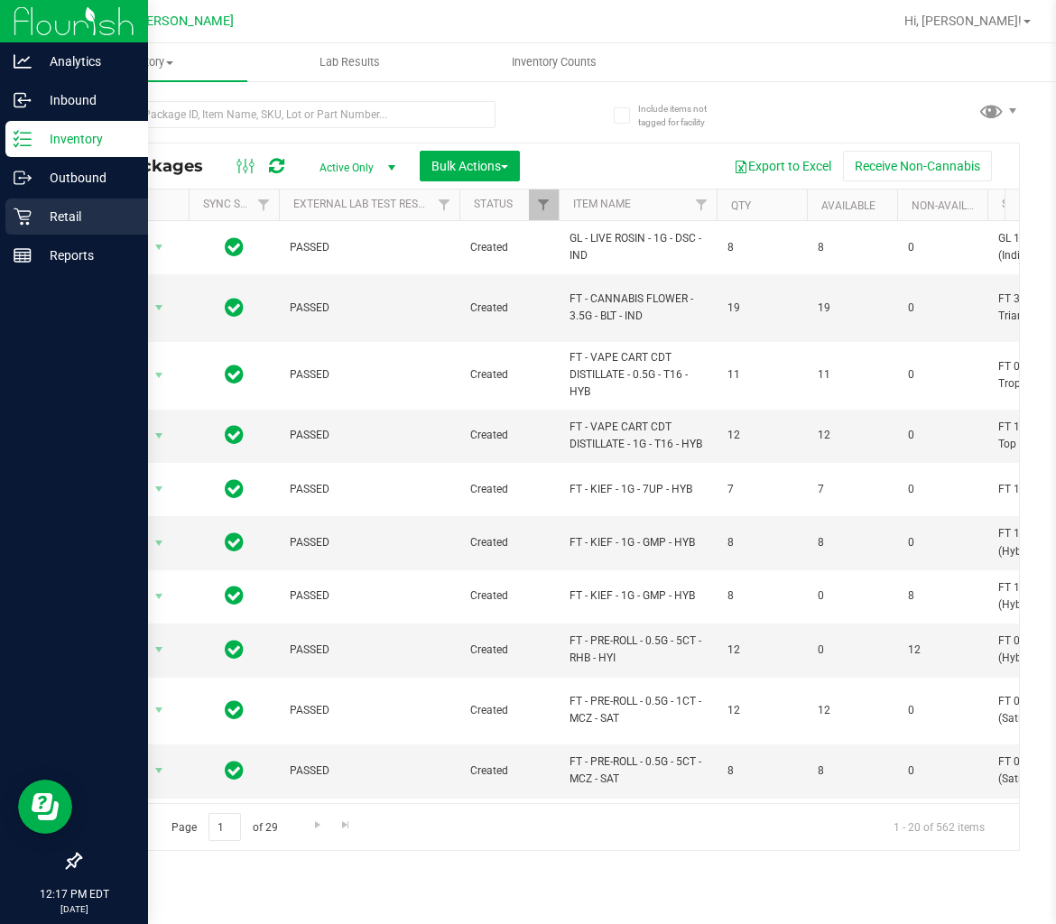
click at [72, 209] on p "Retail" at bounding box center [86, 217] width 108 height 22
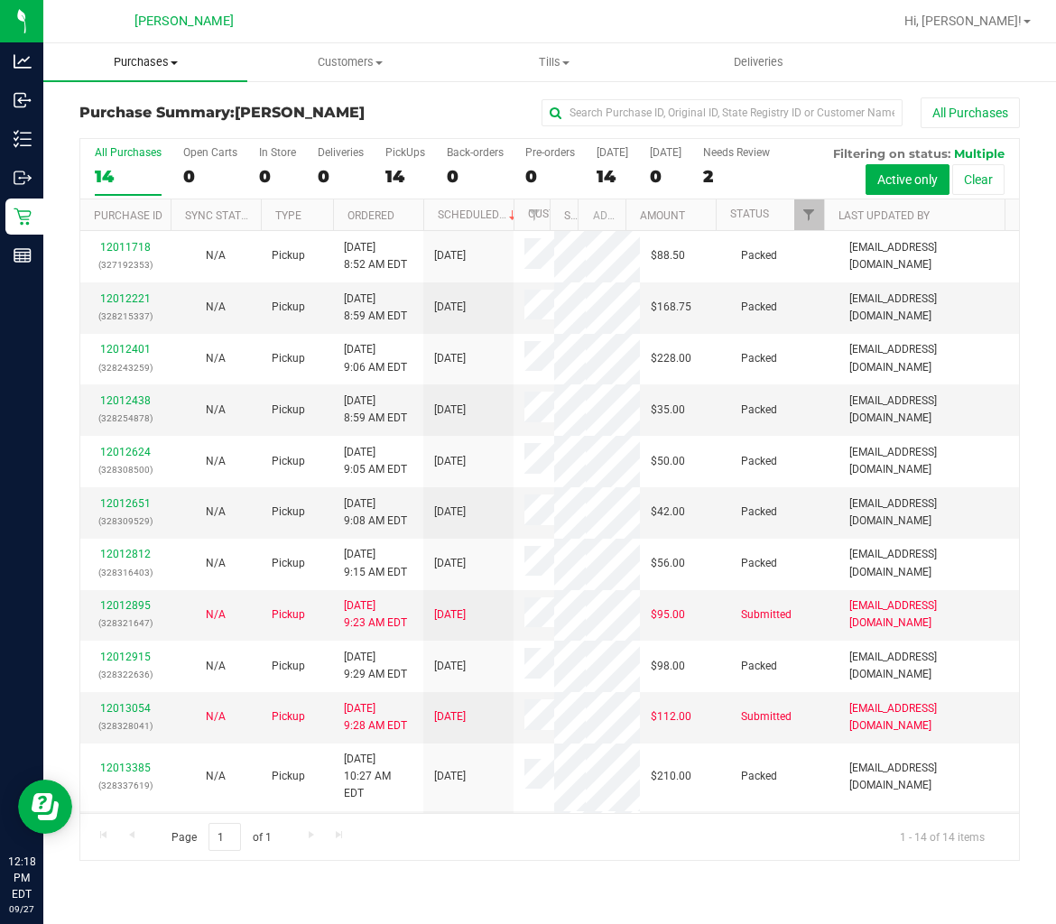
click at [117, 60] on span "Purchases" at bounding box center [145, 62] width 204 height 16
click at [99, 127] on span "Fulfillment" at bounding box center [99, 130] width 112 height 15
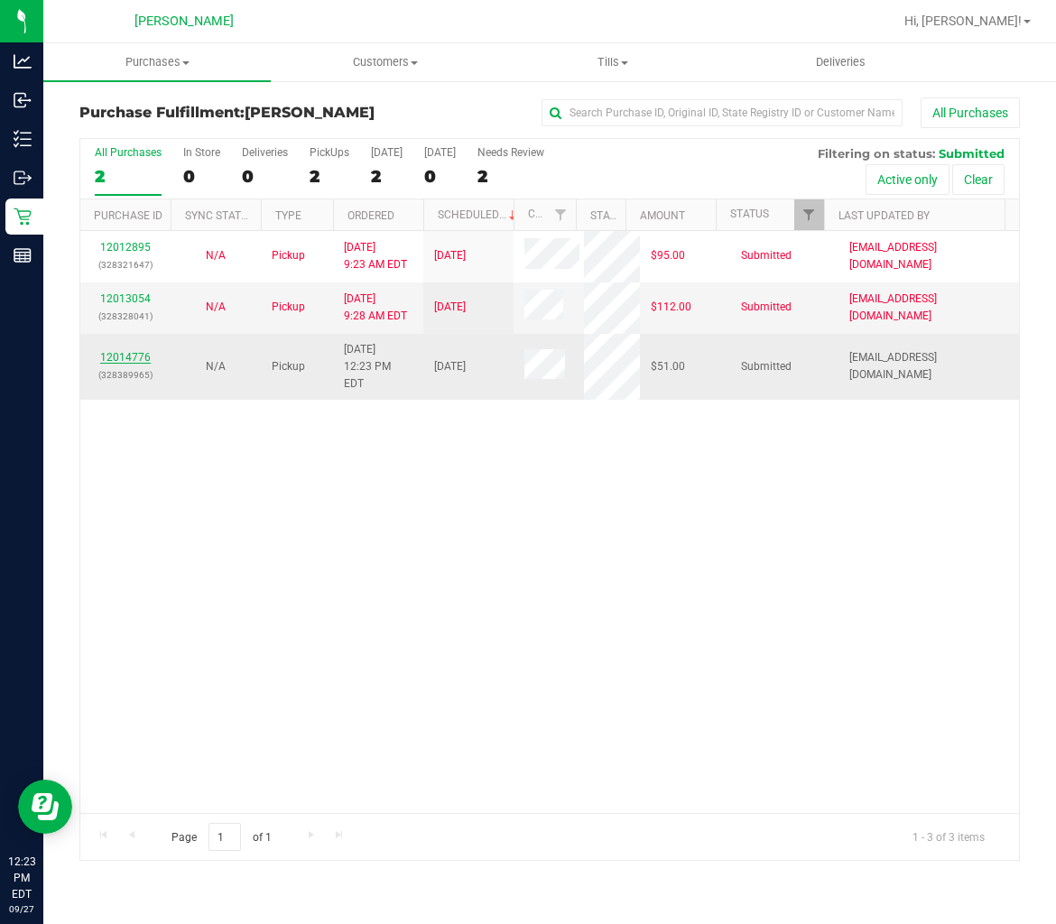
click at [131, 351] on link "12014776" at bounding box center [125, 357] width 51 height 13
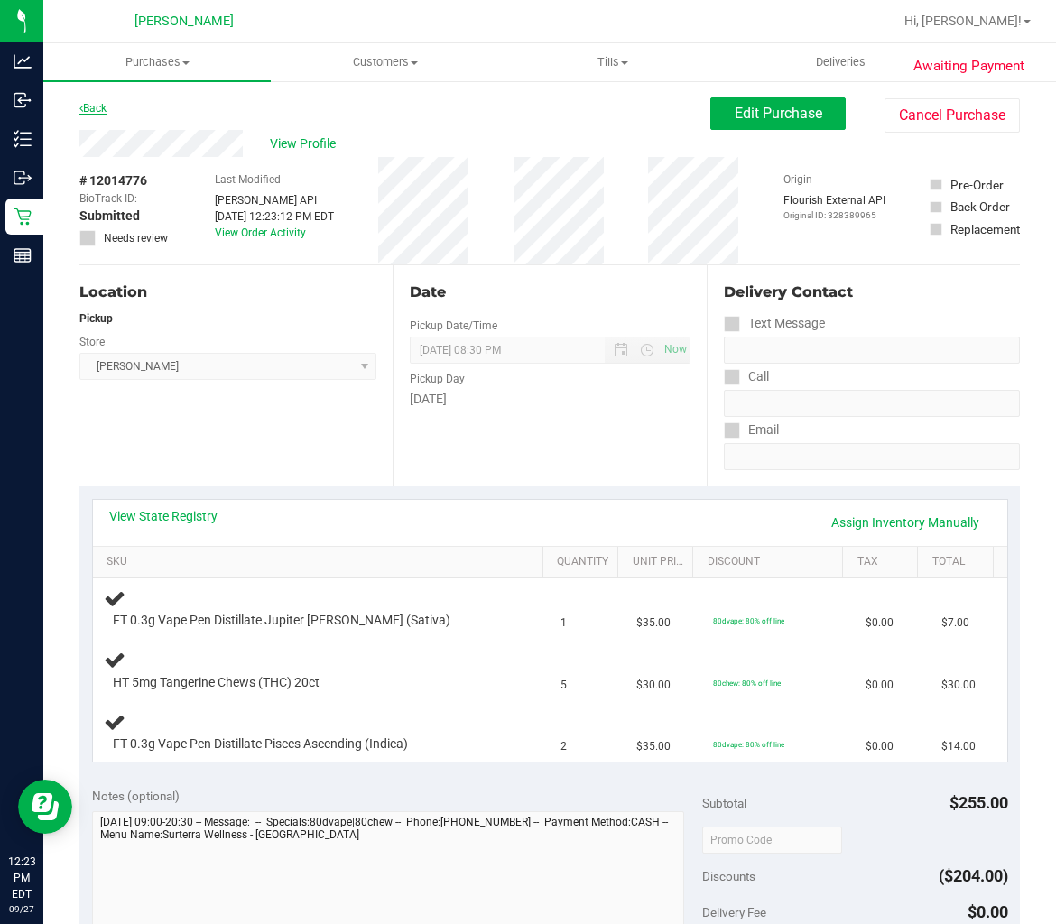
click at [99, 105] on link "Back" at bounding box center [92, 108] width 27 height 13
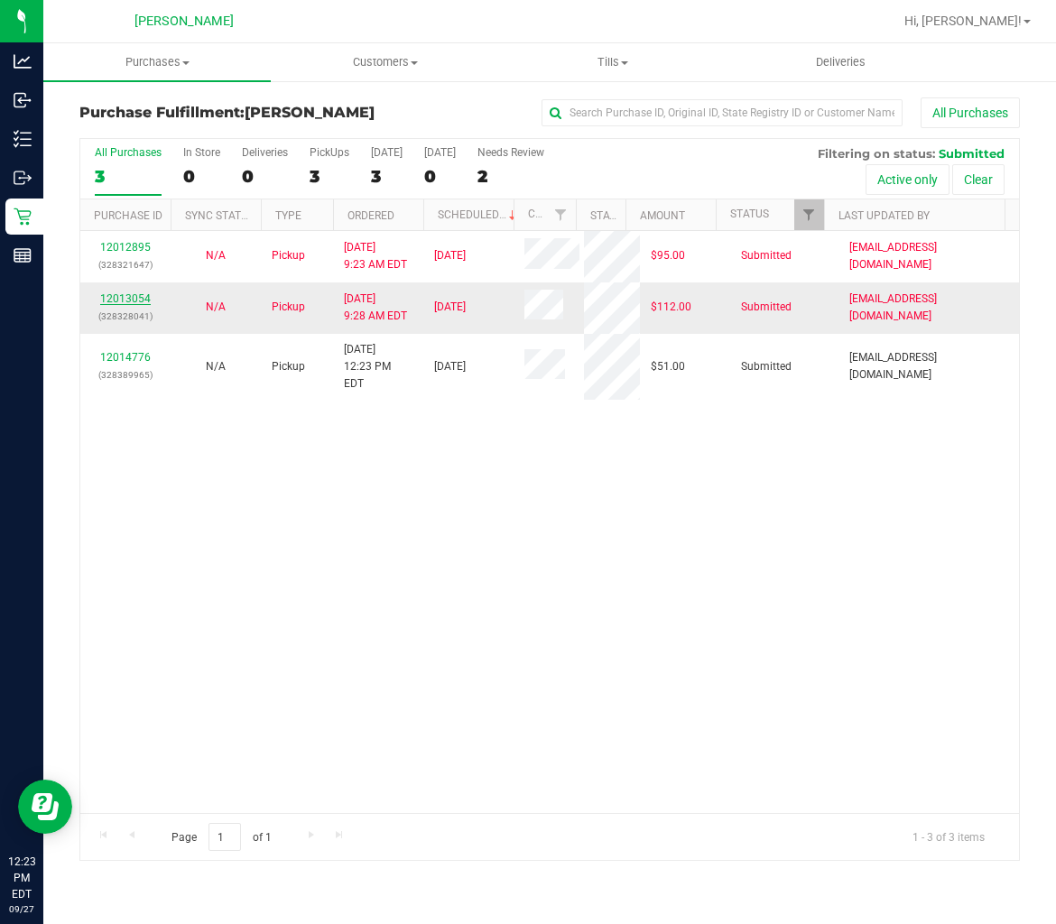
click at [111, 295] on link "12013054" at bounding box center [125, 298] width 51 height 13
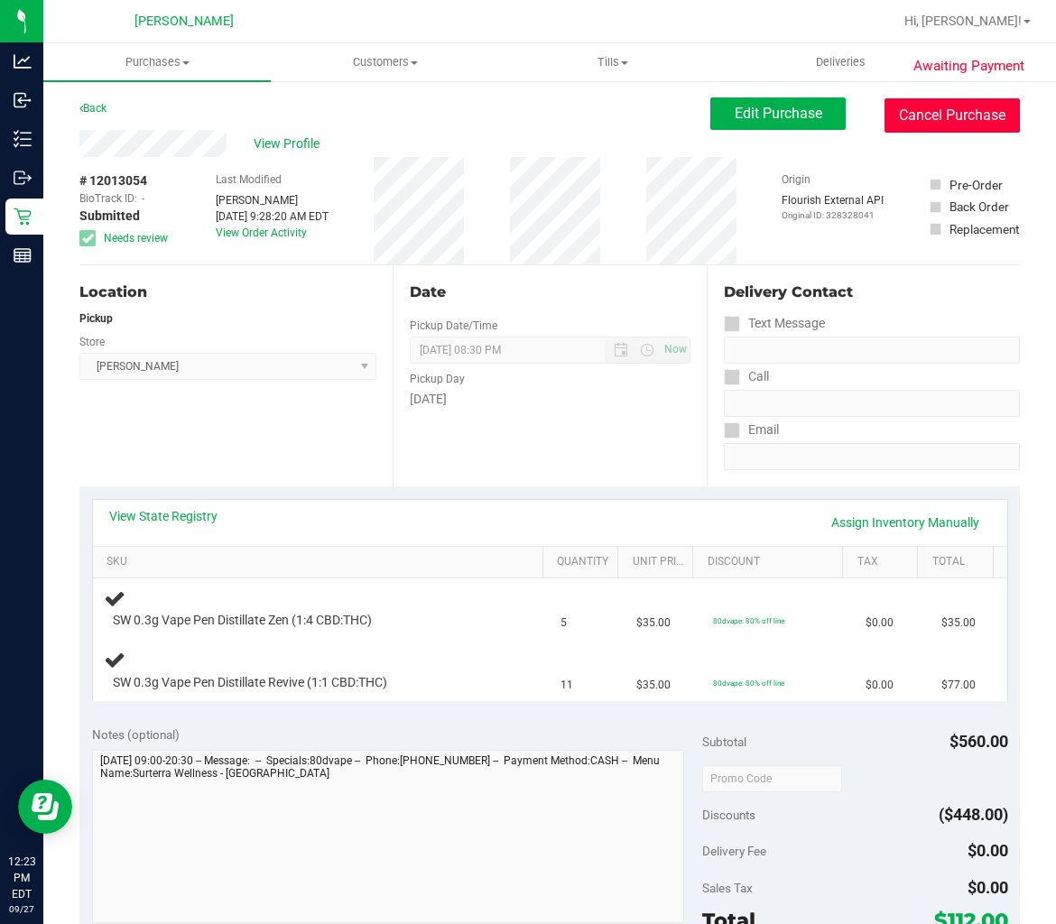
click at [884, 109] on button "Cancel Purchase" at bounding box center [951, 115] width 135 height 34
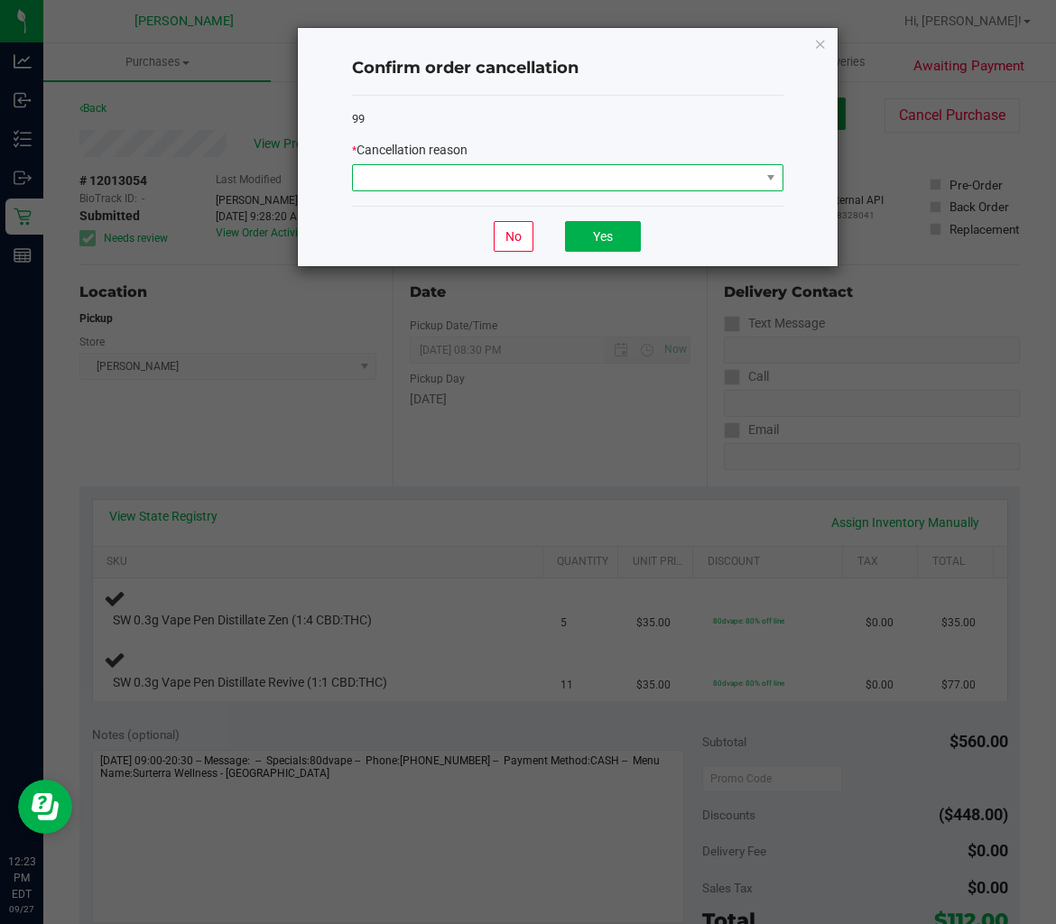
click at [624, 175] on span at bounding box center [556, 177] width 407 height 25
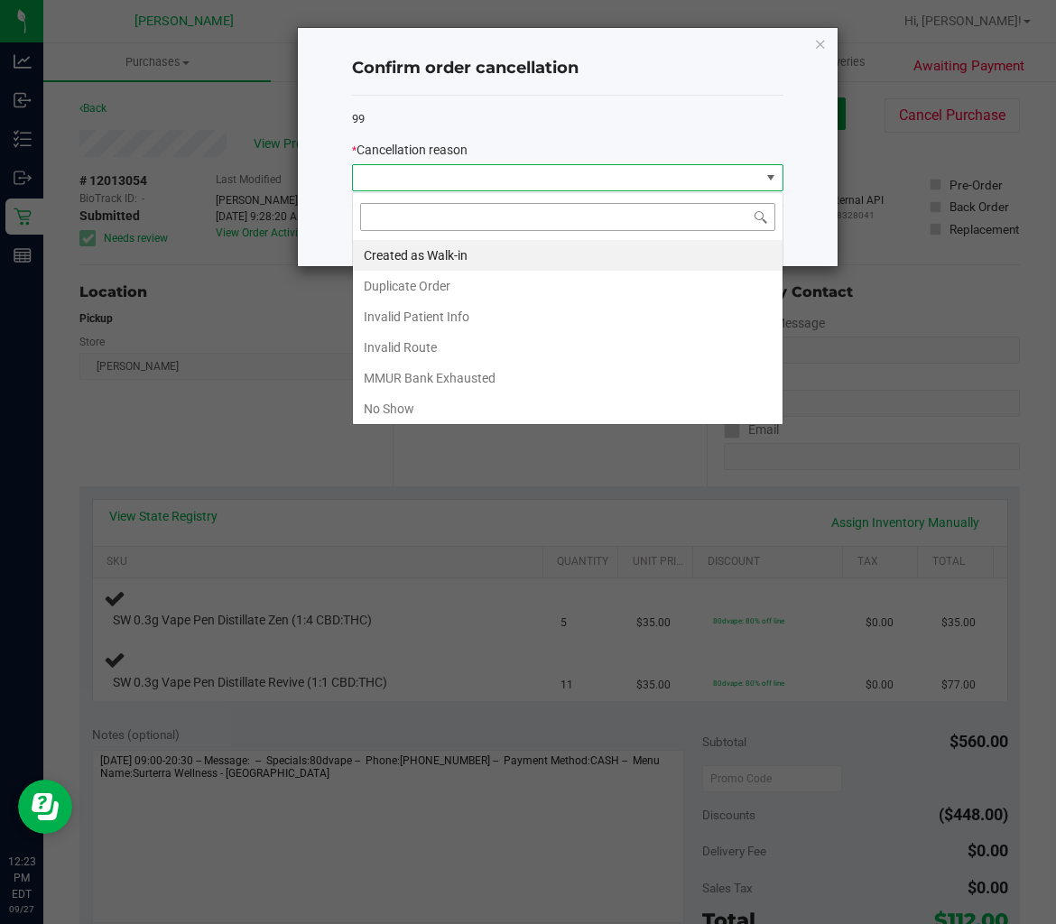
scroll to position [27, 430]
click at [457, 257] on li "Created as Walk-in" at bounding box center [568, 255] width 430 height 31
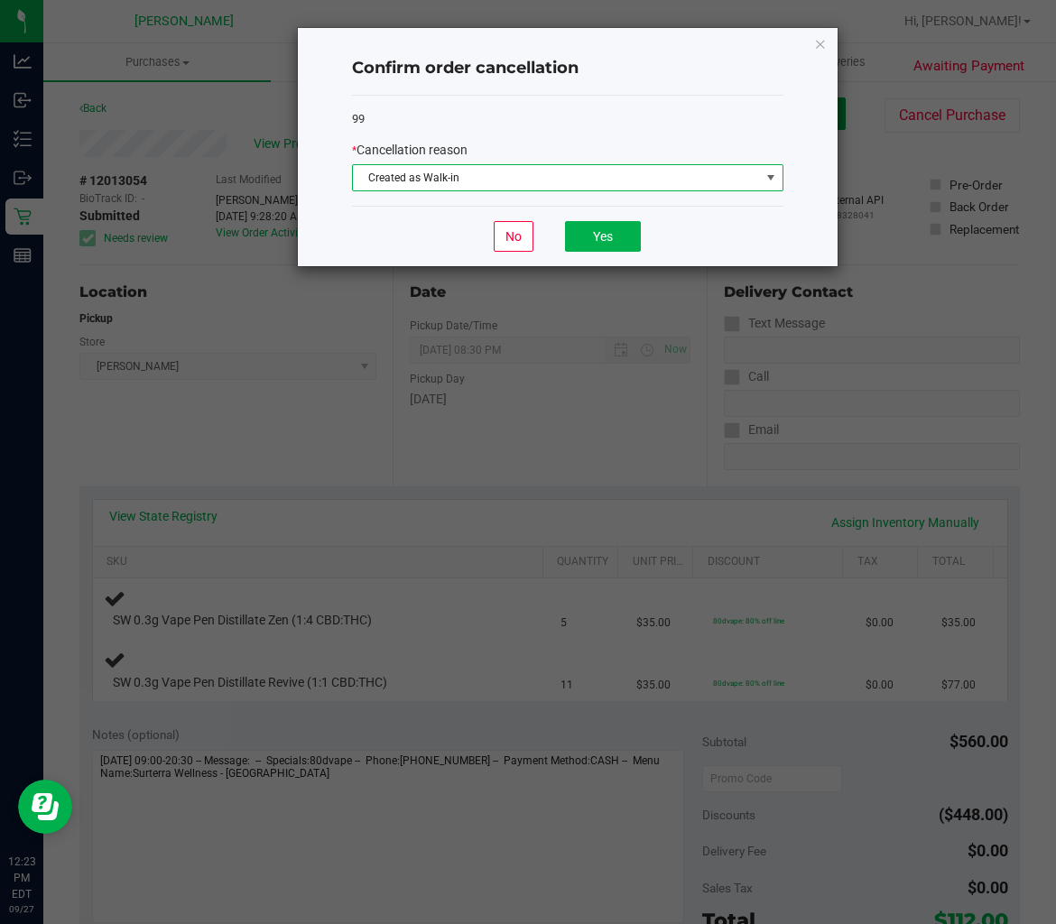
click at [591, 220] on div "No Yes" at bounding box center [567, 236] width 431 height 60
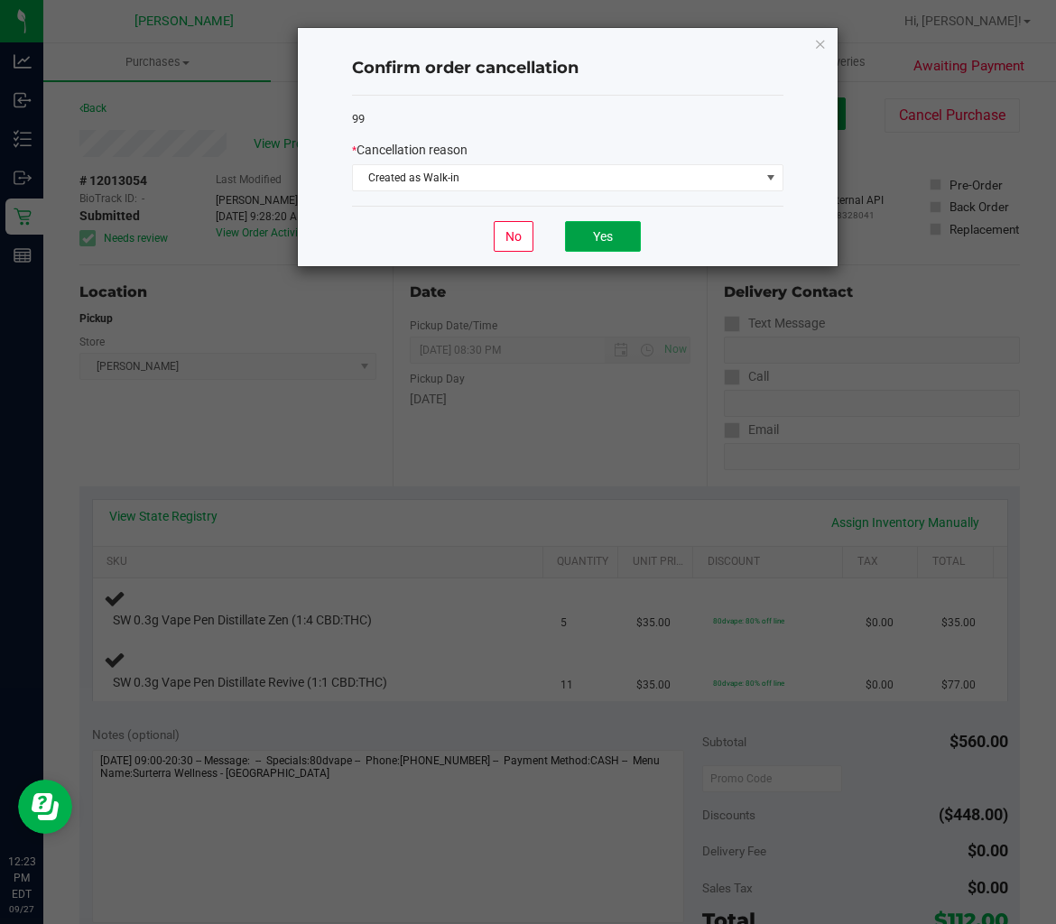
click at [589, 235] on button "Yes" at bounding box center [603, 236] width 76 height 31
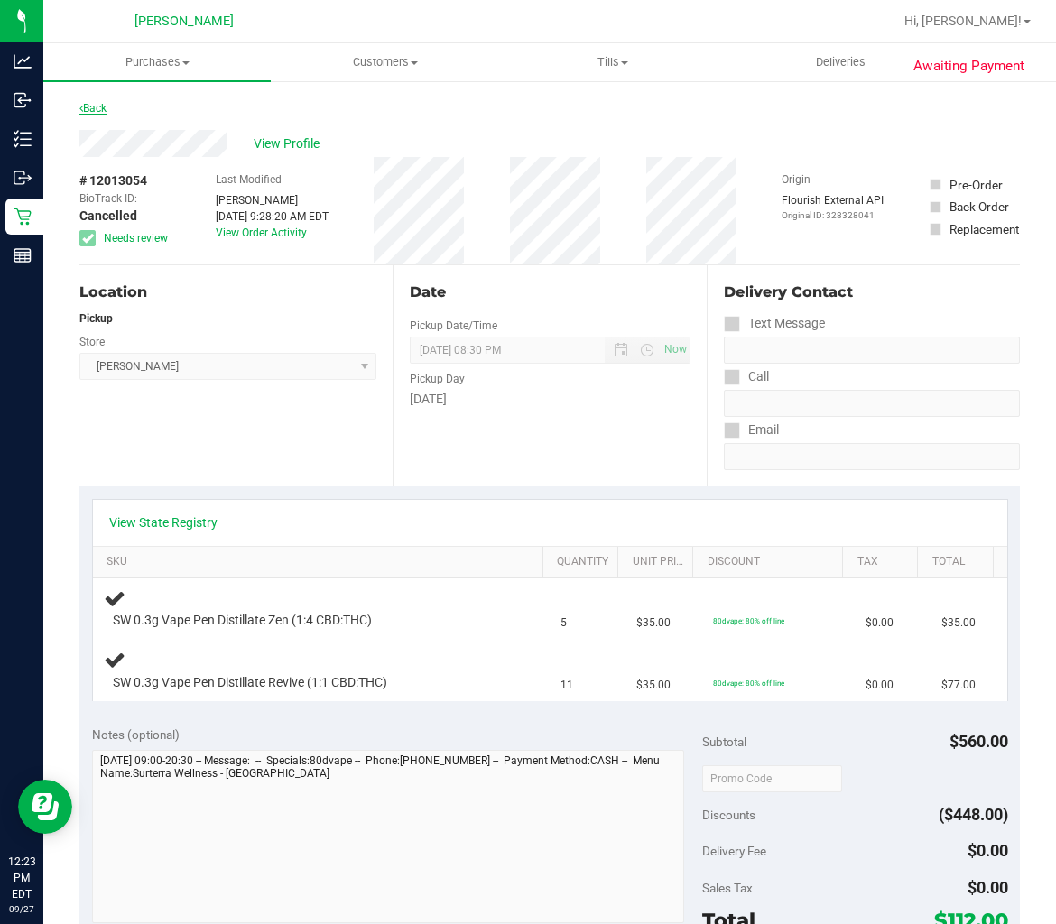
click at [92, 102] on link "Back" at bounding box center [92, 108] width 27 height 13
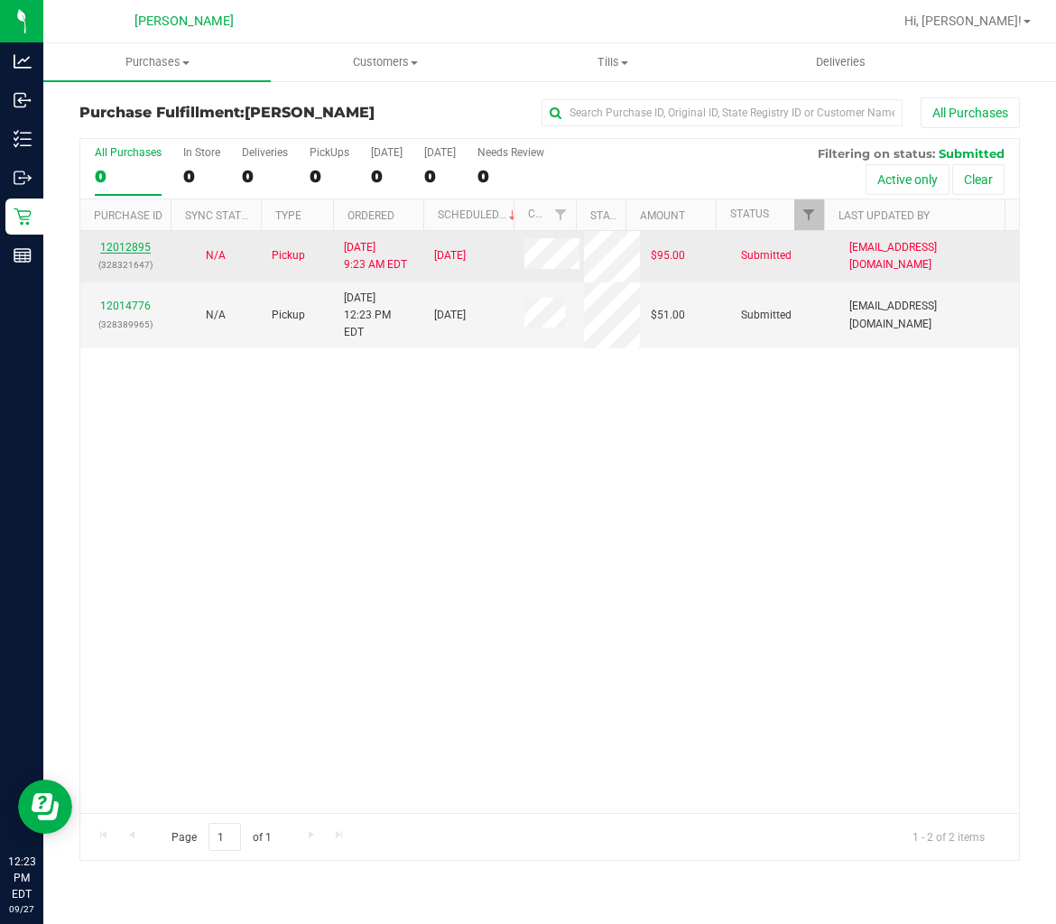
click at [114, 246] on link "12012895" at bounding box center [125, 247] width 51 height 13
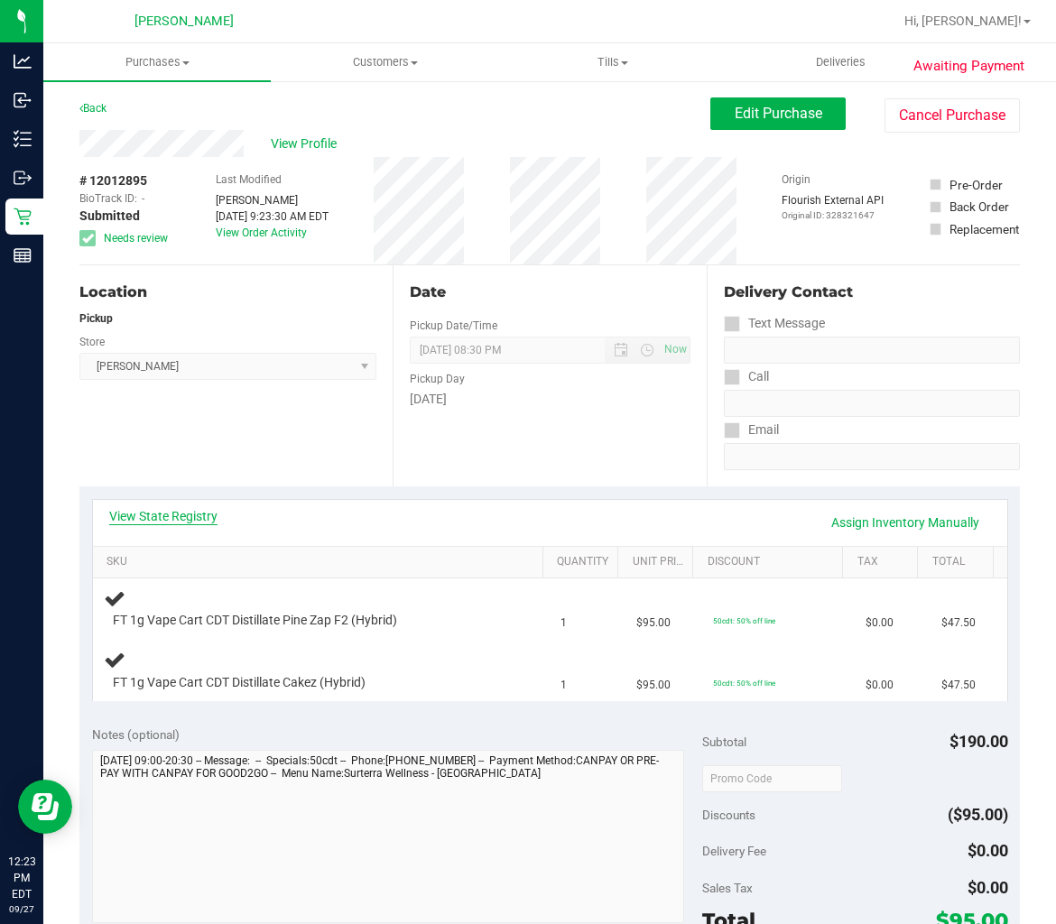
click at [160, 509] on link "View State Registry" at bounding box center [163, 516] width 108 height 18
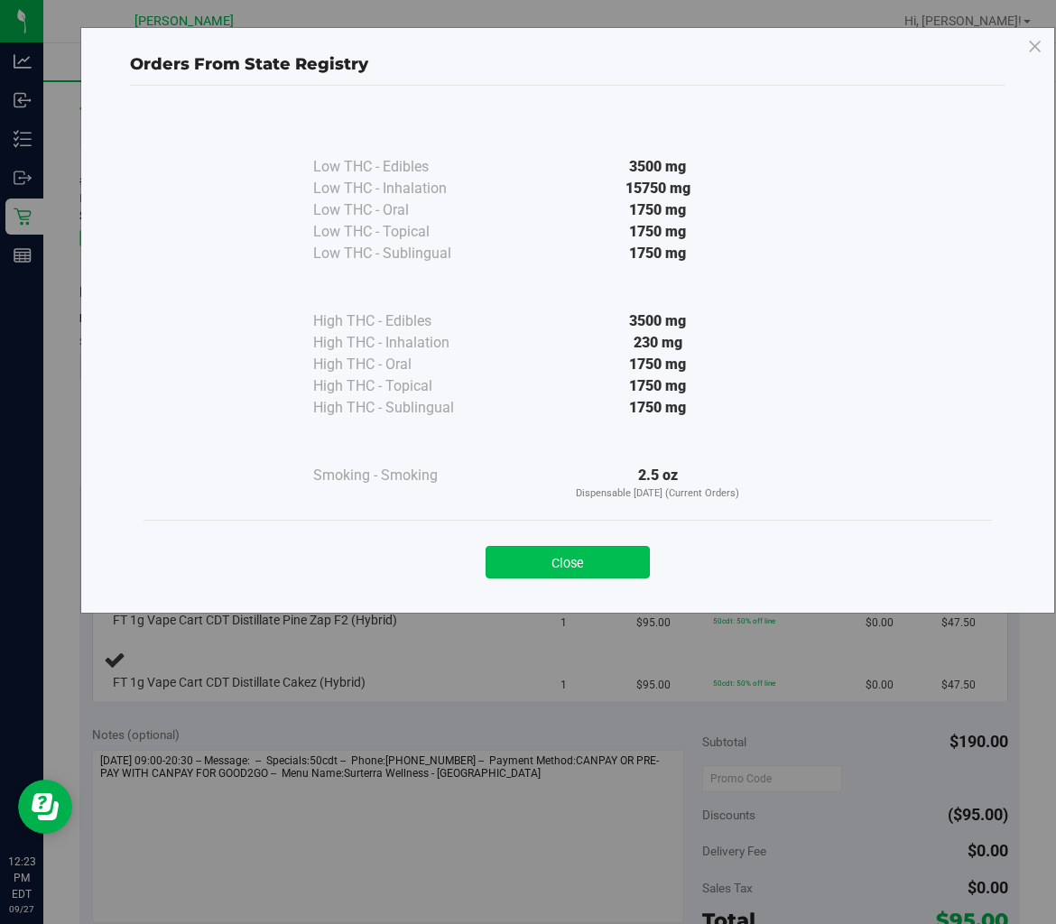
click at [624, 566] on button "Close" at bounding box center [567, 562] width 164 height 32
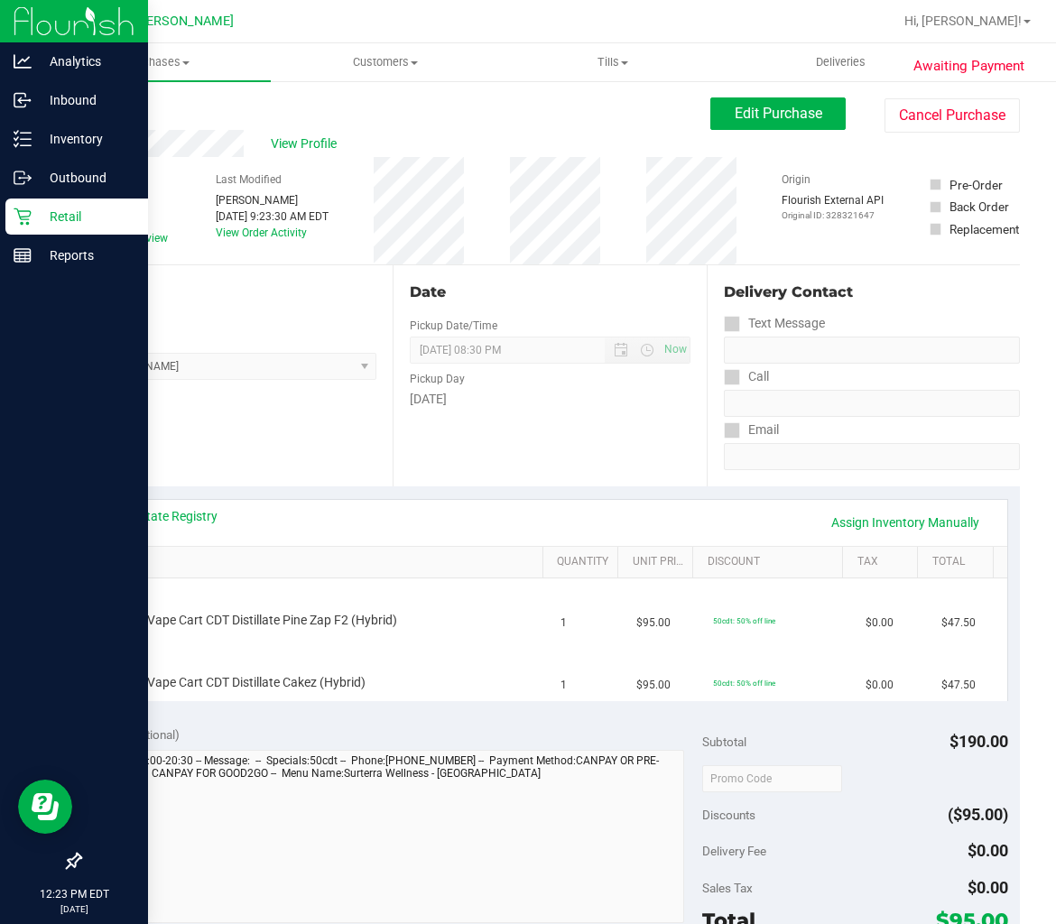
click at [34, 213] on p "Retail" at bounding box center [86, 217] width 108 height 22
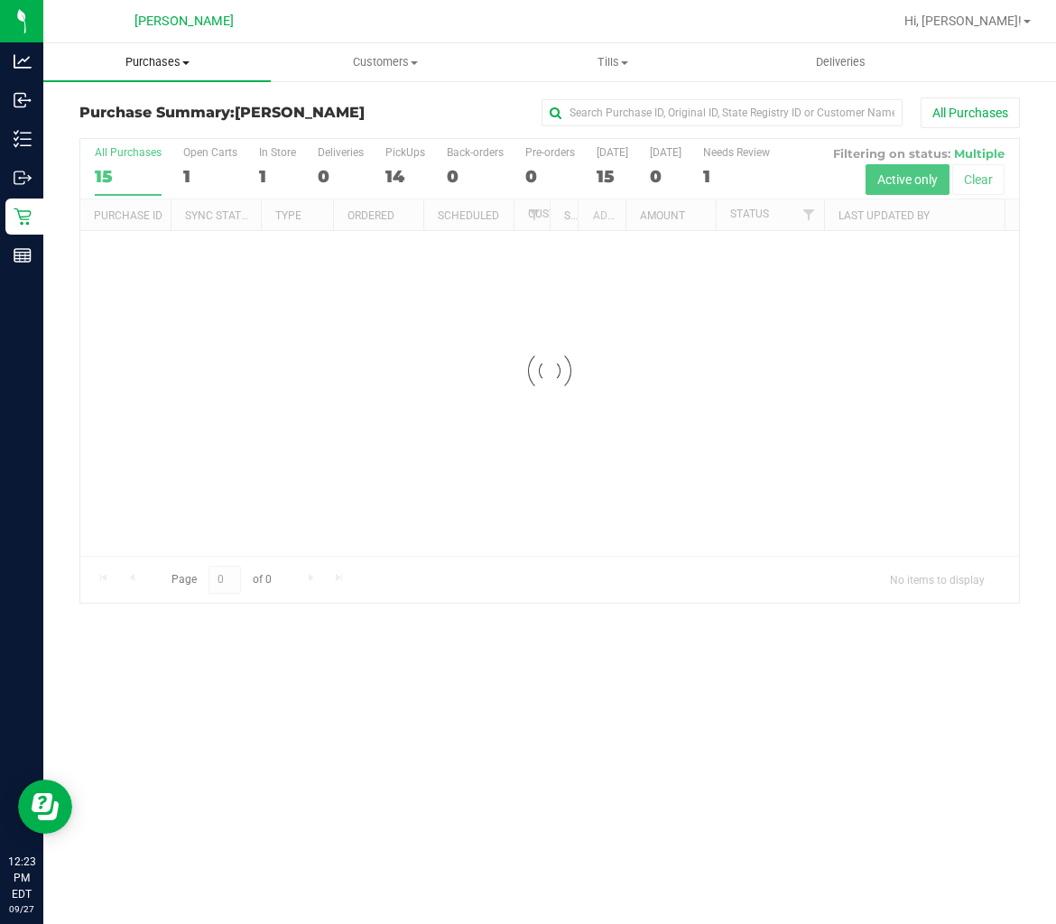
click at [146, 57] on span "Purchases" at bounding box center [156, 62] width 227 height 16
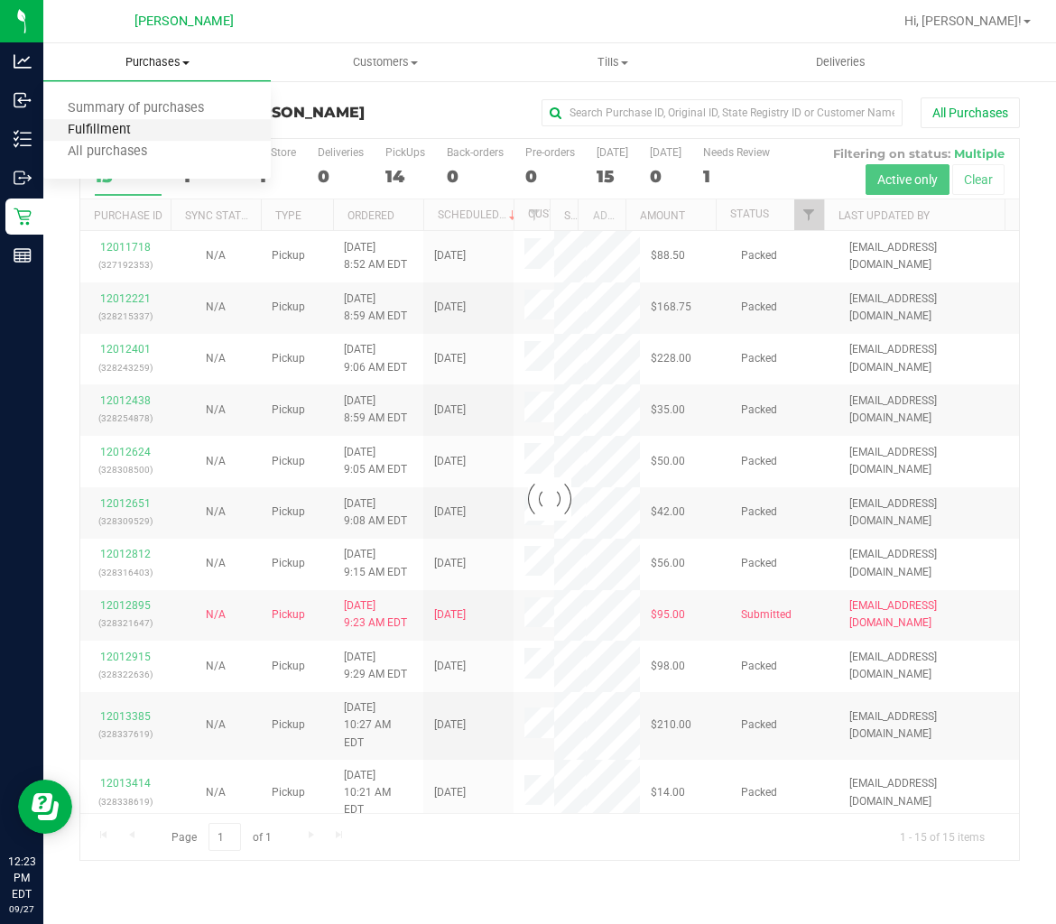
click at [97, 132] on span "Fulfillment" at bounding box center [99, 130] width 112 height 15
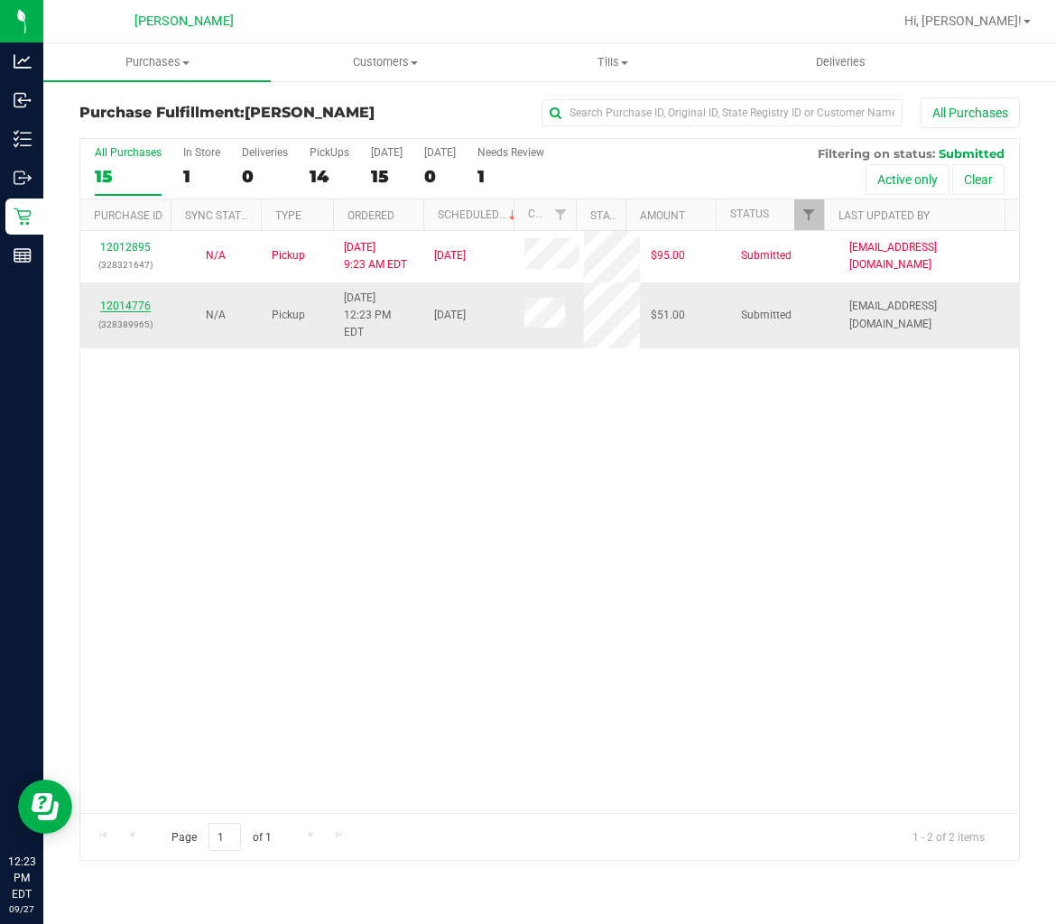
click at [131, 300] on link "12014776" at bounding box center [125, 306] width 51 height 13
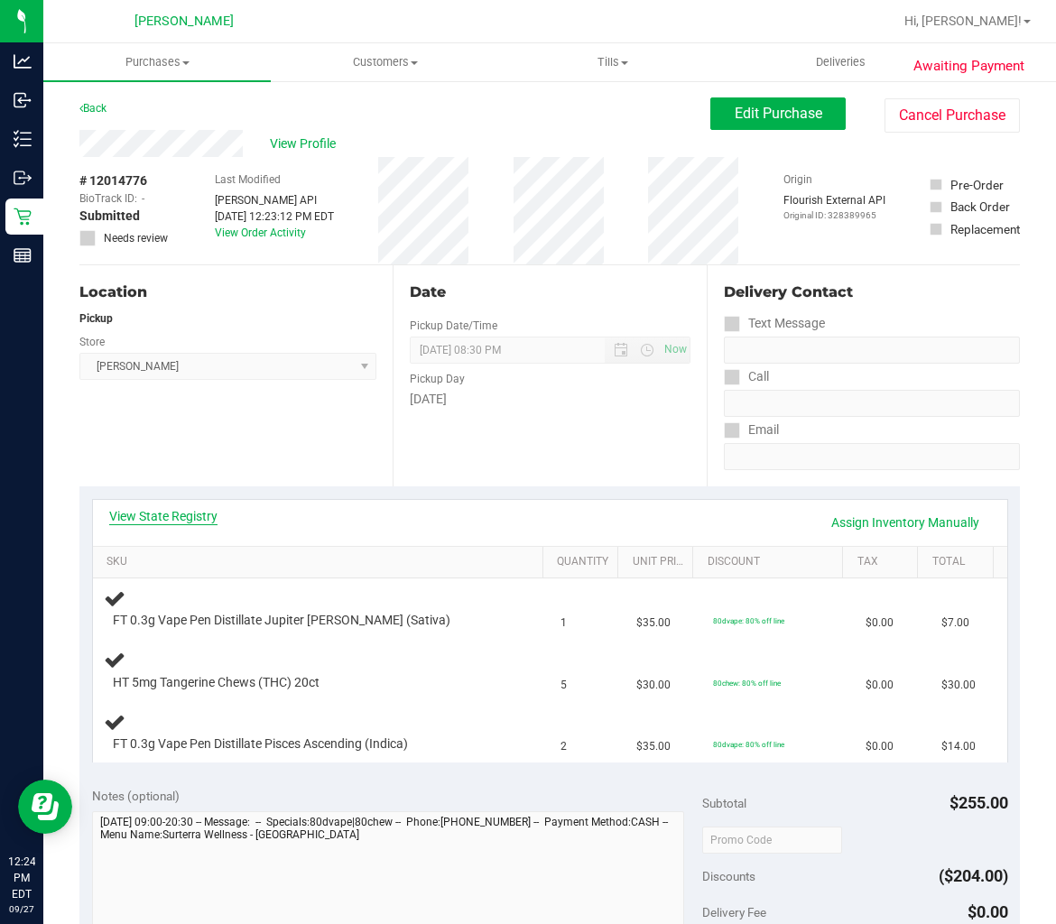
click at [192, 518] on link "View State Registry" at bounding box center [163, 516] width 108 height 18
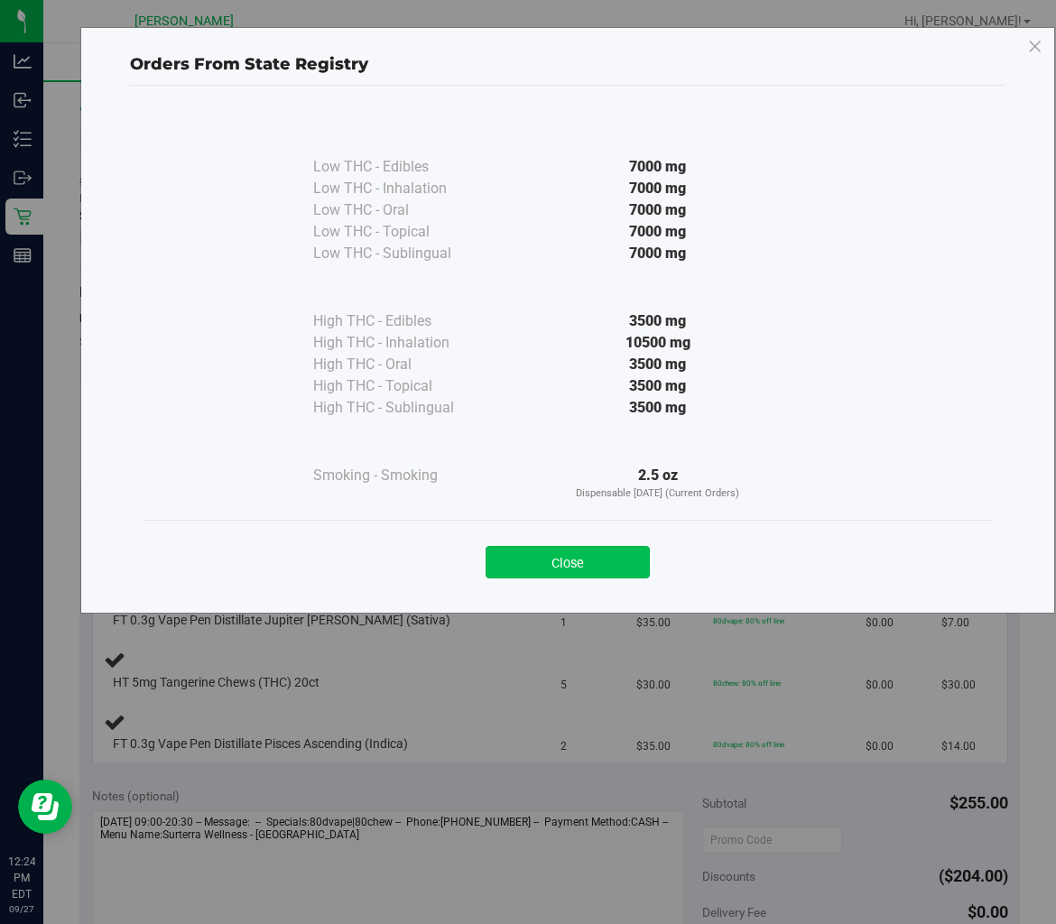
click at [600, 557] on button "Close" at bounding box center [567, 562] width 164 height 32
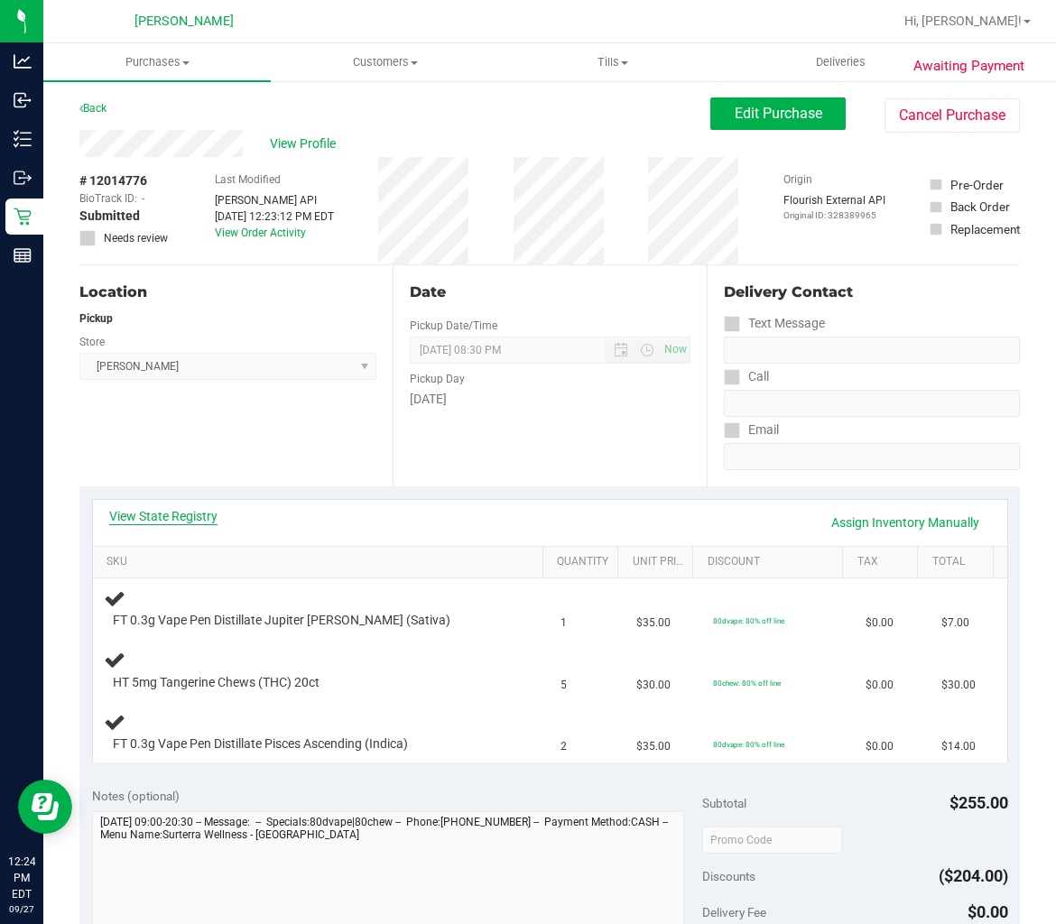
click at [194, 513] on link "View State Registry" at bounding box center [163, 516] width 108 height 18
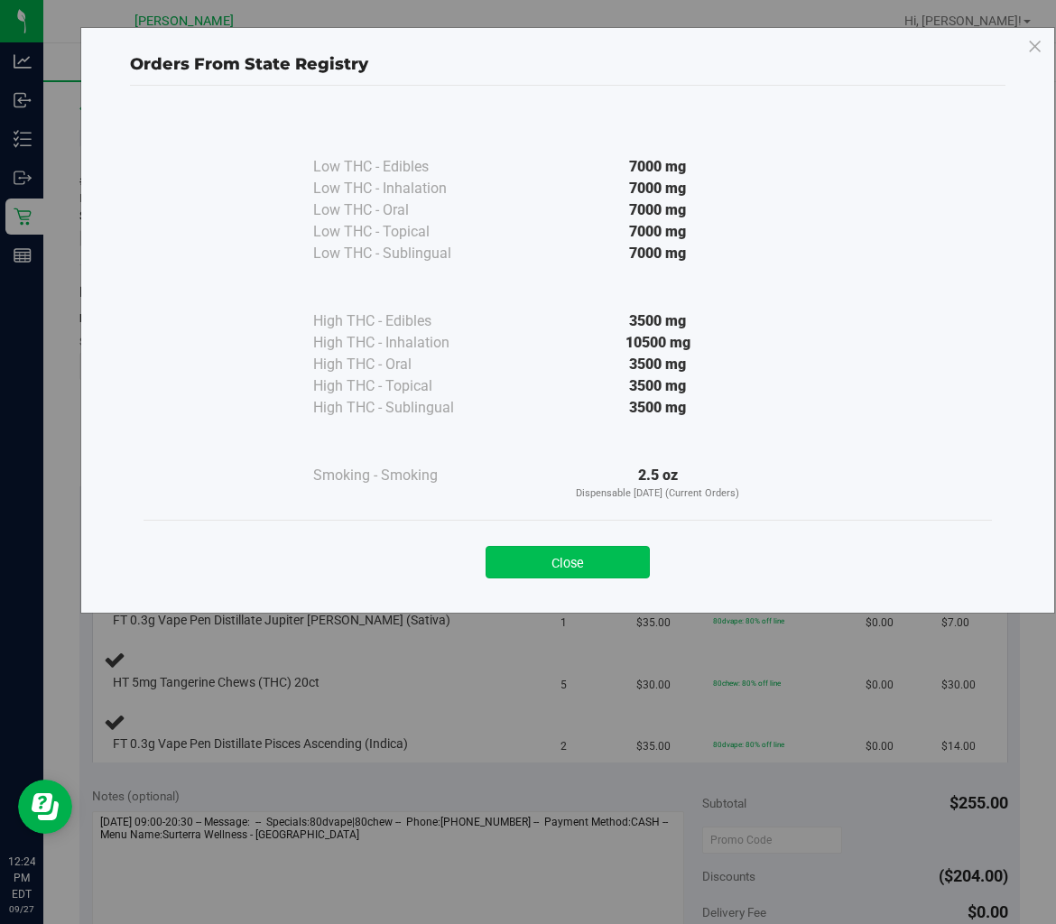
click at [560, 573] on button "Close" at bounding box center [567, 562] width 164 height 32
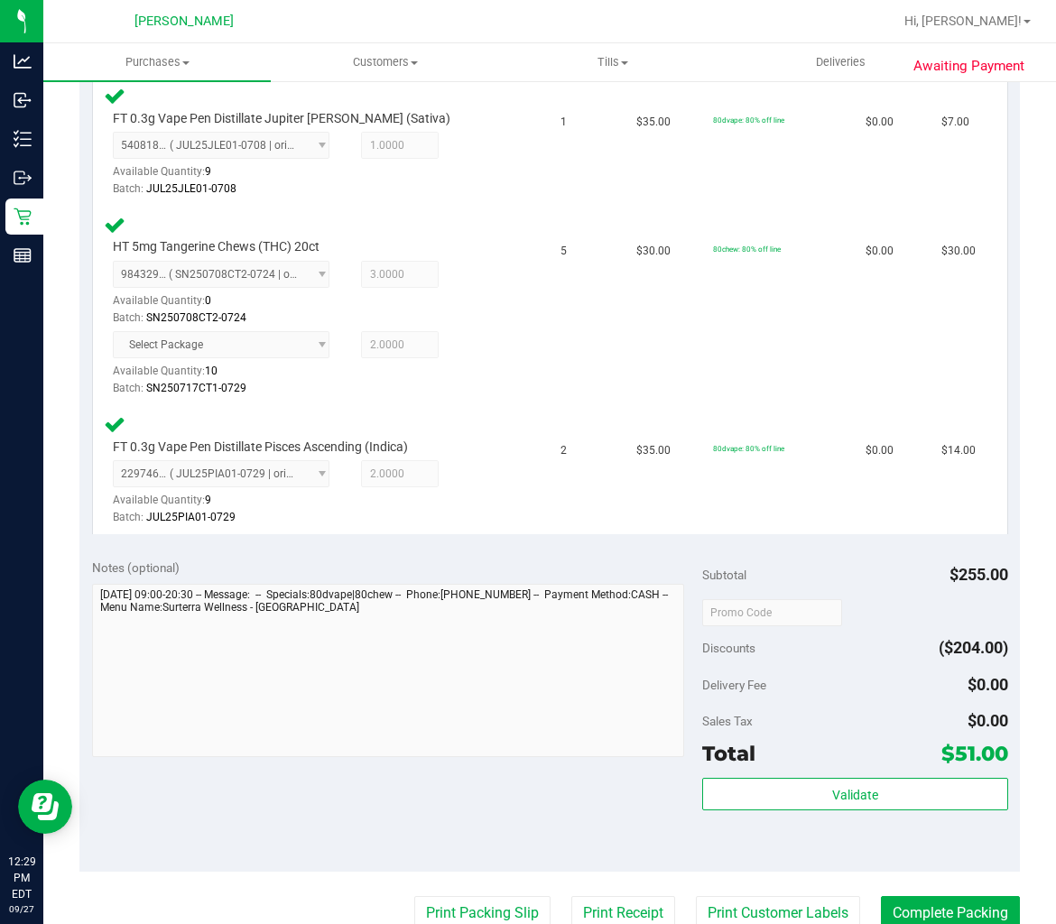
scroll to position [701, 0]
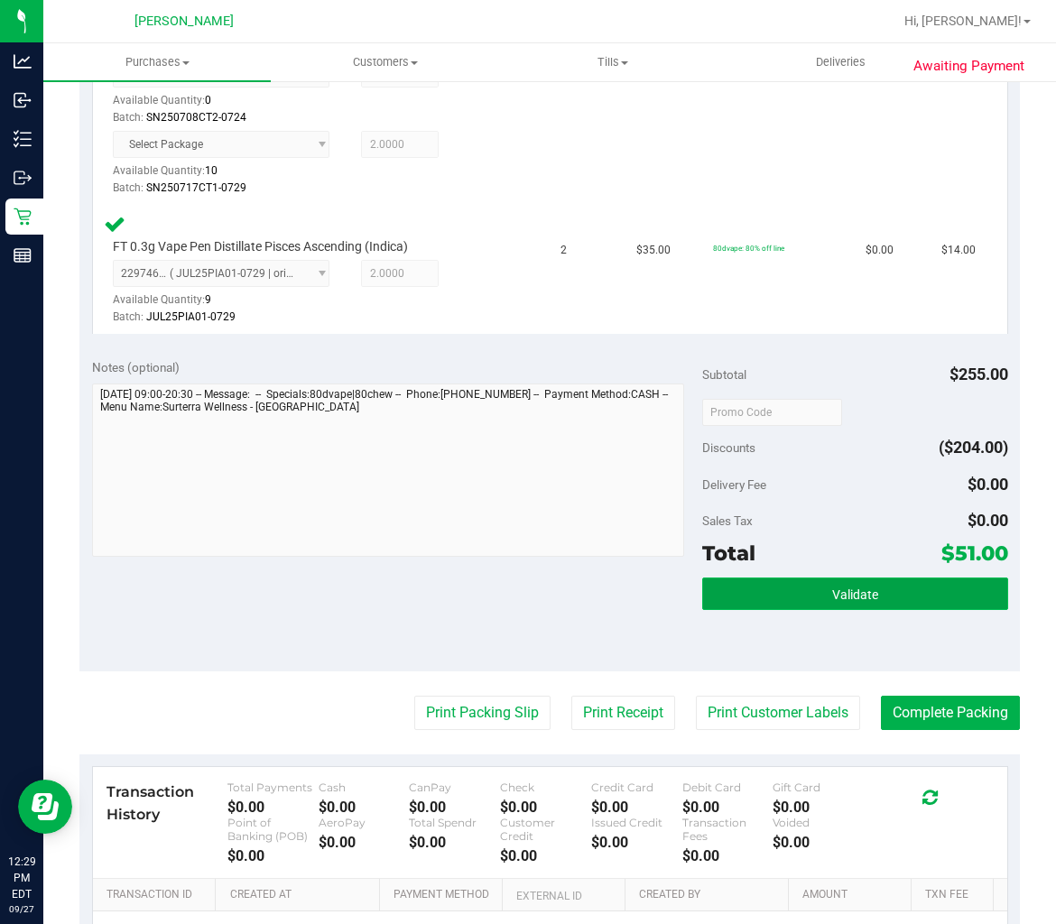
click at [781, 578] on button "Validate" at bounding box center [854, 594] width 305 height 32
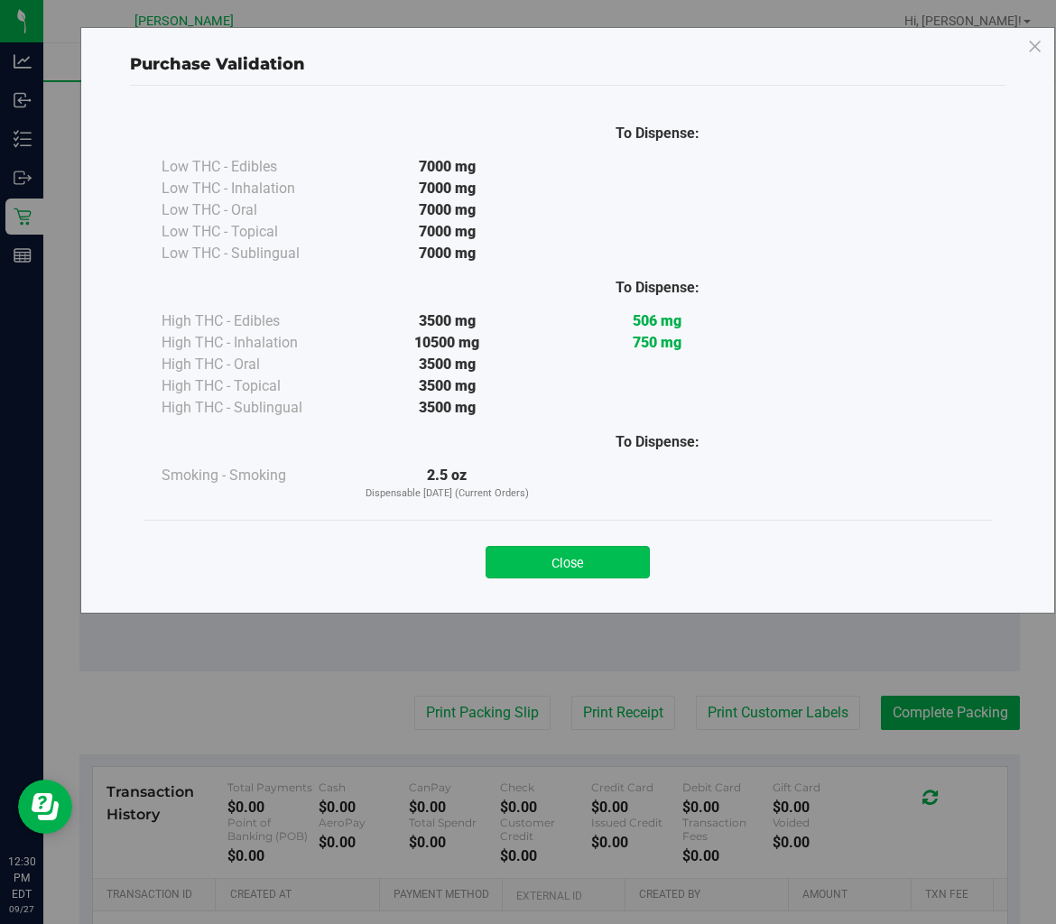
click at [611, 564] on button "Close" at bounding box center [567, 562] width 164 height 32
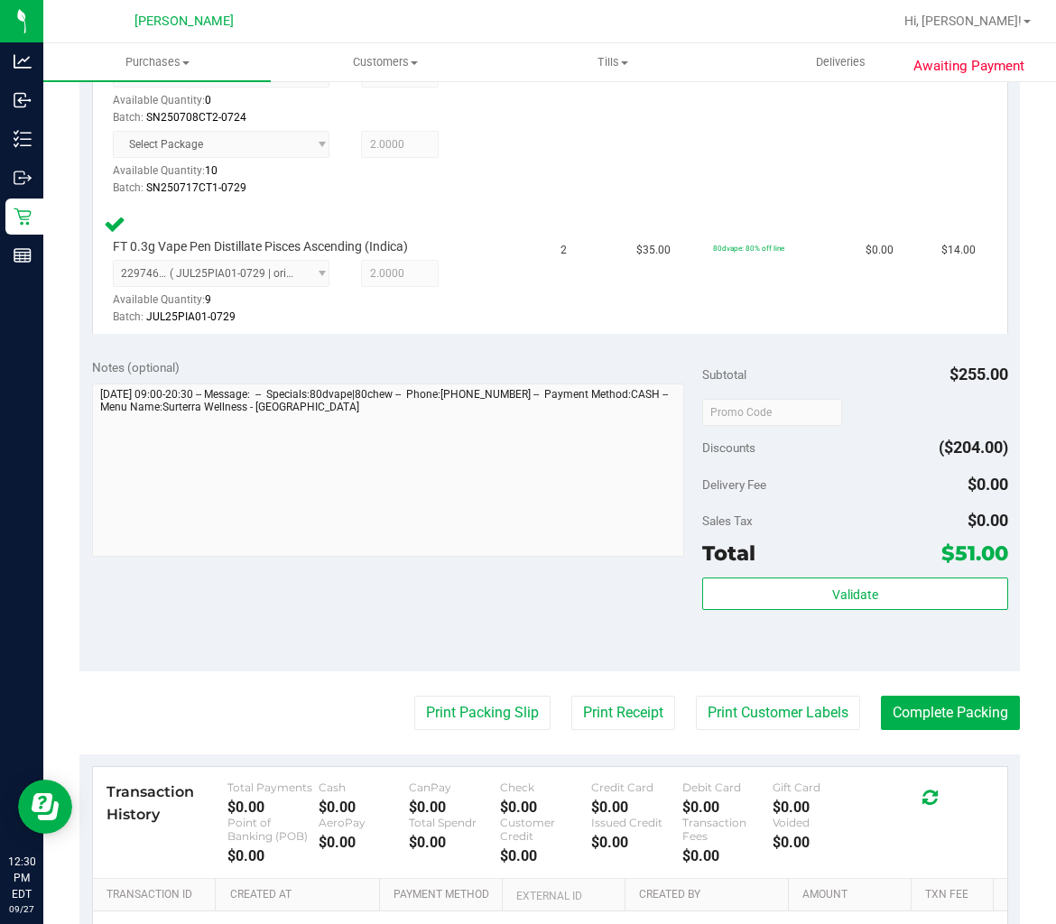
click at [726, 687] on purchase-details "Back Edit Purchase Cancel Purchase View Profile # 12014776 BioTrack ID: - Submi…" at bounding box center [549, 250] width 940 height 1709
click at [728, 704] on button "Print Customer Labels" at bounding box center [778, 713] width 164 height 34
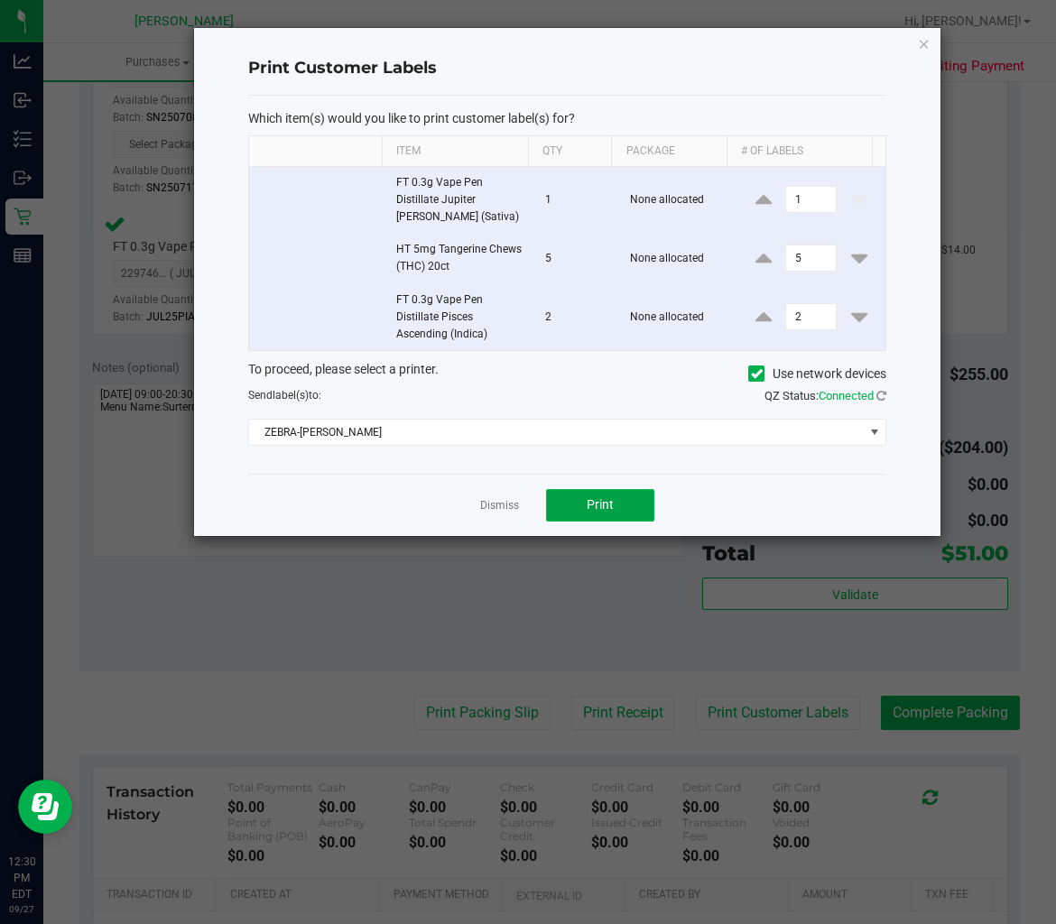
click at [591, 511] on span "Print" at bounding box center [600, 504] width 27 height 14
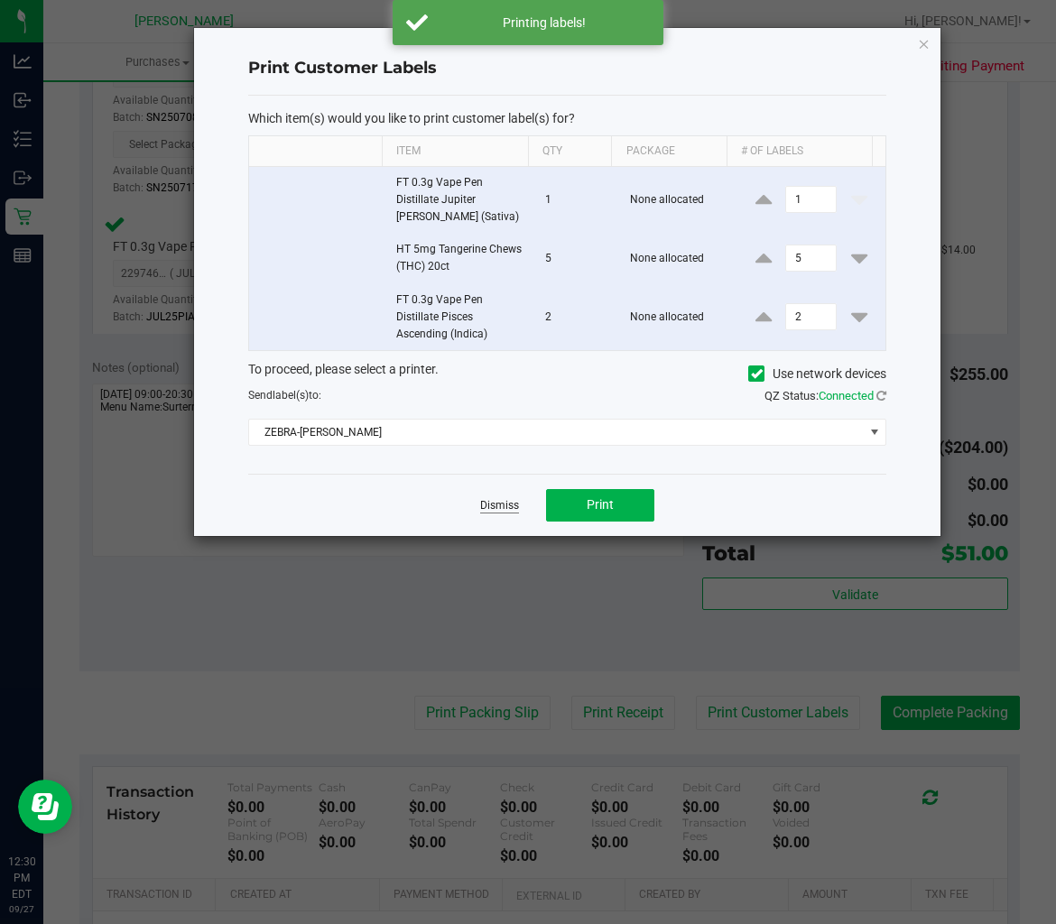
click at [497, 499] on link "Dismiss" at bounding box center [499, 505] width 39 height 15
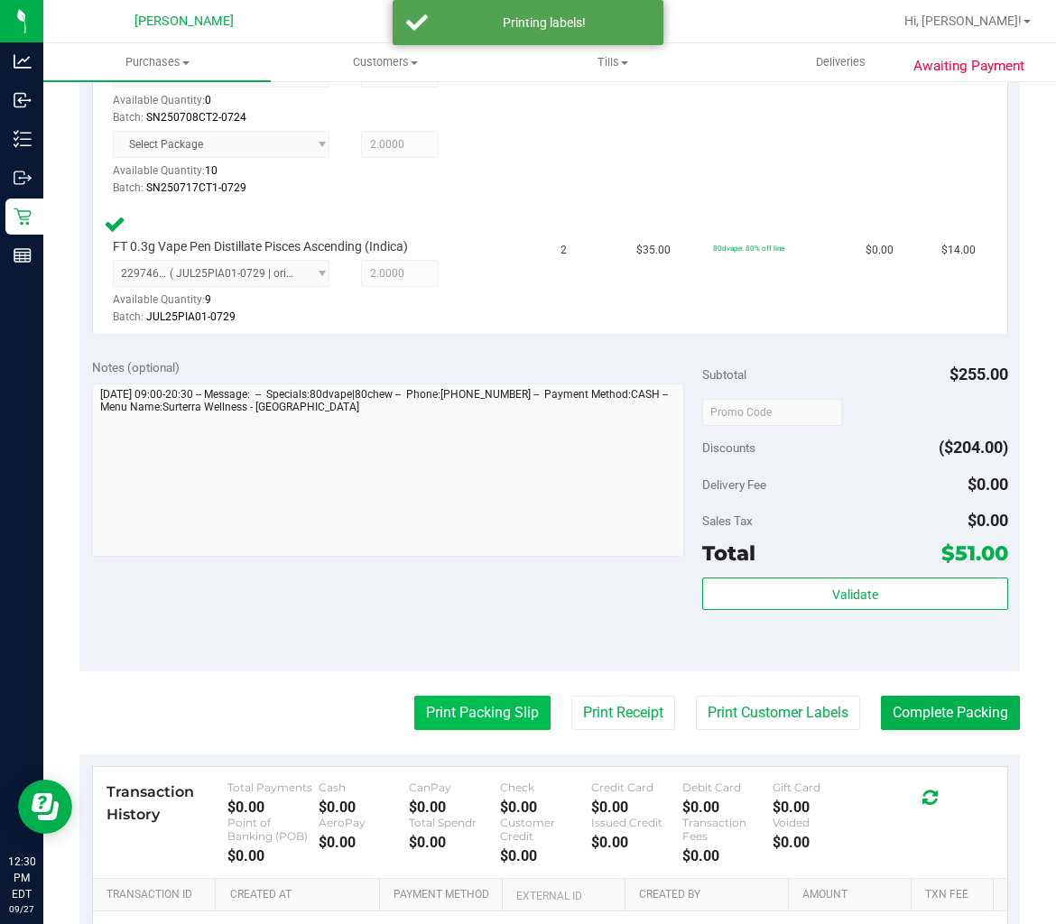
click at [461, 707] on button "Print Packing Slip" at bounding box center [482, 713] width 136 height 34
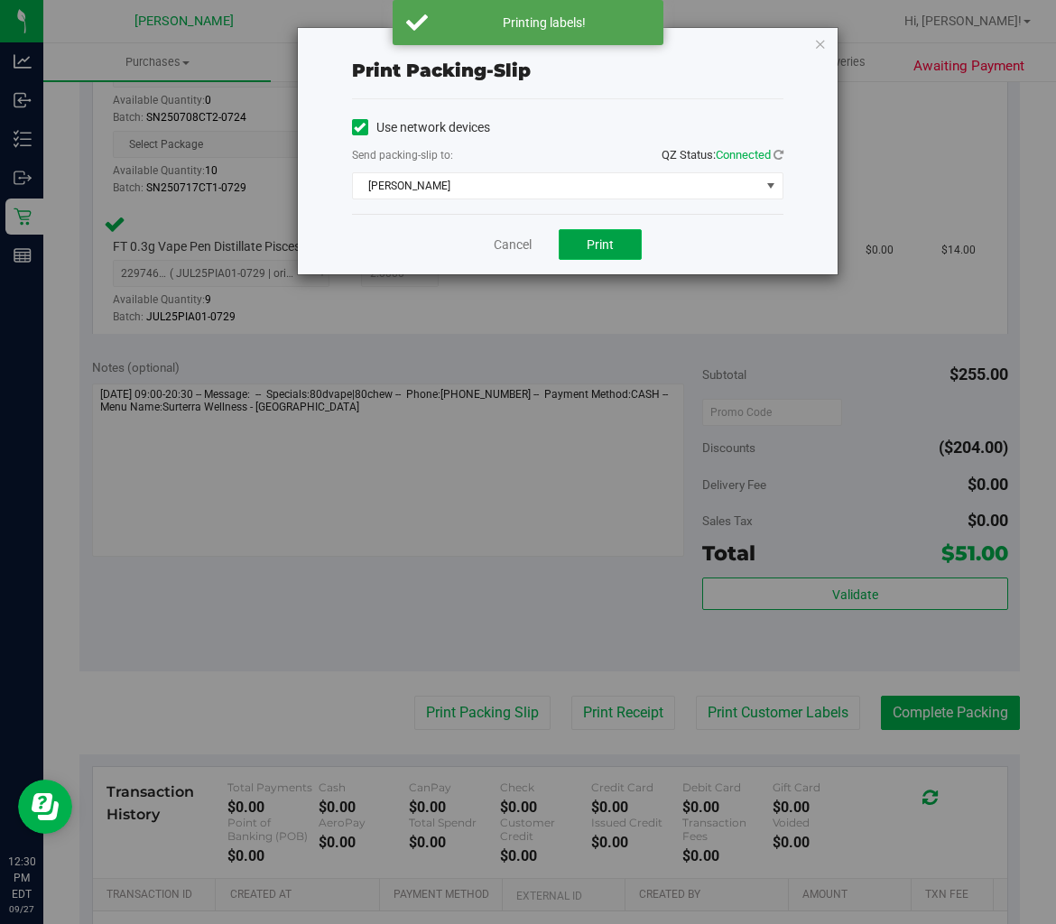
click at [606, 250] on span "Print" at bounding box center [600, 244] width 27 height 14
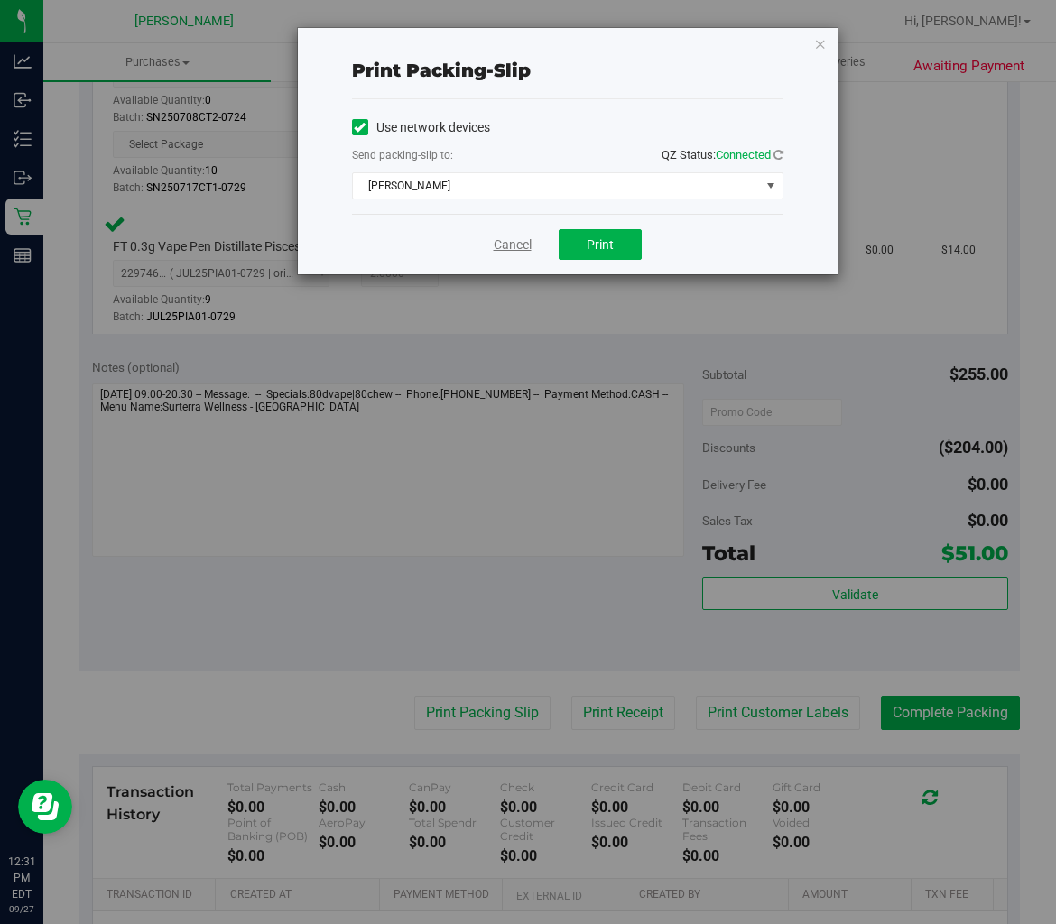
click at [513, 250] on link "Cancel" at bounding box center [513, 245] width 38 height 19
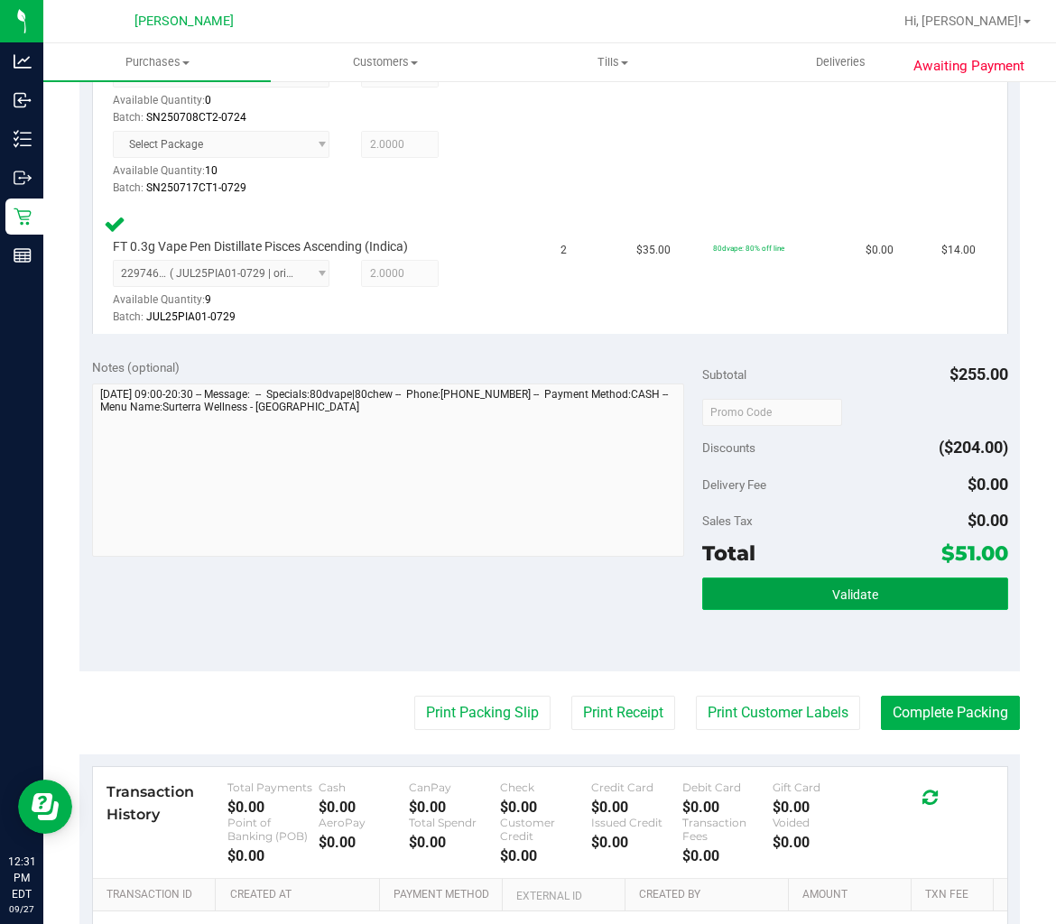
click at [815, 594] on button "Validate" at bounding box center [854, 594] width 305 height 32
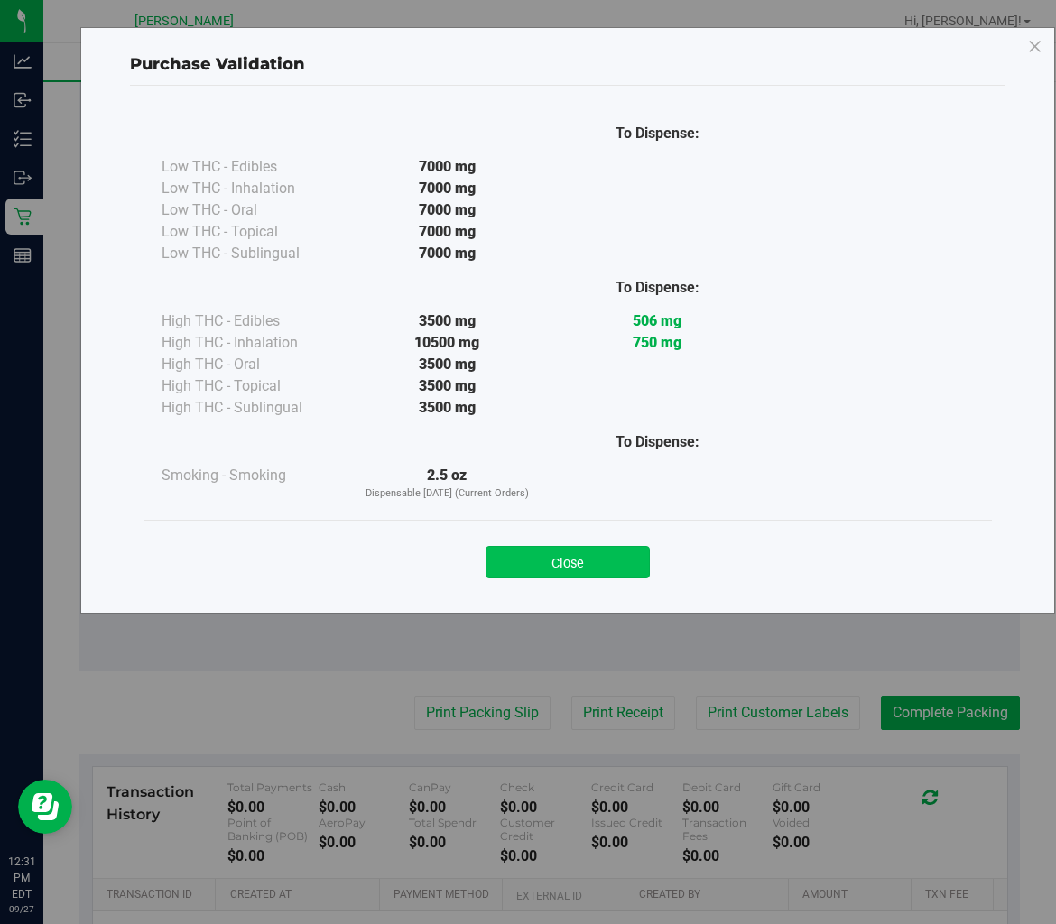
click at [580, 559] on button "Close" at bounding box center [567, 562] width 164 height 32
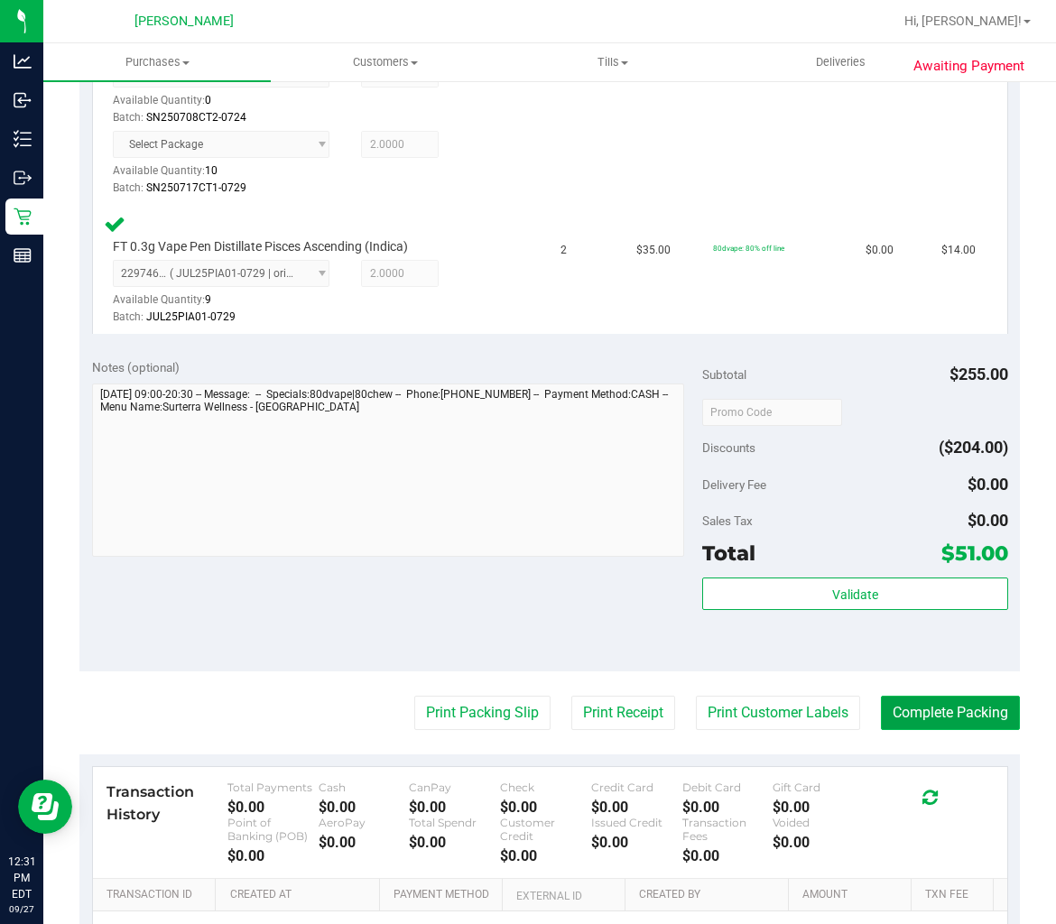
click at [933, 698] on button "Complete Packing" at bounding box center [950, 713] width 139 height 34
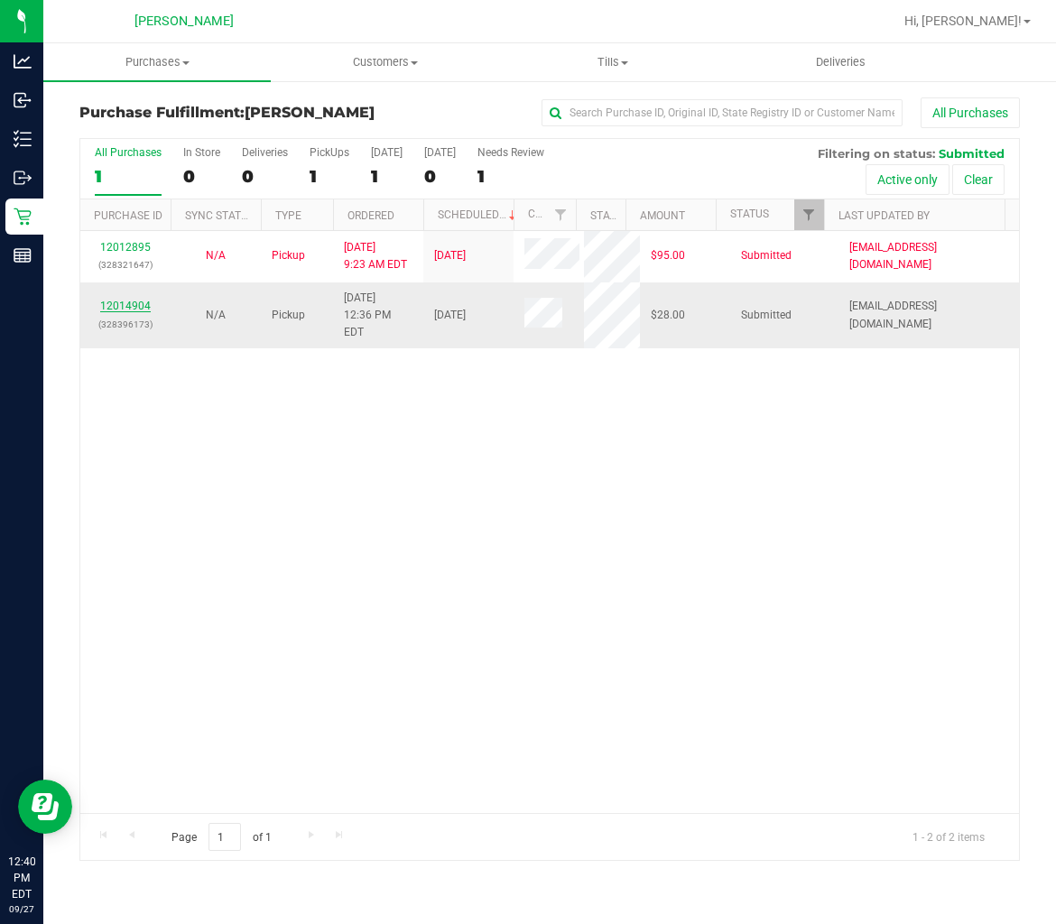
click at [121, 300] on link "12014904" at bounding box center [125, 306] width 51 height 13
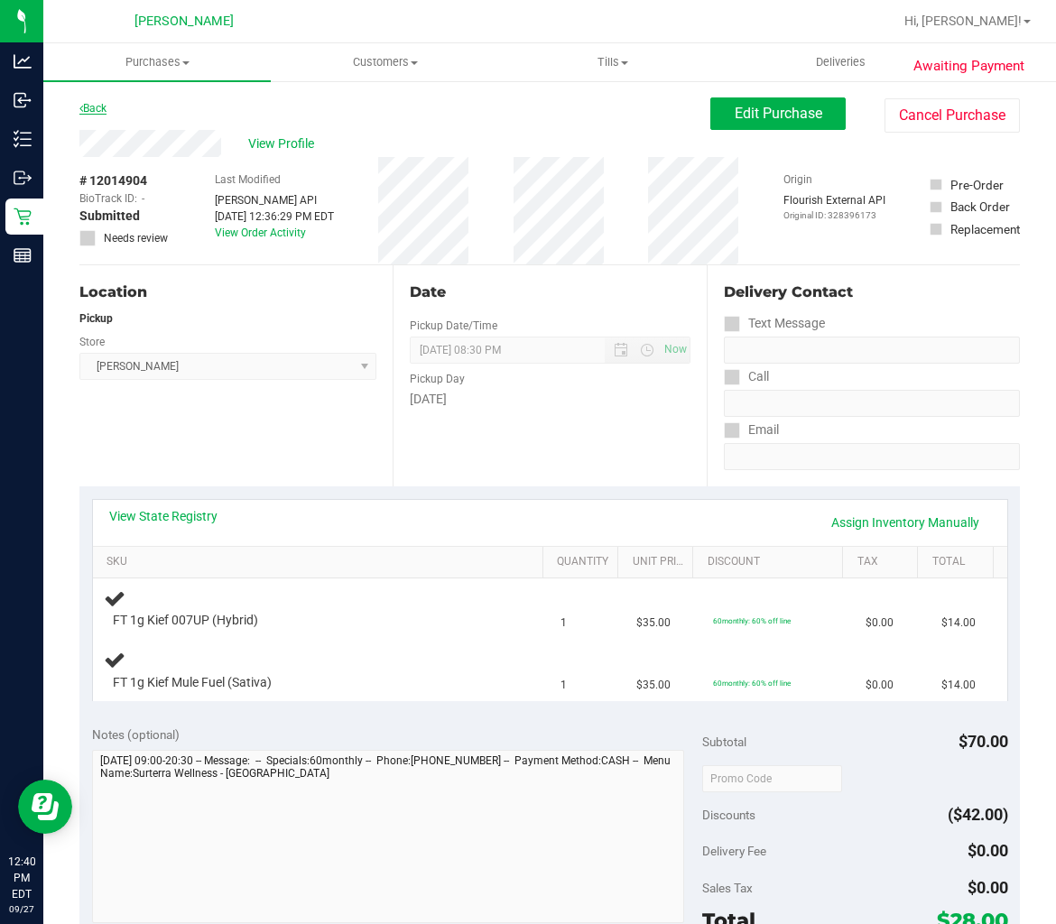
click at [104, 111] on link "Back" at bounding box center [92, 108] width 27 height 13
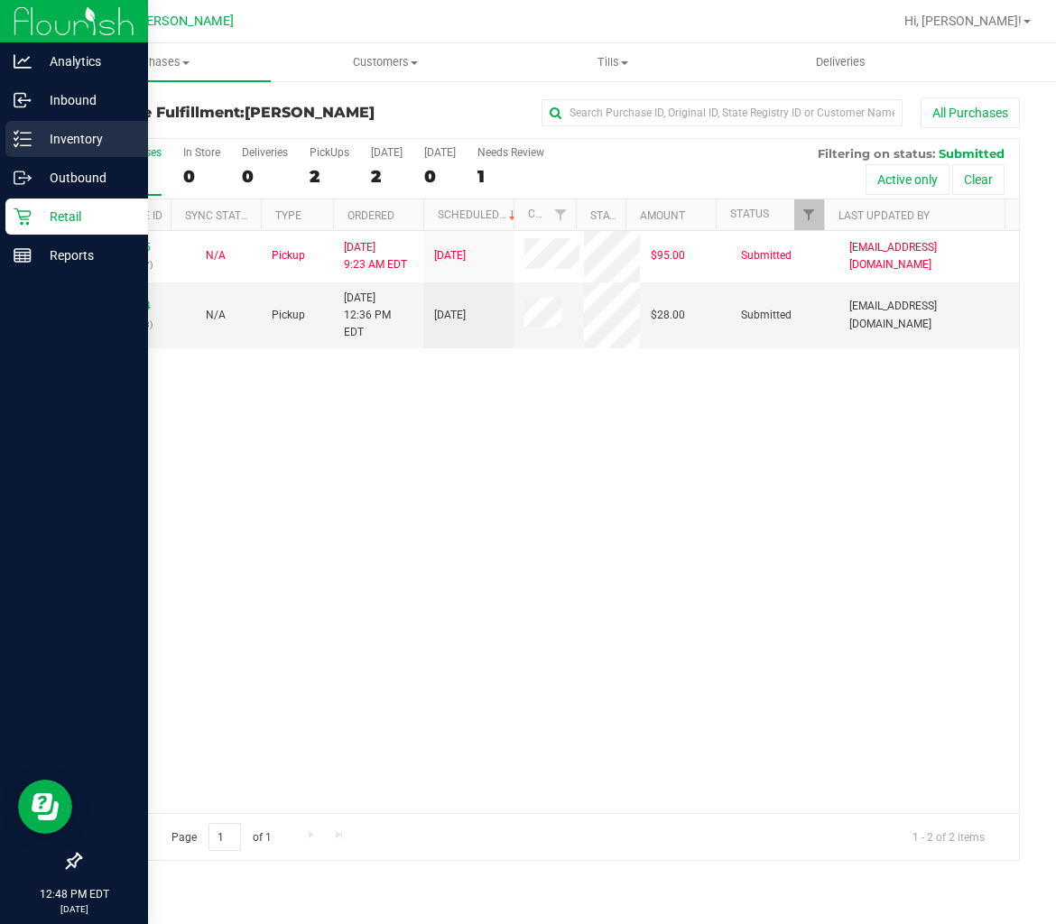
click at [81, 125] on div "Inventory" at bounding box center [76, 139] width 143 height 36
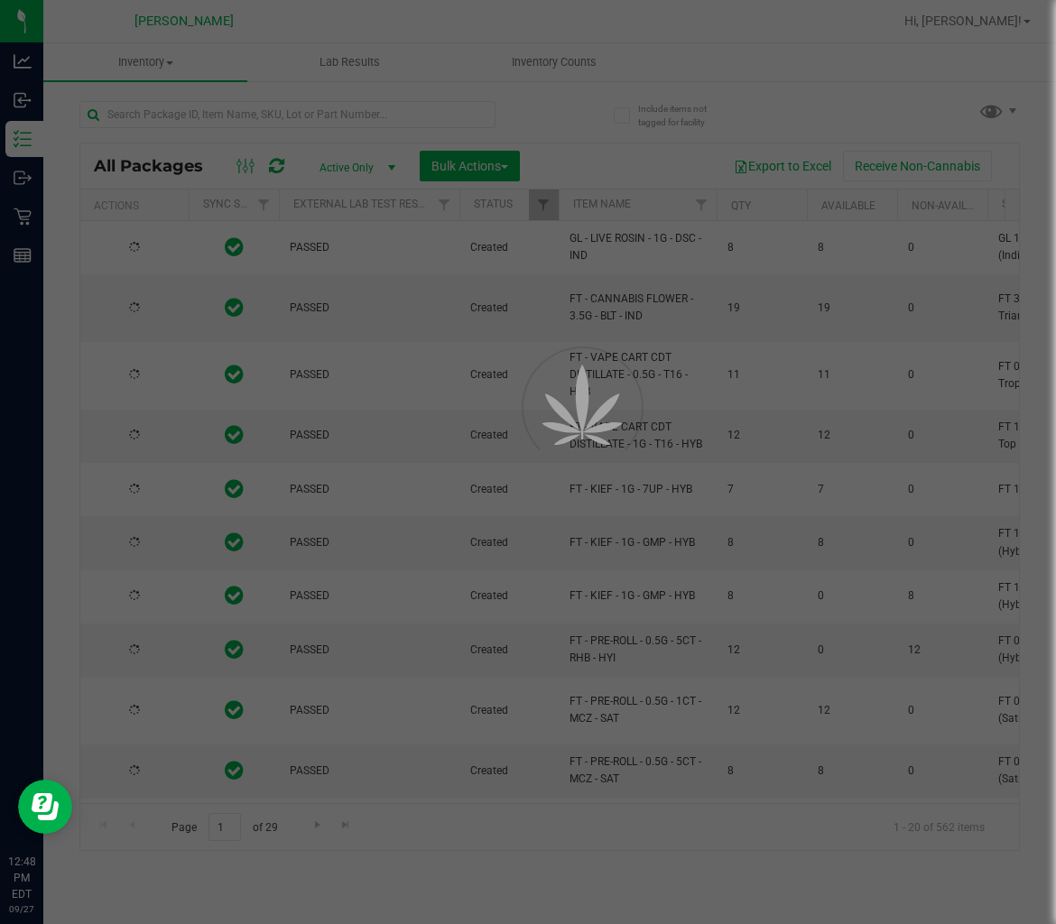
click at [274, 110] on div at bounding box center [528, 462] width 1056 height 924
type input "[DATE]"
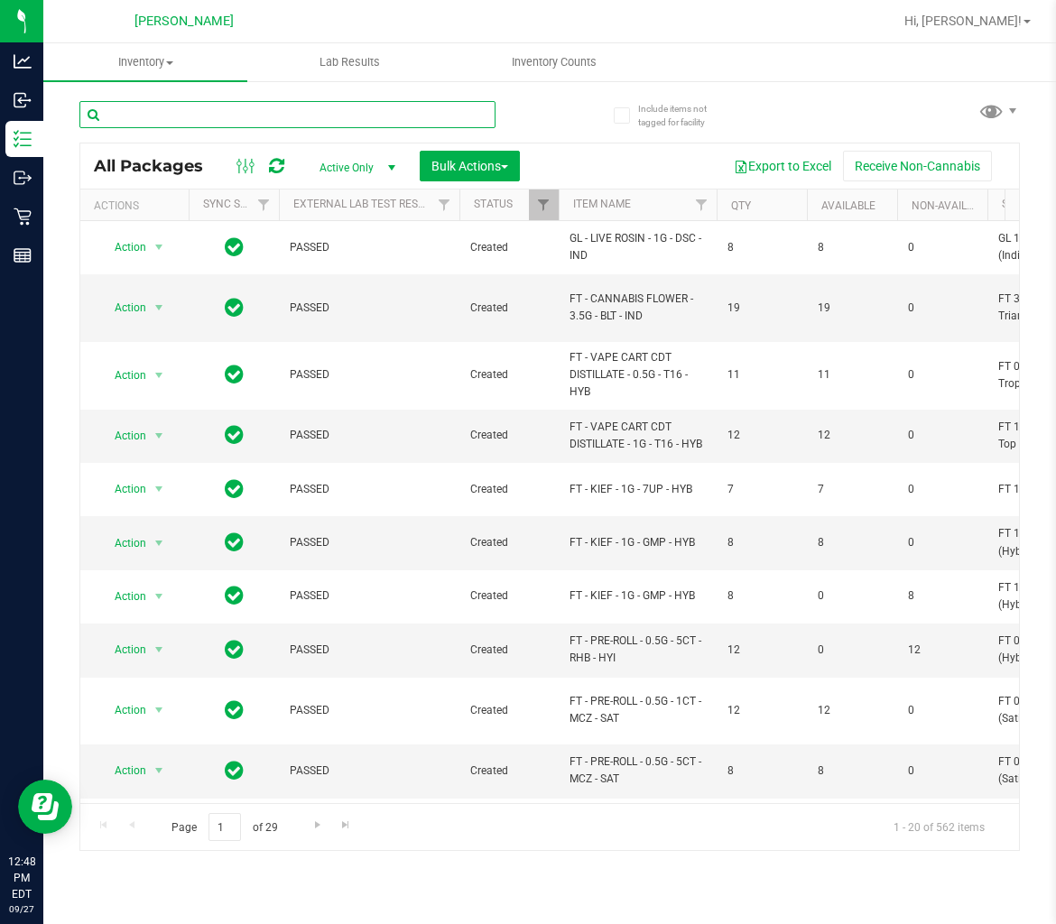
click at [273, 109] on input "text" at bounding box center [287, 114] width 416 height 27
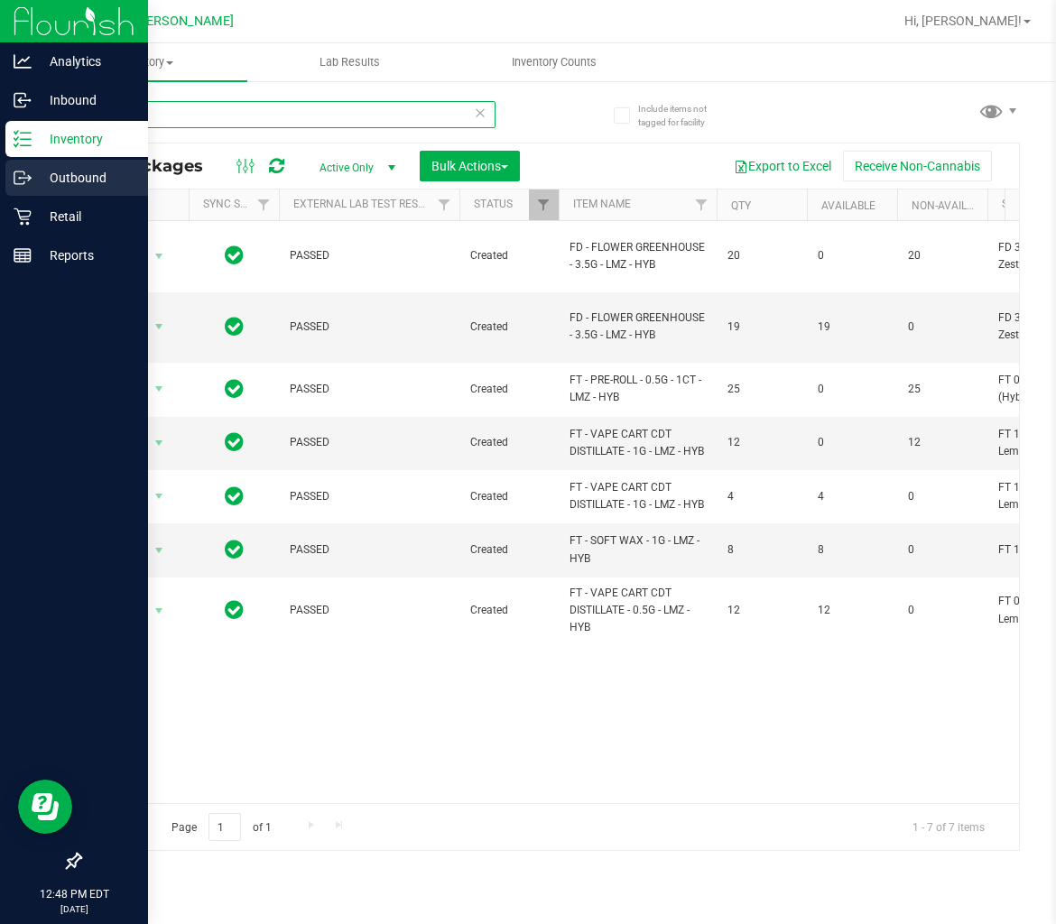
type input "lmz"
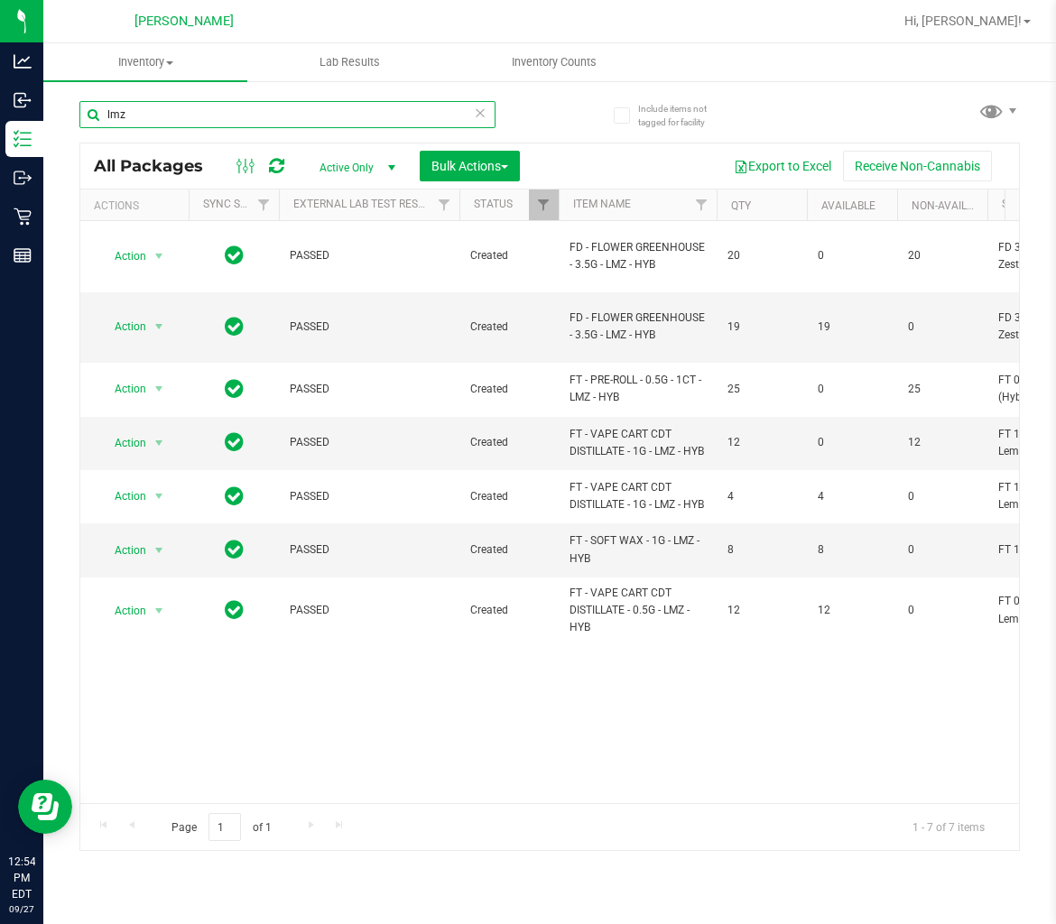
click at [143, 106] on input "lmz" at bounding box center [287, 114] width 416 height 27
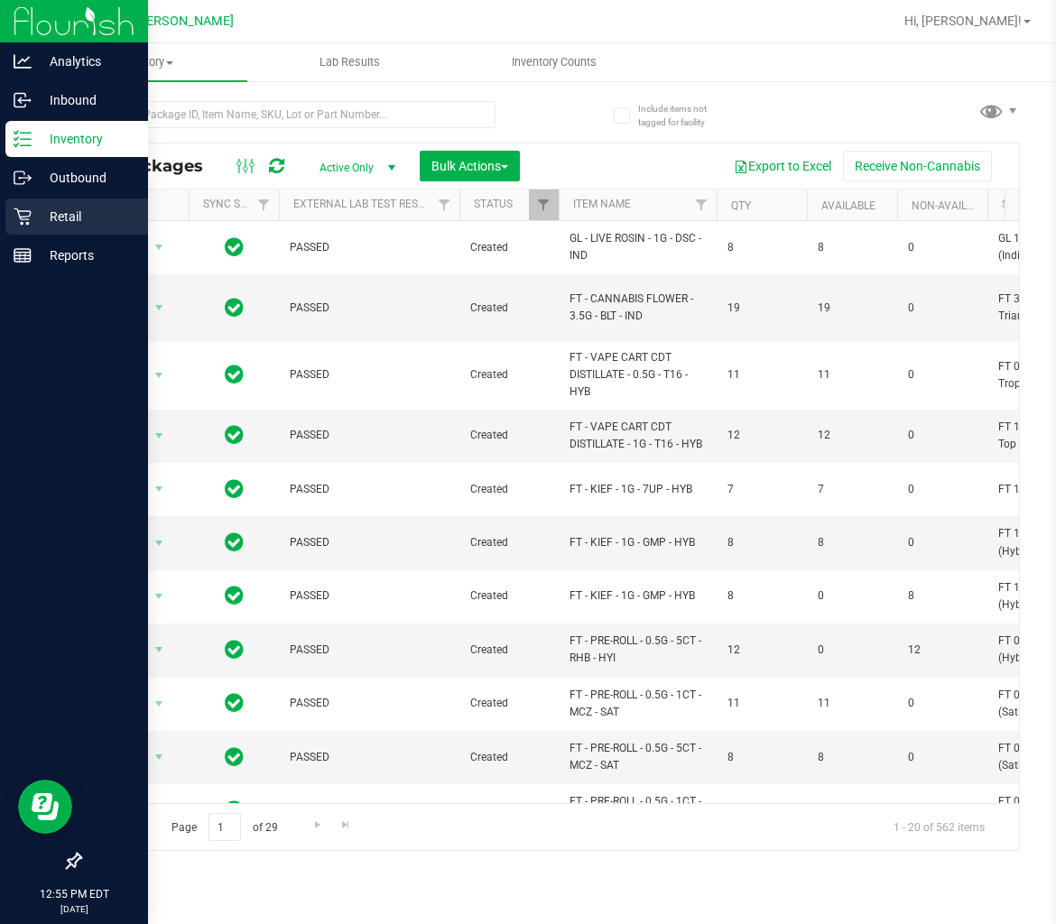
click at [15, 213] on icon at bounding box center [23, 217] width 18 height 18
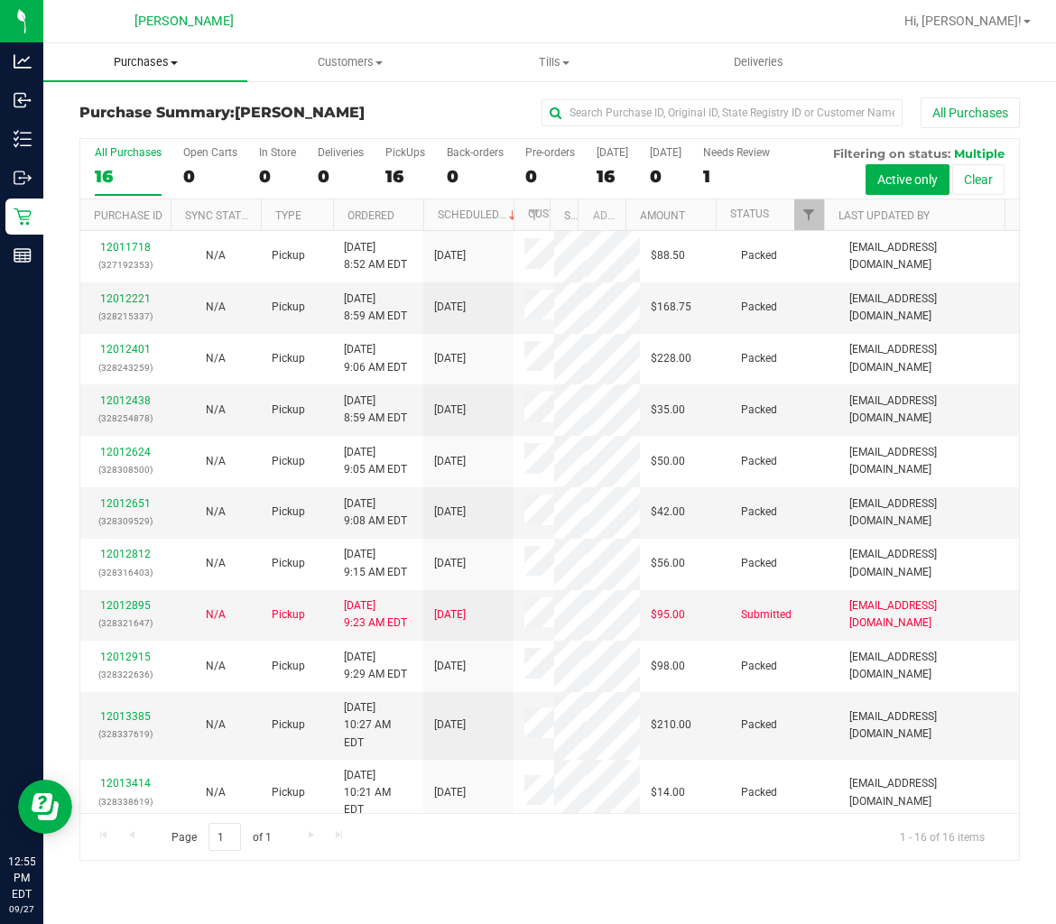
click at [135, 60] on span "Purchases" at bounding box center [145, 62] width 204 height 16
click at [121, 120] on li "Fulfillment" at bounding box center [145, 131] width 204 height 22
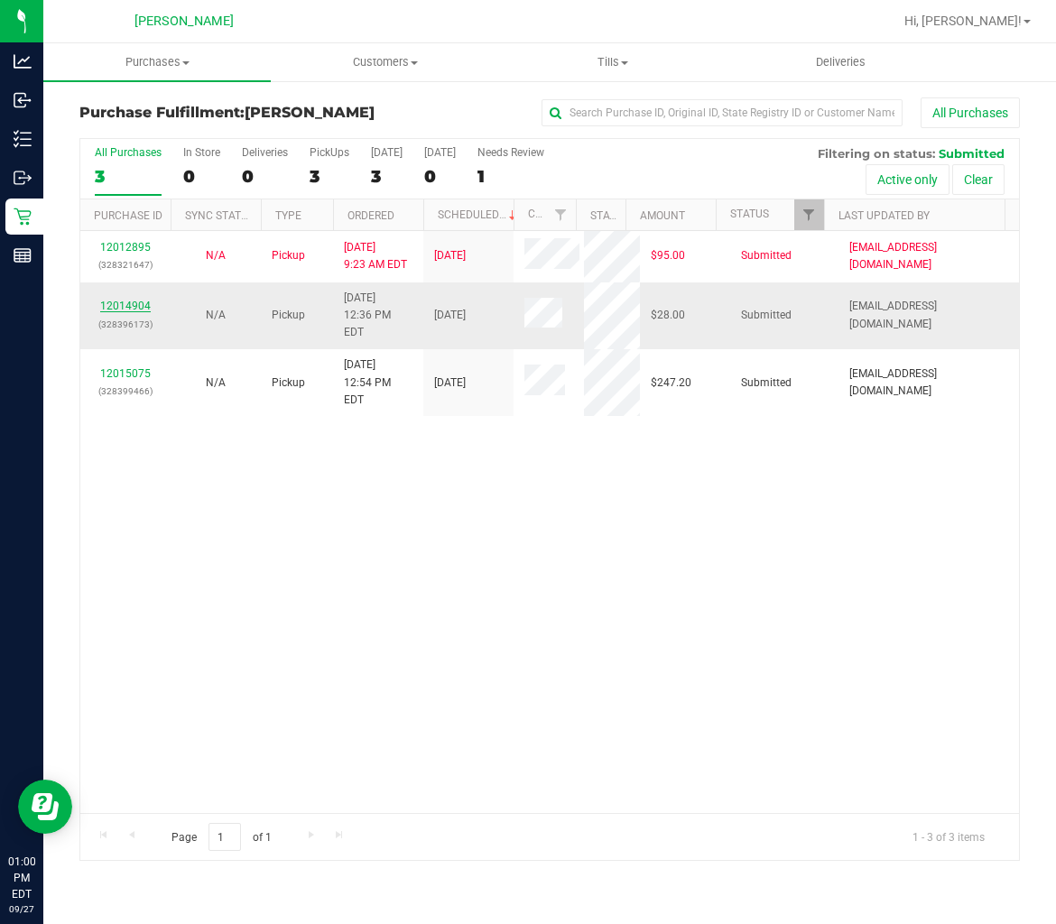
click at [122, 301] on link "12014904" at bounding box center [125, 306] width 51 height 13
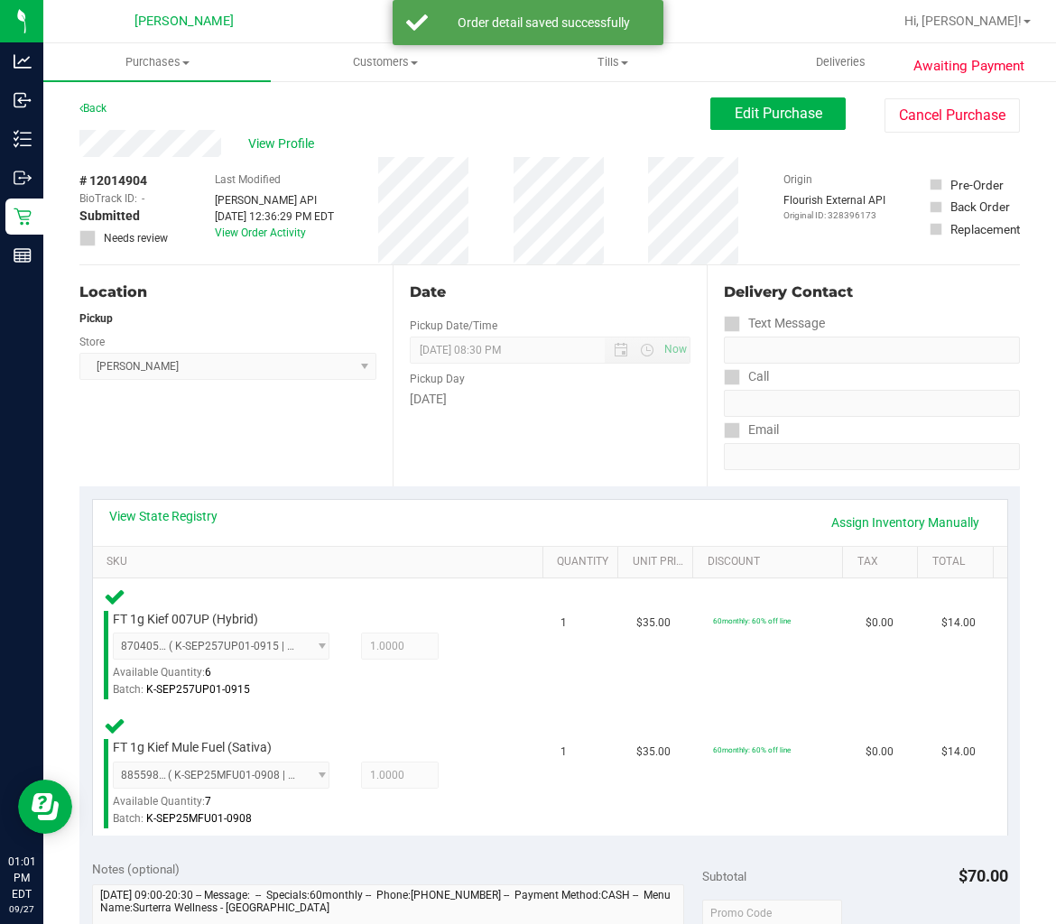
scroll to position [401, 0]
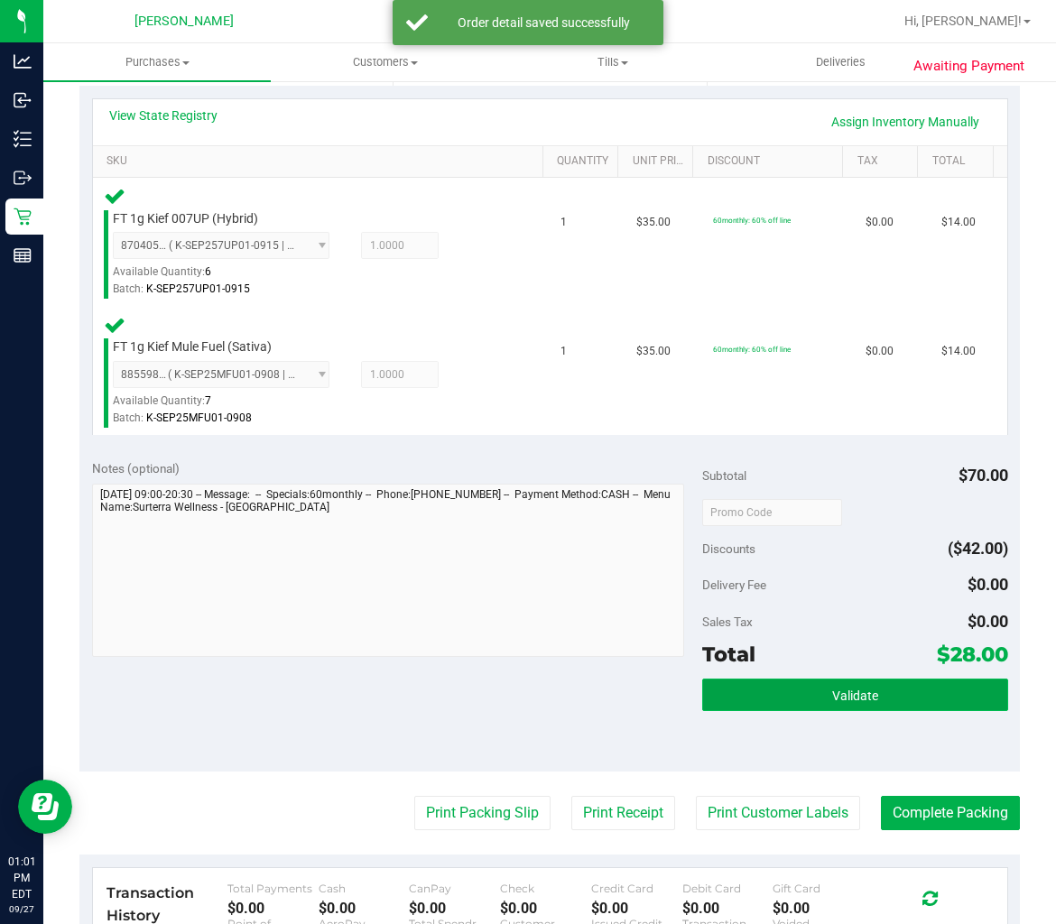
click at [834, 693] on span "Validate" at bounding box center [855, 696] width 46 height 14
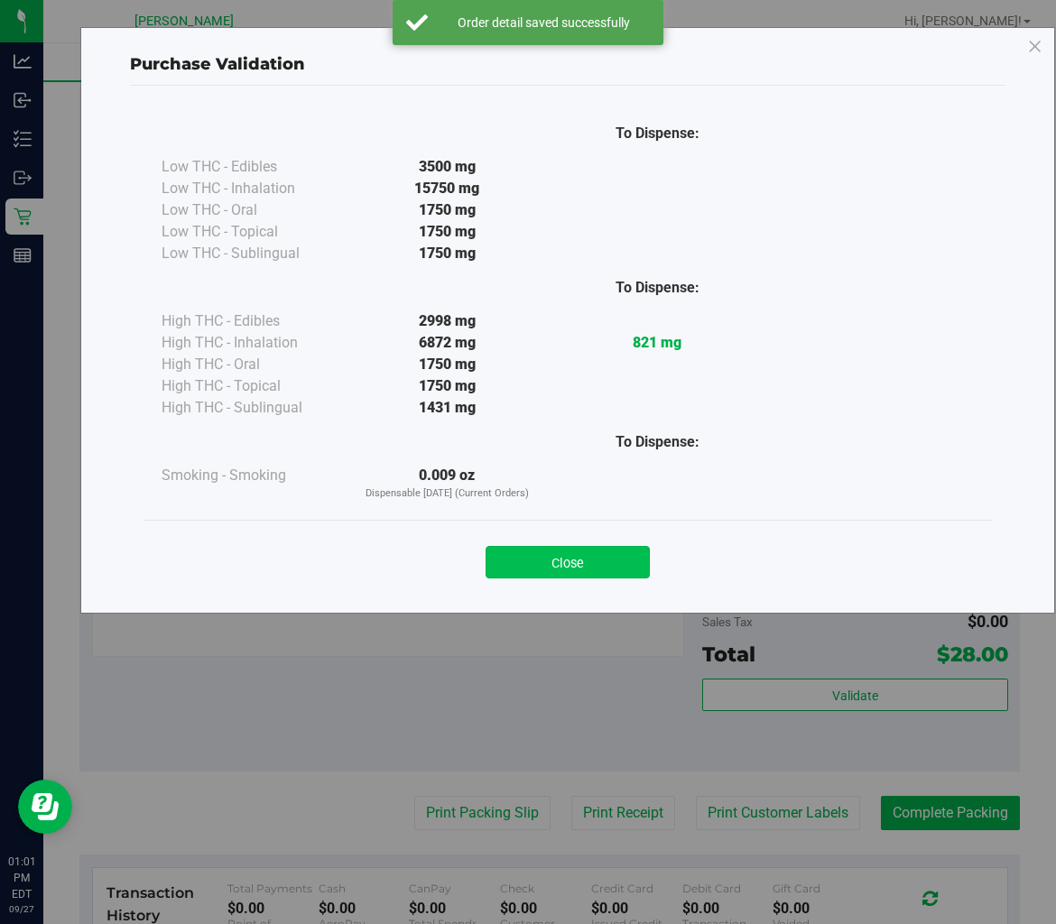
click at [605, 564] on button "Close" at bounding box center [567, 562] width 164 height 32
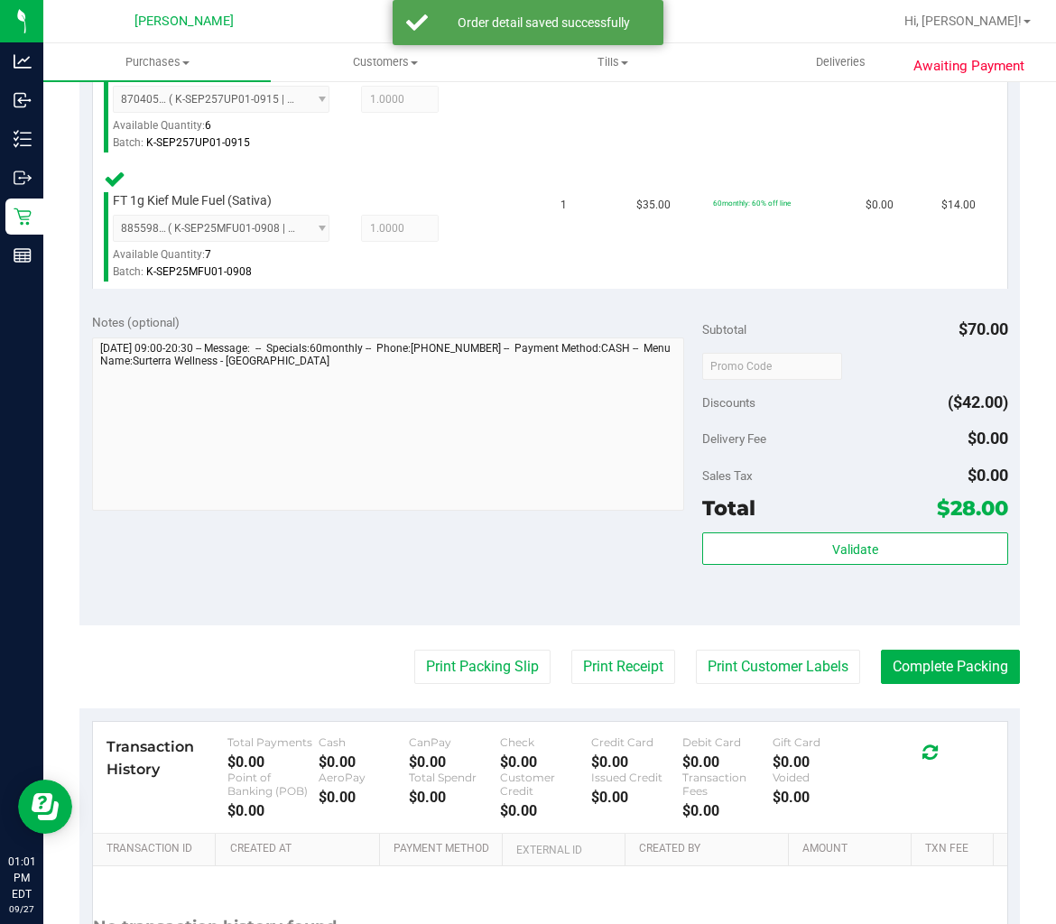
scroll to position [701, 0]
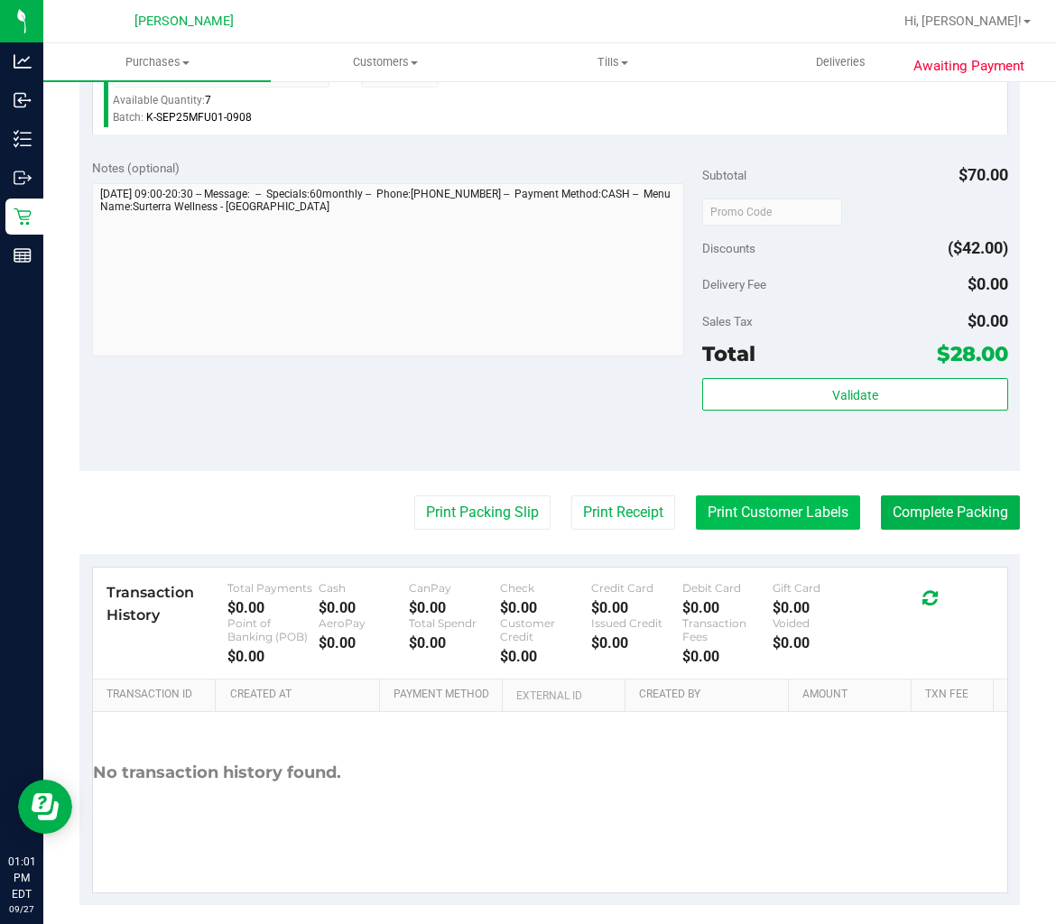
click at [754, 495] on button "Print Customer Labels" at bounding box center [778, 512] width 164 height 34
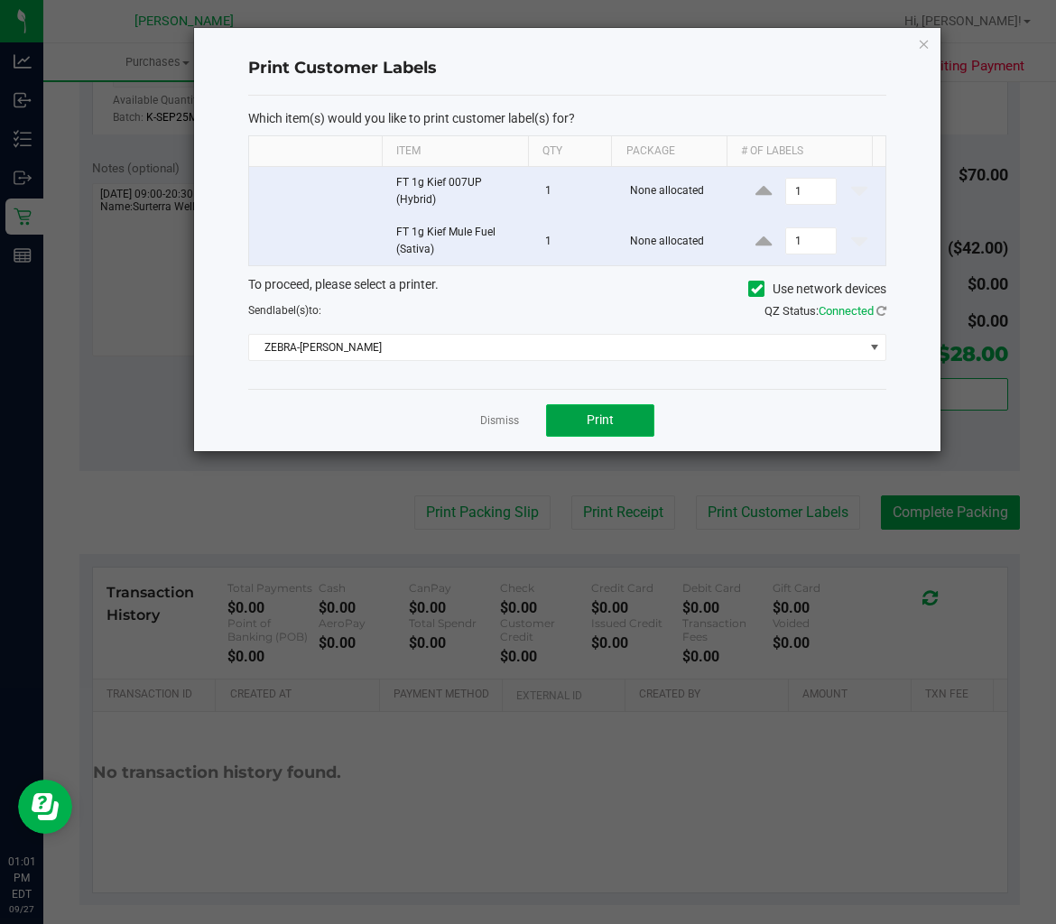
click at [618, 431] on button "Print" at bounding box center [600, 420] width 108 height 32
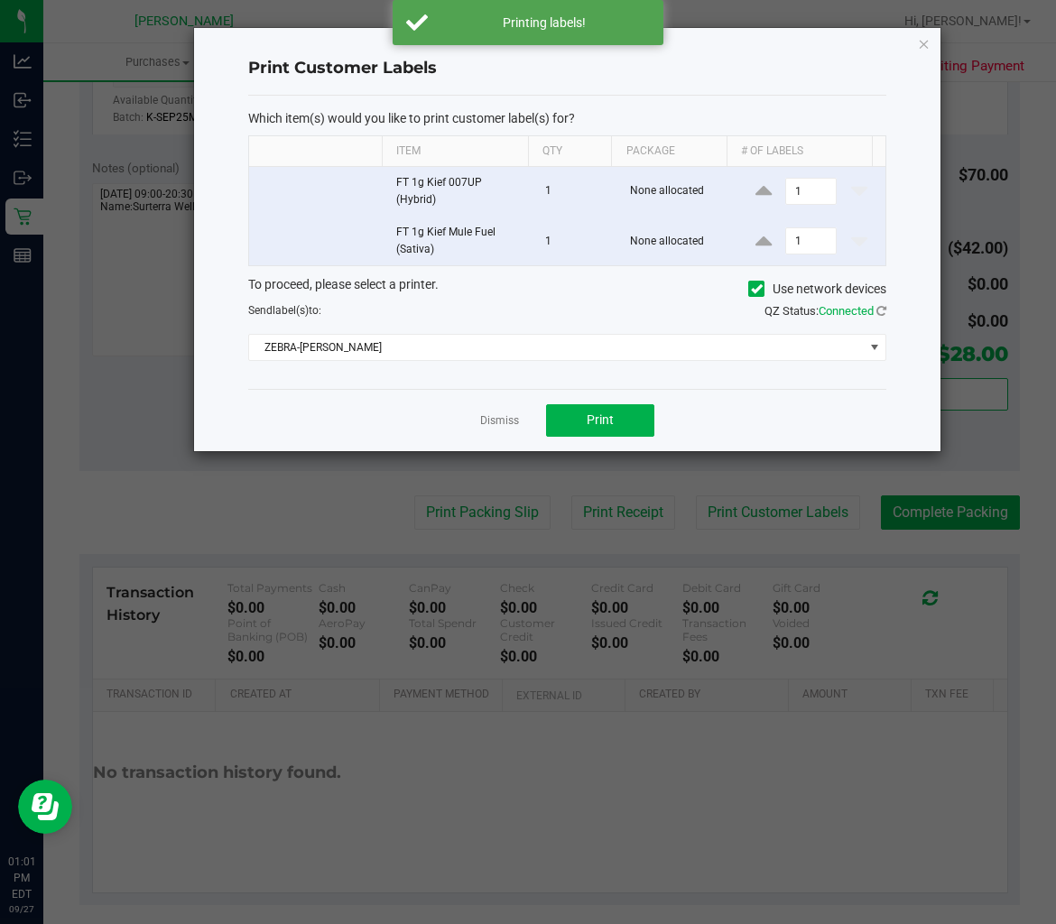
click at [508, 426] on link "Dismiss" at bounding box center [499, 420] width 39 height 15
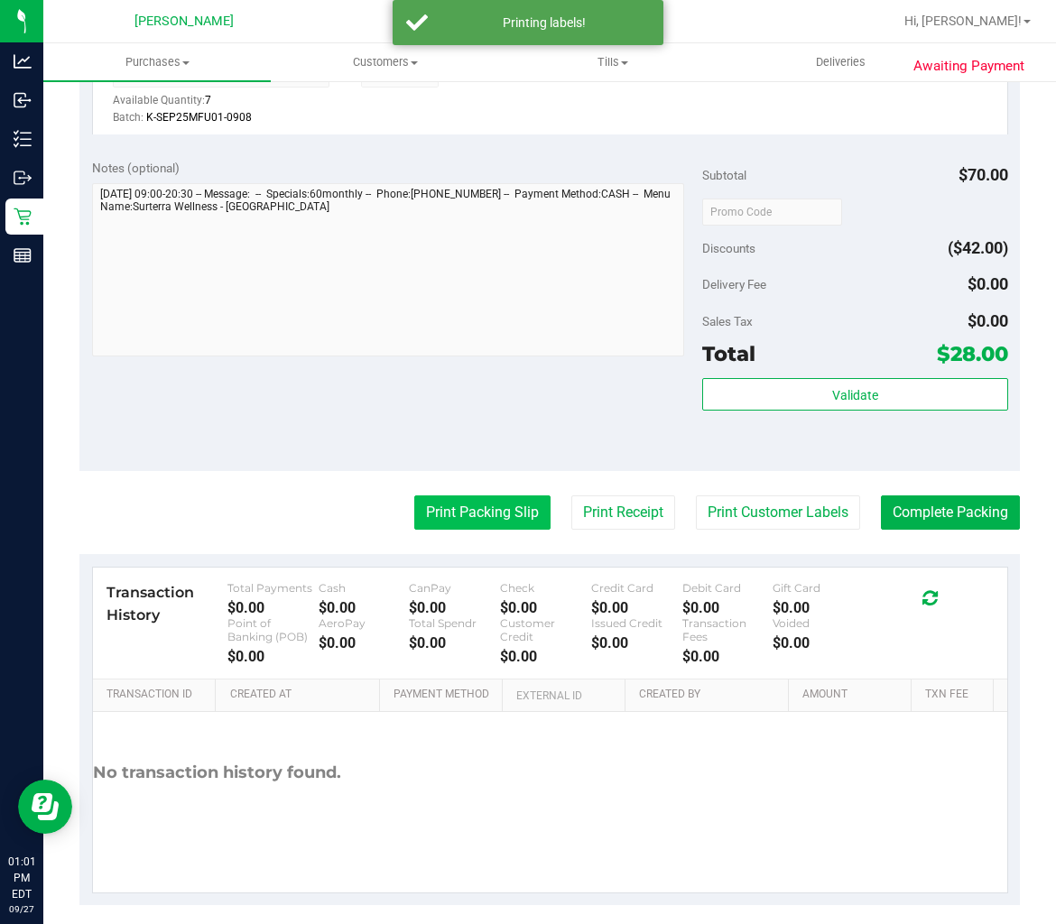
click at [464, 515] on button "Print Packing Slip" at bounding box center [482, 512] width 136 height 34
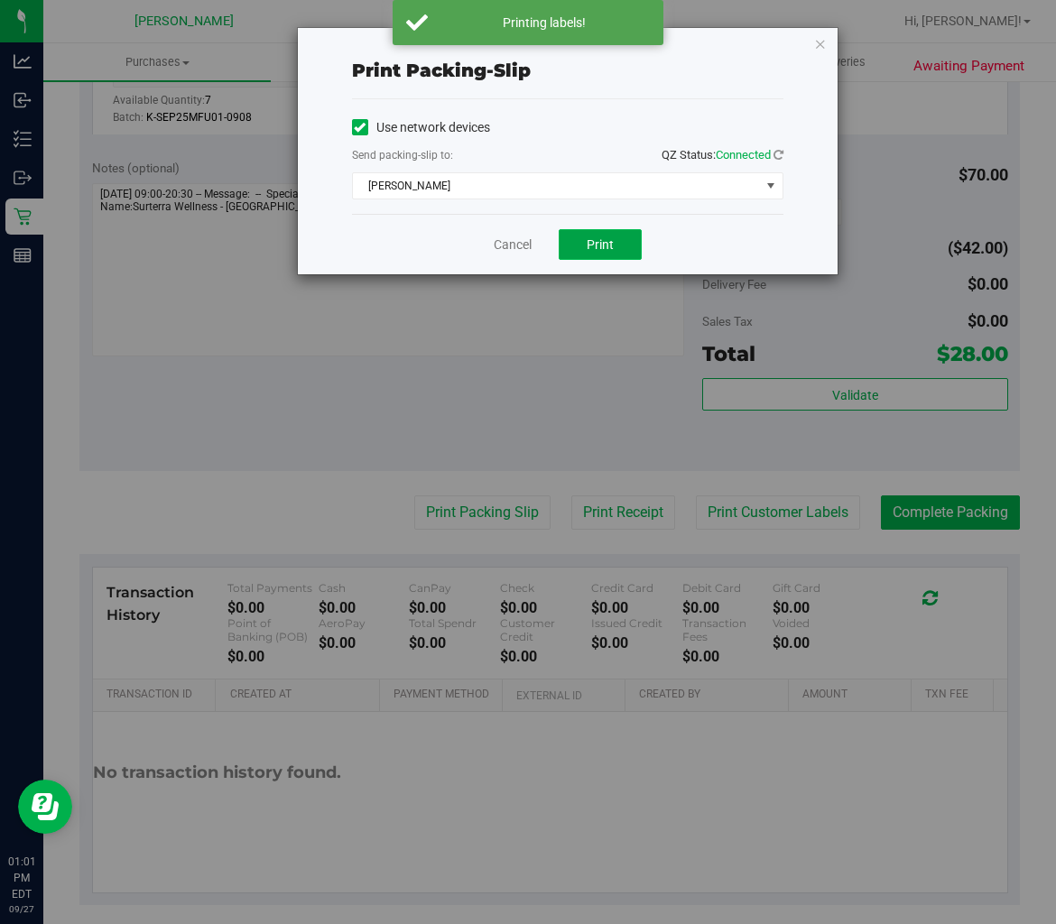
click at [587, 251] on span "Print" at bounding box center [600, 244] width 27 height 14
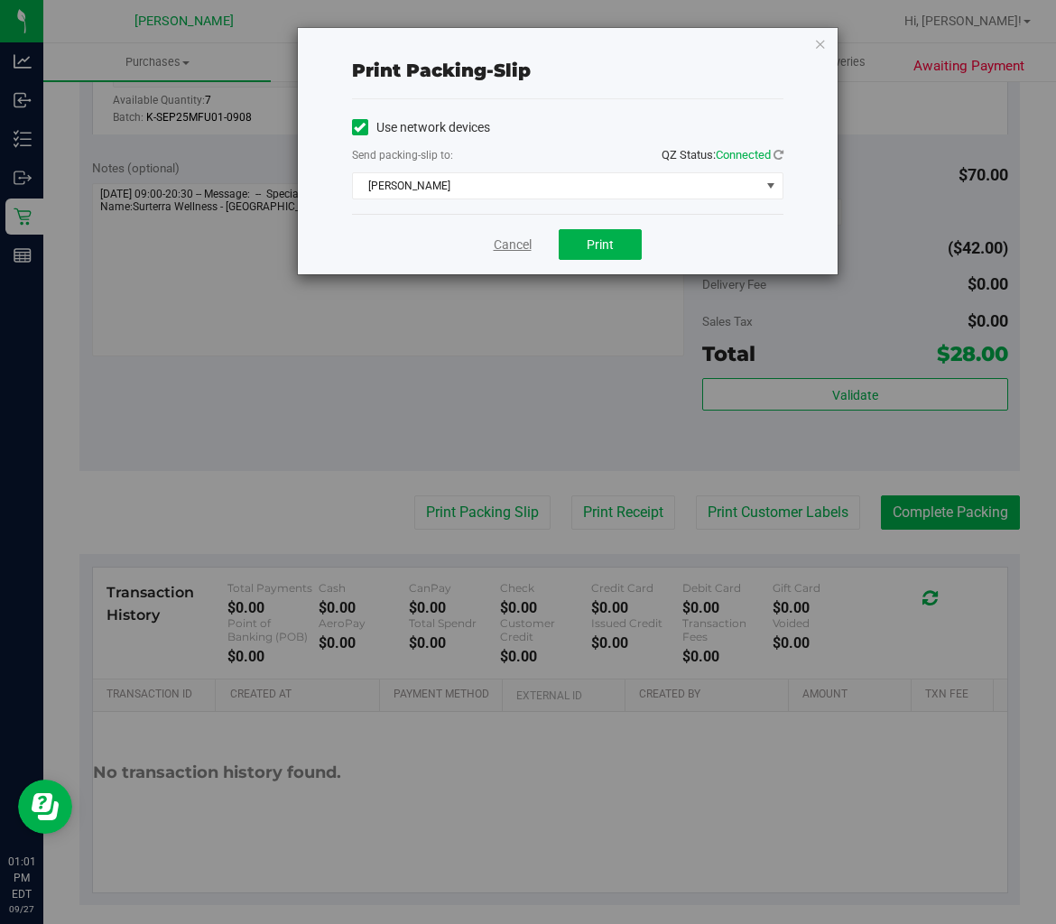
click at [500, 244] on link "Cancel" at bounding box center [513, 245] width 38 height 19
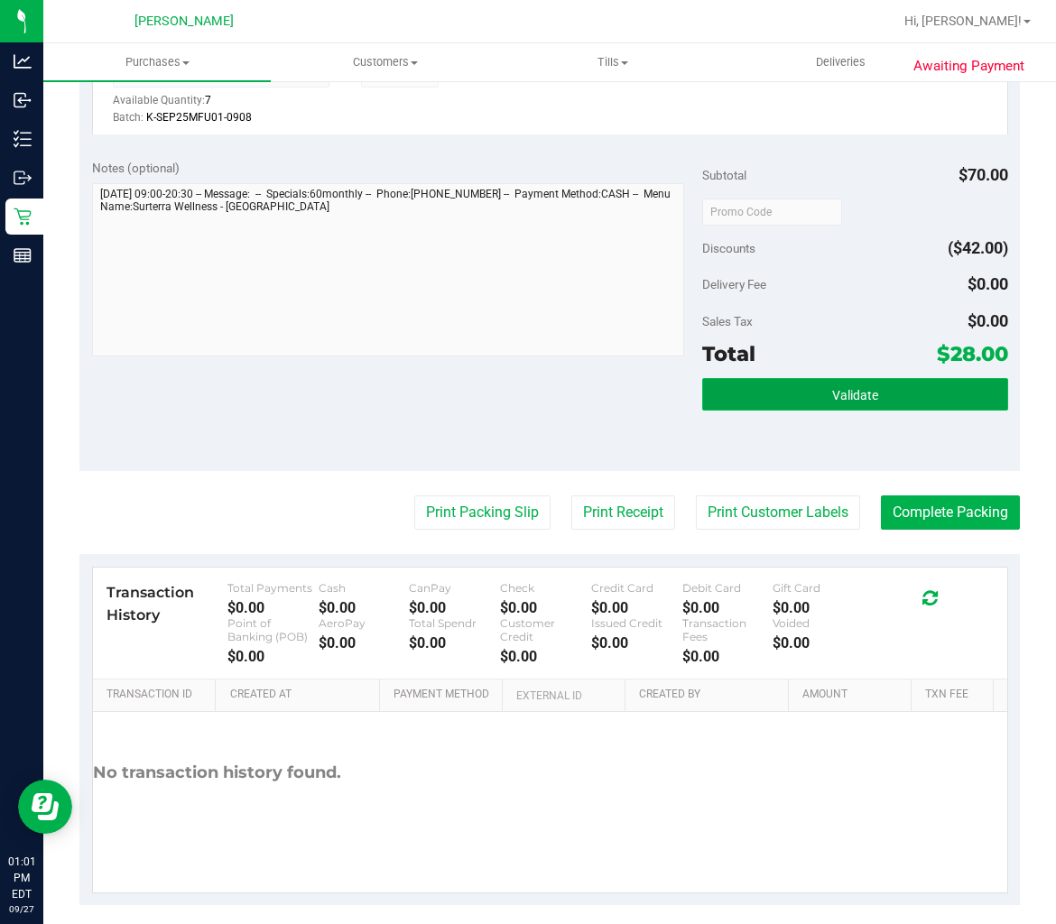
click at [753, 393] on button "Validate" at bounding box center [854, 394] width 305 height 32
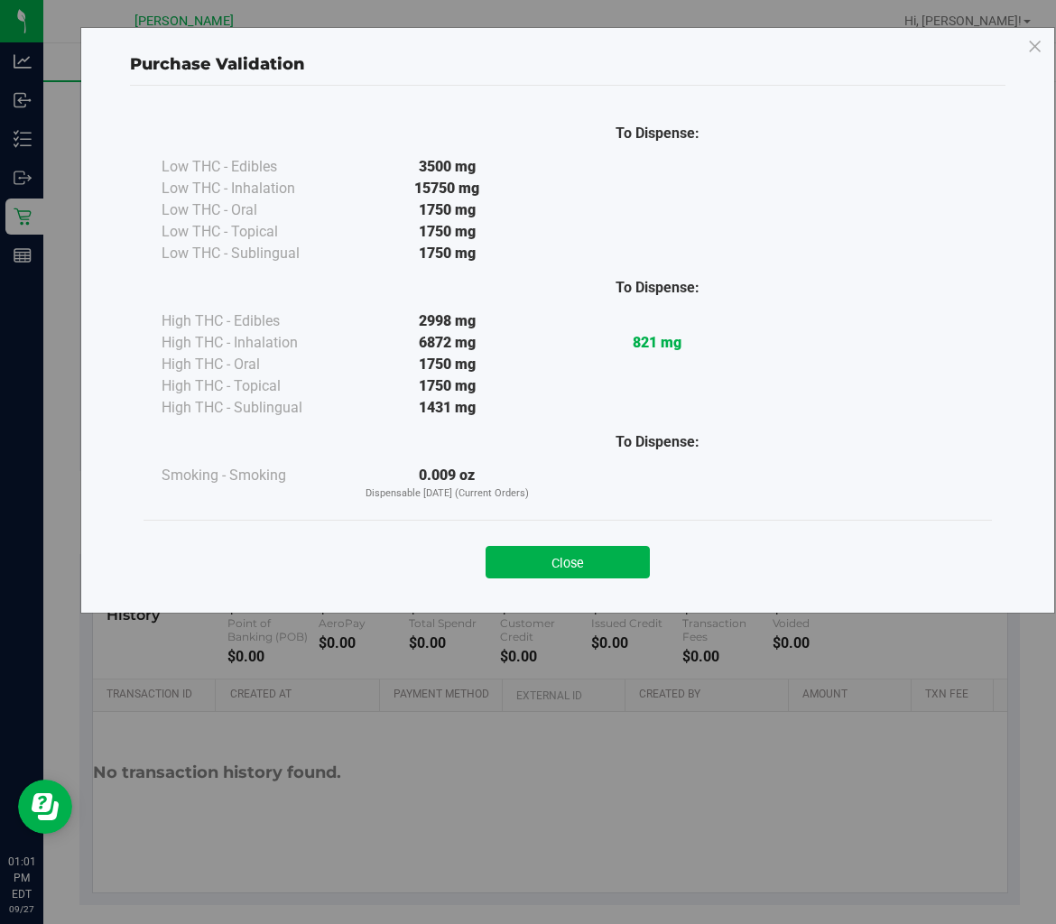
click at [624, 569] on button "Close" at bounding box center [567, 562] width 164 height 32
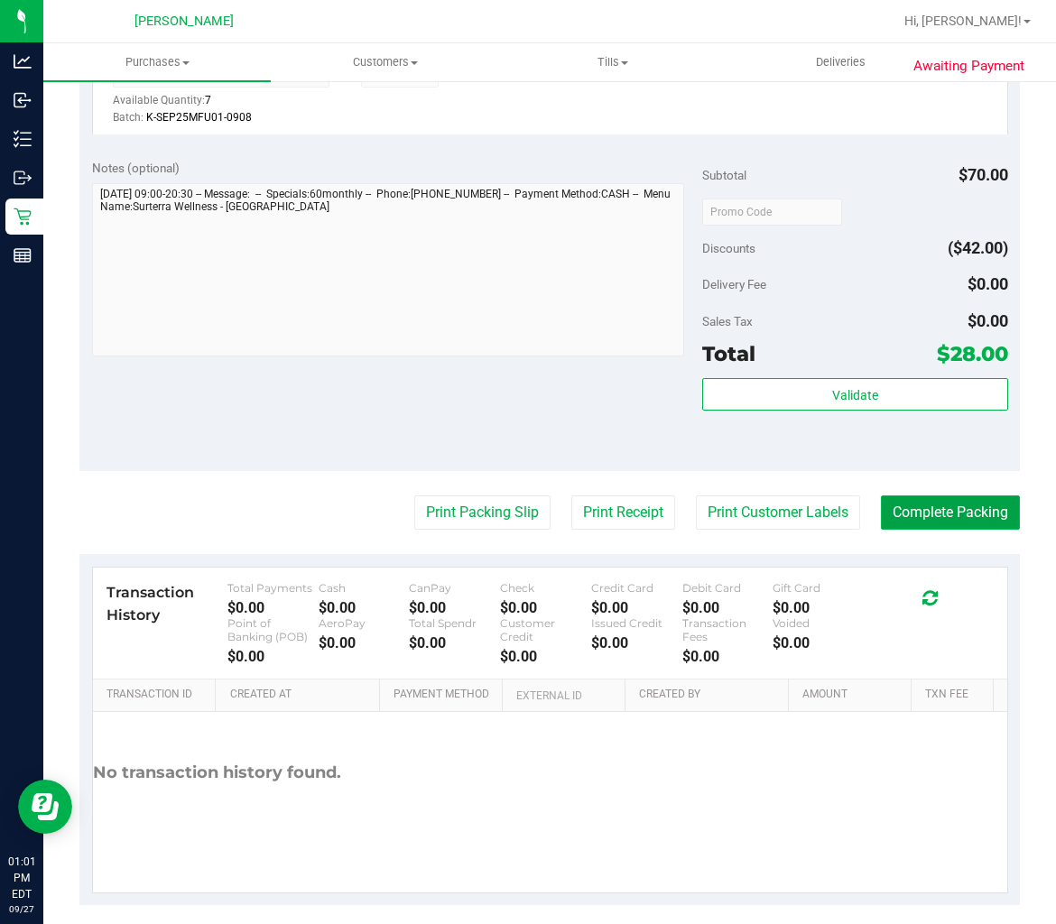
click at [903, 506] on button "Complete Packing" at bounding box center [950, 512] width 139 height 34
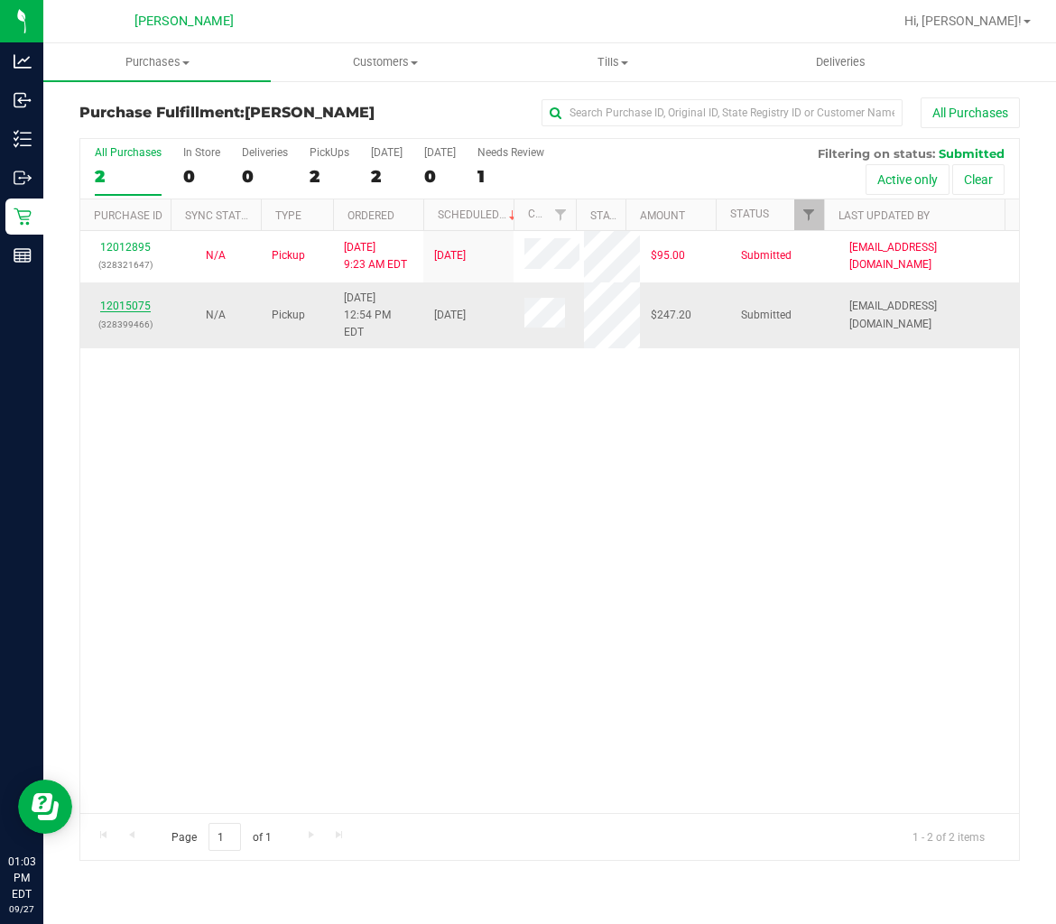
click at [142, 300] on link "12015075" at bounding box center [125, 306] width 51 height 13
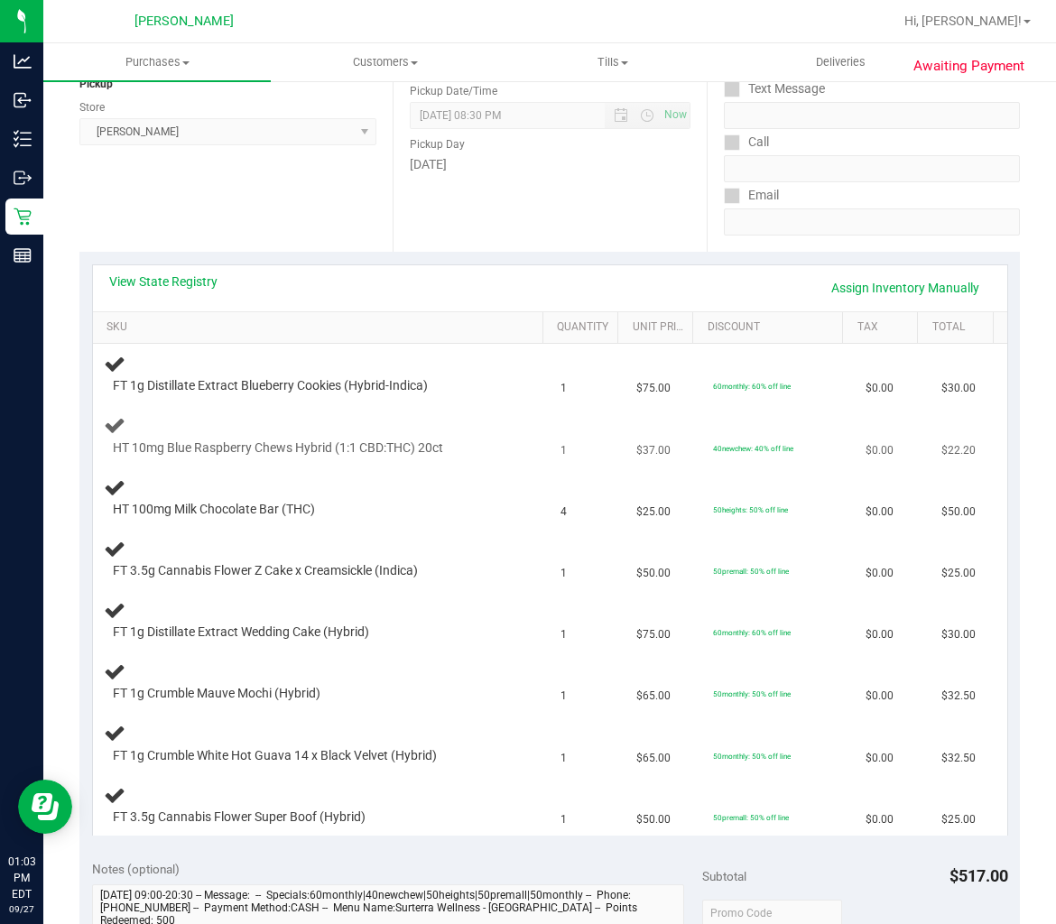
scroll to position [200, 0]
